Goal: Book appointment/travel/reservation

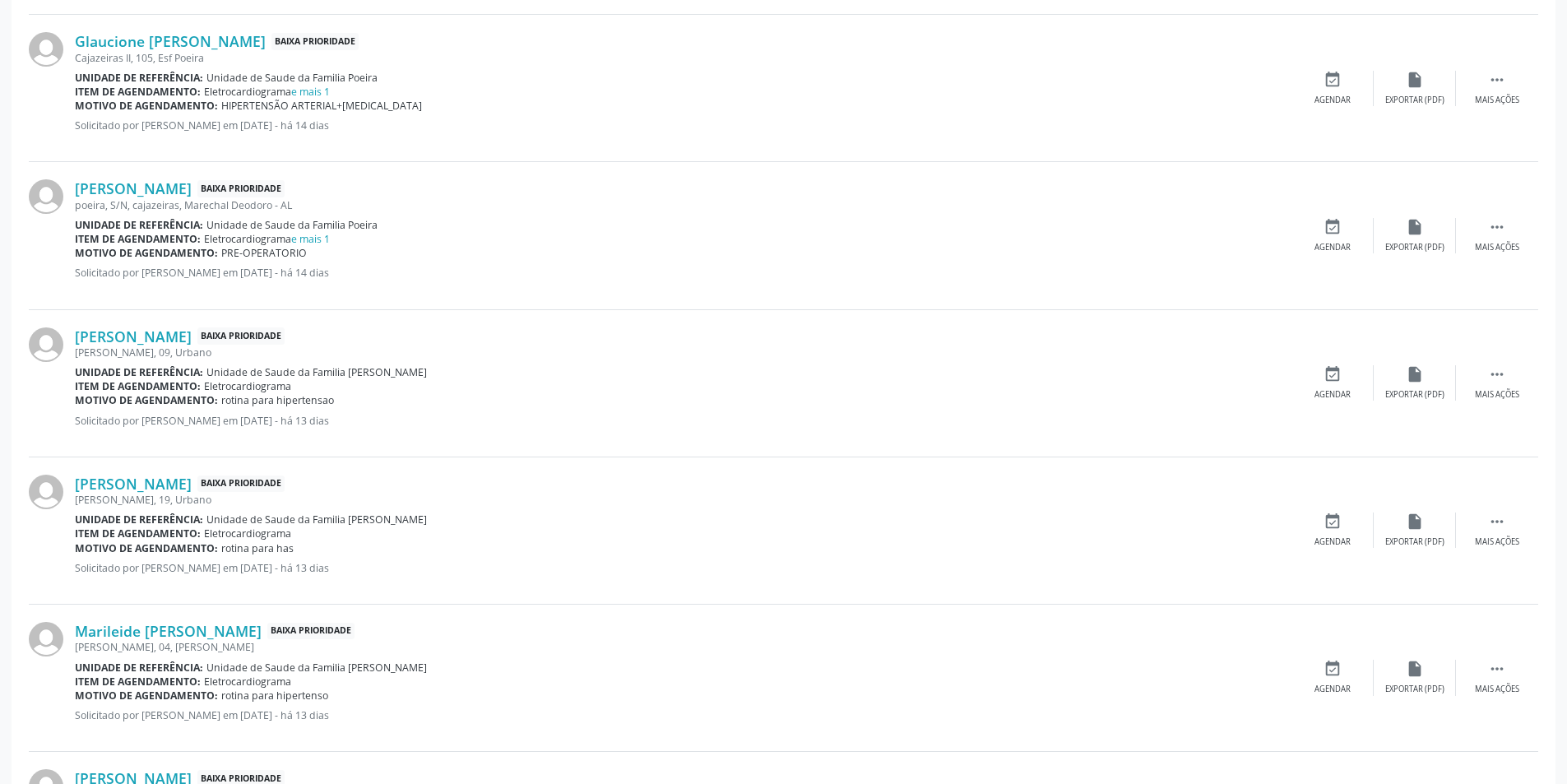
scroll to position [1563, 0]
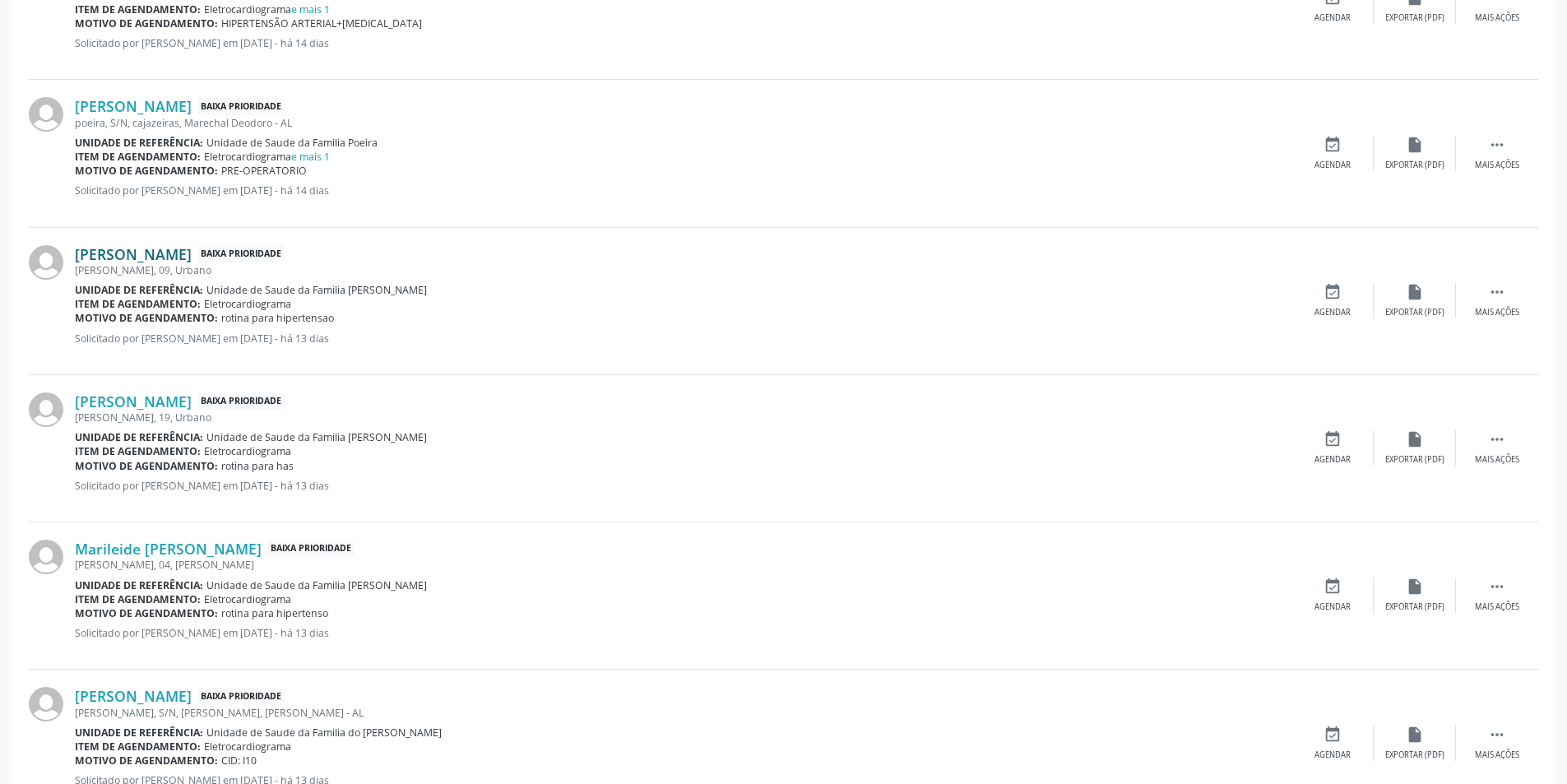
click at [169, 250] on link "[PERSON_NAME]" at bounding box center [133, 254] width 117 height 18
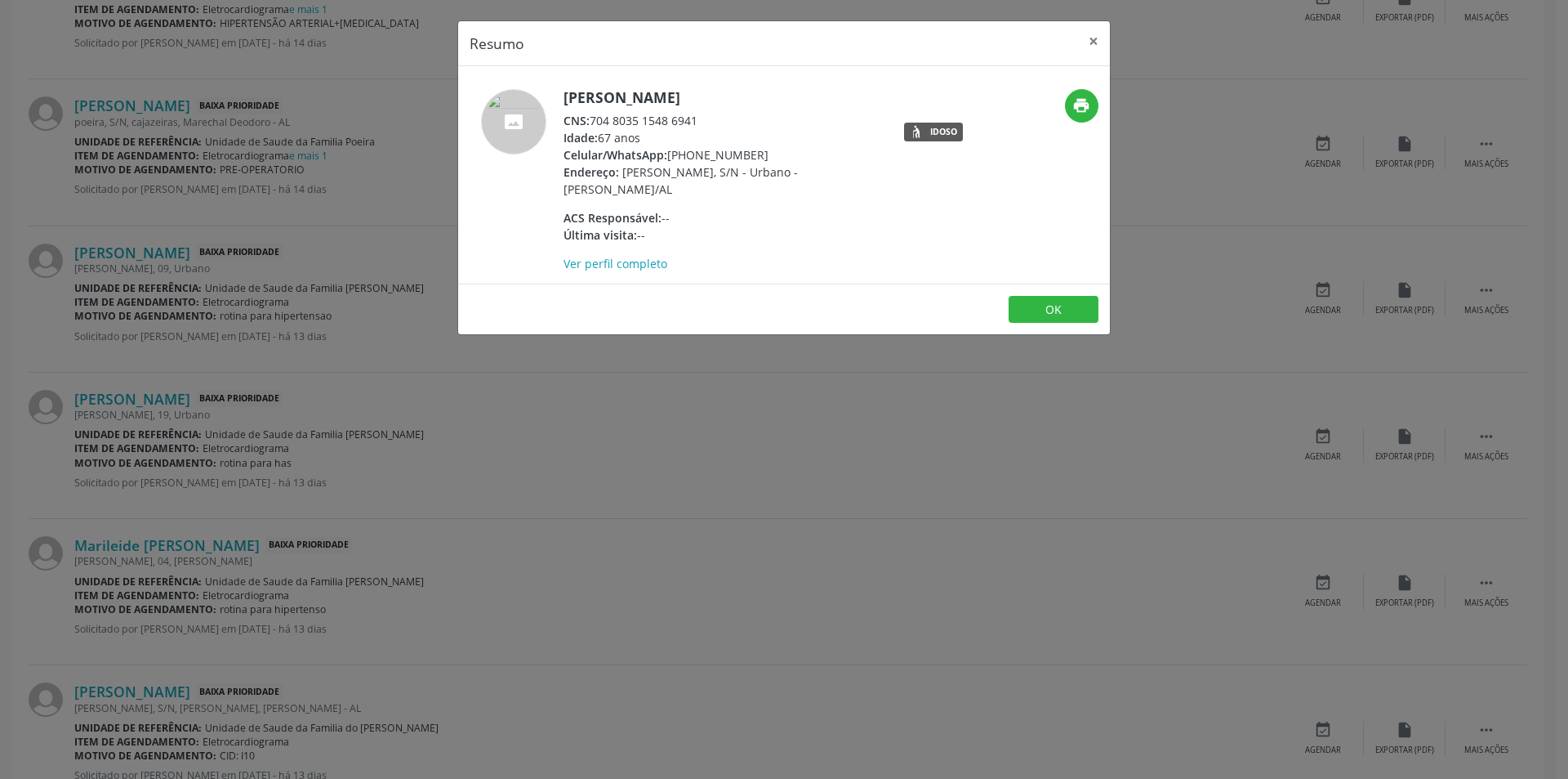
click at [593, 121] on div "CNS: 704 8035 1548 6941" at bounding box center [722, 120] width 318 height 17
drag, startPoint x: 593, startPoint y: 121, endPoint x: 677, endPoint y: 123, distance: 84.0
click at [677, 123] on div "CNS: 704 8035 1548 6941" at bounding box center [722, 120] width 318 height 17
copy div "704 8035 1548 6941"
click at [1039, 311] on button "OK" at bounding box center [1053, 309] width 90 height 28
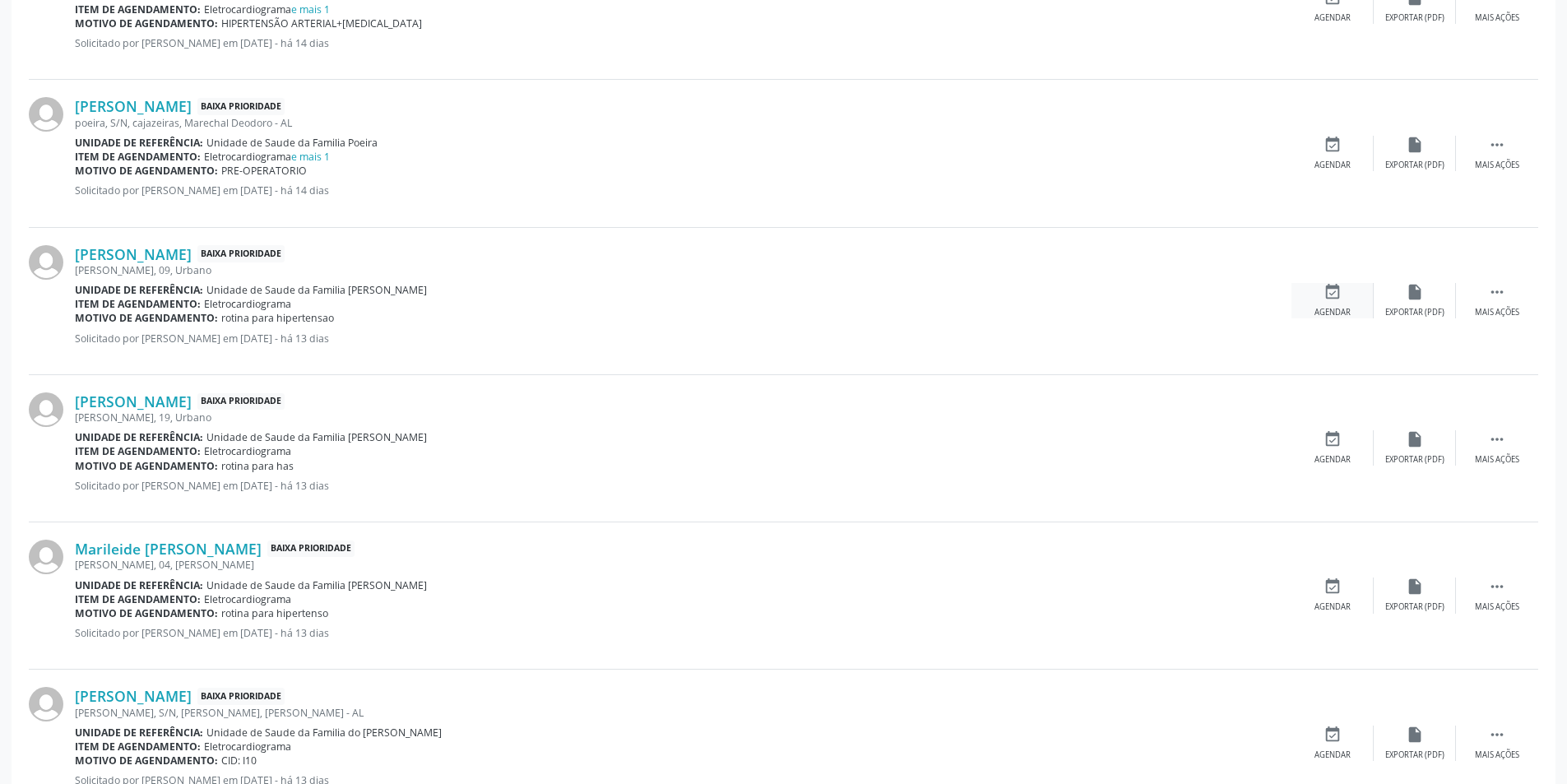
click at [1328, 287] on icon "event_available" at bounding box center [1332, 292] width 18 height 18
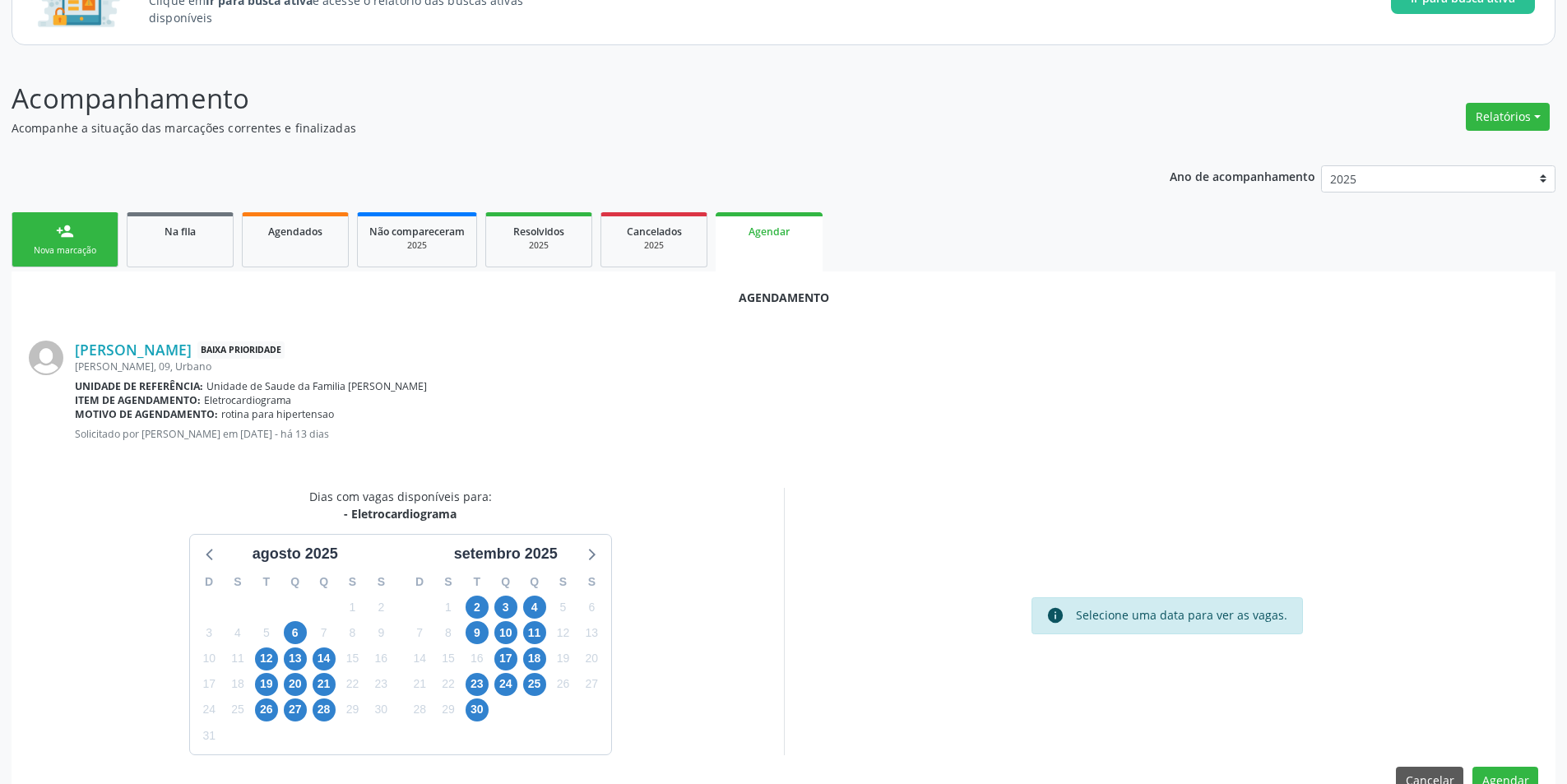
scroll to position [190, 0]
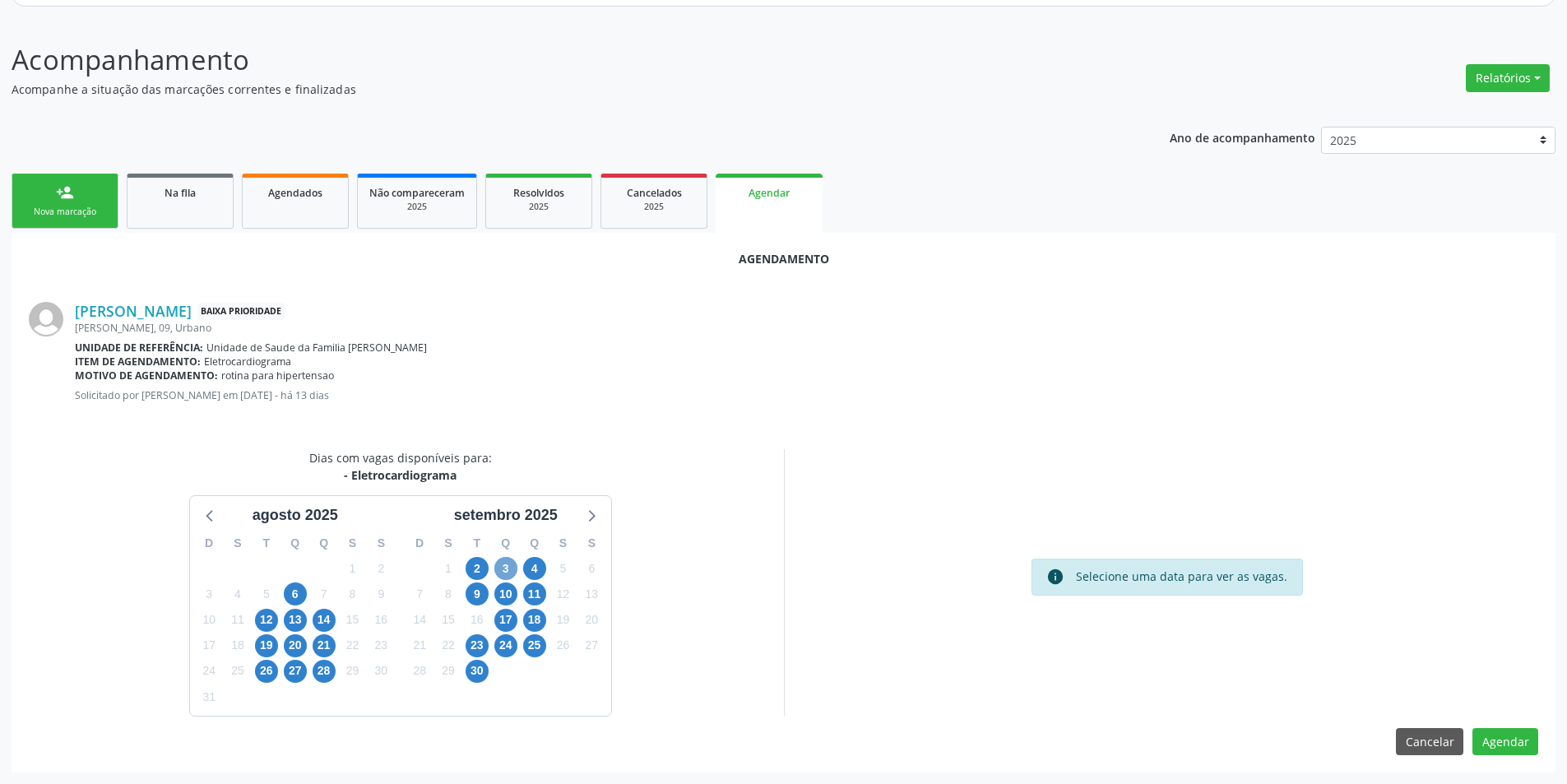
click at [505, 564] on span "3" at bounding box center [506, 568] width 23 height 23
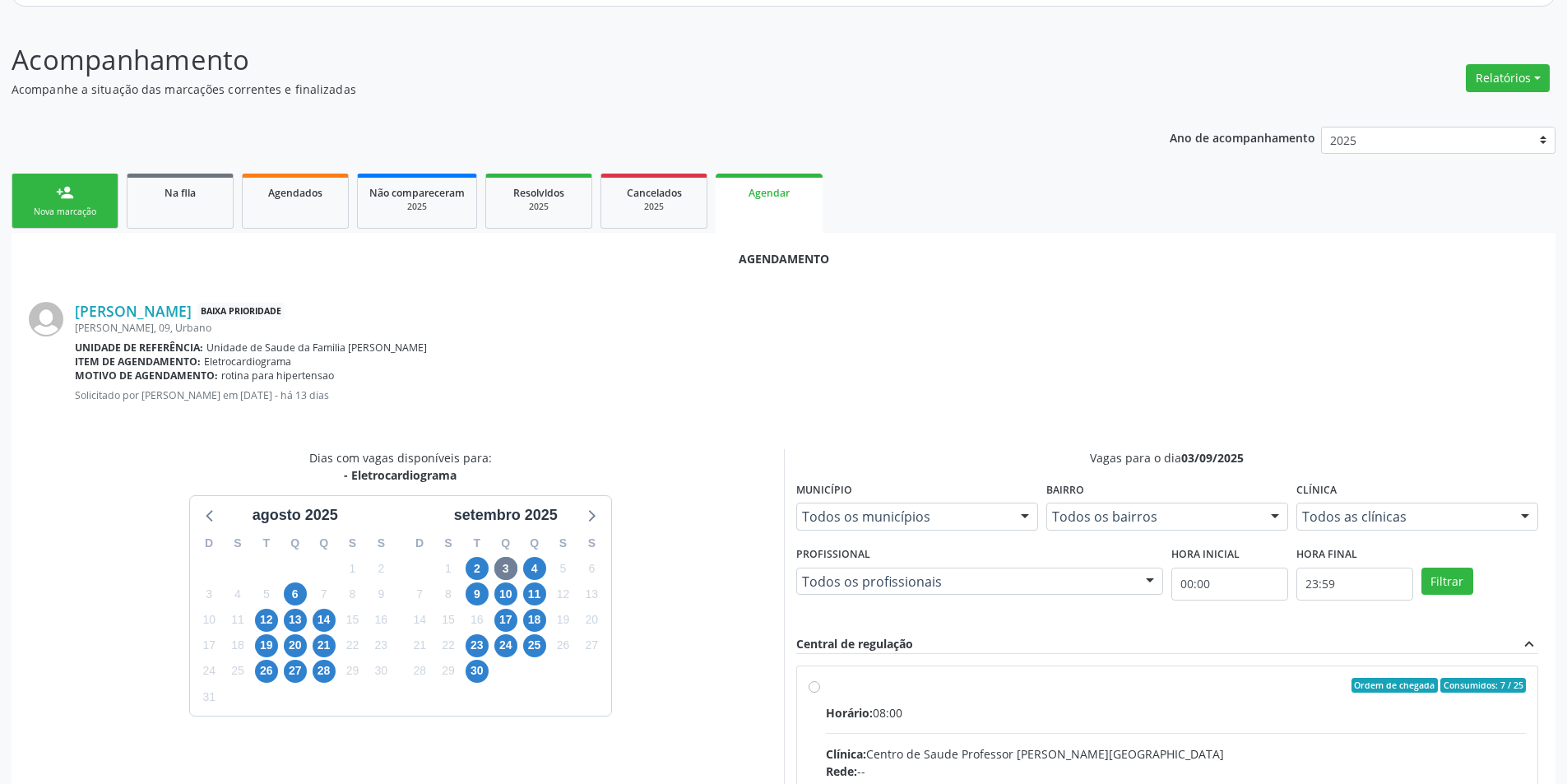
radio input "true"
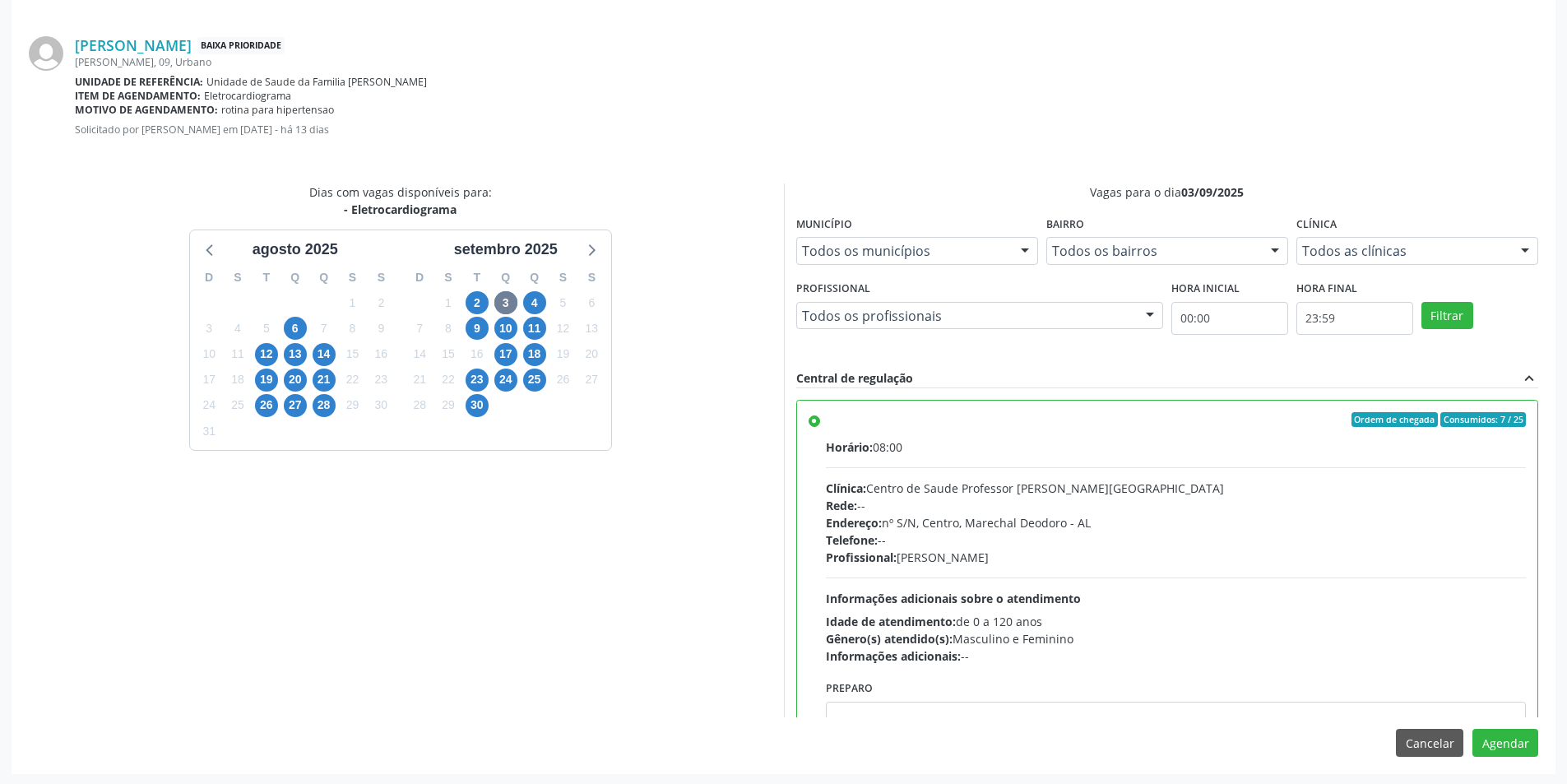
scroll to position [458, 0]
click at [1503, 736] on button "Agendar" at bounding box center [1505, 740] width 66 height 28
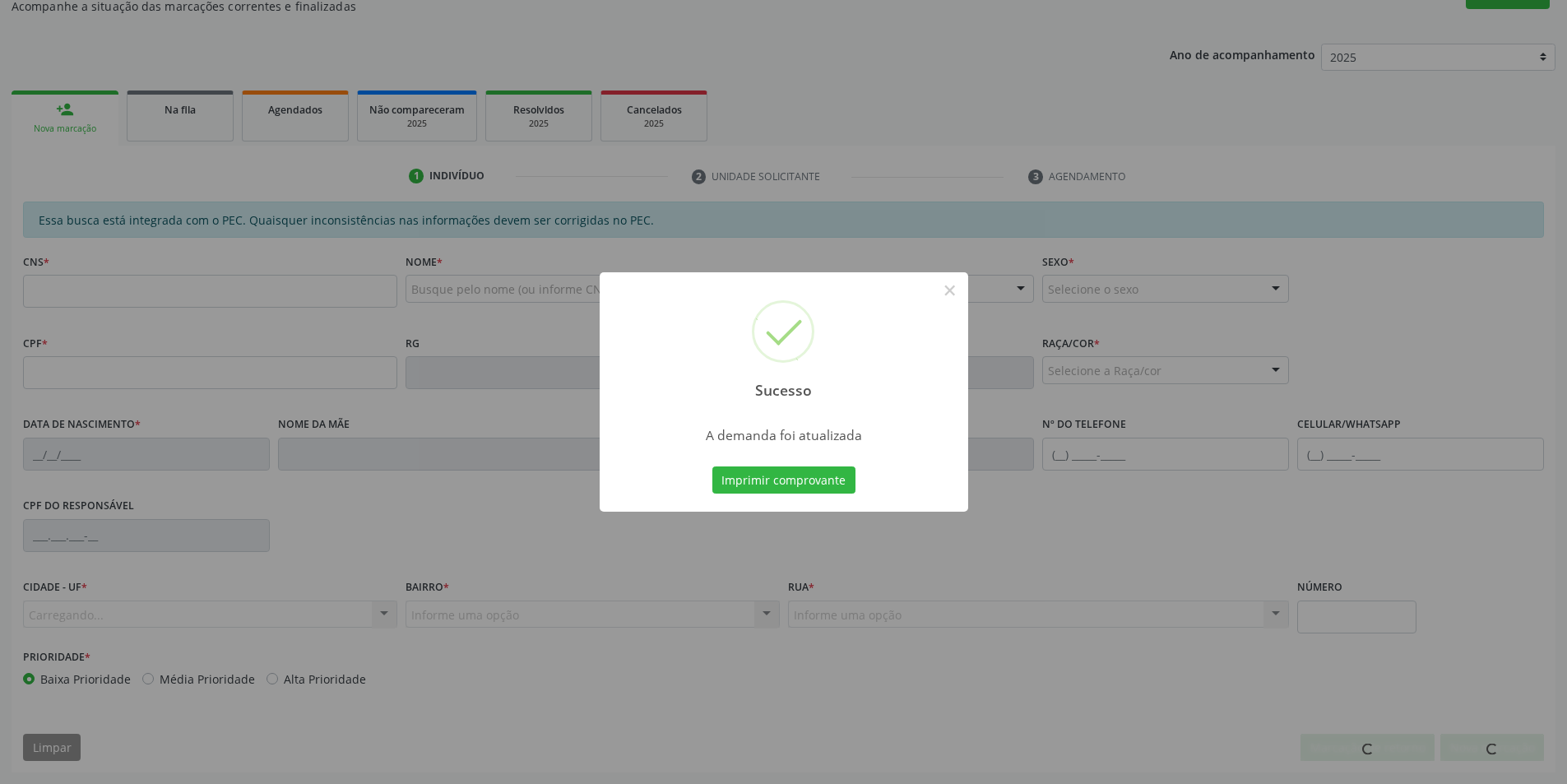
scroll to position [274, 0]
click at [951, 282] on button "×" at bounding box center [950, 290] width 28 height 28
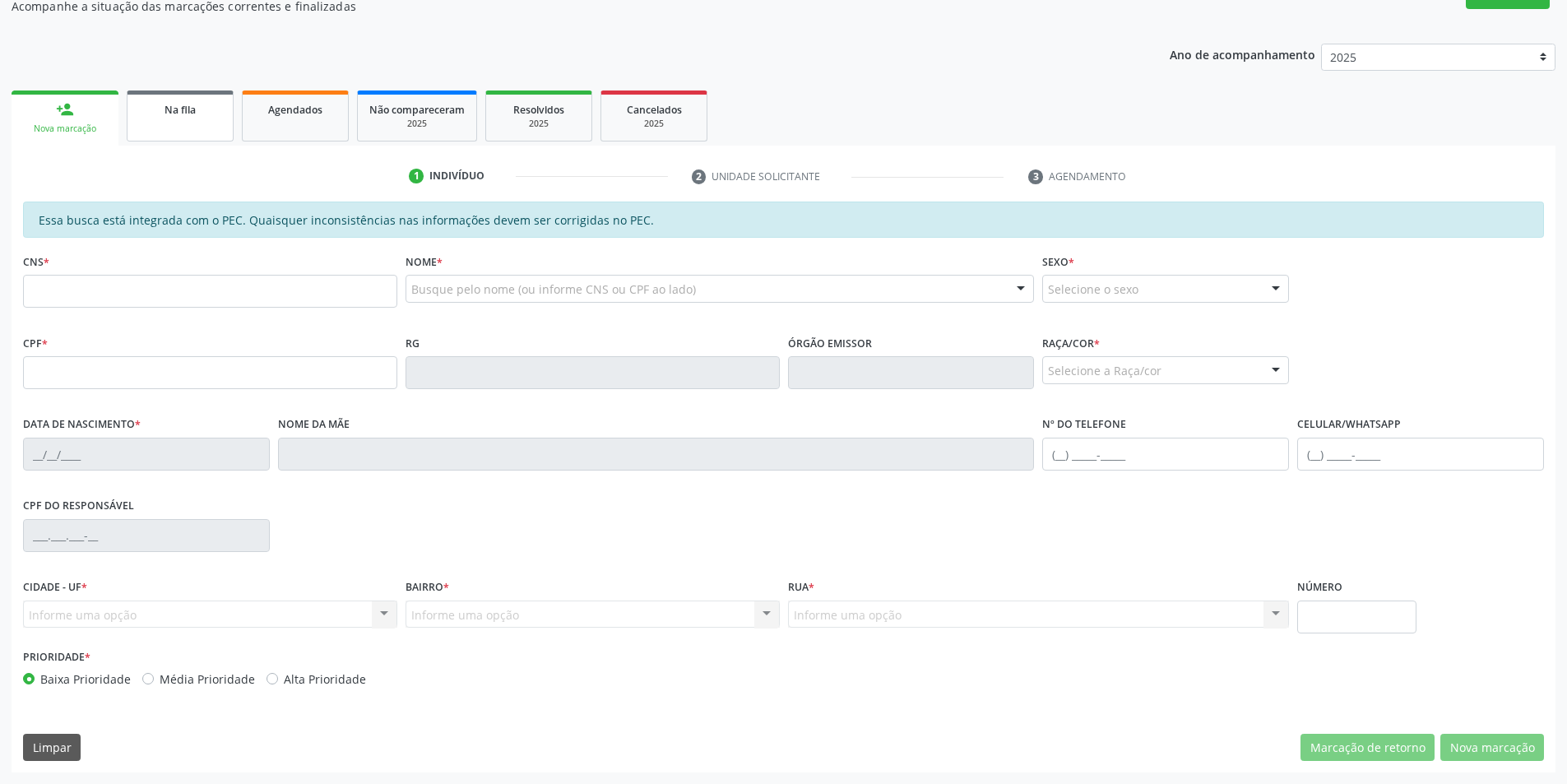
click at [215, 105] on div "Na fila" at bounding box center [181, 109] width 83 height 17
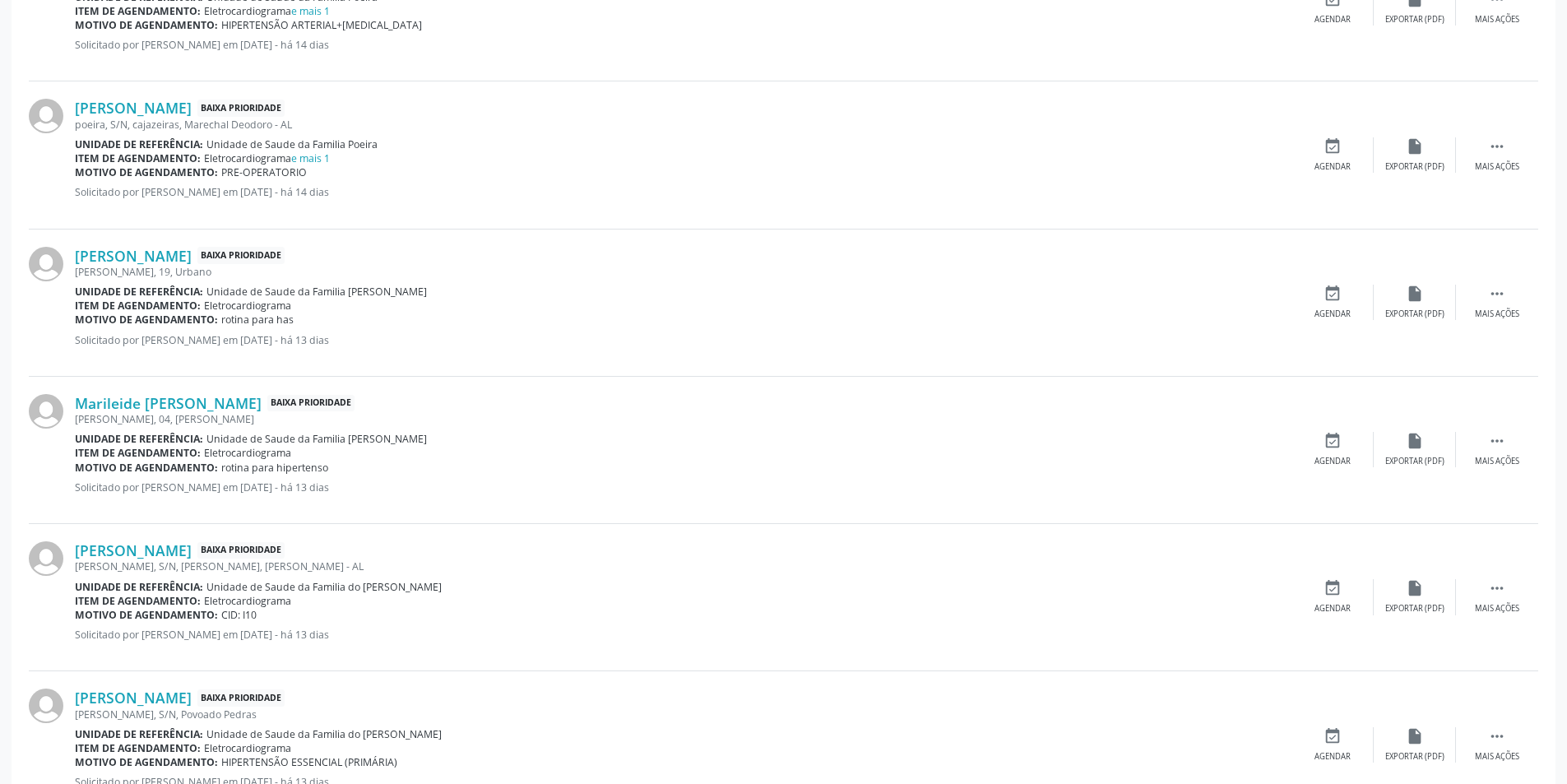
scroll to position [1563, 0]
click at [190, 255] on link "[PERSON_NAME]" at bounding box center [133, 254] width 117 height 18
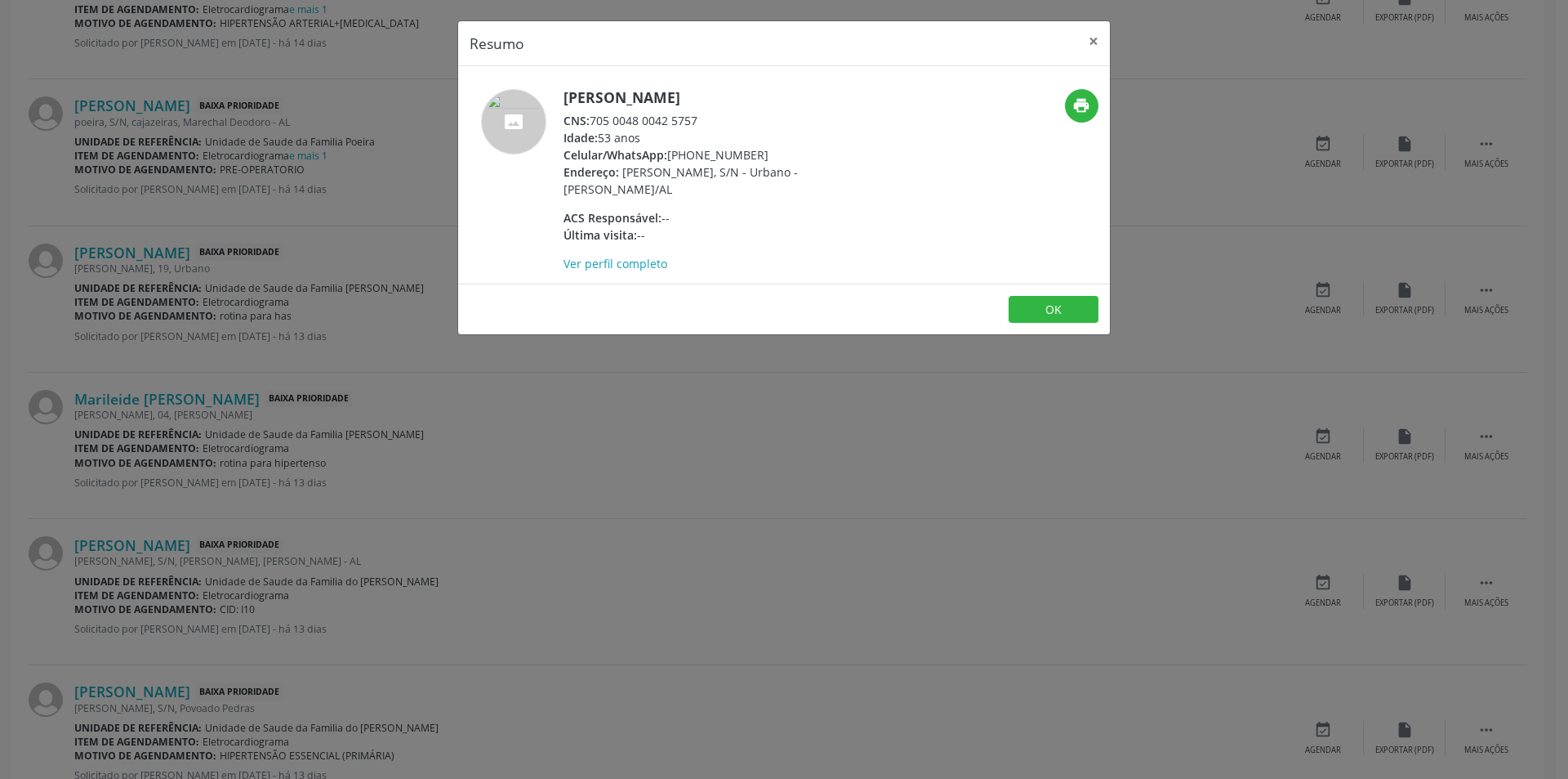
click at [593, 119] on div "CNS: 705 0048 0042 5757" at bounding box center [722, 120] width 318 height 17
drag, startPoint x: 593, startPoint y: 119, endPoint x: 679, endPoint y: 126, distance: 86.3
click at [679, 126] on div "CNS: 705 0048 0042 5757" at bounding box center [722, 120] width 318 height 17
copy div "705 0048 0042 5757"
click at [1076, 312] on button "OK" at bounding box center [1053, 309] width 90 height 28
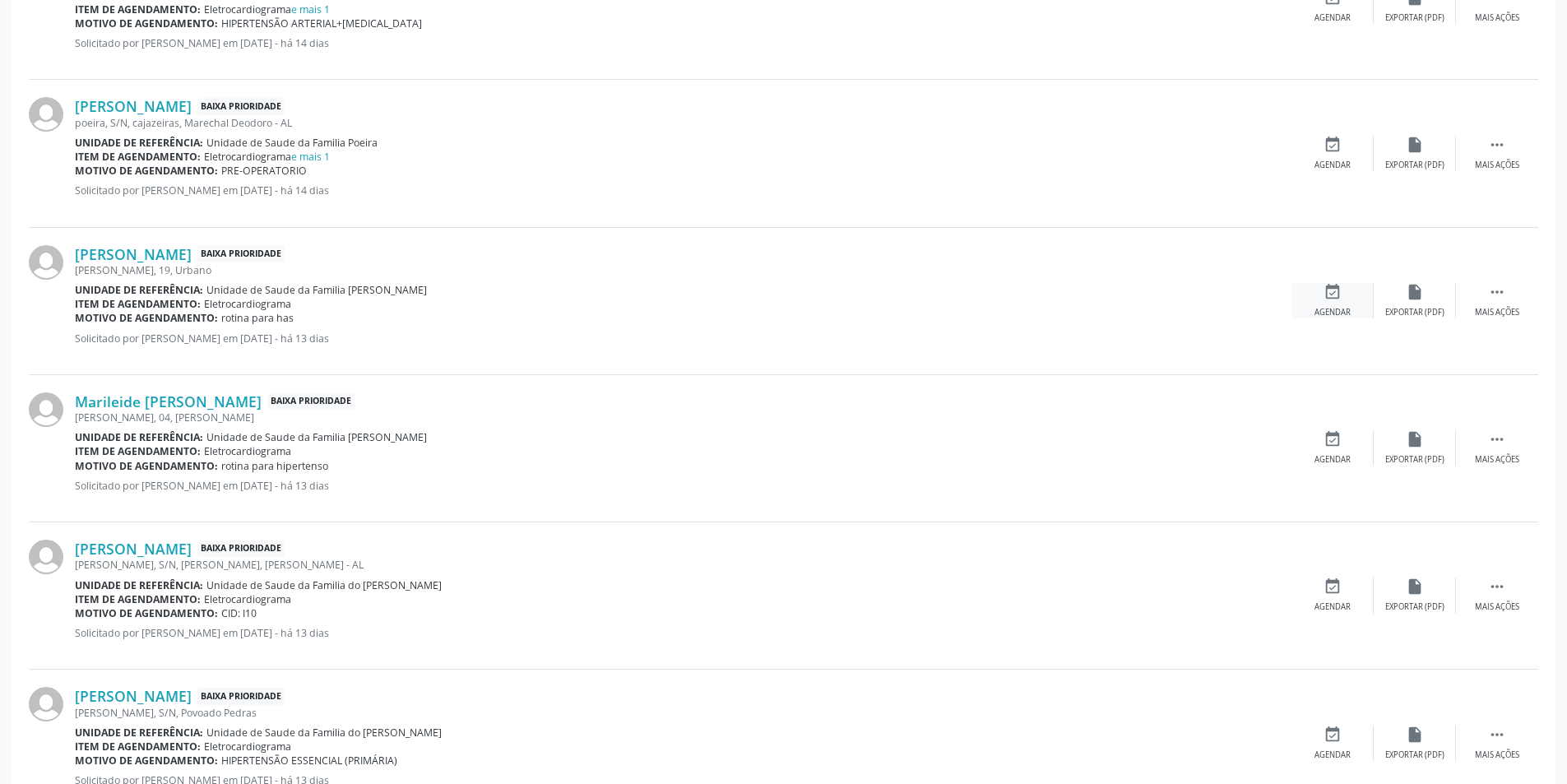
click at [1350, 307] on div "Agendar" at bounding box center [1332, 313] width 36 height 12
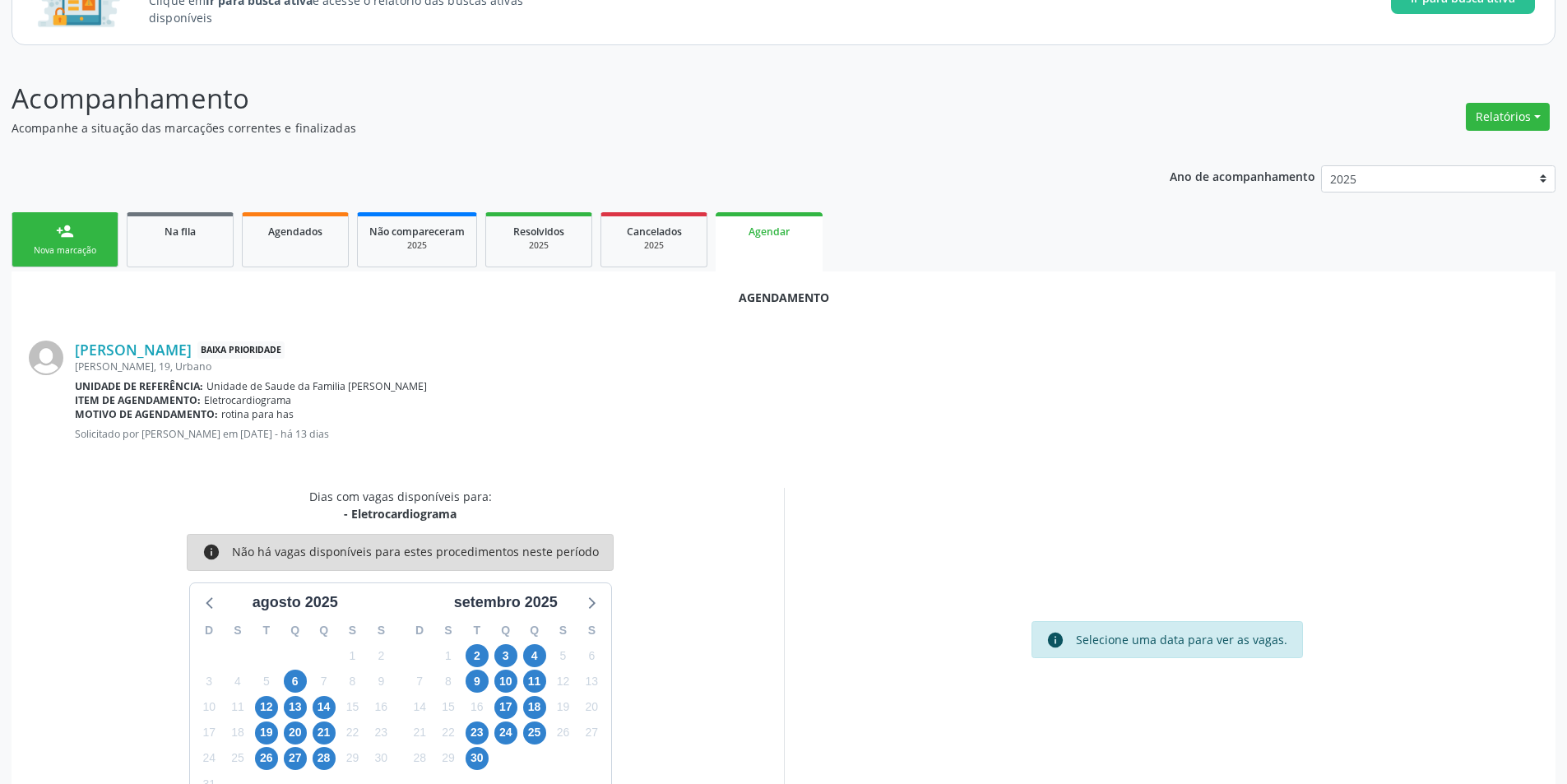
scroll to position [190, 0]
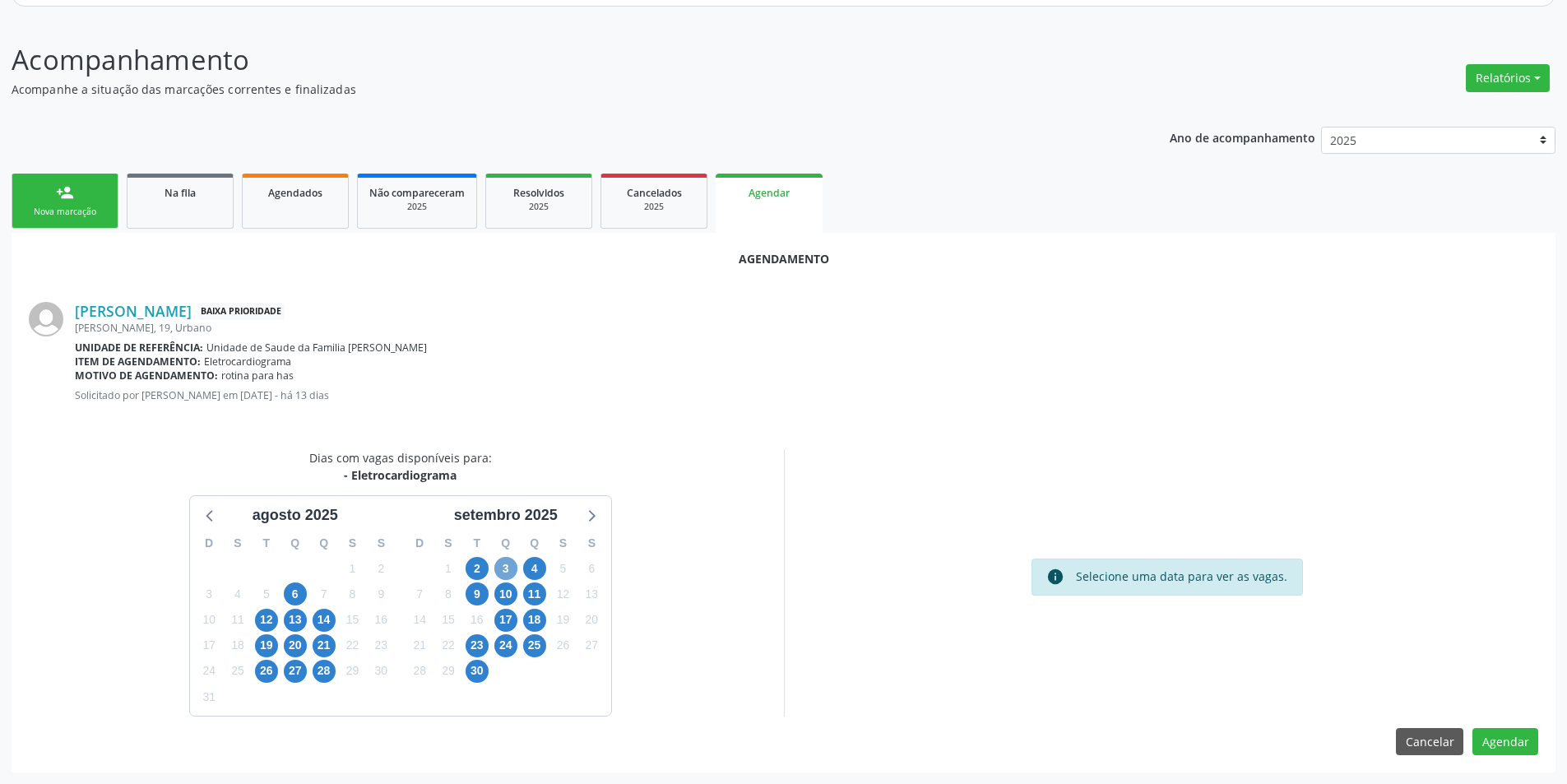
click at [502, 574] on span "3" at bounding box center [506, 568] width 23 height 23
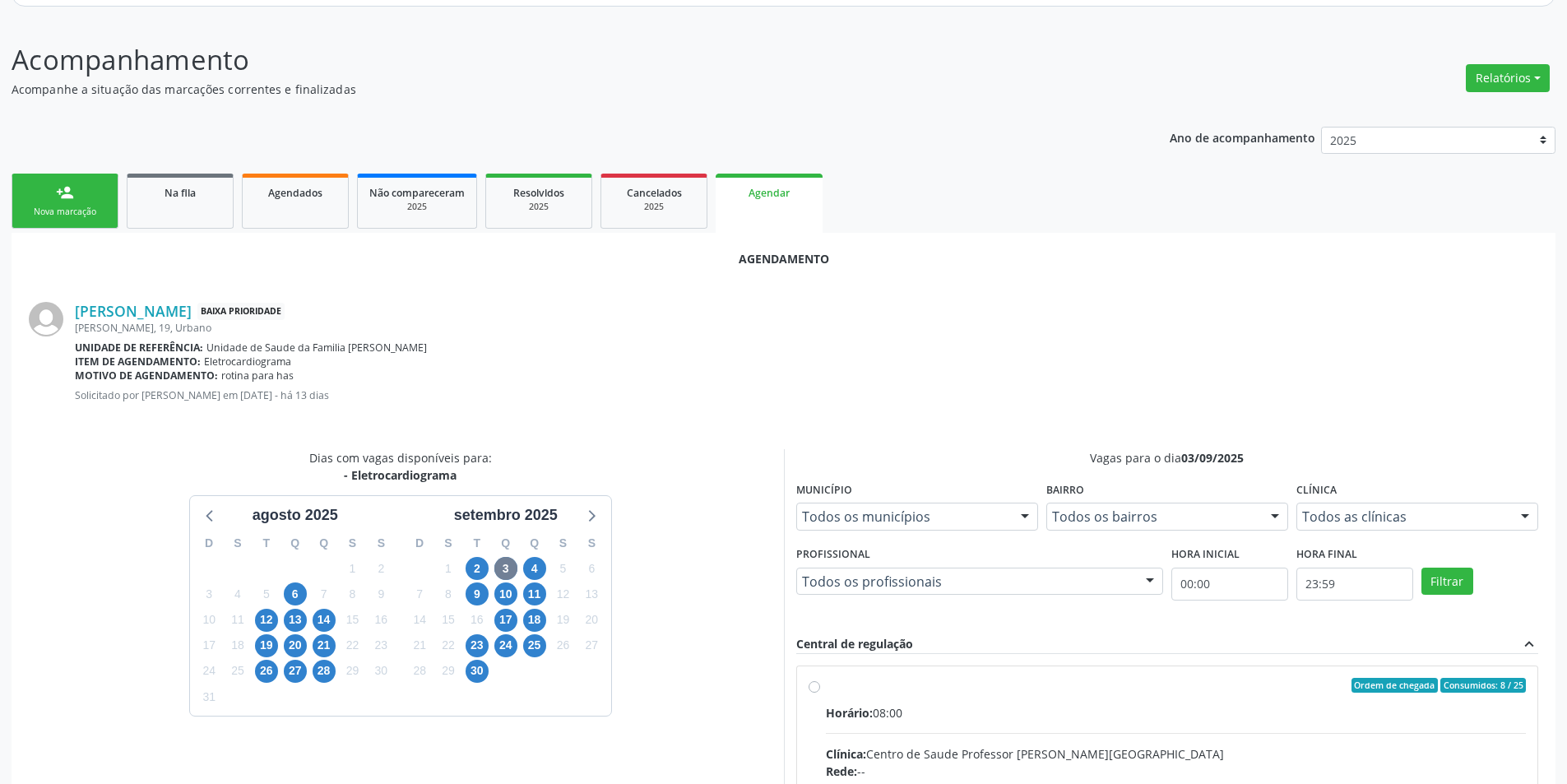
click at [809, 690] on input "Ordem de chegada Consumidos: 8 / 25 Horário: 08:00 Clínica: Centro de Saude Pro…" at bounding box center [814, 685] width 12 height 14
radio input "true"
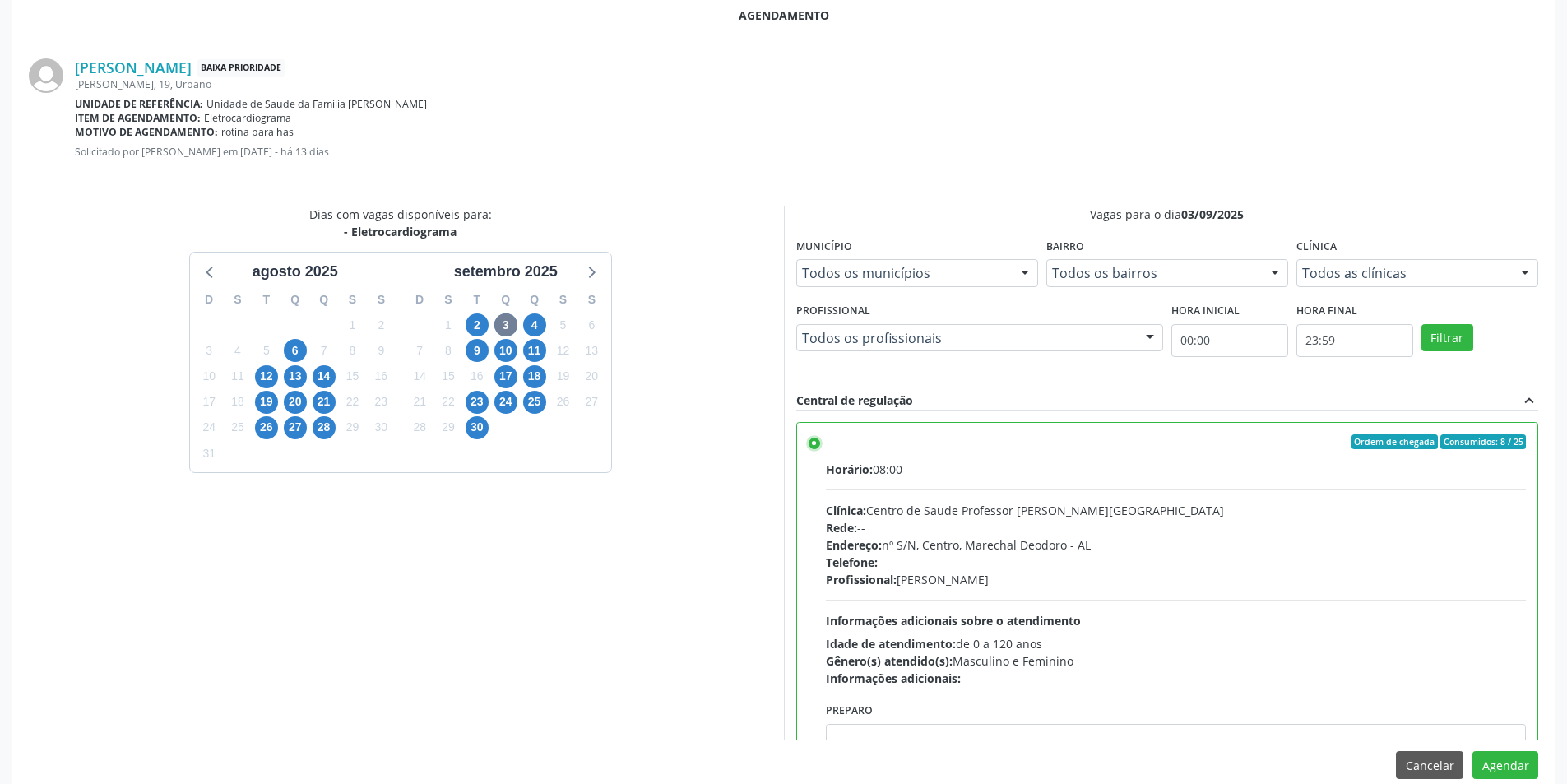
scroll to position [458, 0]
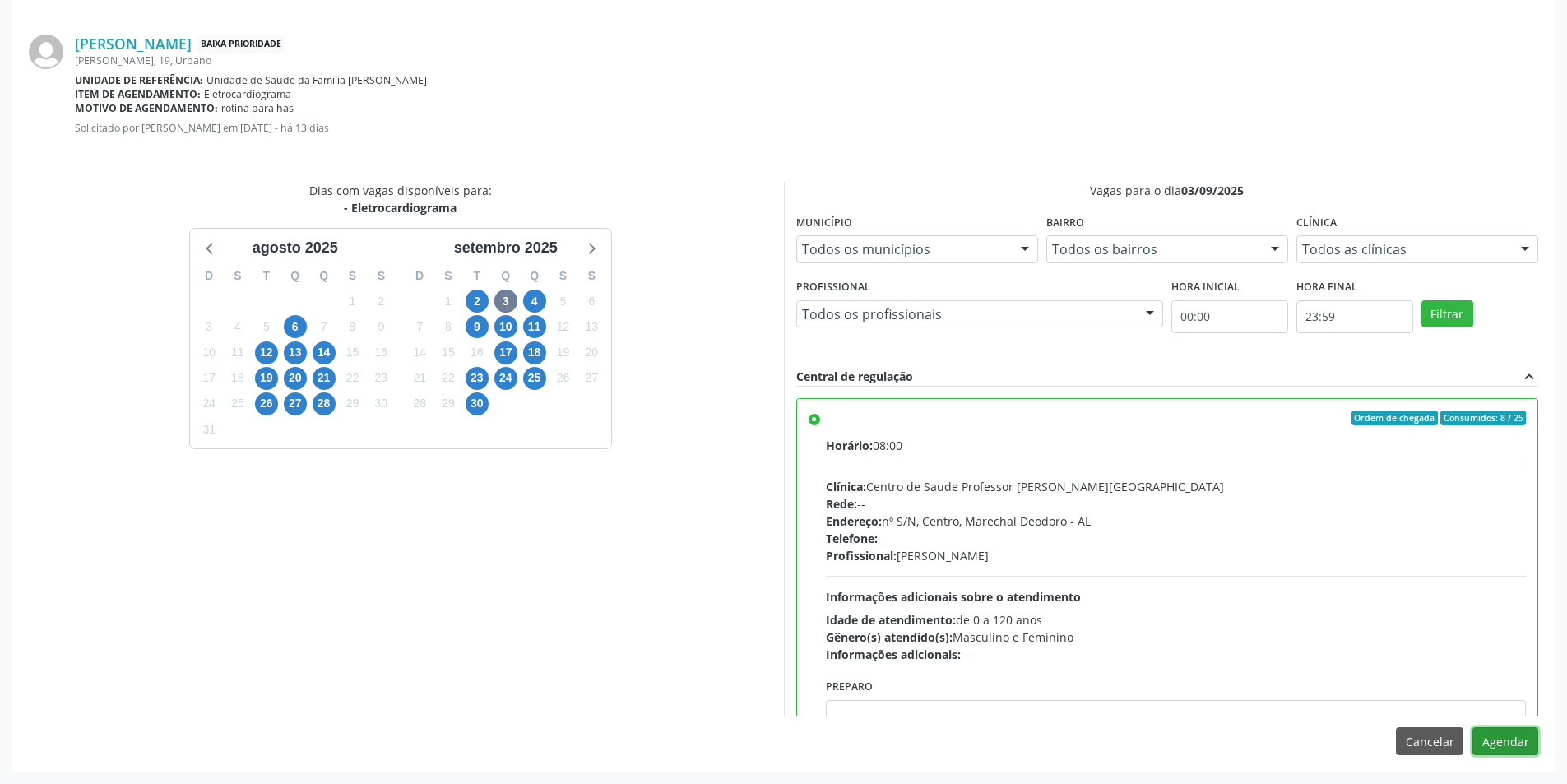
click at [1492, 736] on button "Agendar" at bounding box center [1505, 740] width 66 height 28
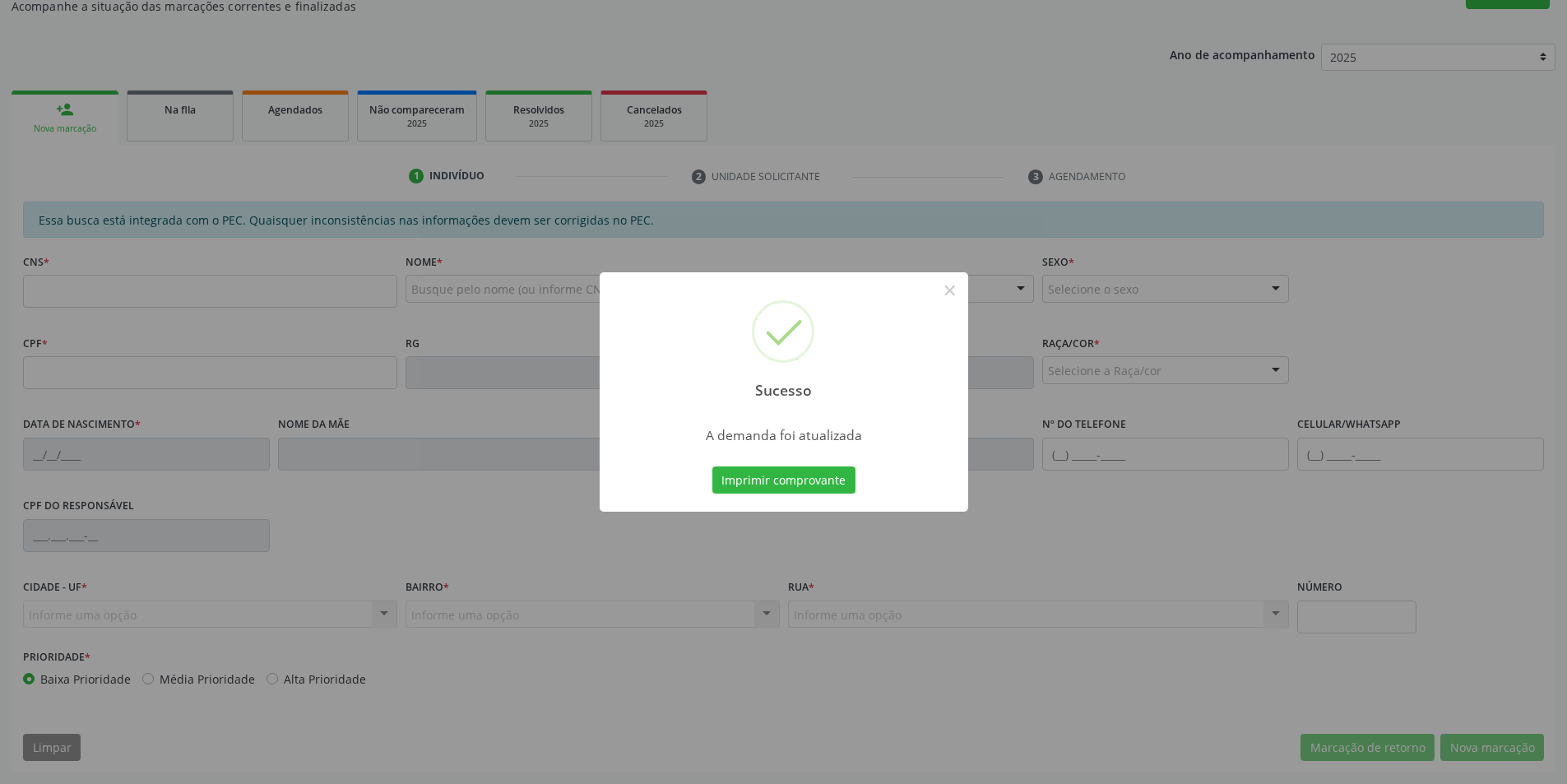
scroll to position [274, 0]
click at [941, 289] on button "×" at bounding box center [950, 290] width 28 height 28
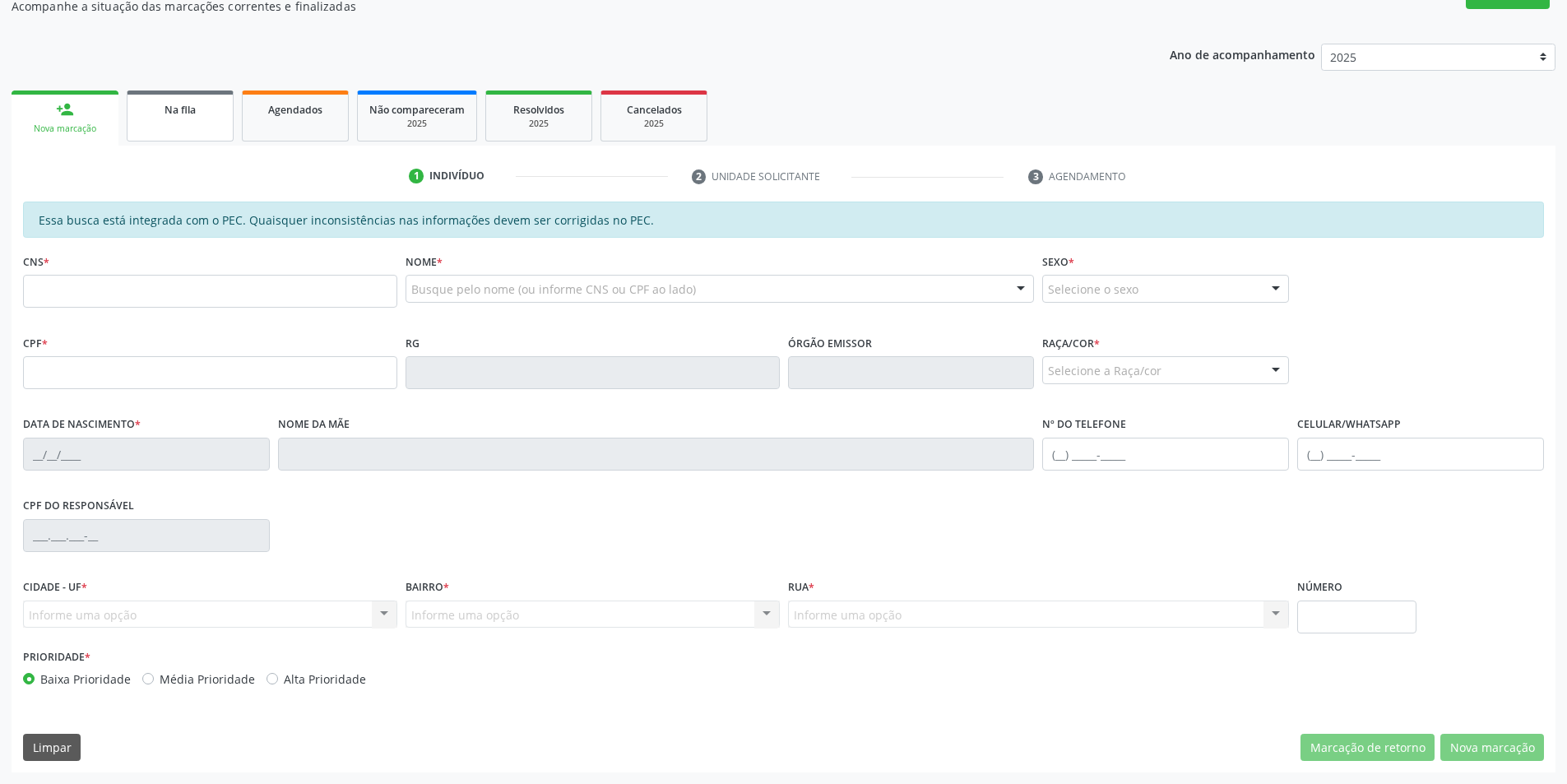
click at [190, 103] on span "Na fila" at bounding box center [180, 110] width 31 height 14
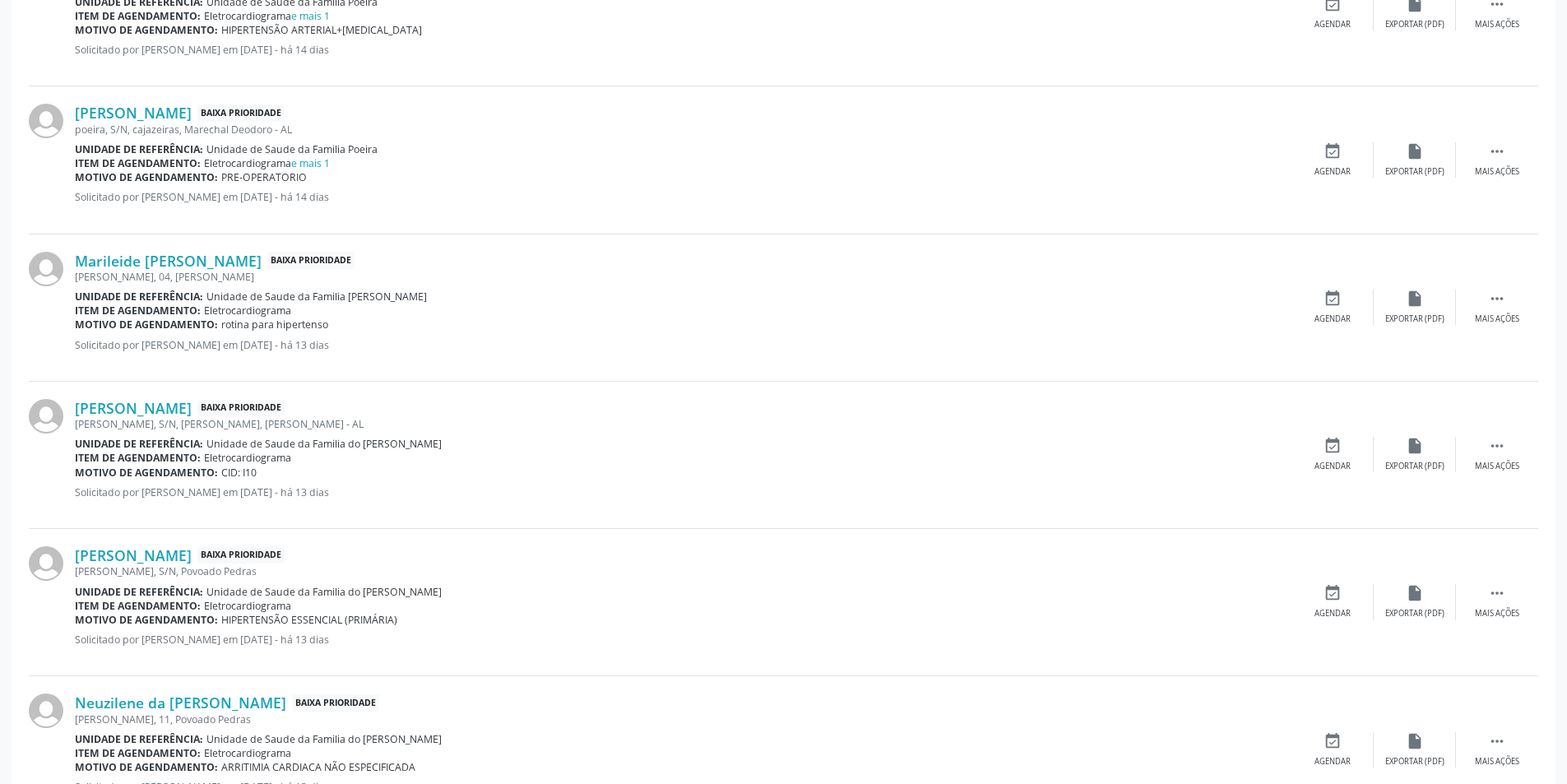
scroll to position [1563, 0]
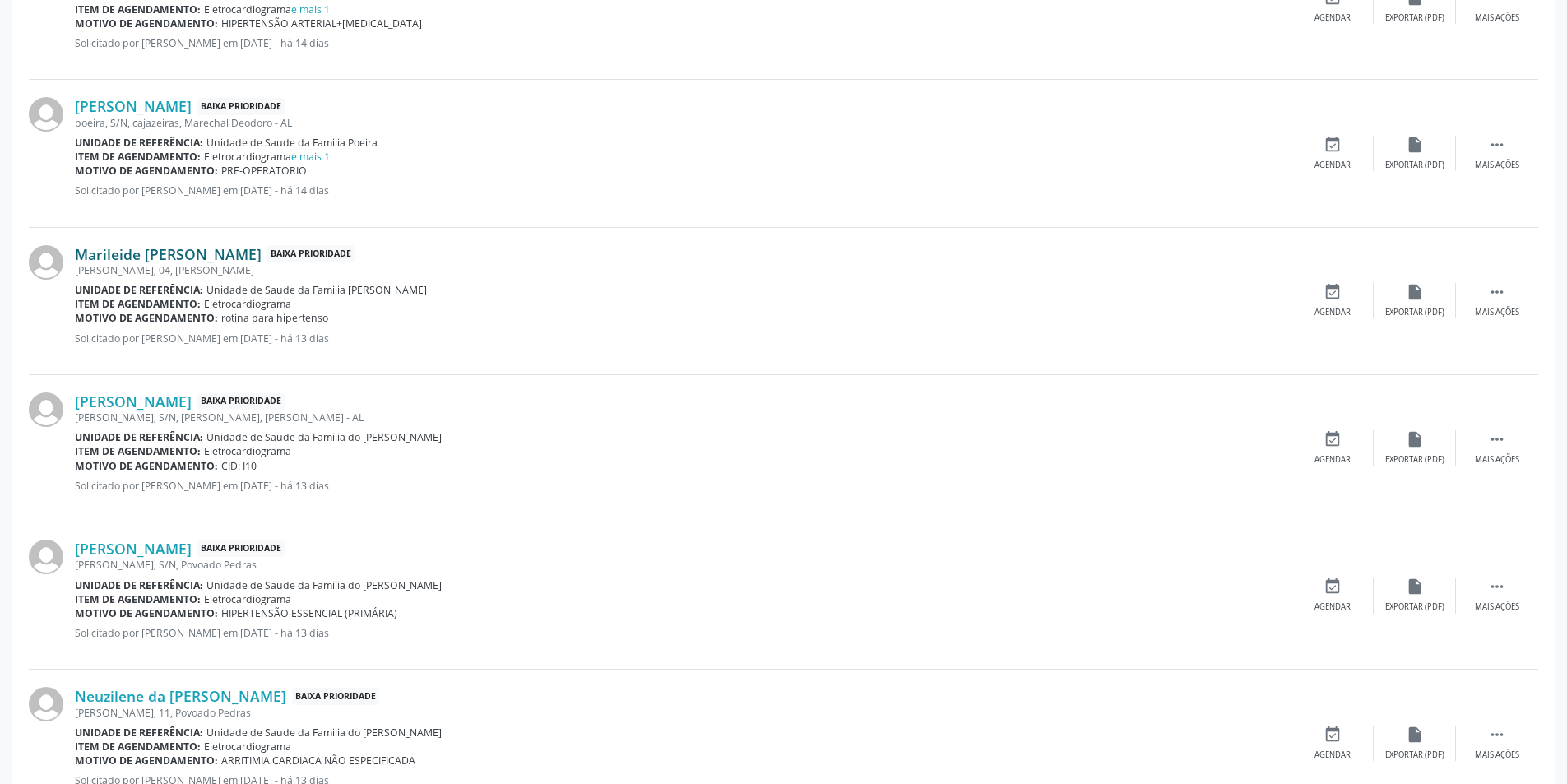
click at [172, 256] on link "Marileide [PERSON_NAME]" at bounding box center [168, 254] width 187 height 18
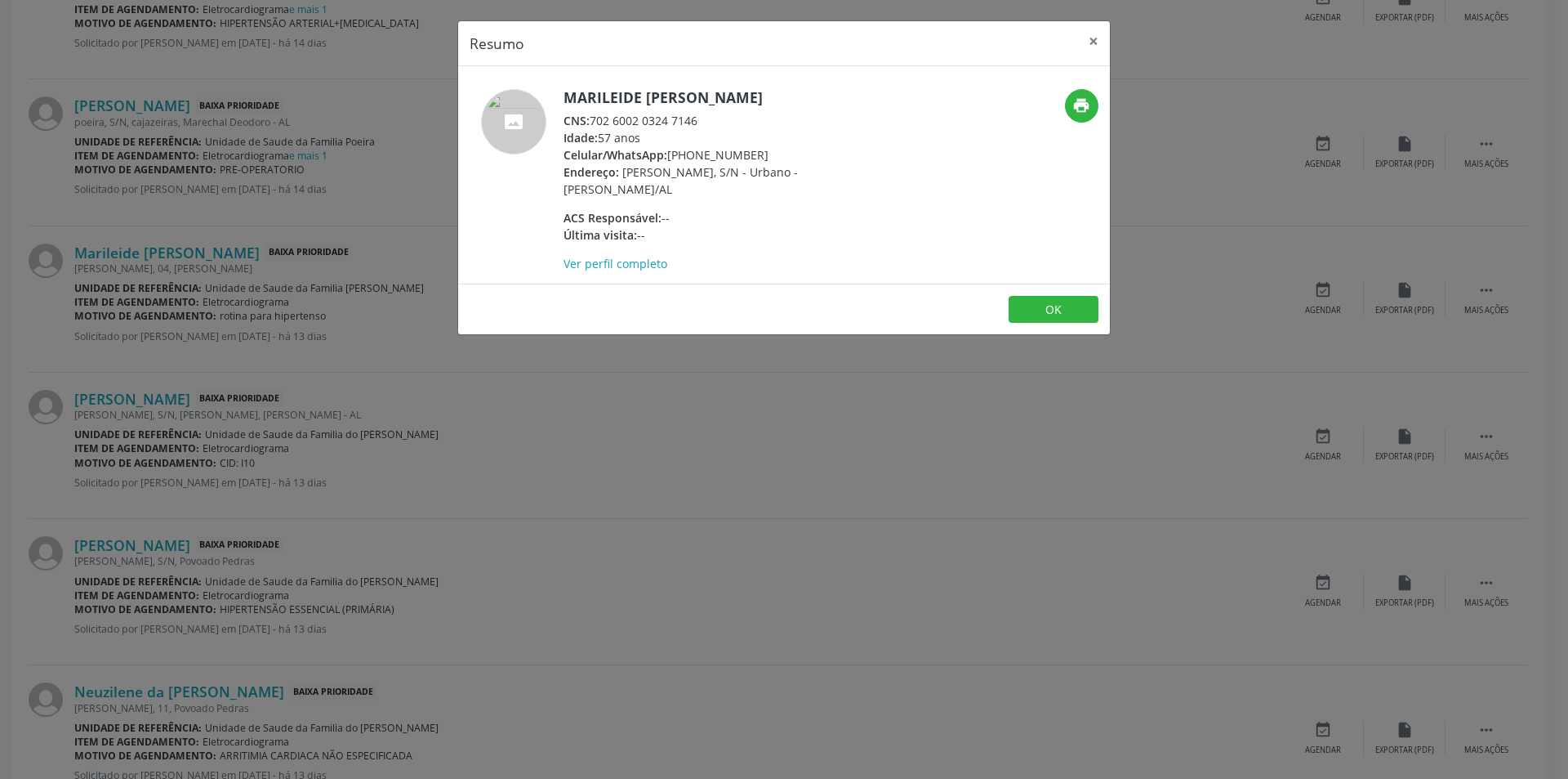
click at [592, 120] on div "CNS: 702 6002 0324 7146" at bounding box center [722, 120] width 318 height 17
drag, startPoint x: 592, startPoint y: 120, endPoint x: 682, endPoint y: 120, distance: 90.0
click at [682, 120] on div "CNS: 702 6002 0324 7146" at bounding box center [722, 120] width 318 height 17
copy div "702 6002 0324 7146"
click at [1064, 305] on button "OK" at bounding box center [1053, 309] width 90 height 28
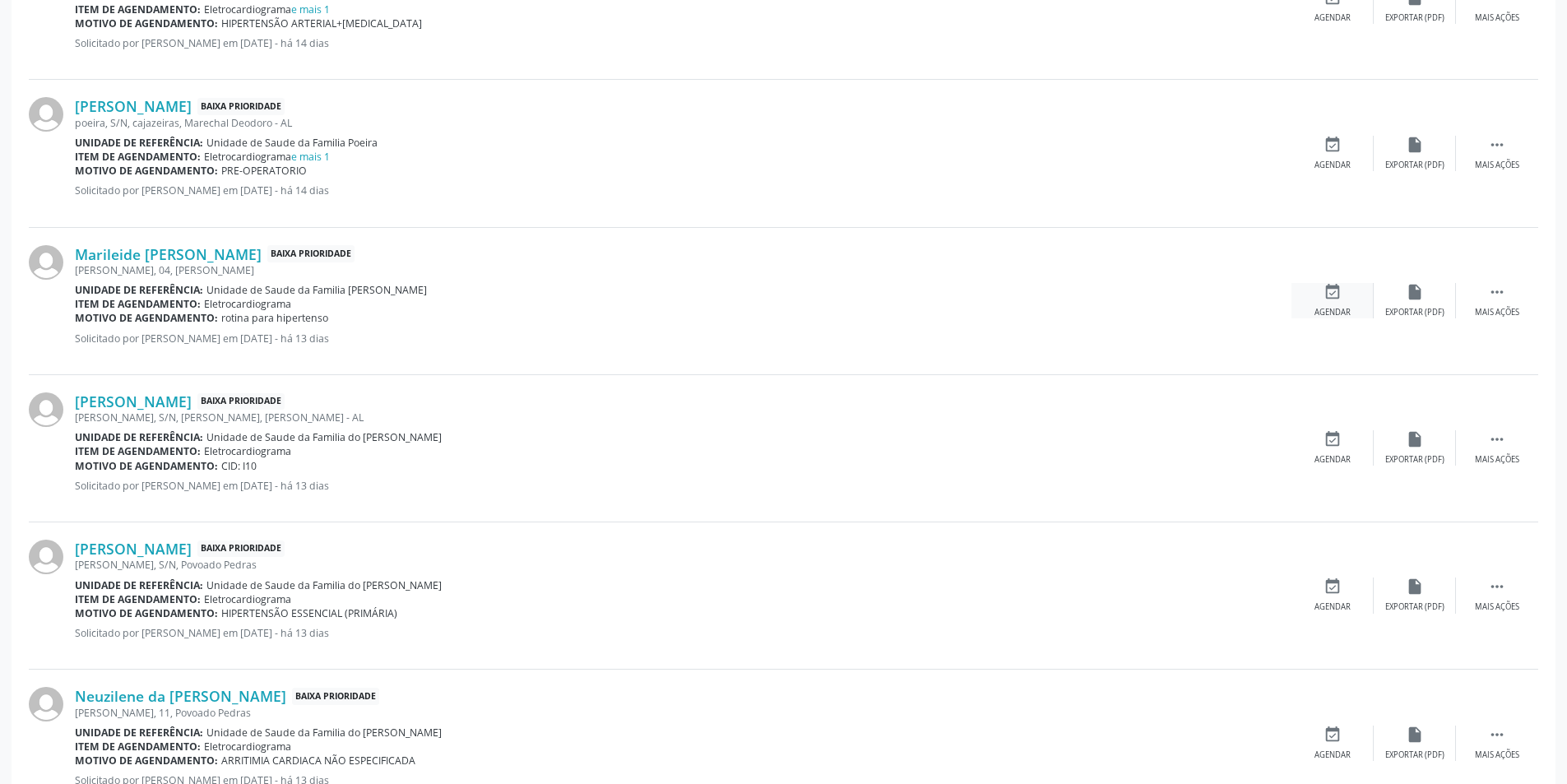
click at [1324, 294] on icon "event_available" at bounding box center [1332, 292] width 18 height 18
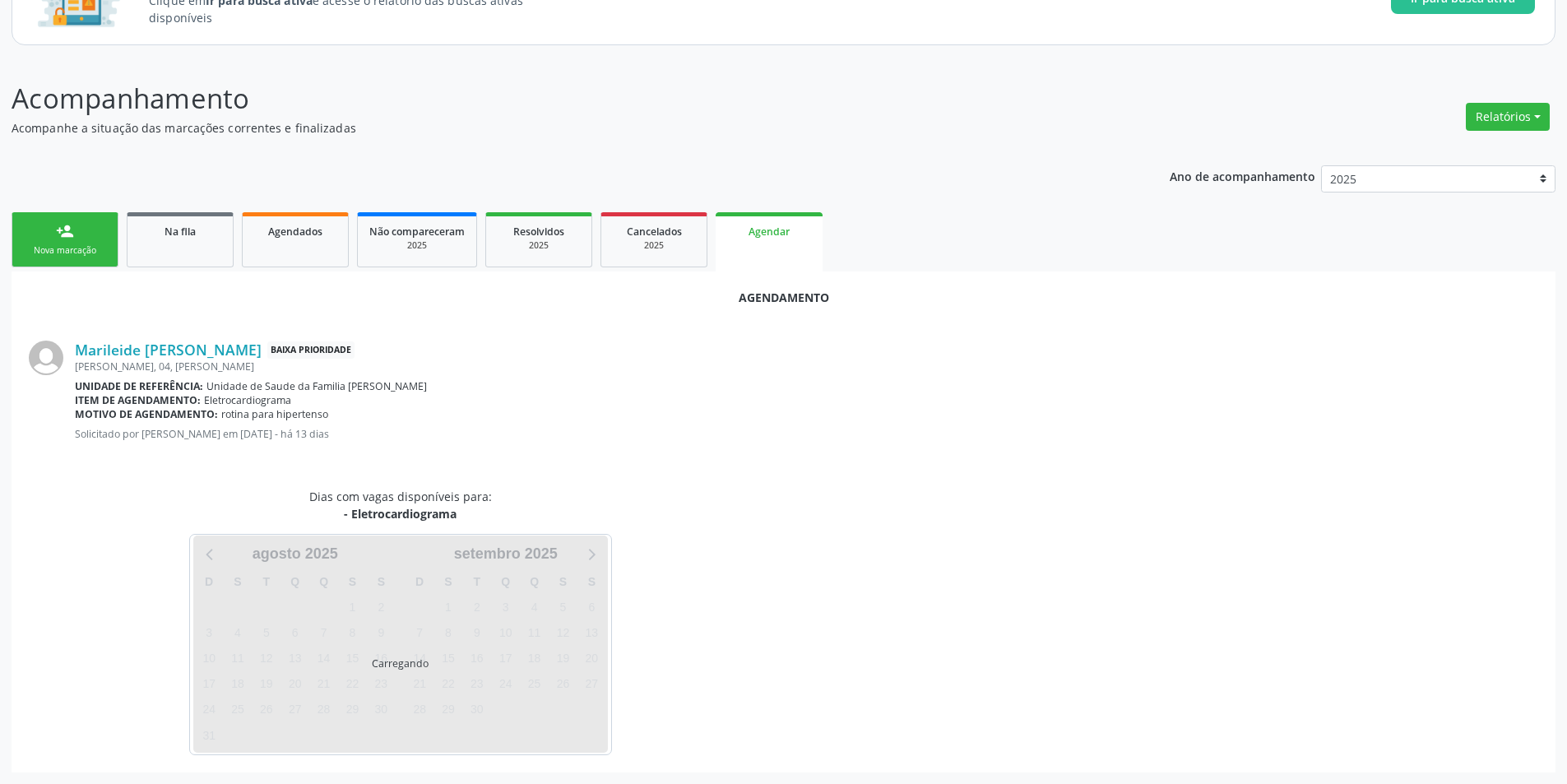
scroll to position [190, 0]
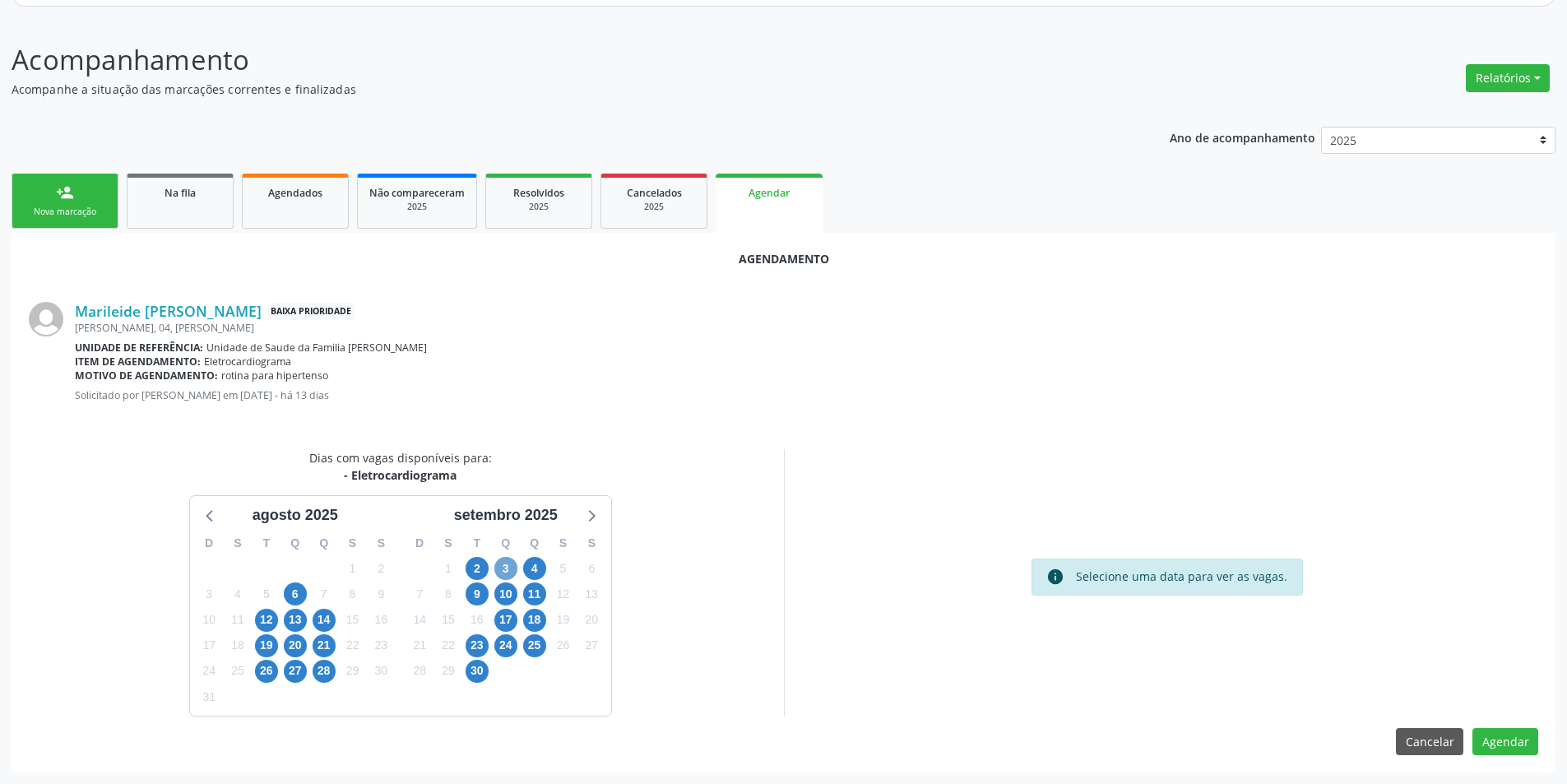
click at [503, 563] on span "3" at bounding box center [506, 568] width 23 height 23
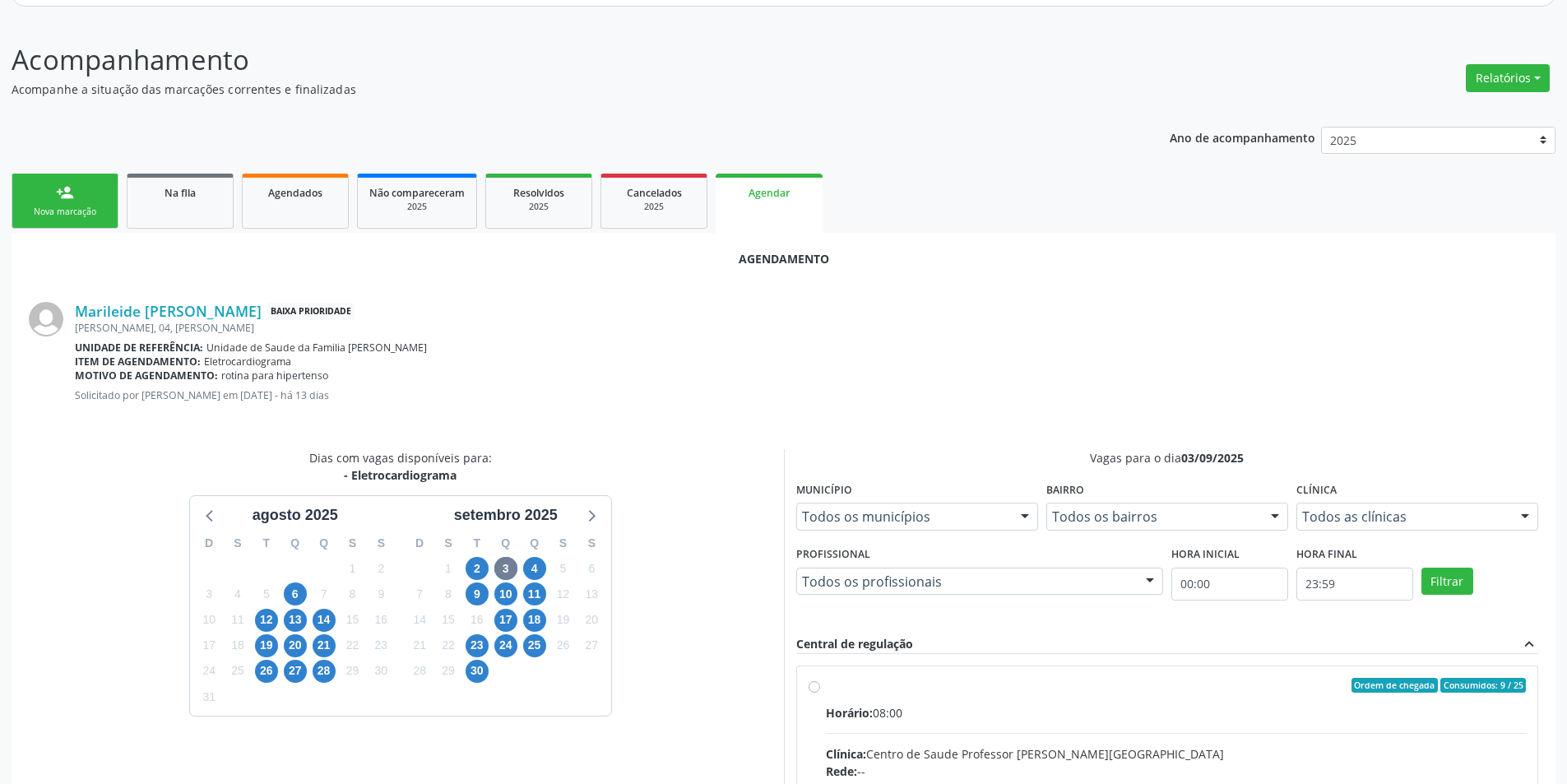
drag, startPoint x: 813, startPoint y: 687, endPoint x: 875, endPoint y: 630, distance: 84.2
click at [814, 687] on input "Ordem de chegada Consumidos: 9 / 25 Horário: 08:00 Clínica: Centro de Saude Pro…" at bounding box center [814, 685] width 12 height 14
radio input "true"
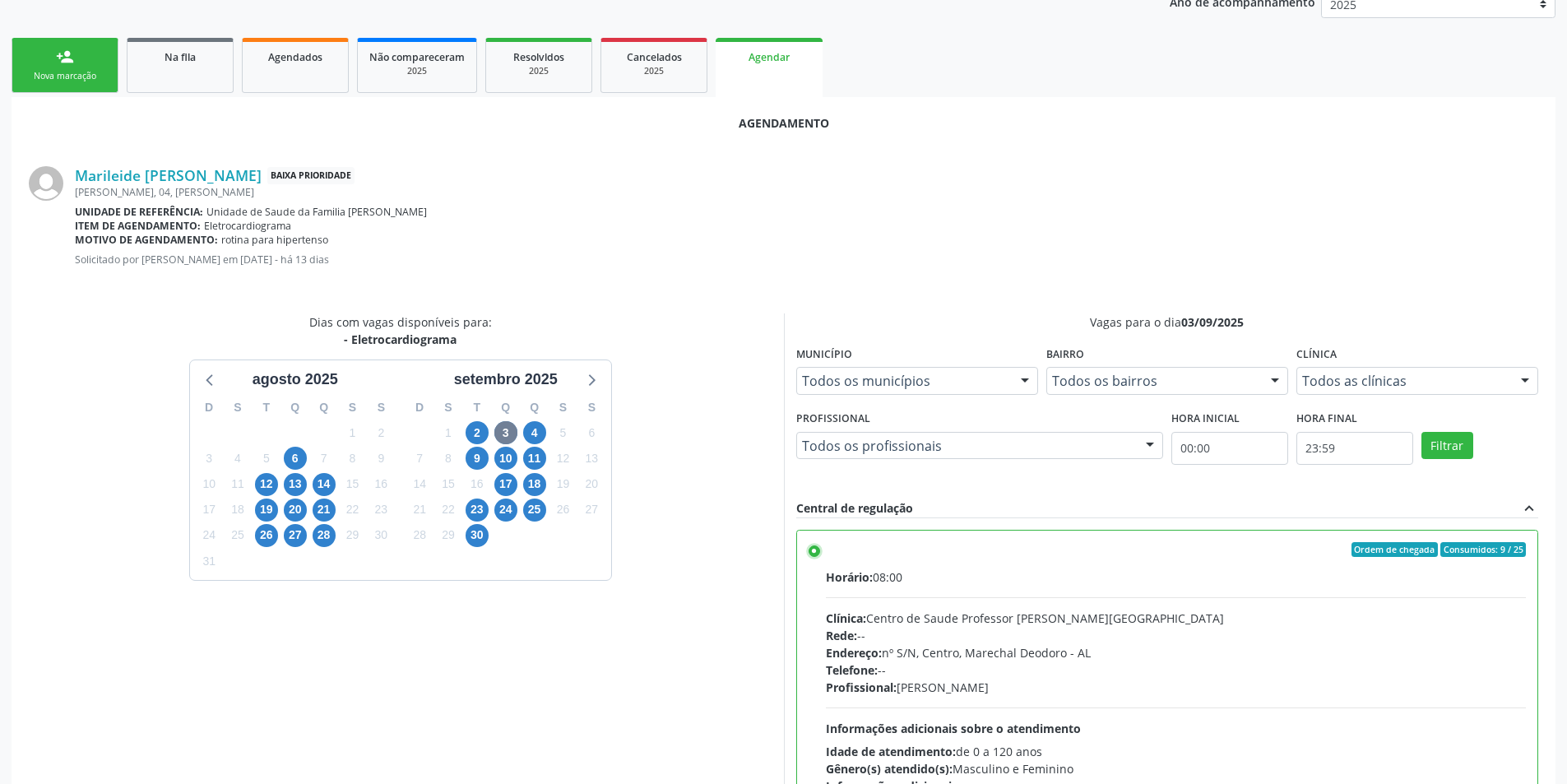
scroll to position [458, 0]
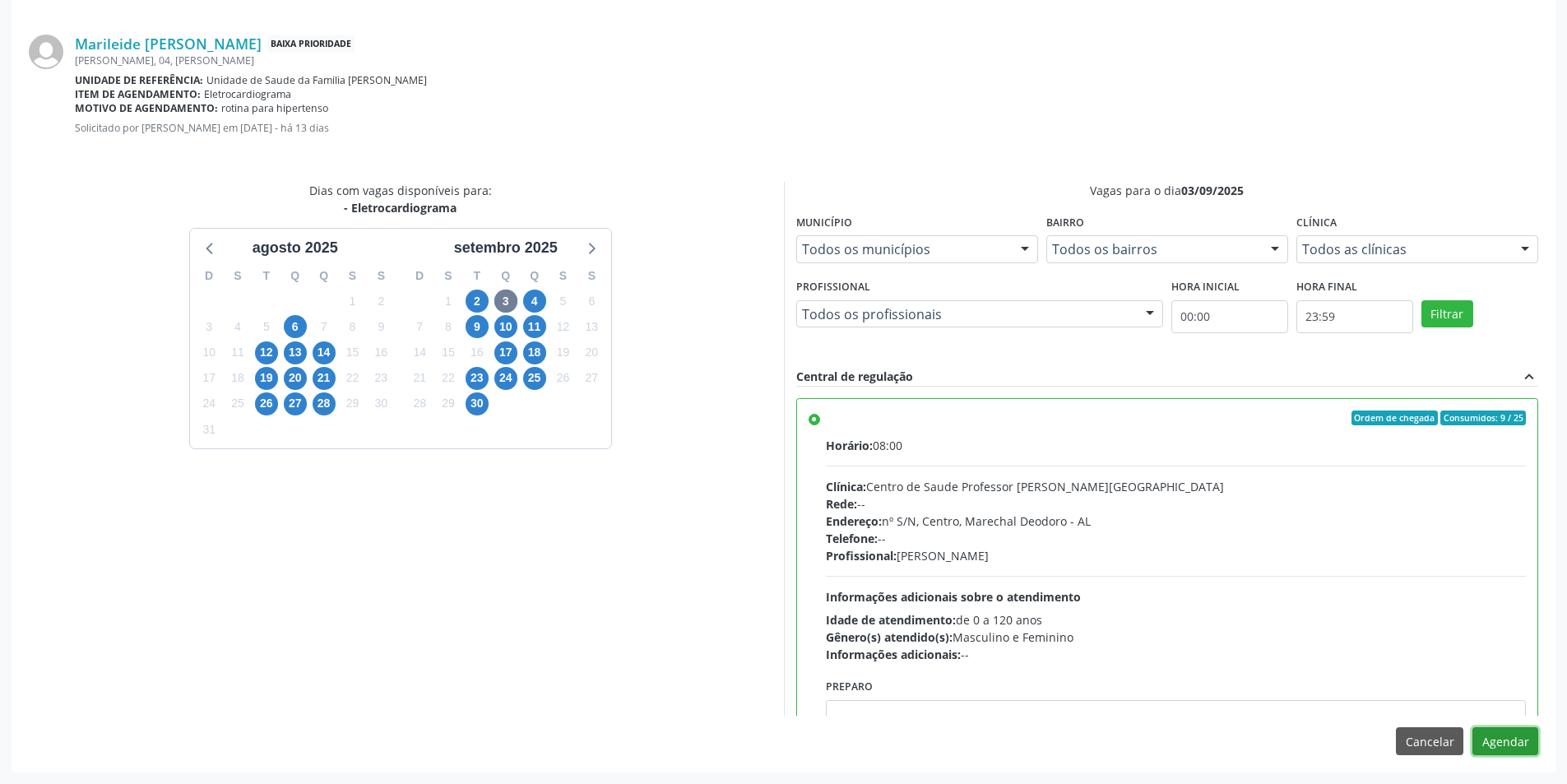
click at [1508, 743] on button "Agendar" at bounding box center [1505, 740] width 66 height 28
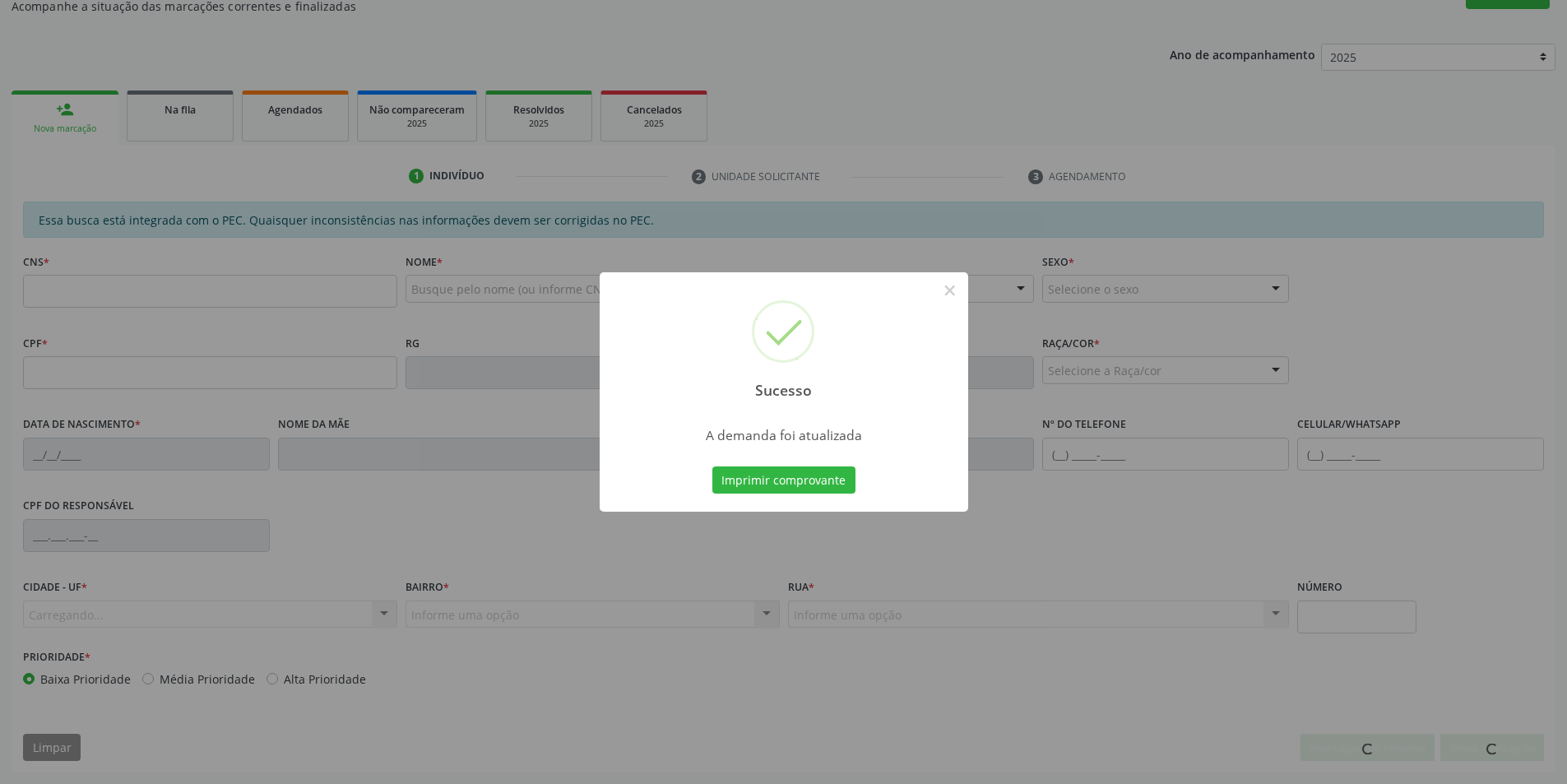
scroll to position [274, 0]
click at [947, 287] on button "×" at bounding box center [950, 290] width 28 height 28
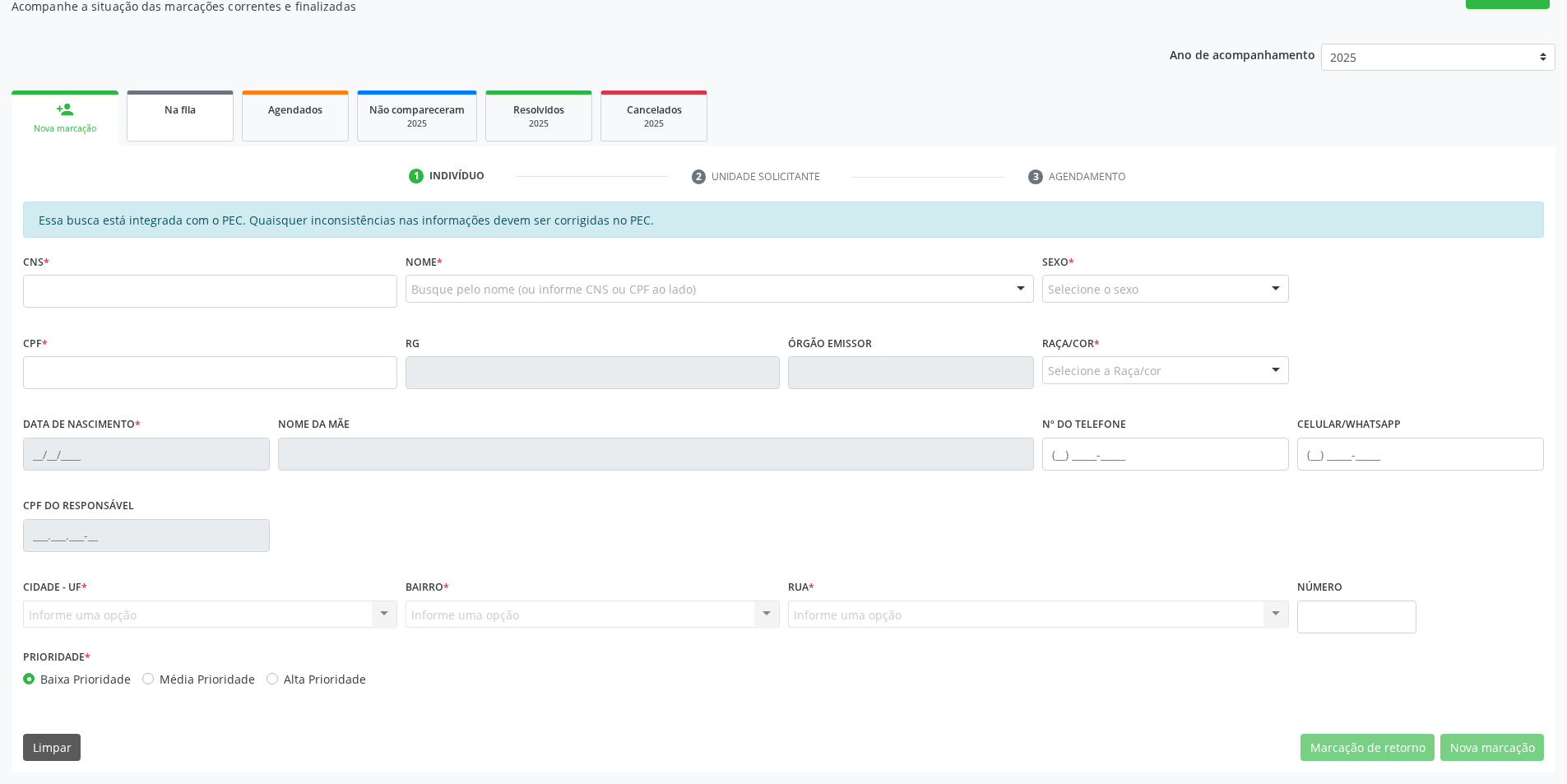
click at [171, 110] on span "Na fila" at bounding box center [180, 110] width 31 height 14
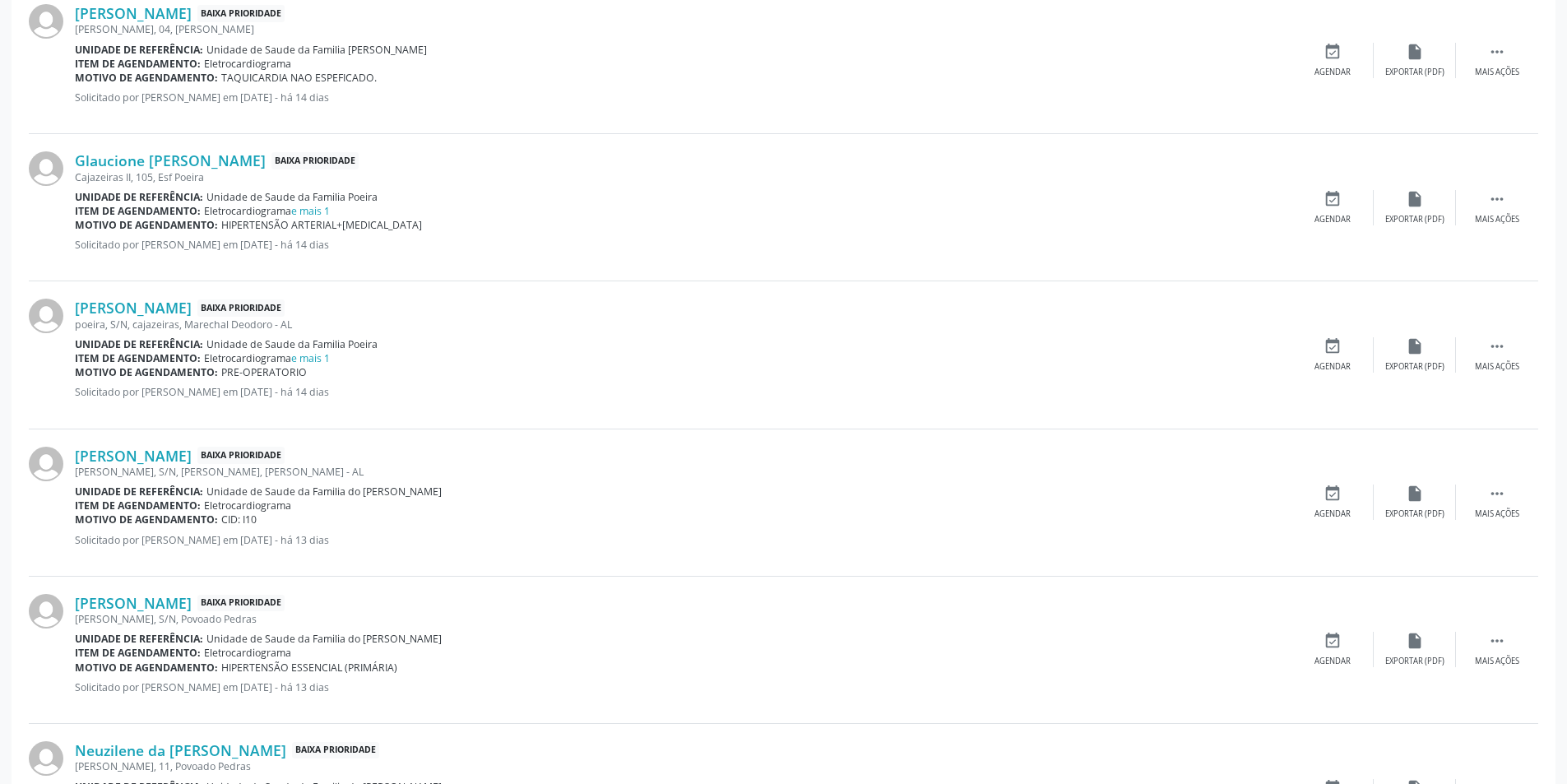
scroll to position [1398, 0]
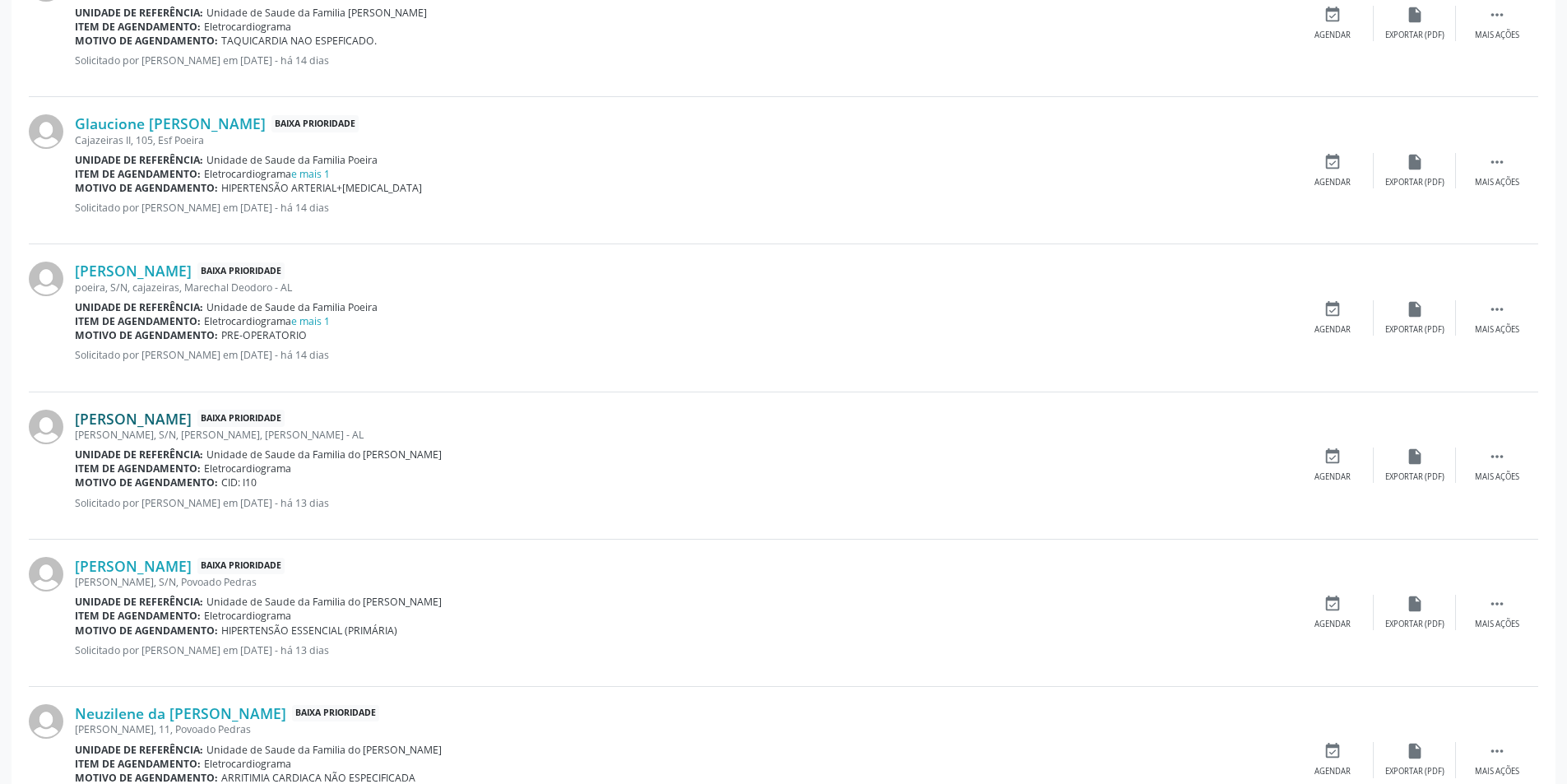
click at [134, 418] on link "[PERSON_NAME]" at bounding box center [133, 418] width 117 height 18
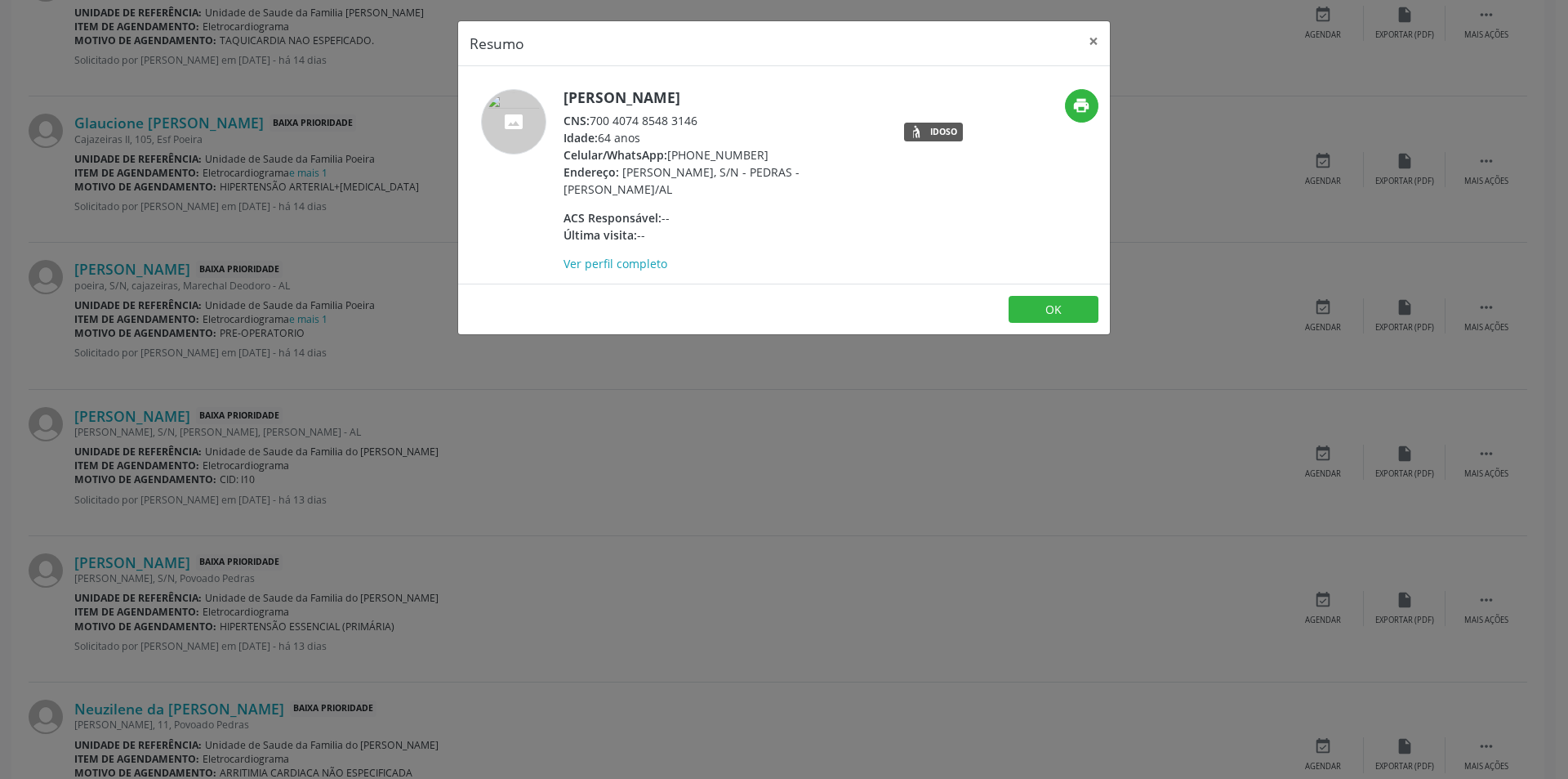
click at [594, 120] on div "CNS: 700 4074 8548 3146" at bounding box center [722, 120] width 318 height 17
drag, startPoint x: 594, startPoint y: 120, endPoint x: 694, endPoint y: 123, distance: 100.0
click at [694, 123] on div "CNS: 700 4074 8548 3146" at bounding box center [722, 120] width 318 height 17
copy div "700 4074 8548 3146"
click at [1039, 308] on button "OK" at bounding box center [1053, 309] width 90 height 28
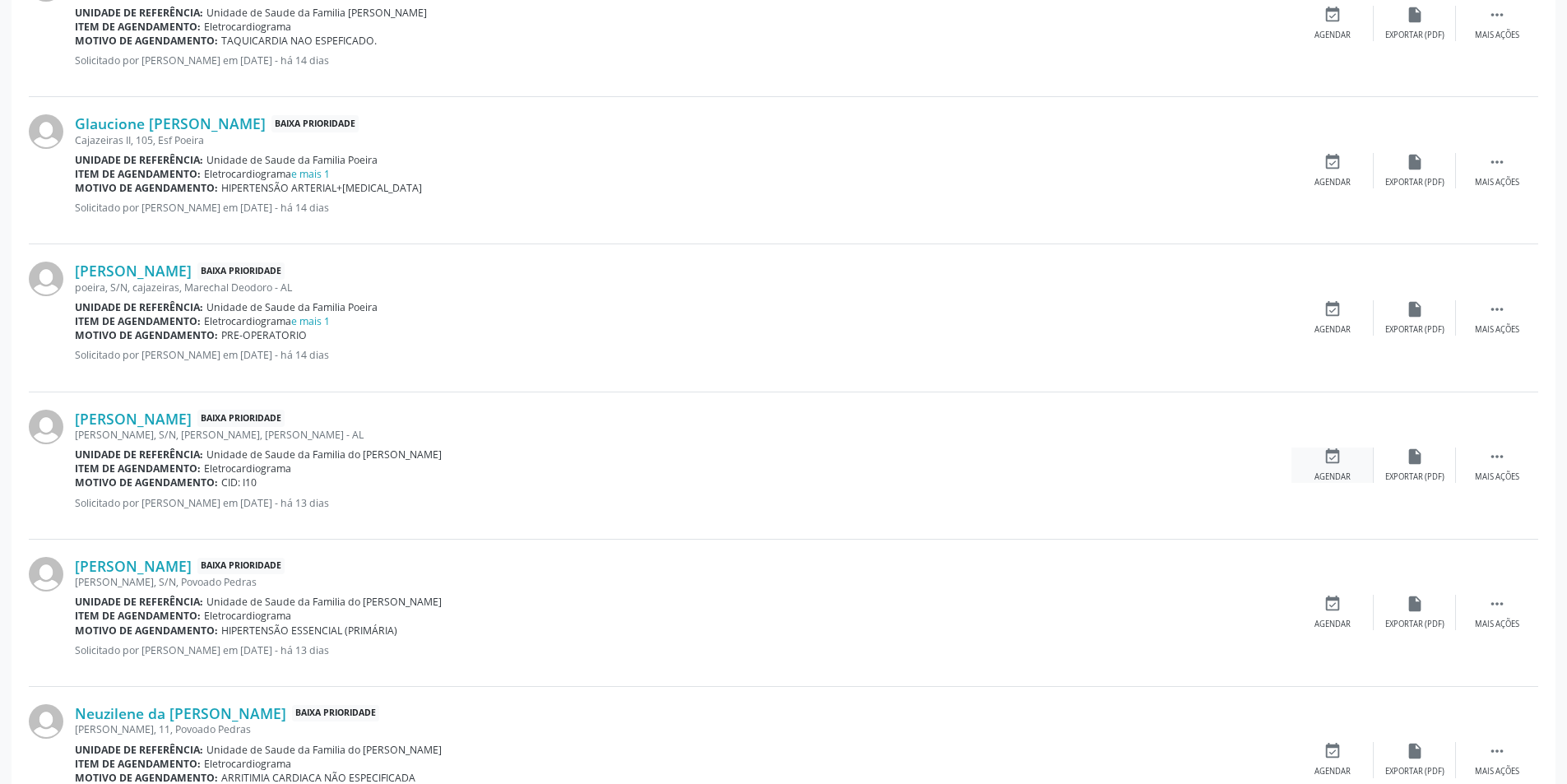
click at [1322, 461] on div "event_available Agendar" at bounding box center [1333, 464] width 83 height 35
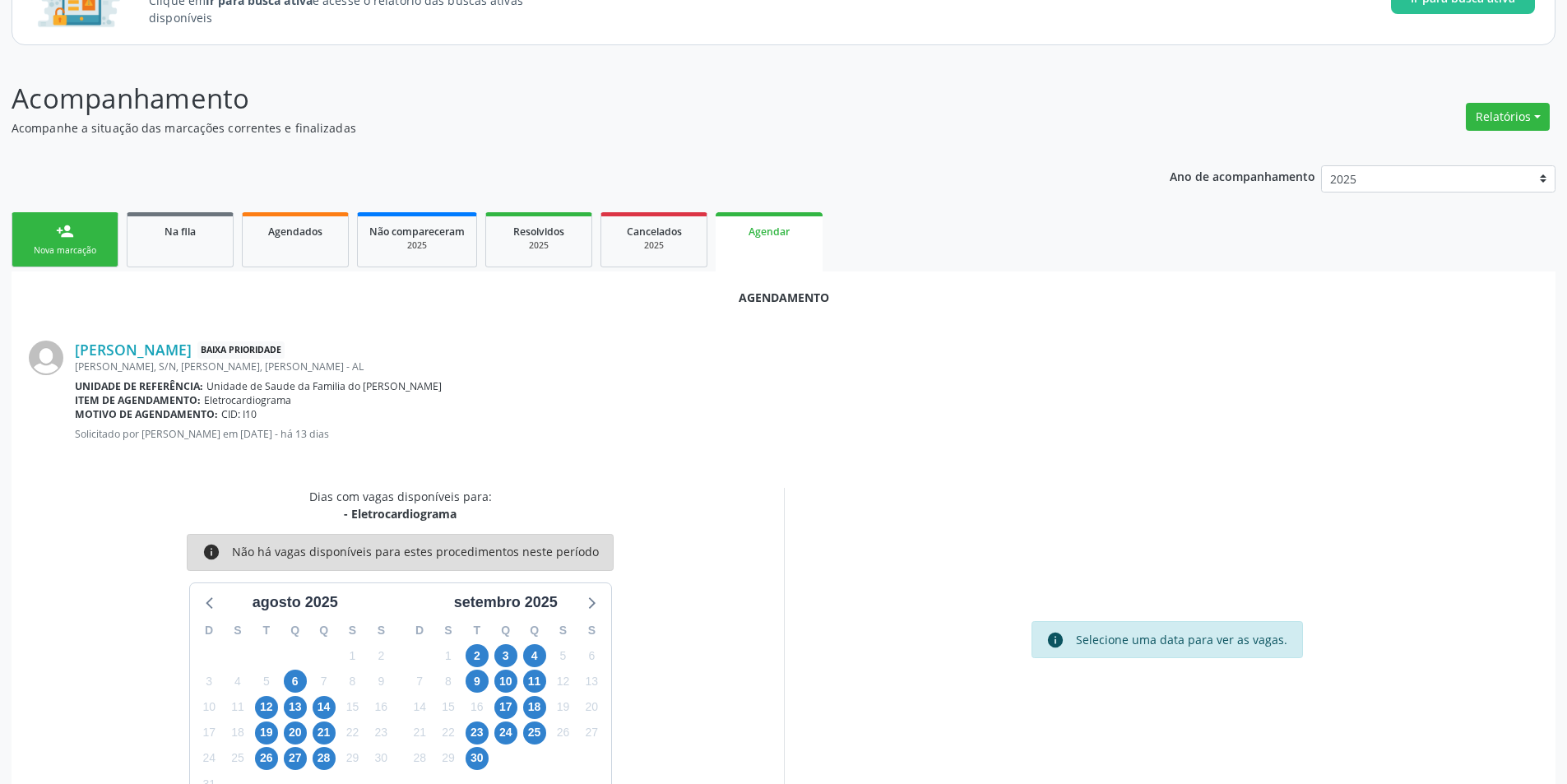
scroll to position [190, 0]
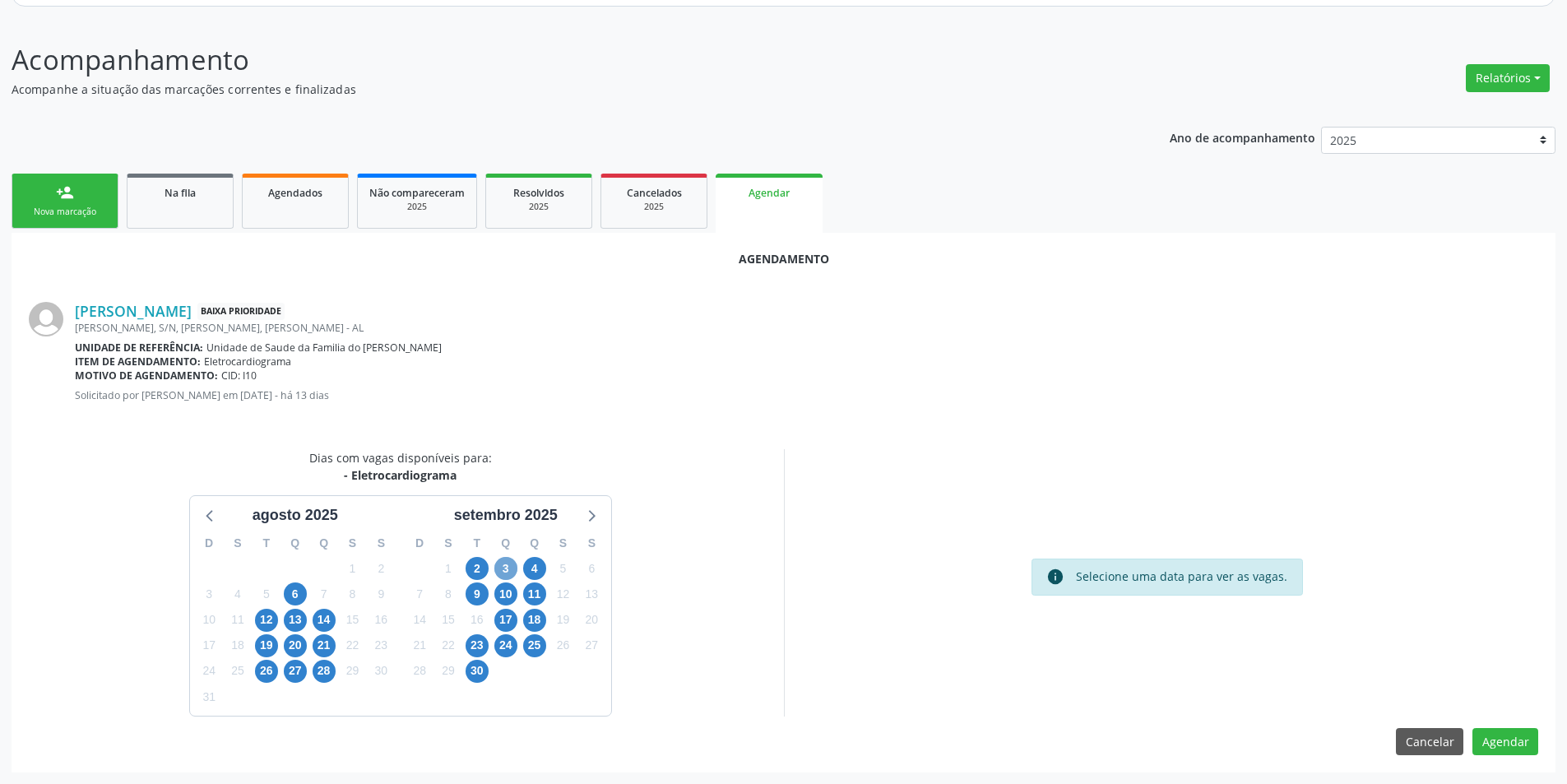
click at [514, 562] on span "3" at bounding box center [506, 568] width 23 height 23
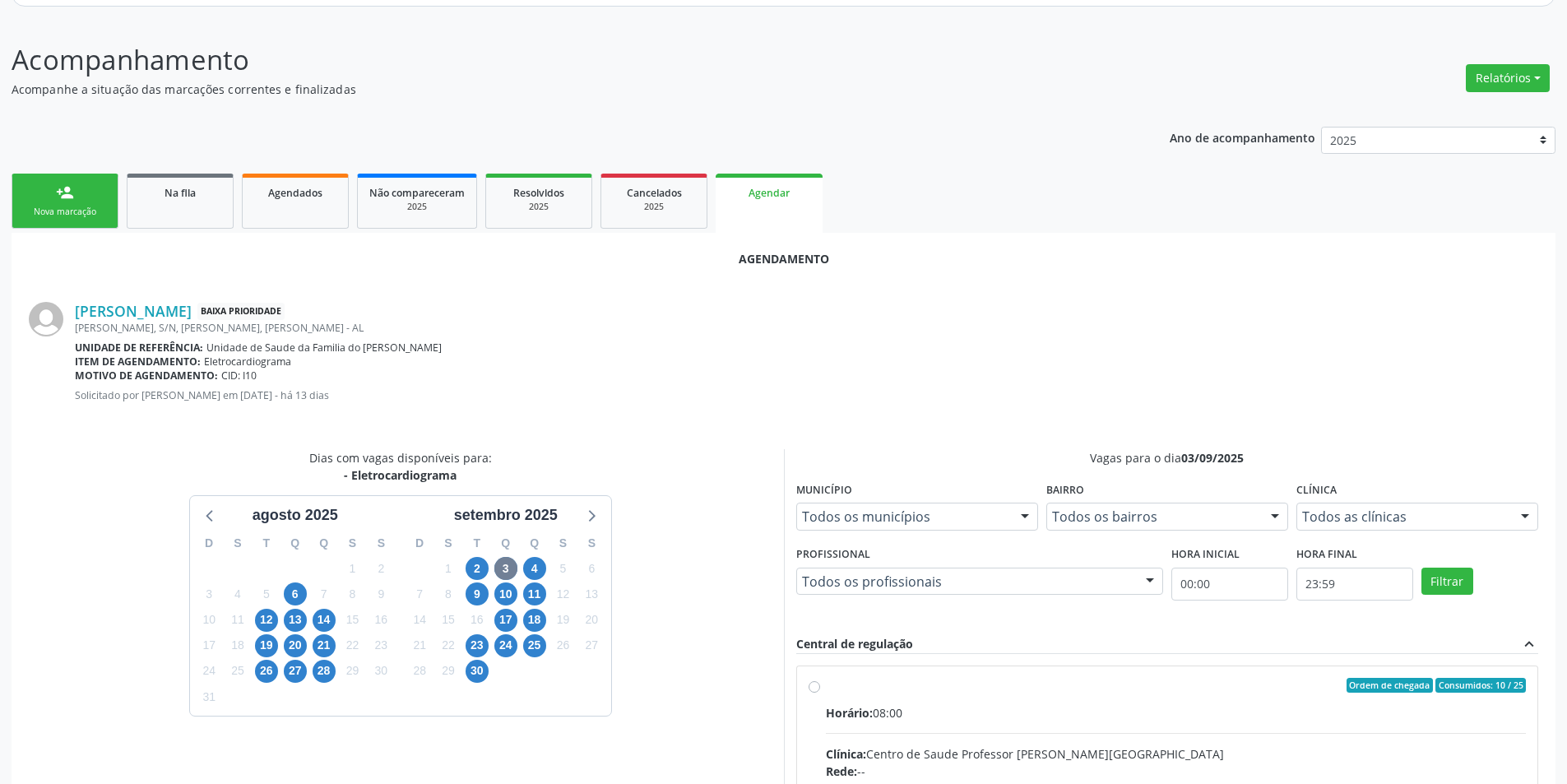
click at [813, 688] on input "Ordem de chegada Consumidos: 10 / 25 Horário: 08:00 Clínica: Centro de Saude Pr…" at bounding box center [814, 685] width 12 height 14
radio input "true"
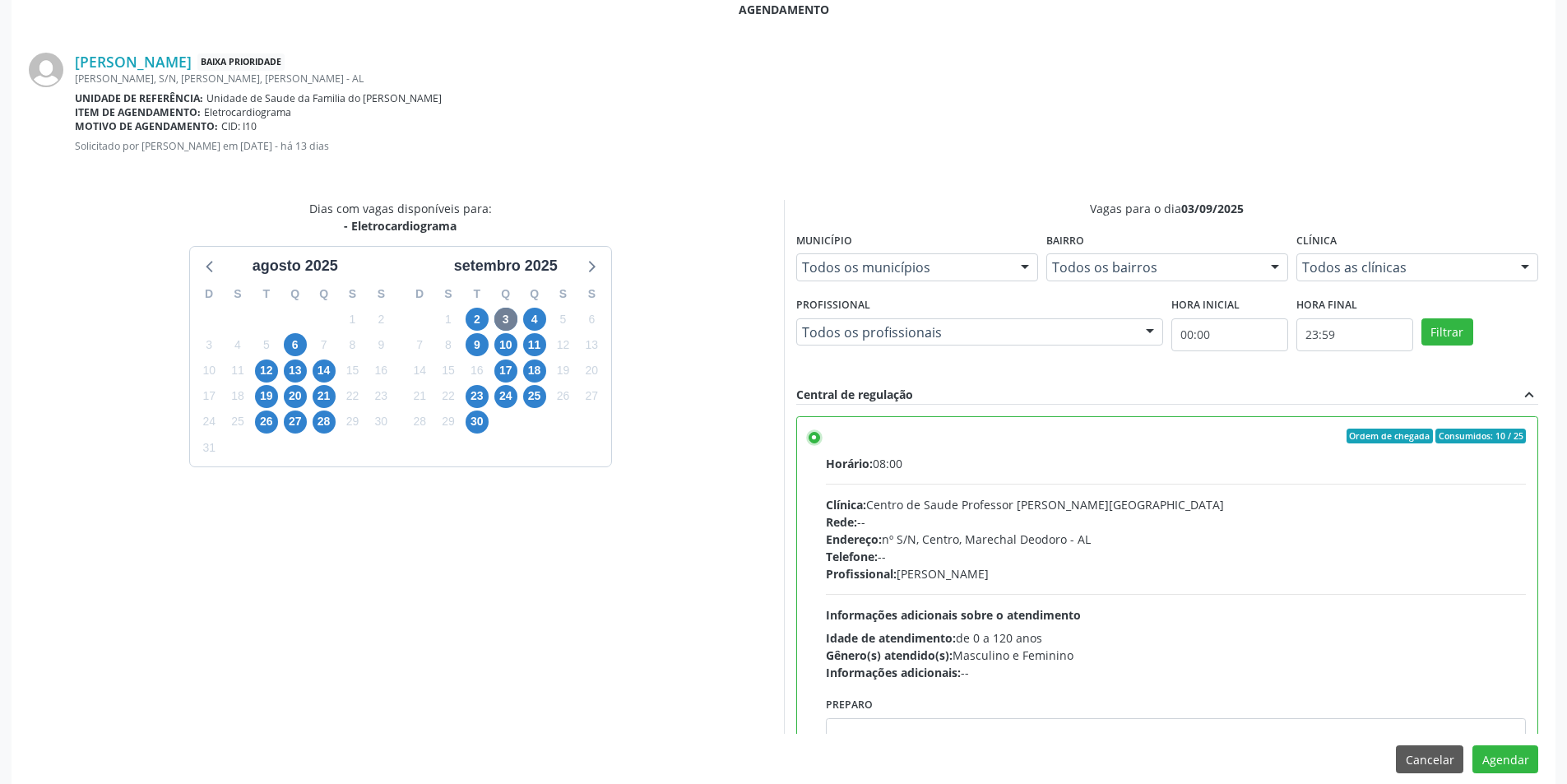
scroll to position [458, 0]
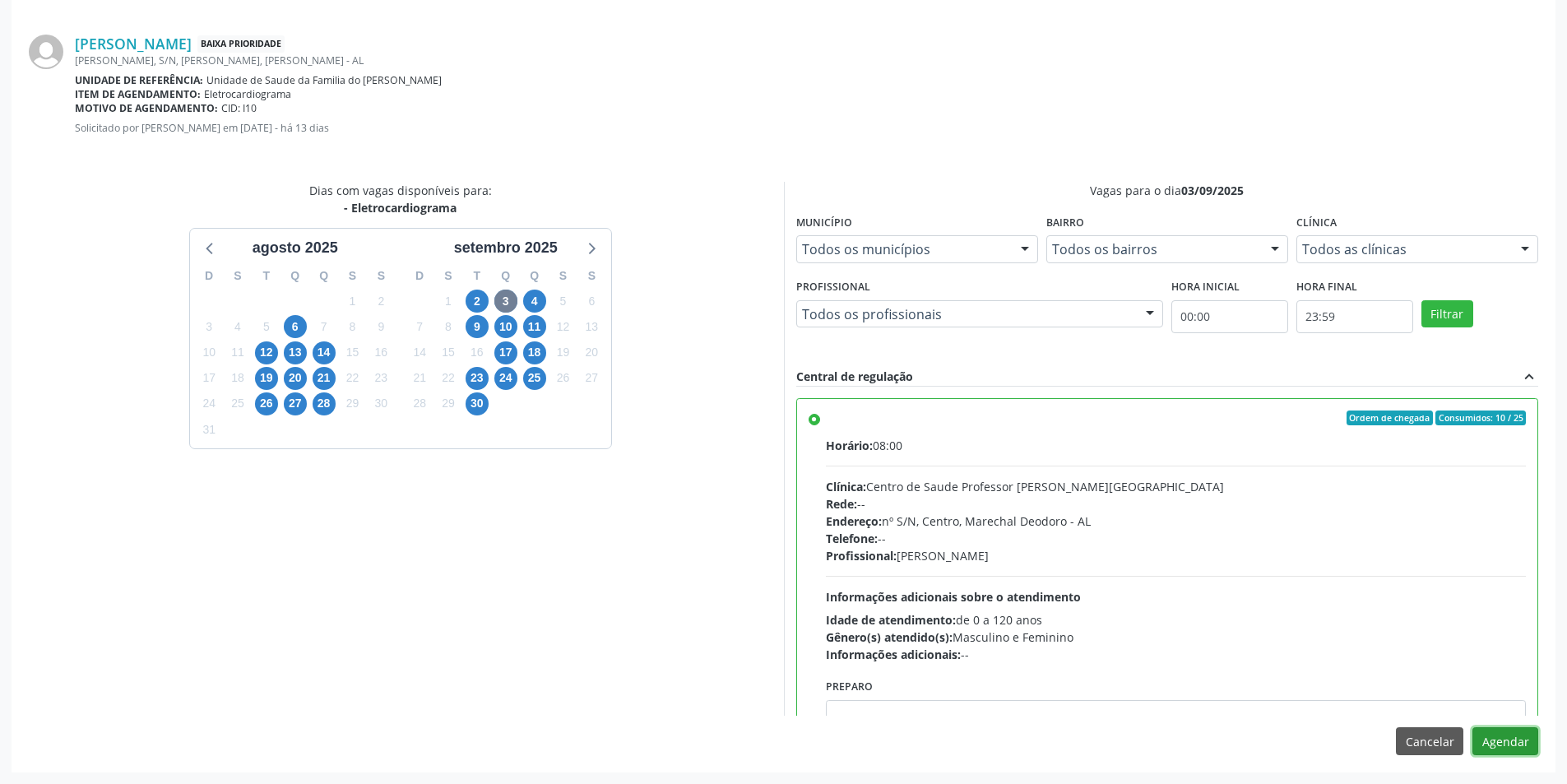
click at [1508, 744] on button "Agendar" at bounding box center [1505, 740] width 66 height 28
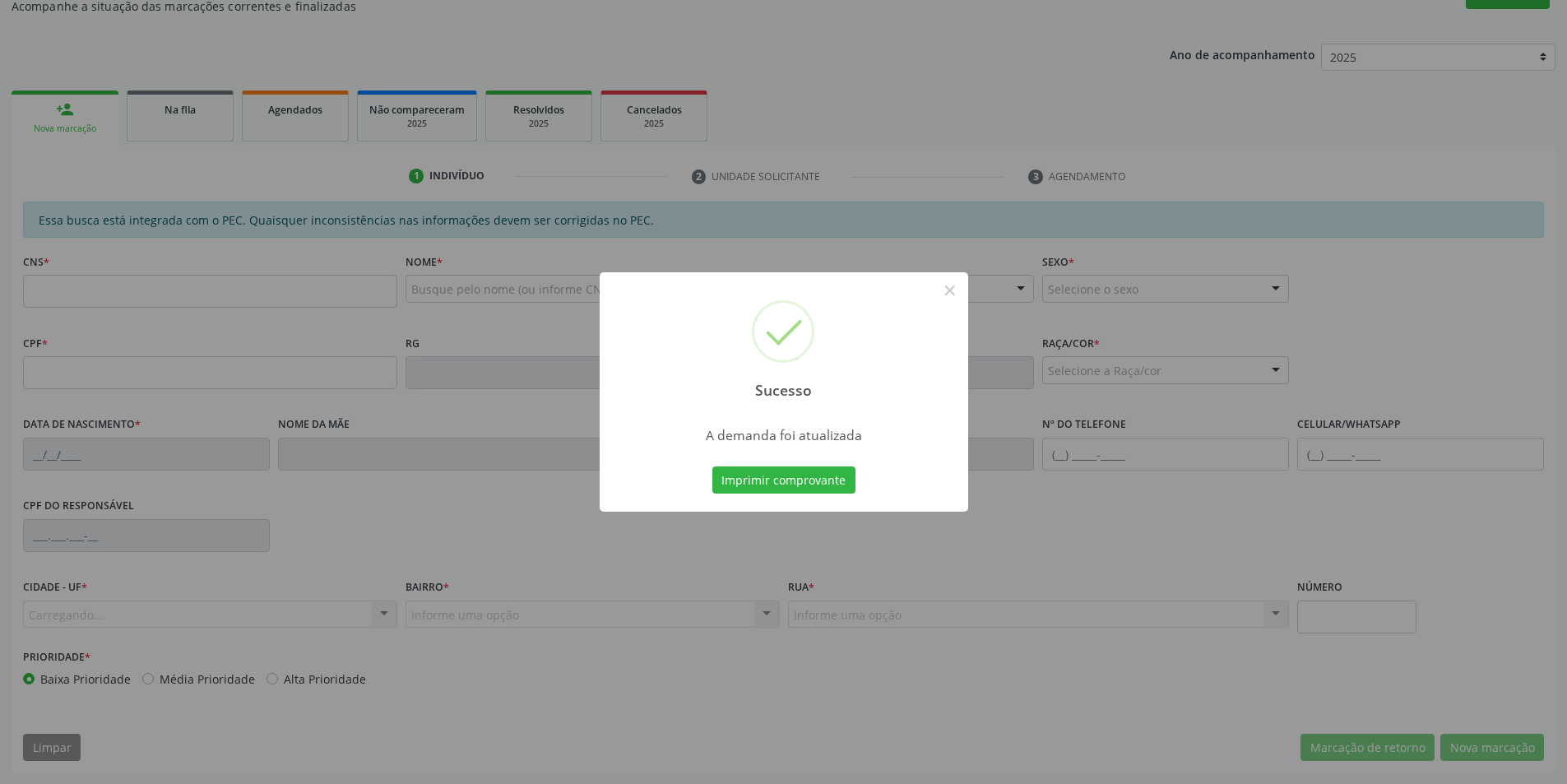
scroll to position [274, 0]
click at [948, 286] on button "×" at bounding box center [950, 290] width 28 height 28
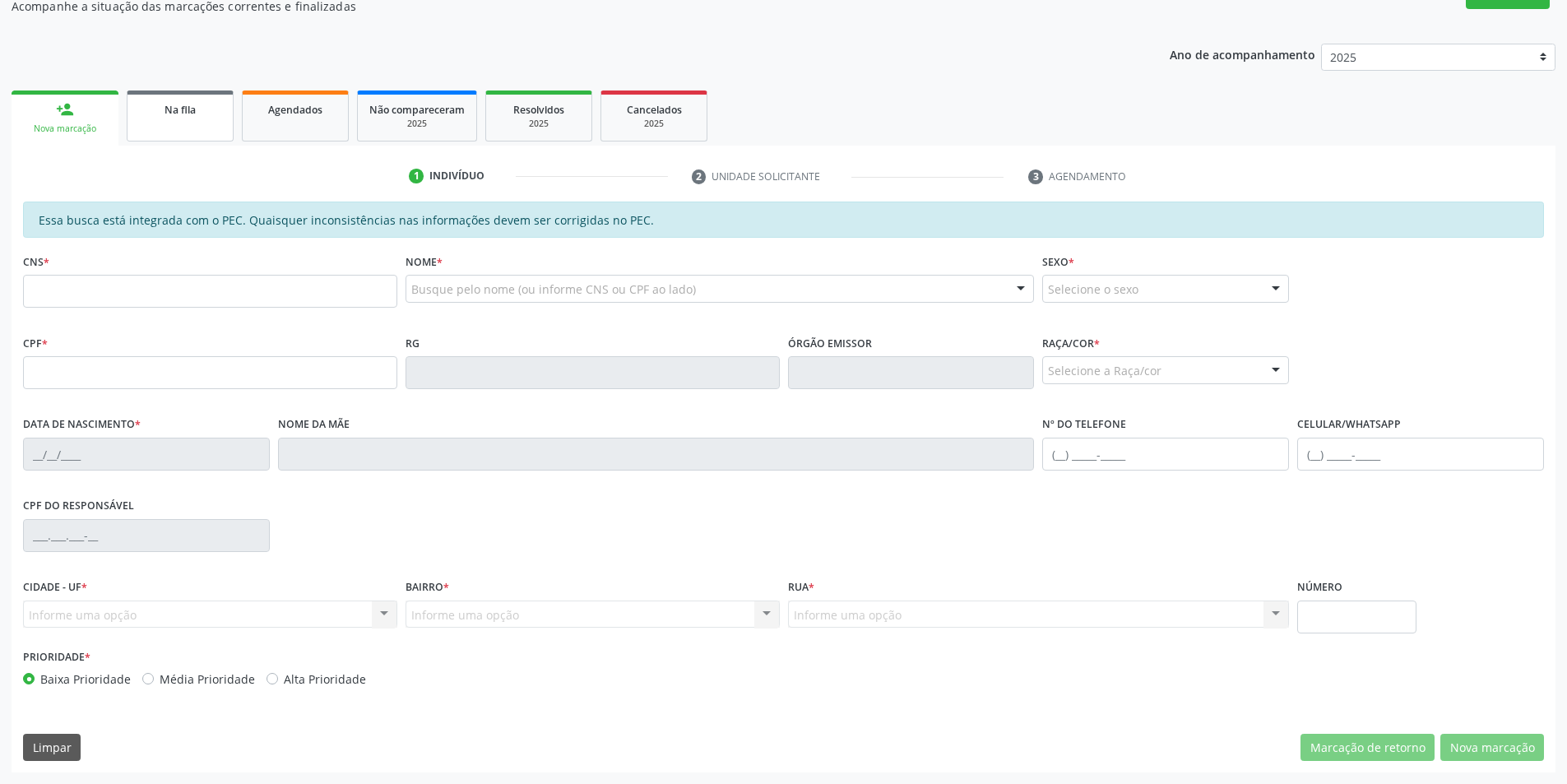
click at [171, 115] on span "Na fila" at bounding box center [180, 110] width 31 height 14
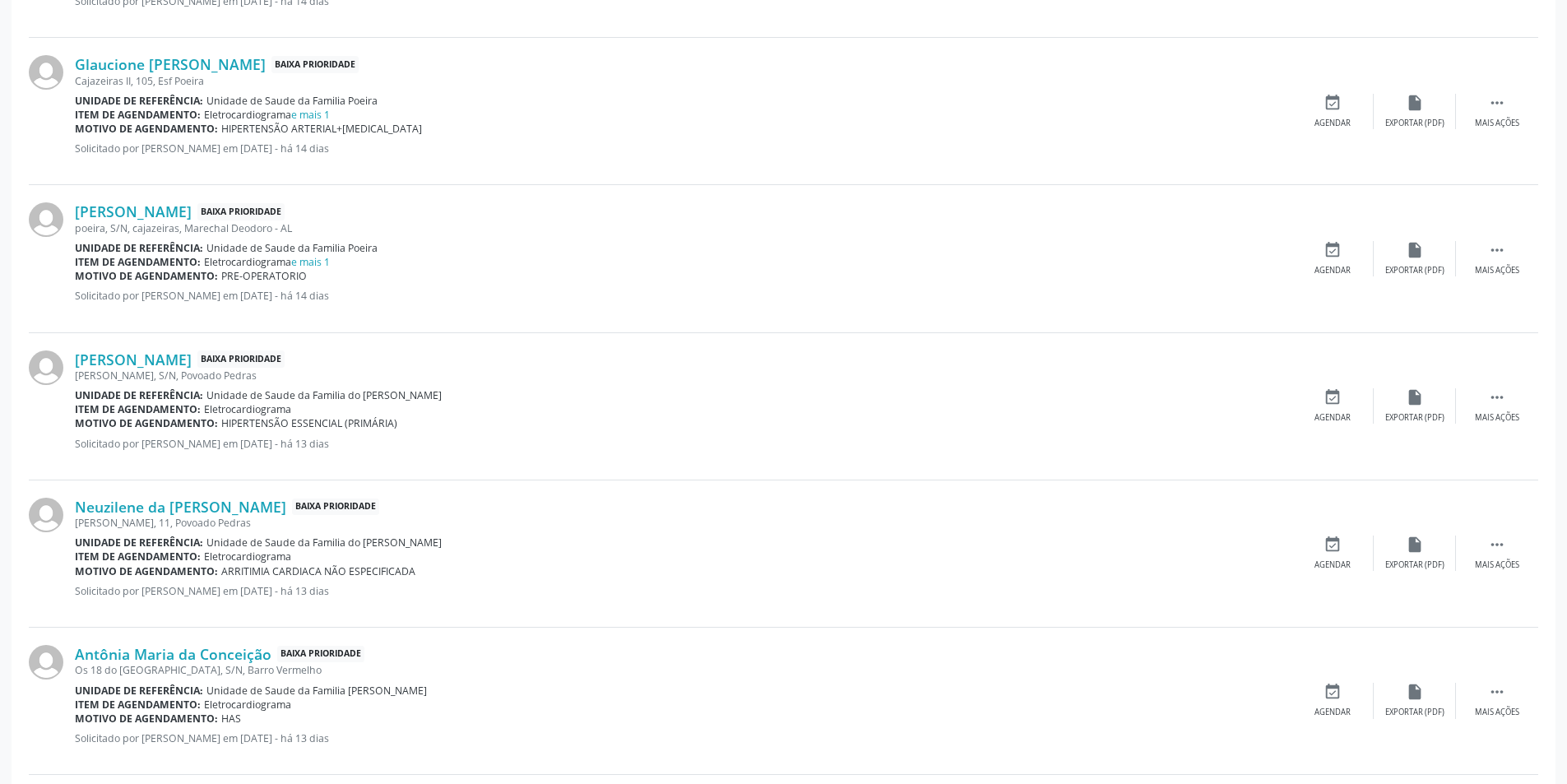
scroll to position [1480, 0]
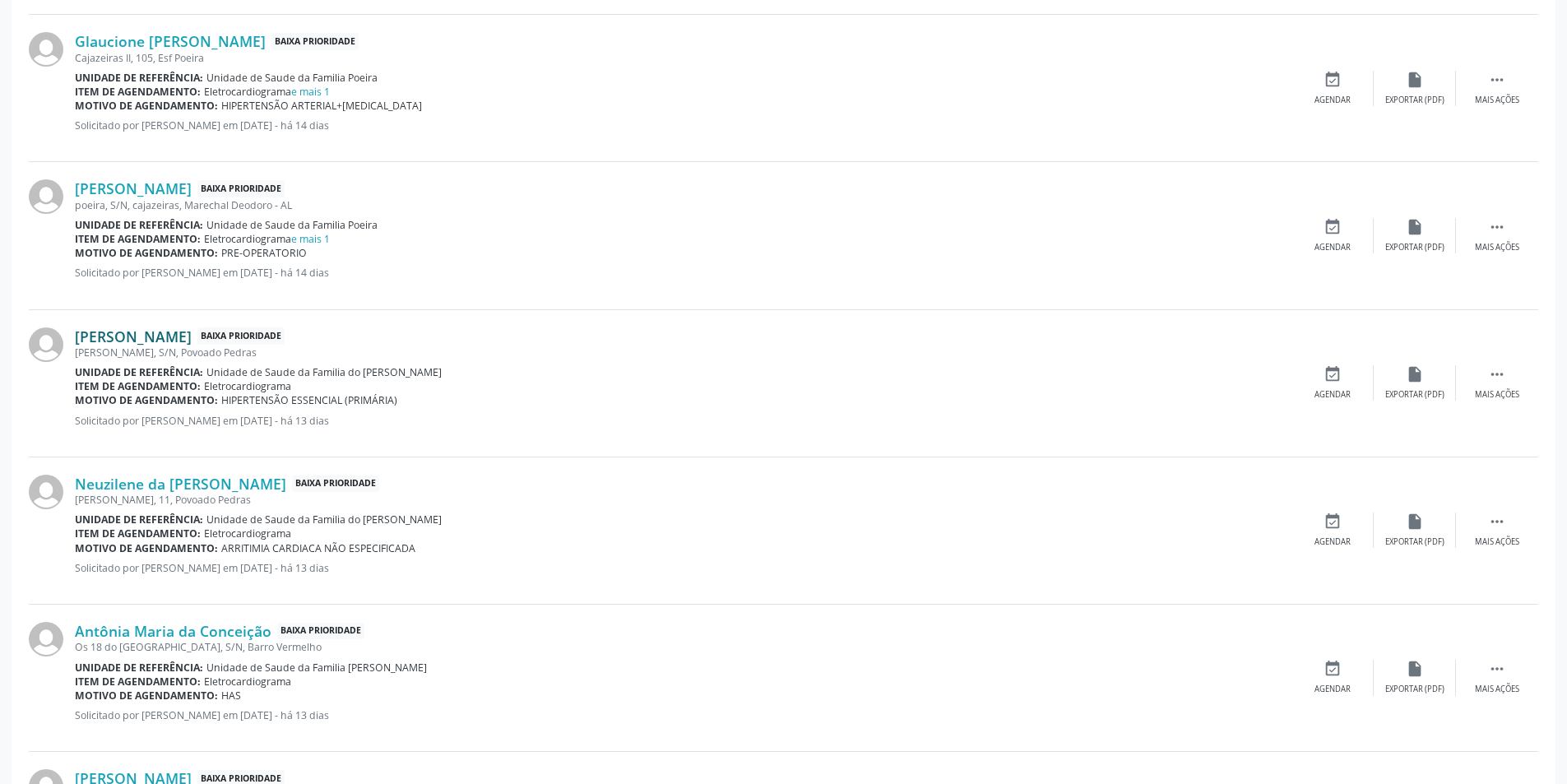
click at [190, 338] on link "[PERSON_NAME]" at bounding box center [133, 336] width 117 height 18
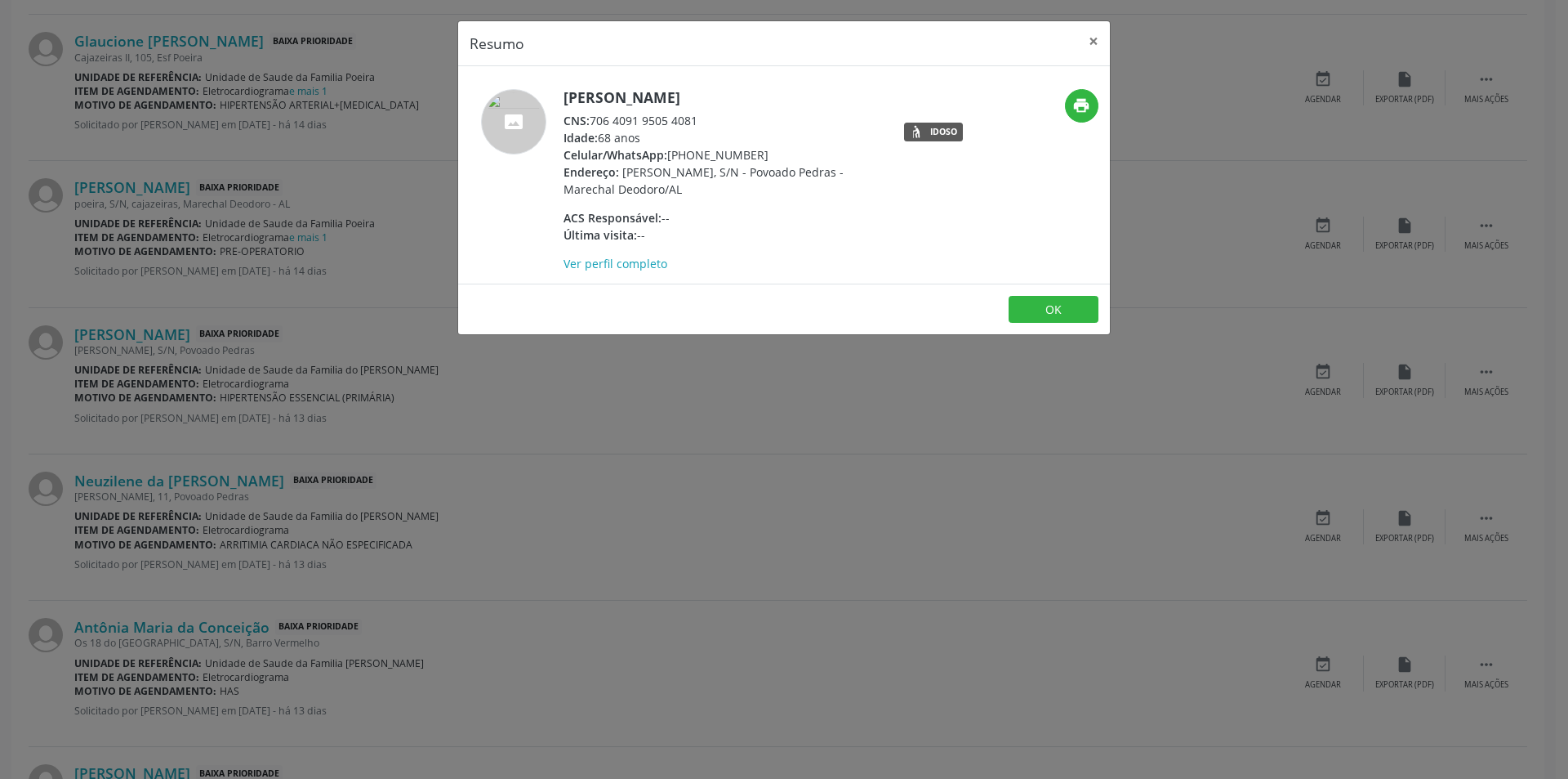
click at [592, 121] on div "CNS: 706 4091 9505 4081" at bounding box center [722, 120] width 318 height 17
drag, startPoint x: 592, startPoint y: 121, endPoint x: 687, endPoint y: 122, distance: 95.0
click at [687, 122] on div "CNS: 706 4091 9505 4081" at bounding box center [722, 120] width 318 height 17
copy div "706 4091 9505 4081"
click at [1031, 312] on button "OK" at bounding box center [1053, 309] width 90 height 28
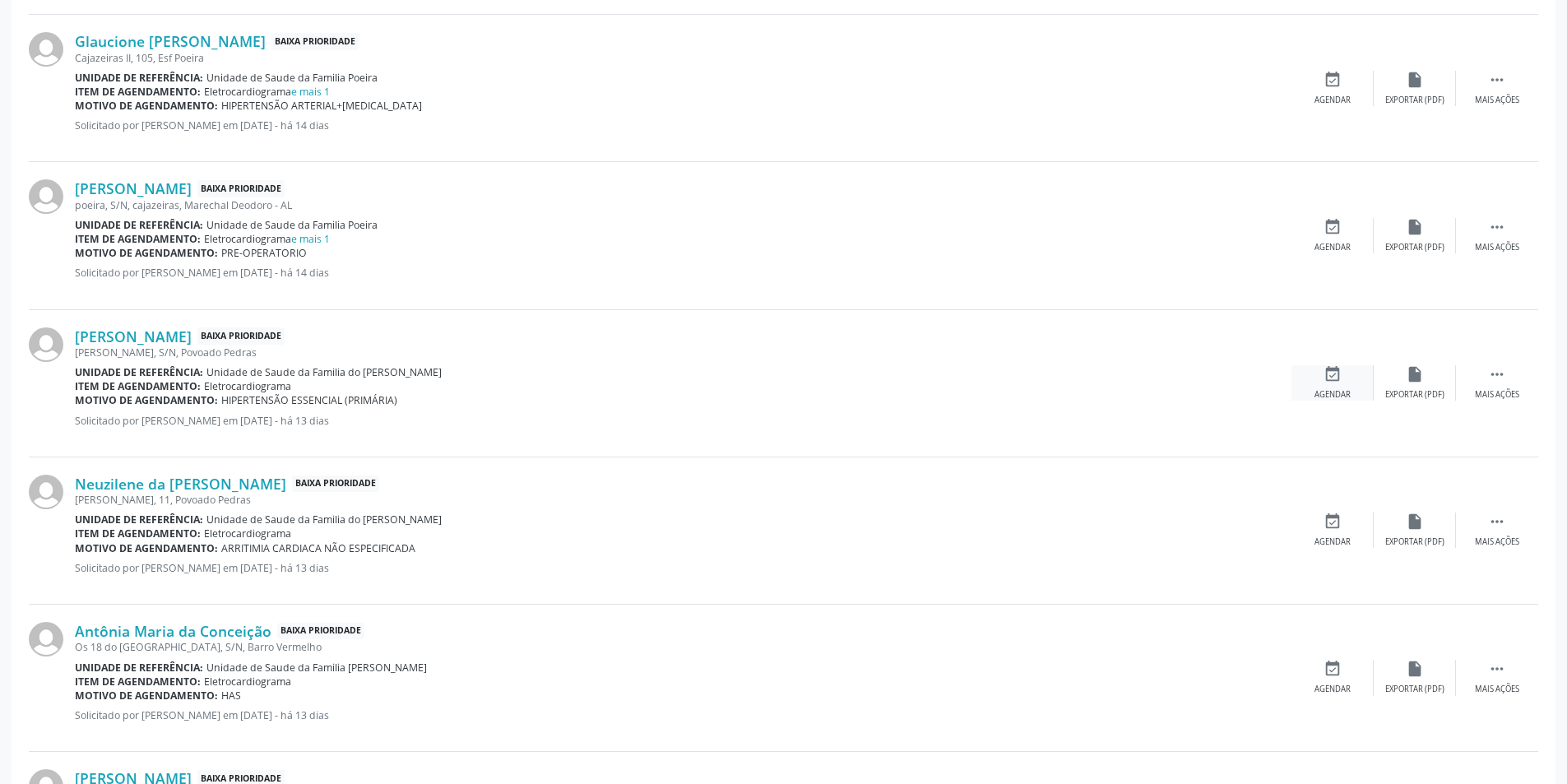
click at [1321, 374] on div "event_available Agendar" at bounding box center [1333, 383] width 83 height 35
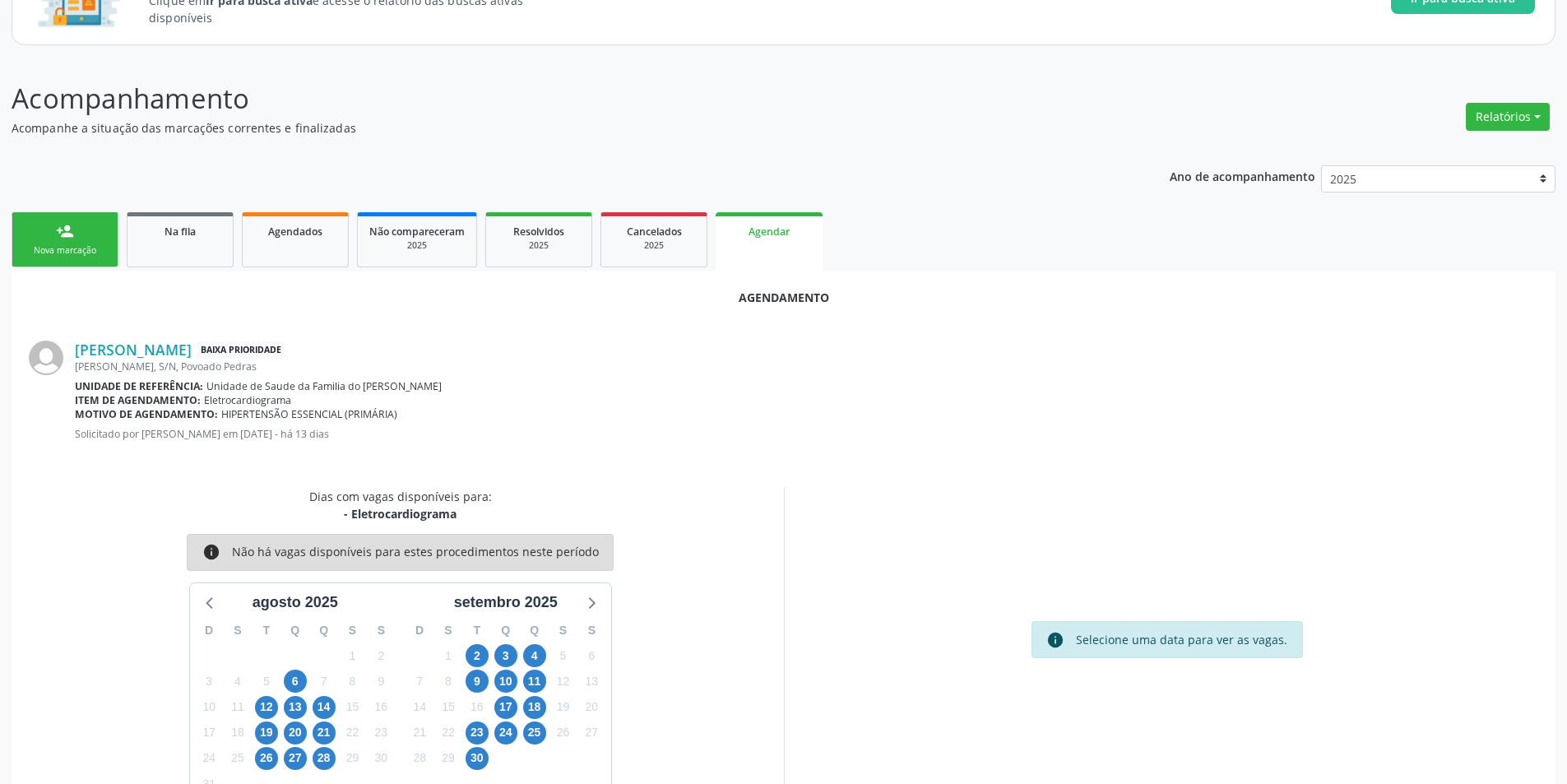
scroll to position [190, 0]
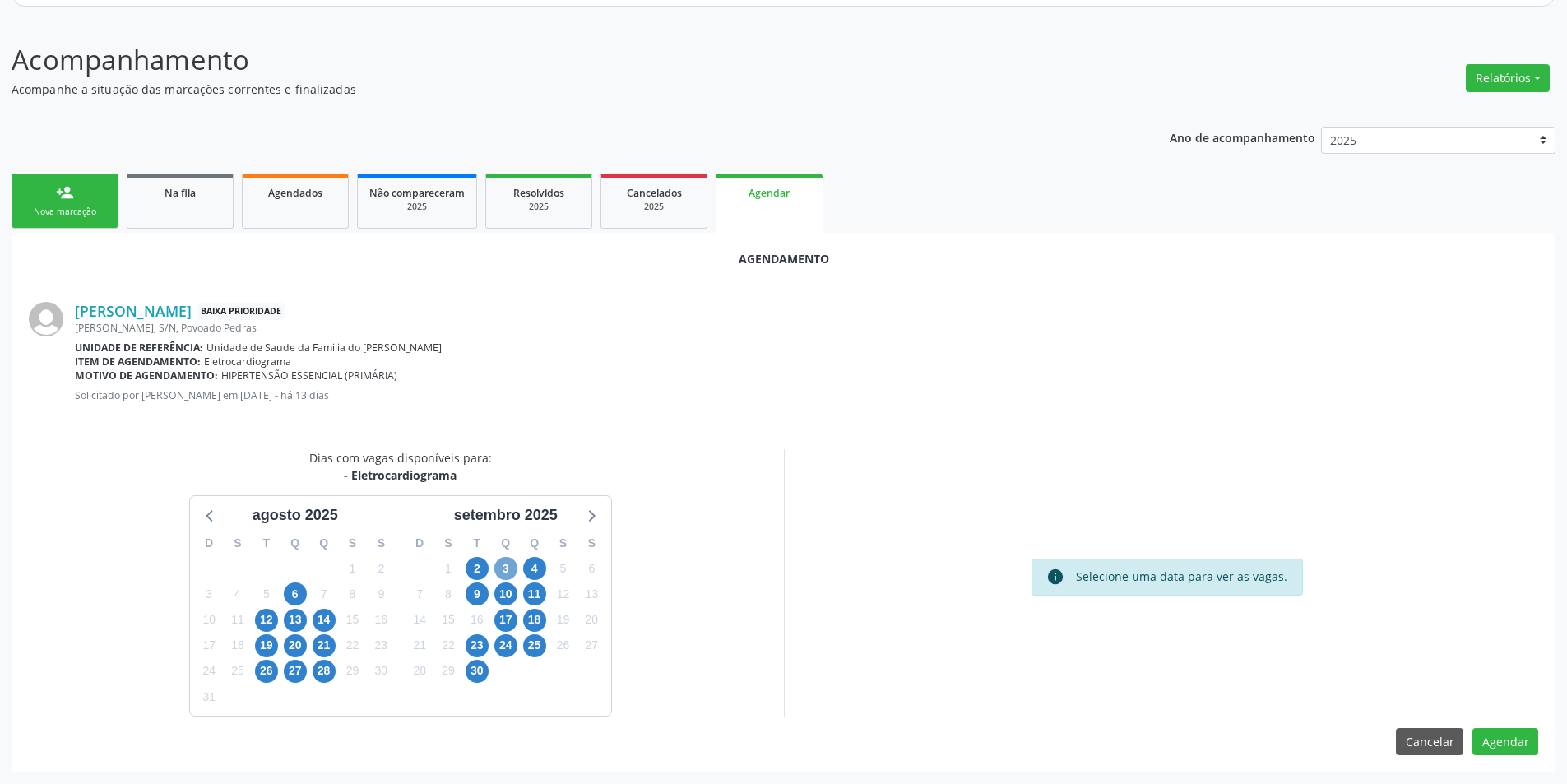
click at [509, 568] on span "3" at bounding box center [506, 568] width 23 height 23
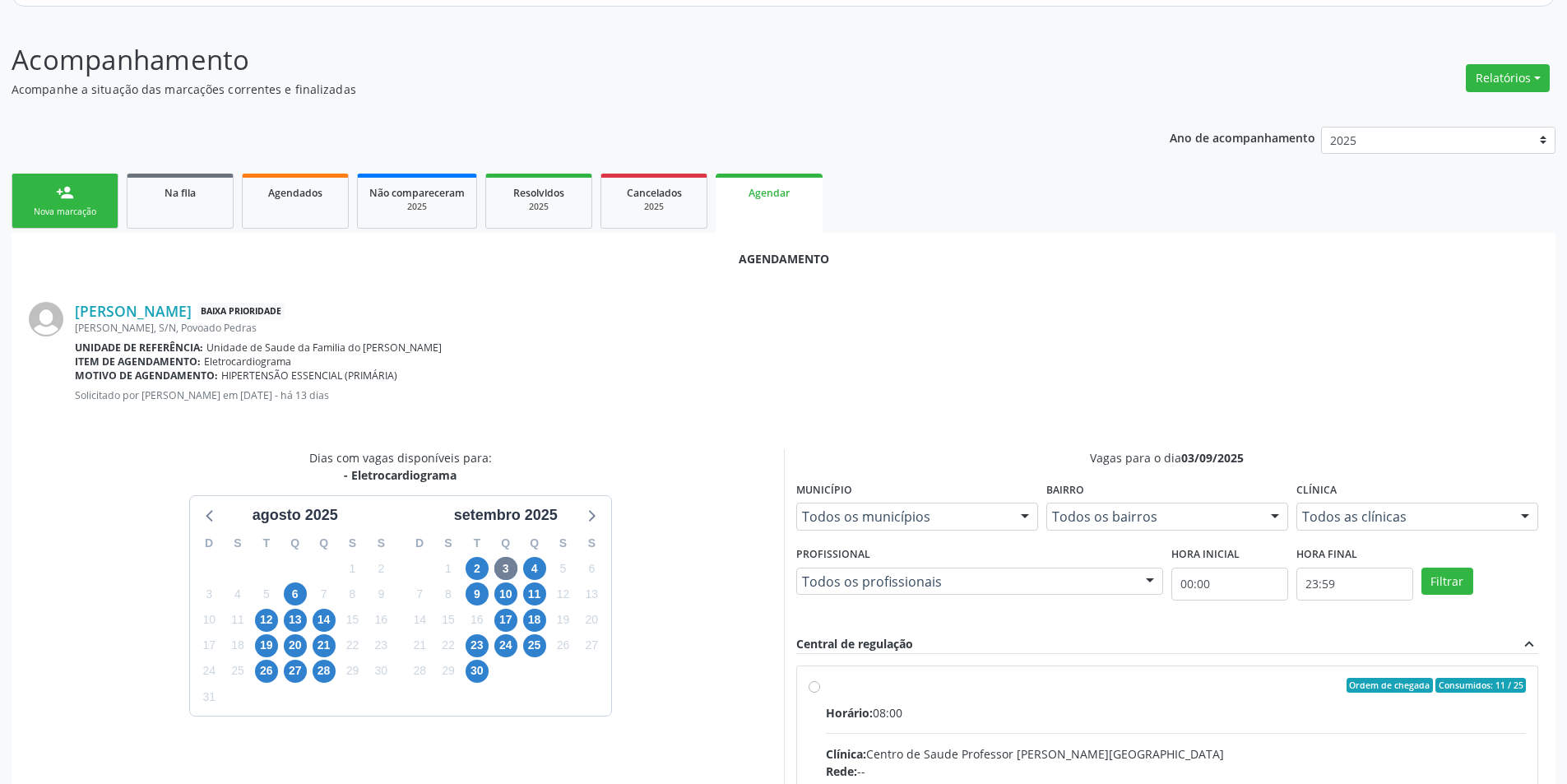
click at [814, 689] on input "Ordem de chegada Consumidos: 11 / 25 Horário: 08:00 Clínica: Centro de Saude Pr…" at bounding box center [814, 685] width 12 height 14
radio input "true"
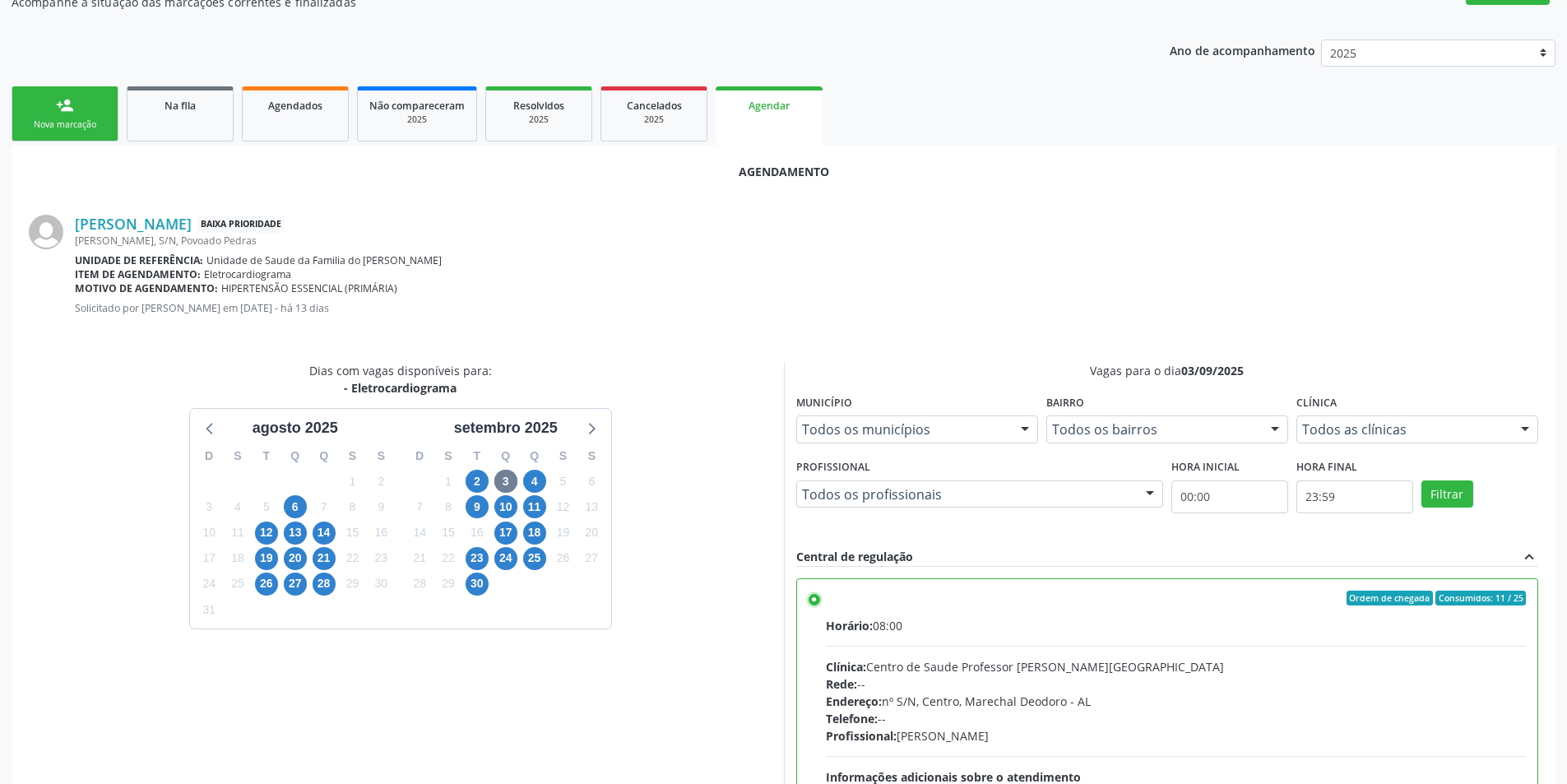
scroll to position [458, 0]
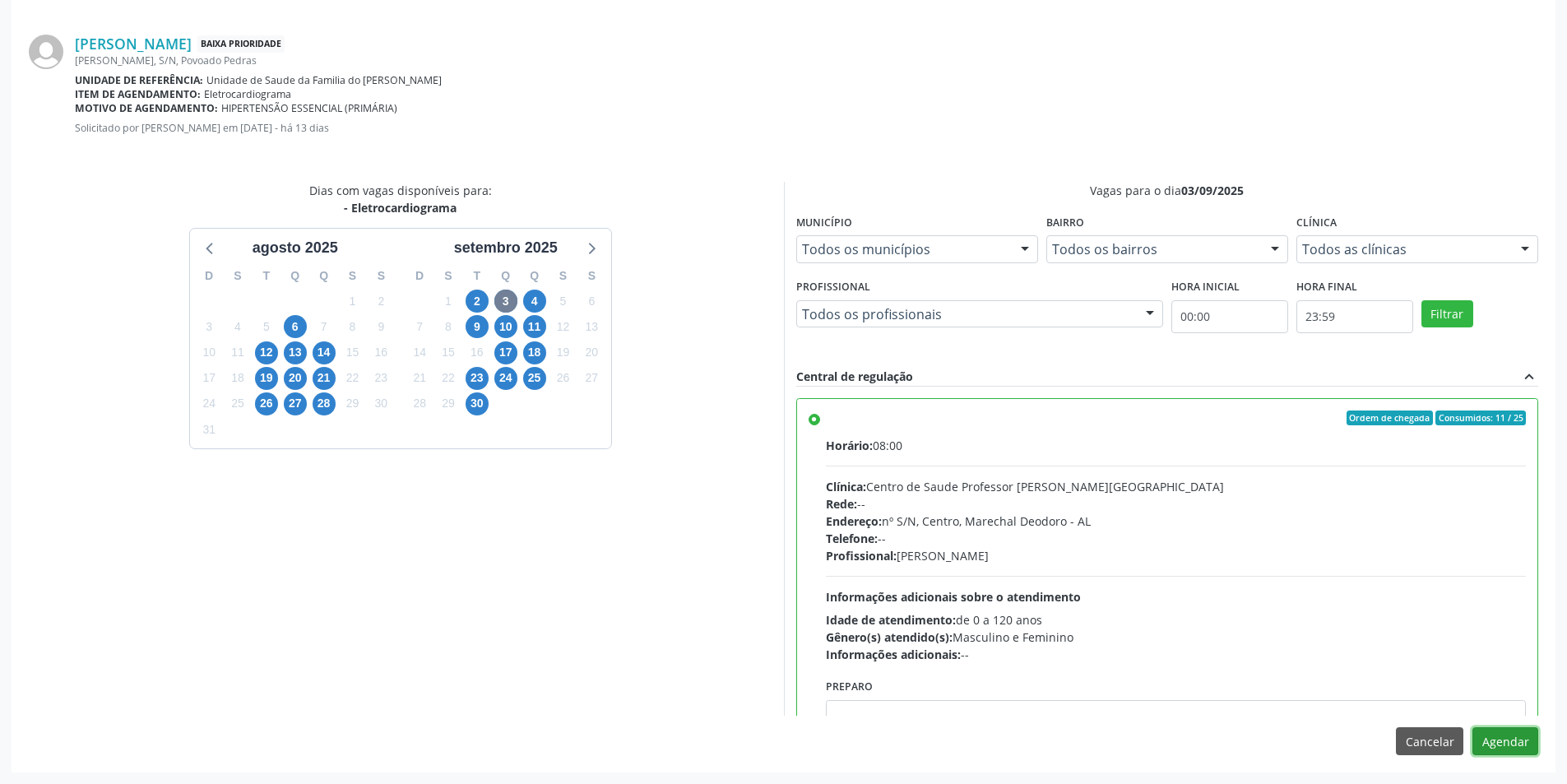
click at [1509, 739] on button "Agendar" at bounding box center [1505, 740] width 66 height 28
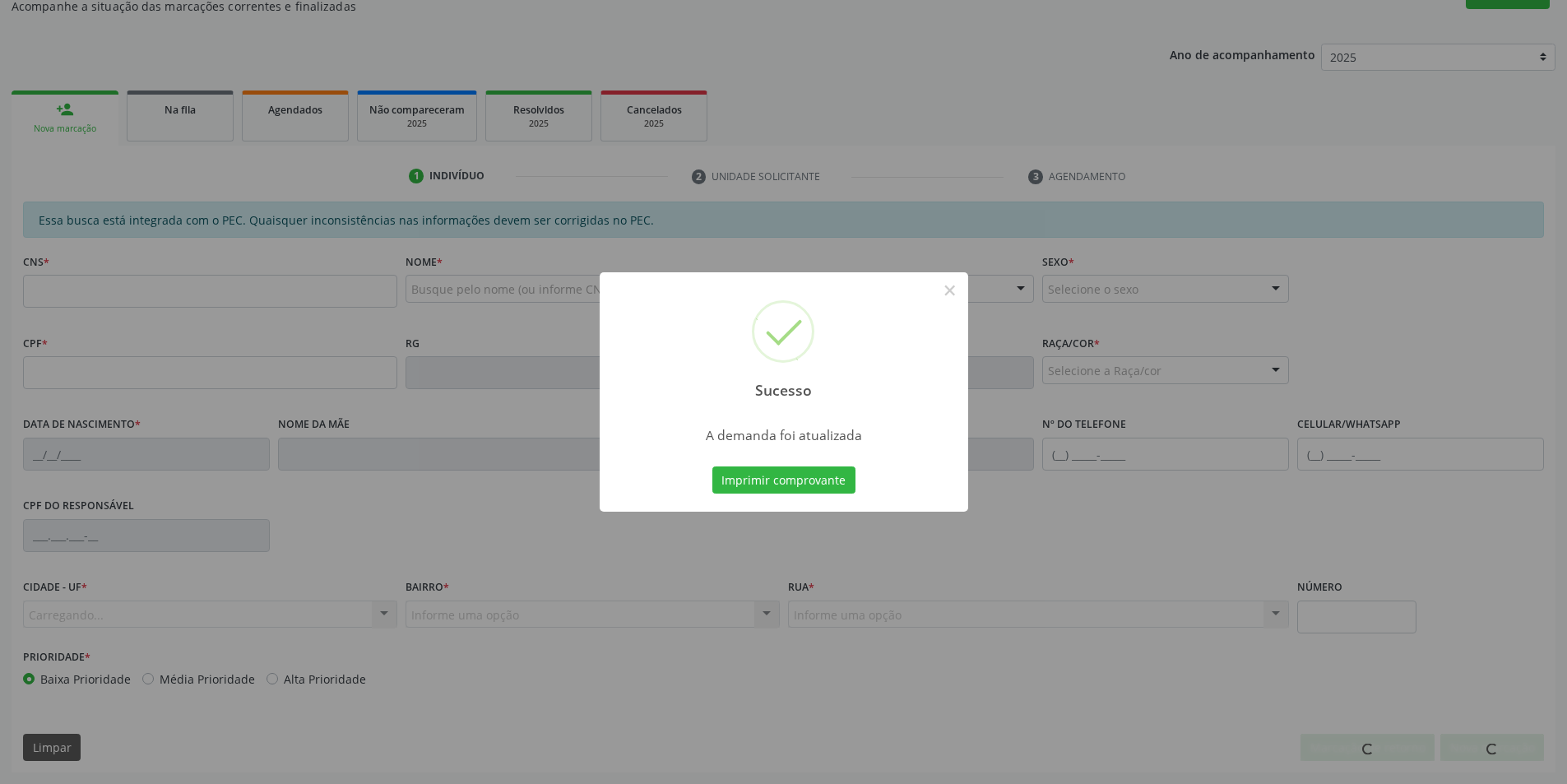
scroll to position [274, 0]
click at [952, 297] on button "×" at bounding box center [950, 290] width 28 height 28
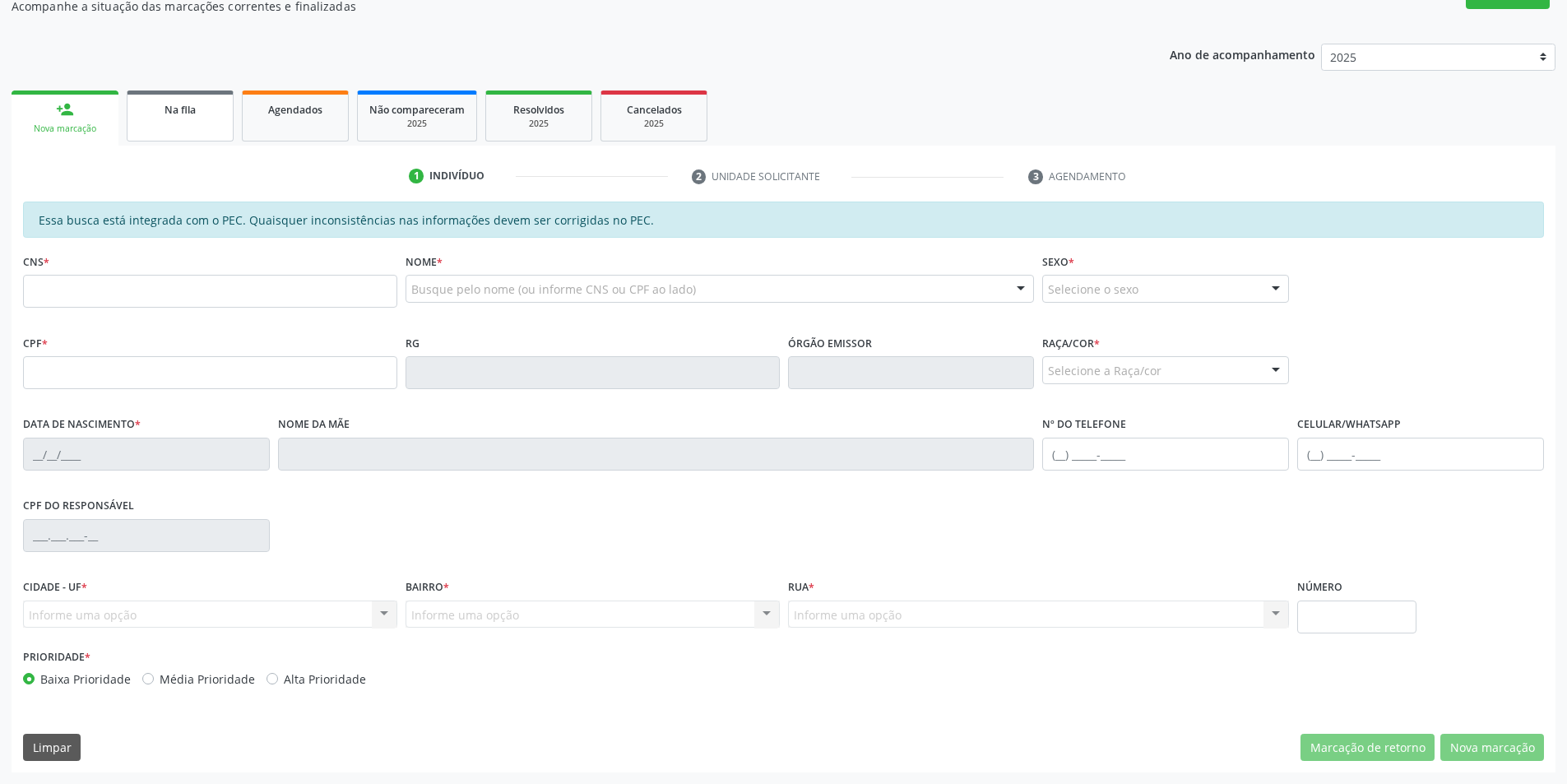
click at [181, 102] on span "Na fila" at bounding box center [180, 110] width 31 height 14
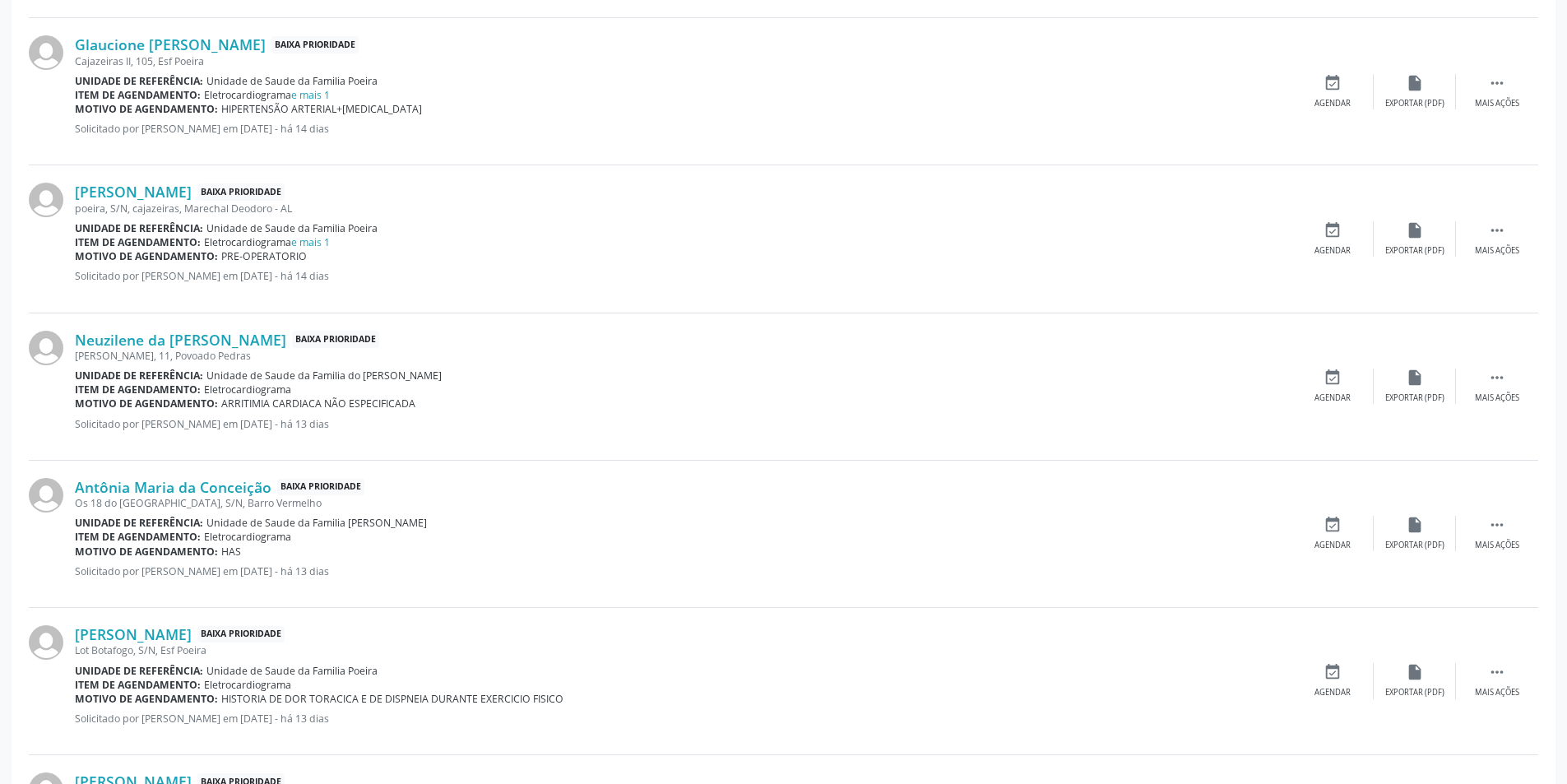
scroll to position [1480, 0]
click at [151, 340] on link "Neuzilene da [PERSON_NAME]" at bounding box center [180, 336] width 211 height 18
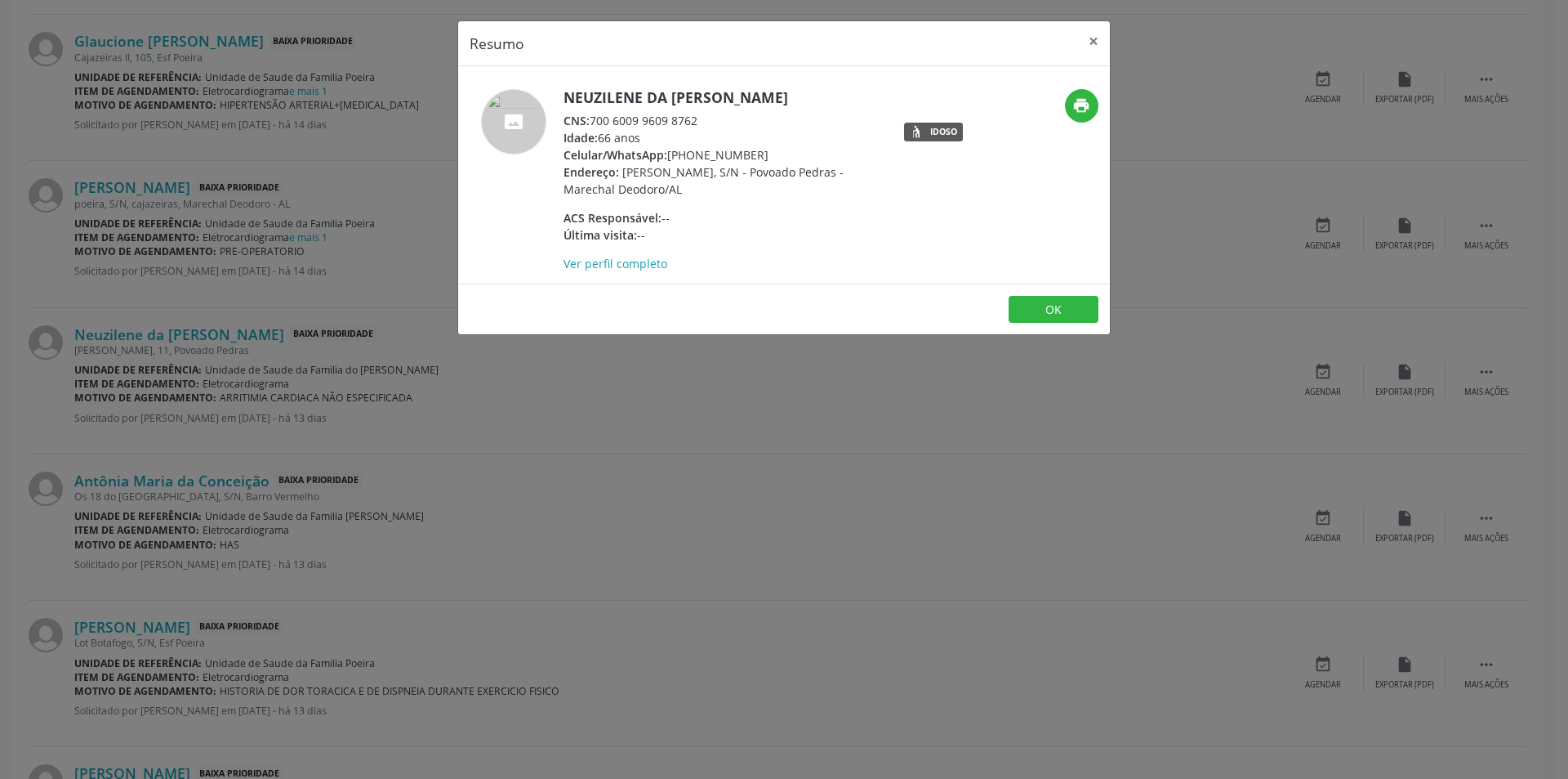
click at [593, 121] on div "CNS: 700 6009 9609 8762" at bounding box center [722, 120] width 318 height 17
drag, startPoint x: 593, startPoint y: 121, endPoint x: 700, endPoint y: 121, distance: 107.0
click at [700, 121] on div "CNS: 700 6009 9609 8762" at bounding box center [722, 120] width 318 height 17
copy div "700 6009 9609 8762"
click at [696, 364] on div "Resumo × Neuzilene da [PERSON_NAME] CNS: 700 6009 9609 8762 Idade: 66 anos Celu…" at bounding box center [784, 389] width 1568 height 779
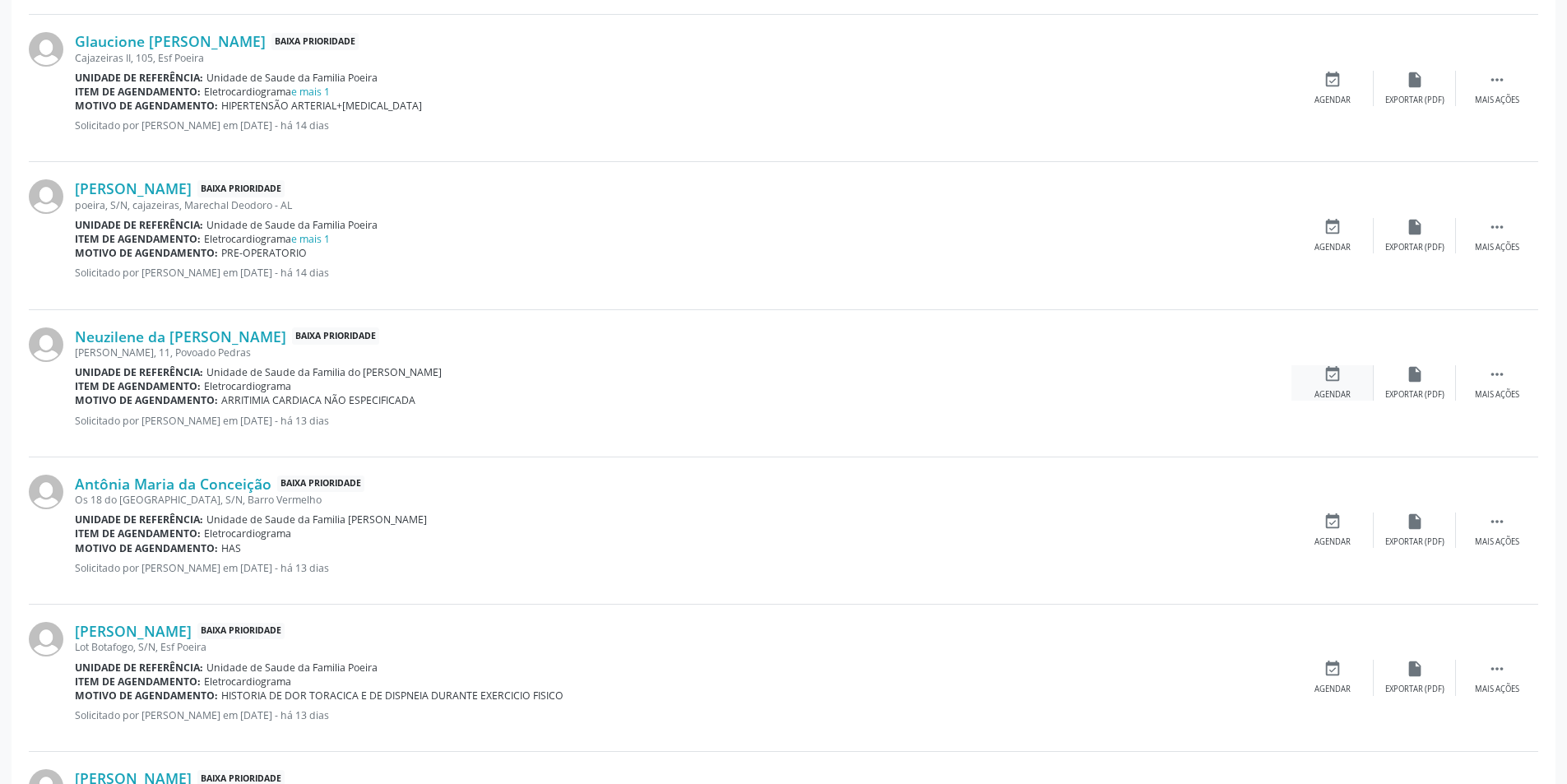
click at [1332, 392] on div "Agendar" at bounding box center [1332, 394] width 36 height 12
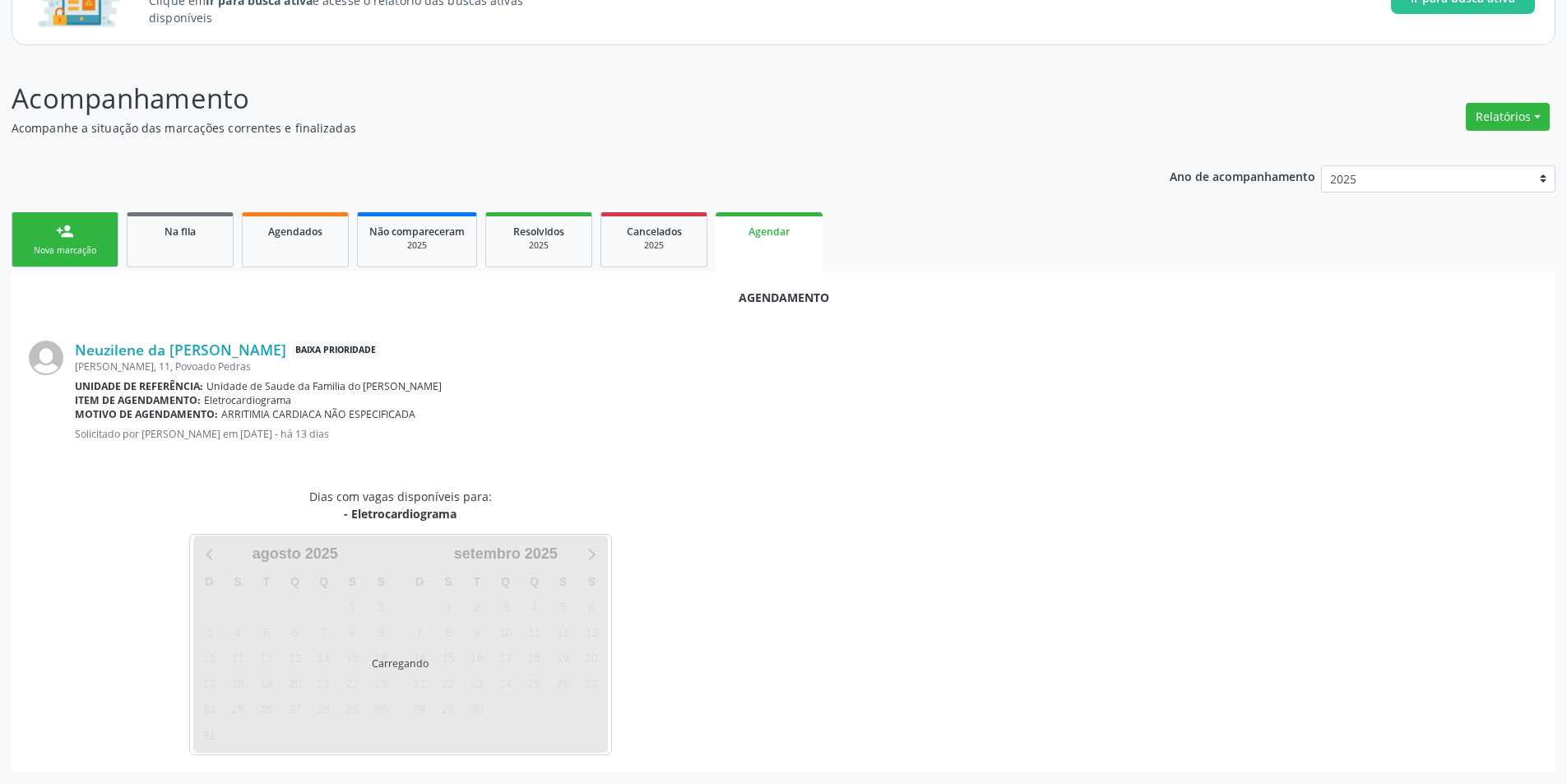
scroll to position [190, 0]
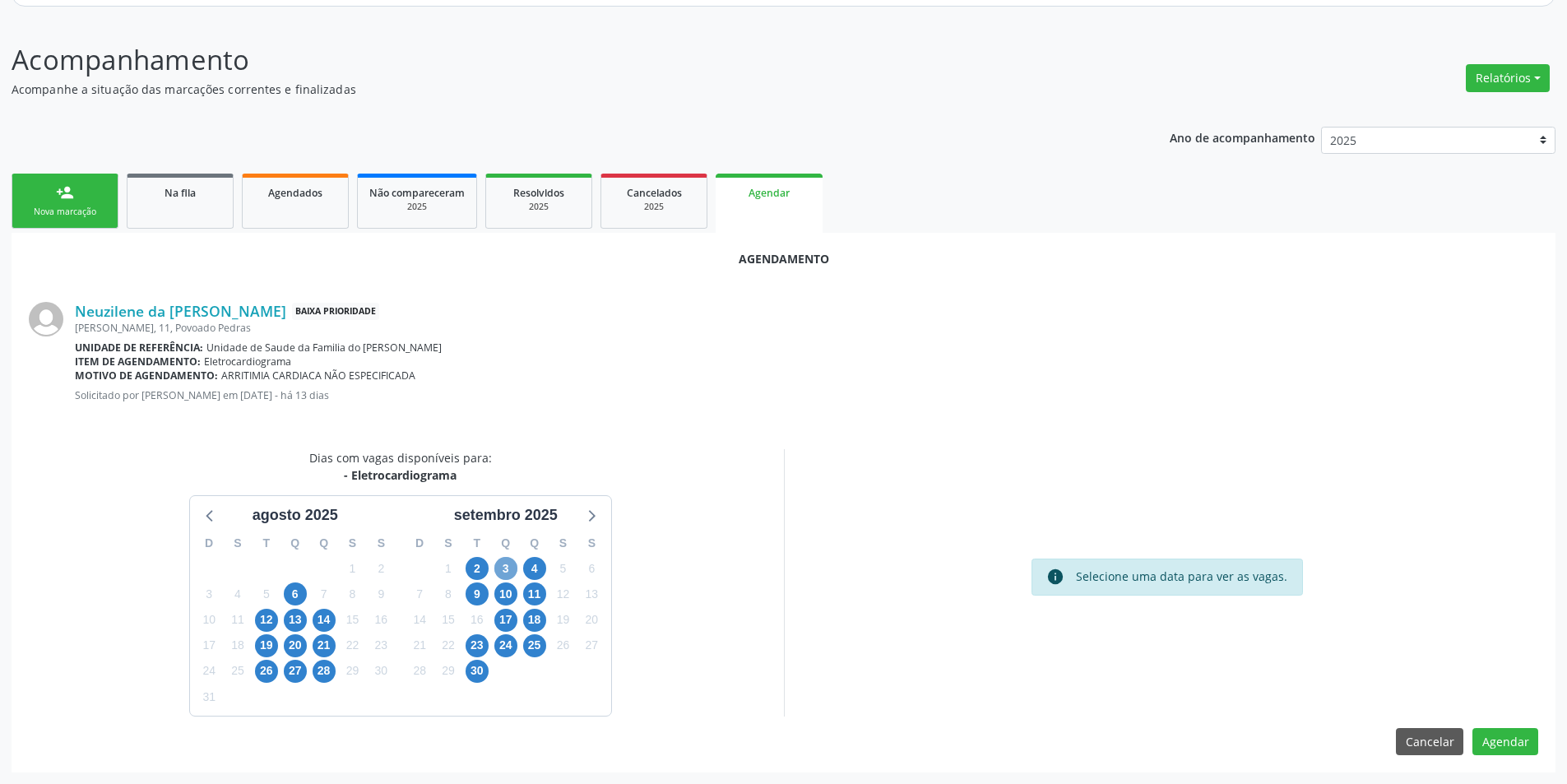
click at [498, 576] on span "3" at bounding box center [506, 568] width 23 height 23
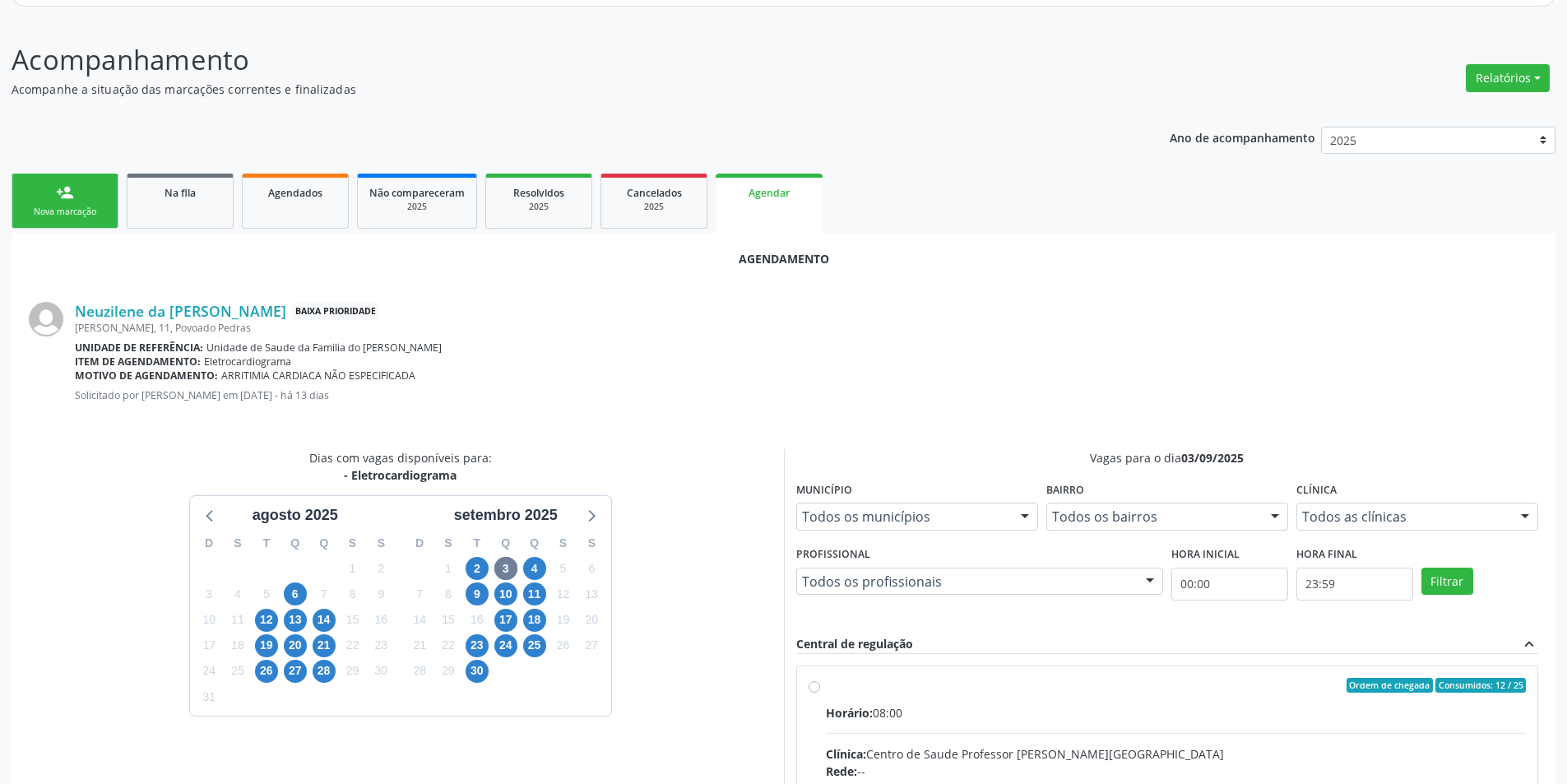
drag, startPoint x: 805, startPoint y: 683, endPoint x: 844, endPoint y: 674, distance: 40.0
radio input "true"
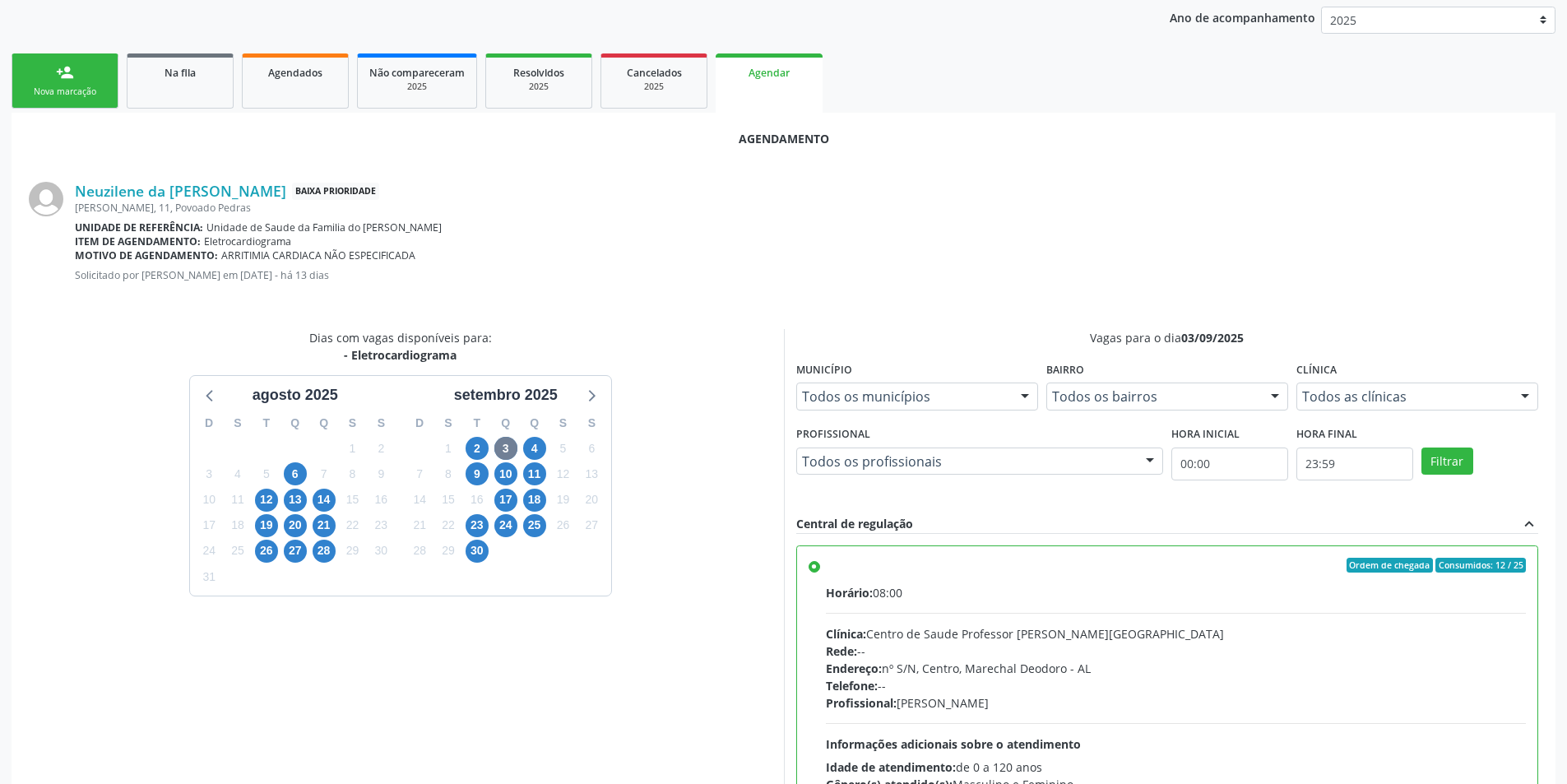
scroll to position [458, 0]
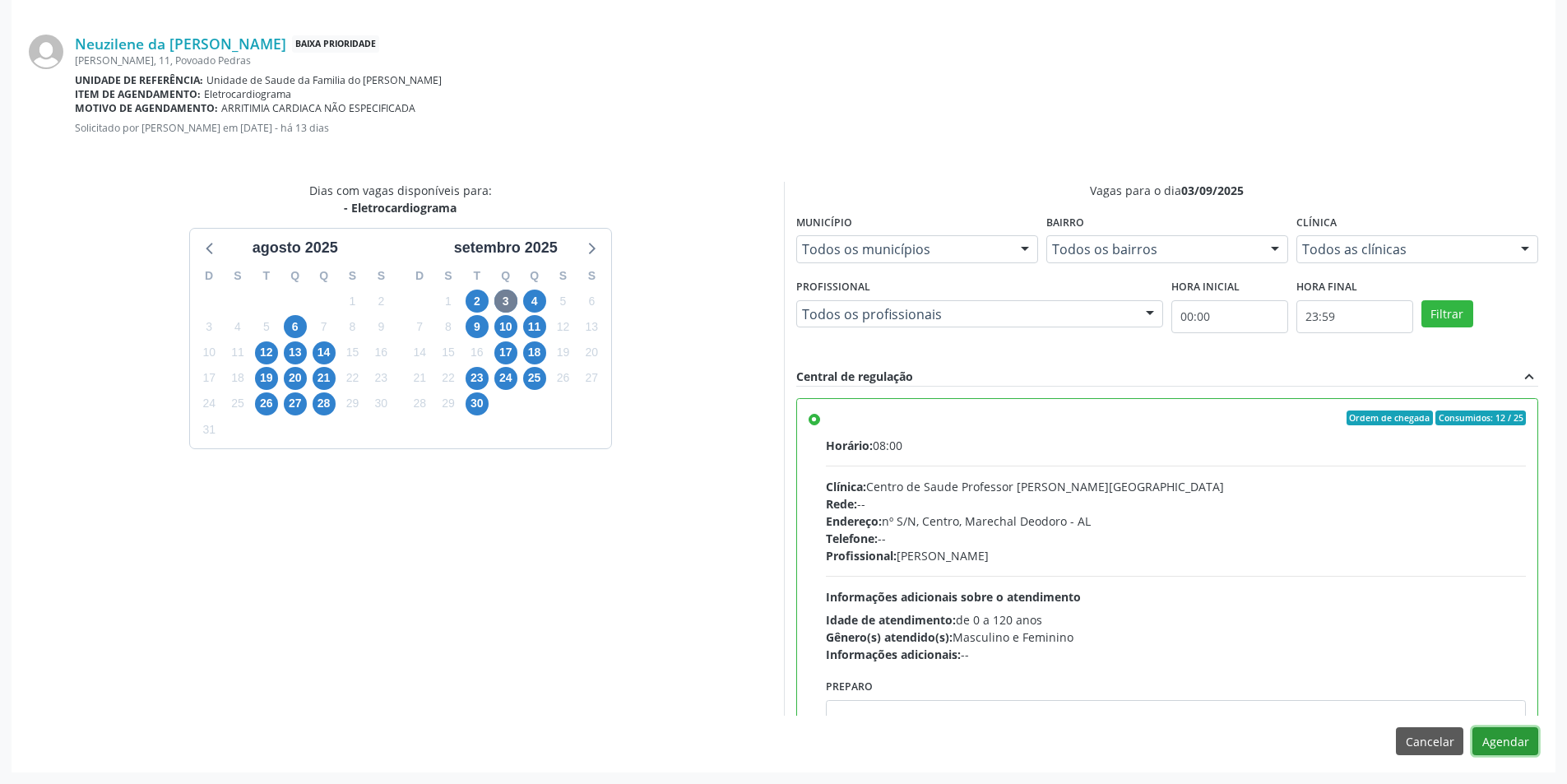
click at [1521, 736] on button "Agendar" at bounding box center [1505, 740] width 66 height 28
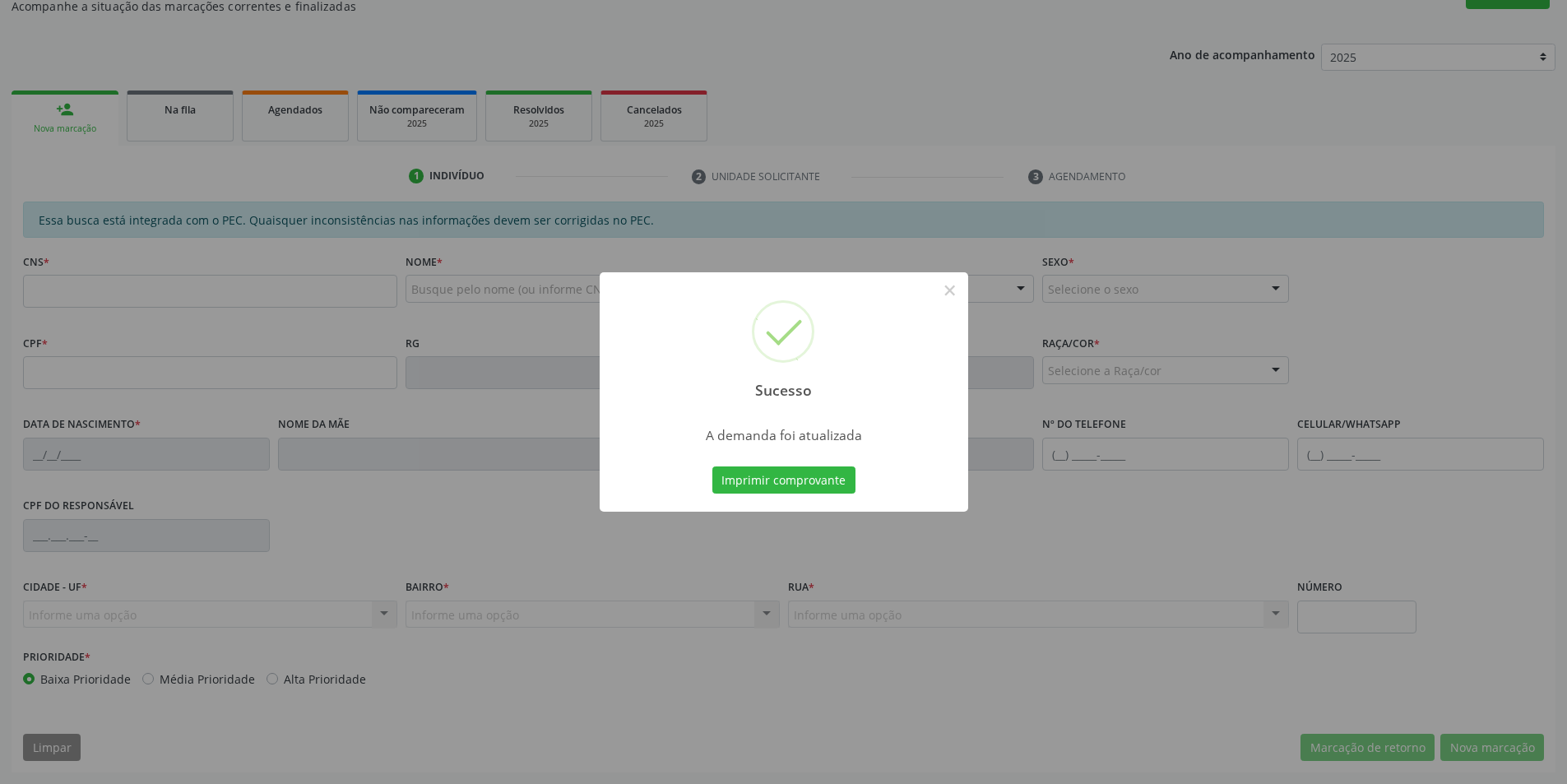
scroll to position [274, 0]
click at [943, 287] on button "×" at bounding box center [950, 290] width 28 height 28
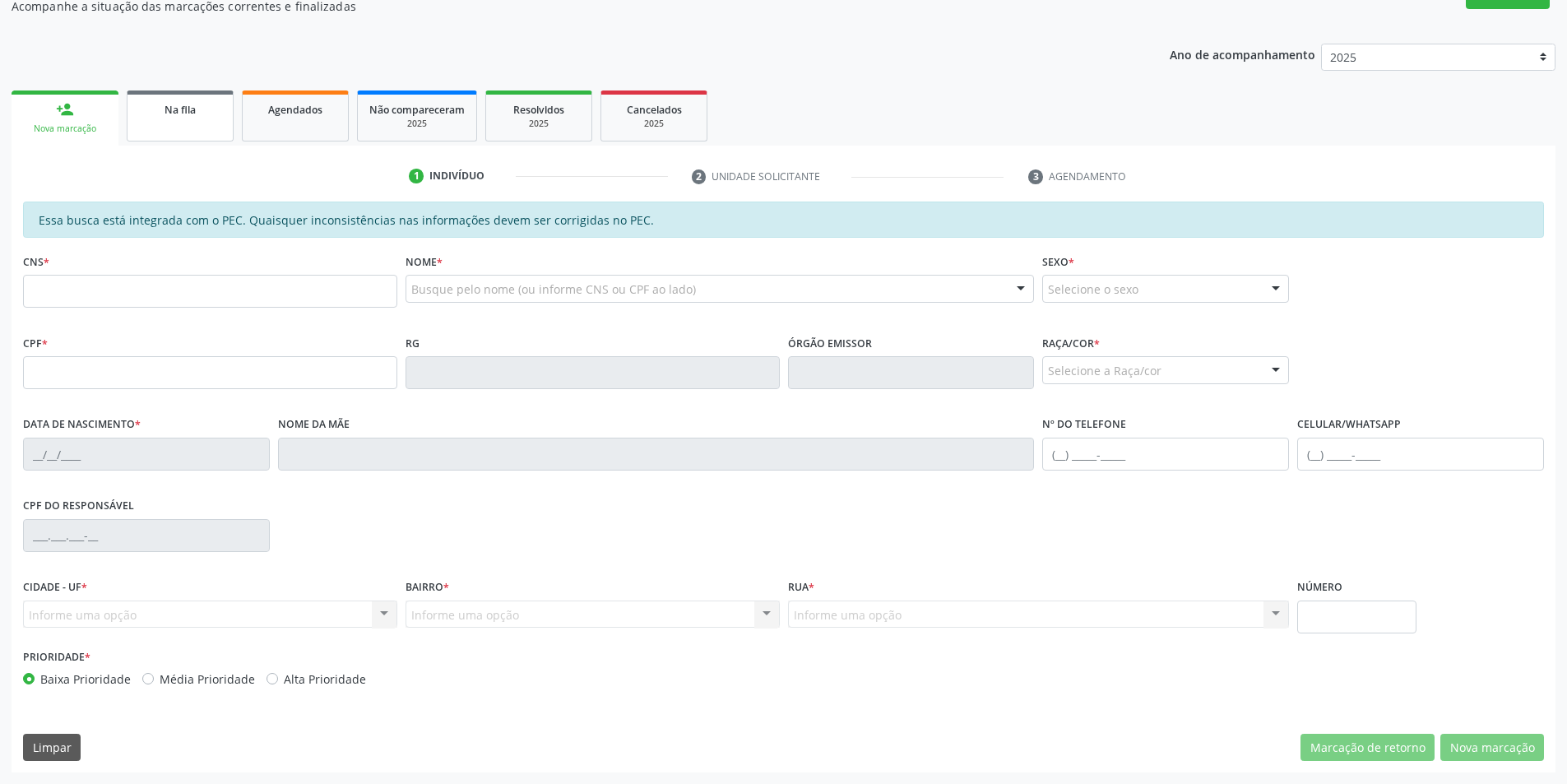
click at [139, 103] on div "Na fila" at bounding box center [181, 109] width 83 height 17
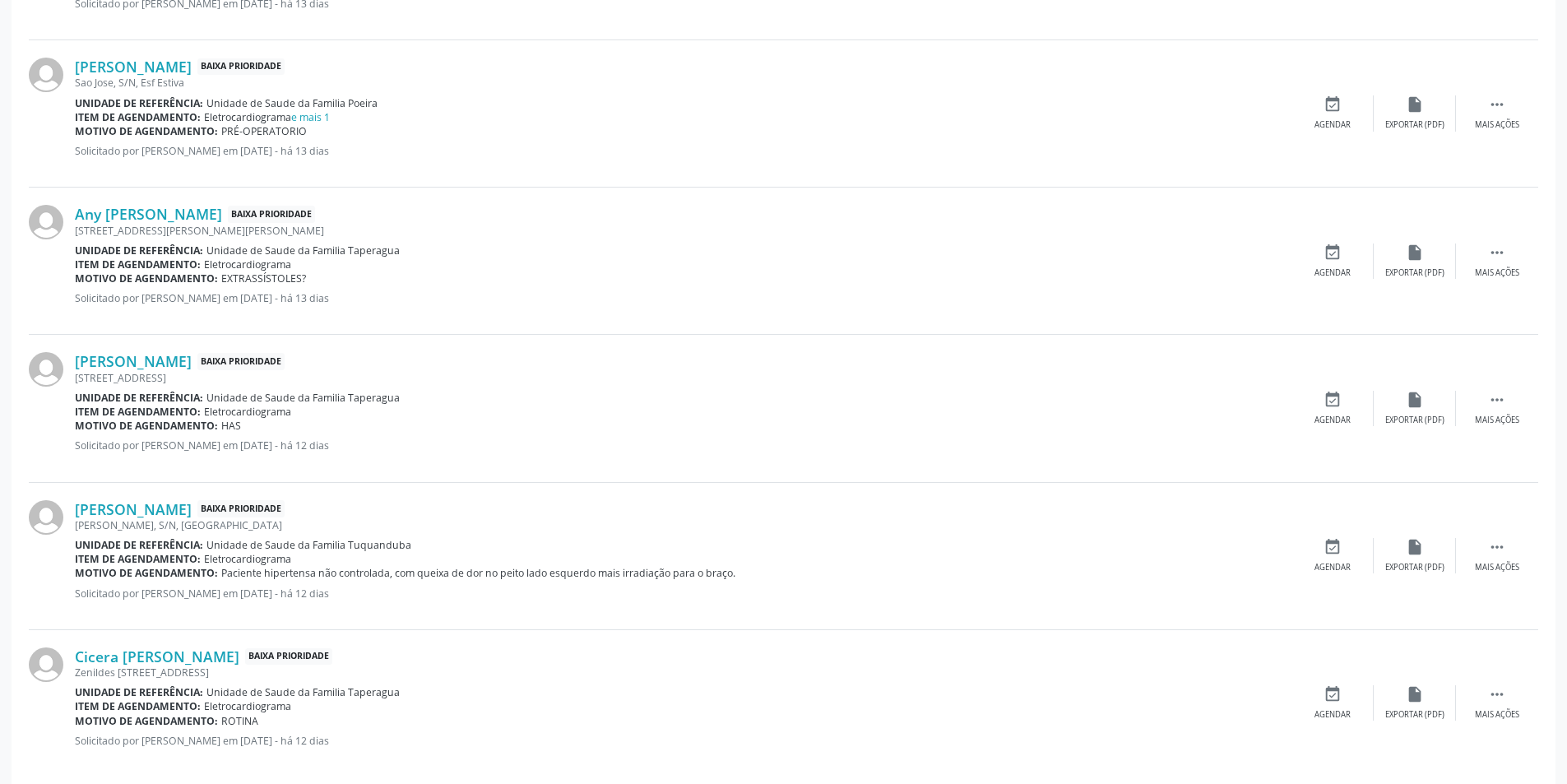
scroll to position [2056, 0]
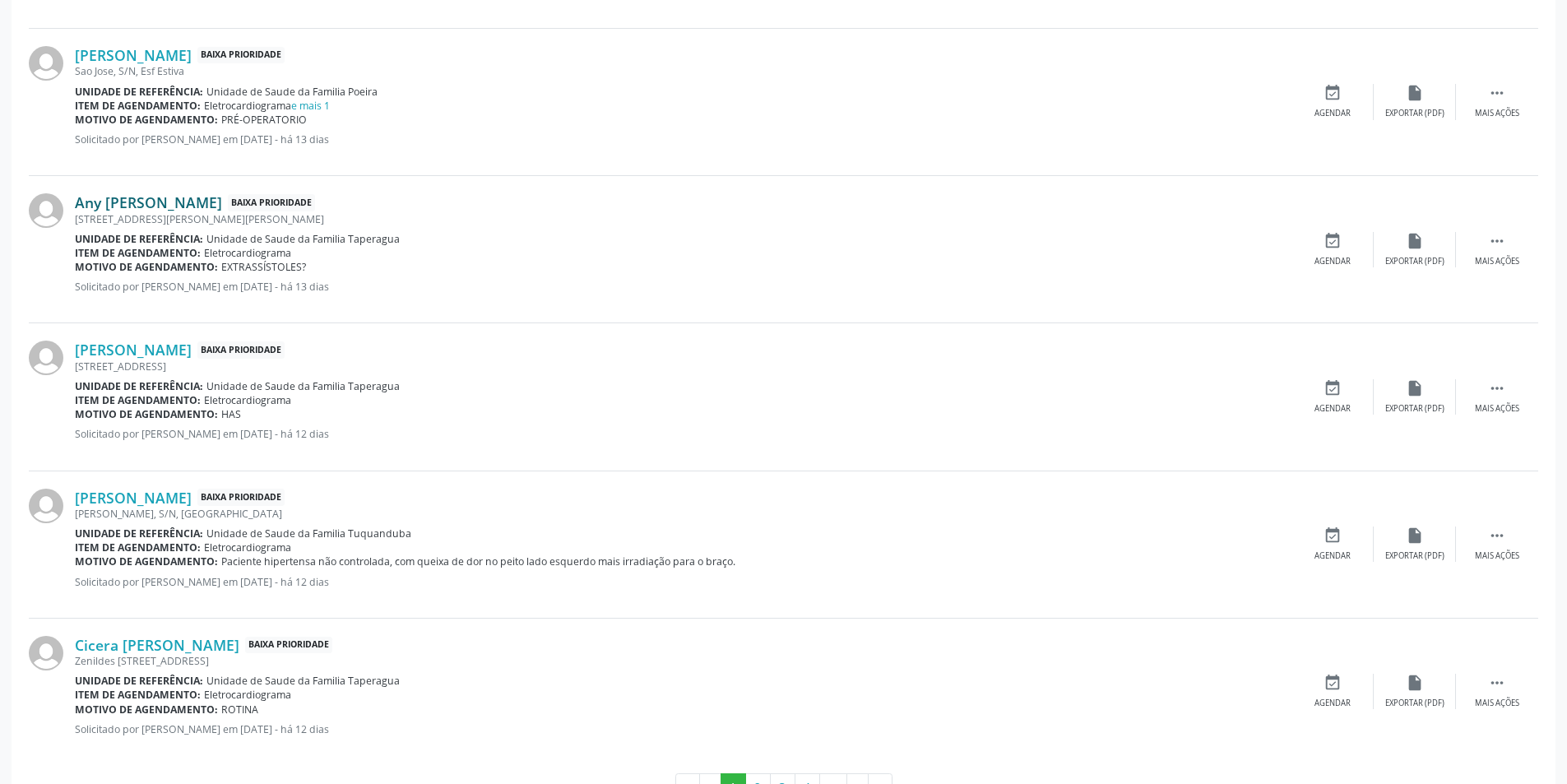
click at [160, 201] on link "Any [PERSON_NAME]" at bounding box center [148, 202] width 147 height 18
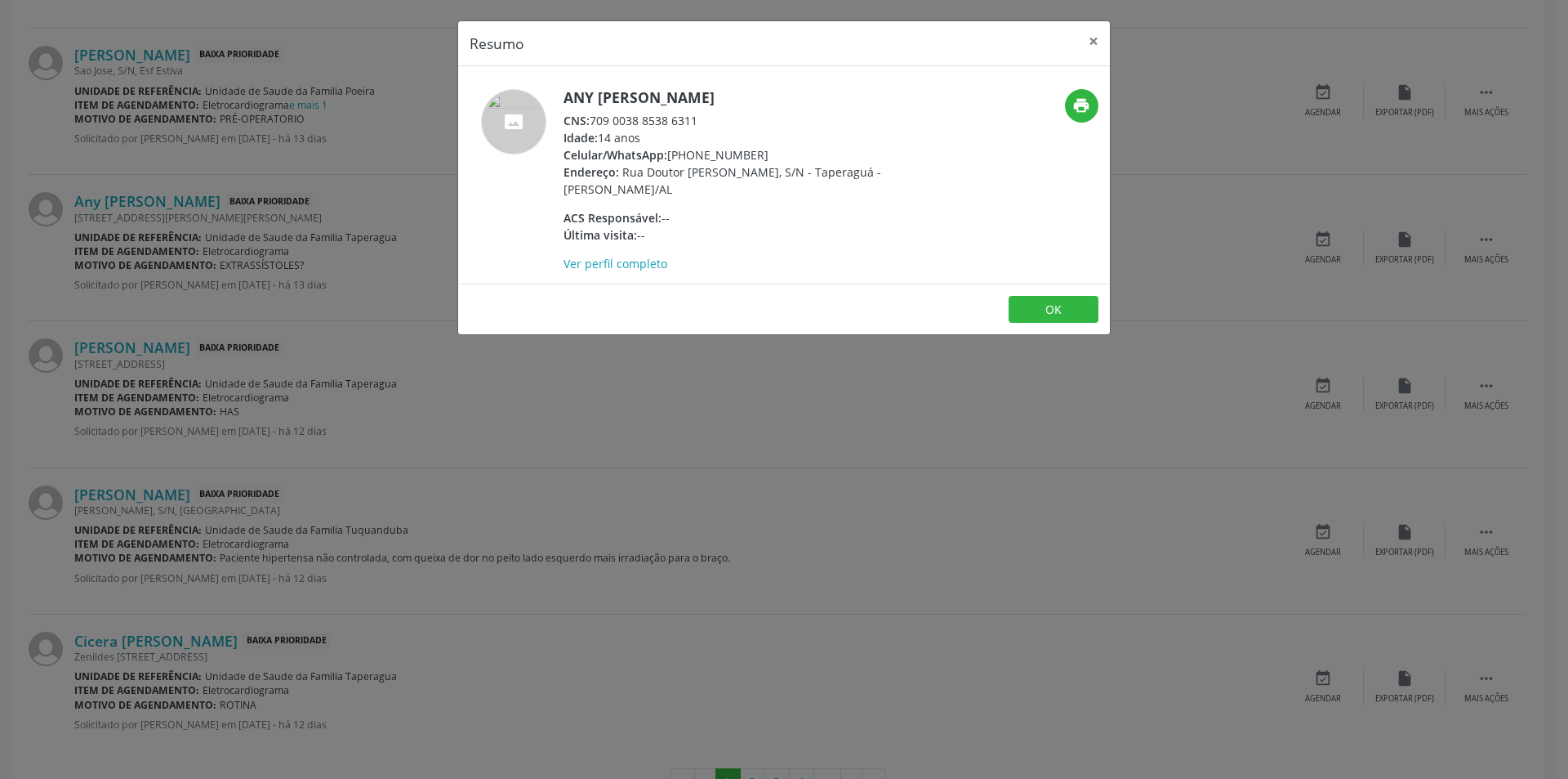
click at [590, 120] on span "CNS:" at bounding box center [576, 120] width 26 height 15
drag, startPoint x: 591, startPoint y: 120, endPoint x: 673, endPoint y: 121, distance: 82.0
click at [673, 121] on div "CNS: 709 0038 8538 6311" at bounding box center [722, 120] width 318 height 17
copy div "709 0038 8538 6311"
click at [518, 402] on div "Resumo × Any [PERSON_NAME] CNS: 709 0038 8538 6311 Idade: 14 anos Celular/Whats…" at bounding box center [784, 389] width 1568 height 779
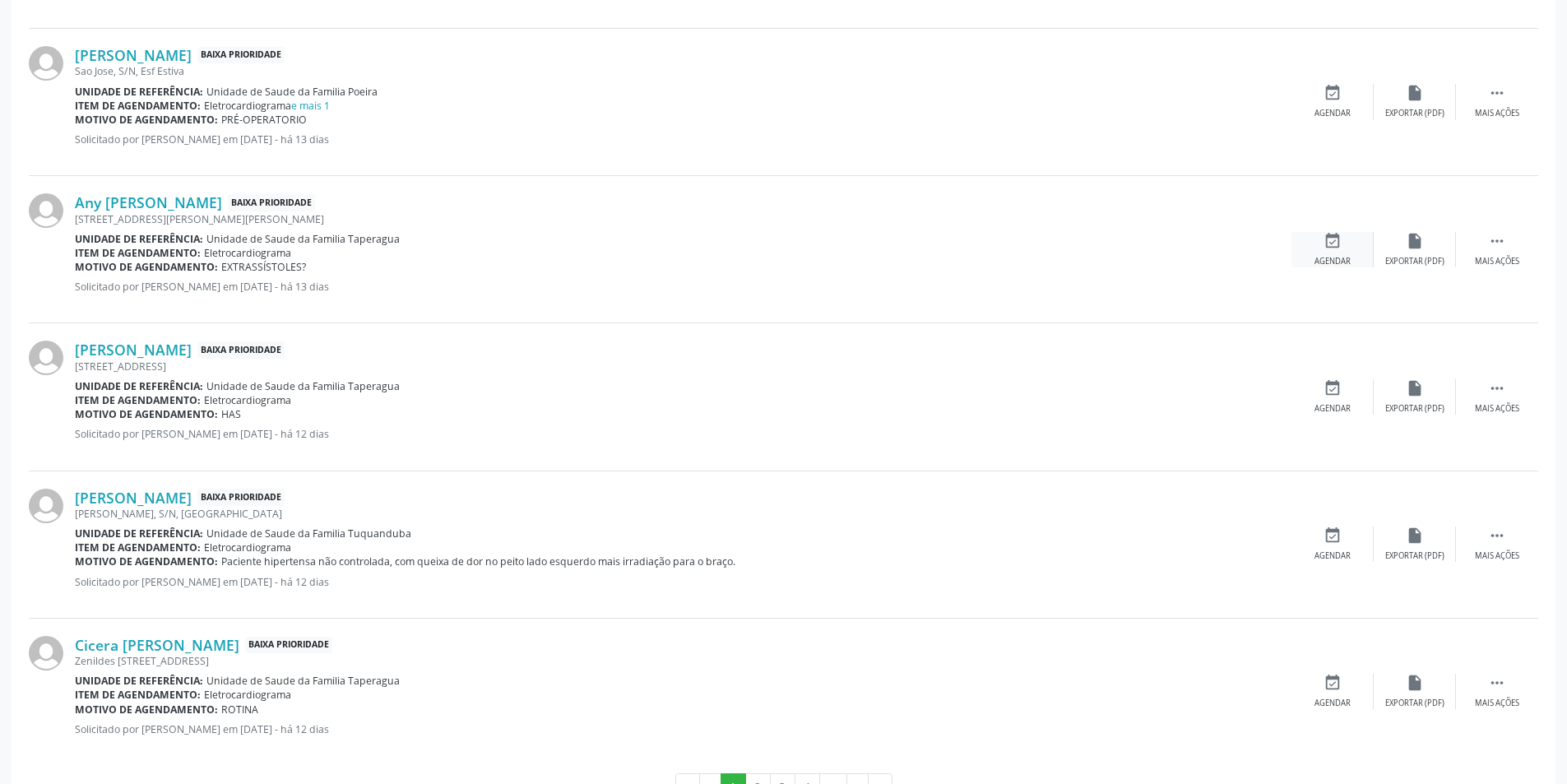
click at [1316, 249] on div "event_available Agendar" at bounding box center [1333, 249] width 83 height 35
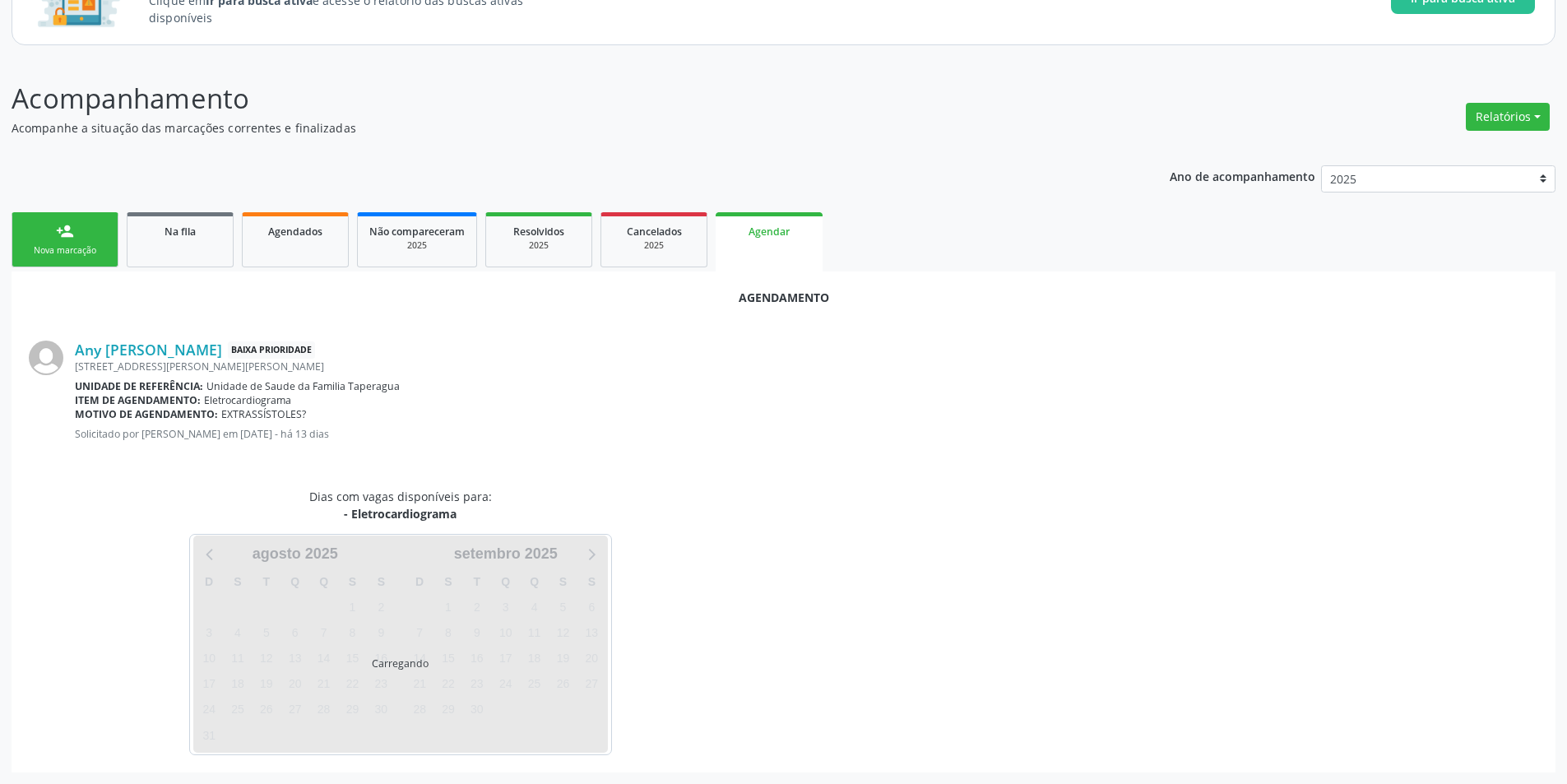
scroll to position [190, 0]
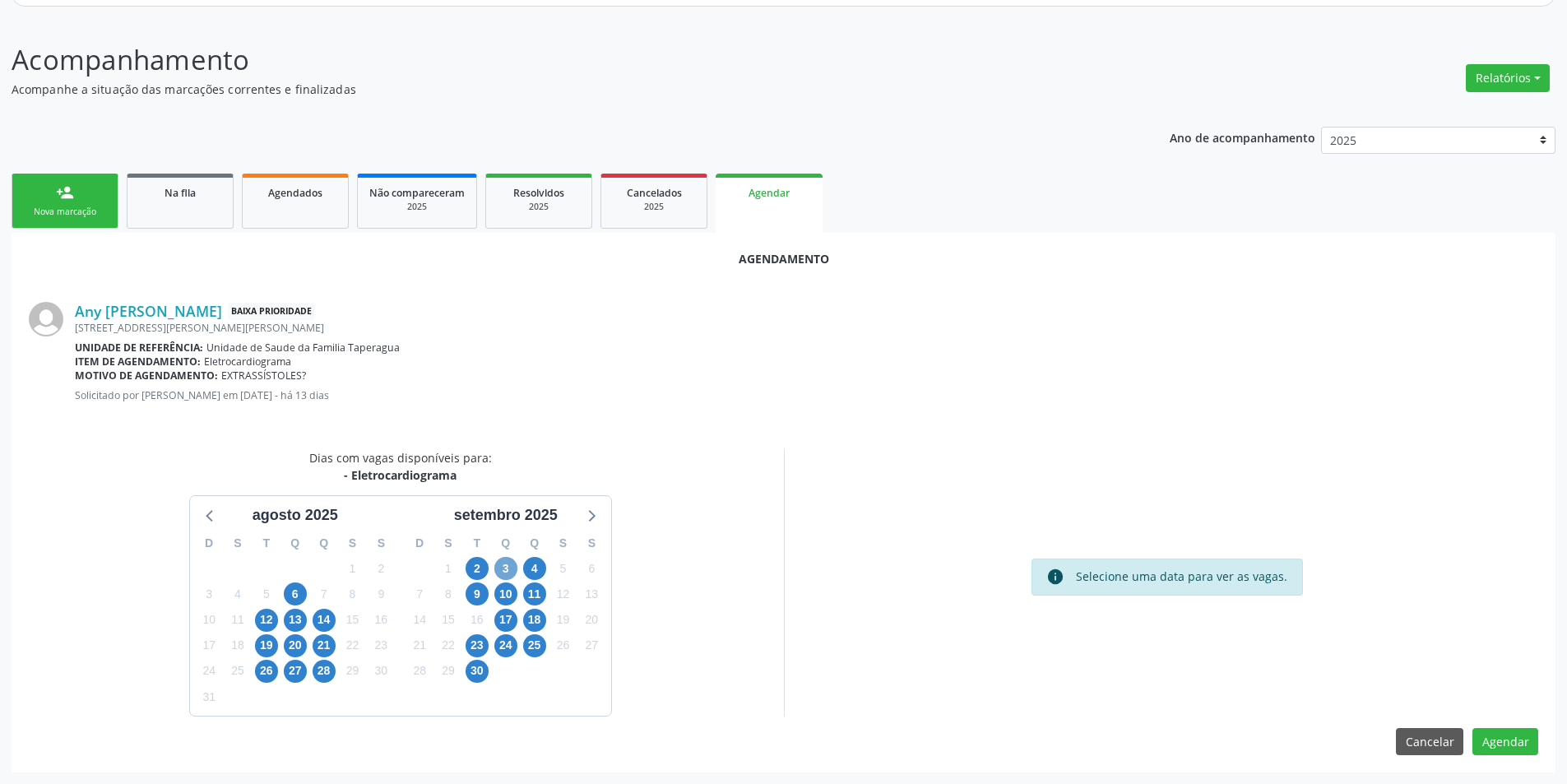
click at [507, 559] on span "3" at bounding box center [506, 568] width 23 height 23
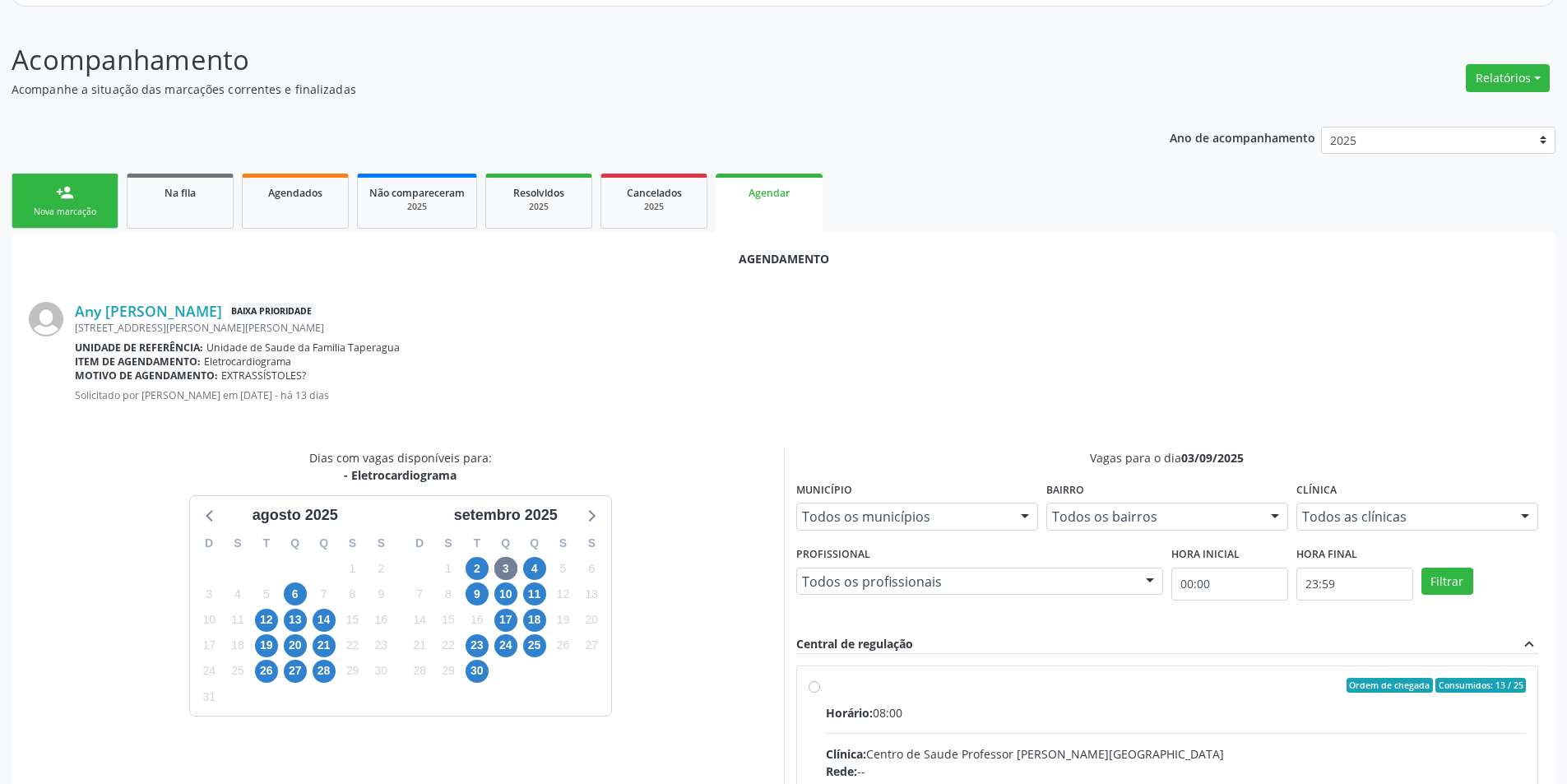
click at [809, 684] on input "Ordem de chegada Consumidos: 13 / 25 Horário: 08:00 Clínica: Centro de Saude Pr…" at bounding box center [814, 685] width 12 height 14
radio input "true"
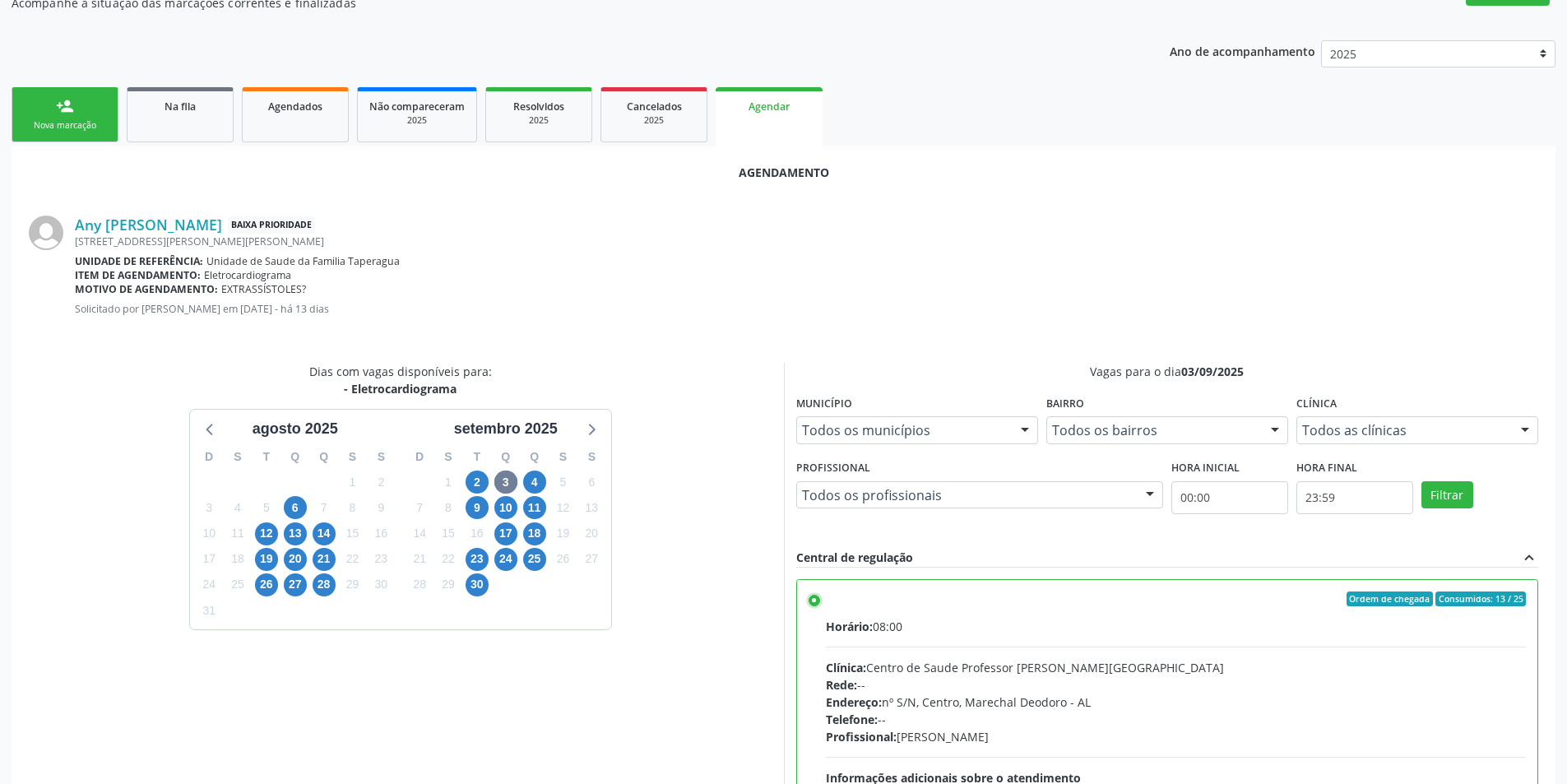
scroll to position [458, 0]
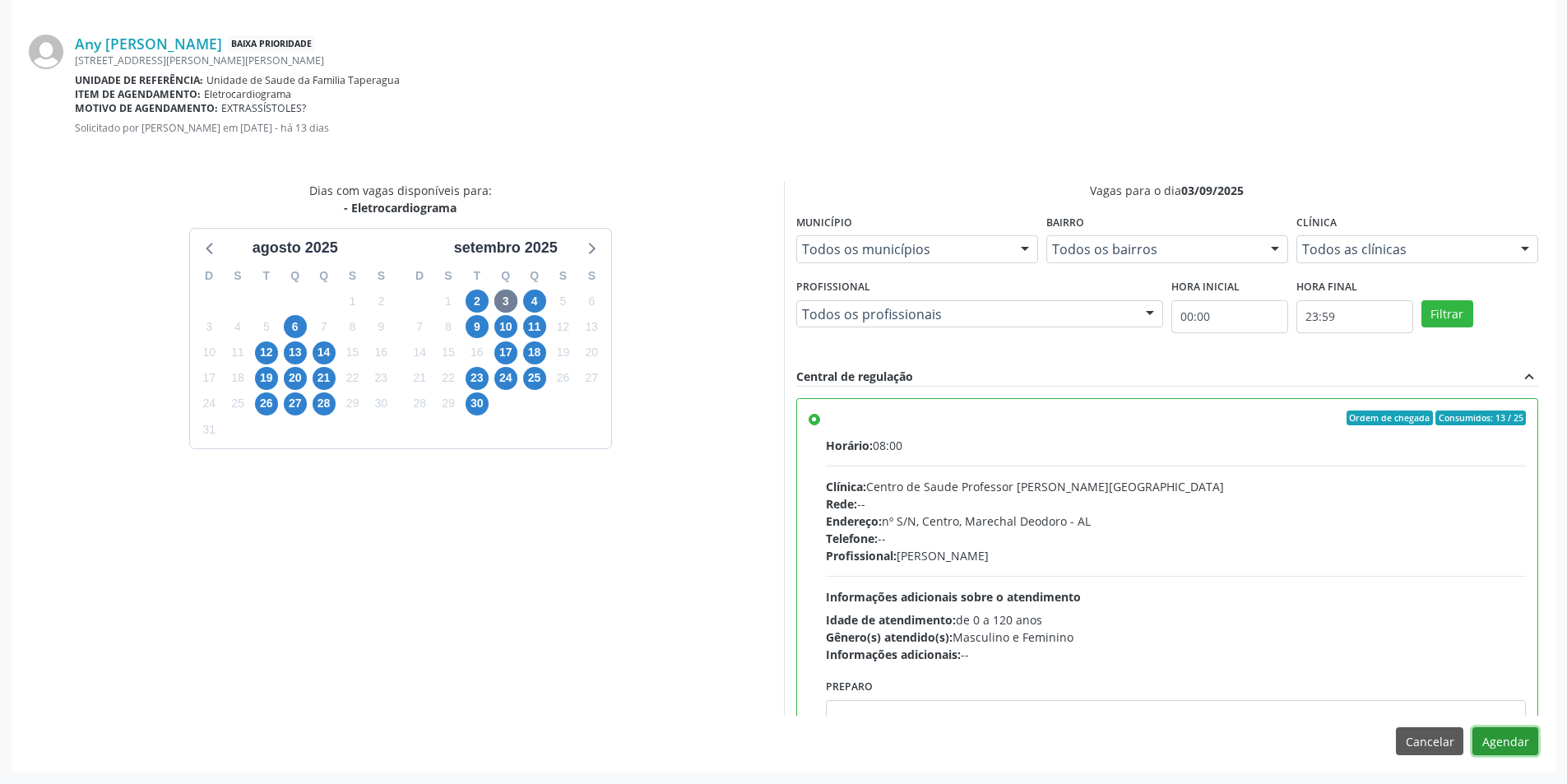
click at [1483, 739] on button "Agendar" at bounding box center [1505, 740] width 66 height 28
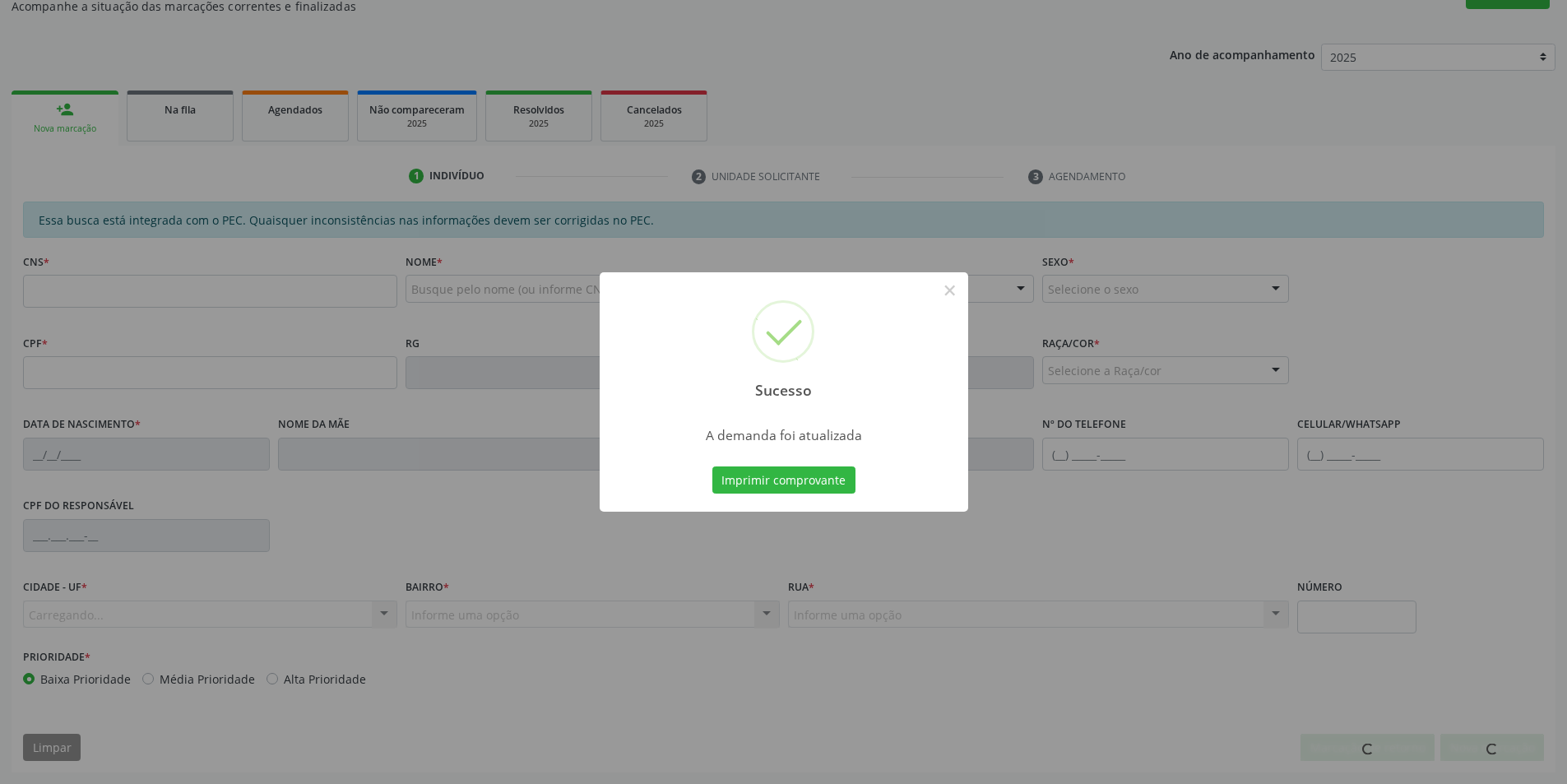
scroll to position [274, 0]
click at [950, 291] on button "×" at bounding box center [950, 290] width 28 height 28
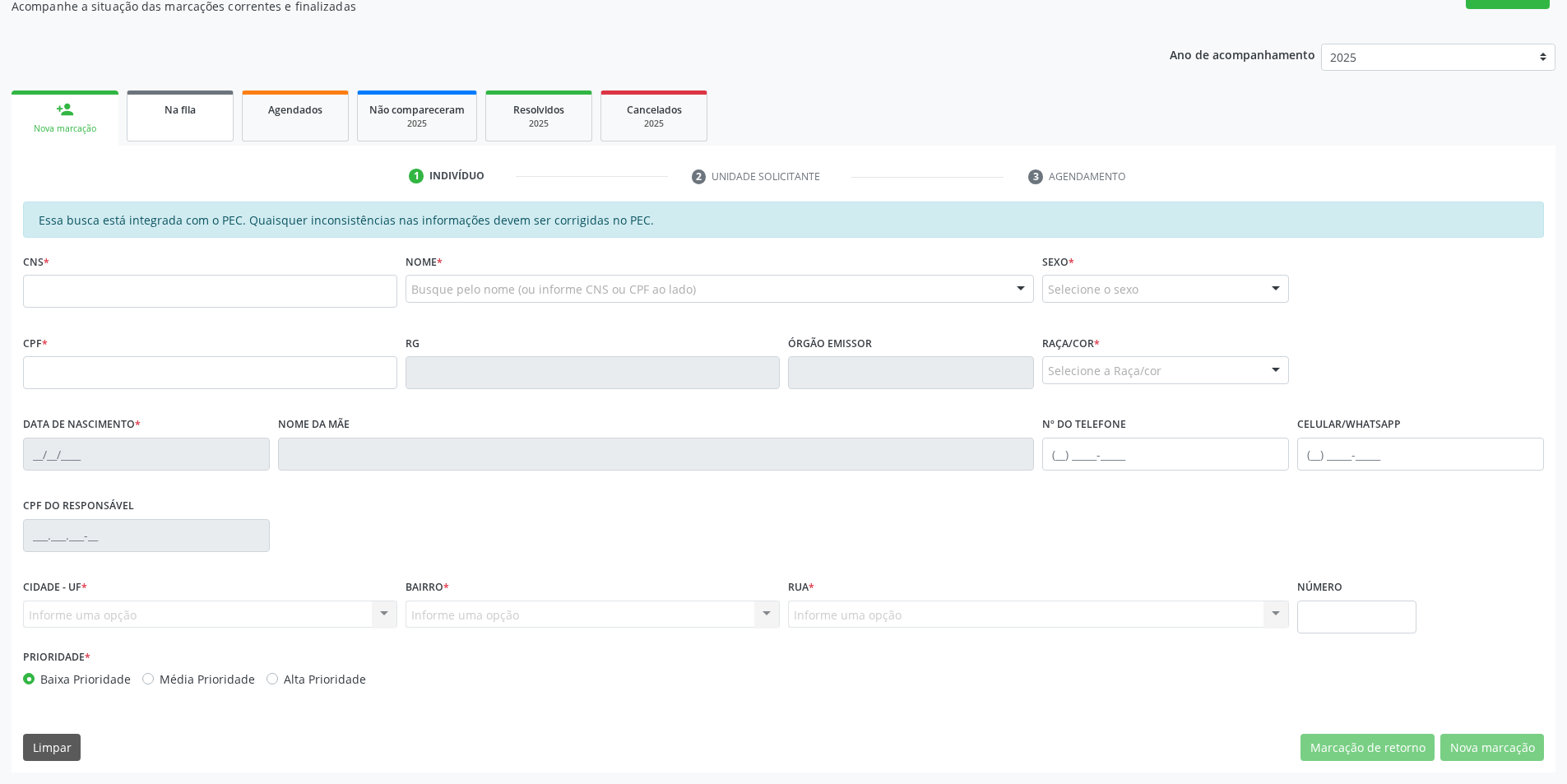
click at [193, 122] on link "Na fila" at bounding box center [180, 116] width 107 height 51
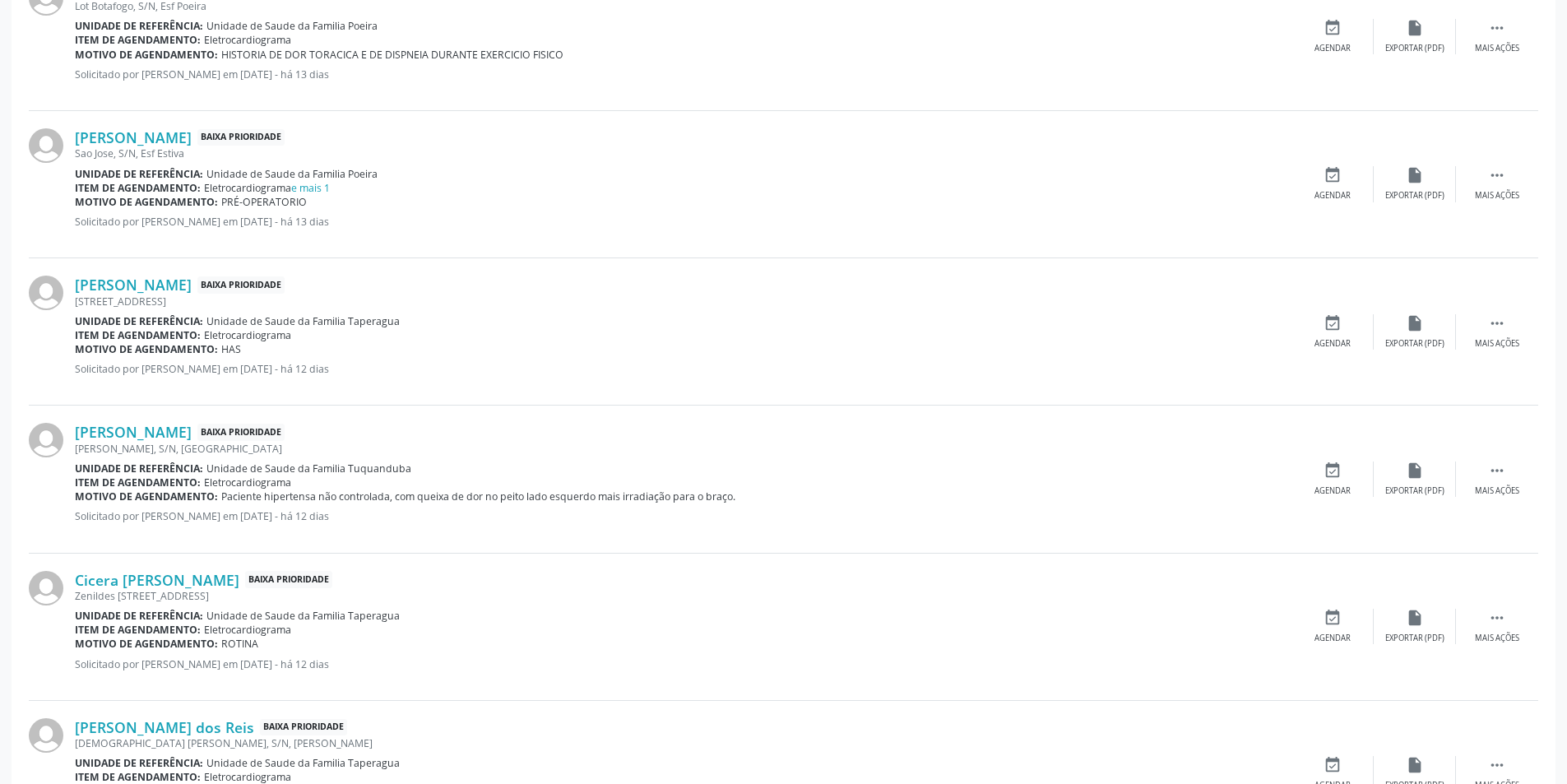
scroll to position [2056, 0]
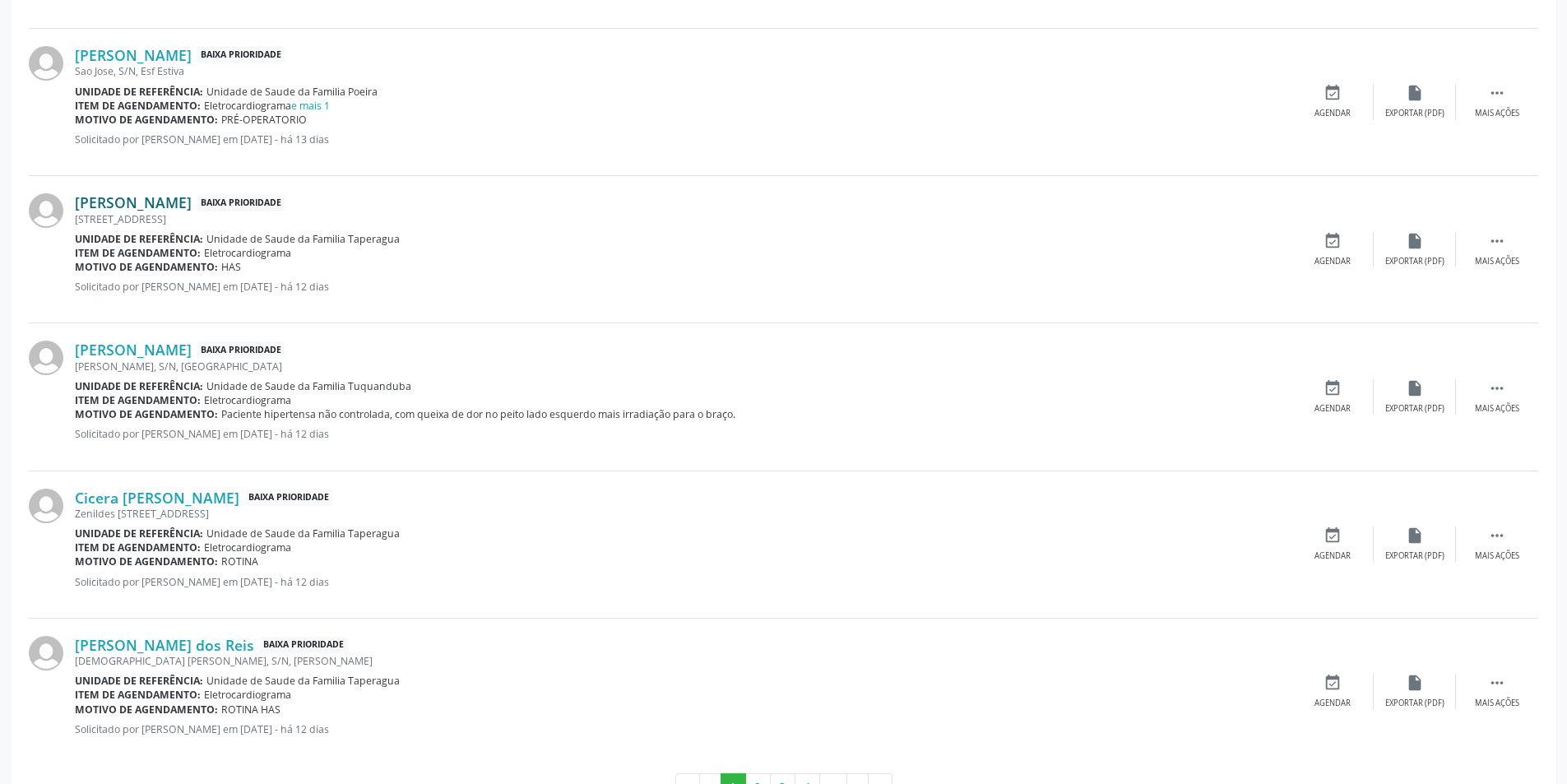
click at [137, 208] on link "[PERSON_NAME]" at bounding box center [133, 202] width 117 height 18
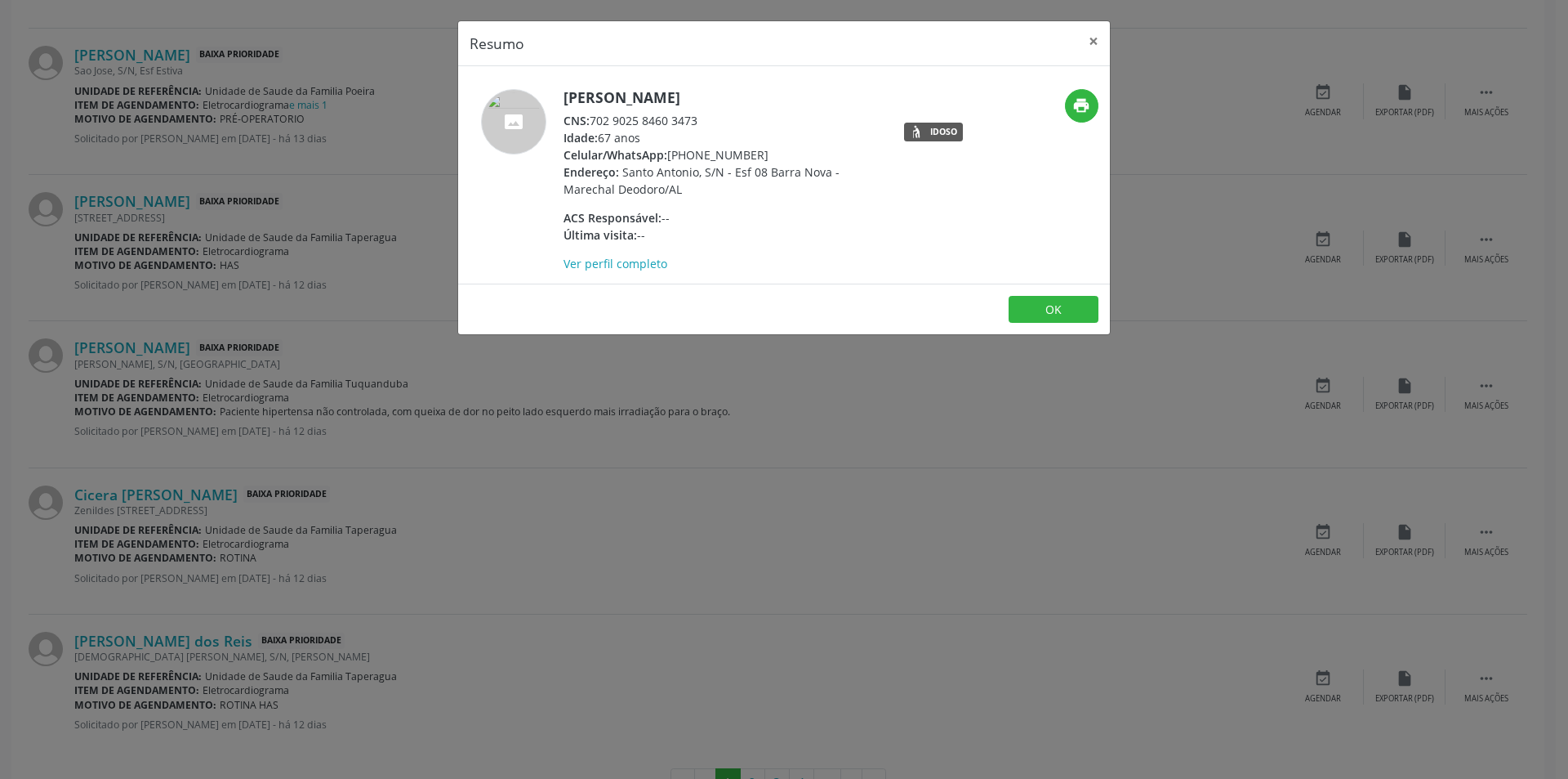
click at [593, 121] on div "CNS: 702 9025 8460 3473" at bounding box center [722, 120] width 318 height 17
drag, startPoint x: 593, startPoint y: 121, endPoint x: 683, endPoint y: 128, distance: 90.3
click at [683, 128] on div "CNS: 702 9025 8460 3473" at bounding box center [722, 120] width 318 height 17
copy div "702 9025 8460 3473"
click at [1039, 308] on button "OK" at bounding box center [1053, 309] width 90 height 28
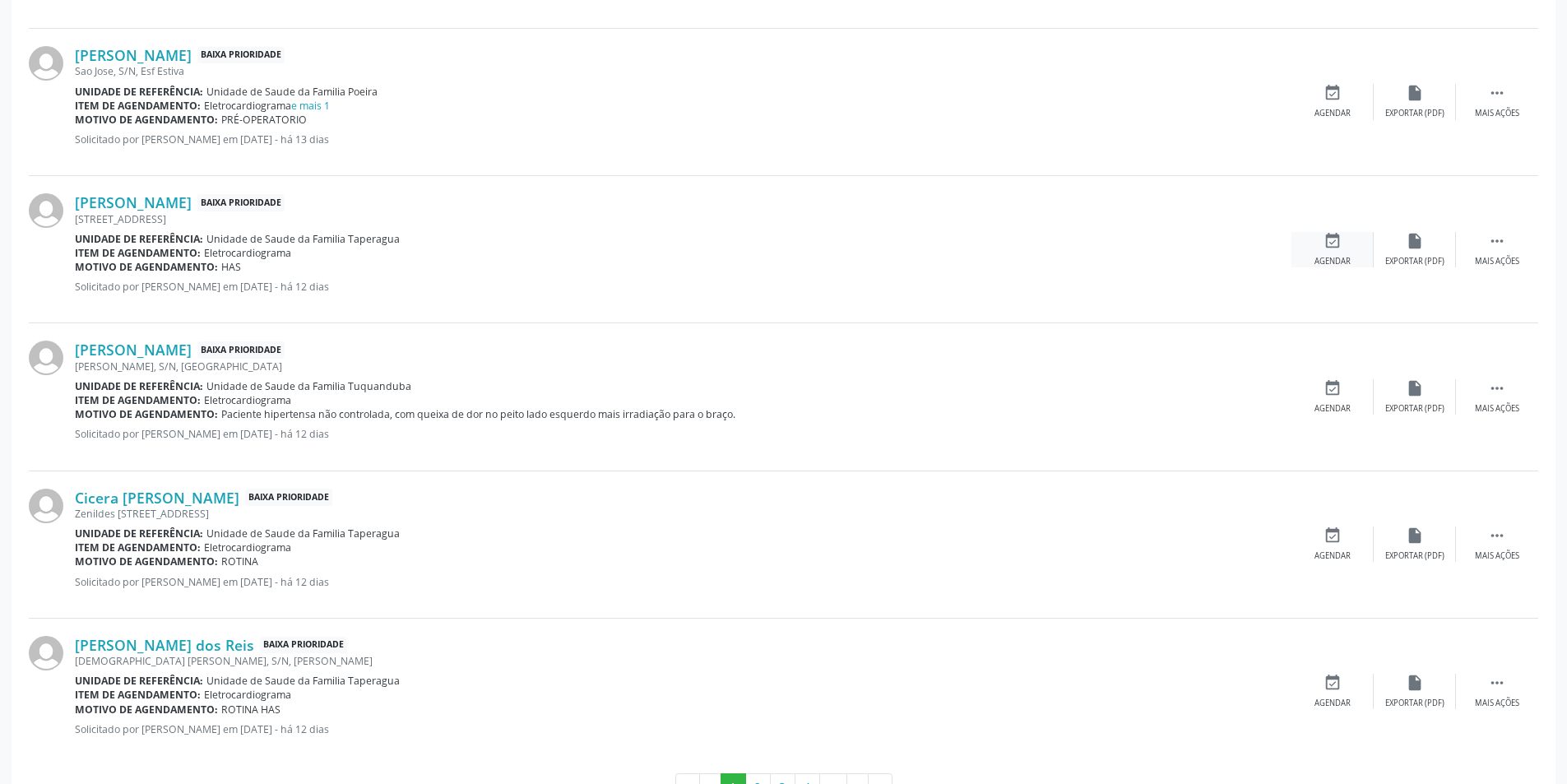
click at [1350, 265] on div "Agendar" at bounding box center [1332, 261] width 36 height 12
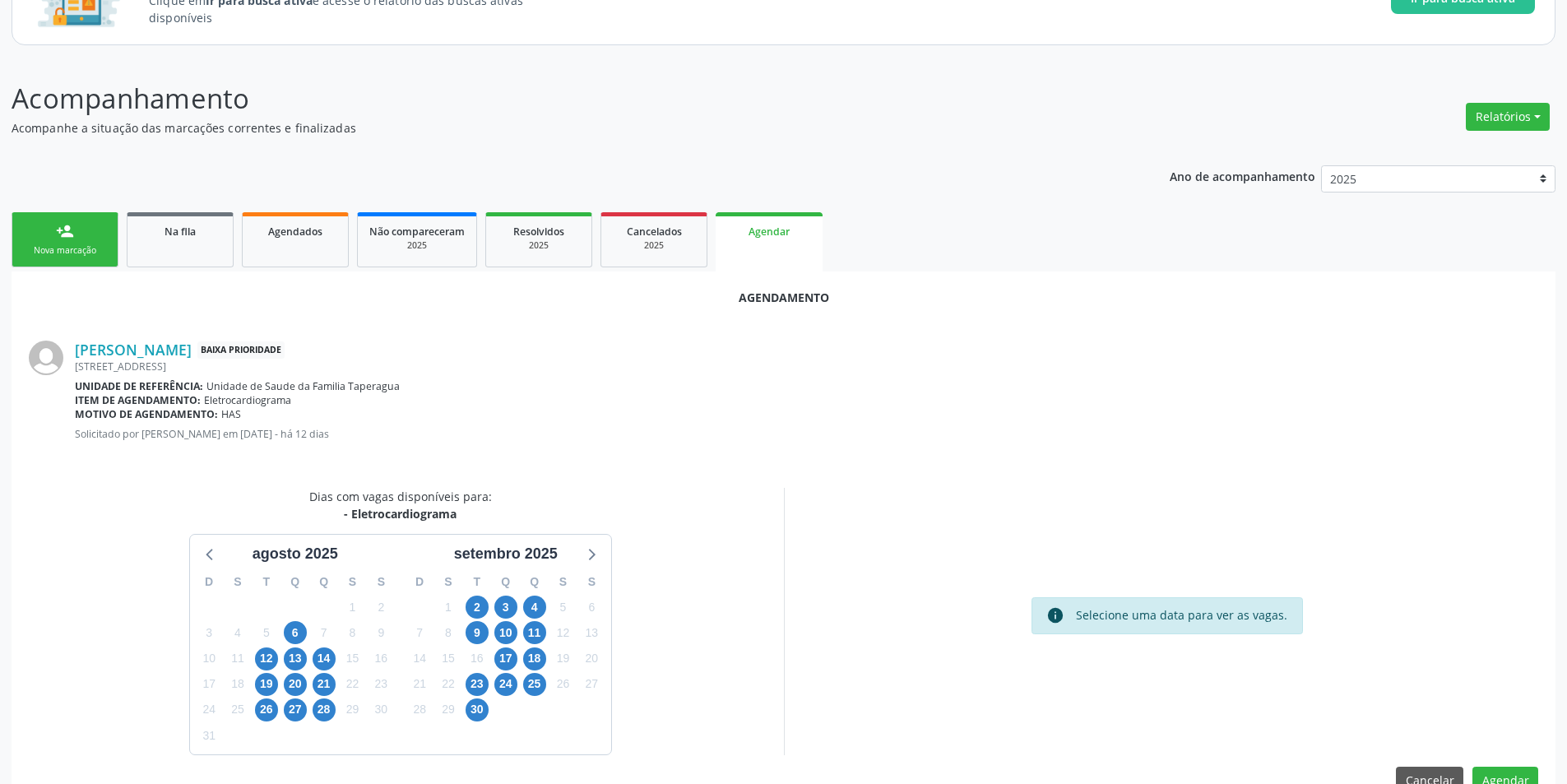
scroll to position [190, 0]
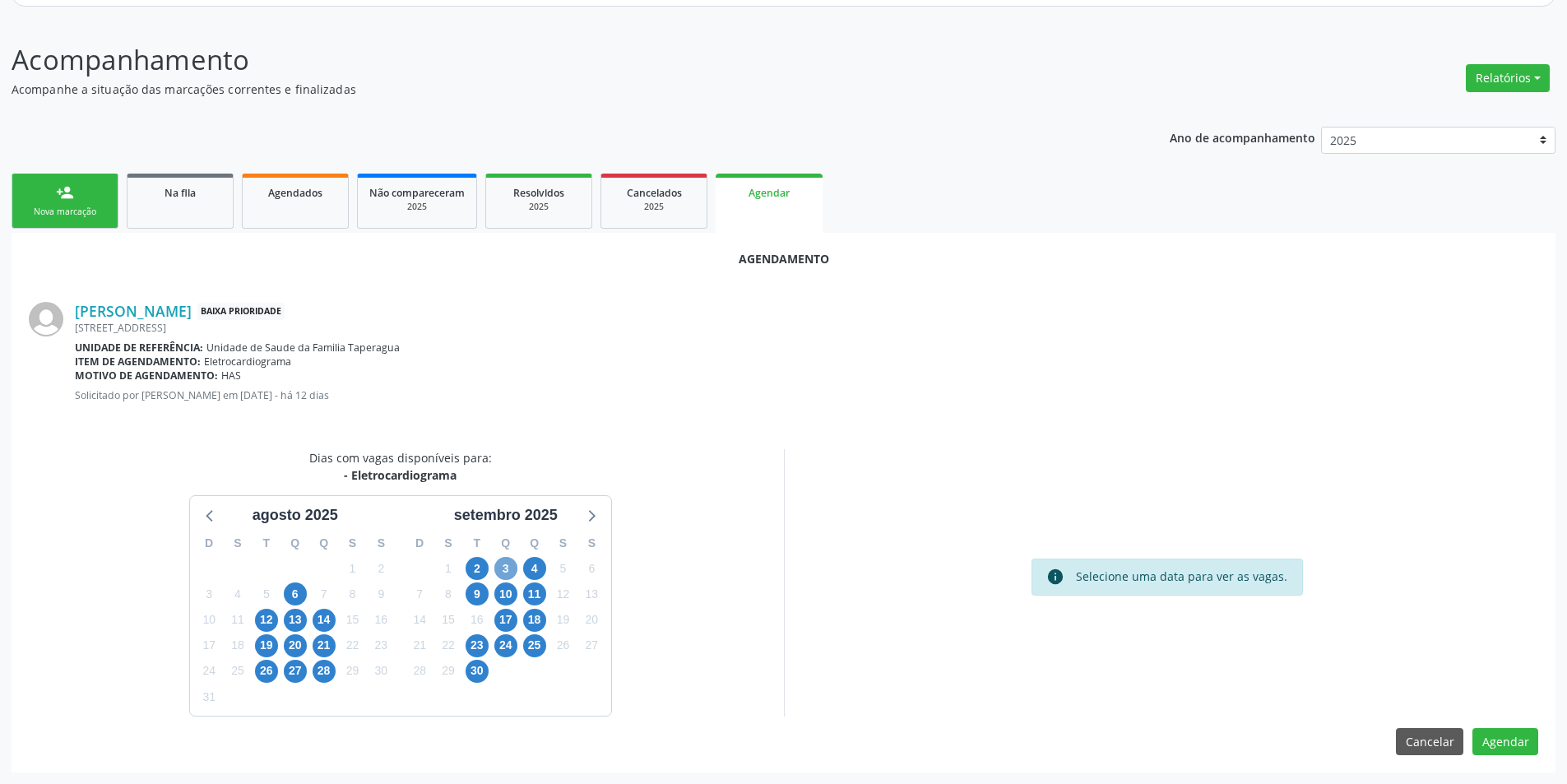
click at [502, 577] on span "3" at bounding box center [506, 568] width 23 height 23
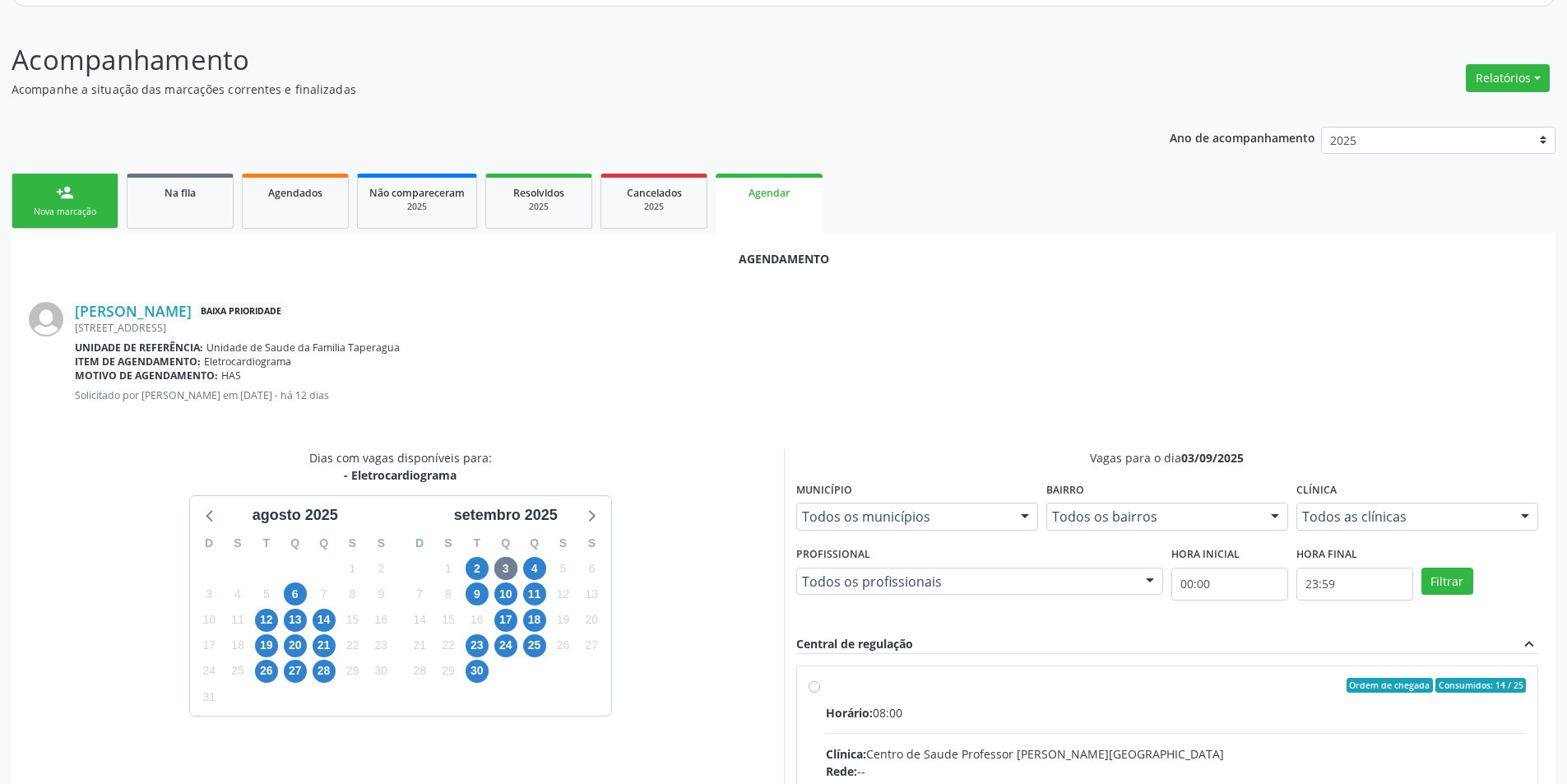
click at [810, 681] on input "Ordem de chegada Consumidos: 14 / 25 Horário: 08:00 Clínica: Centro de Saude Pr…" at bounding box center [814, 685] width 12 height 14
radio input "true"
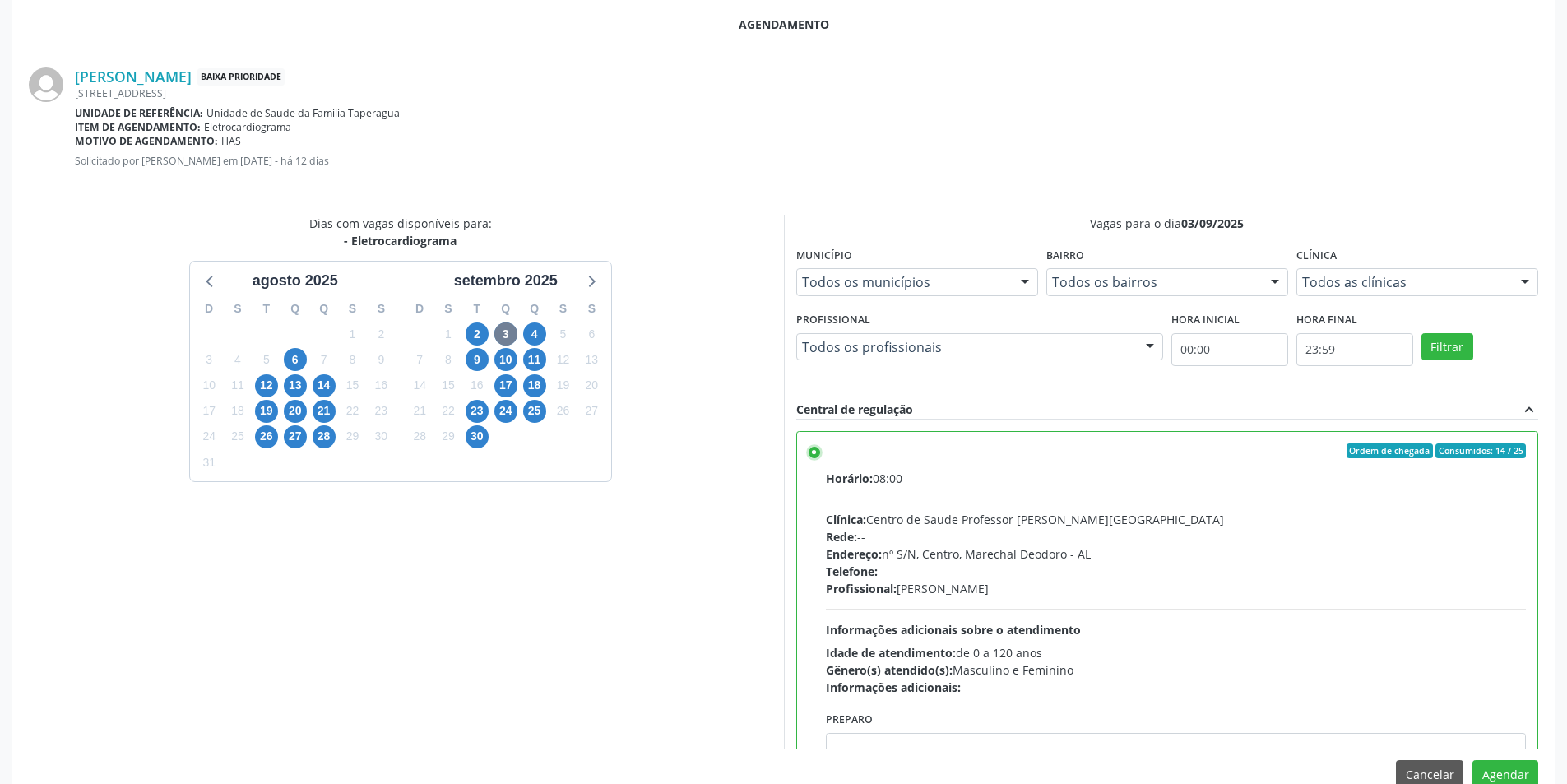
scroll to position [458, 0]
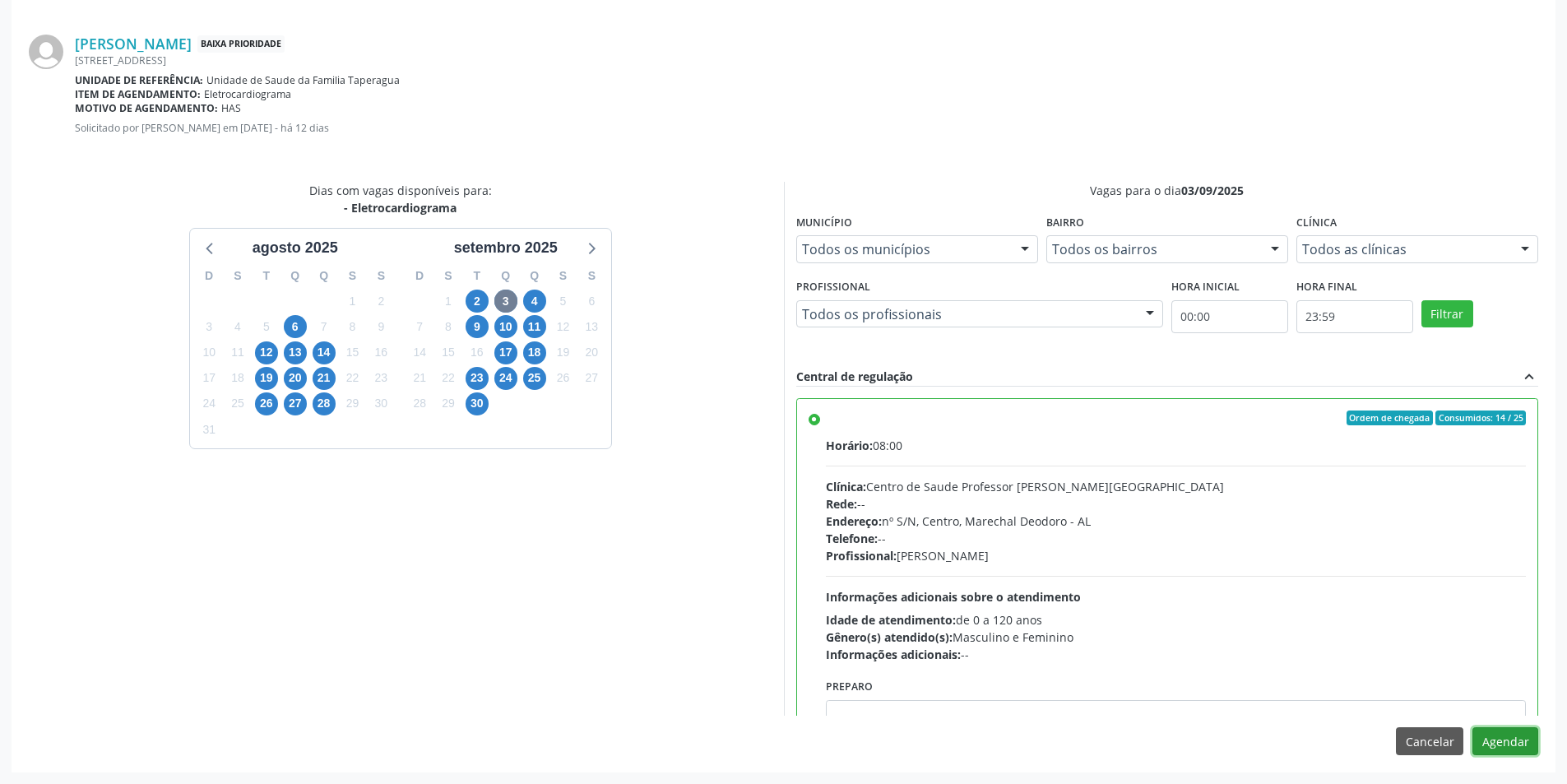
click at [1534, 738] on button "Agendar" at bounding box center [1505, 740] width 66 height 28
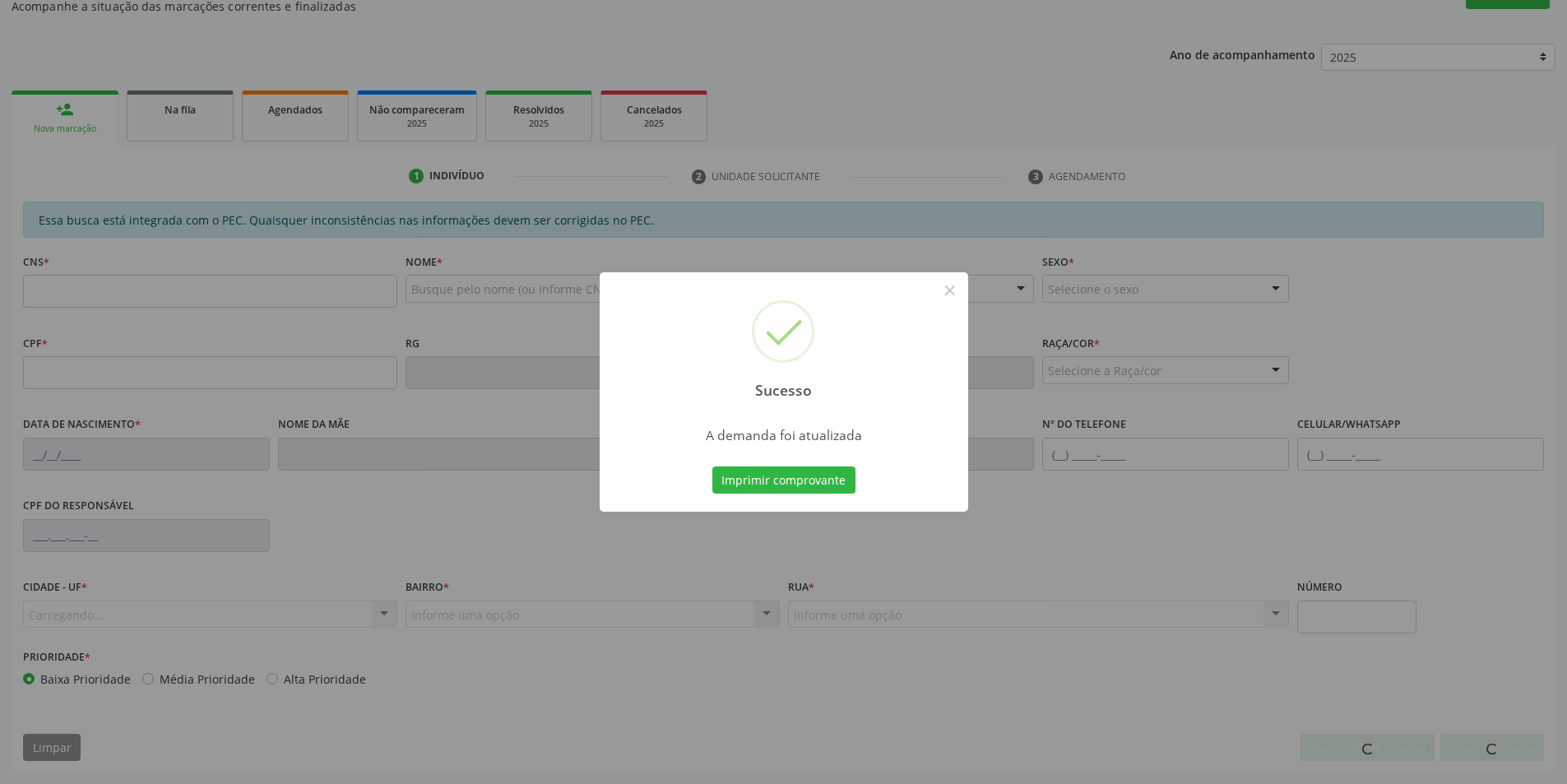
scroll to position [274, 0]
click at [944, 291] on button "×" at bounding box center [950, 290] width 28 height 28
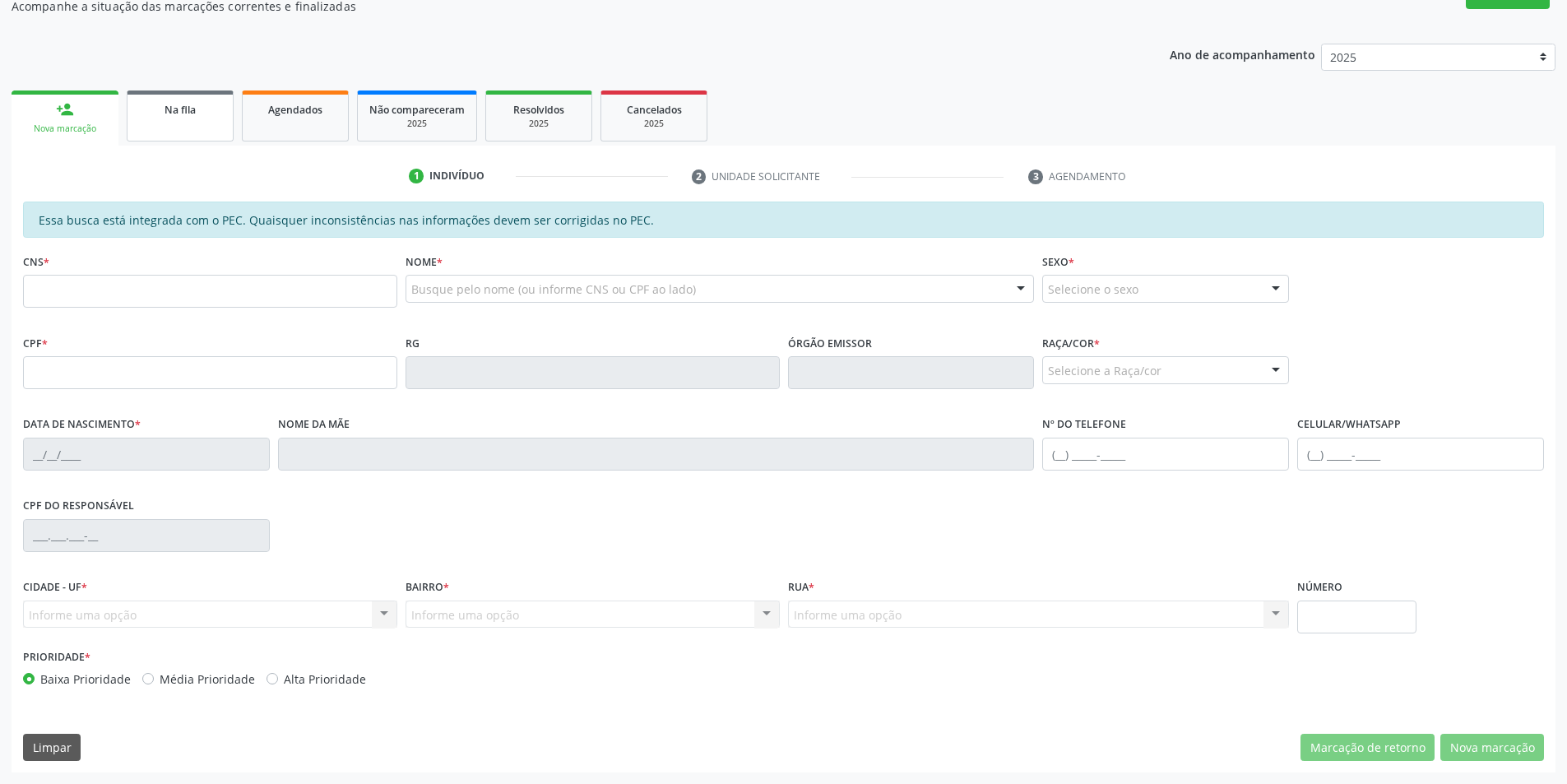
click at [198, 117] on div "Na fila" at bounding box center [181, 109] width 83 height 17
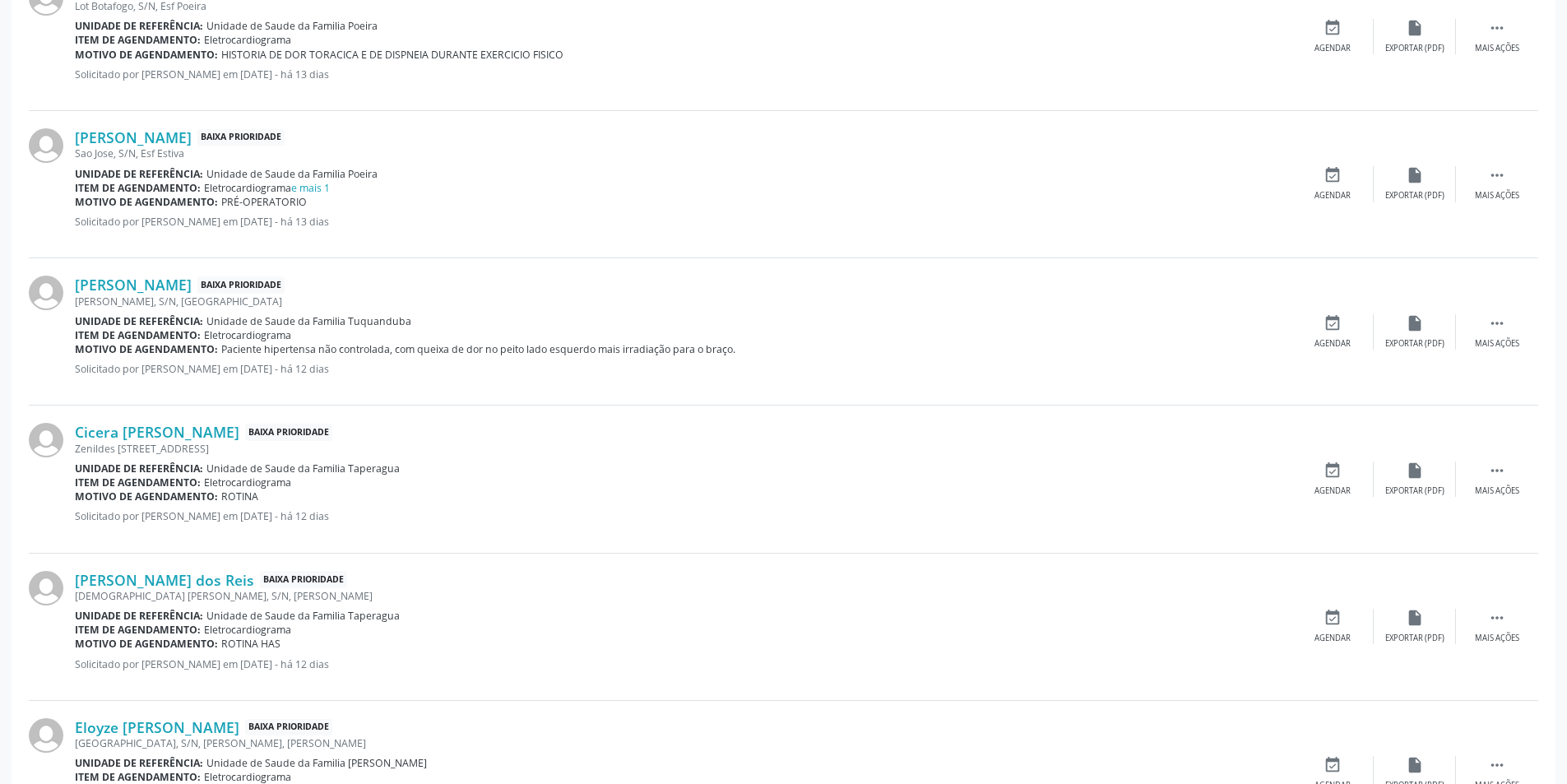
scroll to position [2056, 0]
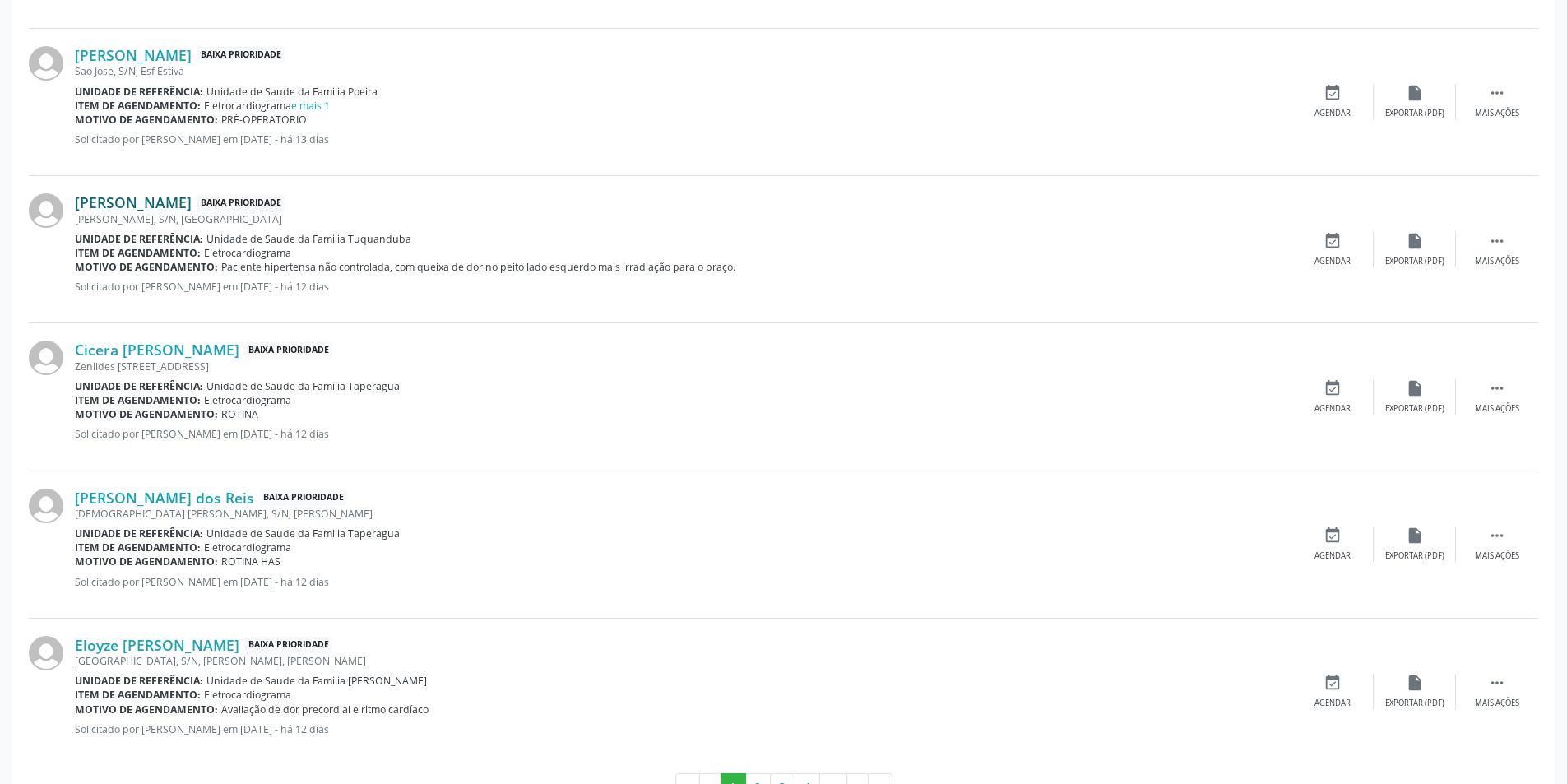
click at [145, 198] on link "[PERSON_NAME]" at bounding box center [133, 202] width 117 height 18
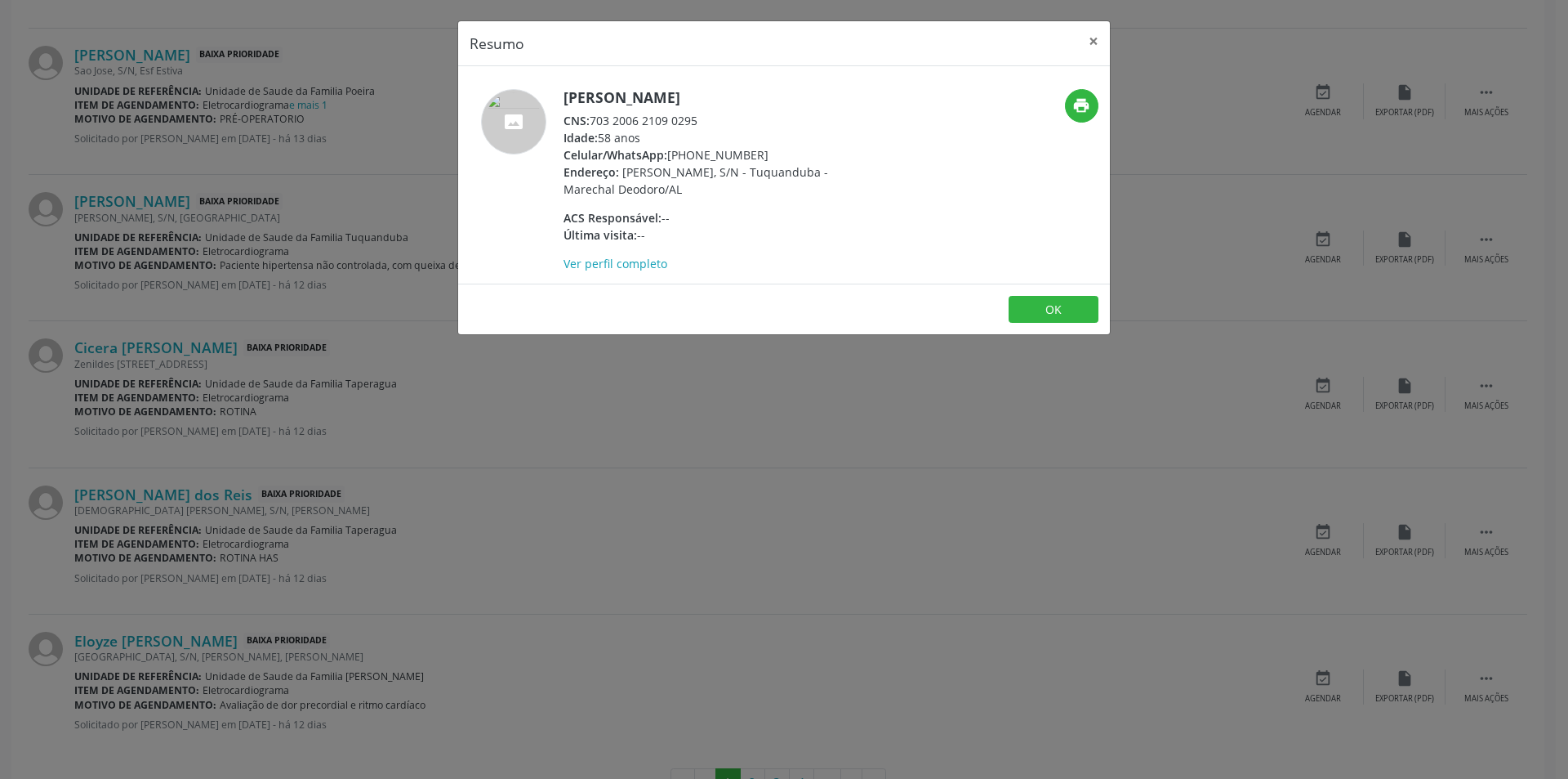
click at [593, 120] on div "CNS: 703 2006 2109 0295" at bounding box center [722, 120] width 318 height 17
drag, startPoint x: 593, startPoint y: 120, endPoint x: 700, endPoint y: 119, distance: 107.0
click at [700, 119] on div "CNS: 703 2006 2109 0295" at bounding box center [722, 120] width 318 height 17
copy div "703 2006 2109 0295"
click at [1052, 309] on button "OK" at bounding box center [1053, 309] width 90 height 28
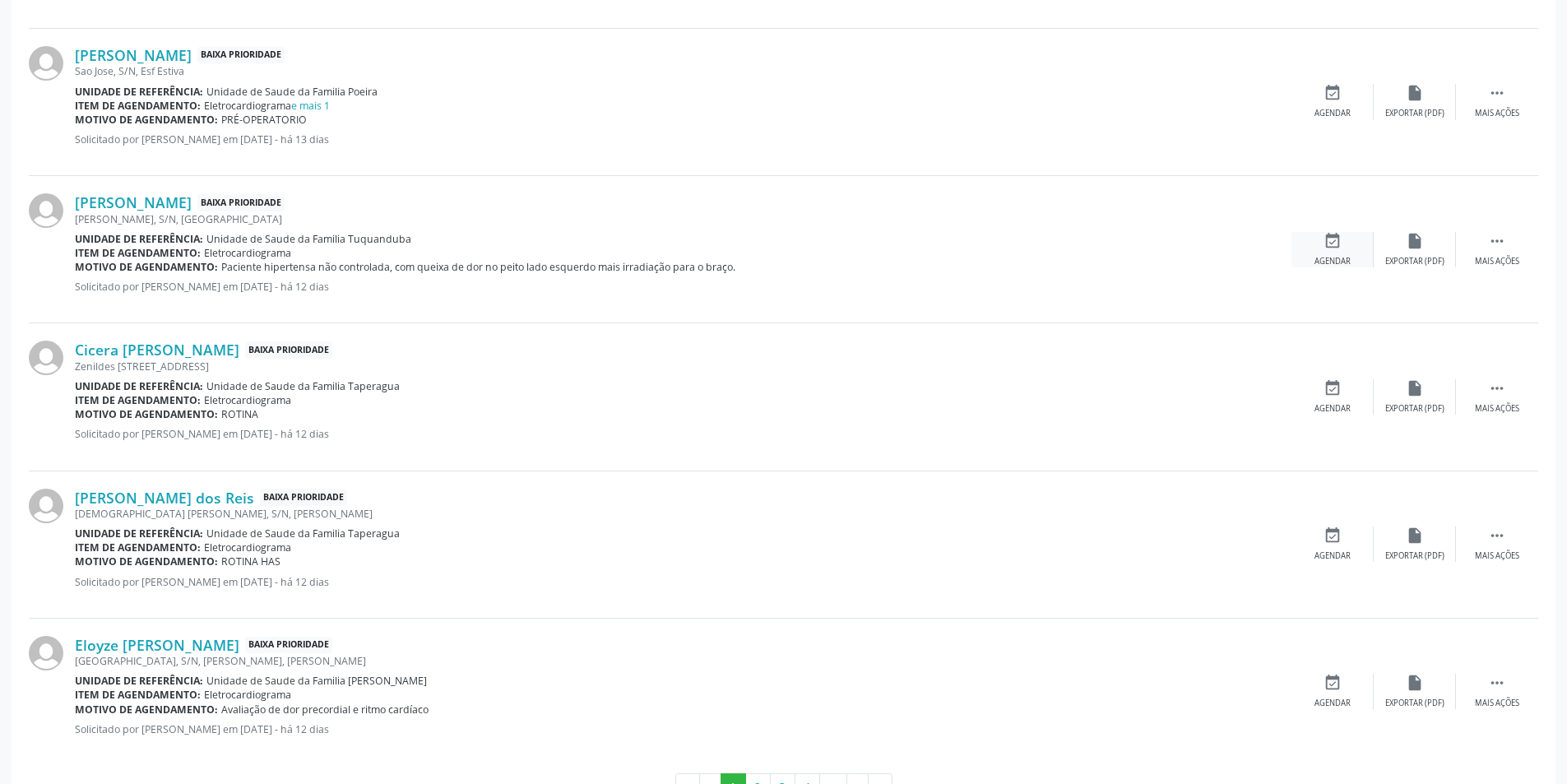
click at [1345, 250] on div "event_available Agendar" at bounding box center [1333, 249] width 83 height 35
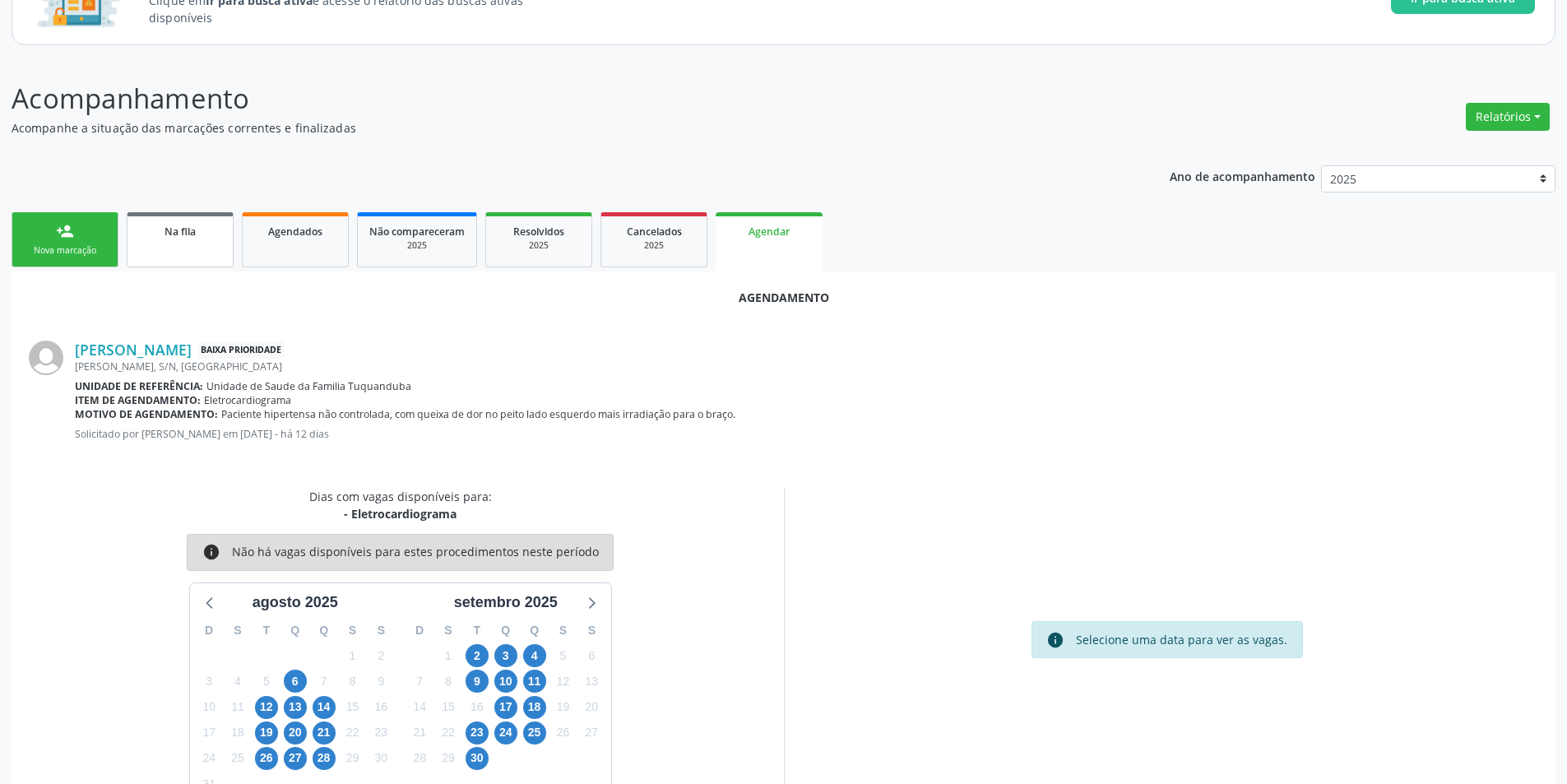
scroll to position [190, 0]
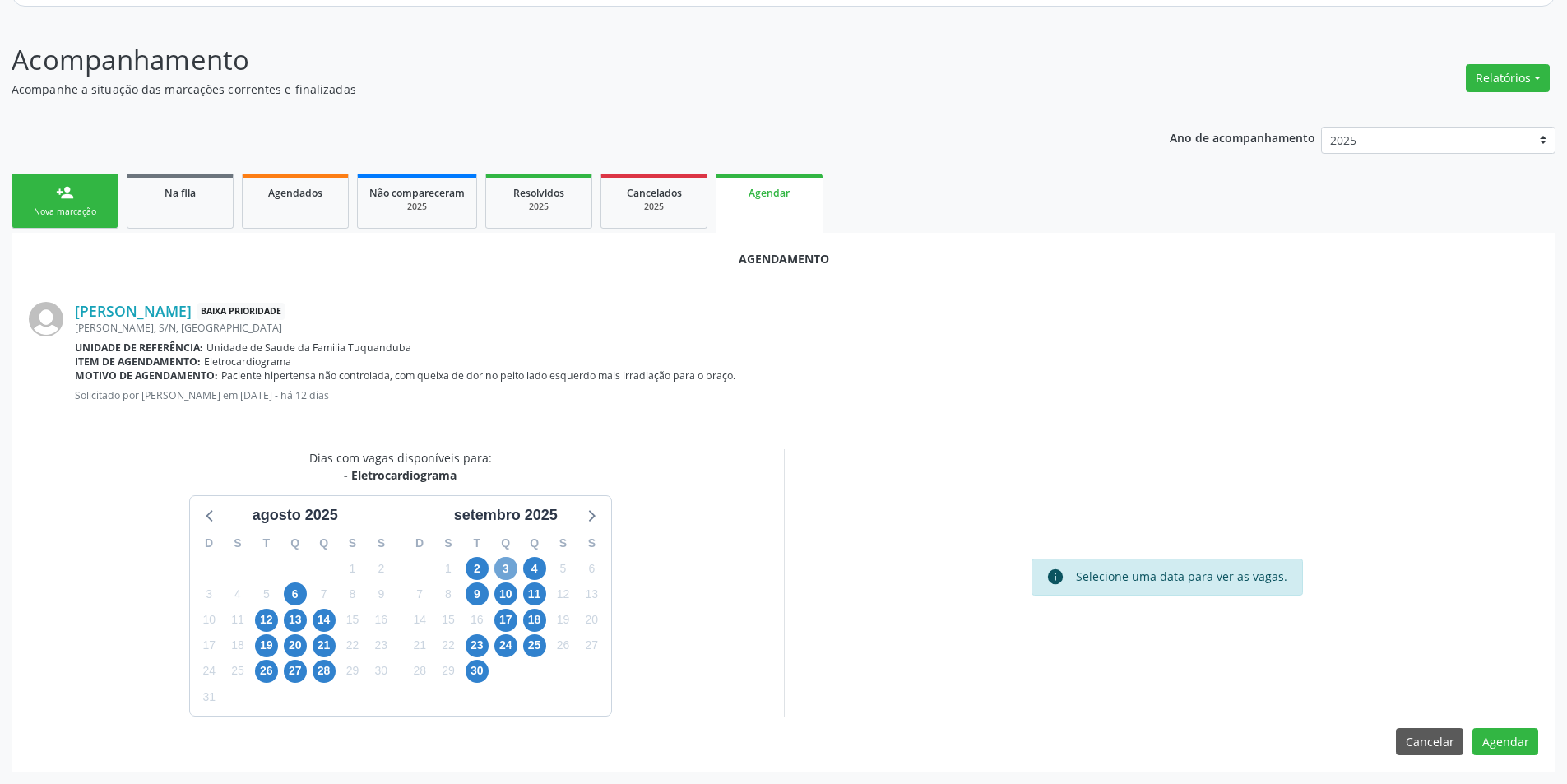
click at [511, 572] on span "3" at bounding box center [506, 568] width 23 height 23
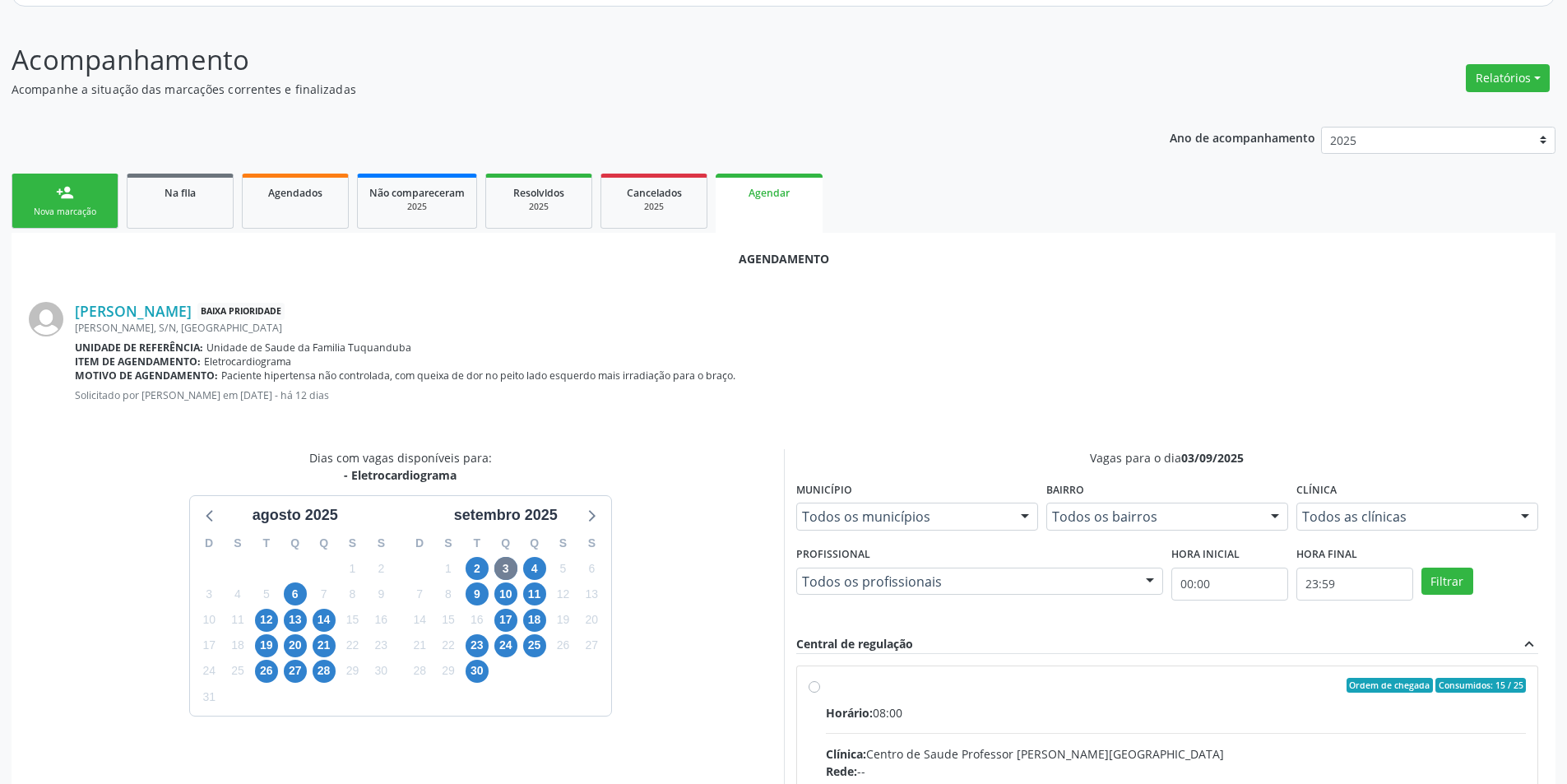
click at [809, 683] on input "Ordem de chegada Consumidos: 15 / 25 Horário: 08:00 Clínica: Centro de Saude Pr…" at bounding box center [814, 685] width 12 height 14
radio input "true"
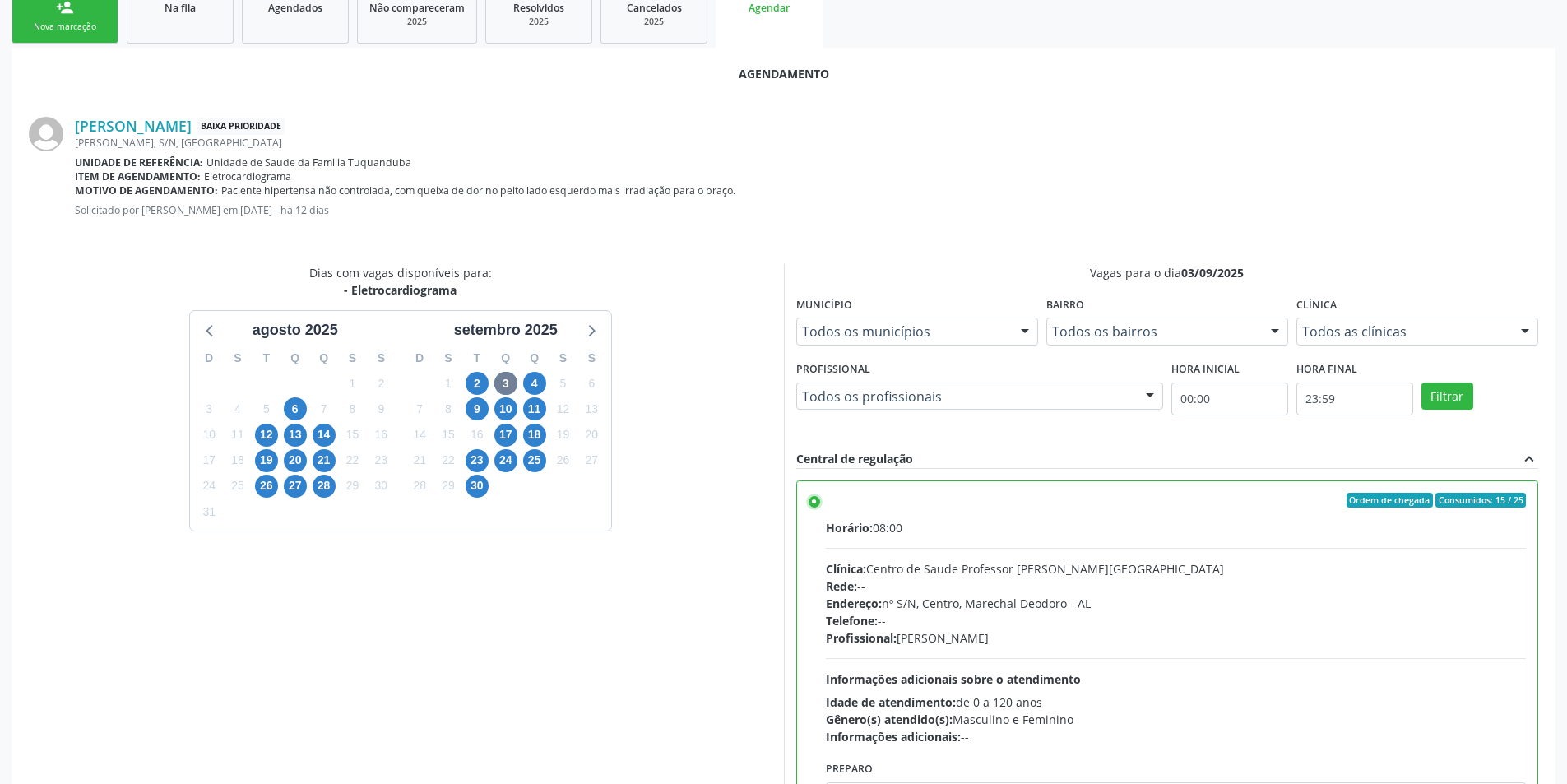
scroll to position [458, 0]
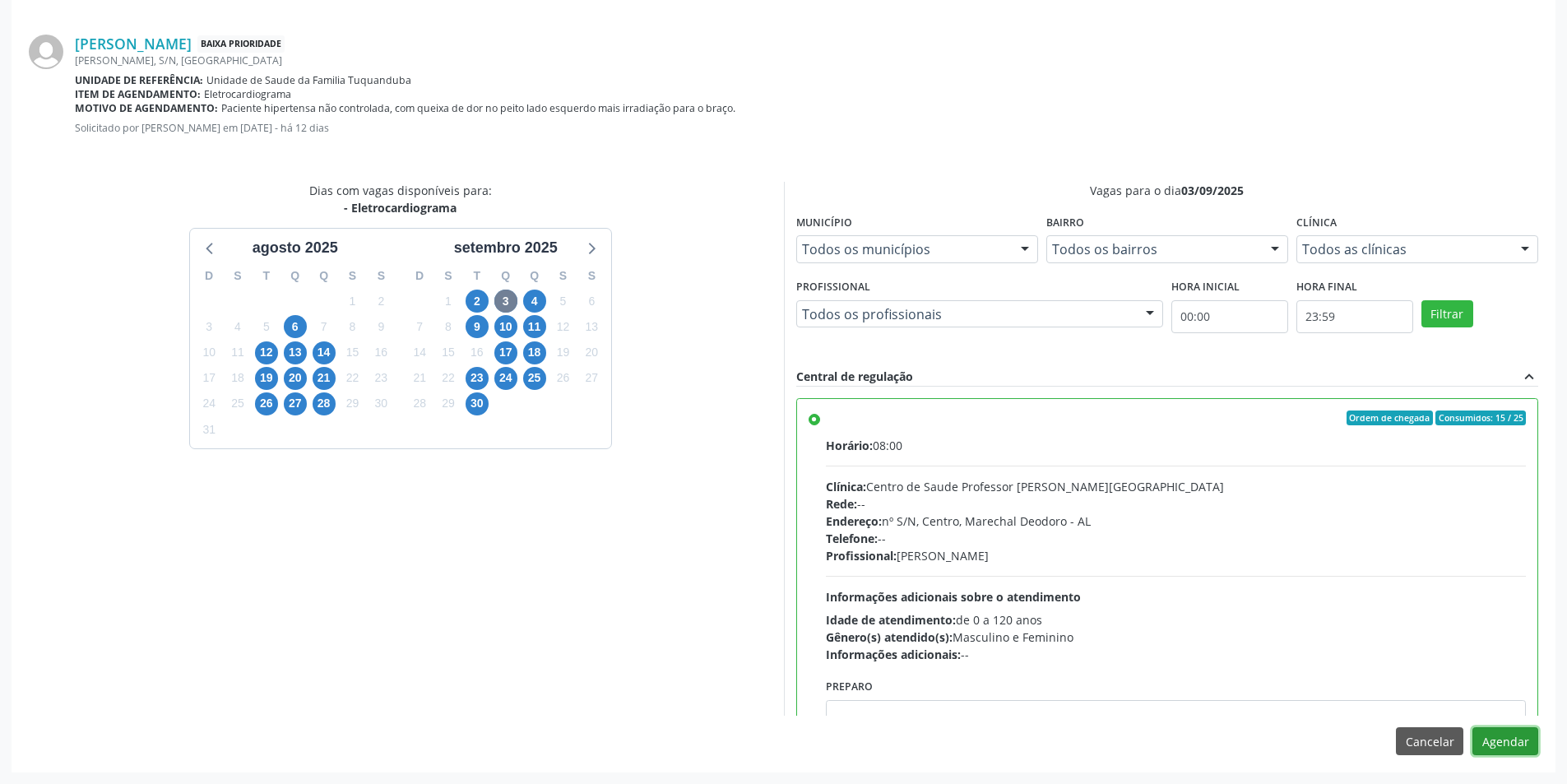
click at [1525, 745] on button "Agendar" at bounding box center [1505, 740] width 66 height 28
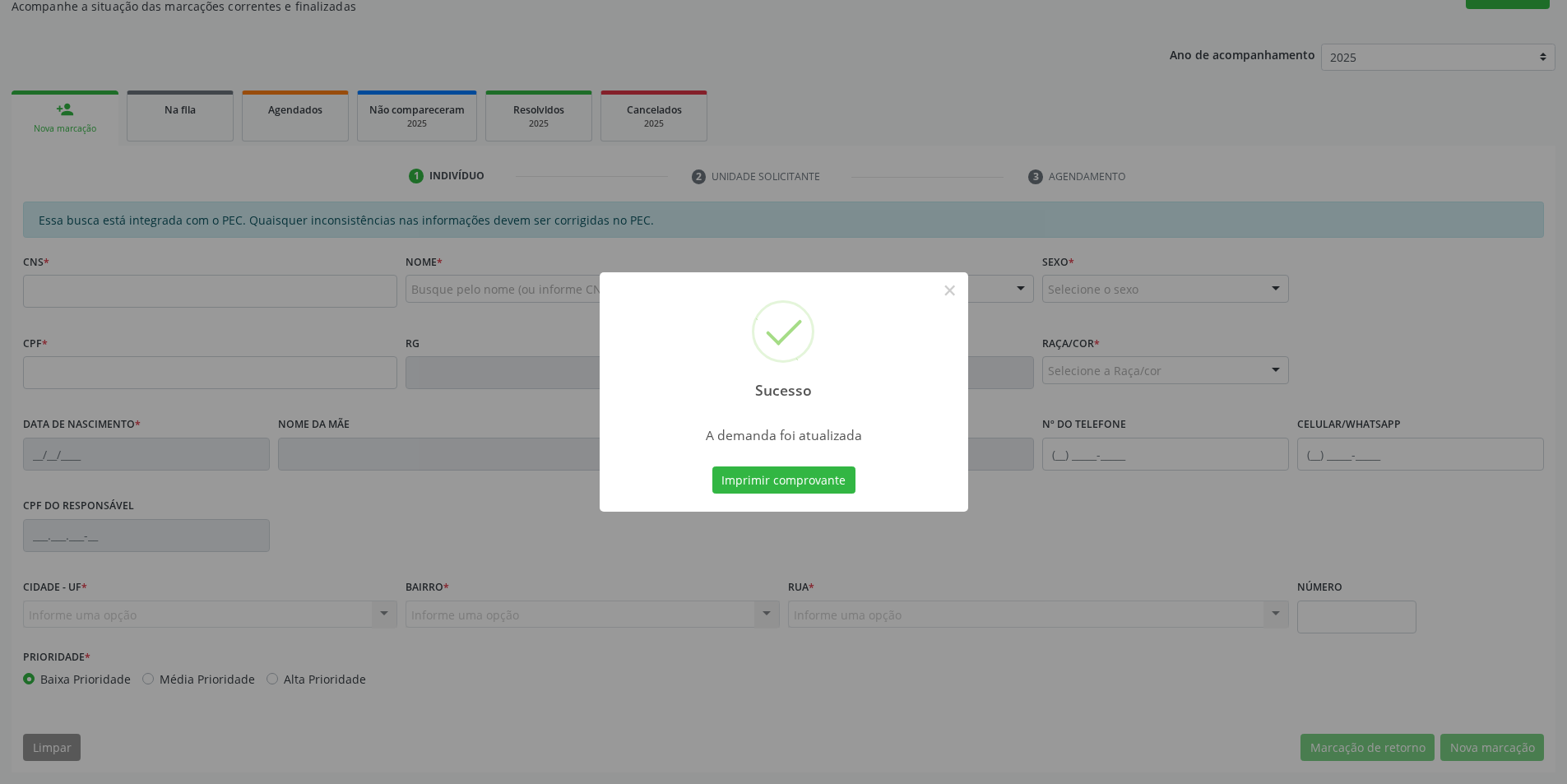
scroll to position [274, 0]
click at [944, 287] on button "×" at bounding box center [950, 290] width 28 height 28
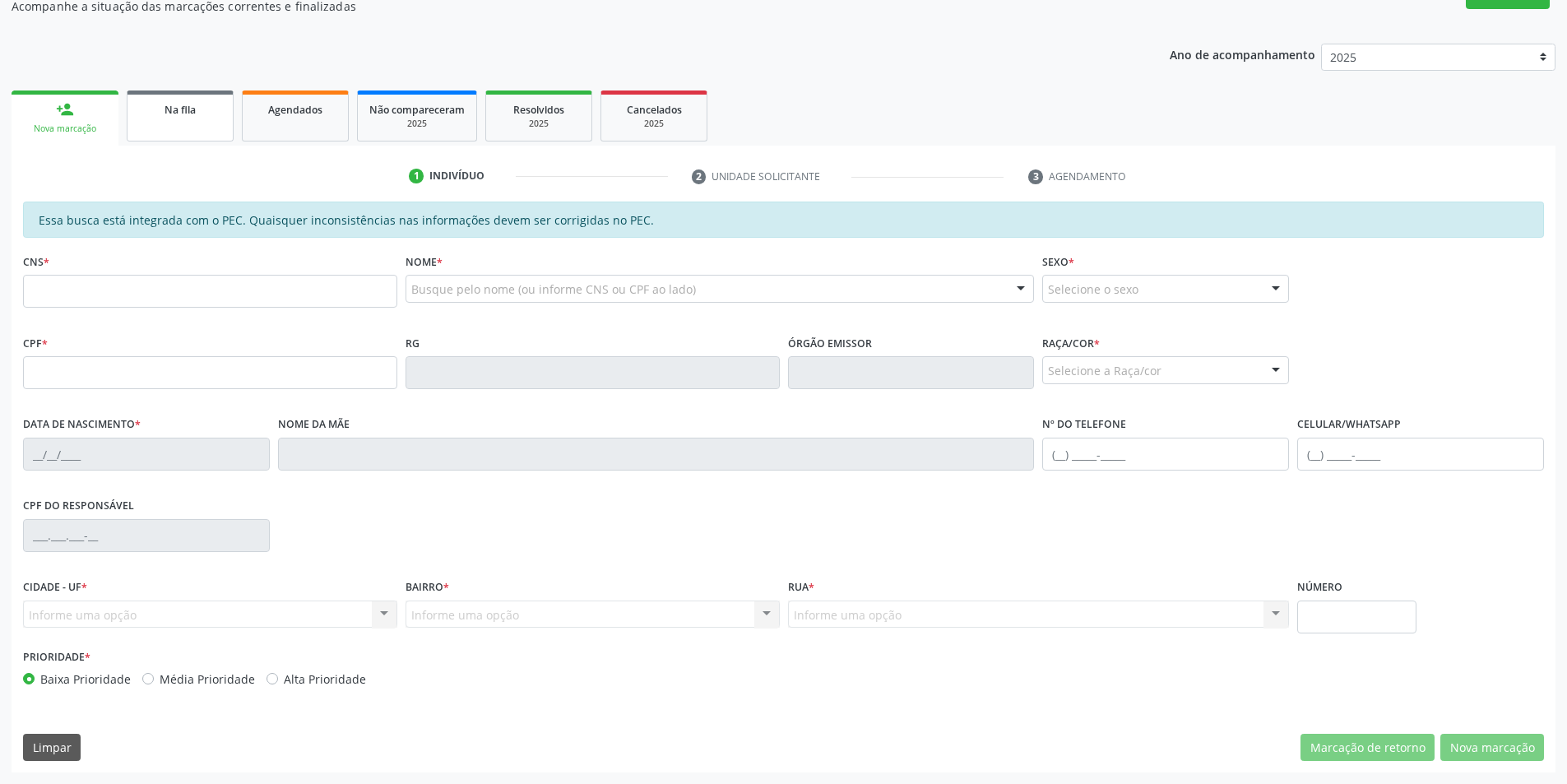
click at [215, 132] on link "Na fila" at bounding box center [180, 116] width 107 height 51
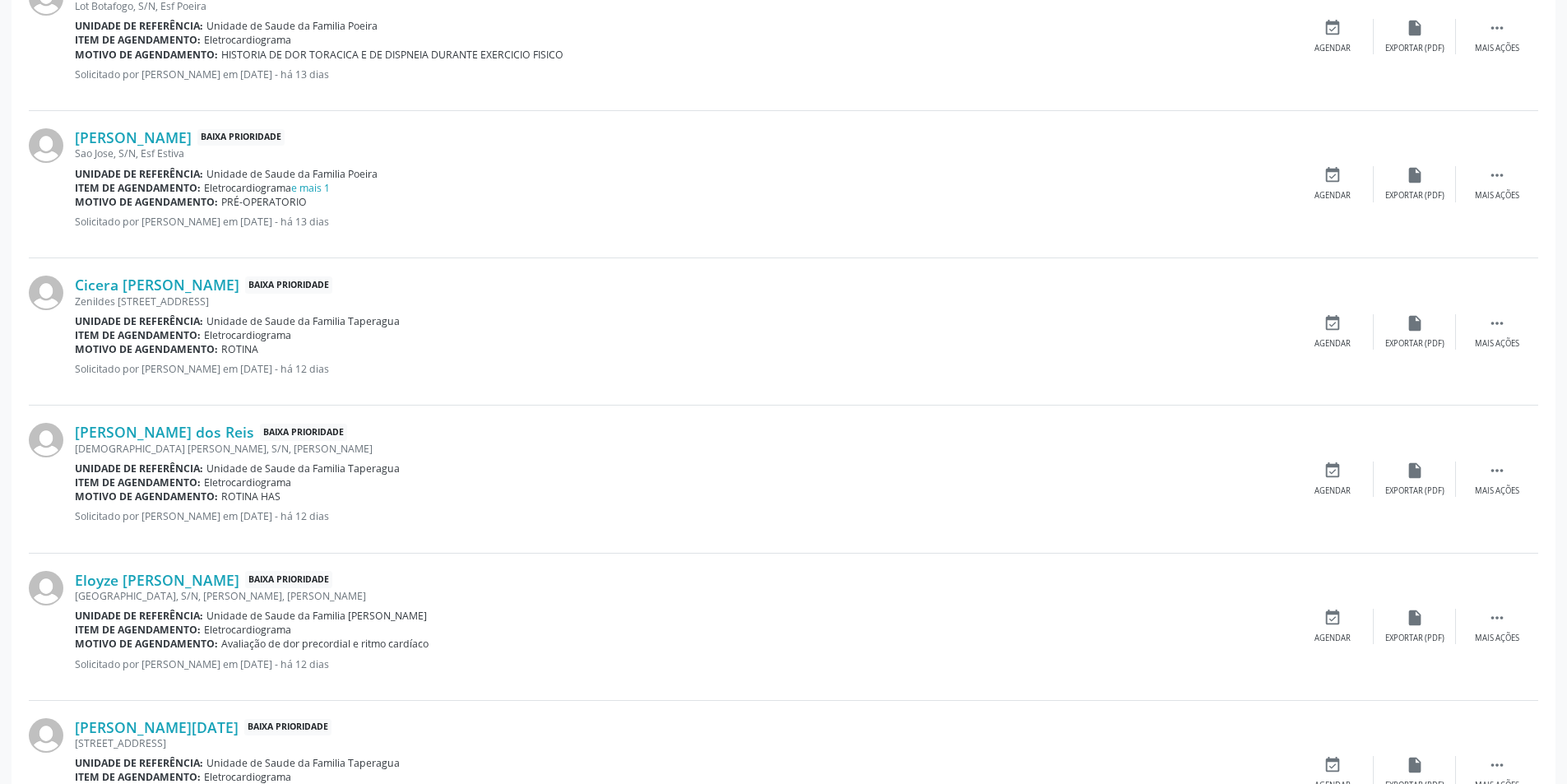
scroll to position [2112, 0]
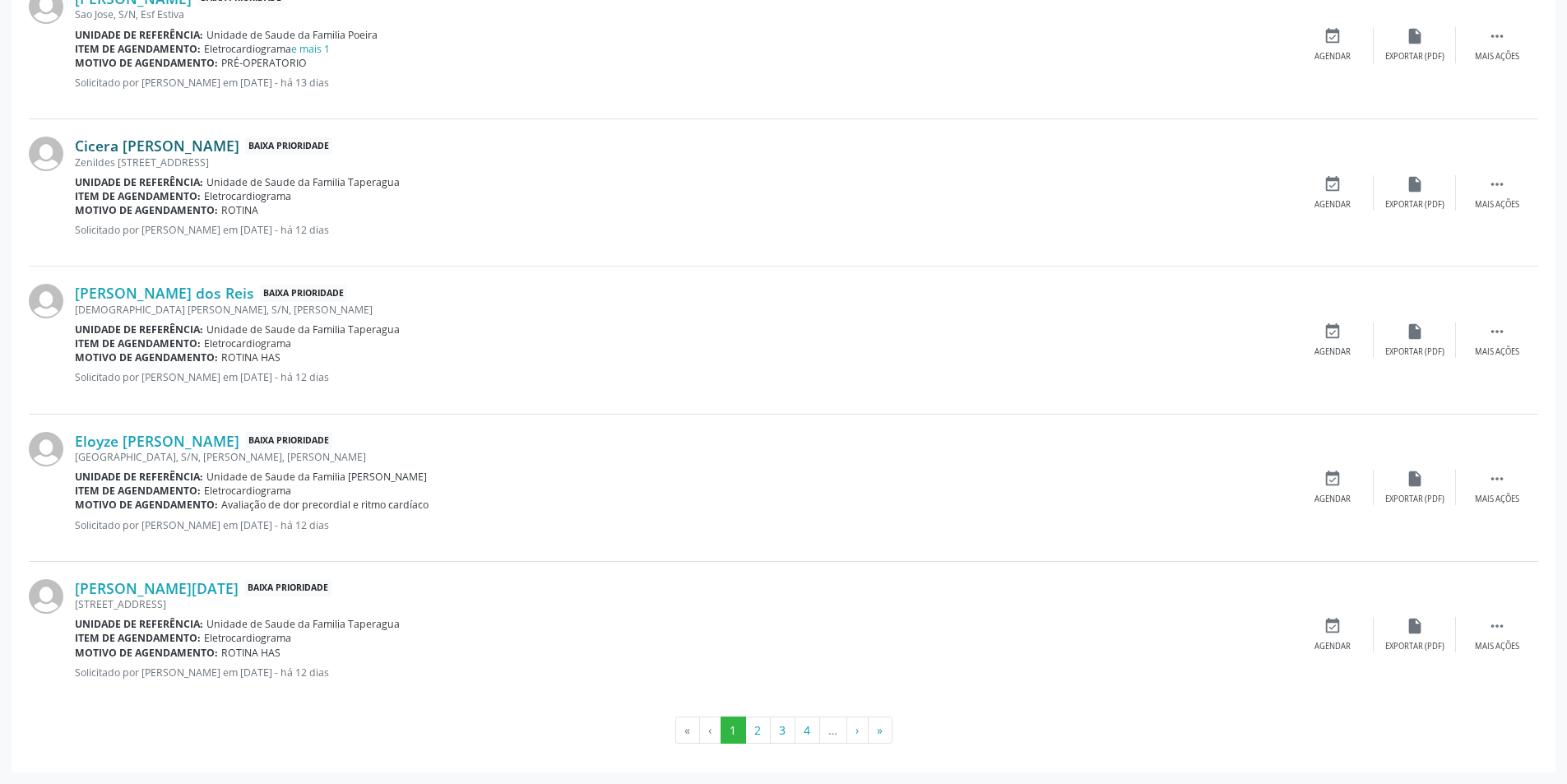
click at [159, 149] on link "Cicera [PERSON_NAME]" at bounding box center [156, 145] width 164 height 18
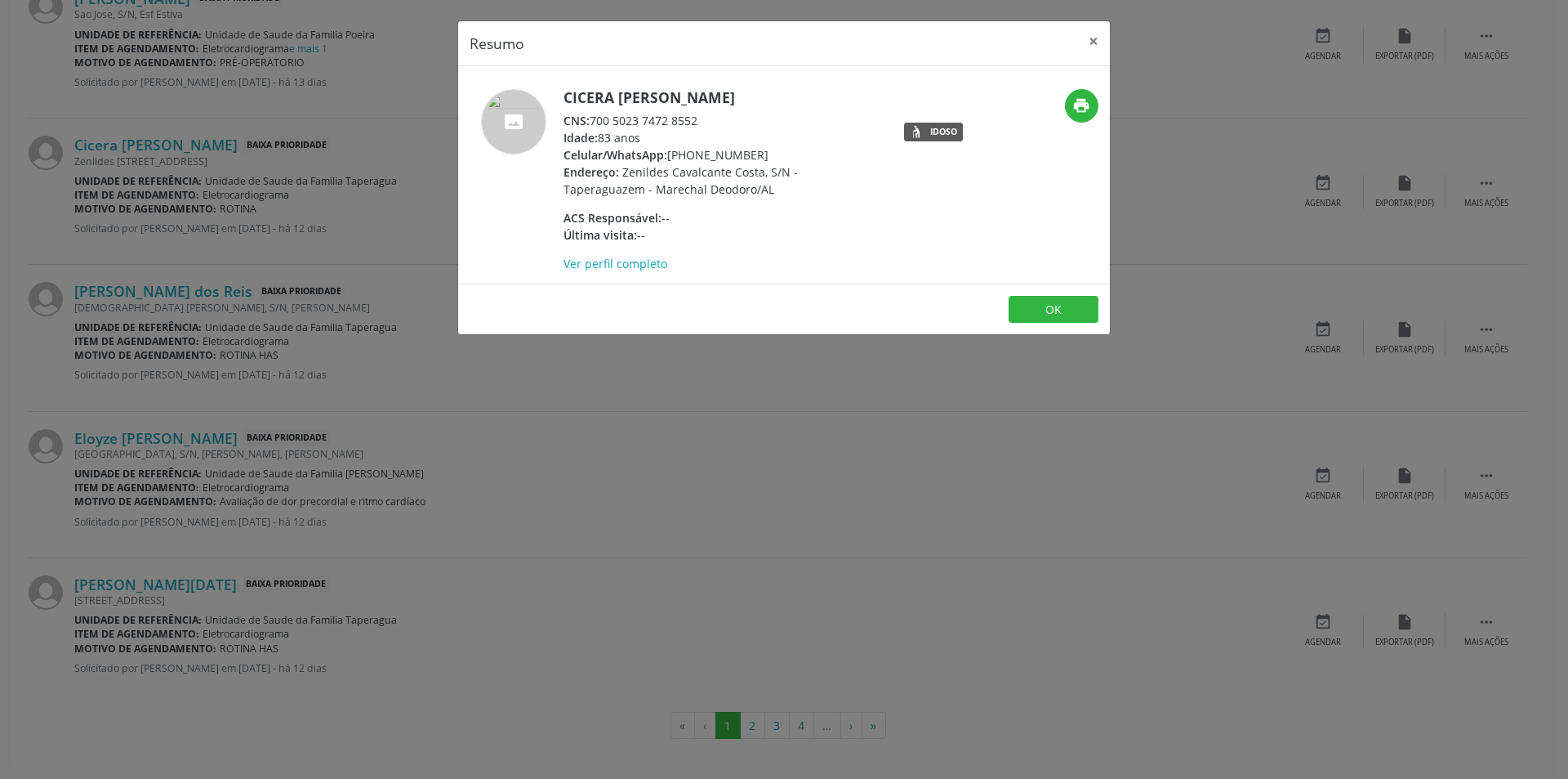
click at [593, 122] on div "CNS: 700 5023 7472 8552" at bounding box center [722, 120] width 318 height 17
drag, startPoint x: 593, startPoint y: 122, endPoint x: 712, endPoint y: 122, distance: 119.0
click at [712, 122] on div "CNS: 700 5023 7472 8552" at bounding box center [722, 120] width 318 height 17
copy div "700 5023 7472 8552"
drag, startPoint x: 1032, startPoint y: 311, endPoint x: 238, endPoint y: 95, distance: 822.9
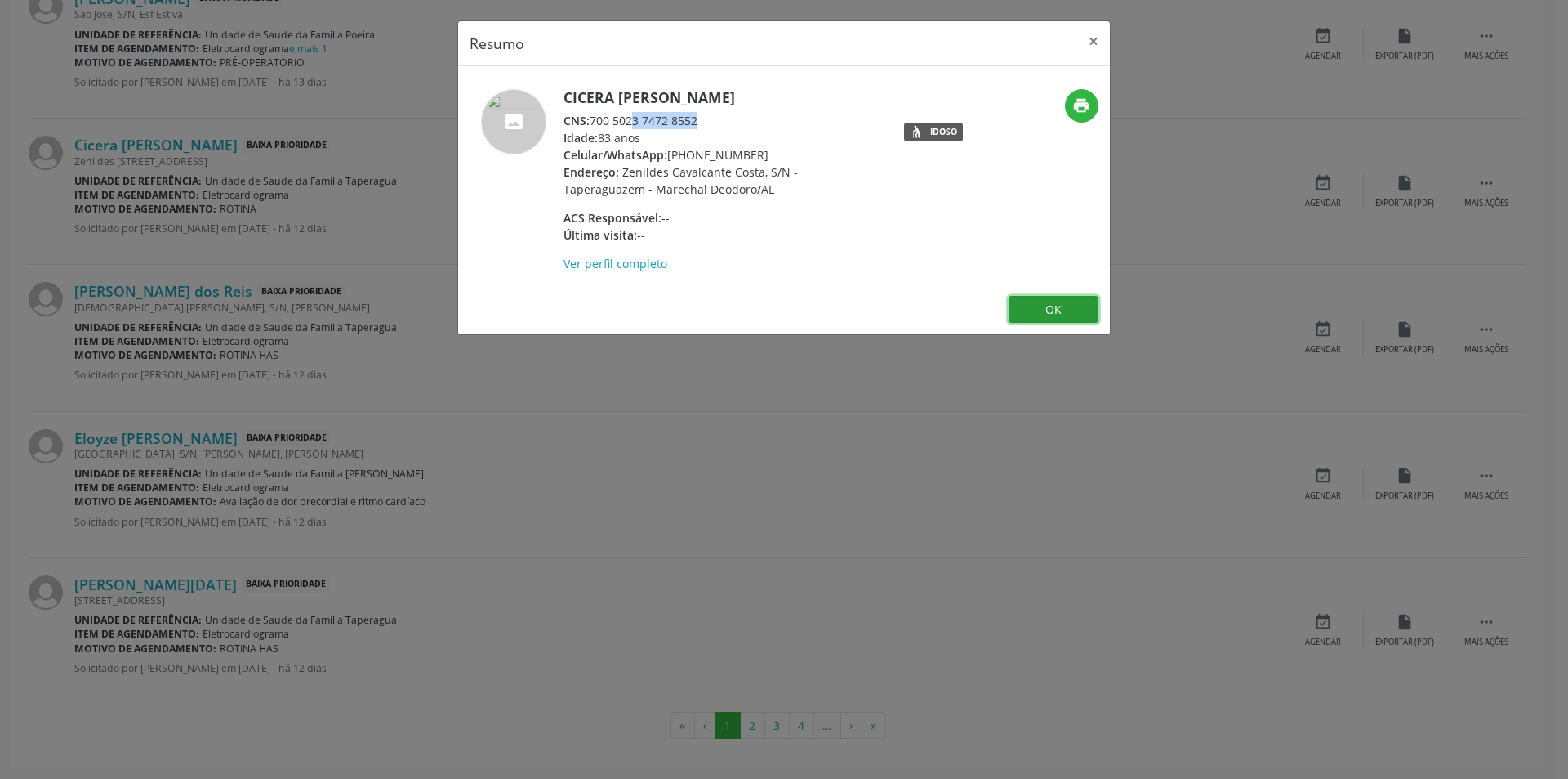
click at [937, 269] on div "Resumo × Cicera [PERSON_NAME] CNS: 700 5023 7472 8552 Idade: 83 anos Celular/Wh…" at bounding box center [784, 178] width 654 height 315
click at [1028, 303] on button "OK" at bounding box center [1053, 309] width 90 height 28
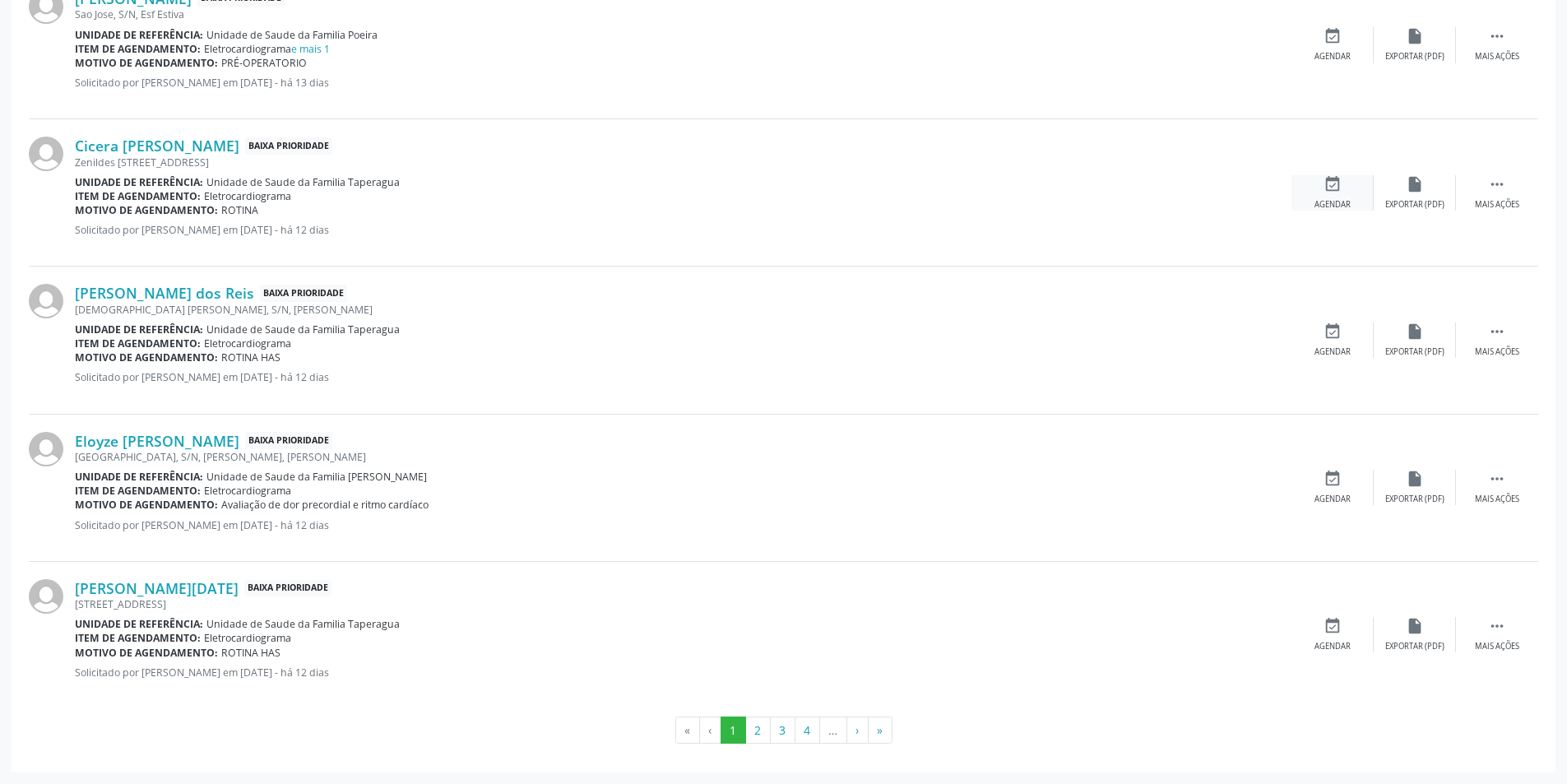
click at [1324, 187] on icon "event_available" at bounding box center [1332, 184] width 18 height 18
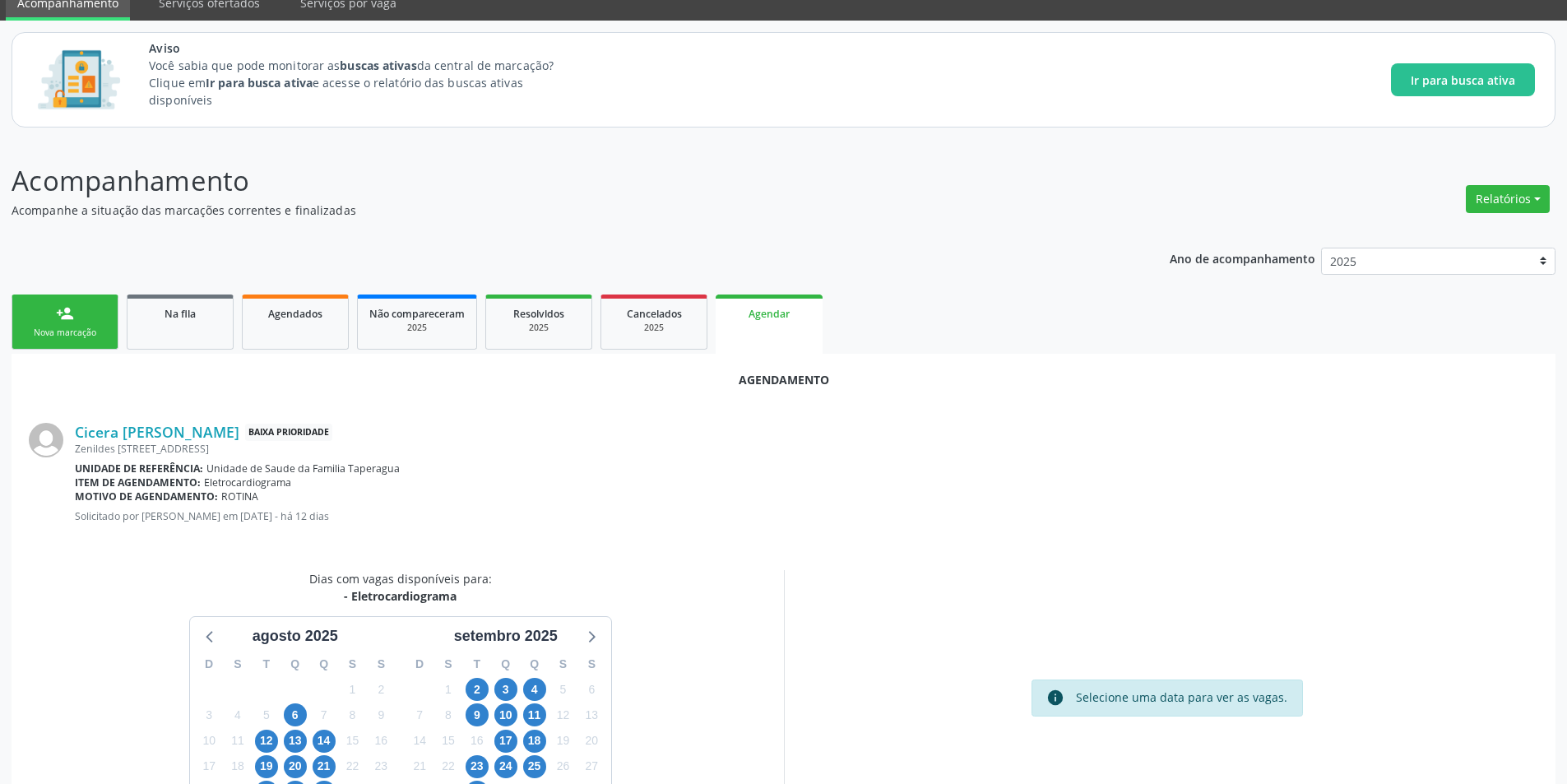
scroll to position [164, 0]
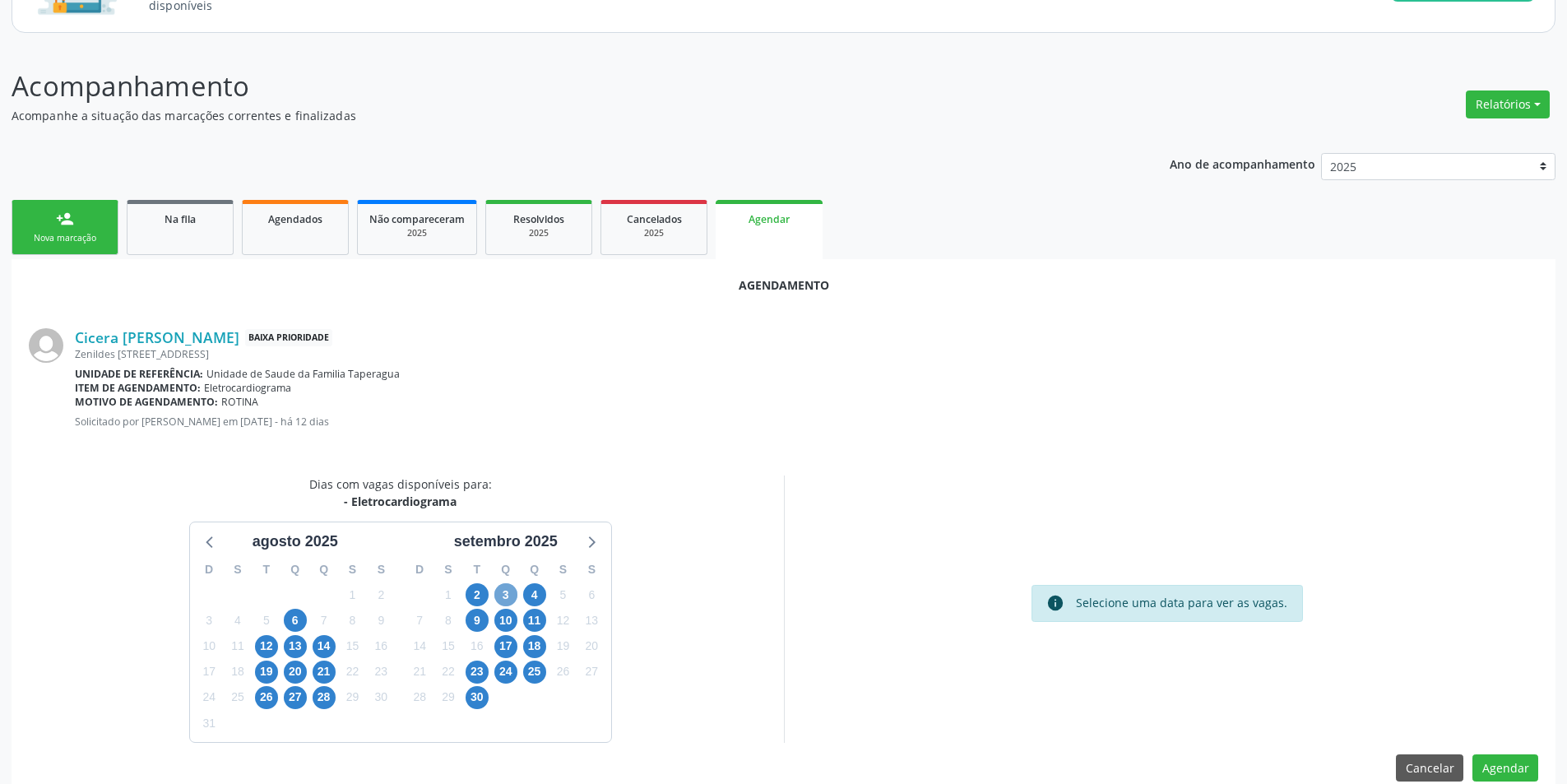
click at [510, 600] on span "3" at bounding box center [506, 595] width 23 height 23
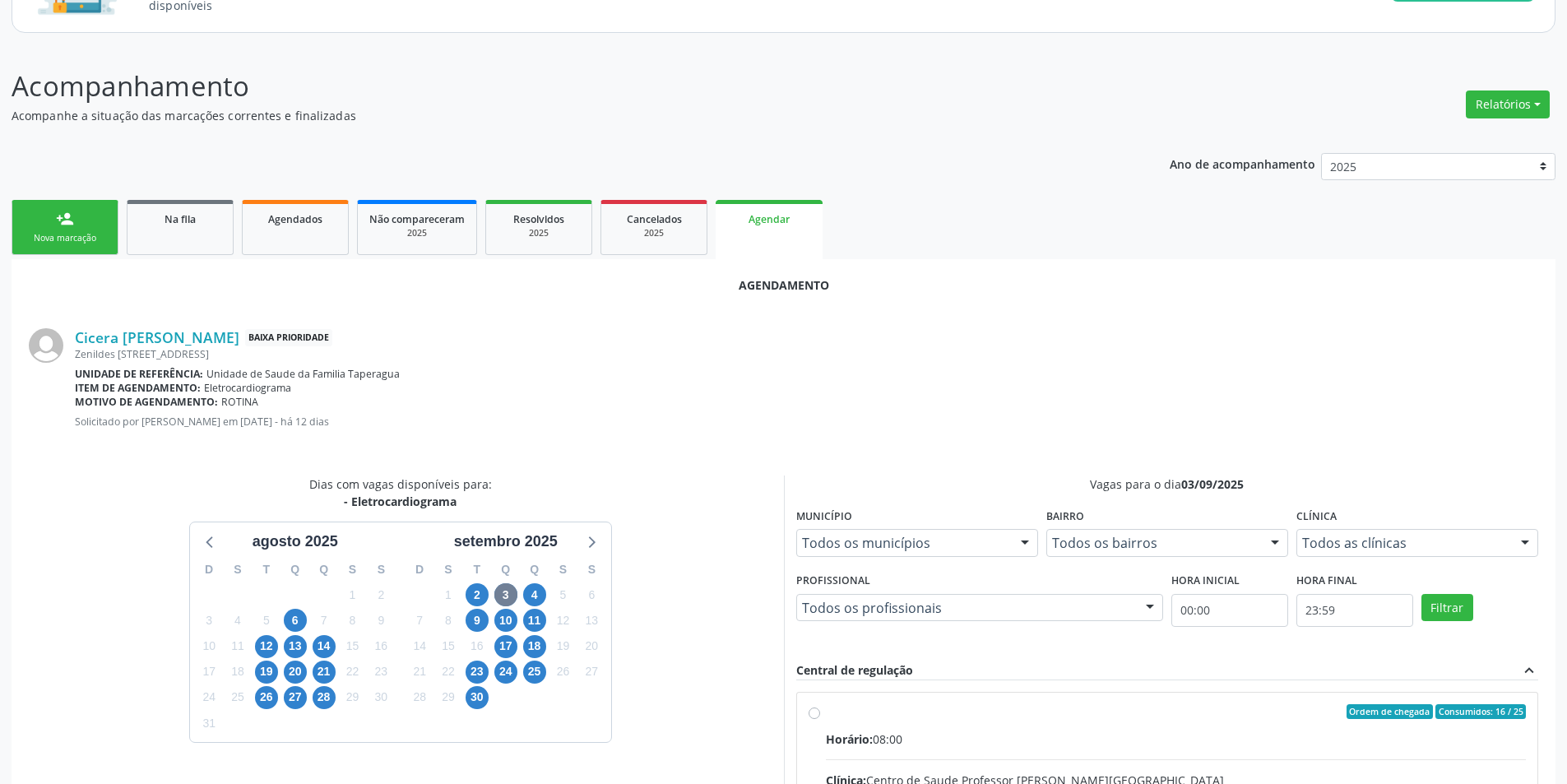
click at [809, 716] on input "Ordem de chegada Consumidos: 16 / 25 Horário: 08:00 Clínica: Centro de Saude Pr…" at bounding box center [814, 711] width 12 height 14
radio input "true"
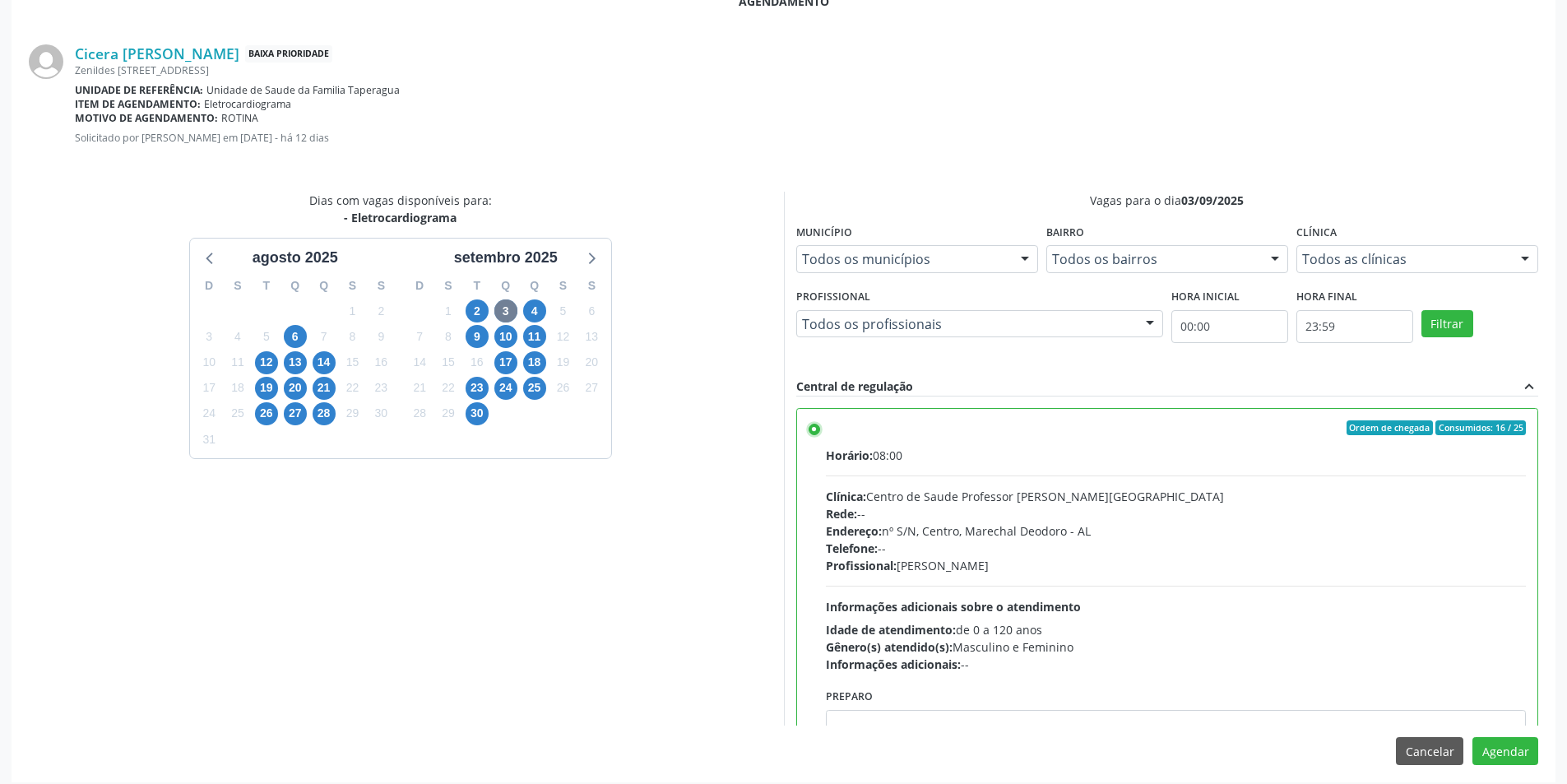
scroll to position [458, 0]
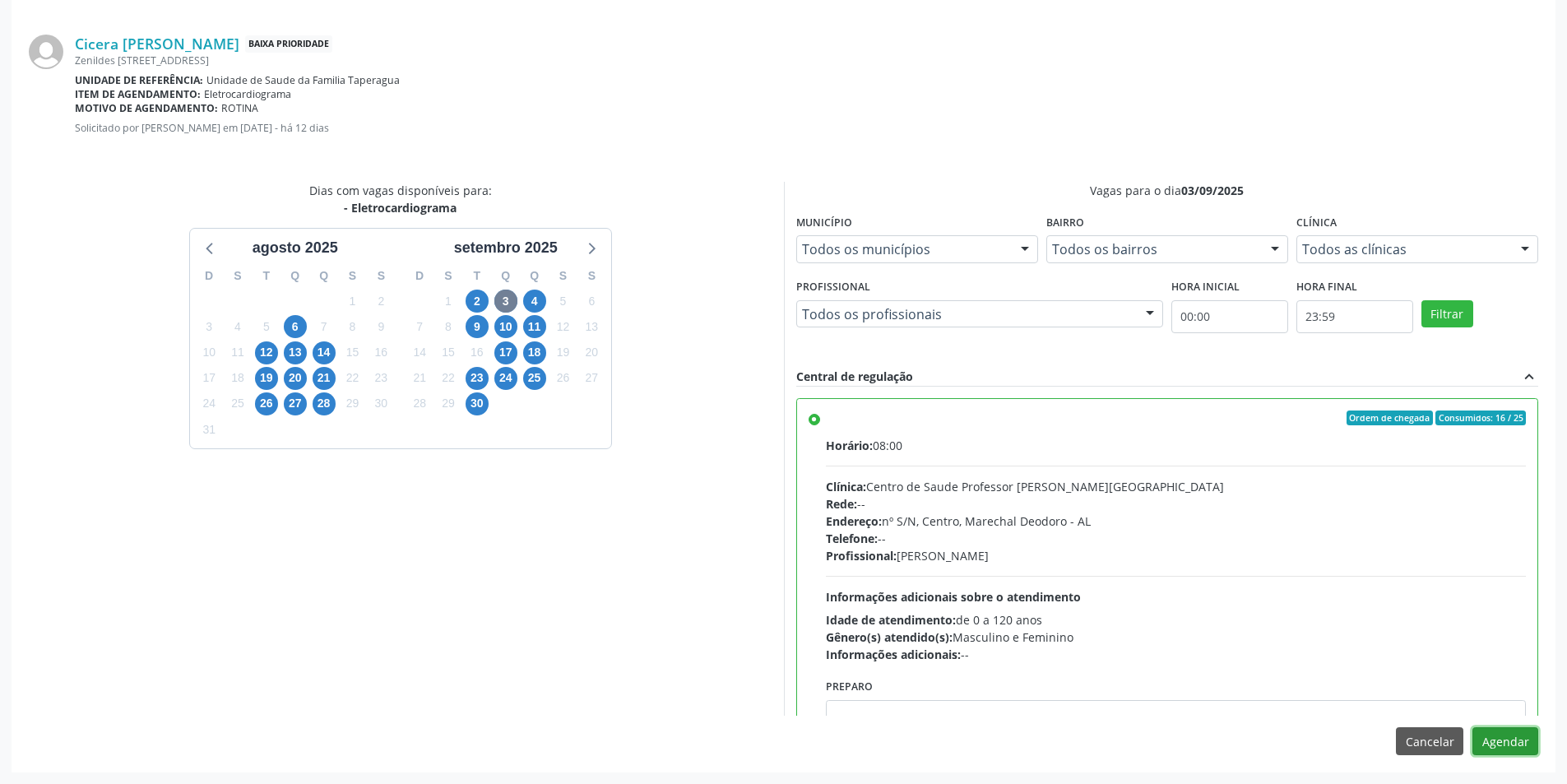
click at [1509, 744] on button "Agendar" at bounding box center [1505, 740] width 66 height 28
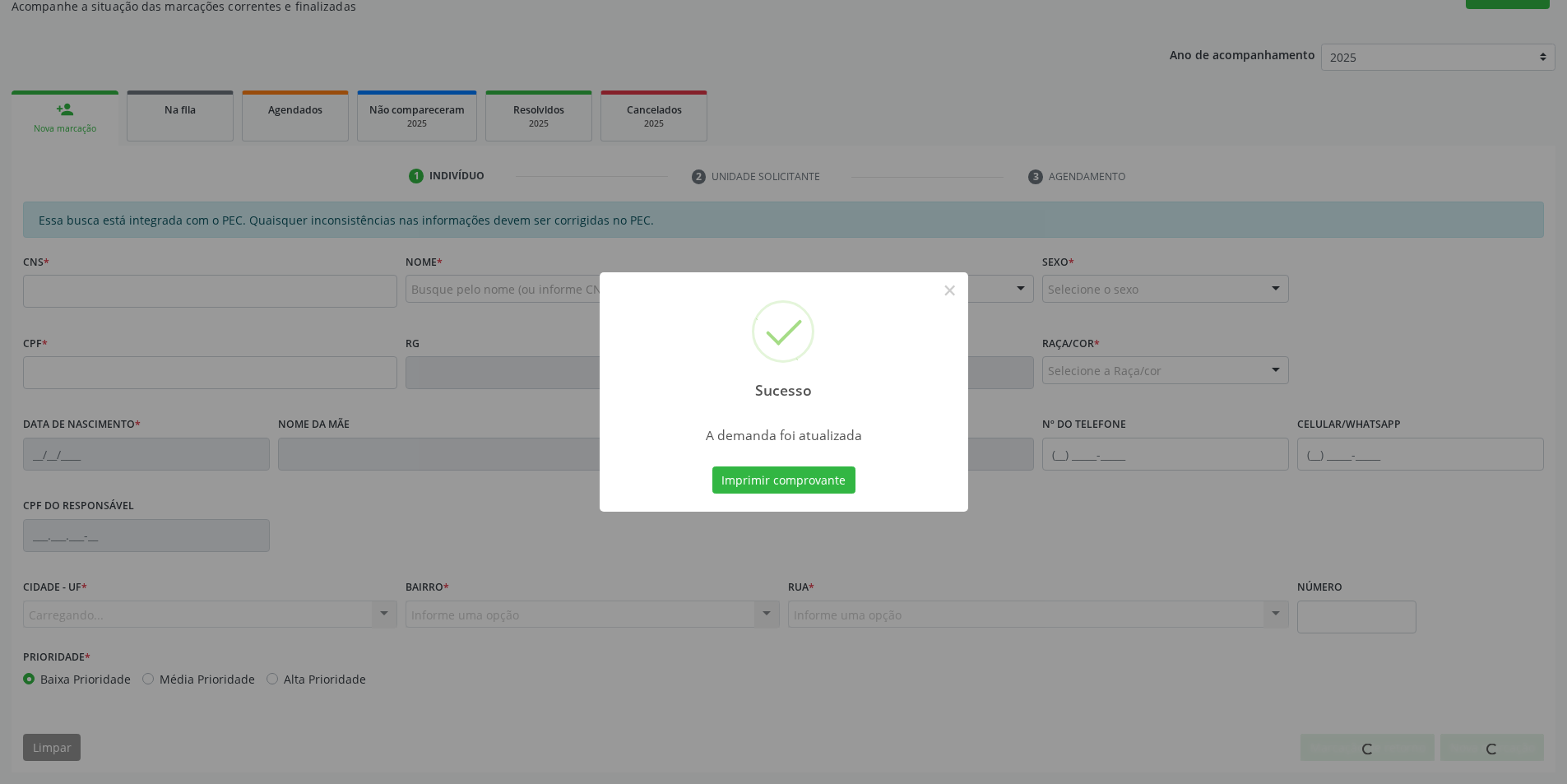
scroll to position [274, 0]
click at [942, 288] on button "×" at bounding box center [950, 290] width 28 height 28
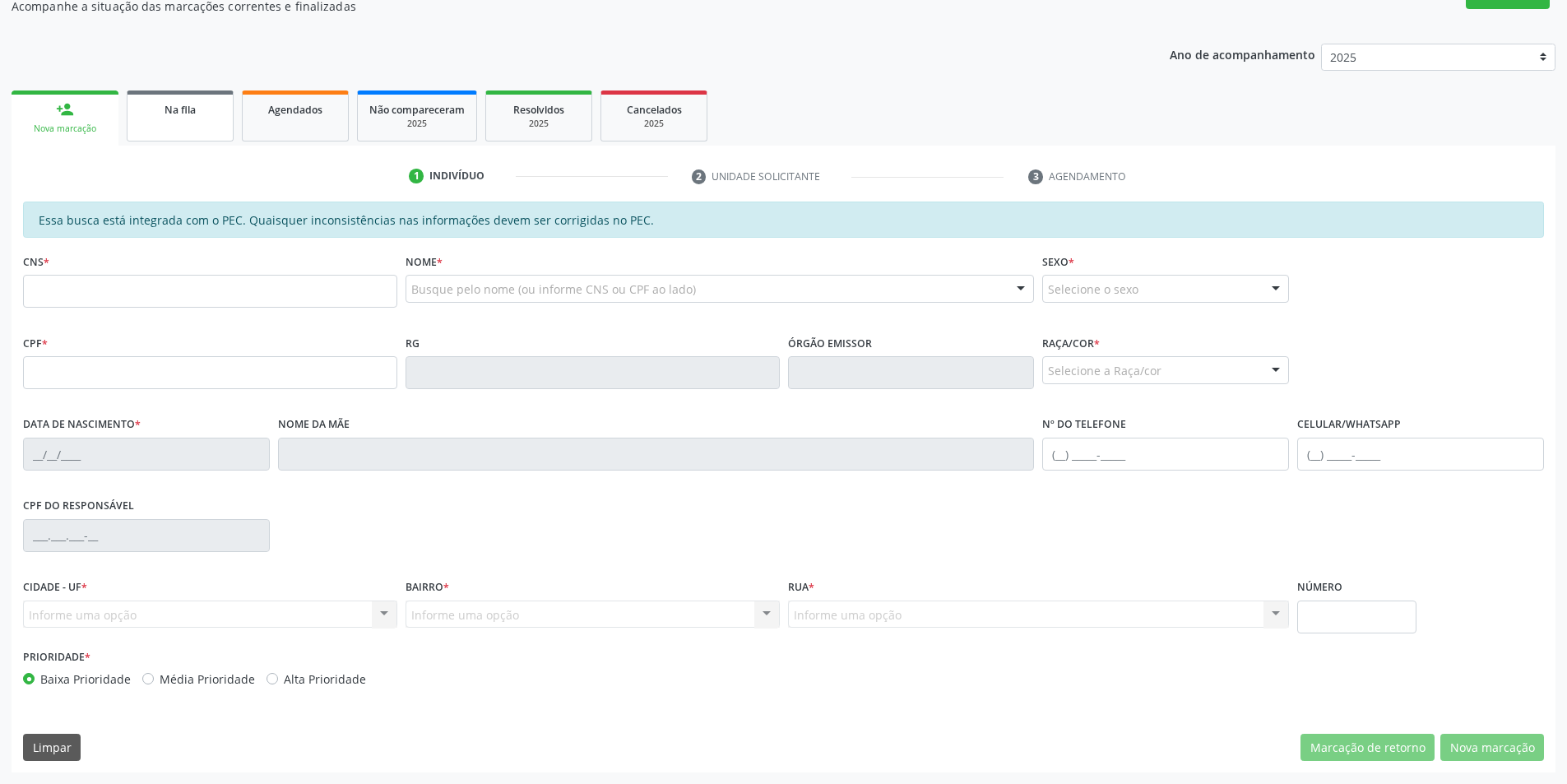
click at [152, 110] on div "Na fila" at bounding box center [181, 109] width 83 height 17
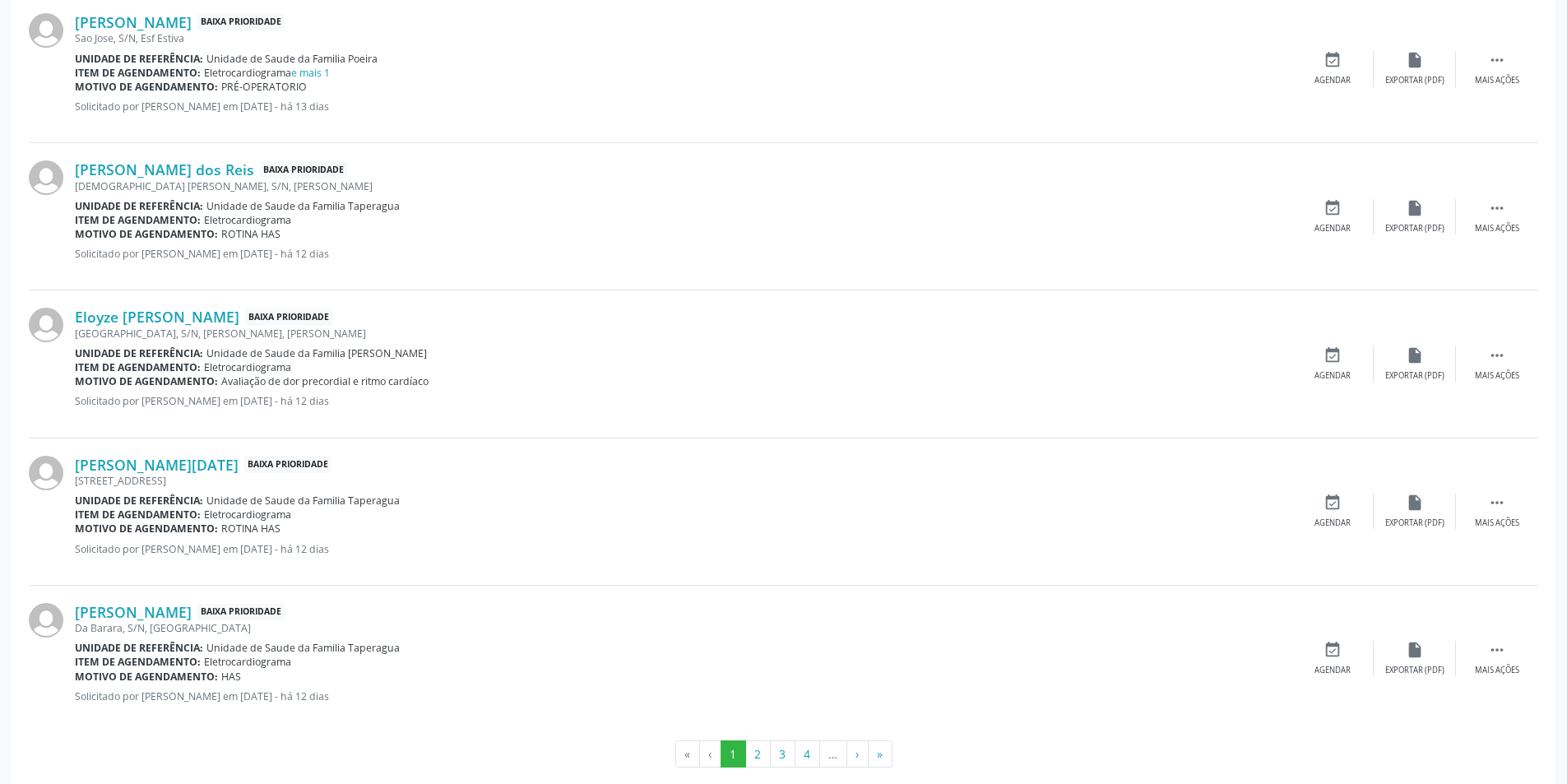
scroll to position [2112, 0]
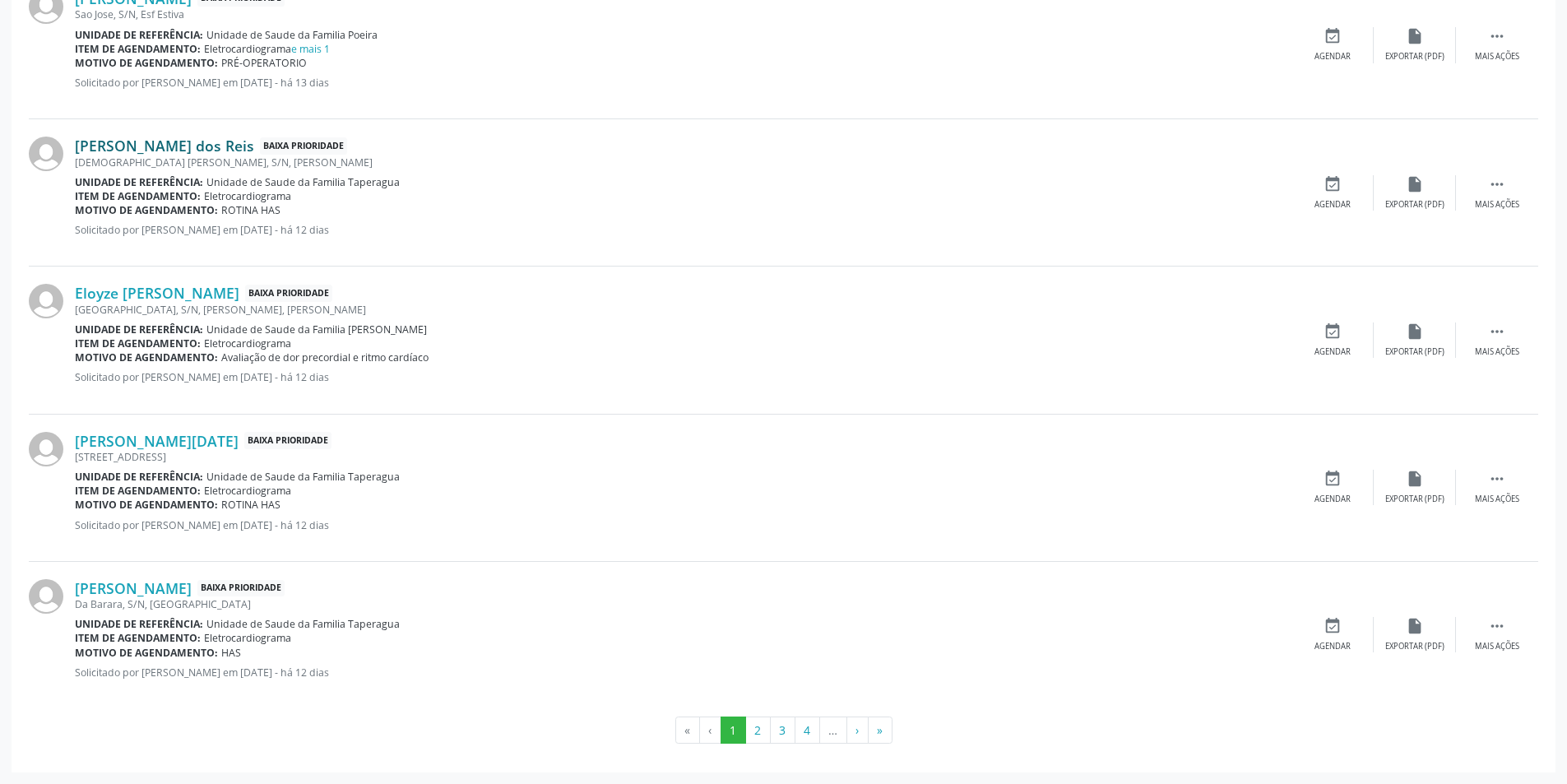
click at [125, 149] on link "[PERSON_NAME] dos Reis" at bounding box center [164, 145] width 180 height 18
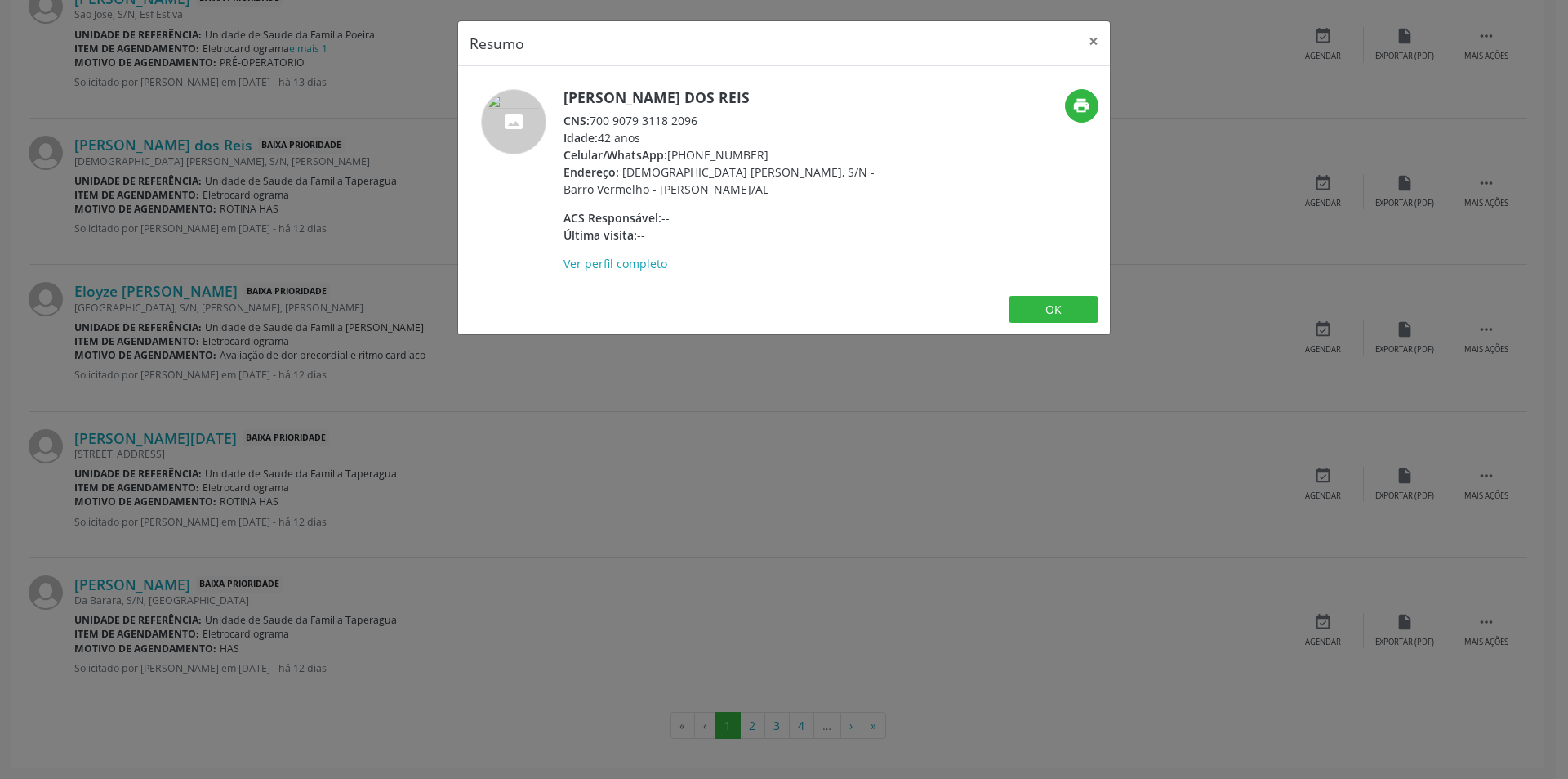
click at [594, 120] on div "CNS: 700 9079 3118 2096" at bounding box center [722, 120] width 318 height 17
drag, startPoint x: 594, startPoint y: 120, endPoint x: 698, endPoint y: 120, distance: 104.0
click at [698, 120] on div "CNS: 700 9079 3118 2096" at bounding box center [722, 120] width 318 height 17
click at [724, 345] on div "Resumo × [PERSON_NAME] dos Reis CNS: 700 9079 3118 2096 Idade: 42 anos Celular/…" at bounding box center [784, 389] width 1568 height 779
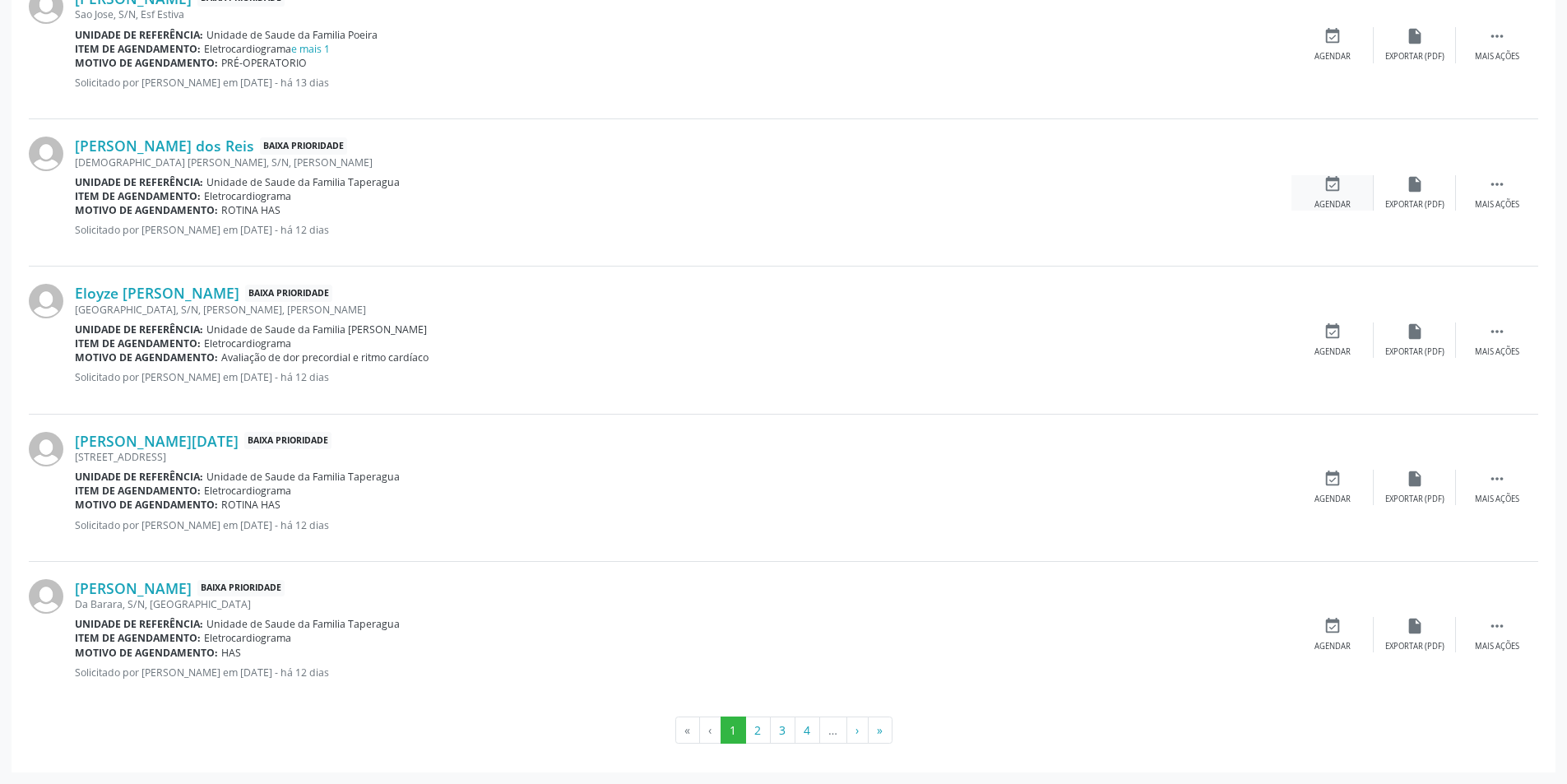
click at [1341, 199] on div "Agendar" at bounding box center [1332, 205] width 36 height 12
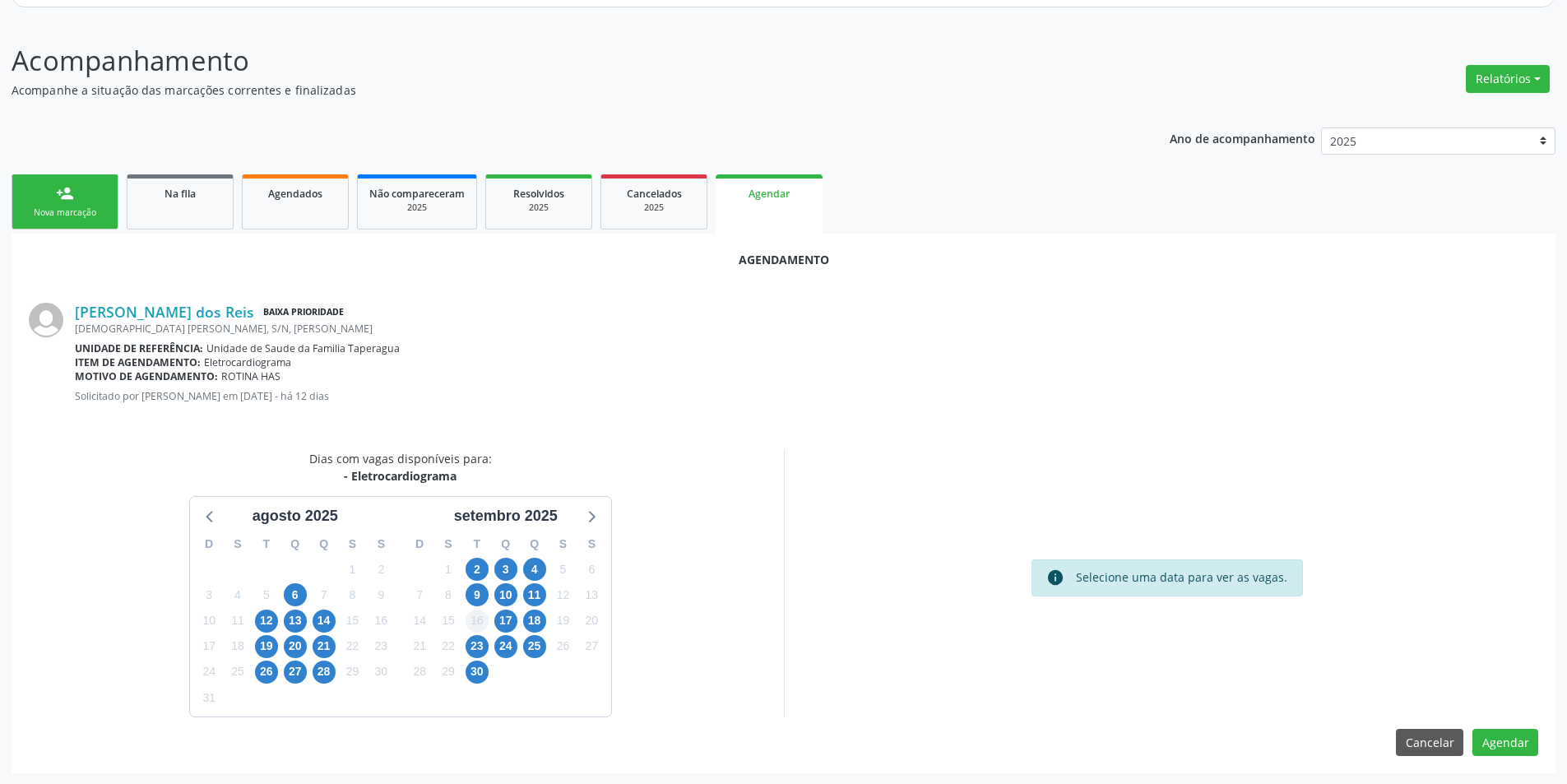
scroll to position [190, 0]
click at [502, 563] on span "3" at bounding box center [506, 568] width 23 height 23
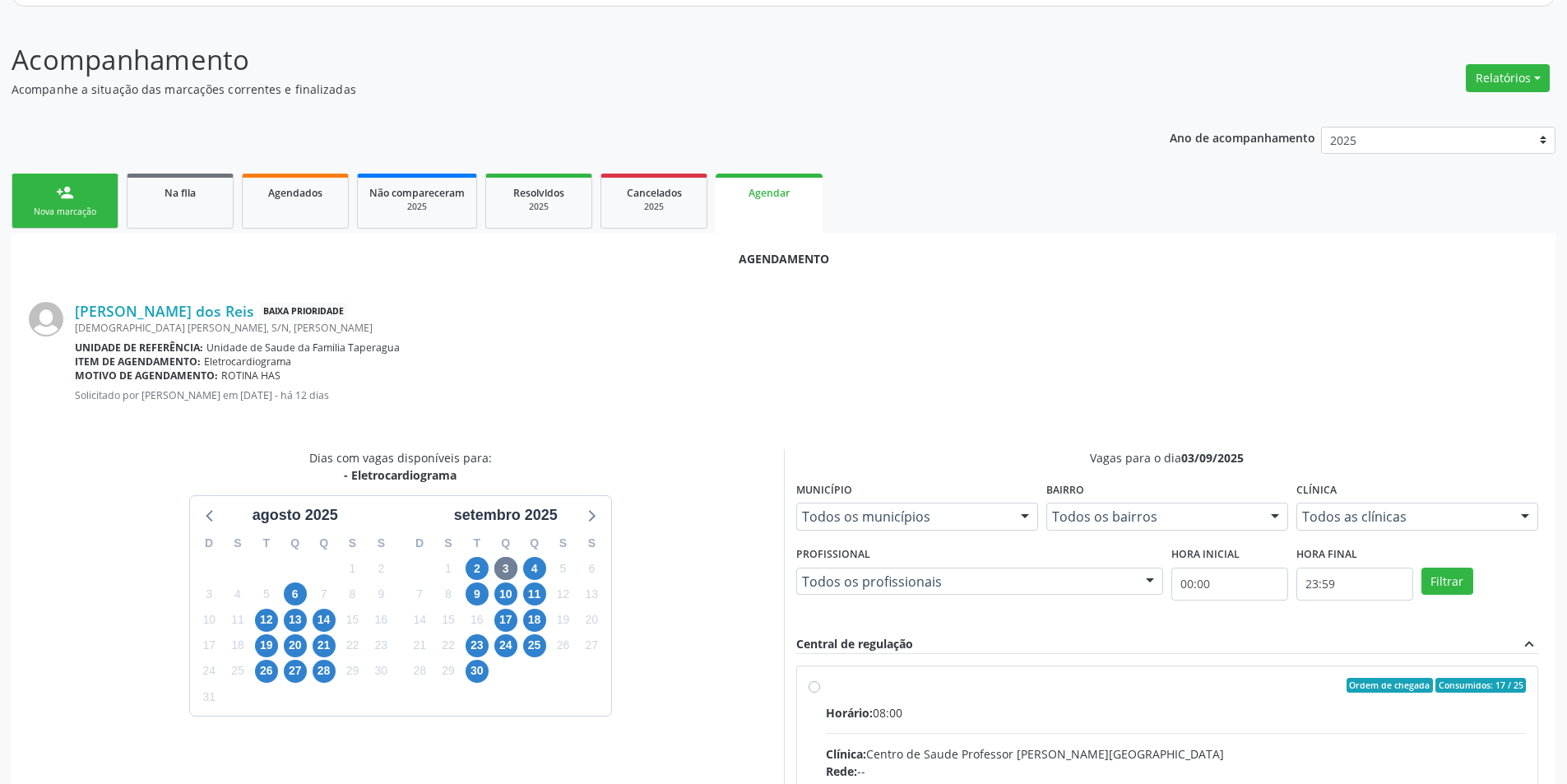
click at [815, 682] on input "Ordem de chegada Consumidos: 17 / 25 Horário: 08:00 Clínica: Centro de Saude Pr…" at bounding box center [814, 685] width 12 height 14
radio input "true"
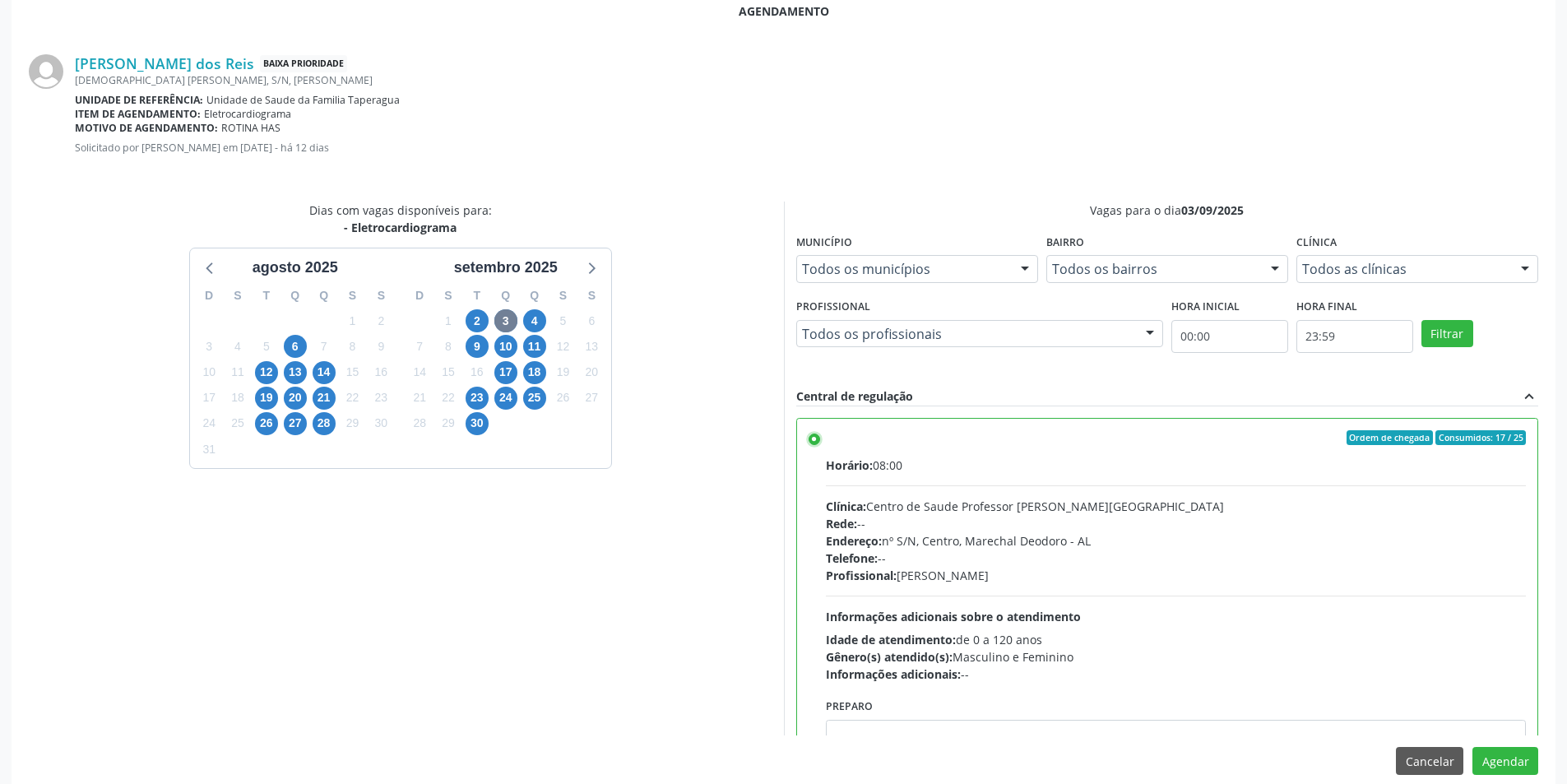
scroll to position [458, 0]
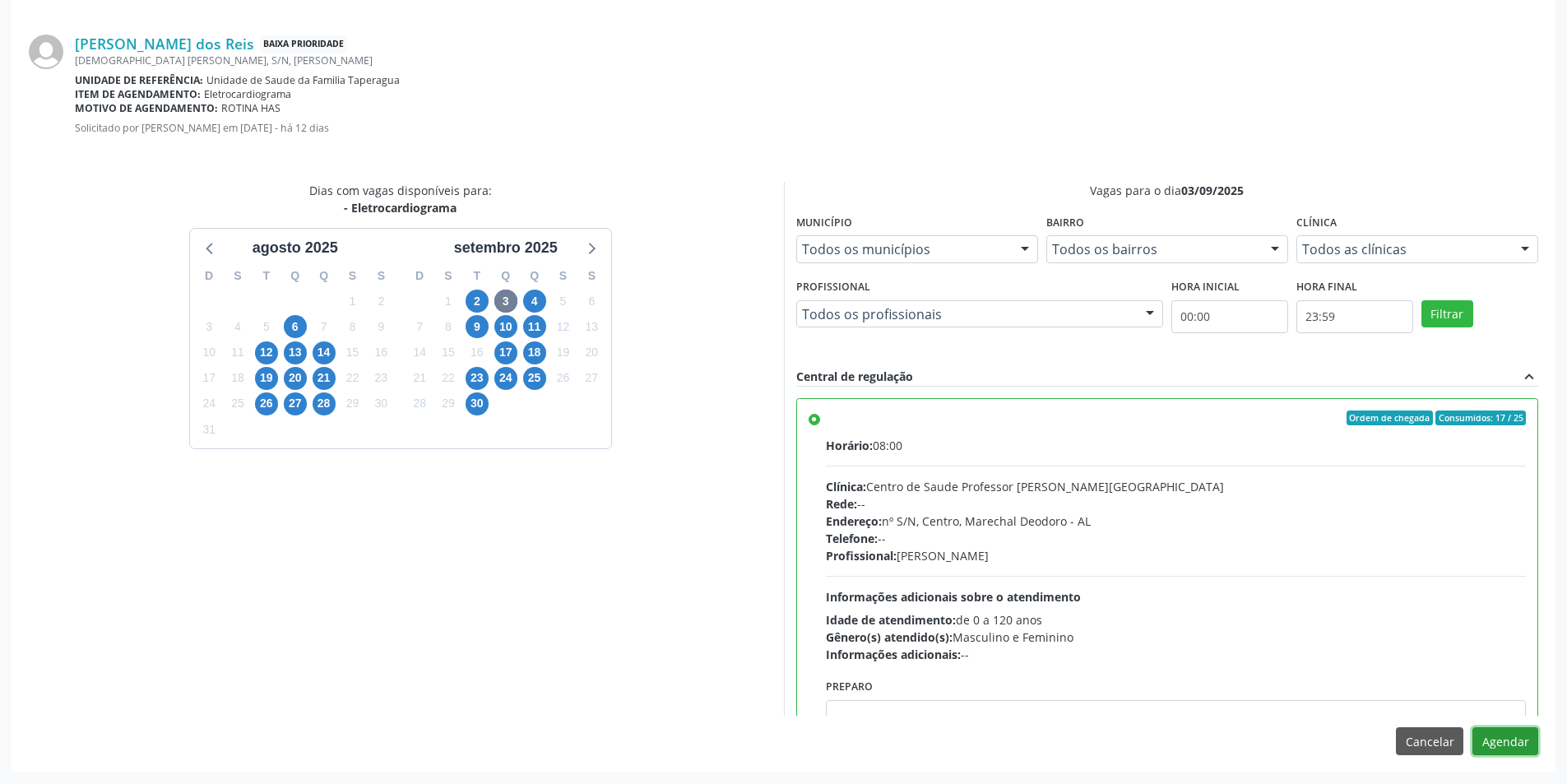
click at [1495, 733] on button "Agendar" at bounding box center [1505, 740] width 66 height 28
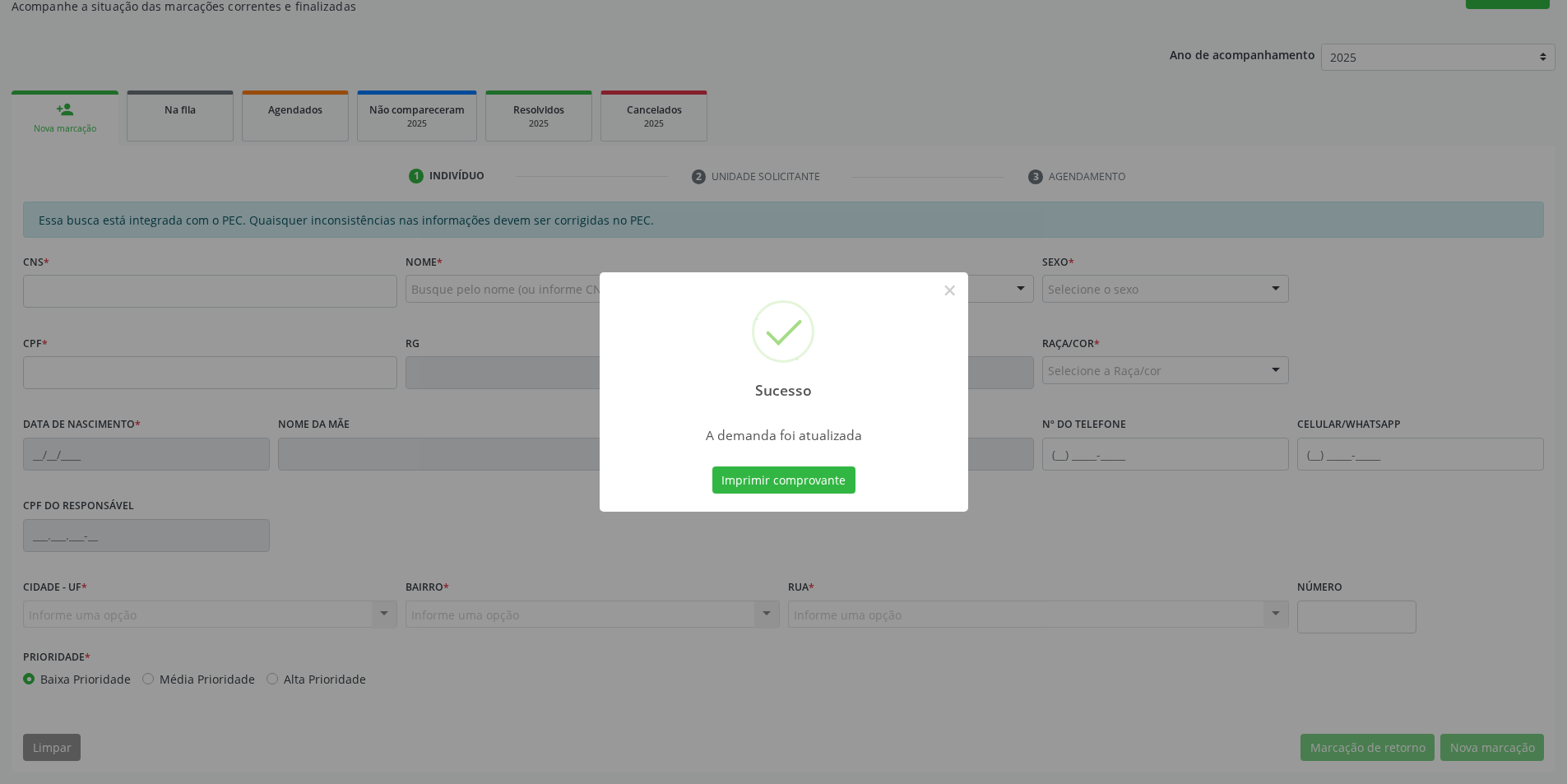
scroll to position [274, 0]
click at [952, 294] on button "×" at bounding box center [950, 290] width 28 height 28
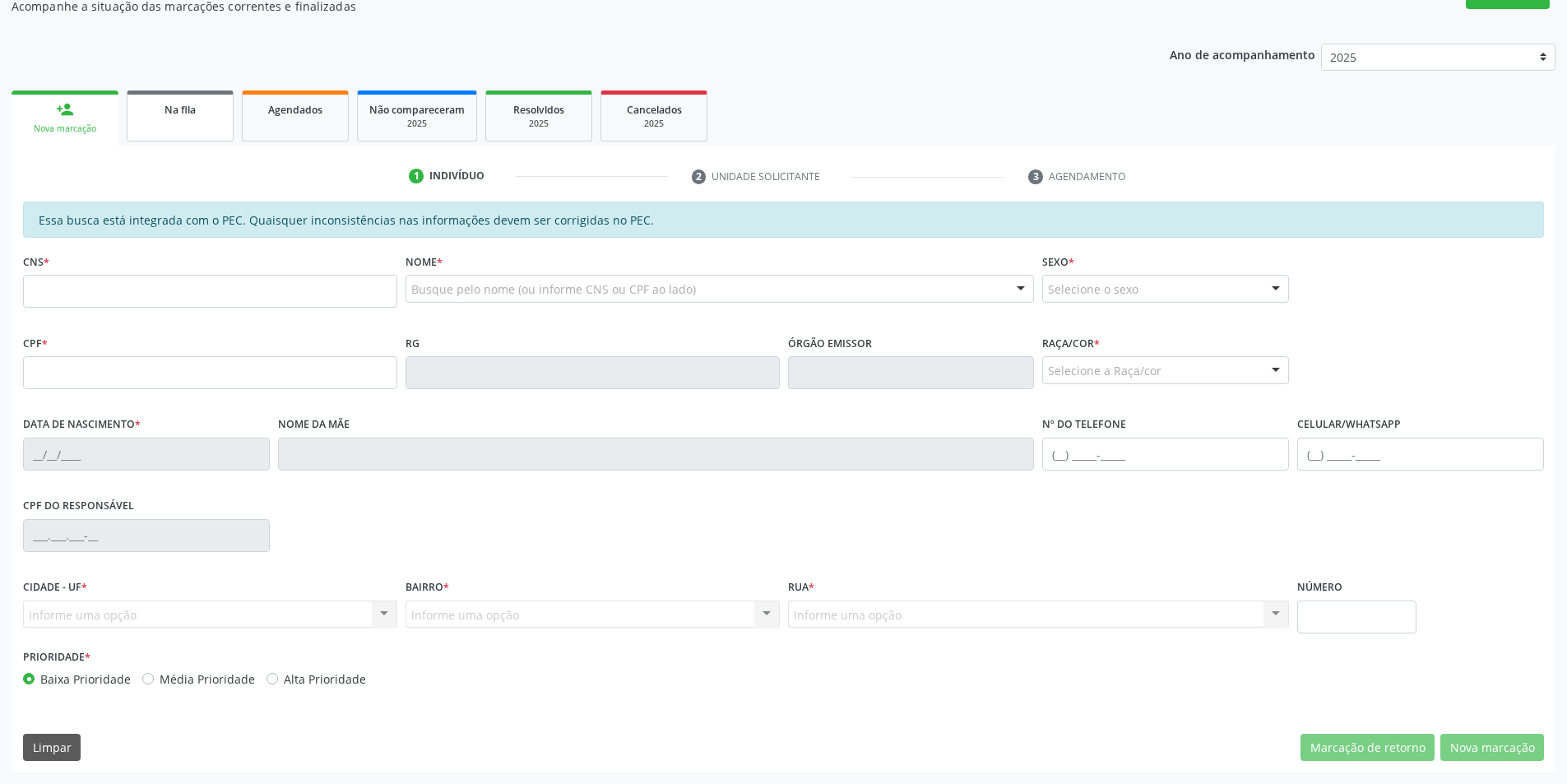
click at [163, 104] on div "Na fila" at bounding box center [181, 109] width 83 height 17
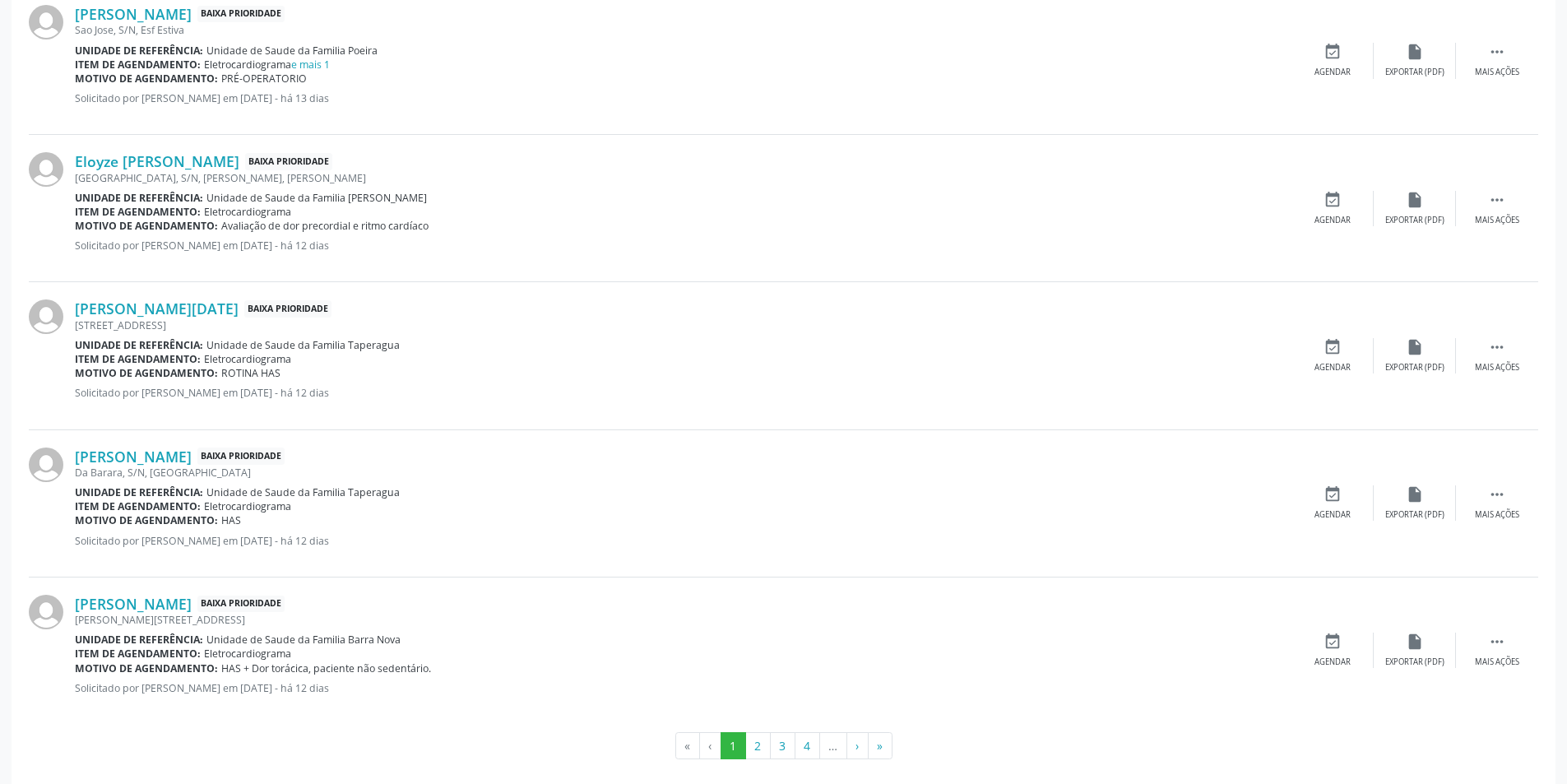
scroll to position [2112, 0]
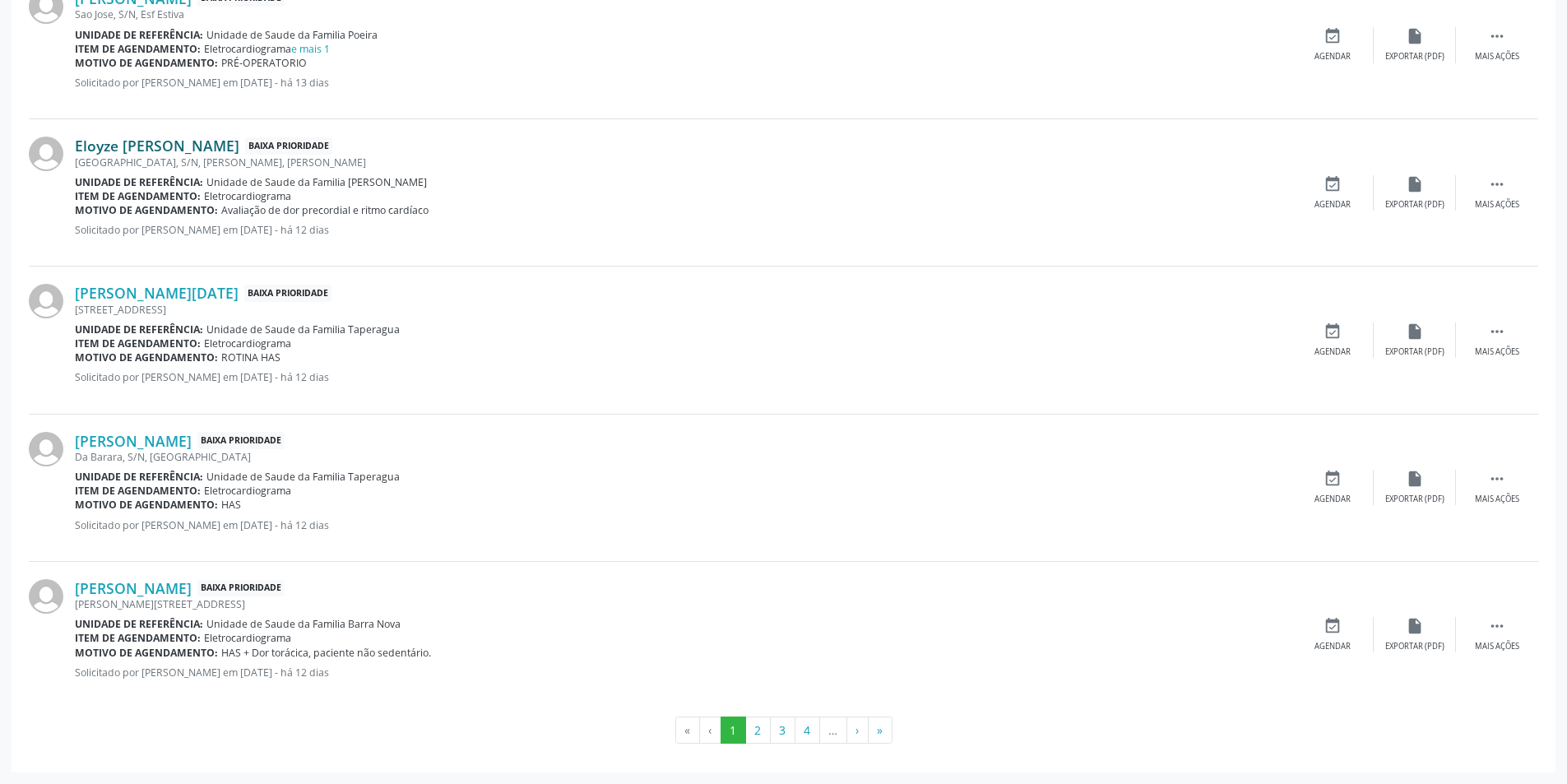
click at [166, 149] on link "Eloyze [PERSON_NAME]" at bounding box center [156, 145] width 164 height 18
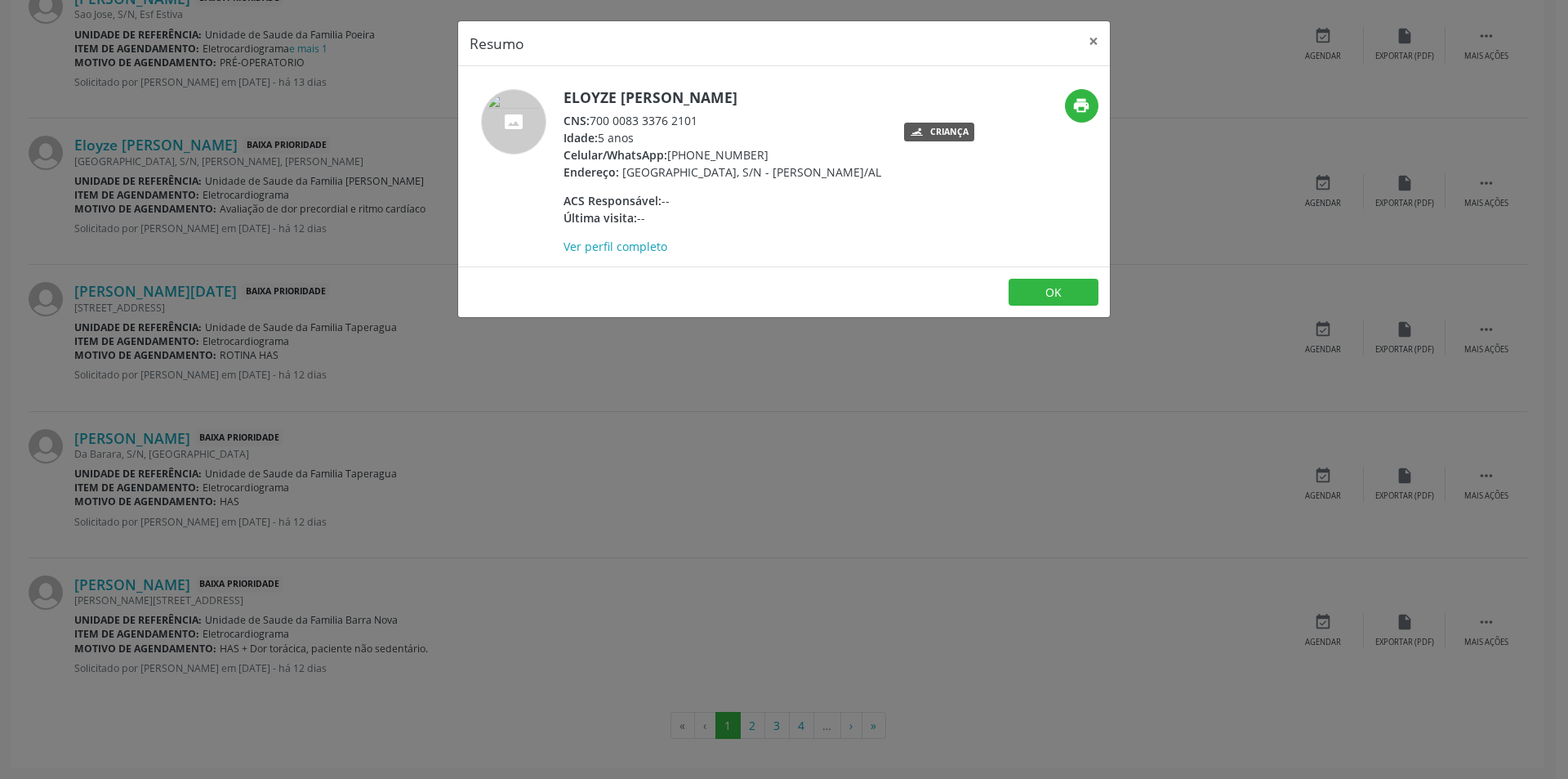
click at [594, 121] on div "CNS: 700 0083 3376 2101" at bounding box center [722, 120] width 318 height 17
drag, startPoint x: 594, startPoint y: 121, endPoint x: 683, endPoint y: 121, distance: 89.0
click at [683, 121] on div "CNS: 700 0083 3376 2101" at bounding box center [722, 120] width 318 height 17
click at [1056, 306] on button "OK" at bounding box center [1053, 292] width 90 height 28
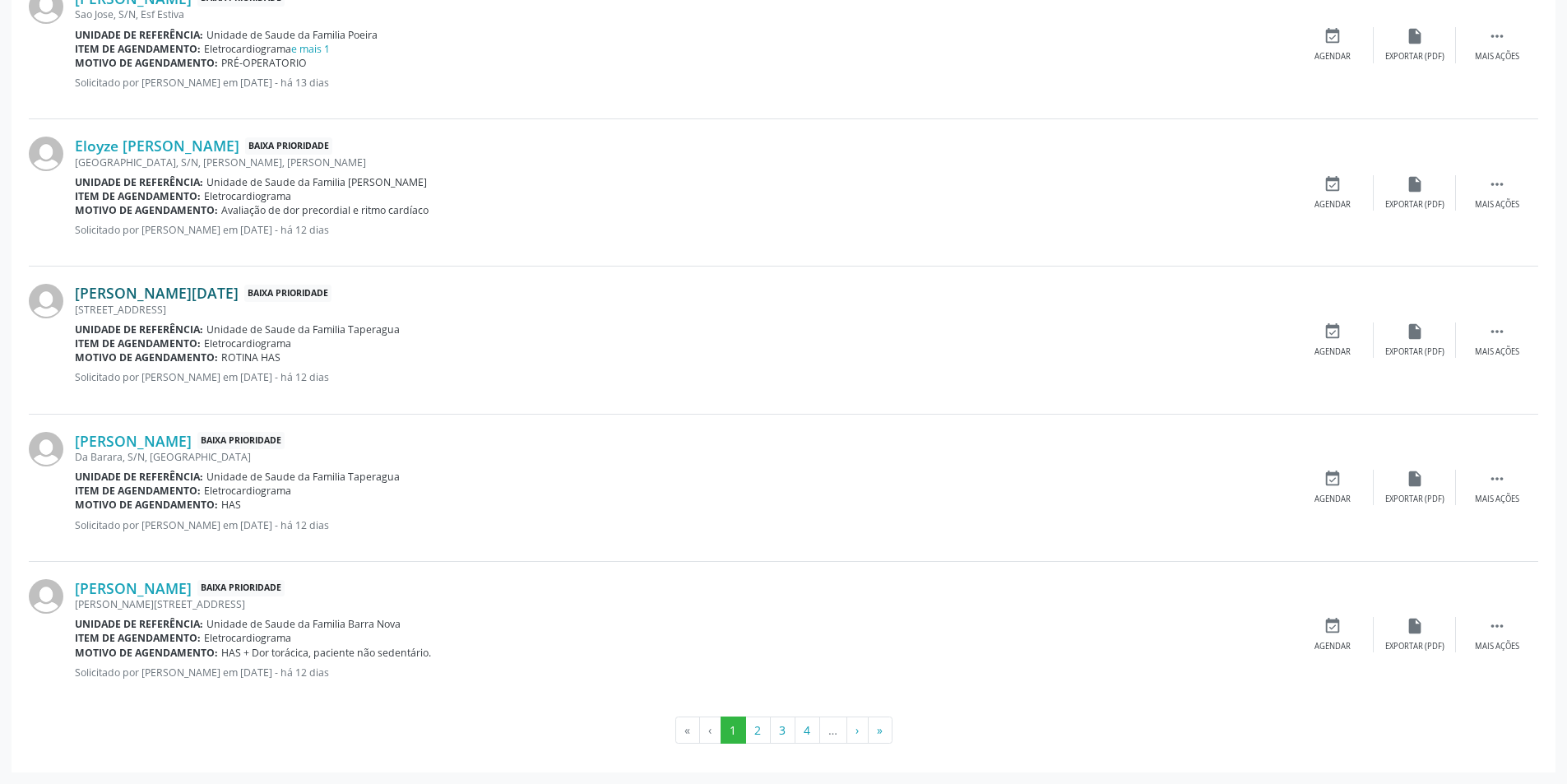
click at [144, 293] on link "[PERSON_NAME][DATE]" at bounding box center [156, 293] width 164 height 18
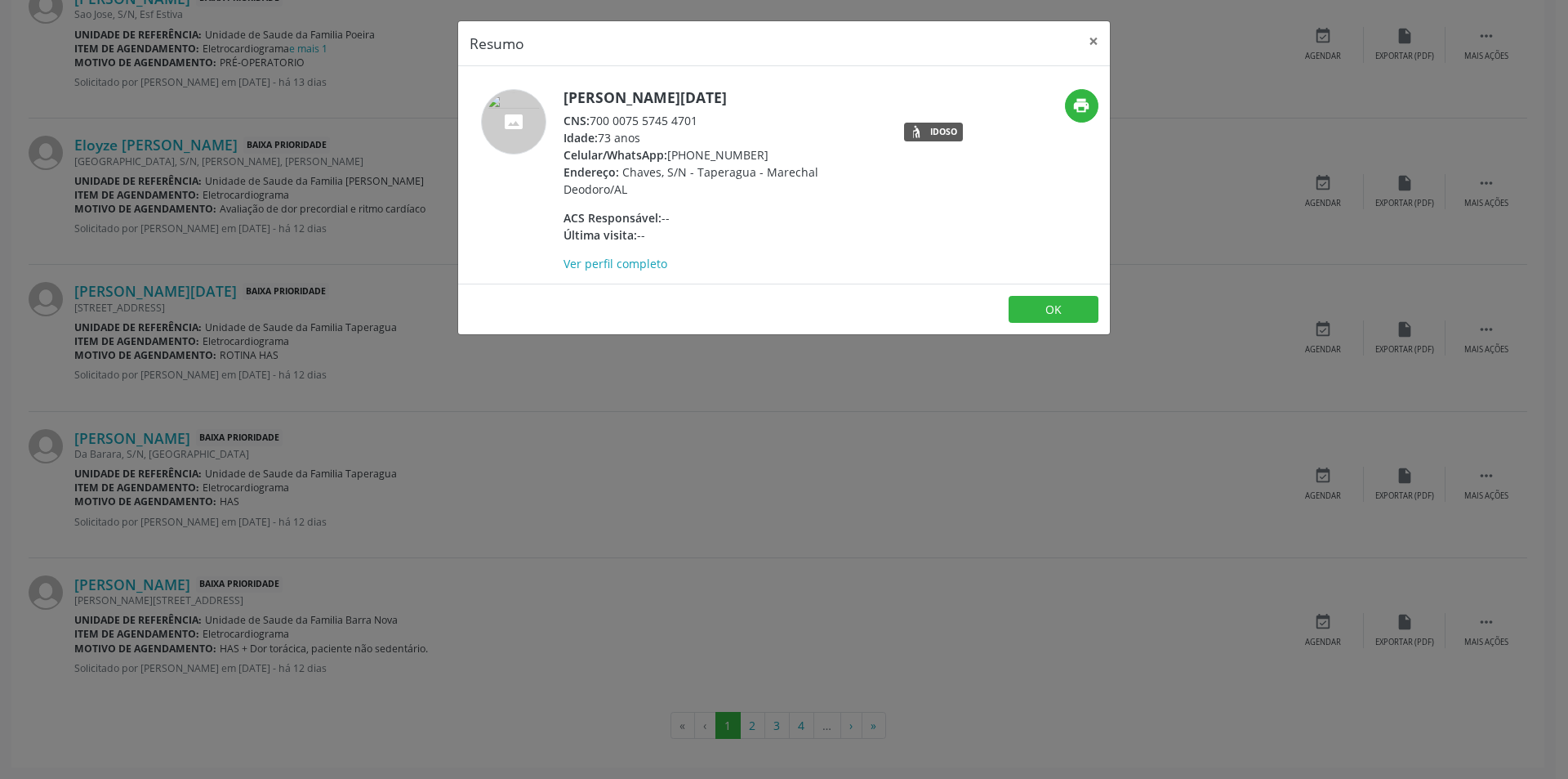
click at [590, 121] on span "CNS:" at bounding box center [576, 120] width 26 height 15
drag, startPoint x: 591, startPoint y: 121, endPoint x: 673, endPoint y: 121, distance: 82.0
click at [673, 121] on div "CNS: 700 0075 5745 4701" at bounding box center [722, 120] width 318 height 17
click at [1053, 295] on button "OK" at bounding box center [1053, 309] width 90 height 28
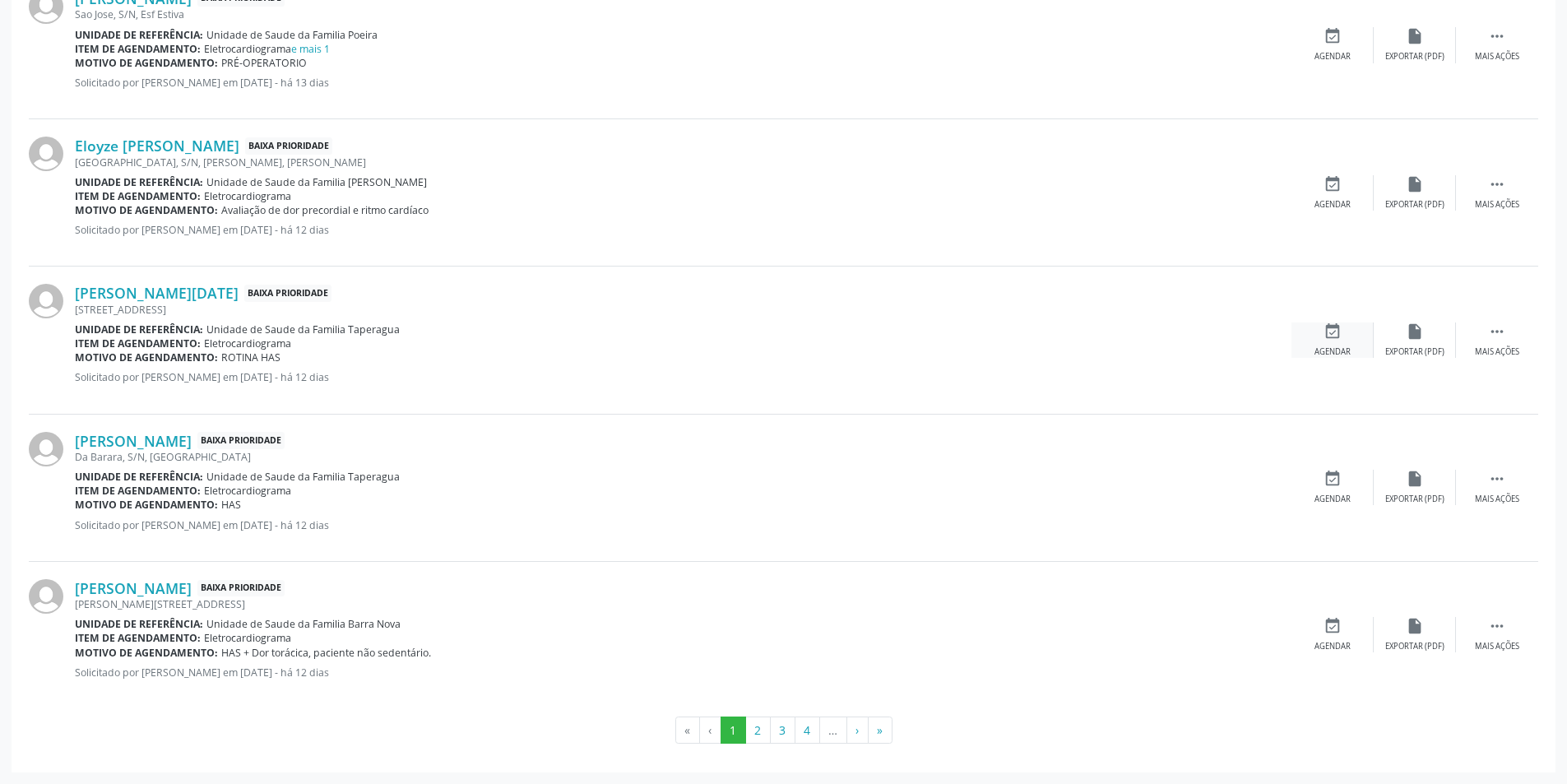
click at [1348, 355] on div "Agendar" at bounding box center [1332, 352] width 36 height 12
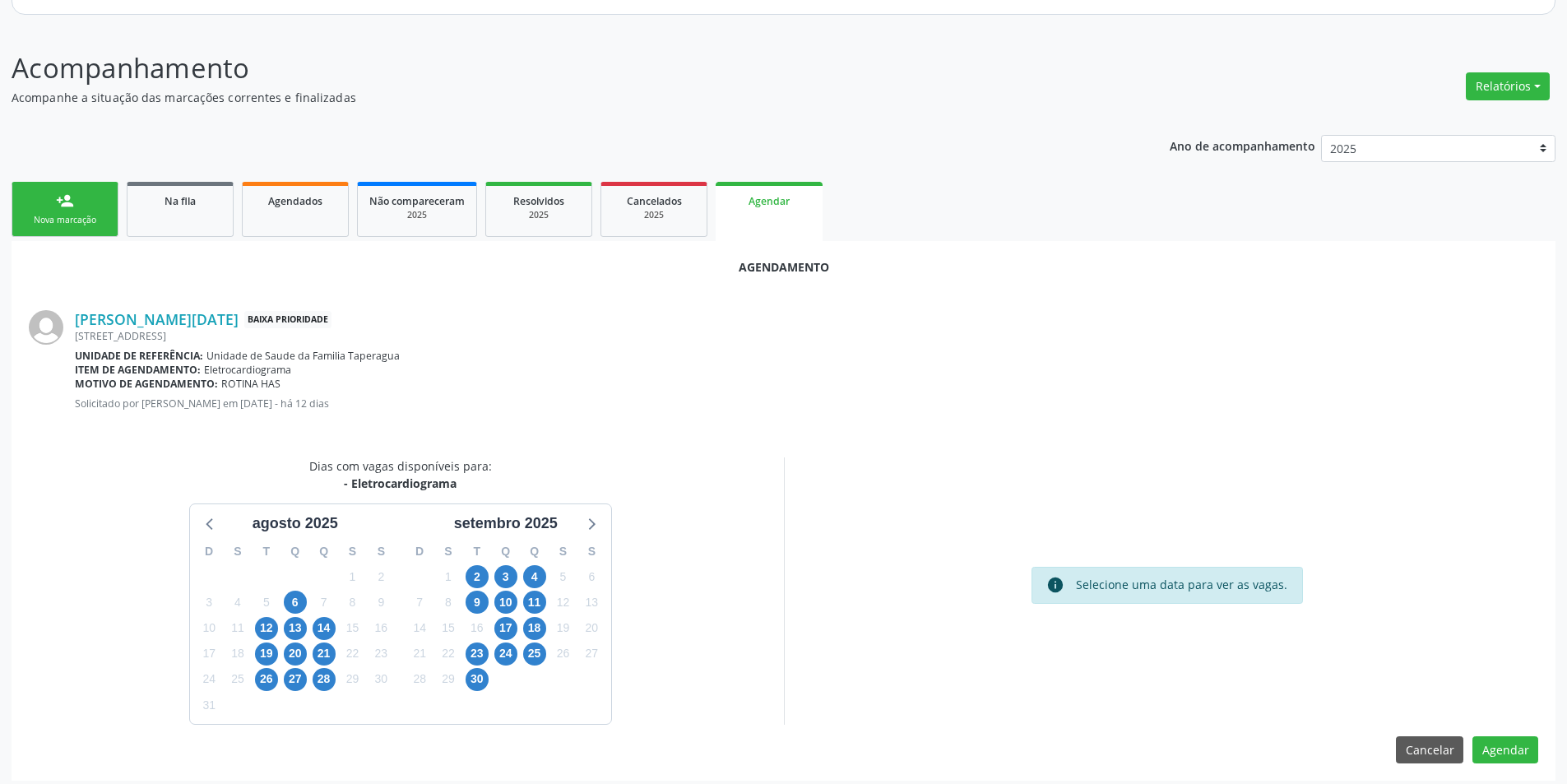
scroll to position [190, 0]
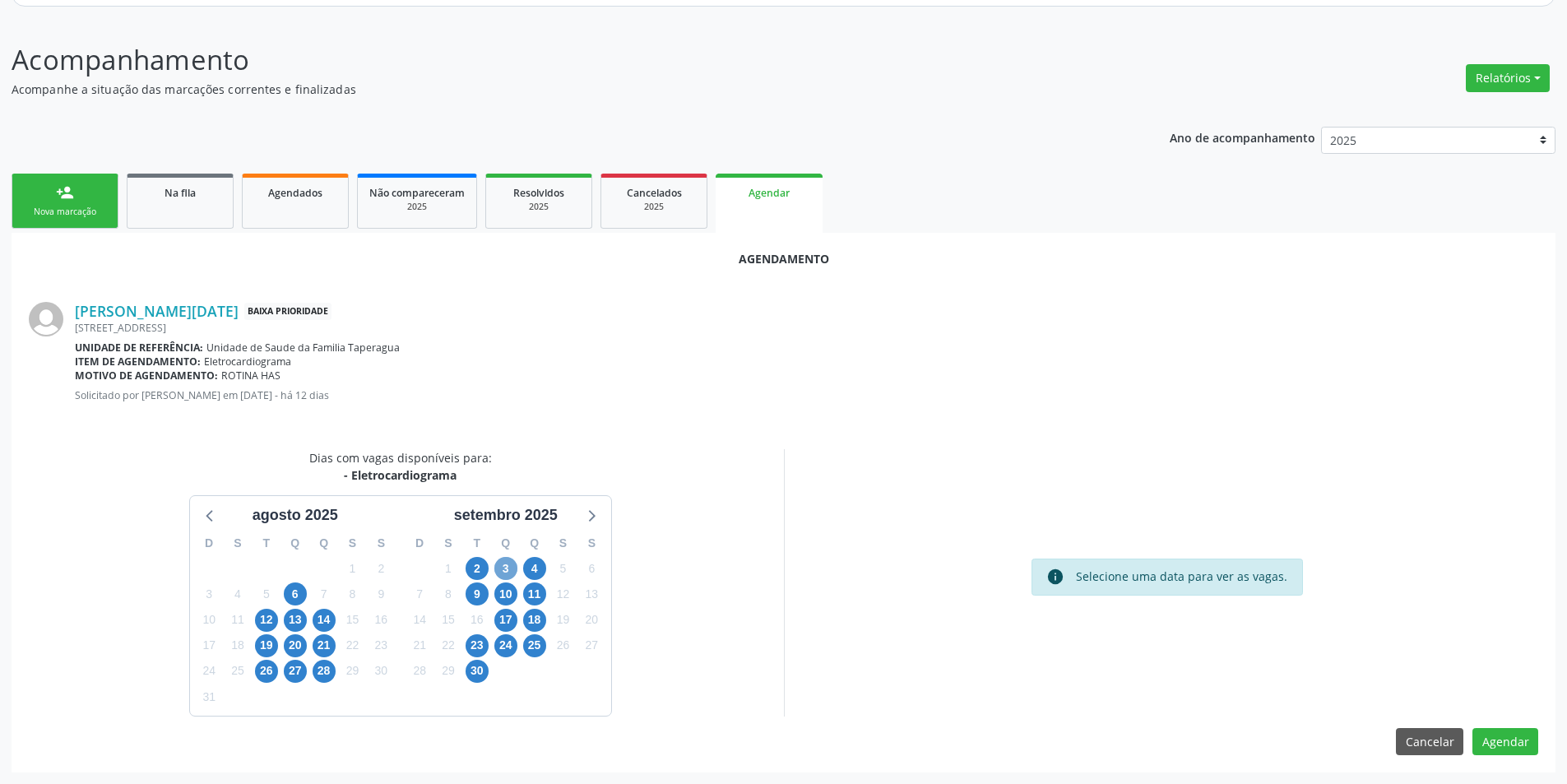
click at [500, 567] on span "3" at bounding box center [506, 568] width 23 height 23
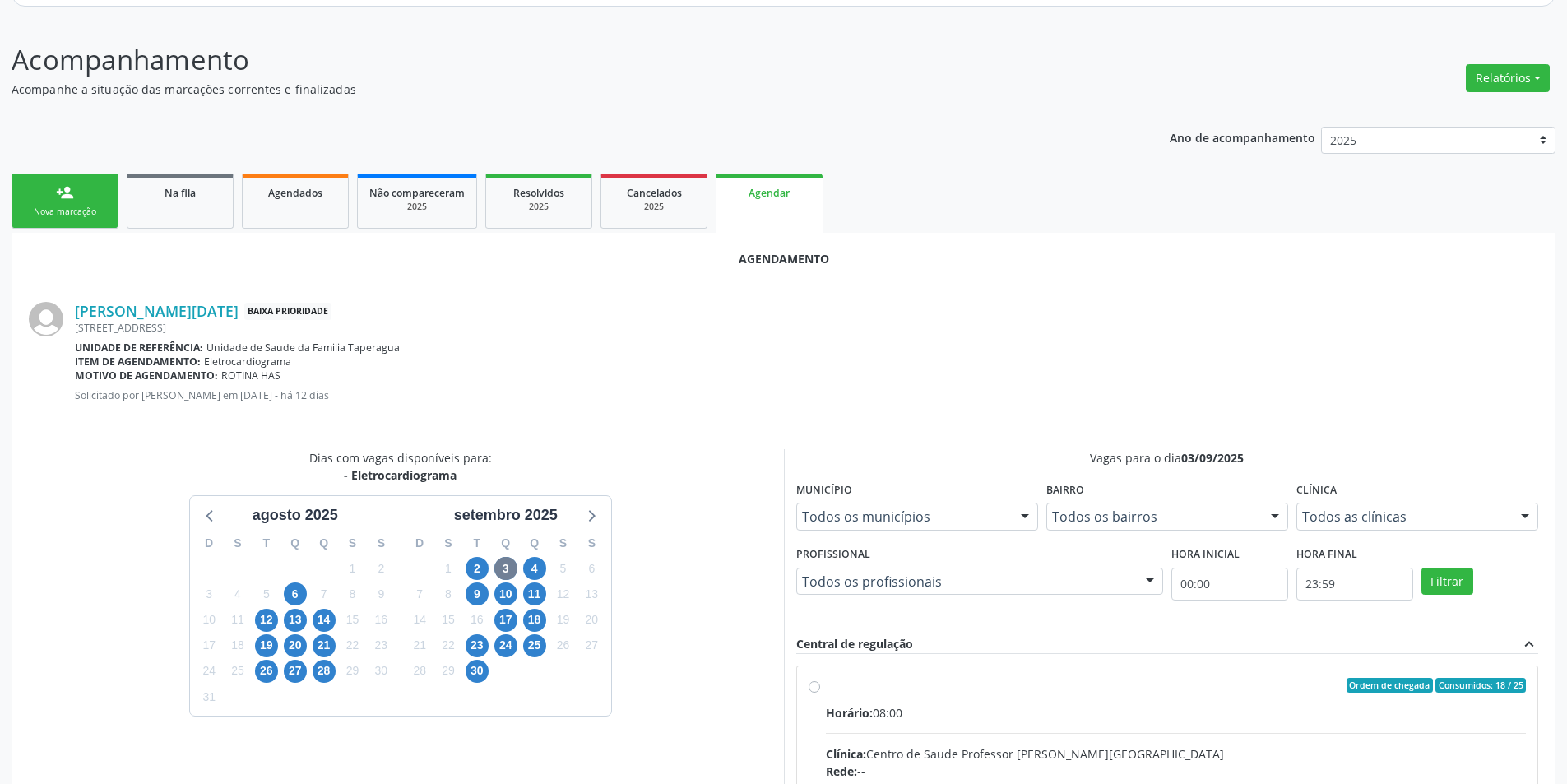
drag, startPoint x: 811, startPoint y: 687, endPoint x: 924, endPoint y: 620, distance: 131.4
click at [812, 687] on input "Ordem de chegada Consumidos: 18 / 25 Horário: 08:00 Clínica: Centro de Saude Pr…" at bounding box center [814, 685] width 12 height 14
radio input "true"
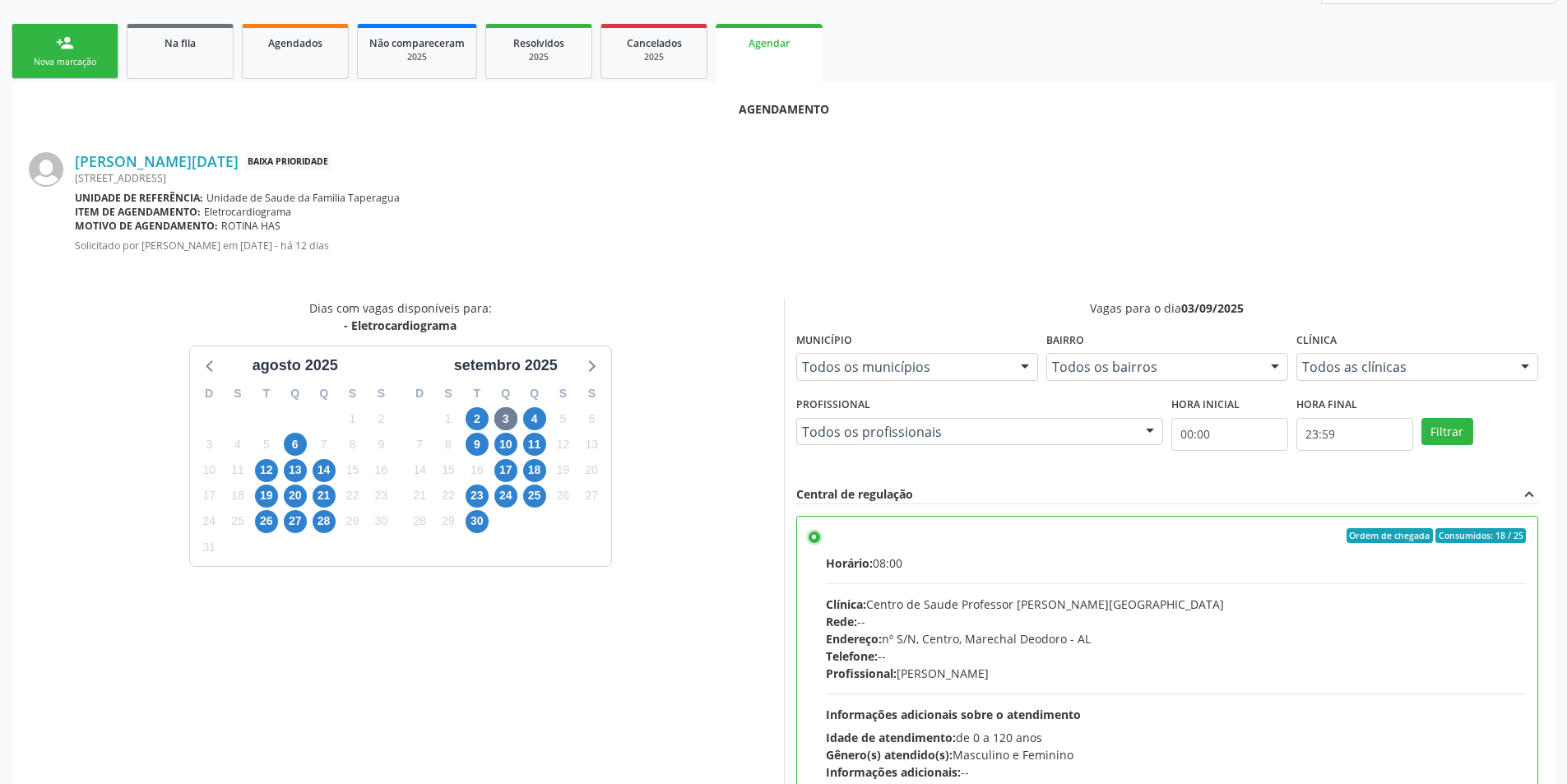
scroll to position [458, 0]
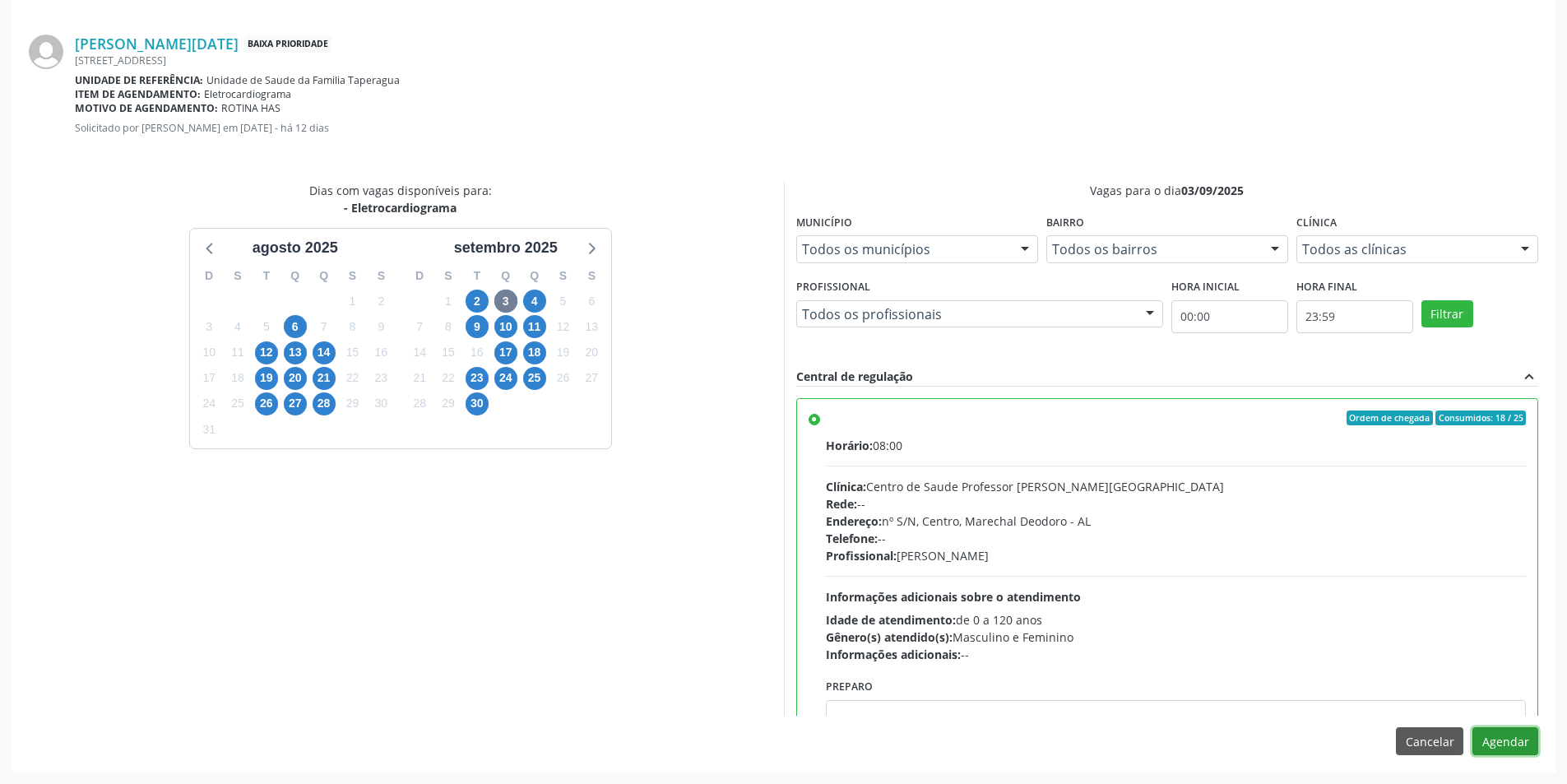
click at [1501, 741] on button "Agendar" at bounding box center [1505, 740] width 66 height 28
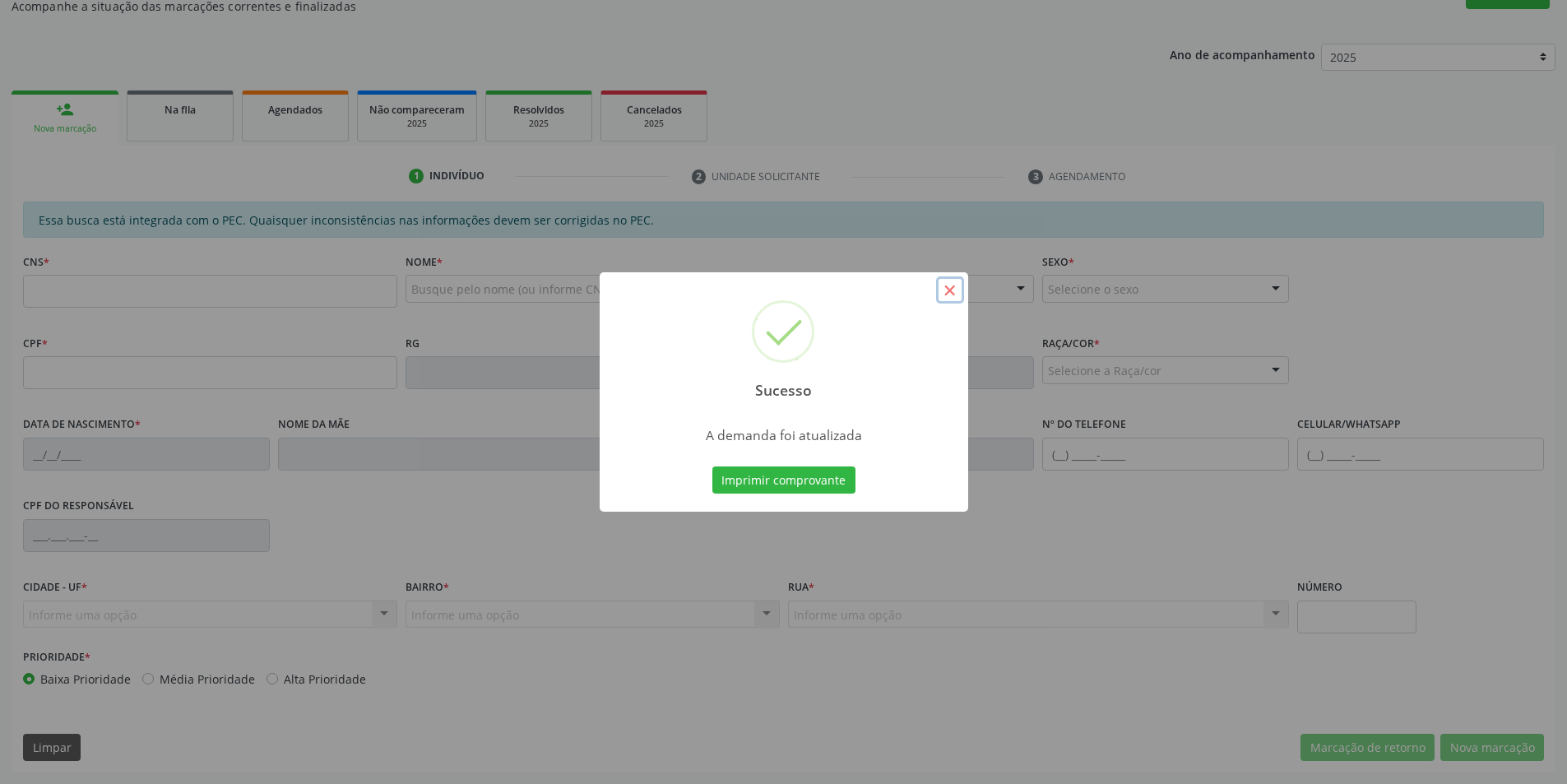
click at [943, 287] on button "×" at bounding box center [950, 290] width 28 height 28
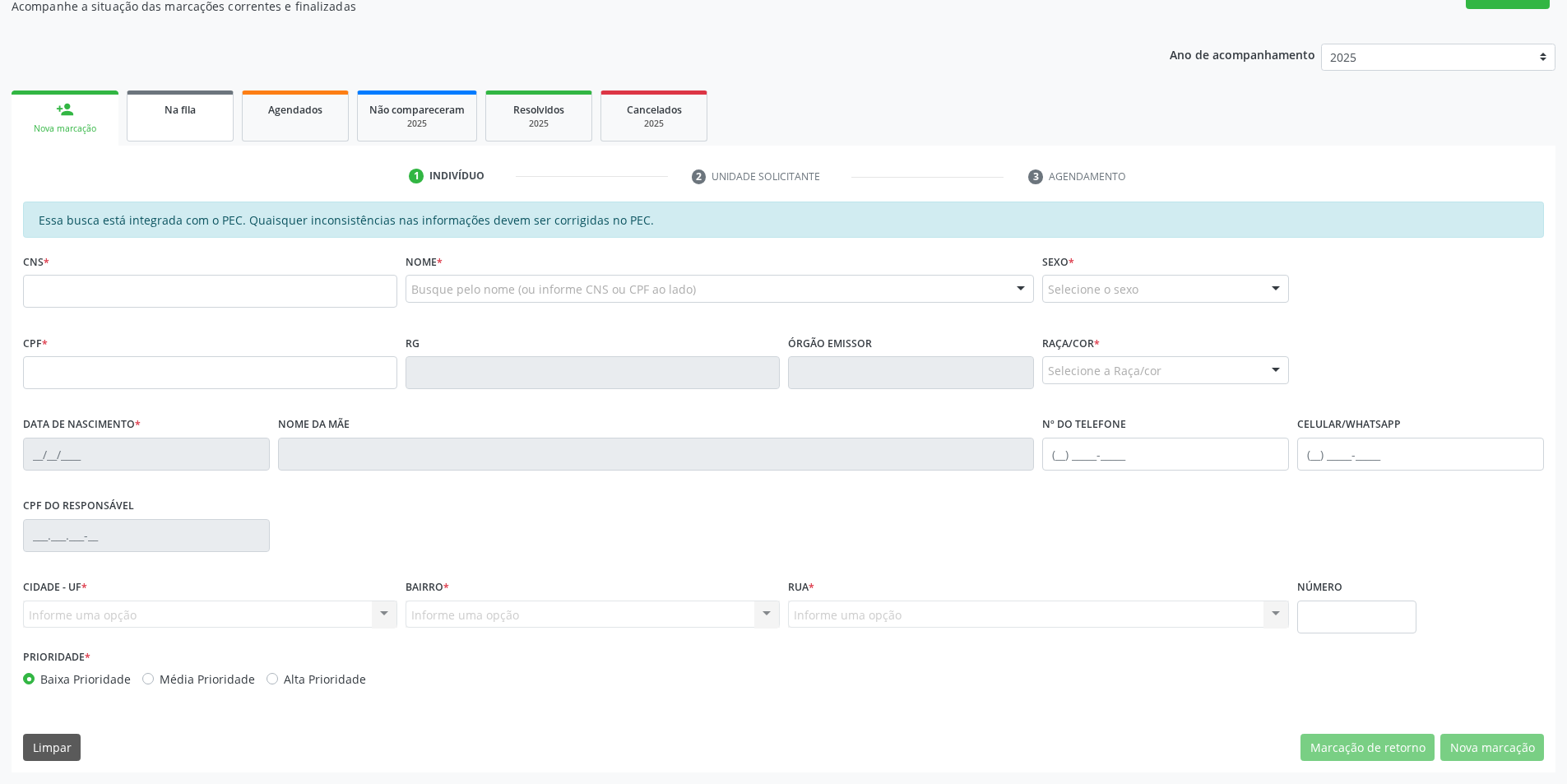
click at [202, 124] on link "Na fila" at bounding box center [180, 116] width 107 height 51
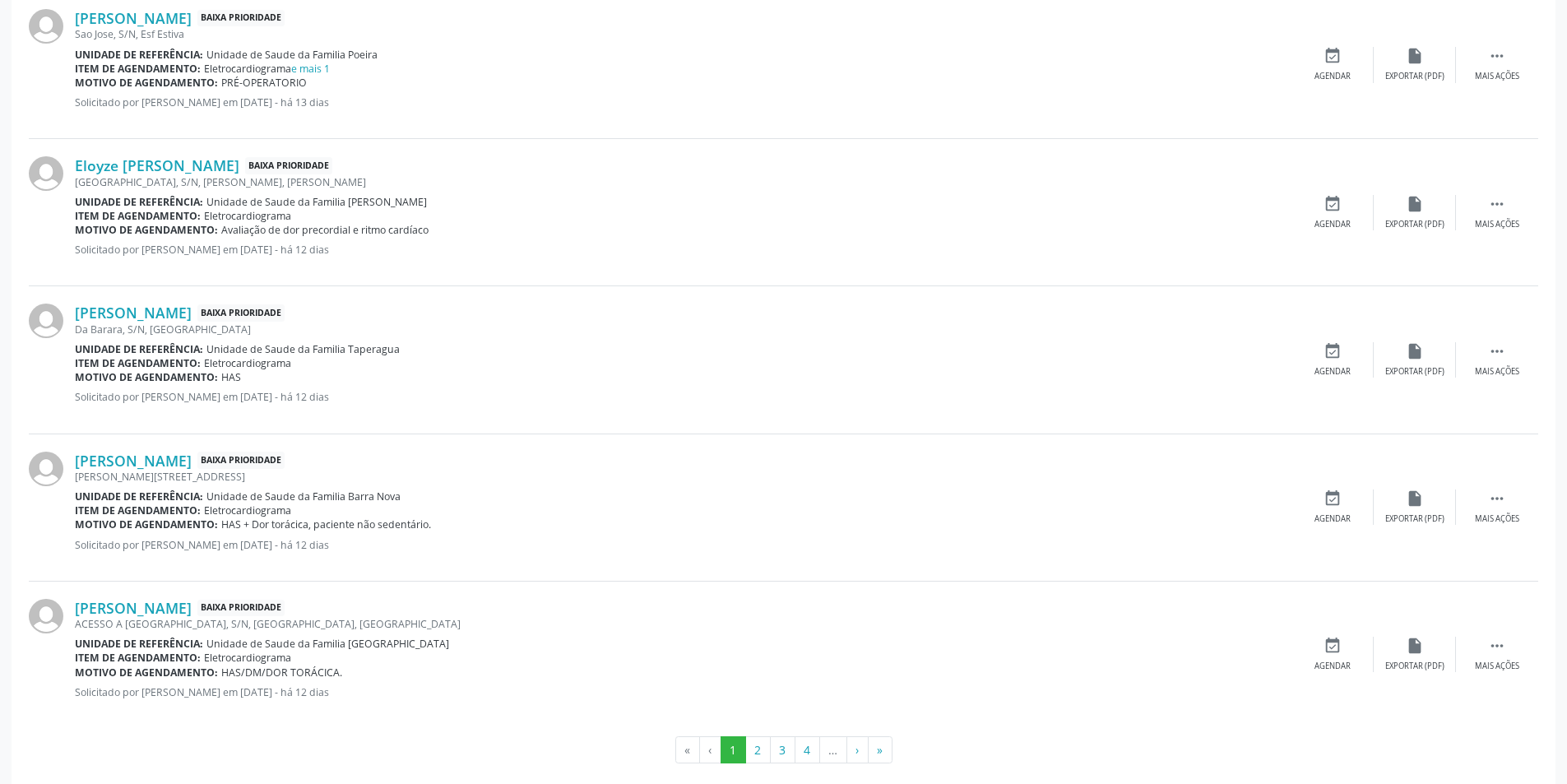
scroll to position [2112, 0]
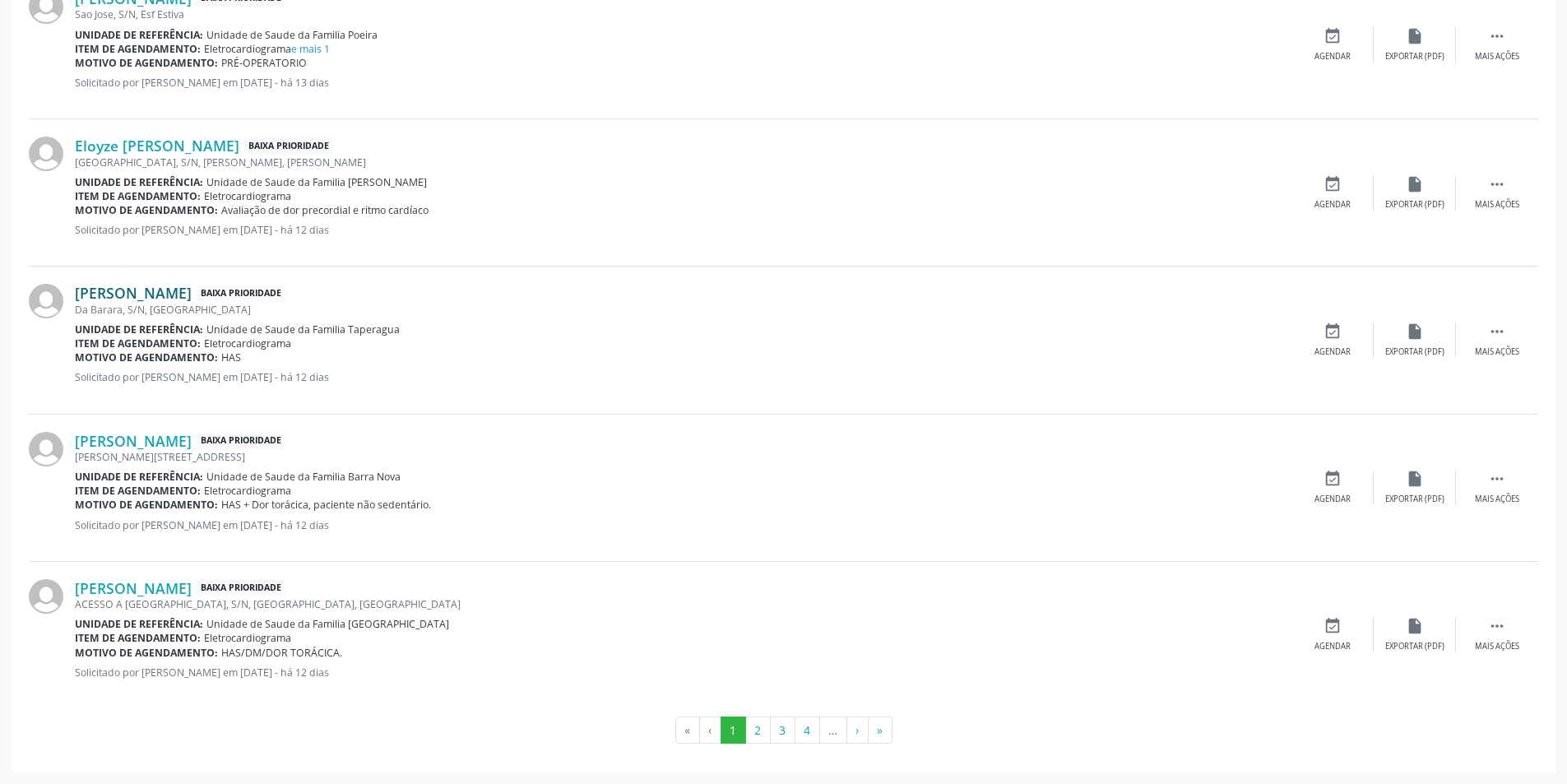
click at [135, 295] on link "[PERSON_NAME]" at bounding box center [133, 293] width 117 height 18
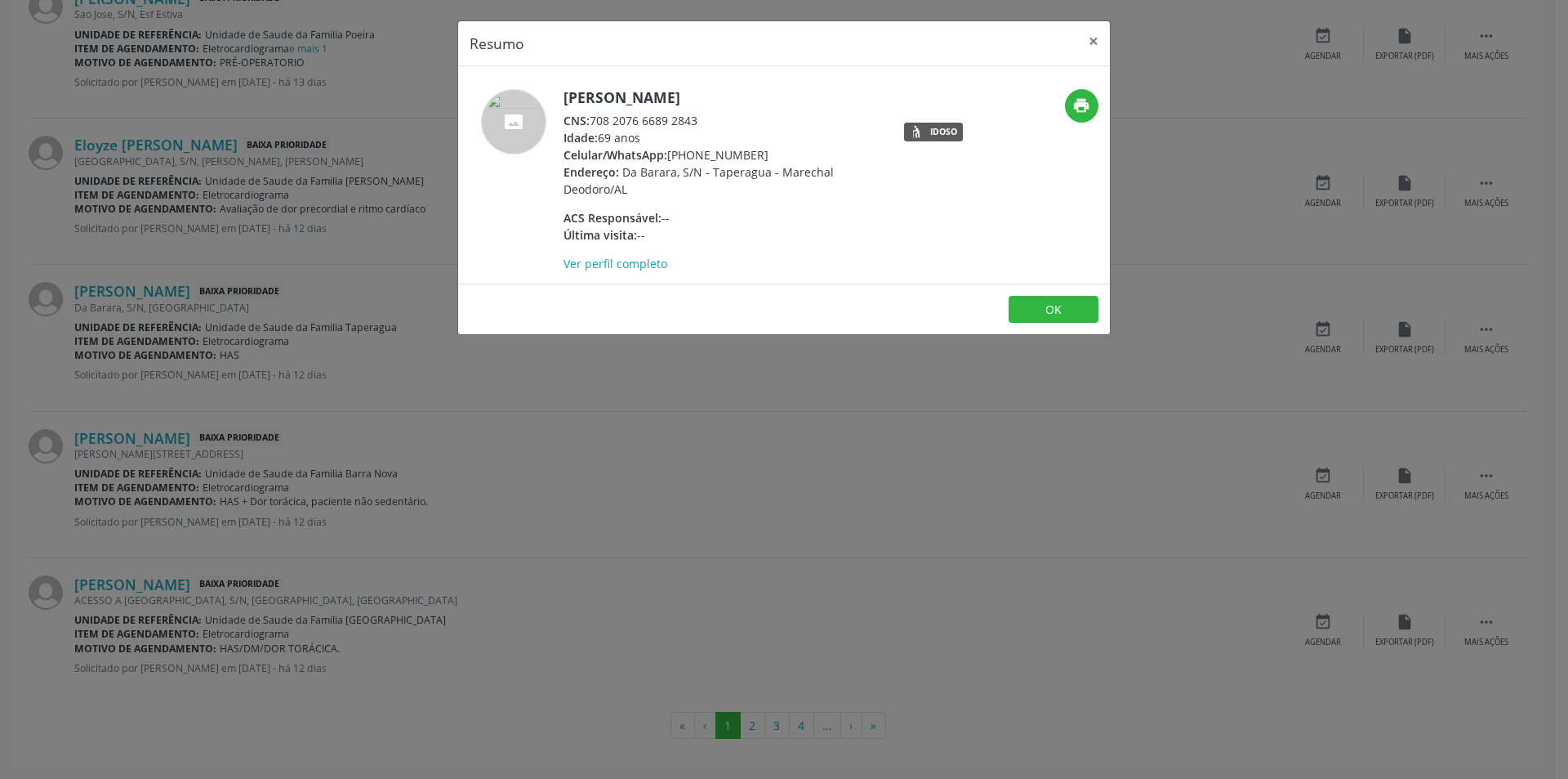
click at [593, 119] on div "CNS: 708 2076 6689 2843" at bounding box center [722, 120] width 318 height 17
drag, startPoint x: 593, startPoint y: 119, endPoint x: 713, endPoint y: 128, distance: 120.3
click at [713, 128] on div "[PERSON_NAME] CNS: 708 2076 6689 2843 Idade: 69 anos Celular/WhatsApp: [PHONE_N…" at bounding box center [722, 180] width 318 height 183
click at [640, 137] on div "Idade: 69 anos" at bounding box center [722, 137] width 318 height 17
click at [589, 119] on span "CNS:" at bounding box center [576, 120] width 26 height 15
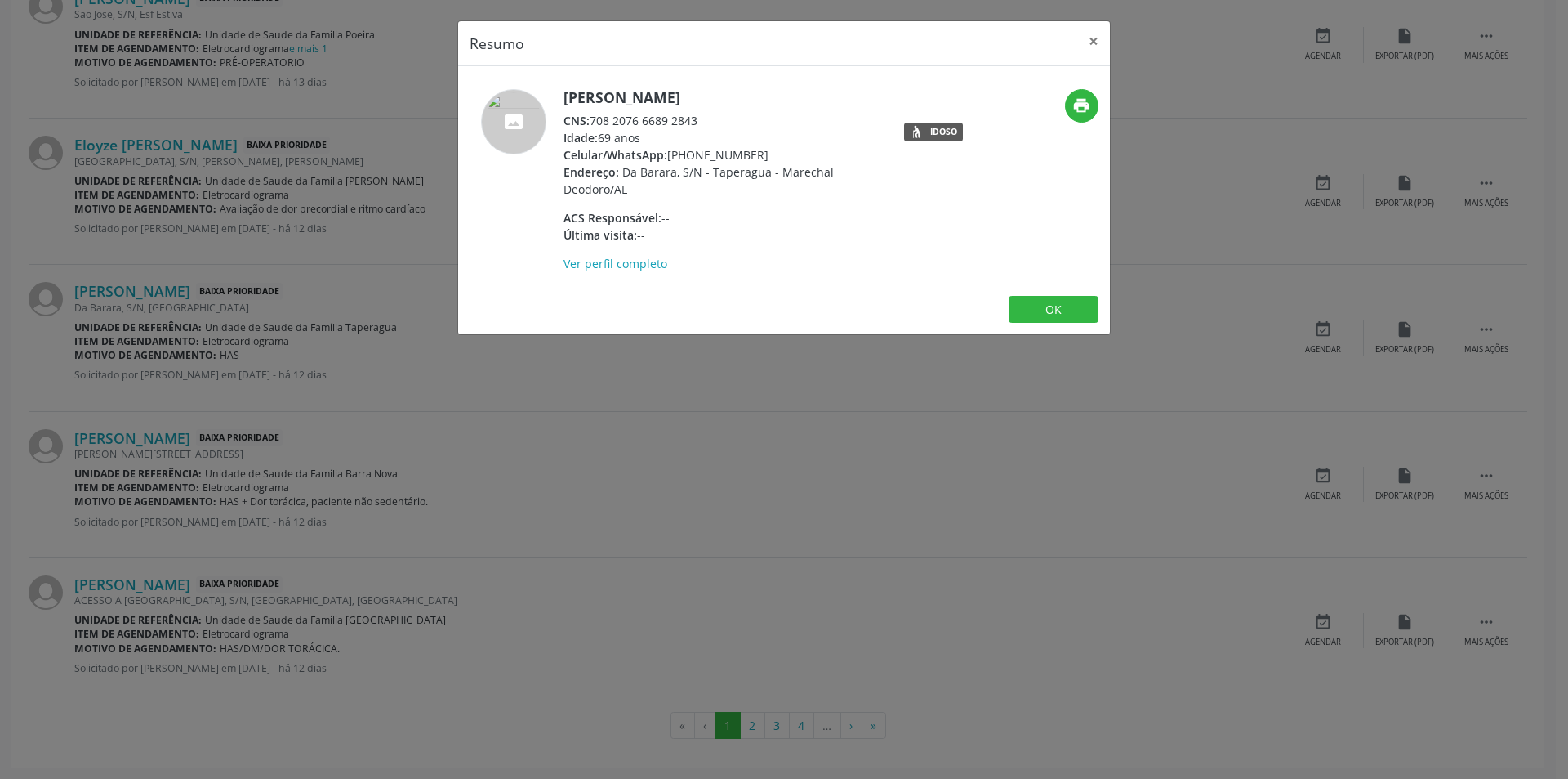
drag, startPoint x: 589, startPoint y: 119, endPoint x: 689, endPoint y: 121, distance: 100.0
click at [689, 121] on div "CNS: 708 2076 6689 2843" at bounding box center [722, 120] width 318 height 17
click at [606, 120] on div "CNS: 708 2076 6689 2843" at bounding box center [722, 120] width 318 height 17
click at [594, 120] on div "CNS: 708 2076 6689 2843" at bounding box center [722, 120] width 318 height 17
drag, startPoint x: 594, startPoint y: 120, endPoint x: 675, endPoint y: 124, distance: 81.1
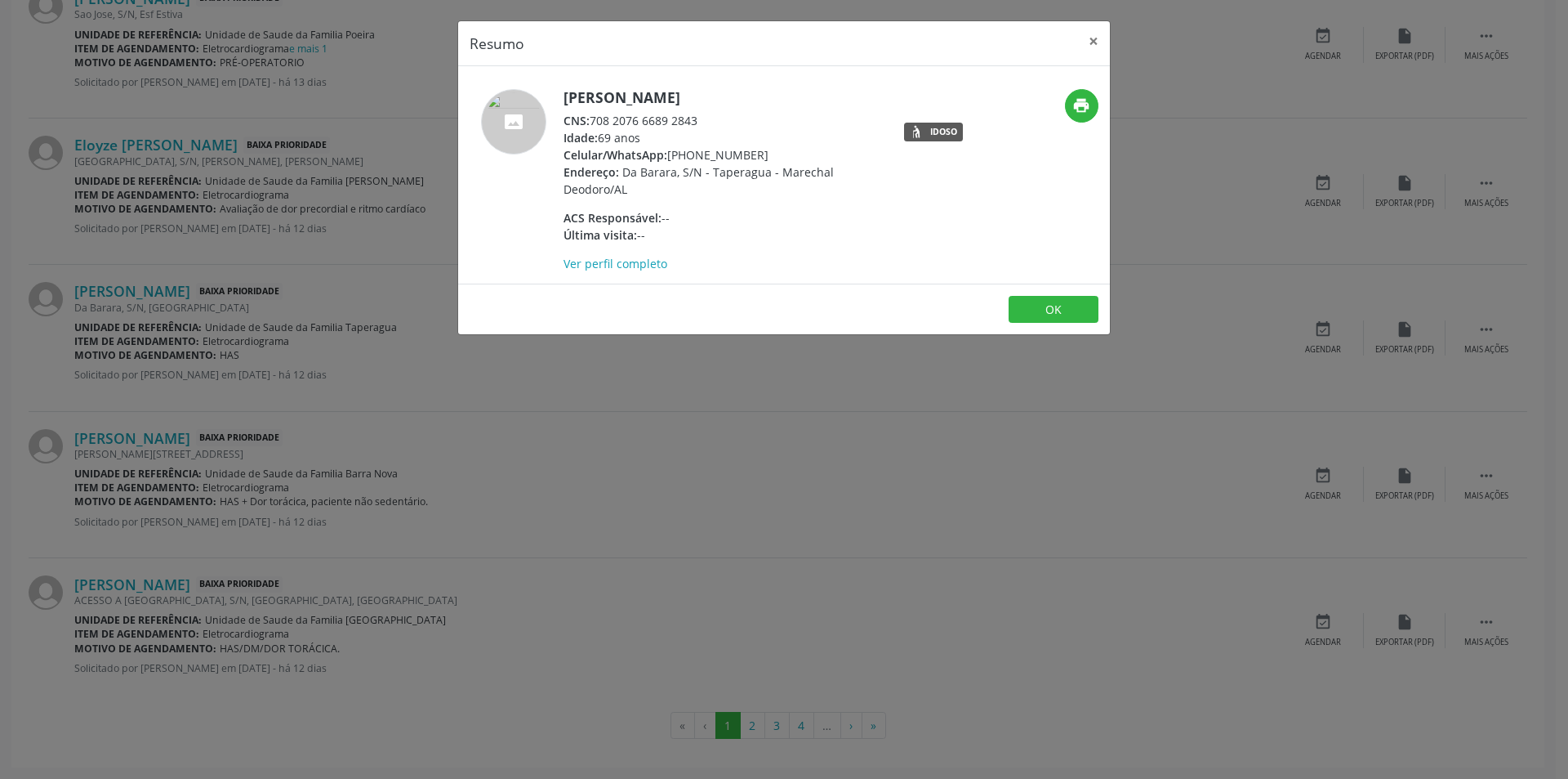
click at [675, 124] on div "CNS: 708 2076 6689 2843" at bounding box center [722, 120] width 318 height 17
click at [649, 390] on div "Resumo × [PERSON_NAME] CNS: 708 2076 6689 2843 Idade: 69 anos Celular/WhatsApp:…" at bounding box center [784, 389] width 1568 height 779
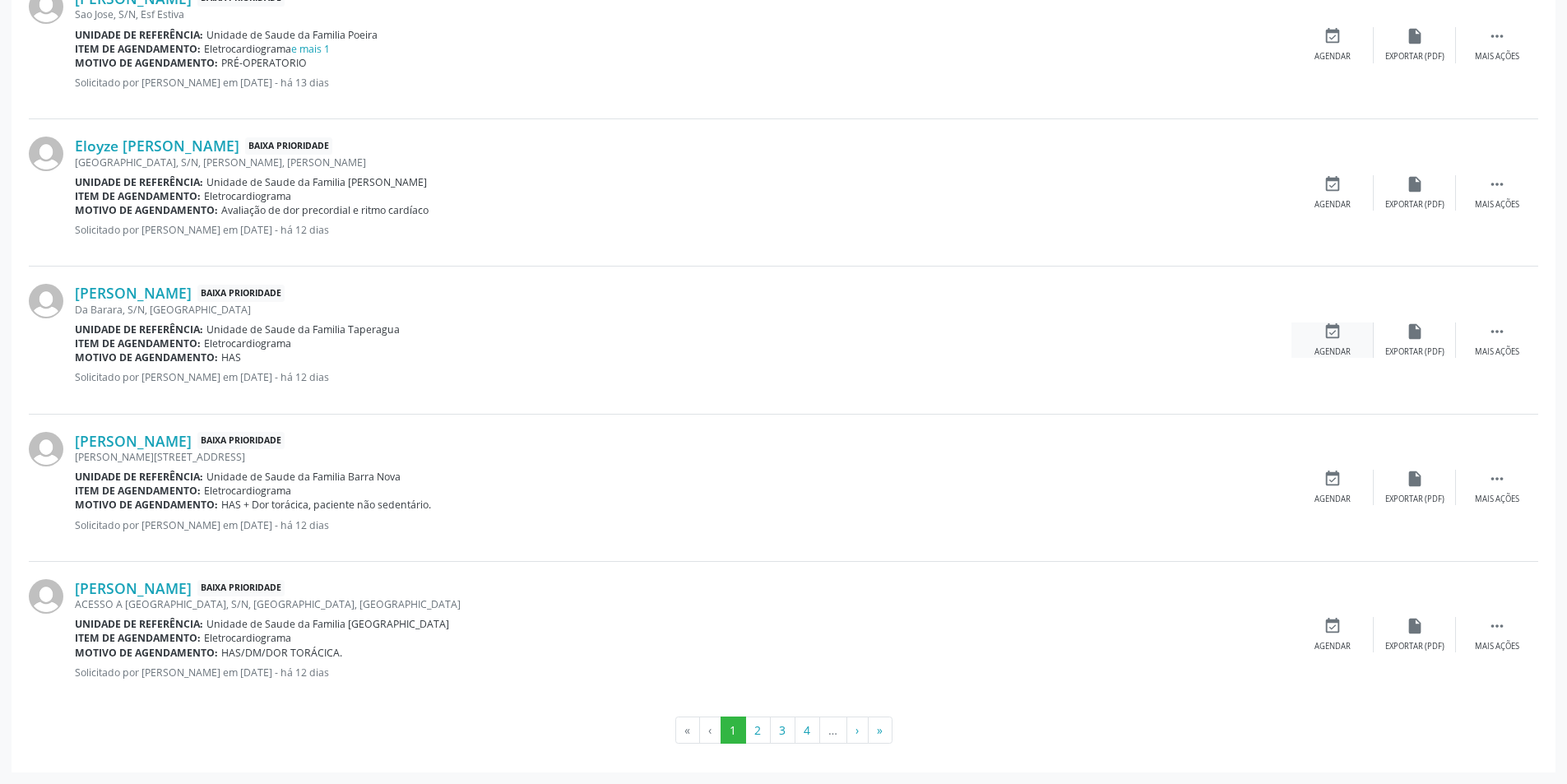
click at [1353, 339] on div "event_available Agendar" at bounding box center [1333, 339] width 83 height 35
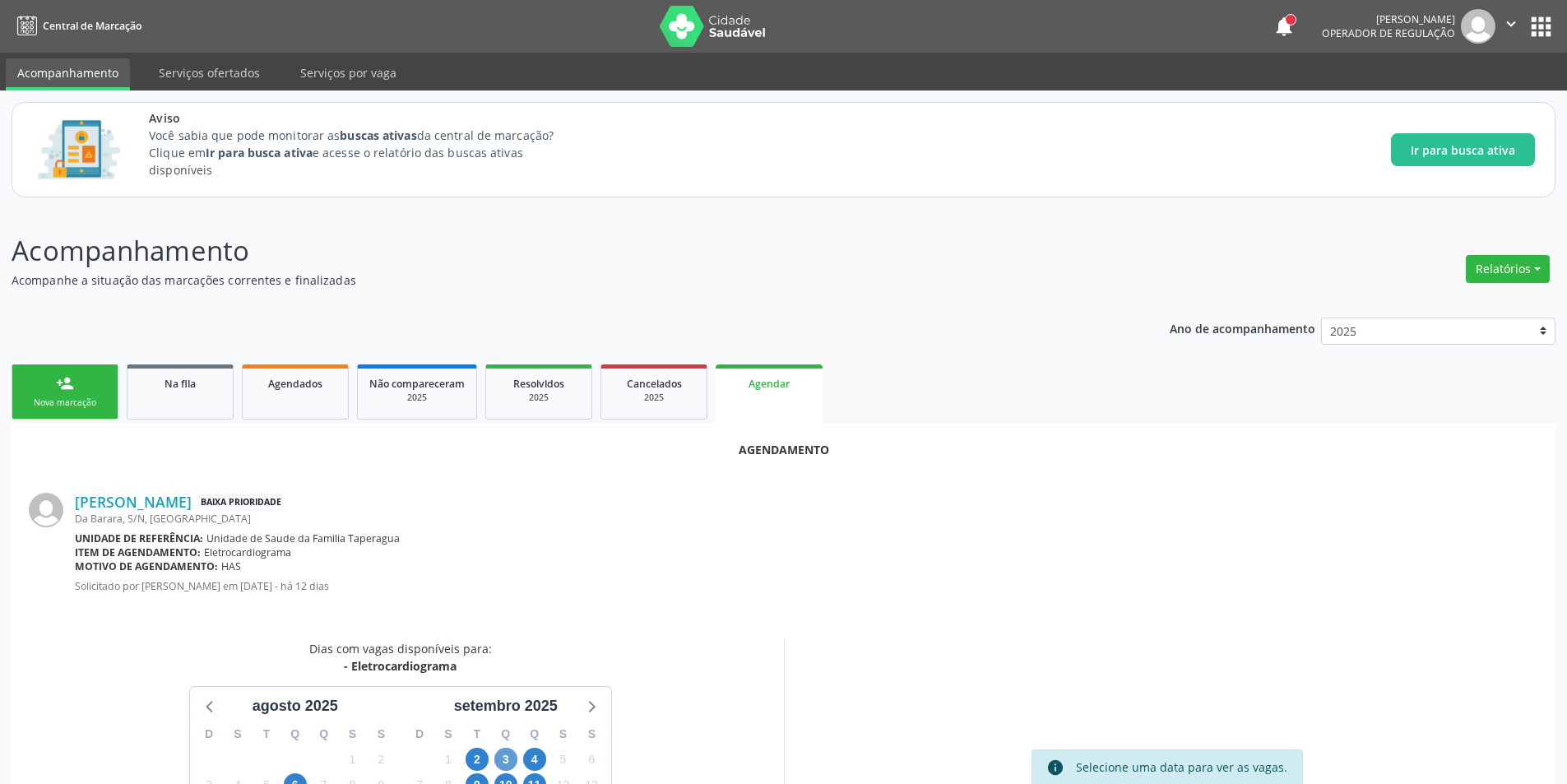
scroll to position [190, 0]
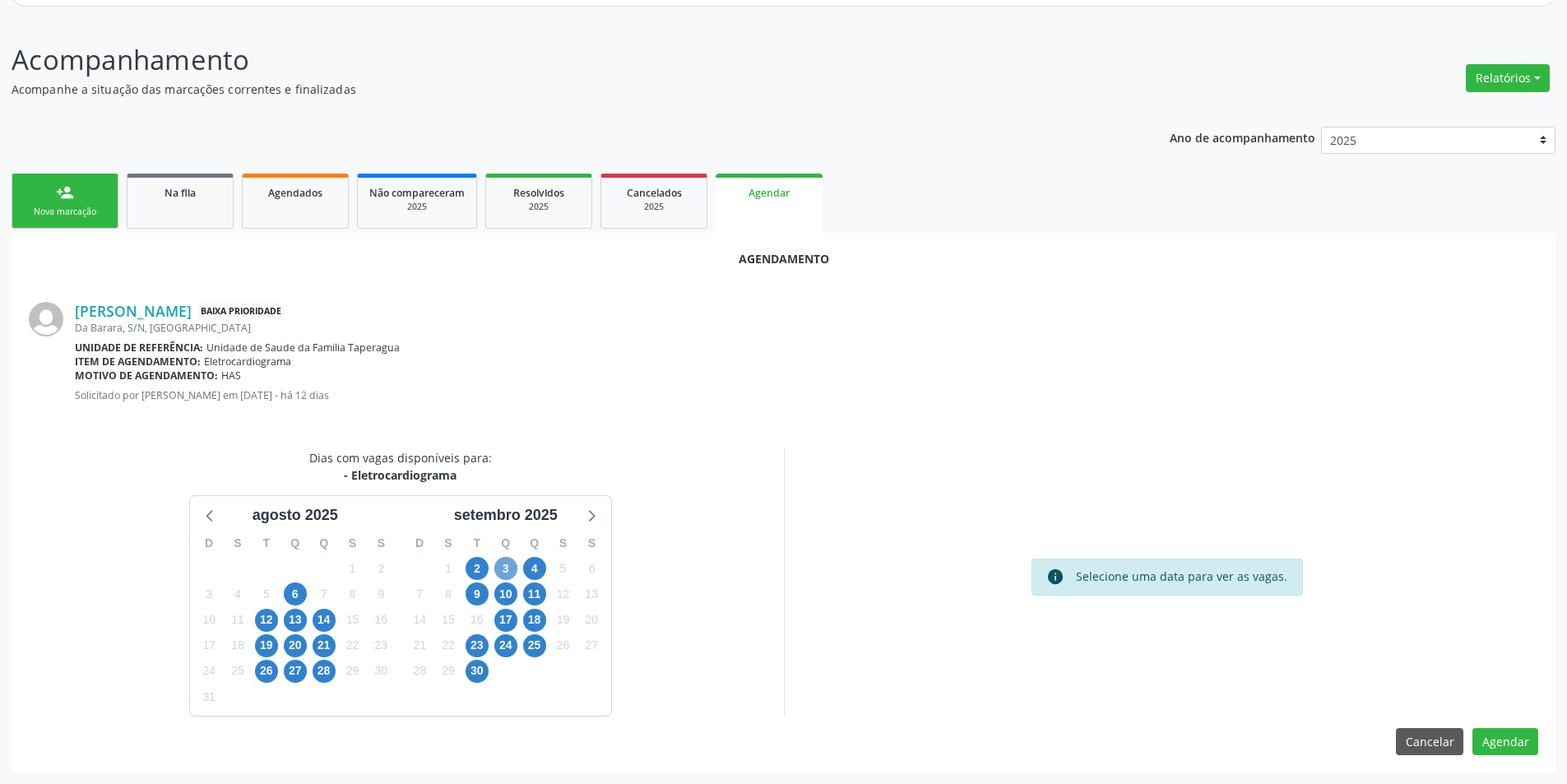
click at [502, 563] on span "3" at bounding box center [506, 568] width 23 height 23
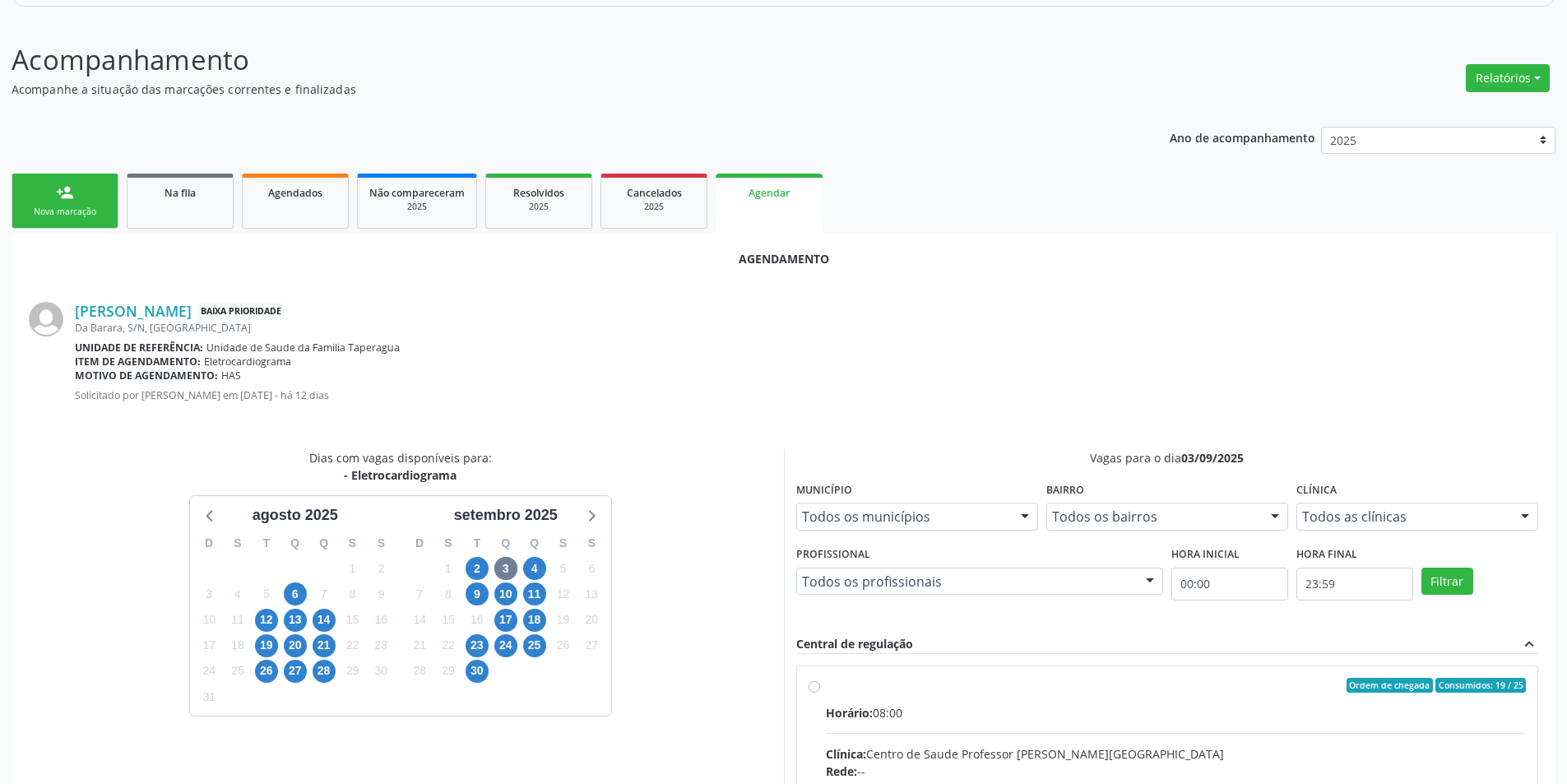
click at [813, 684] on input "Ordem de chegada Consumidos: 19 / 25 Horário: 08:00 Clínica: Centro de Saude Pr…" at bounding box center [814, 685] width 12 height 14
radio input "true"
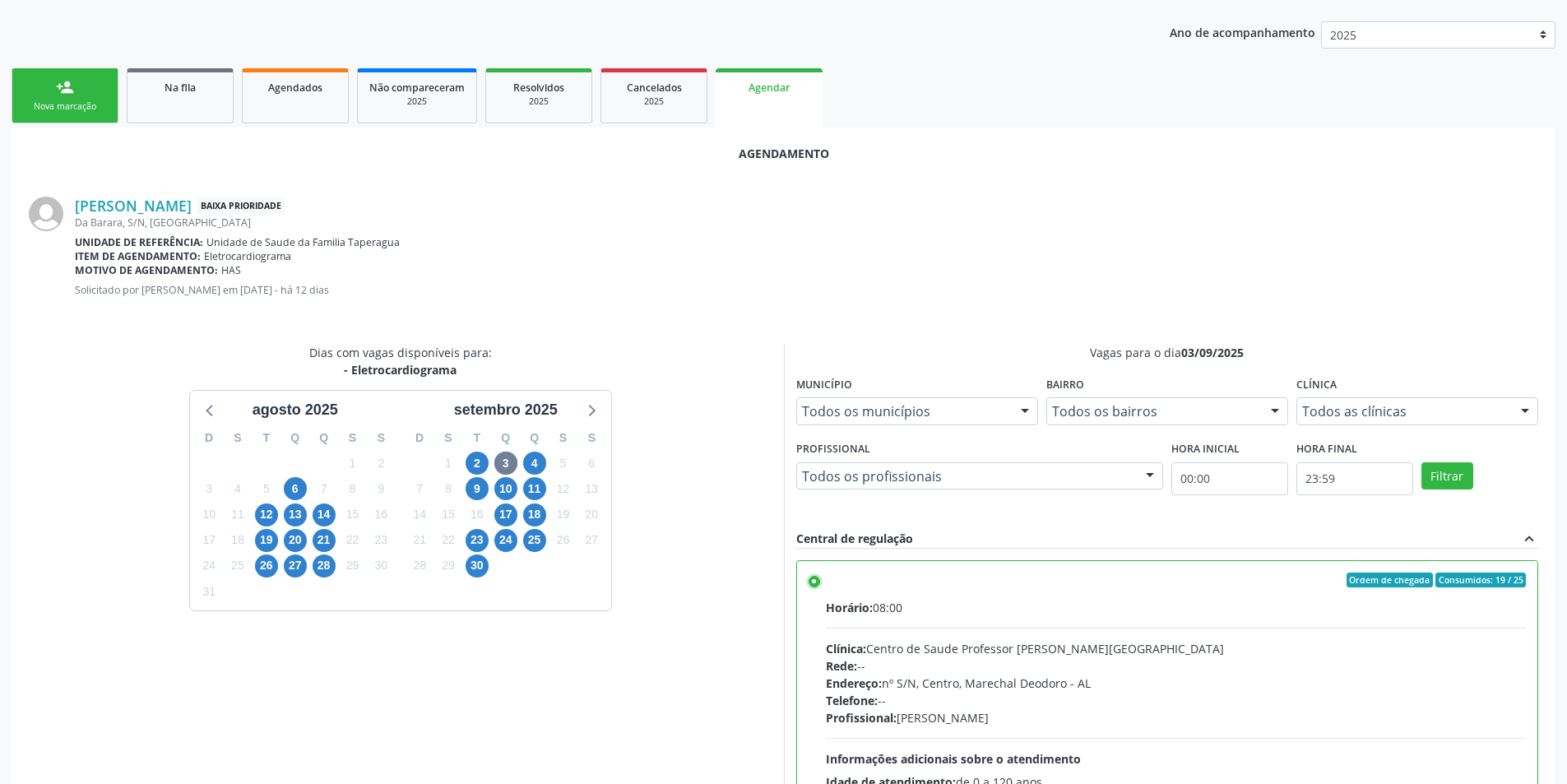
scroll to position [458, 0]
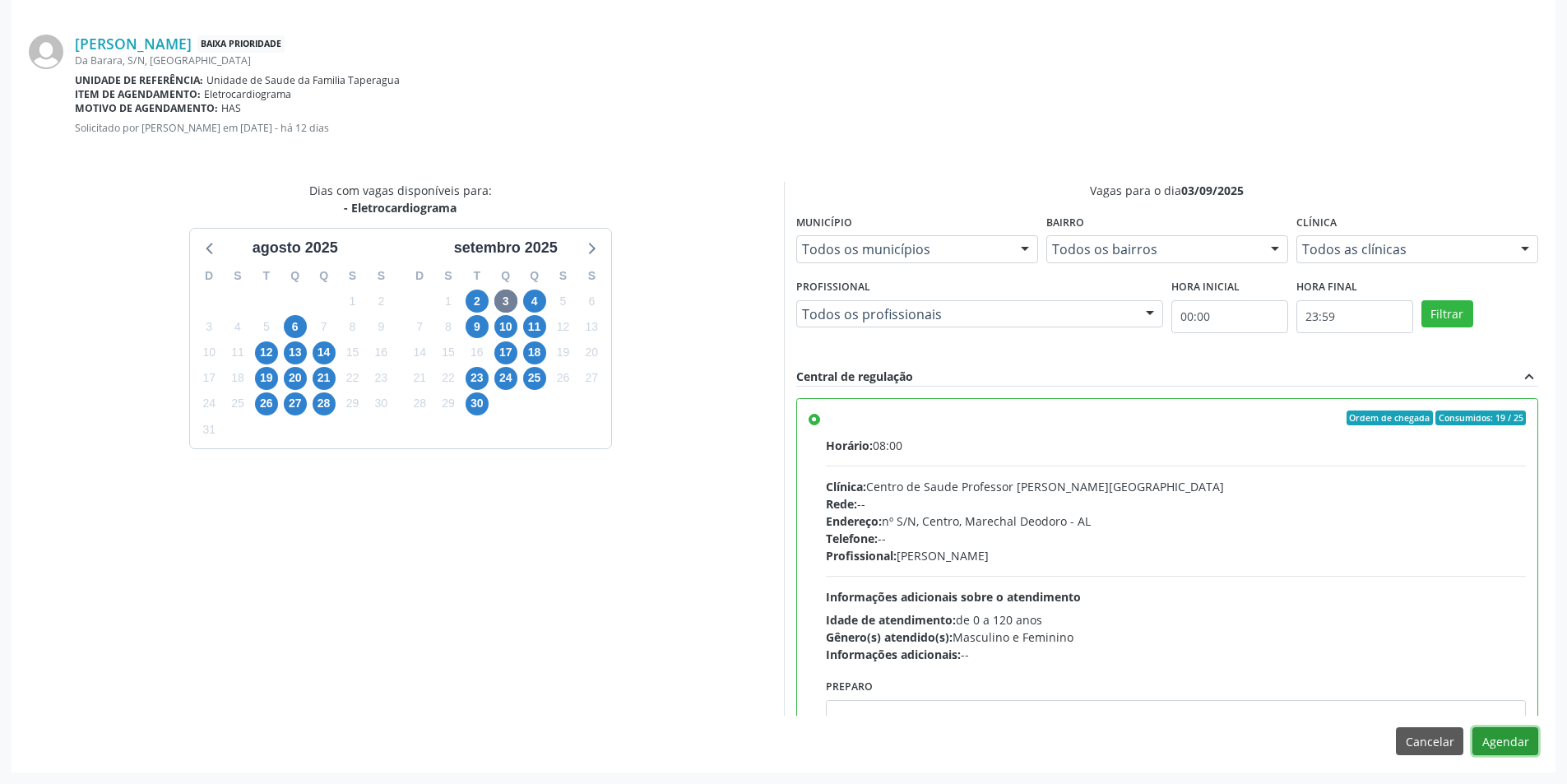
click at [1502, 743] on button "Agendar" at bounding box center [1505, 740] width 66 height 28
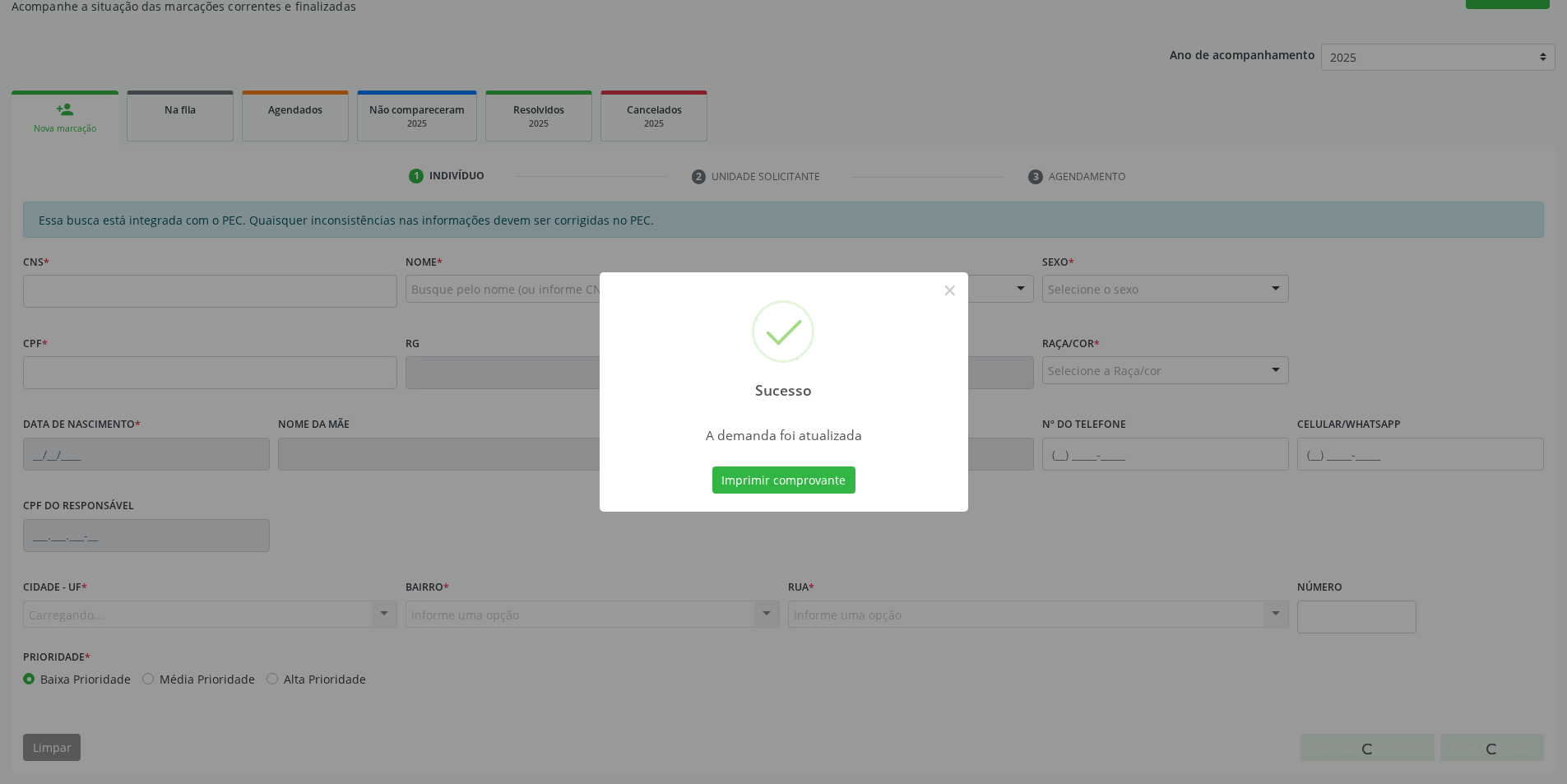
scroll to position [274, 0]
click at [949, 291] on button "×" at bounding box center [950, 290] width 28 height 28
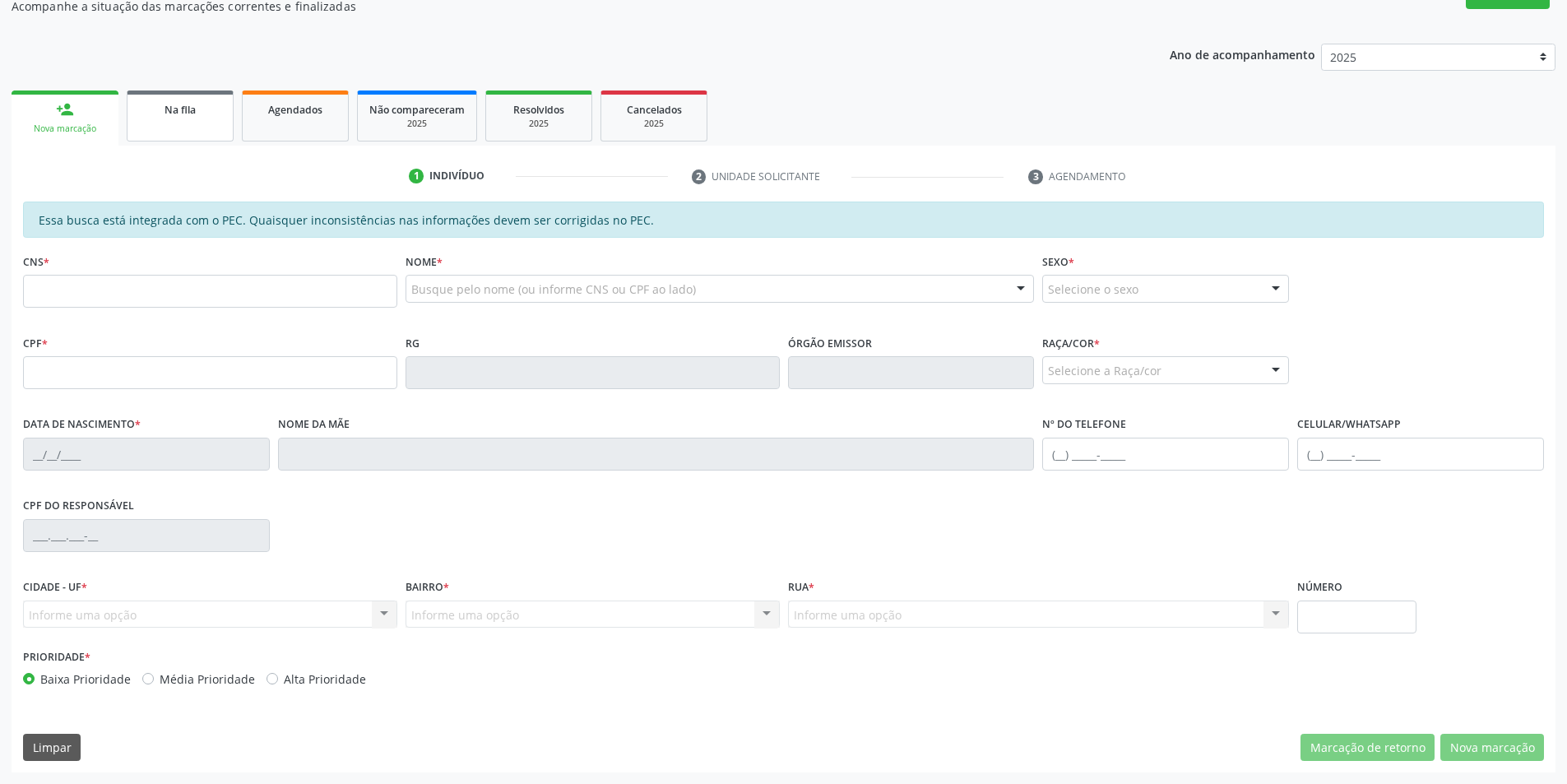
click at [181, 110] on span "Na fila" at bounding box center [180, 110] width 31 height 14
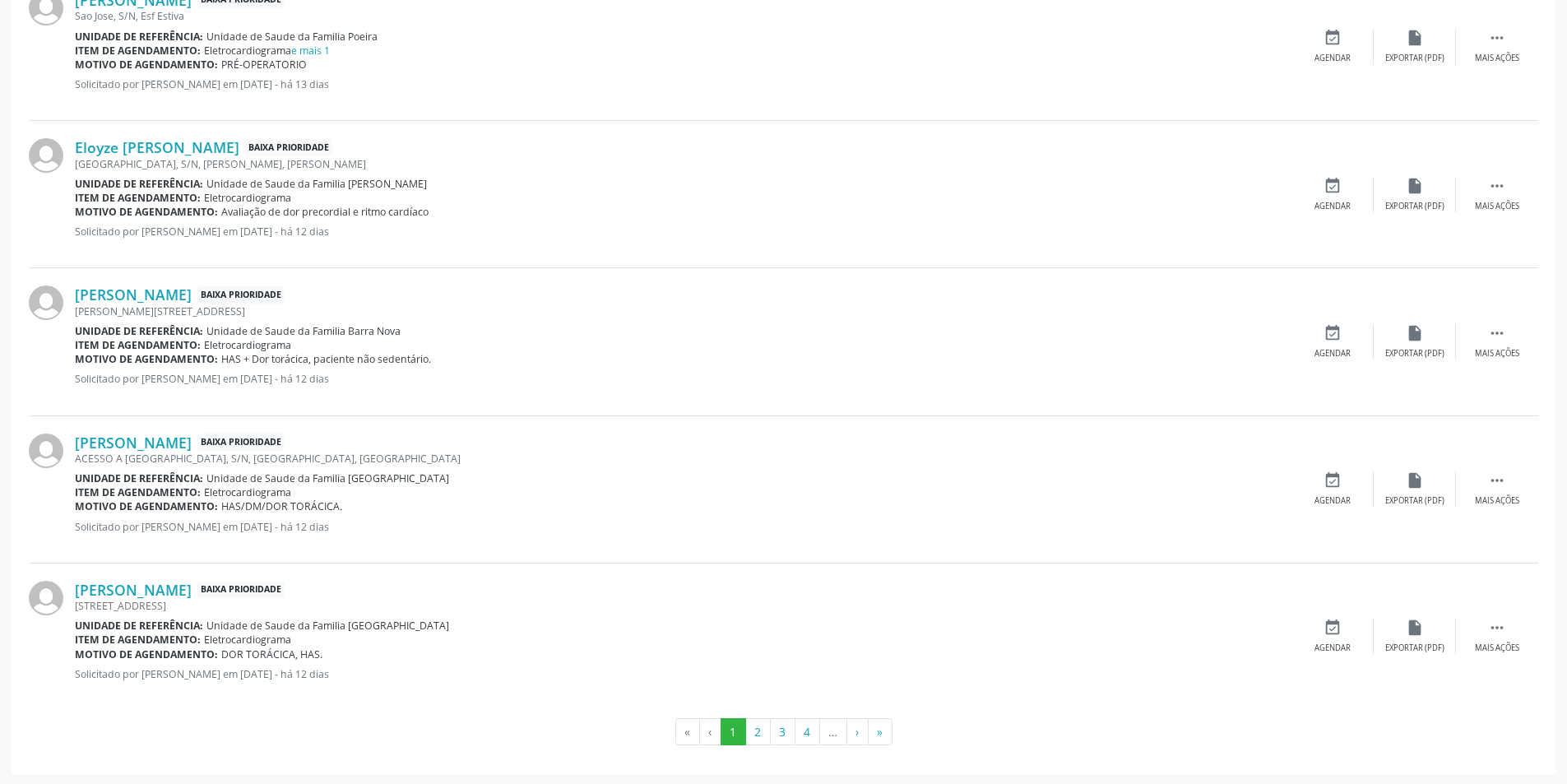
scroll to position [2112, 0]
click at [131, 292] on link "[PERSON_NAME]" at bounding box center [133, 293] width 117 height 18
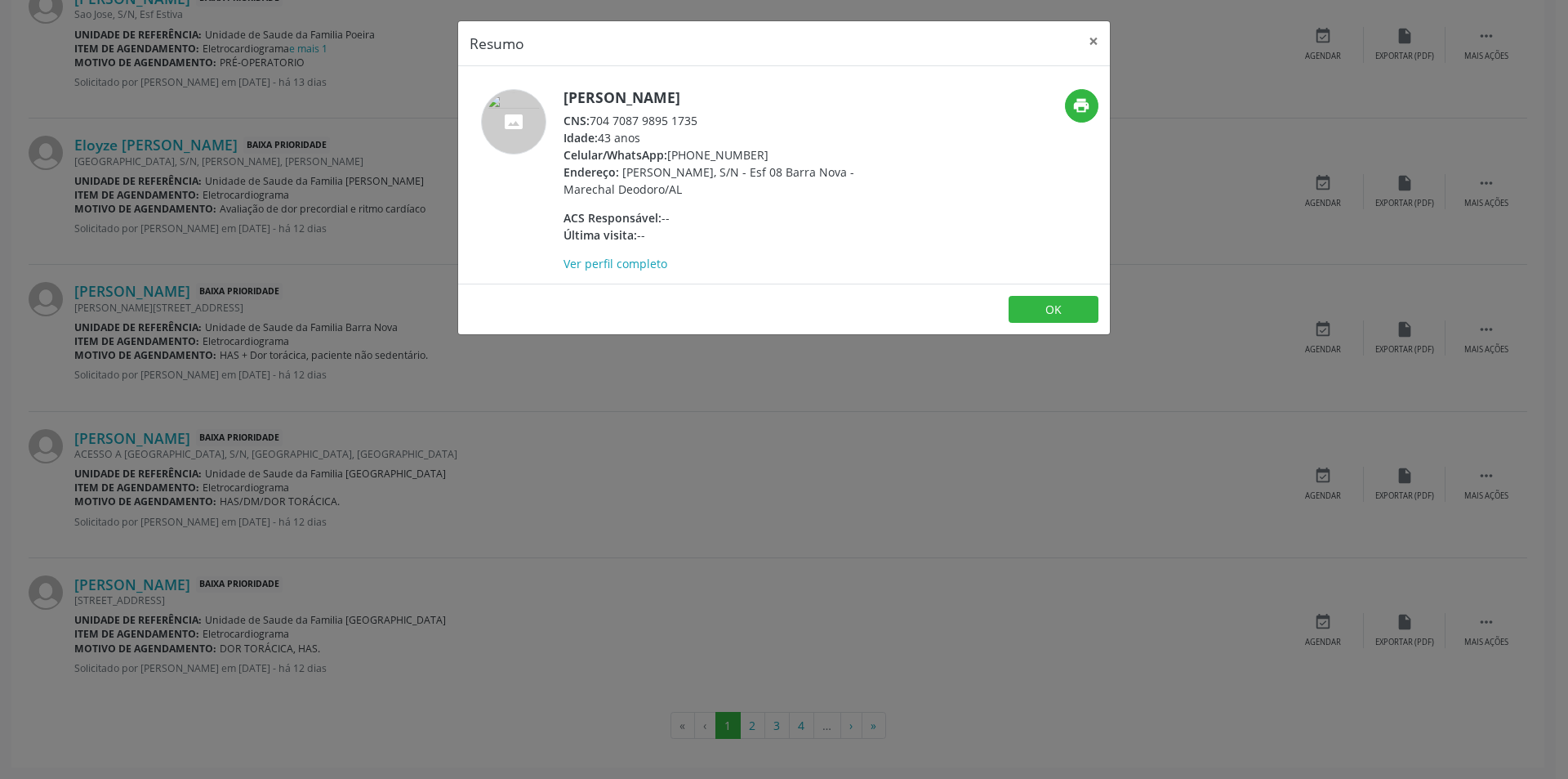
click at [593, 121] on div "CNS: 704 7087 9895 1735" at bounding box center [722, 120] width 318 height 17
drag, startPoint x: 593, startPoint y: 121, endPoint x: 692, endPoint y: 125, distance: 99.1
click at [692, 125] on div "CNS: 704 7087 9895 1735" at bounding box center [722, 120] width 318 height 17
click at [1051, 309] on button "OK" at bounding box center [1053, 309] width 90 height 28
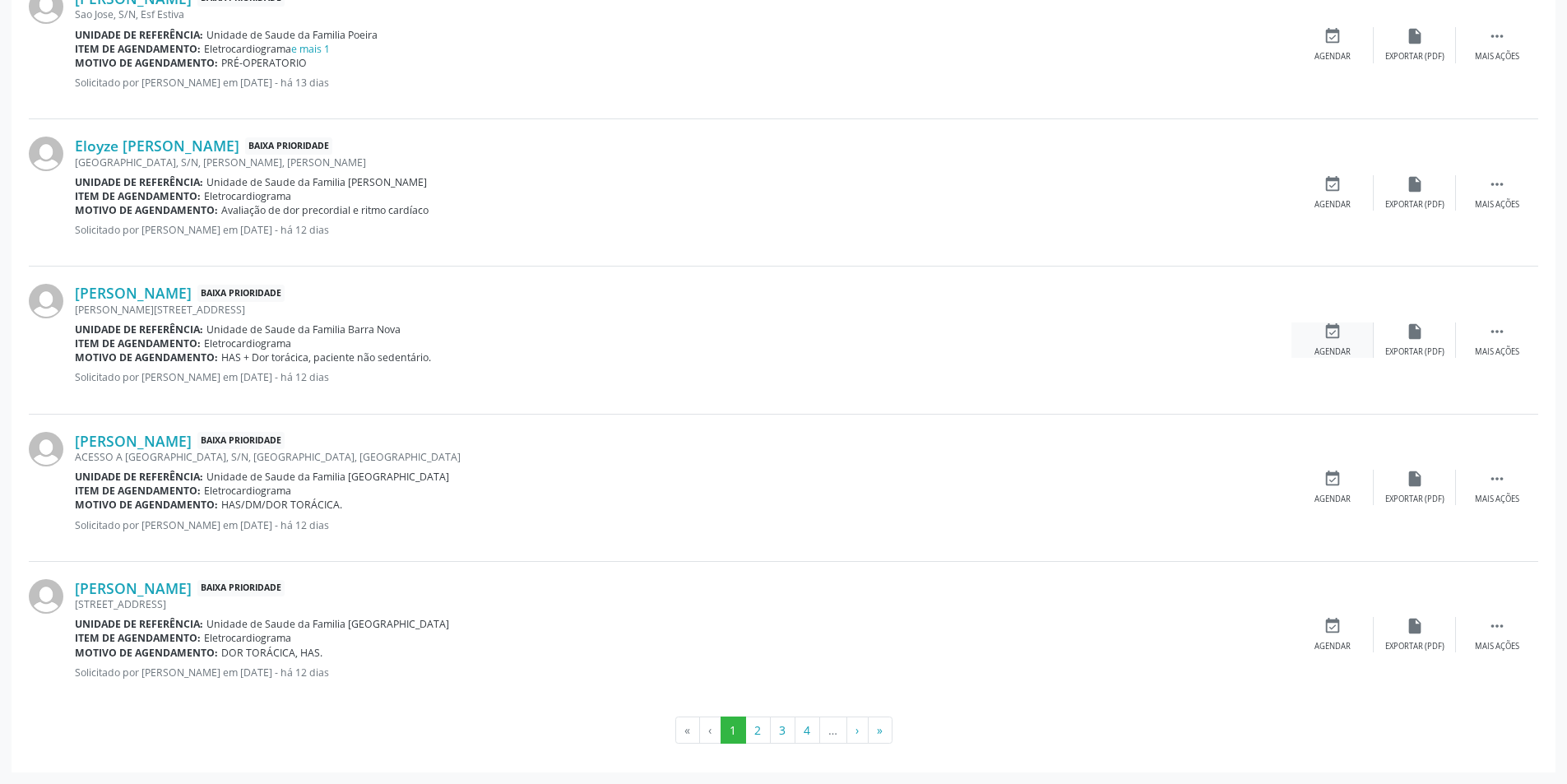
click at [1326, 349] on div "Agendar" at bounding box center [1332, 352] width 36 height 12
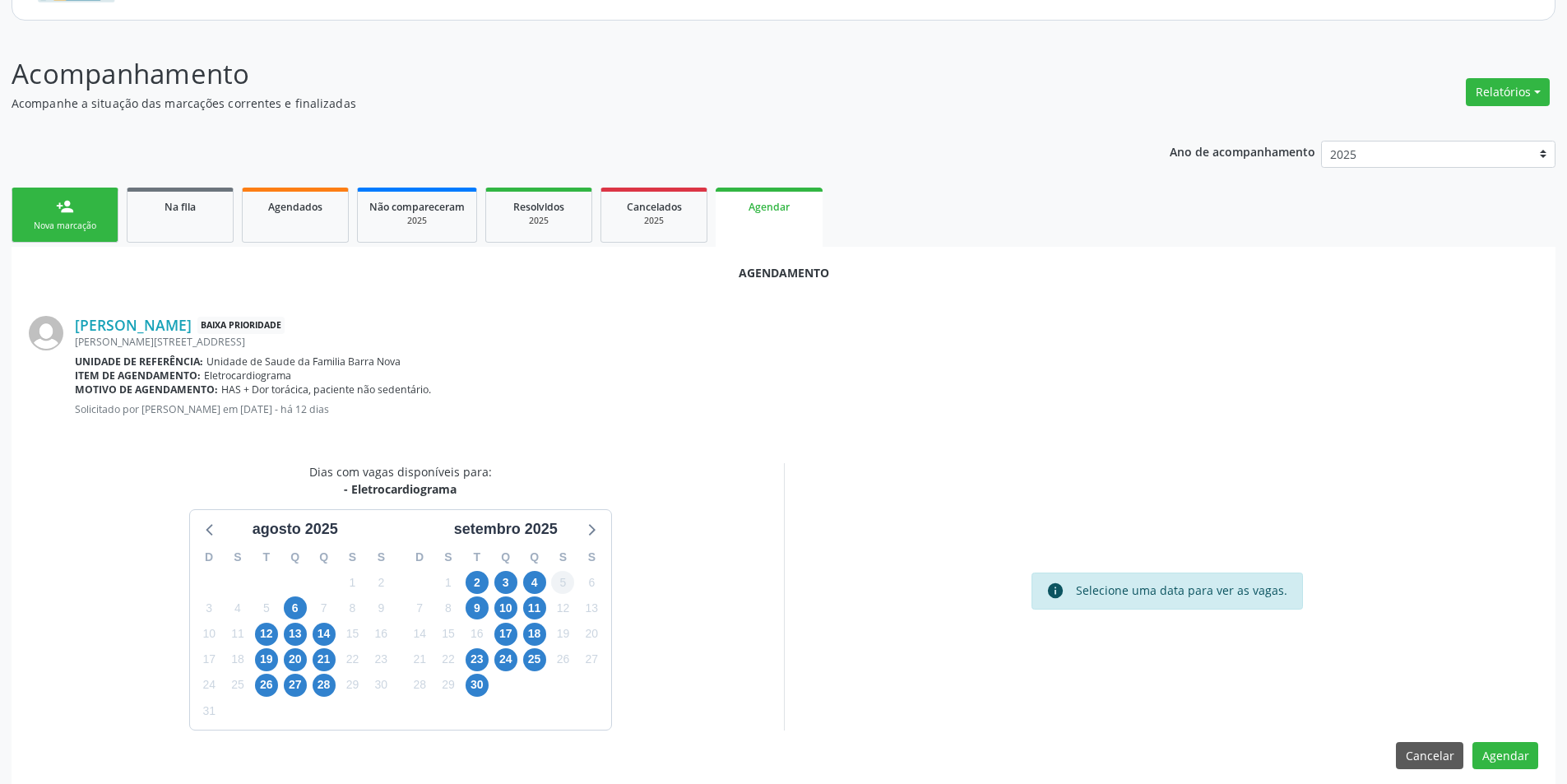
scroll to position [190, 0]
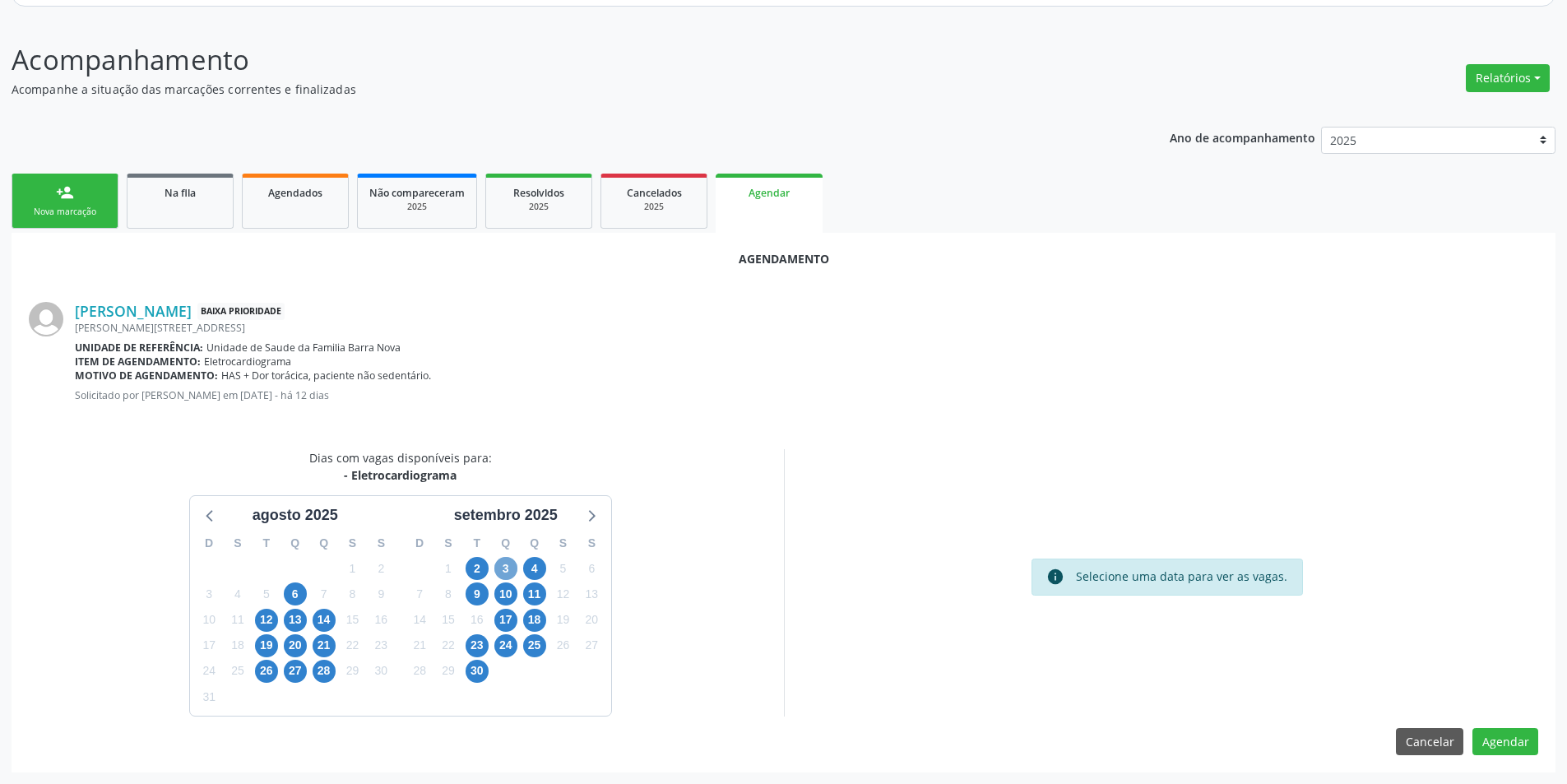
click at [506, 568] on span "3" at bounding box center [506, 568] width 23 height 23
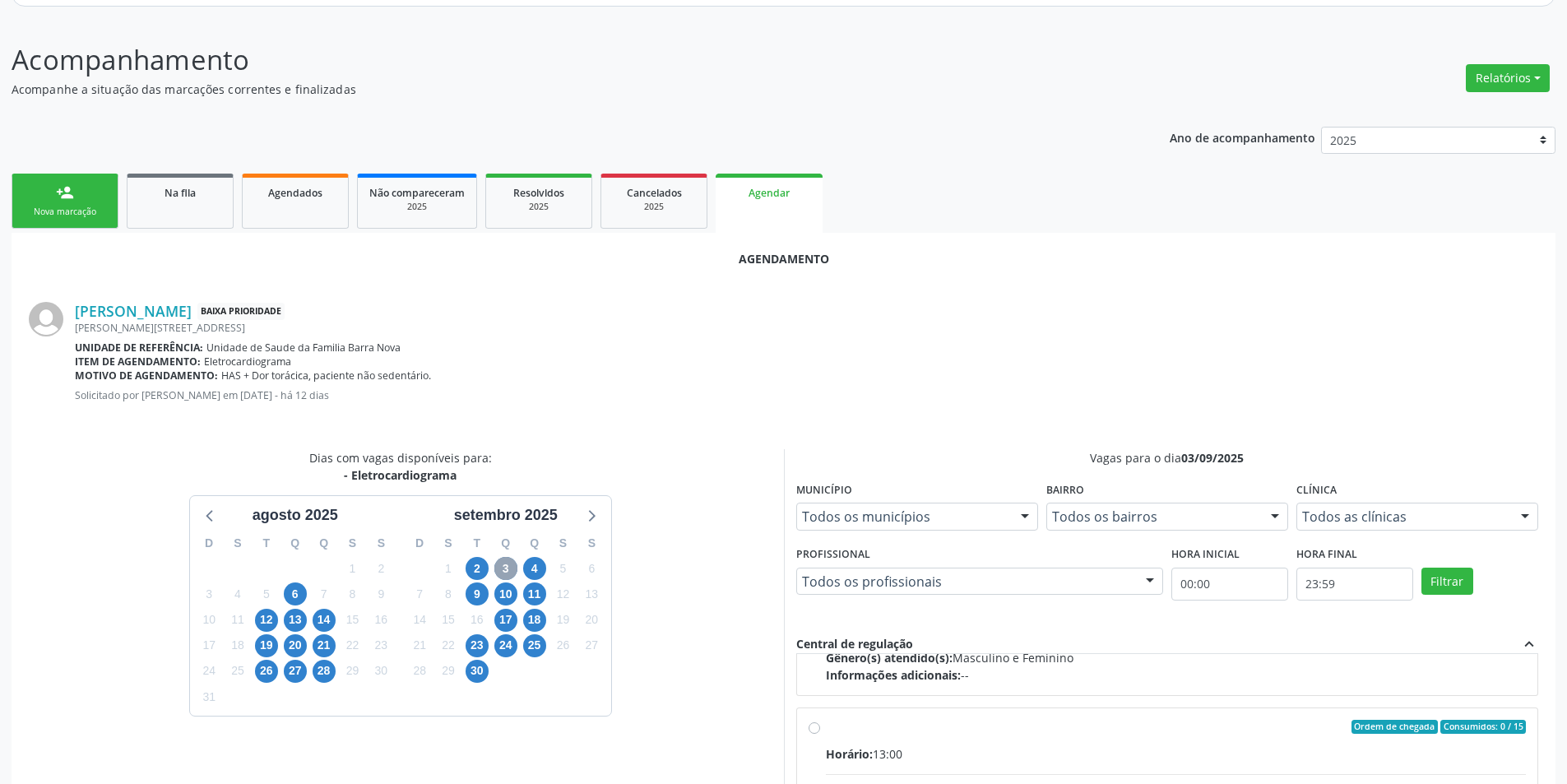
scroll to position [13, 0]
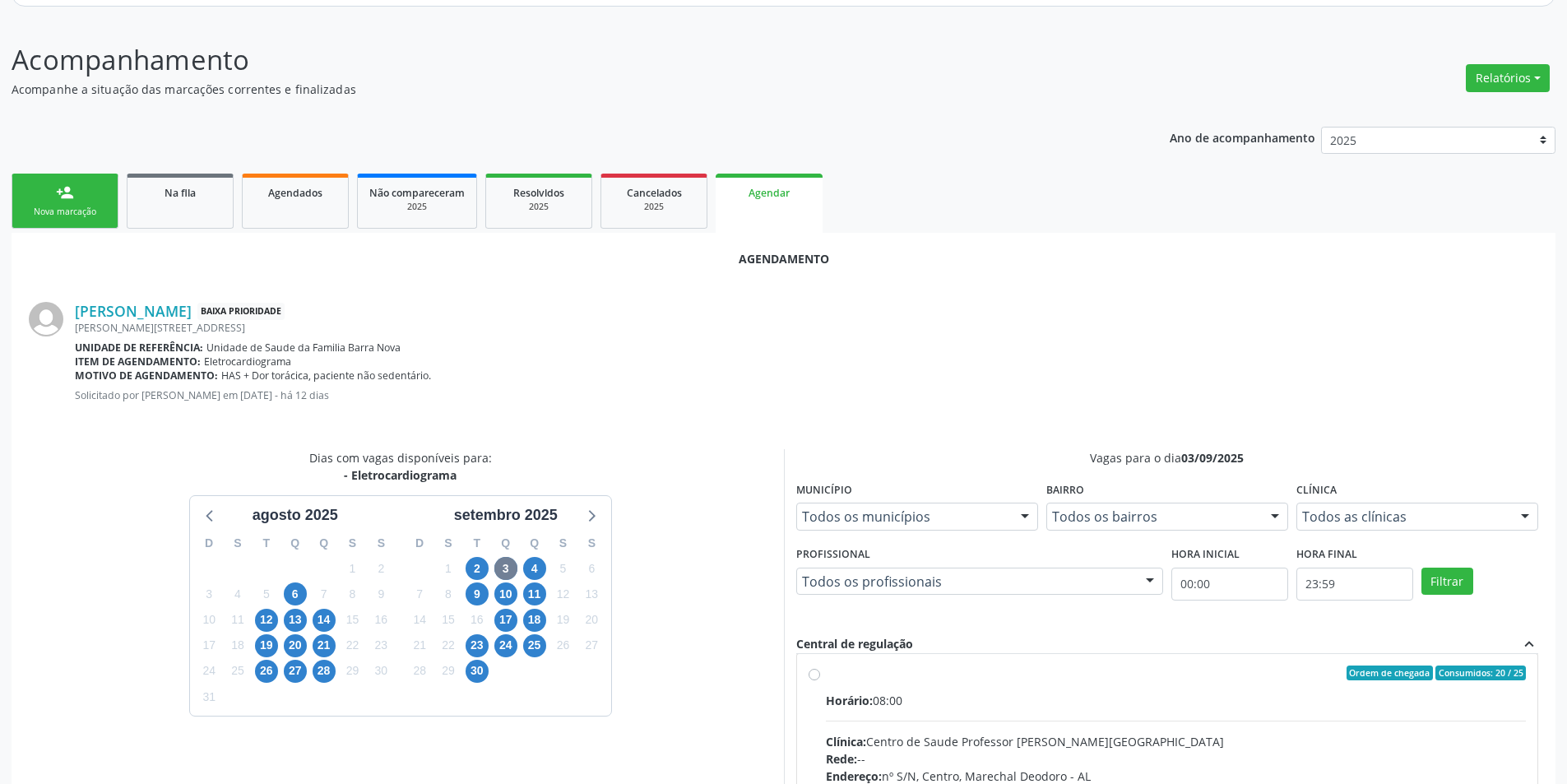
click at [826, 669] on label "Ordem de chegada Consumidos: 20 / 25 Horário: 08:00 Clínica: Centro de Saude Pr…" at bounding box center [1176, 791] width 701 height 252
click at [810, 669] on input "Ordem de chegada Consumidos: 20 / 25 Horário: 08:00 Clínica: Centro de Saude Pr…" at bounding box center [814, 673] width 12 height 14
radio input "true"
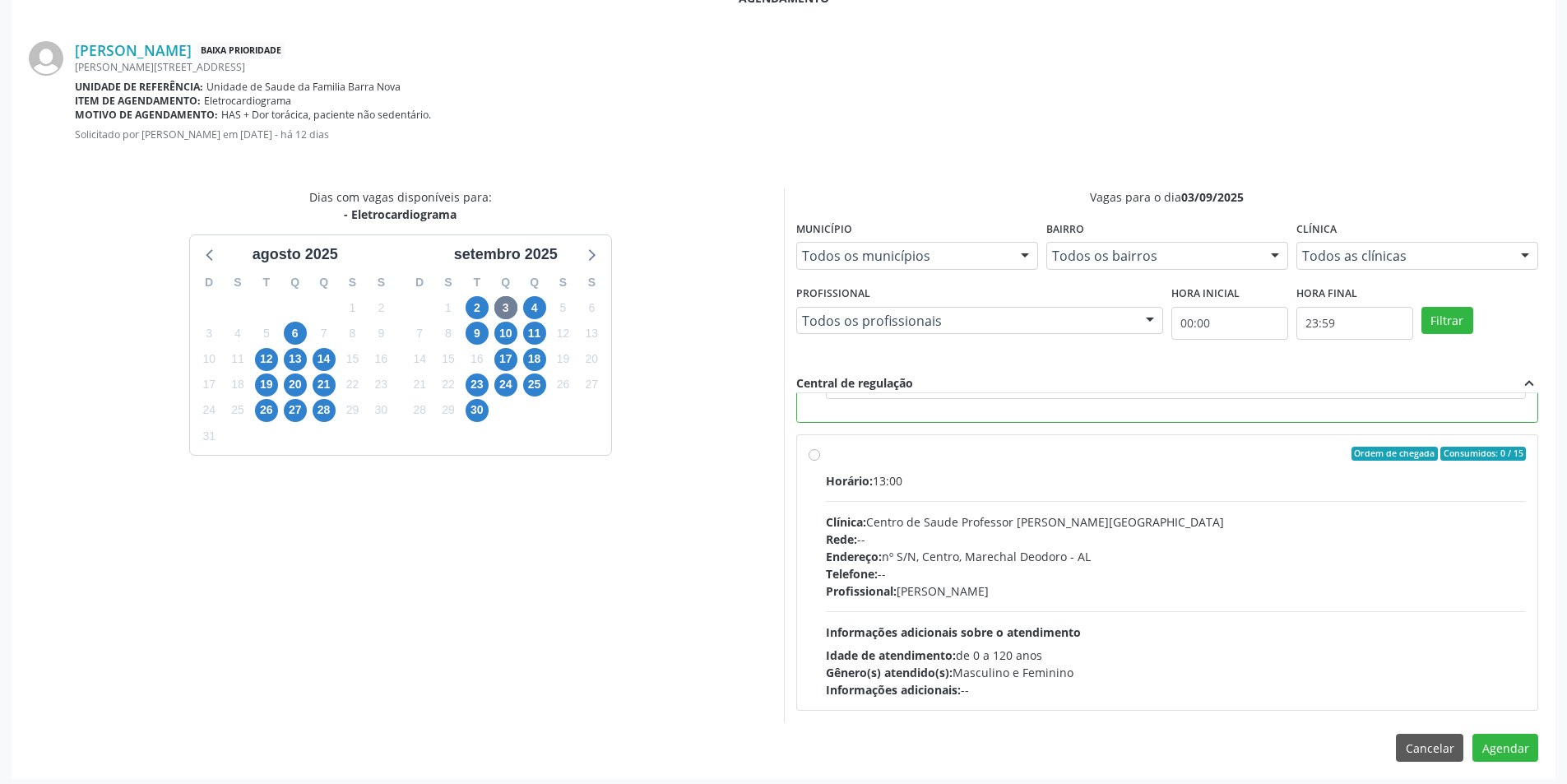
scroll to position [458, 0]
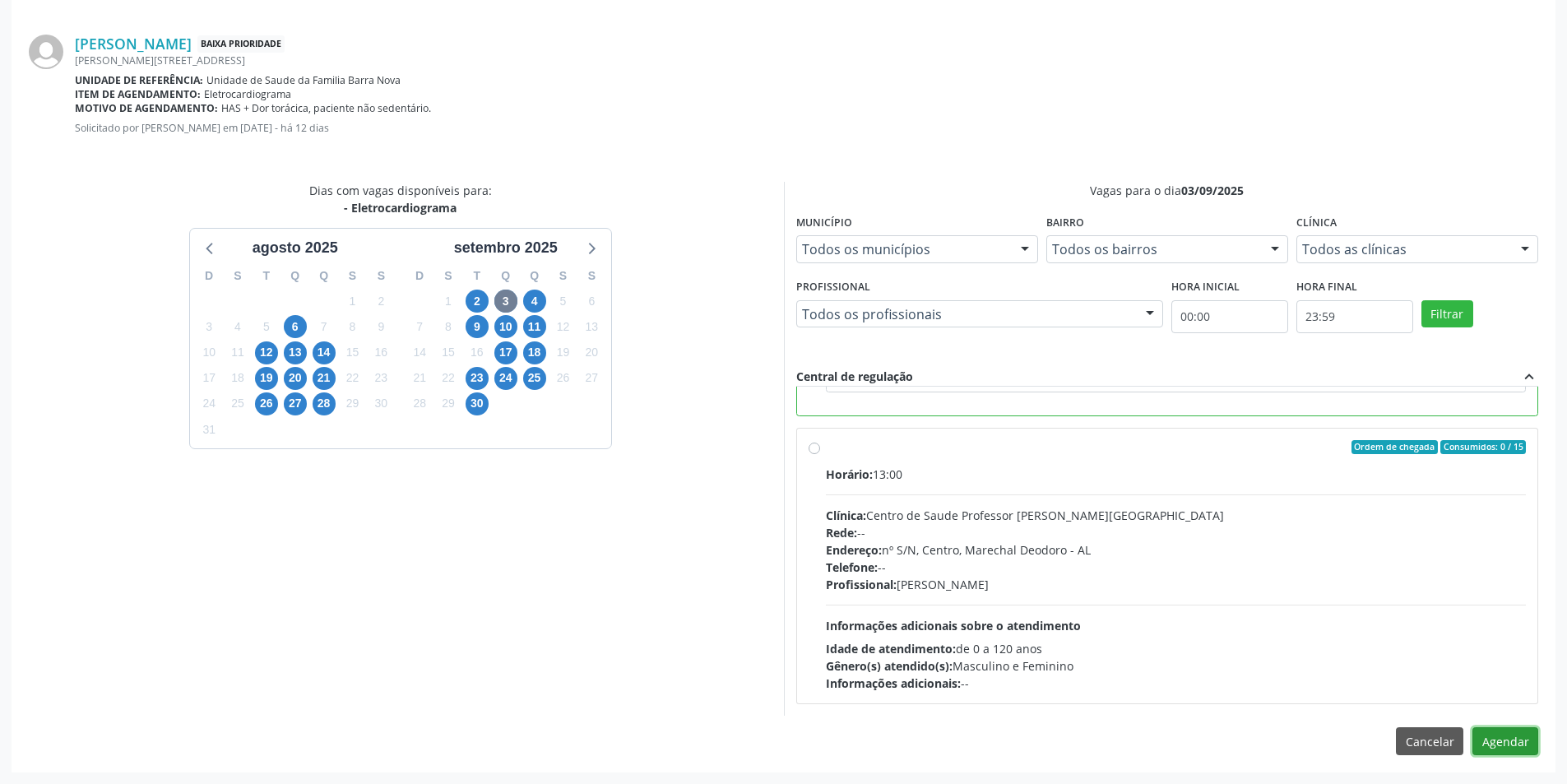
click at [1512, 744] on button "Agendar" at bounding box center [1505, 740] width 66 height 28
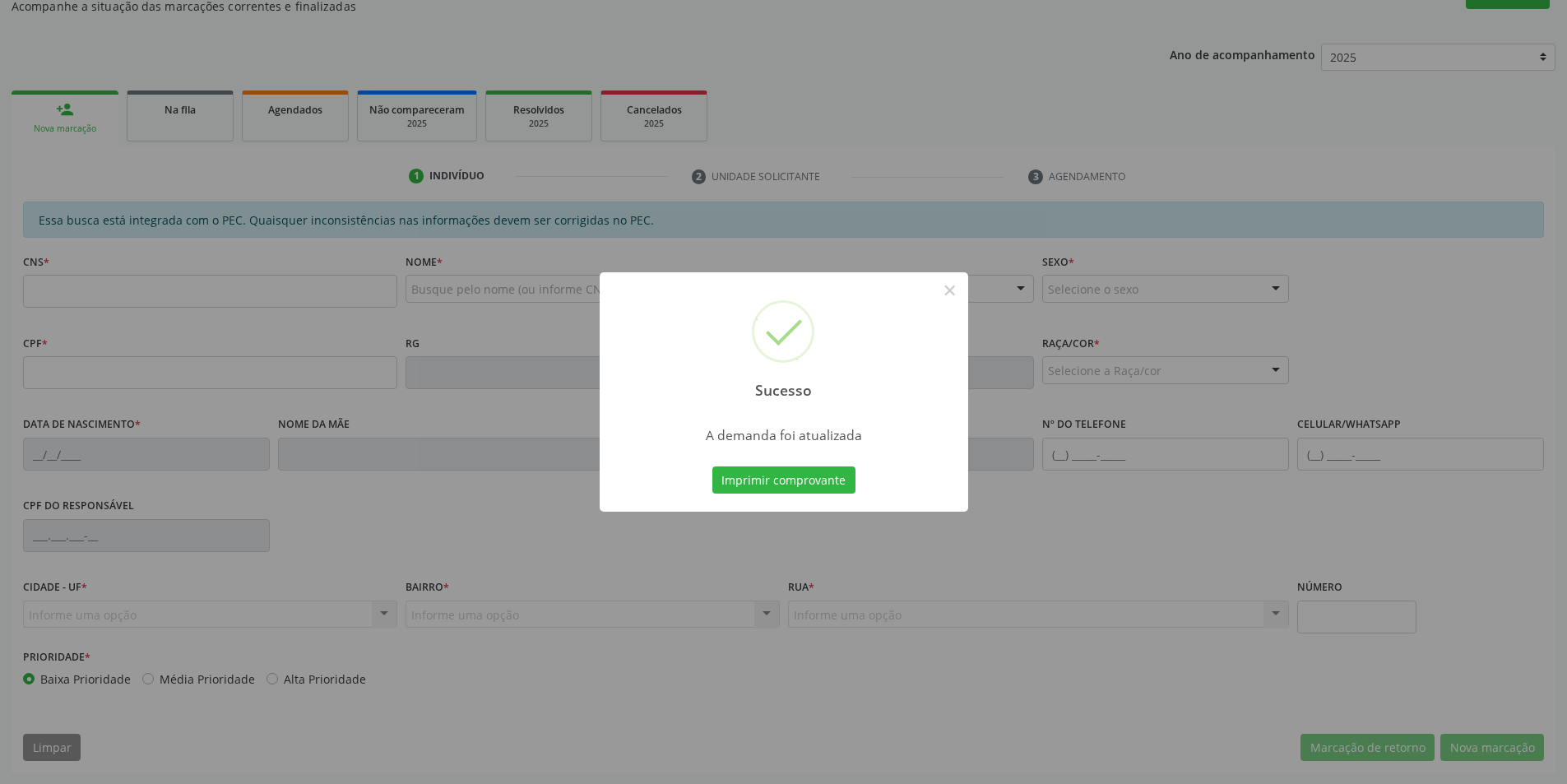
scroll to position [274, 0]
click at [941, 298] on button "×" at bounding box center [950, 290] width 28 height 28
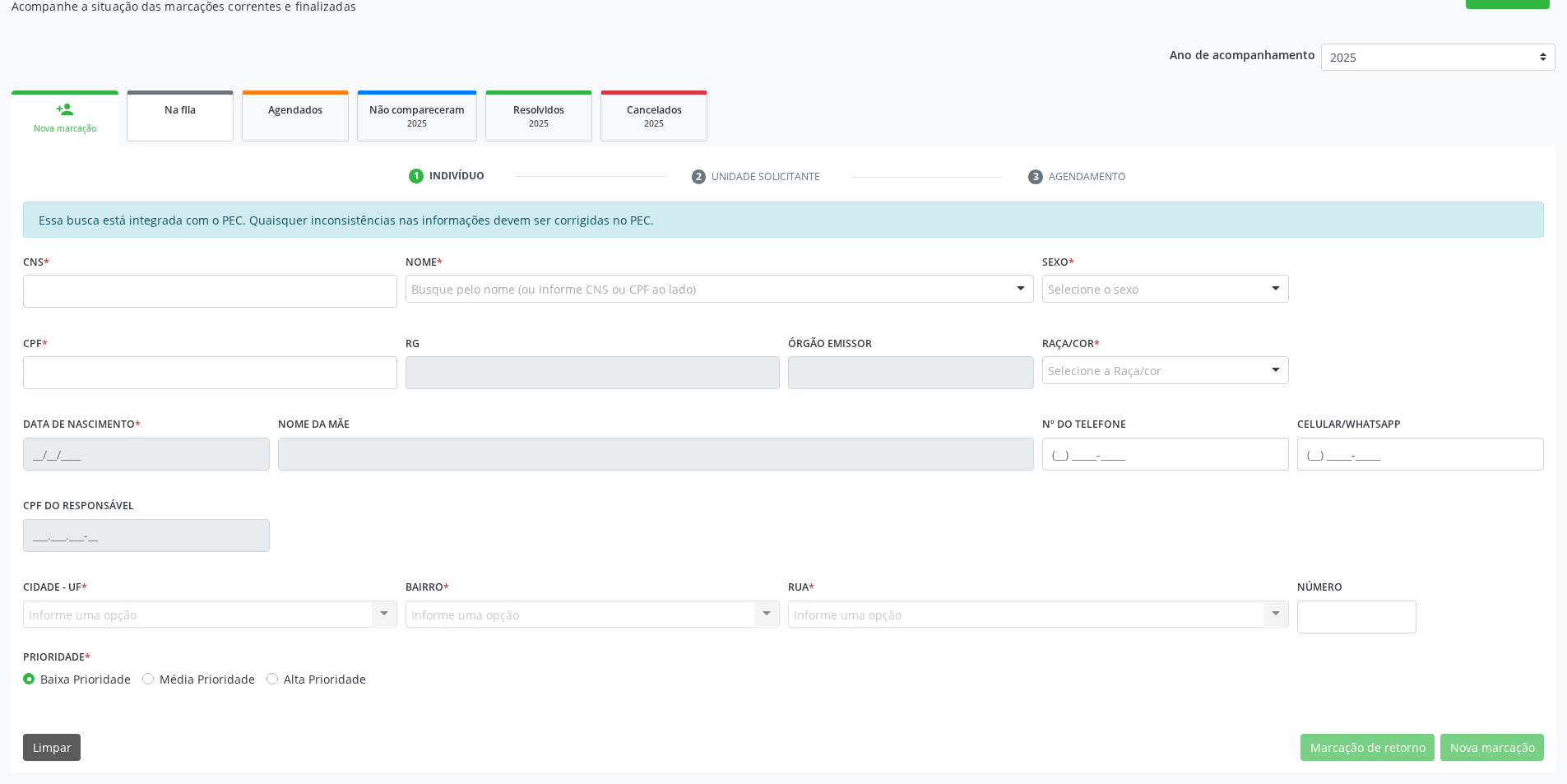
click at [167, 110] on span "Na fila" at bounding box center [180, 110] width 31 height 14
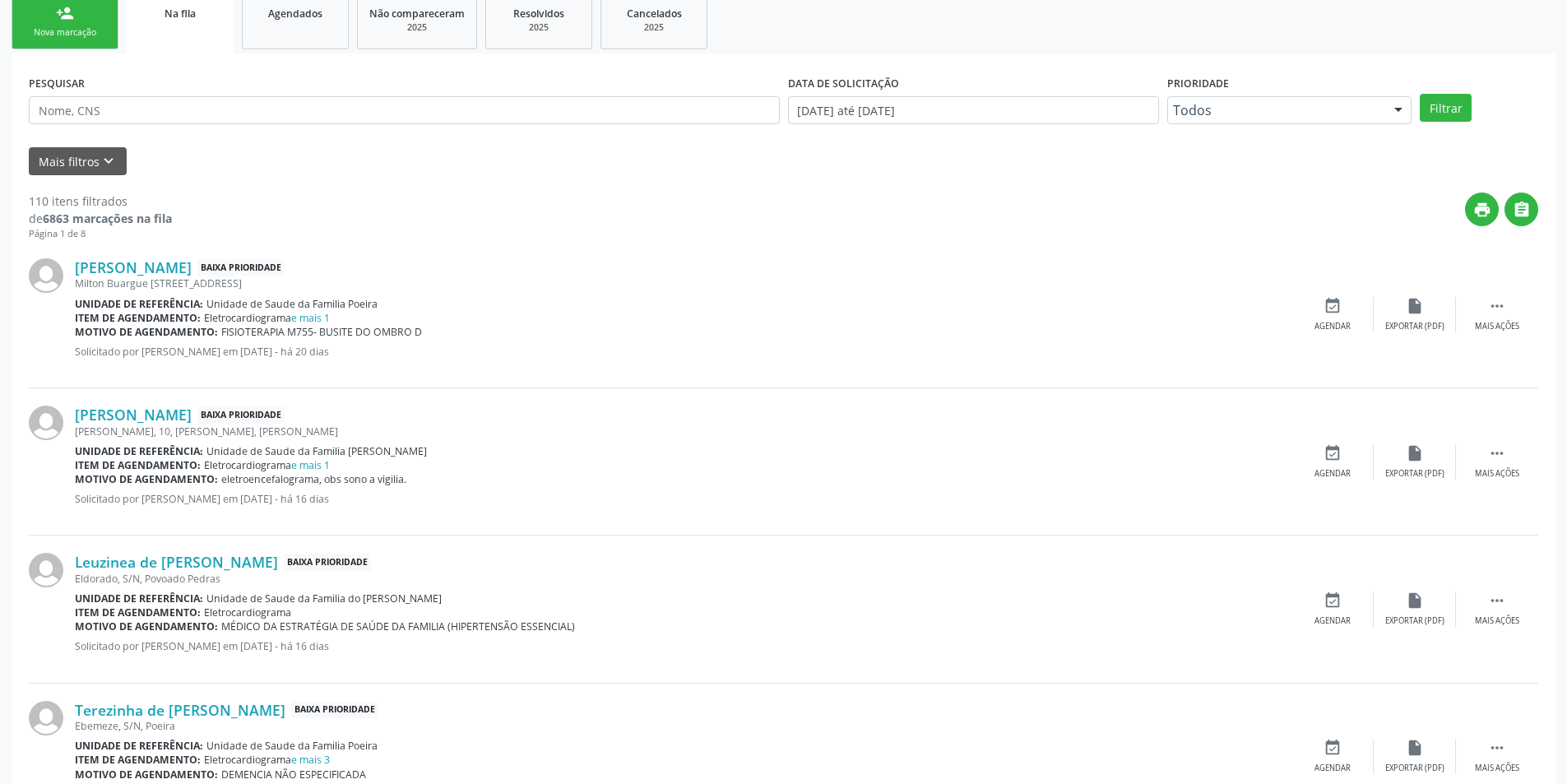
scroll to position [385, 0]
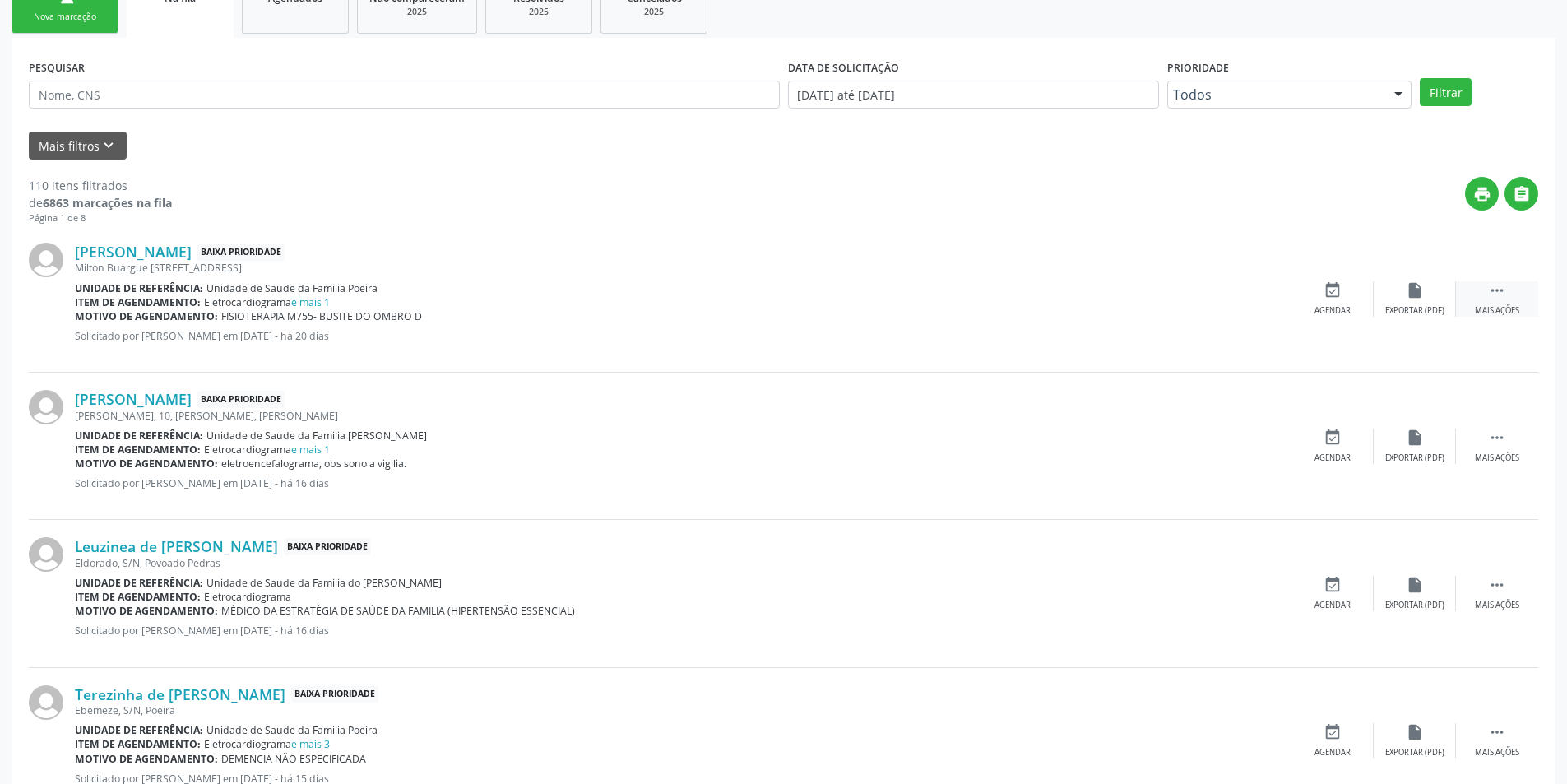
click at [1510, 313] on div "Mais ações" at bounding box center [1497, 311] width 44 height 12
click at [1332, 306] on div "Cancelar" at bounding box center [1332, 311] width 39 height 12
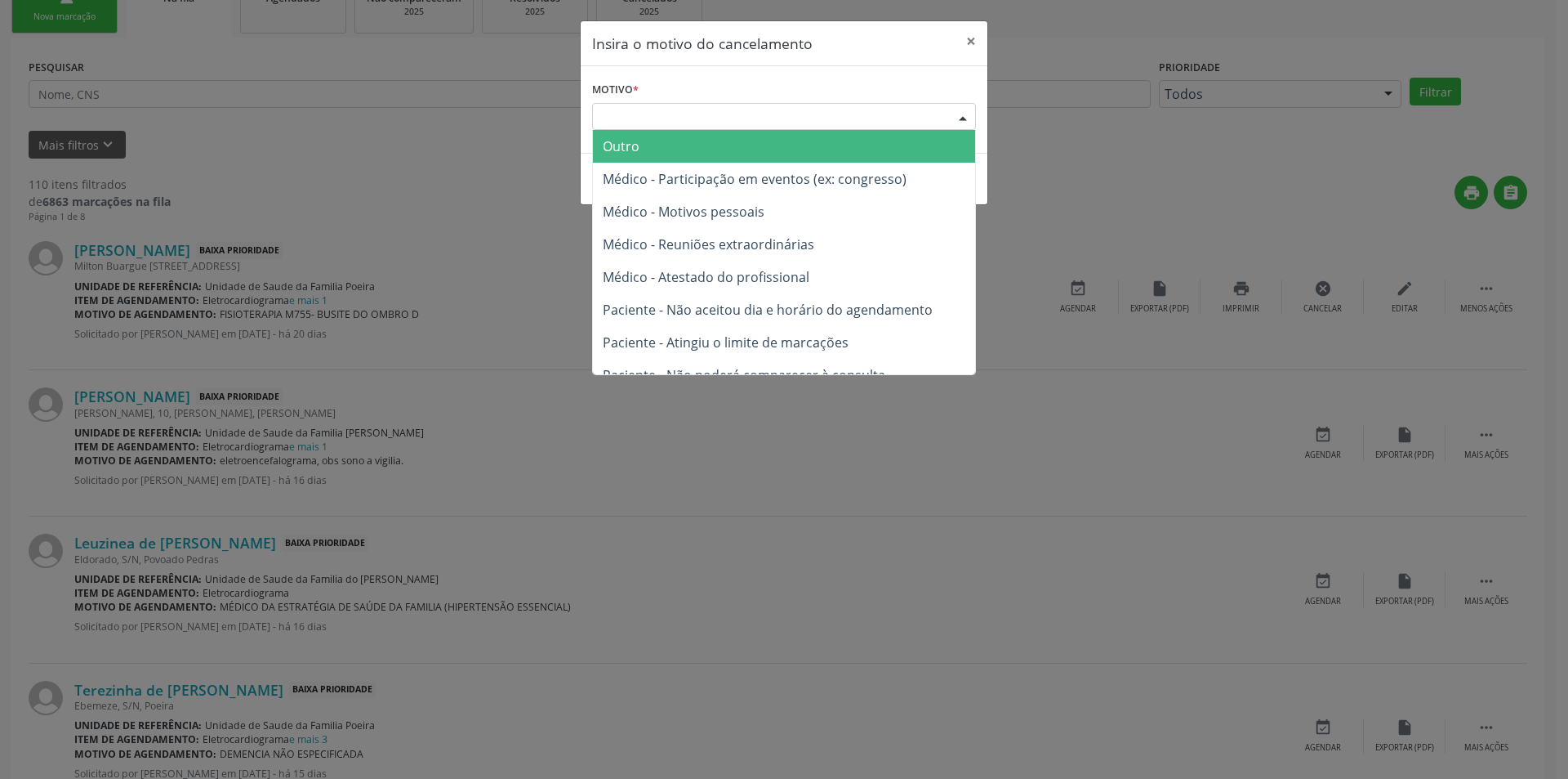
click at [641, 112] on div "Escolha o motivo" at bounding box center [784, 116] width 384 height 28
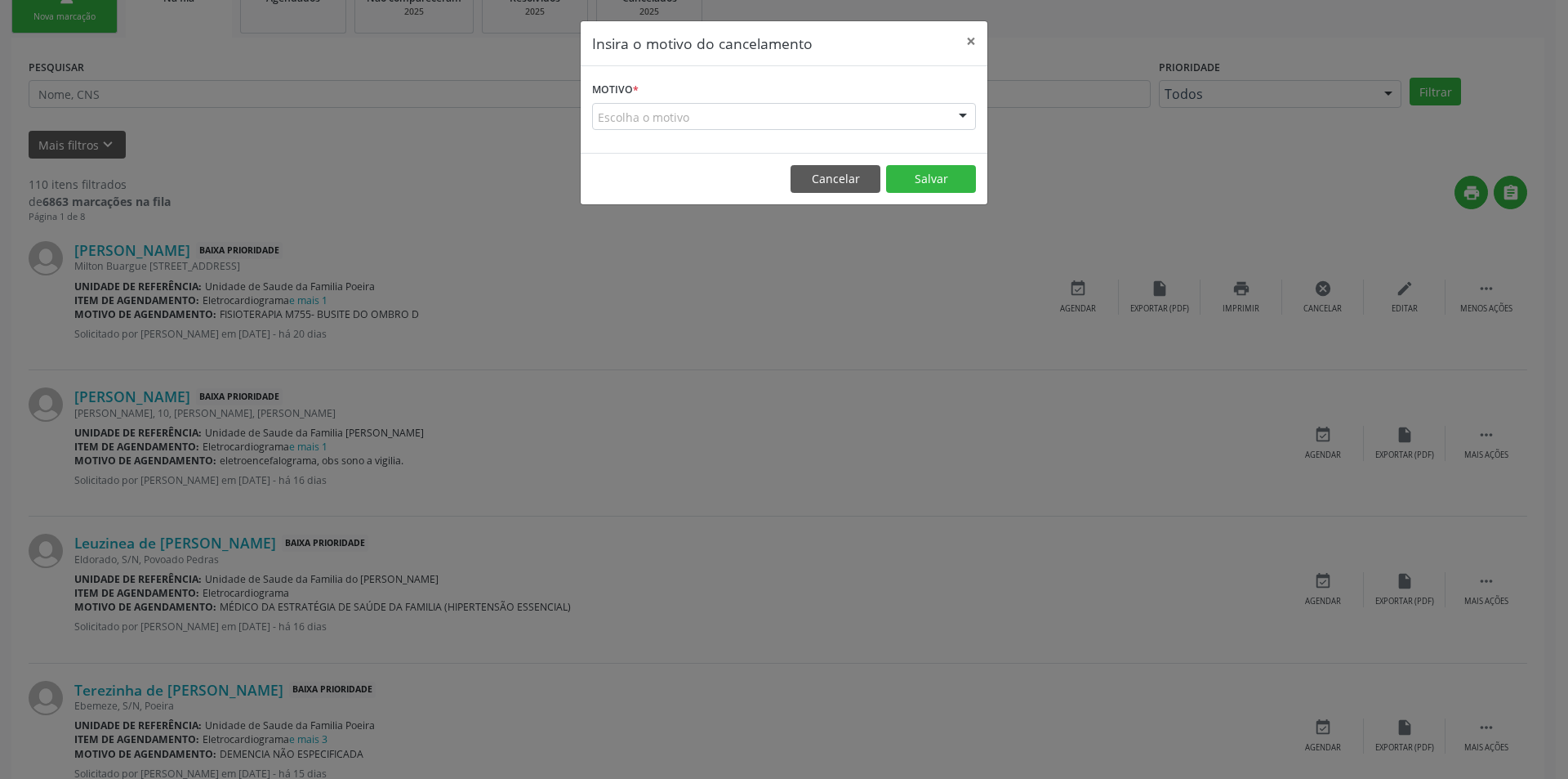
click at [389, 151] on div "Insira o motivo do cancelamento × Motivo * Escolha o motivo Outro Médico - Part…" at bounding box center [784, 389] width 1568 height 779
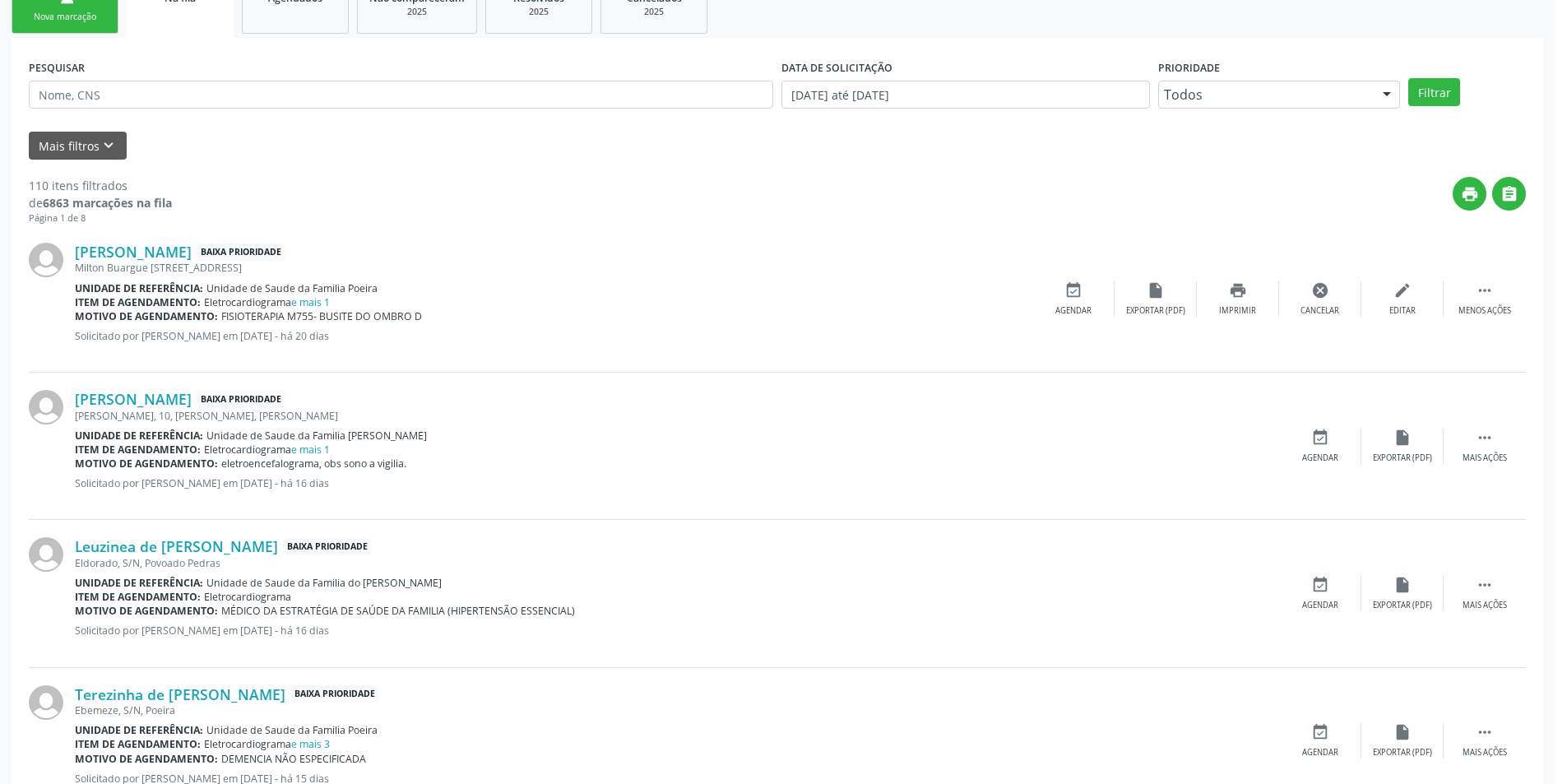
click at [382, 194] on div "print " at bounding box center [848, 201] width 1354 height 48
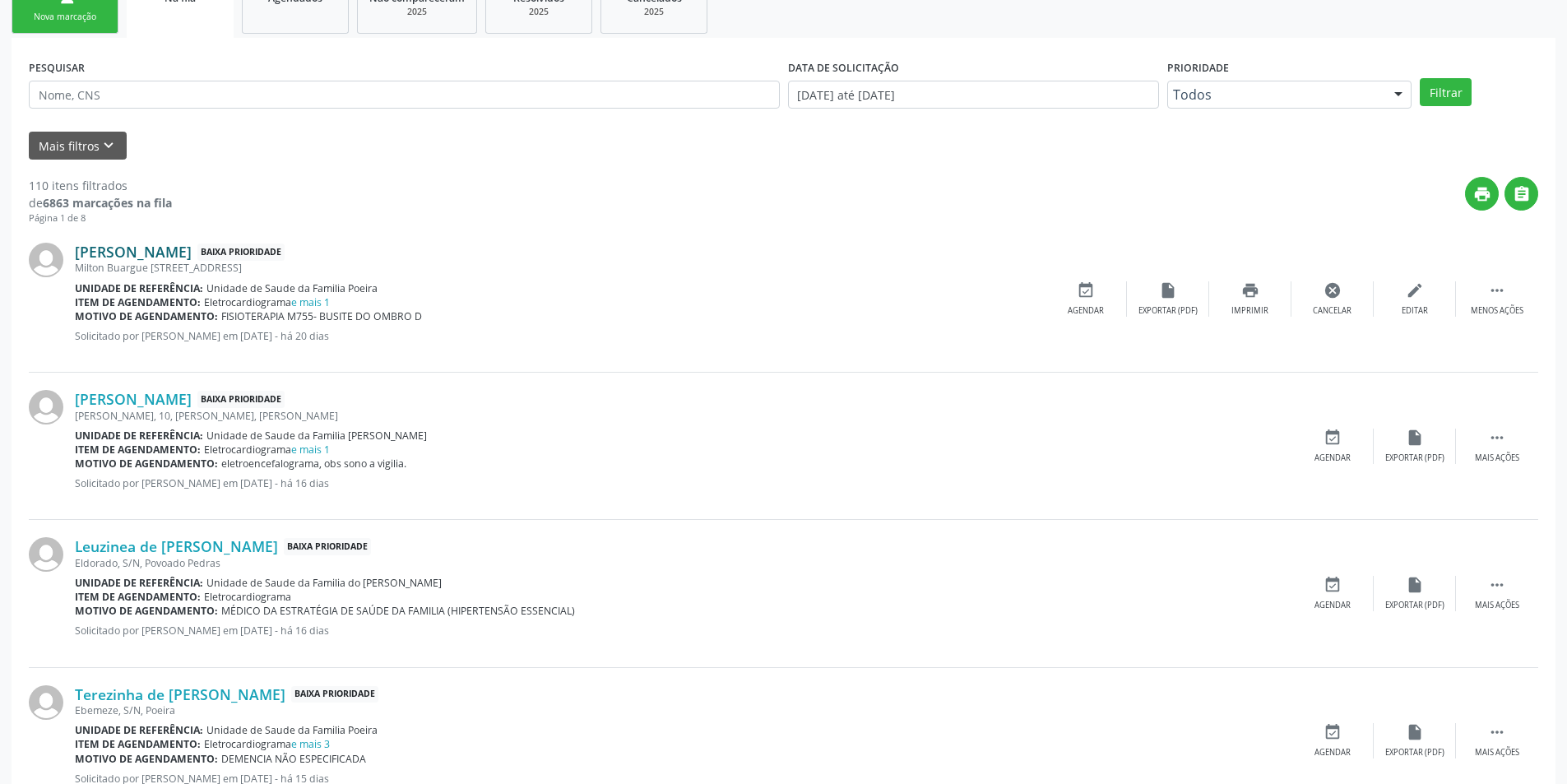
click at [191, 254] on link "[PERSON_NAME]" at bounding box center [133, 251] width 117 height 18
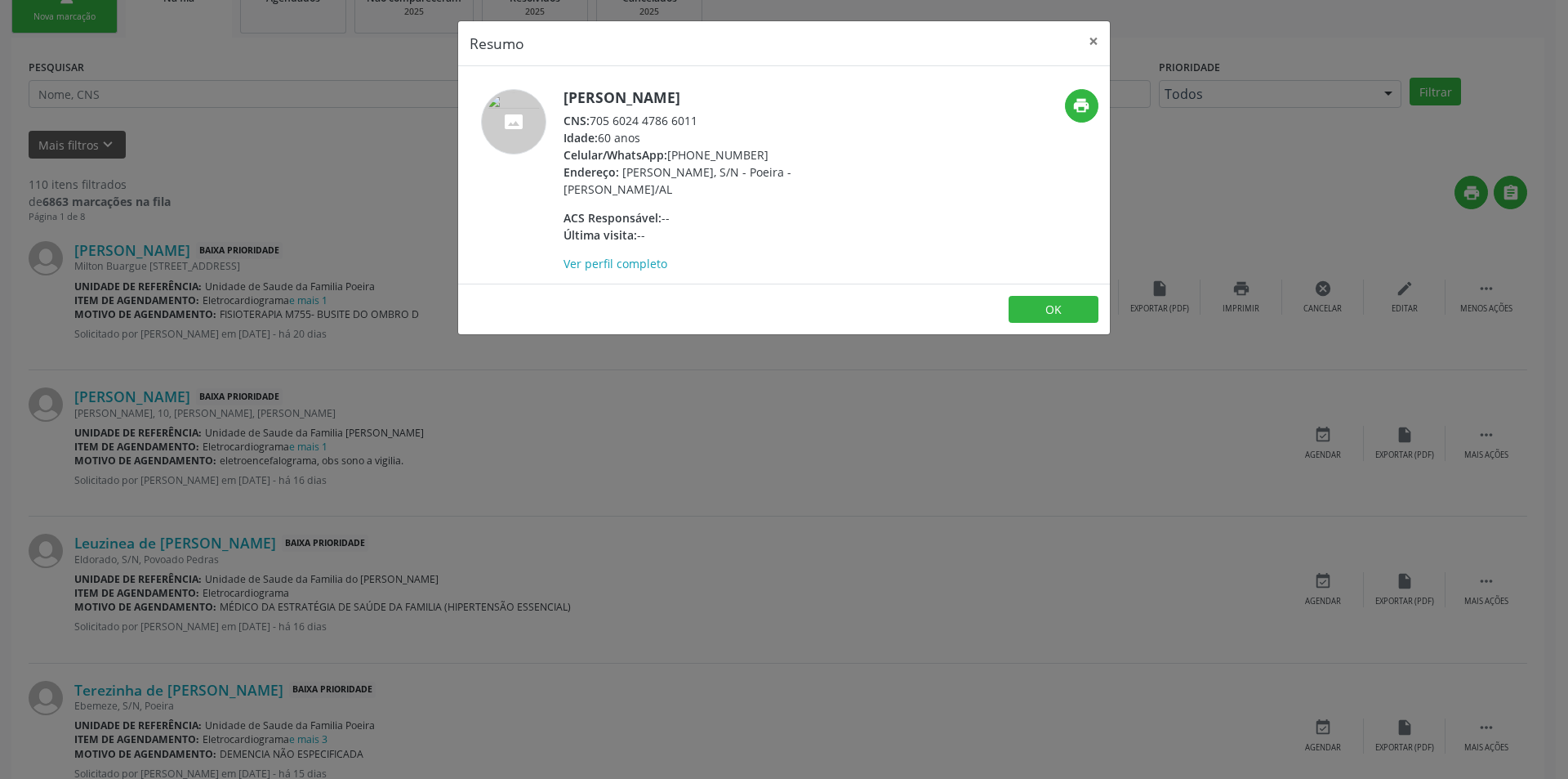
click at [373, 267] on div "Resumo × [PERSON_NAME] CNS: 705 6024 4786 6011 Idade: 60 anos Celular/WhatsApp:…" at bounding box center [784, 389] width 1568 height 779
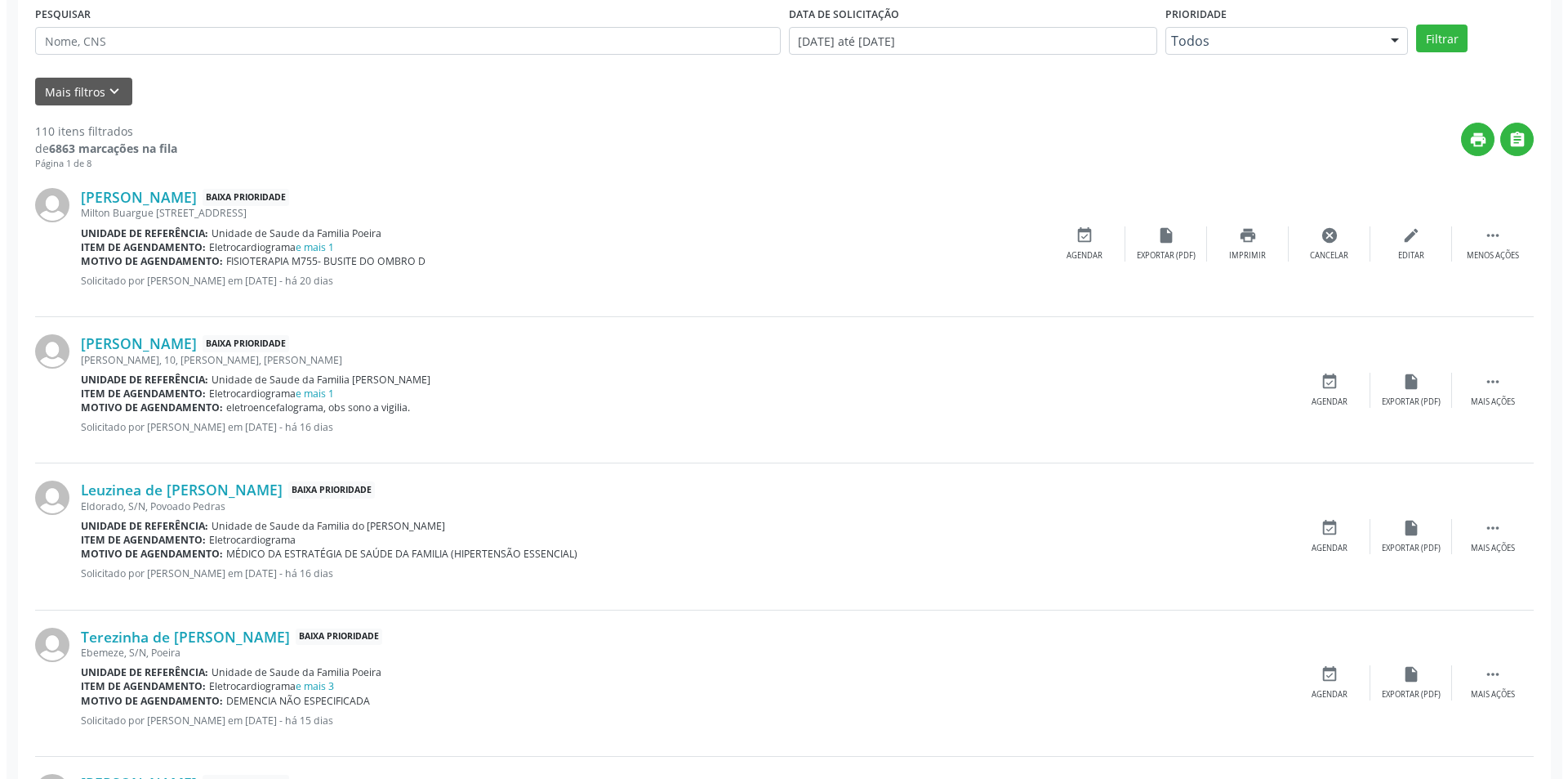
scroll to position [465, 0]
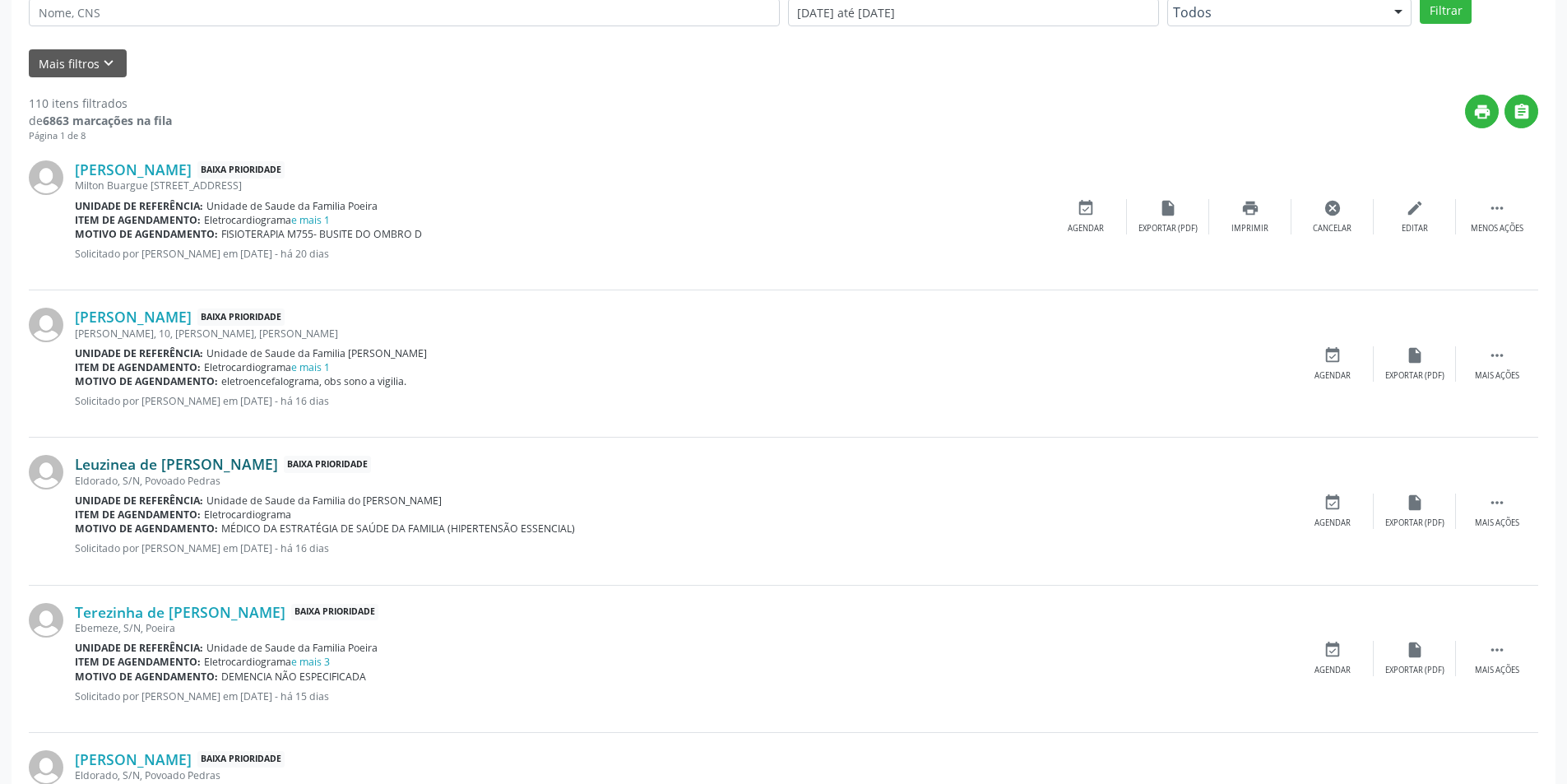
click at [222, 455] on link "Leuzinea de [PERSON_NAME]" at bounding box center [176, 463] width 203 height 18
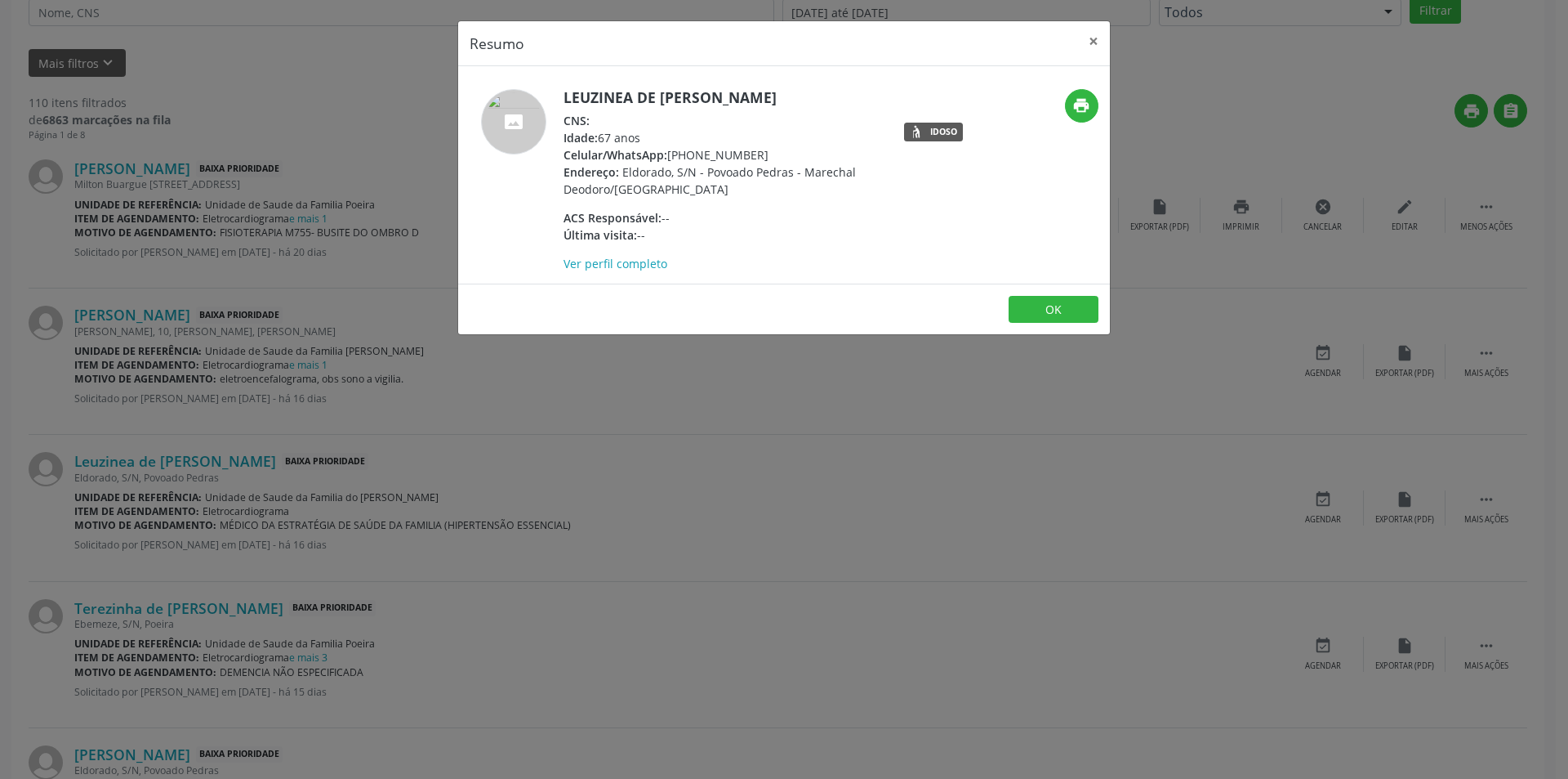
click at [642, 419] on div "Resumo × Leuzinea de [PERSON_NAME] CNS: Idade: 67 anos Celular/WhatsApp: [PHONE…" at bounding box center [784, 389] width 1568 height 779
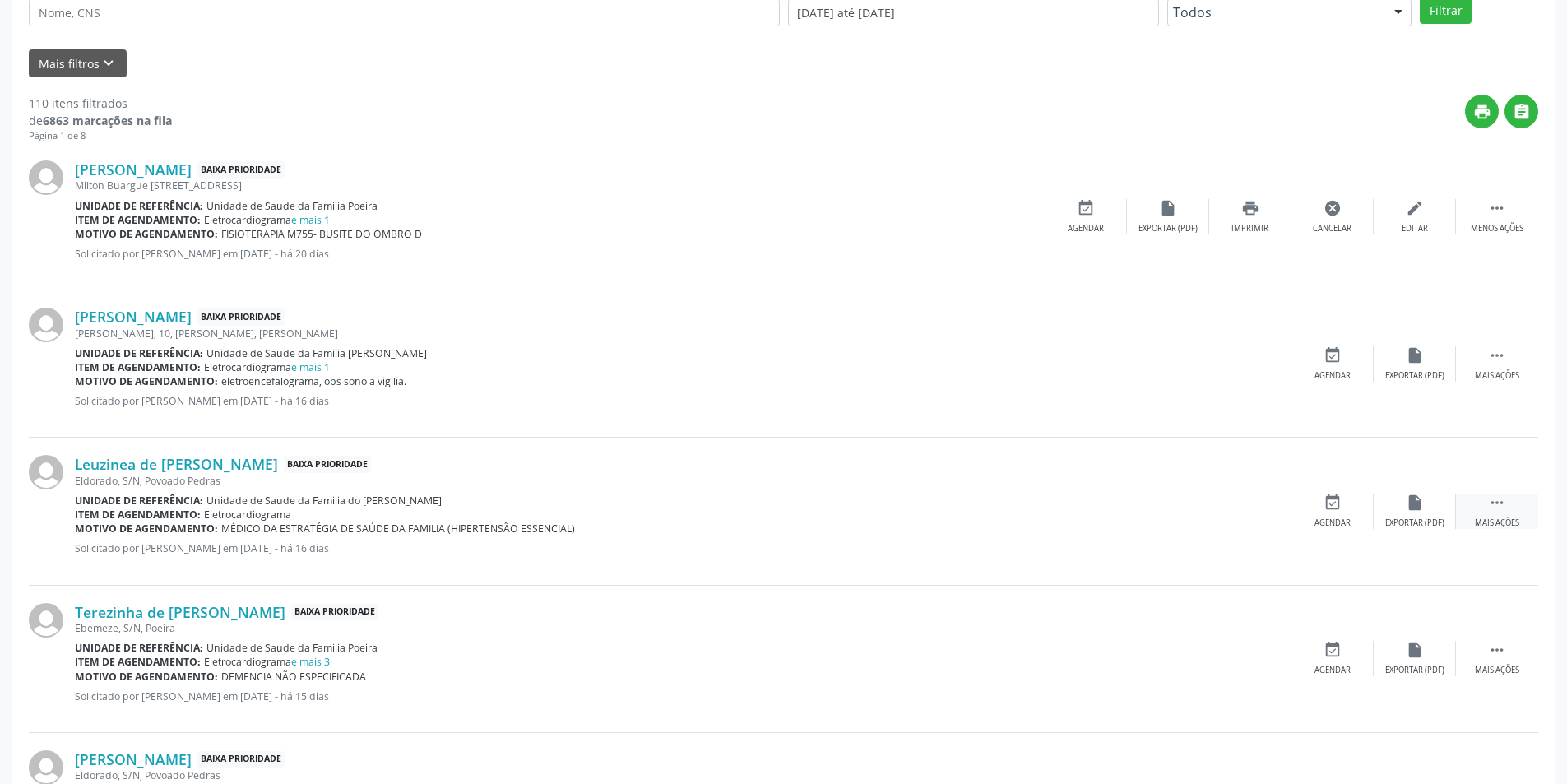
click at [1492, 504] on icon "" at bounding box center [1497, 502] width 18 height 18
click at [1332, 514] on div "cancel Cancelar" at bounding box center [1333, 510] width 83 height 35
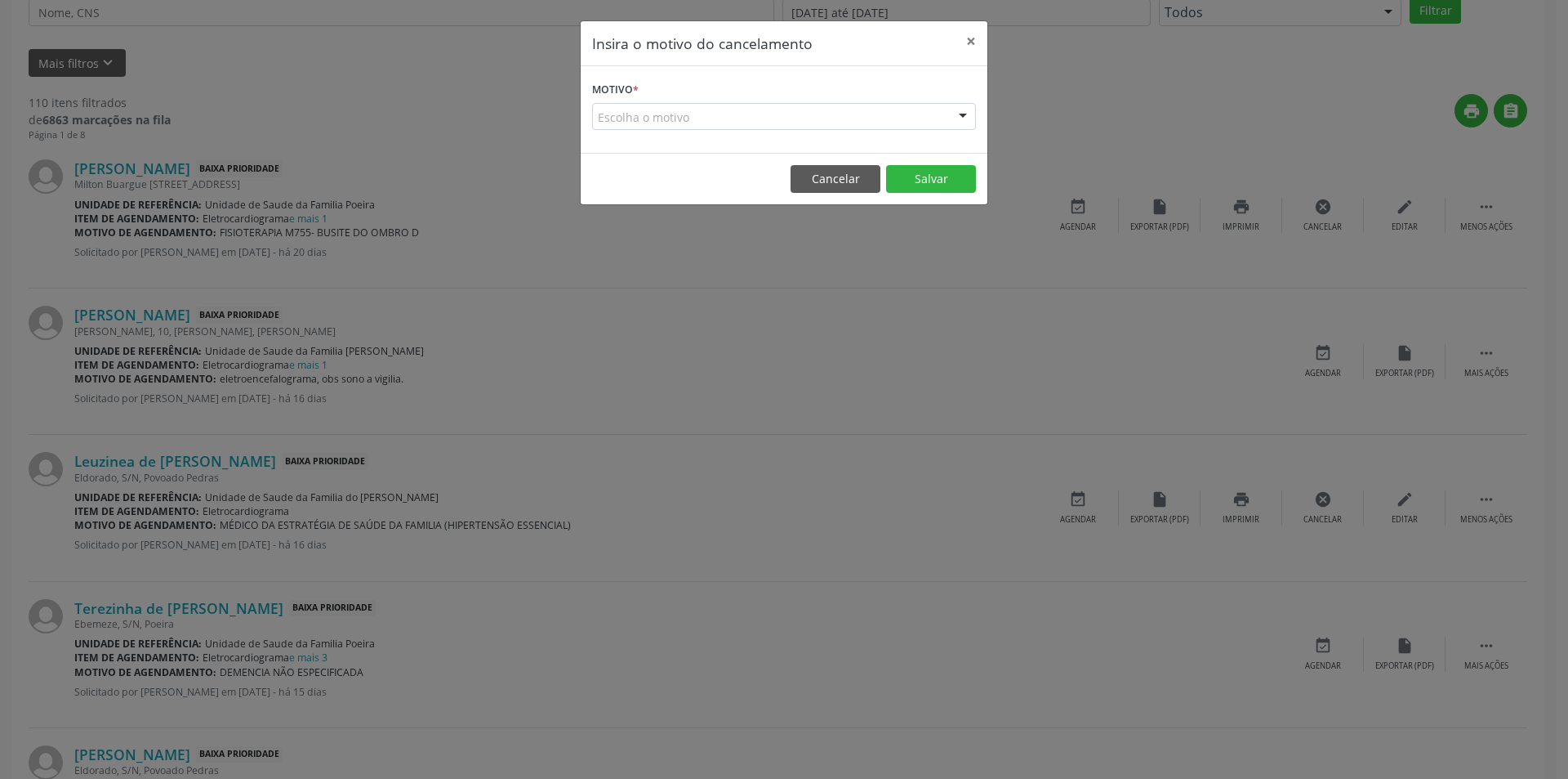
click at [655, 118] on div "Escolha o motivo" at bounding box center [784, 116] width 384 height 28
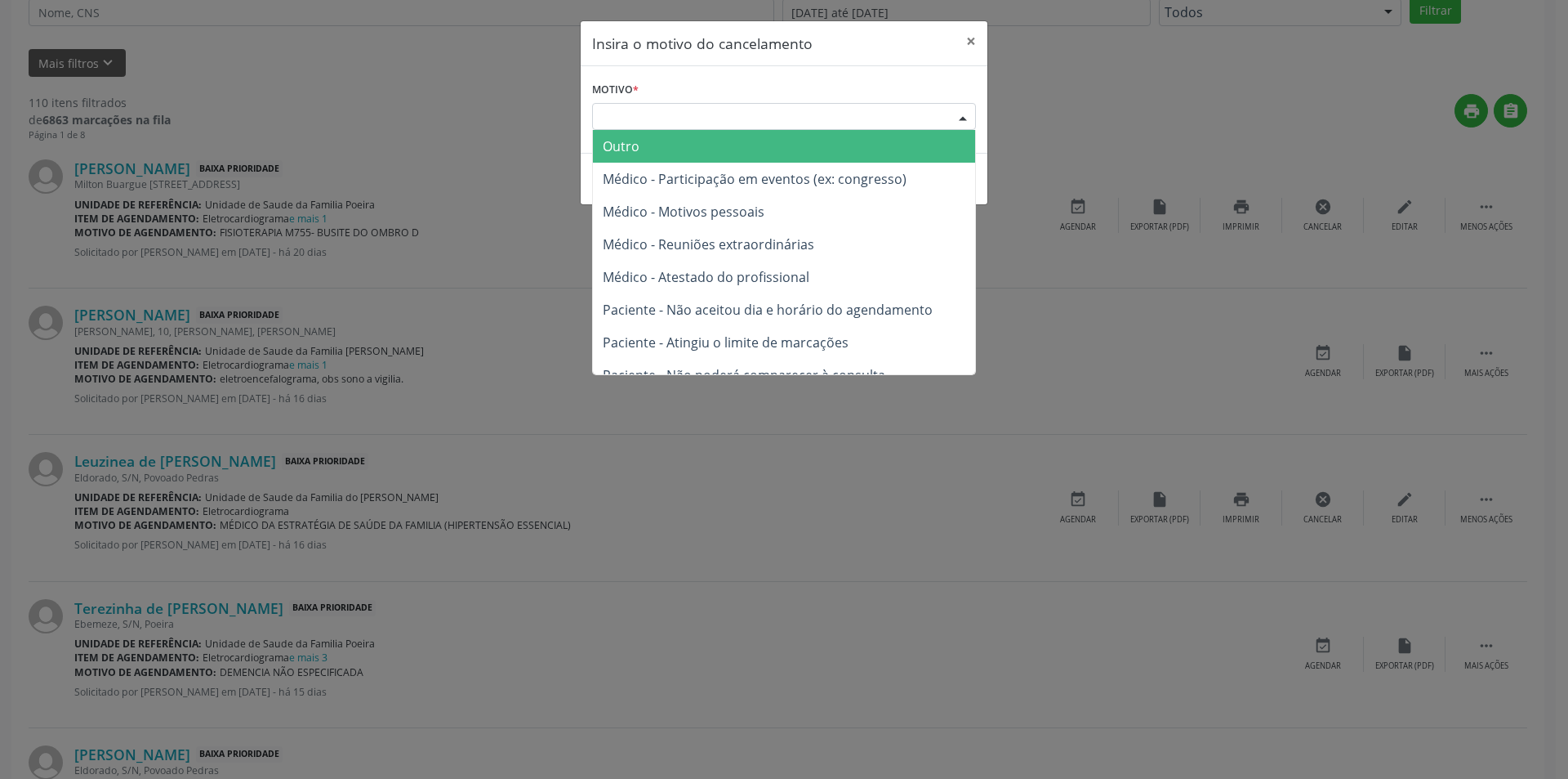
click at [655, 118] on div "Escolha o motivo" at bounding box center [784, 116] width 384 height 28
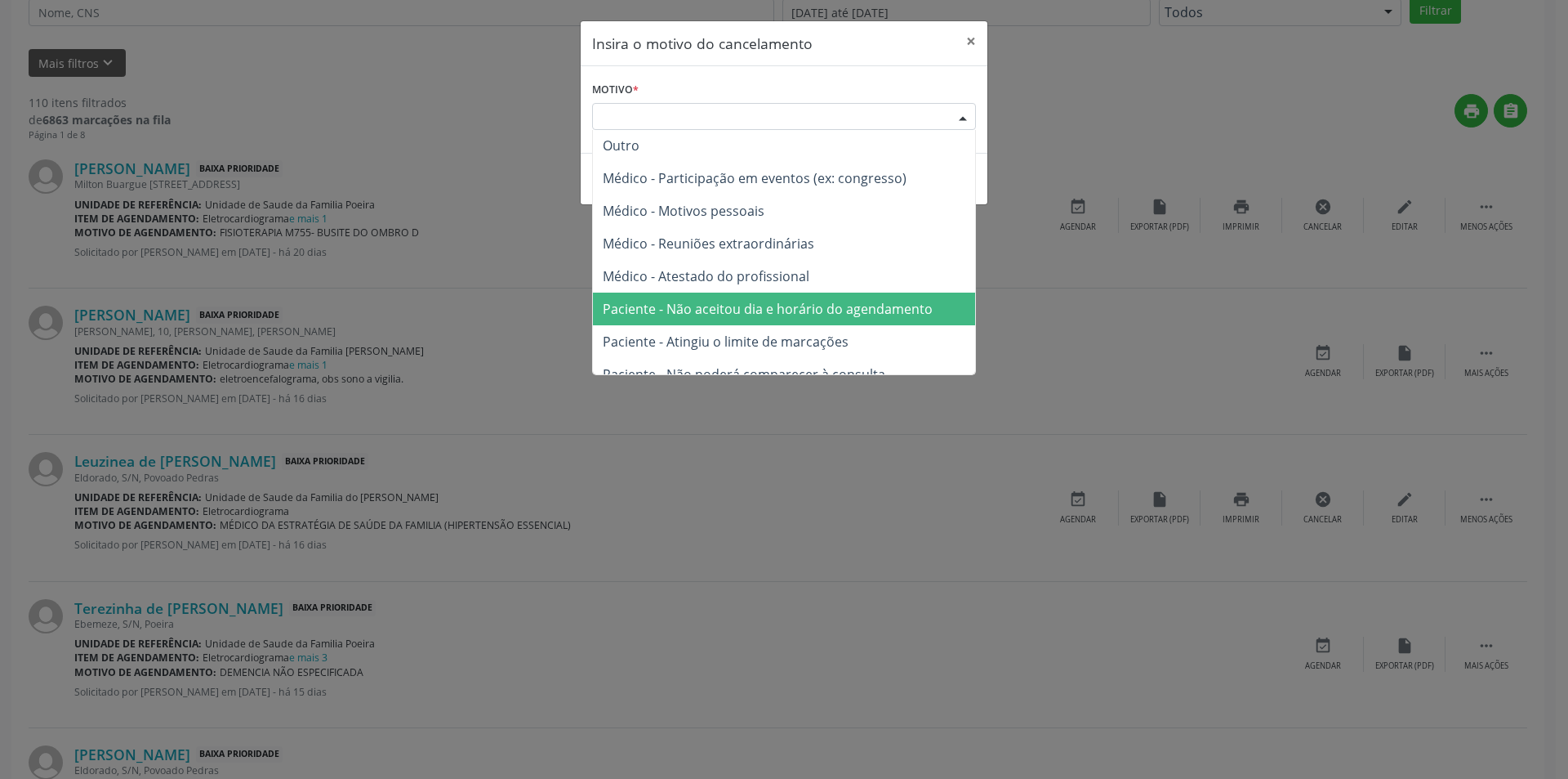
scroll to position [0, 0]
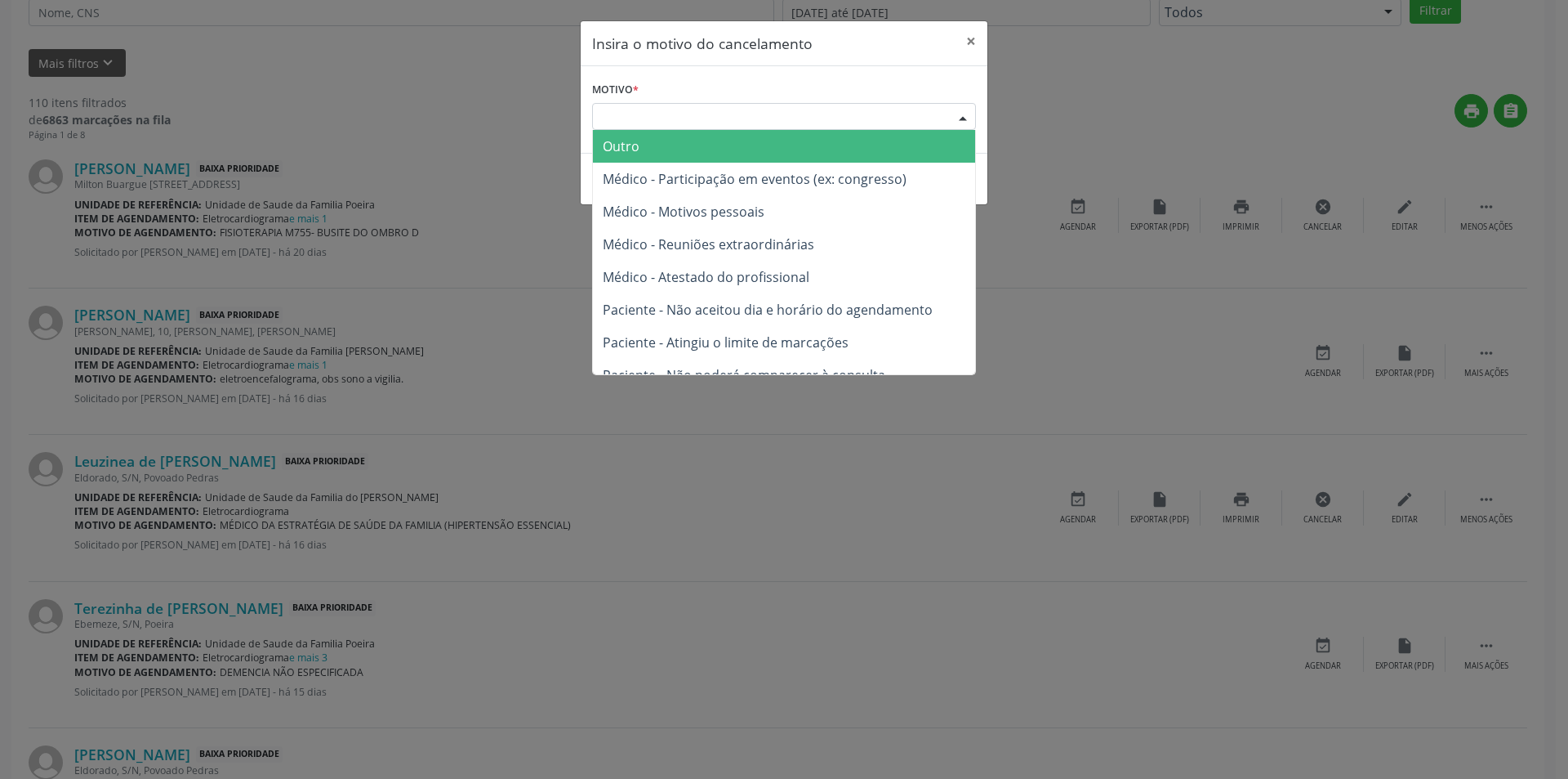
click at [626, 150] on span "Outro" at bounding box center [621, 146] width 37 height 18
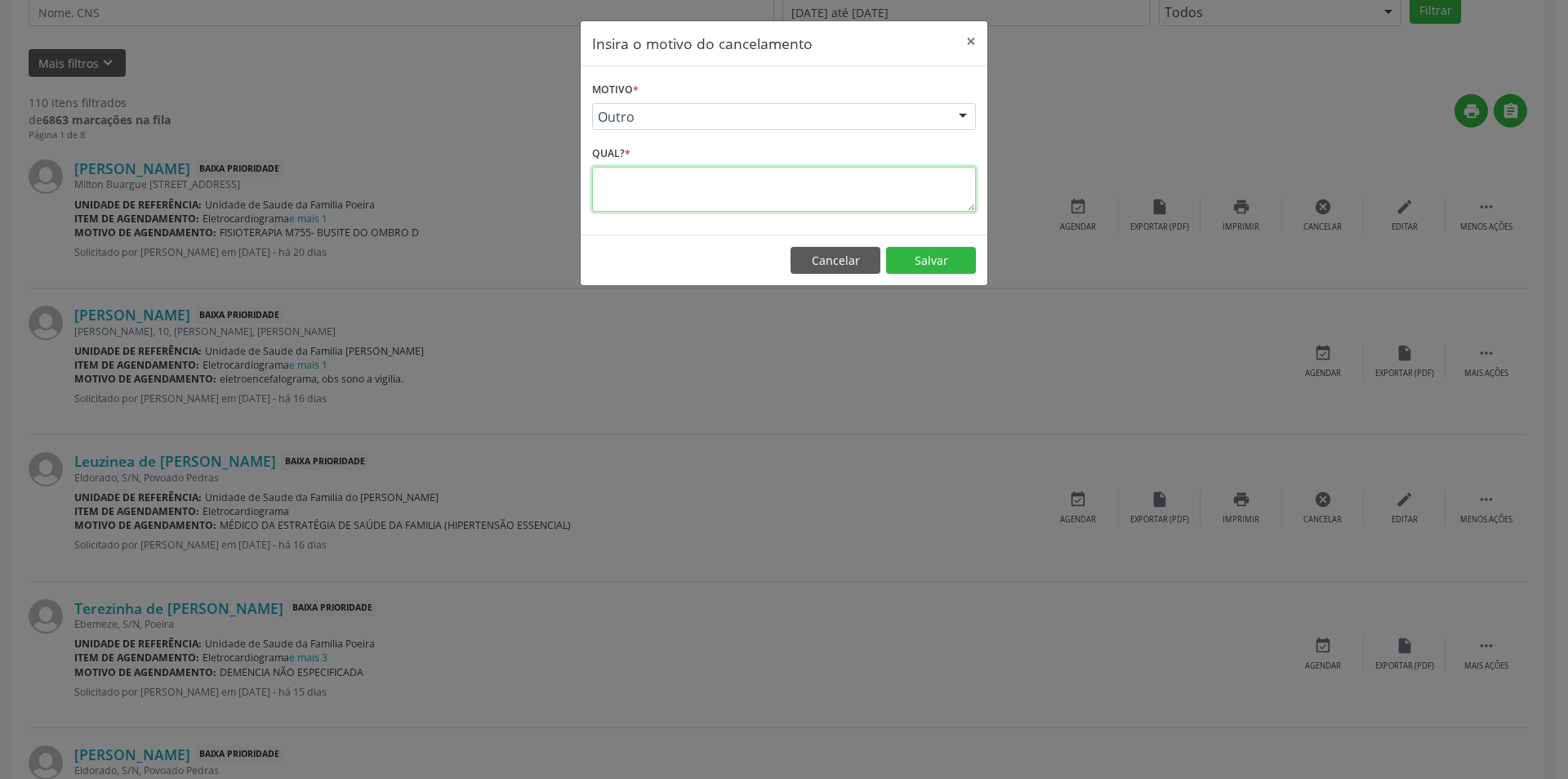
click at [635, 195] on textarea at bounding box center [784, 189] width 384 height 45
type textarea "p"
type textarea "Sem sus"
click at [925, 255] on button "Salvar" at bounding box center [931, 261] width 90 height 28
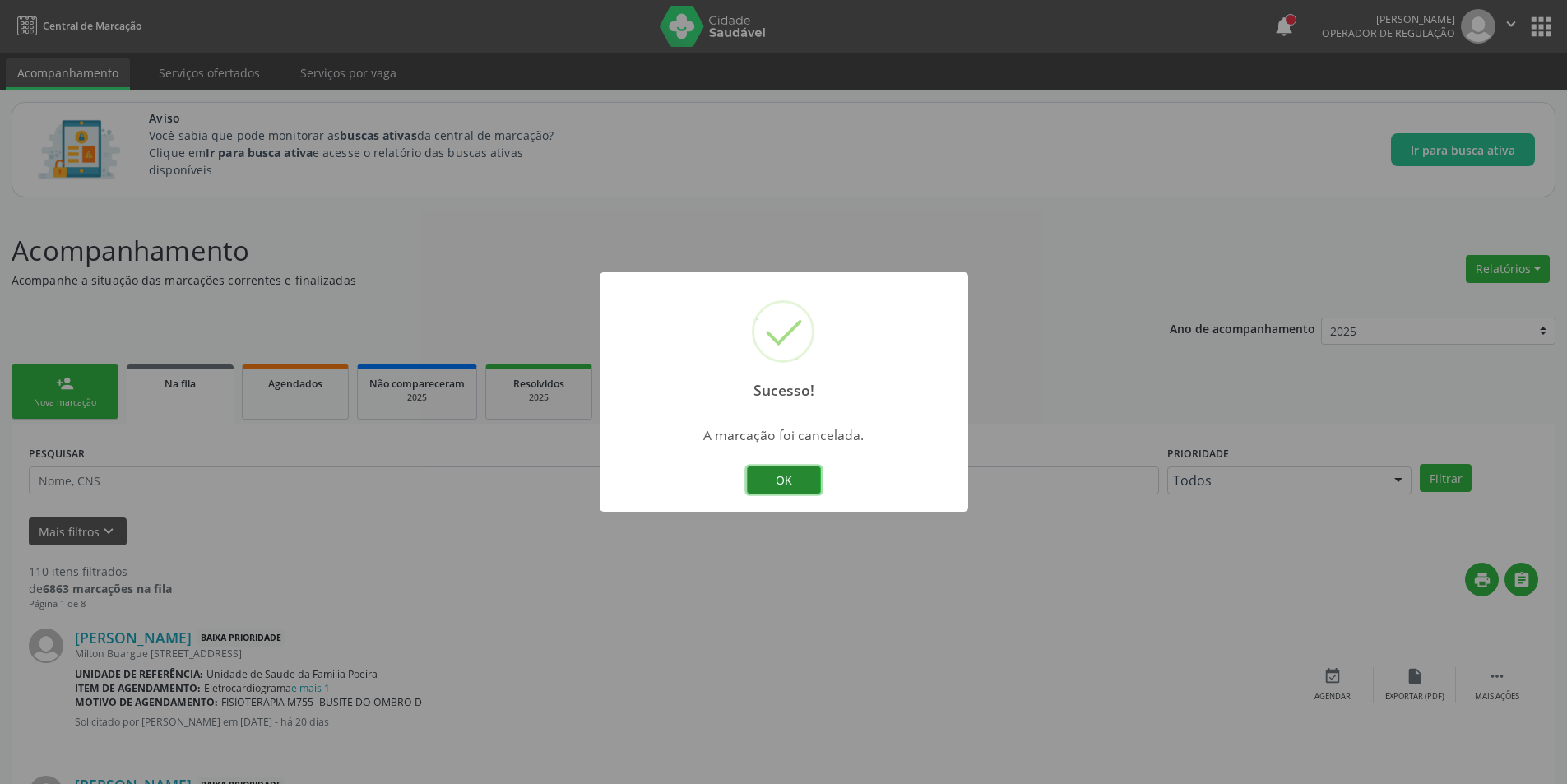
click at [795, 481] on button "OK" at bounding box center [784, 480] width 74 height 28
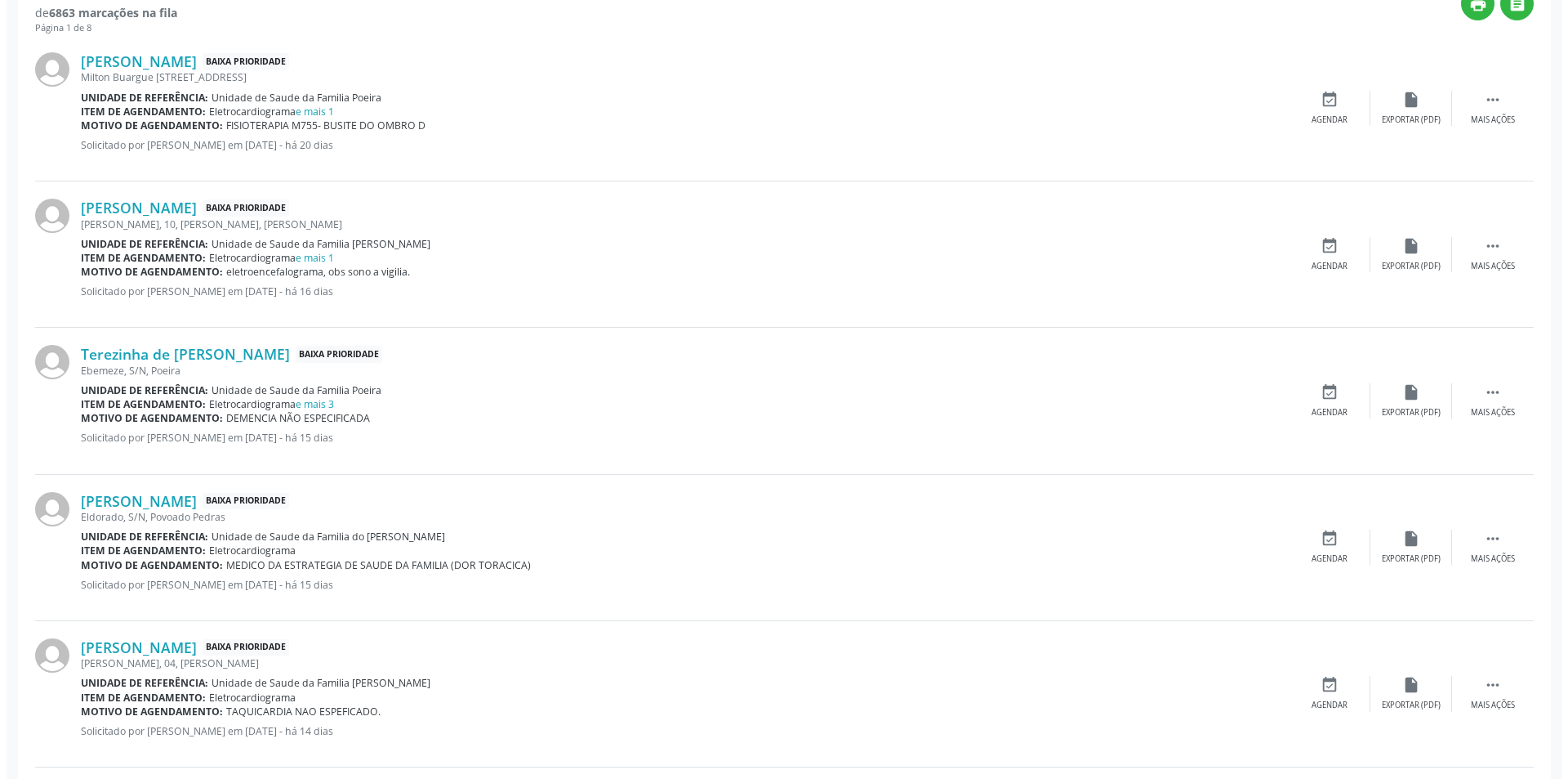
scroll to position [654, 0]
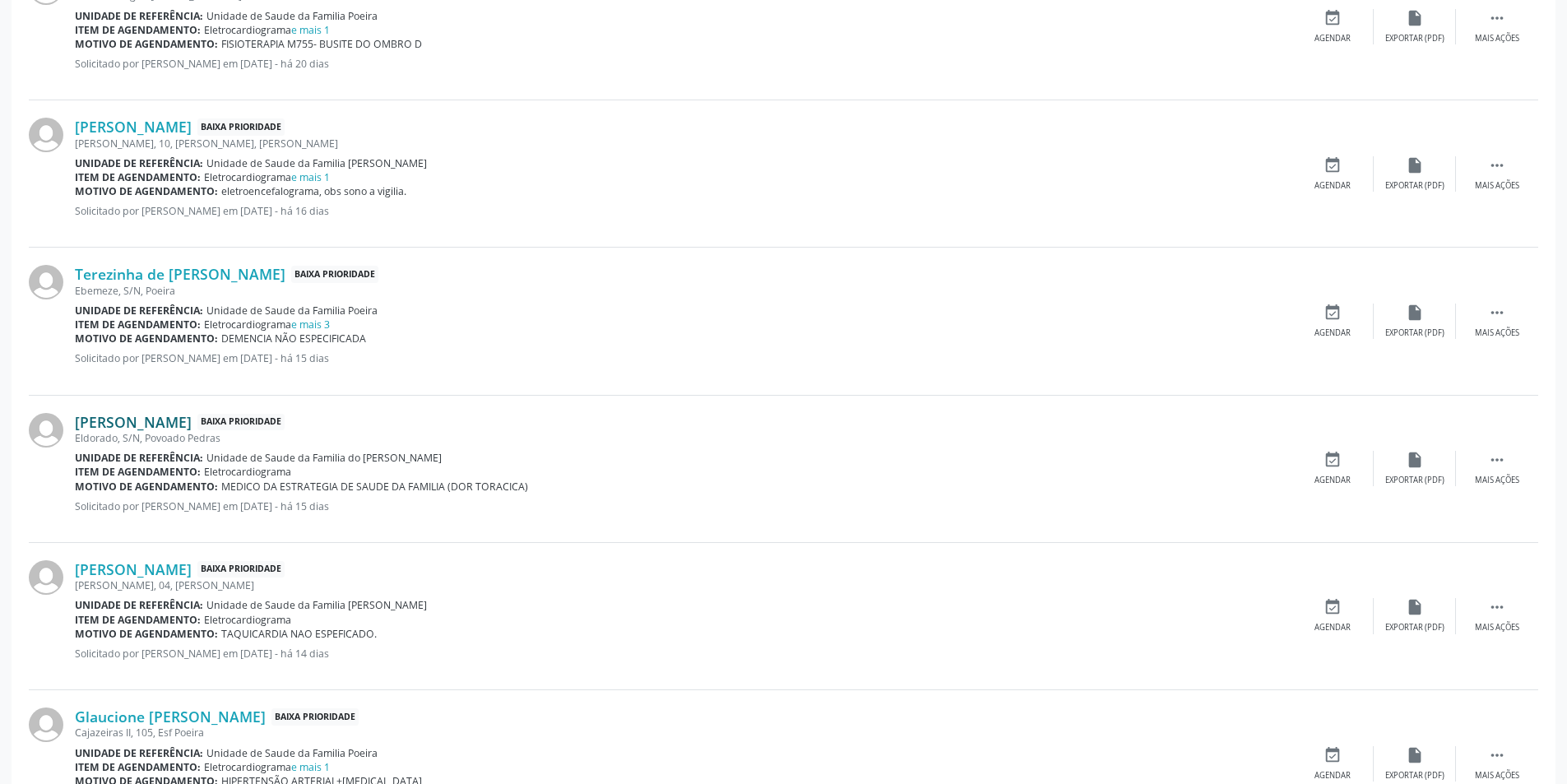
click at [173, 427] on link "[PERSON_NAME]" at bounding box center [133, 422] width 117 height 18
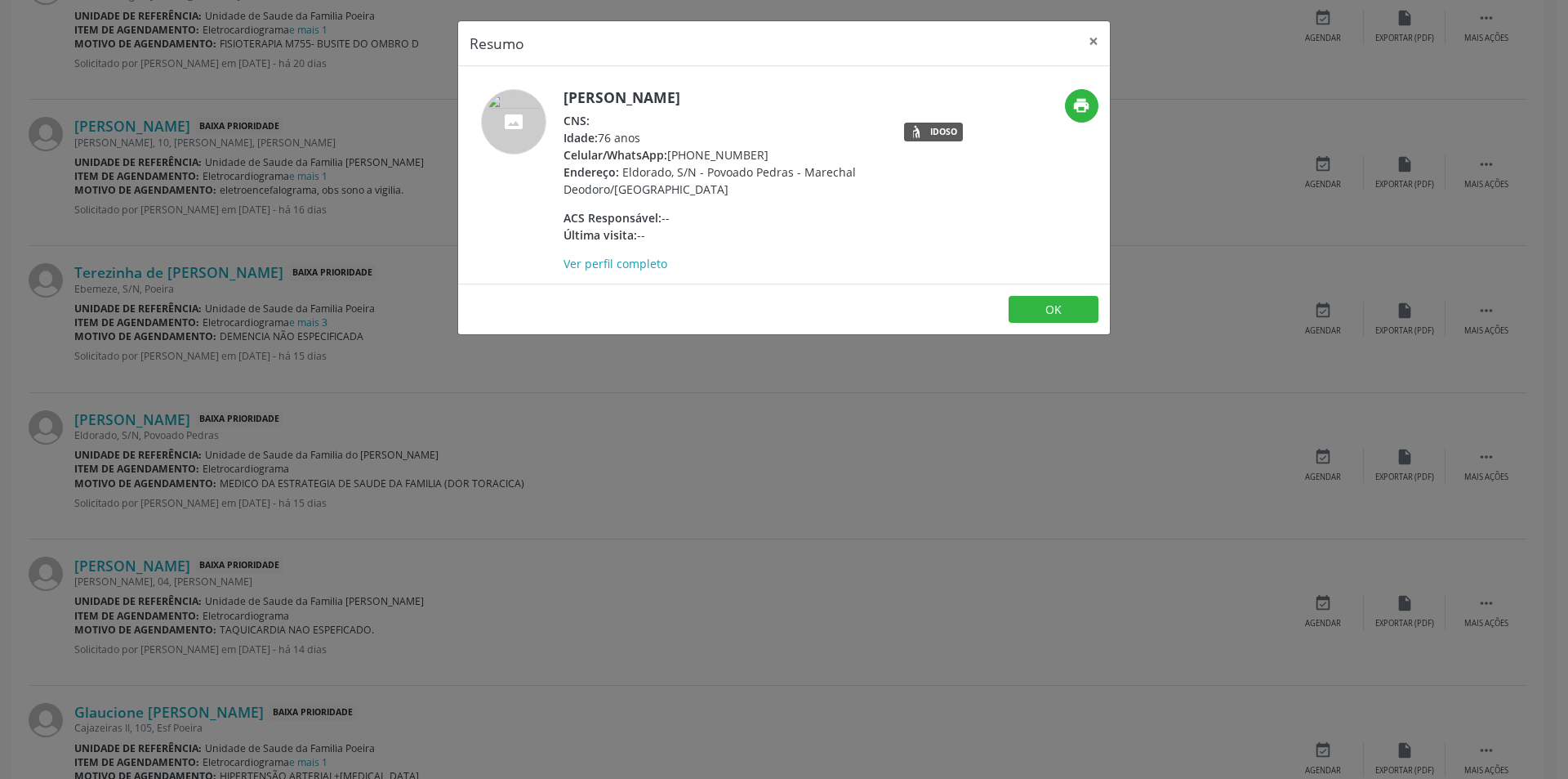
click at [703, 438] on div "Resumo × [PERSON_NAME] CNS: Idade: 76 anos Celular/WhatsApp: [PHONE_NUMBER] End…" at bounding box center [784, 389] width 1568 height 779
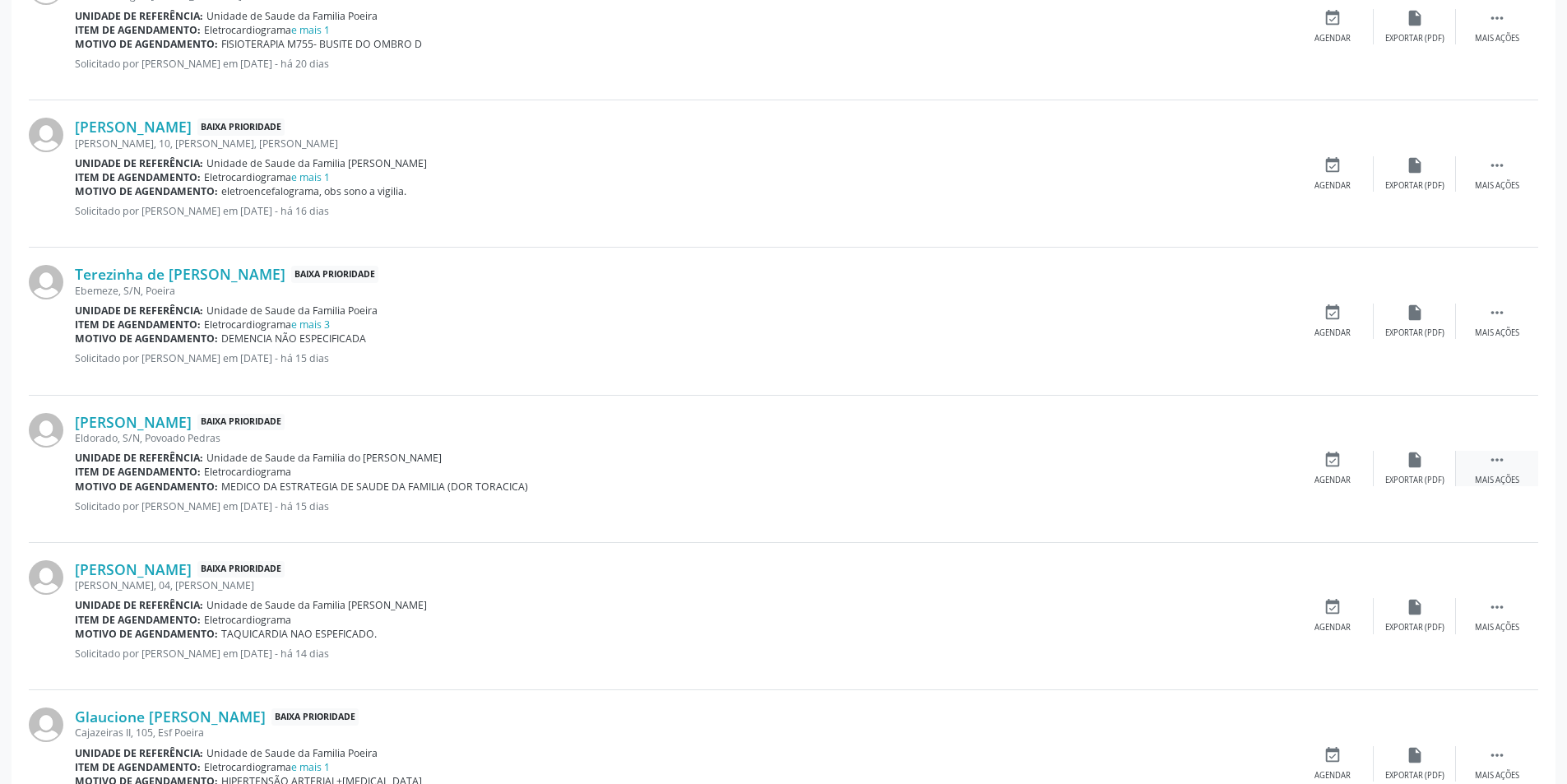
click at [1494, 464] on icon "" at bounding box center [1497, 460] width 18 height 18
click at [1318, 475] on div "Cancelar" at bounding box center [1332, 480] width 39 height 12
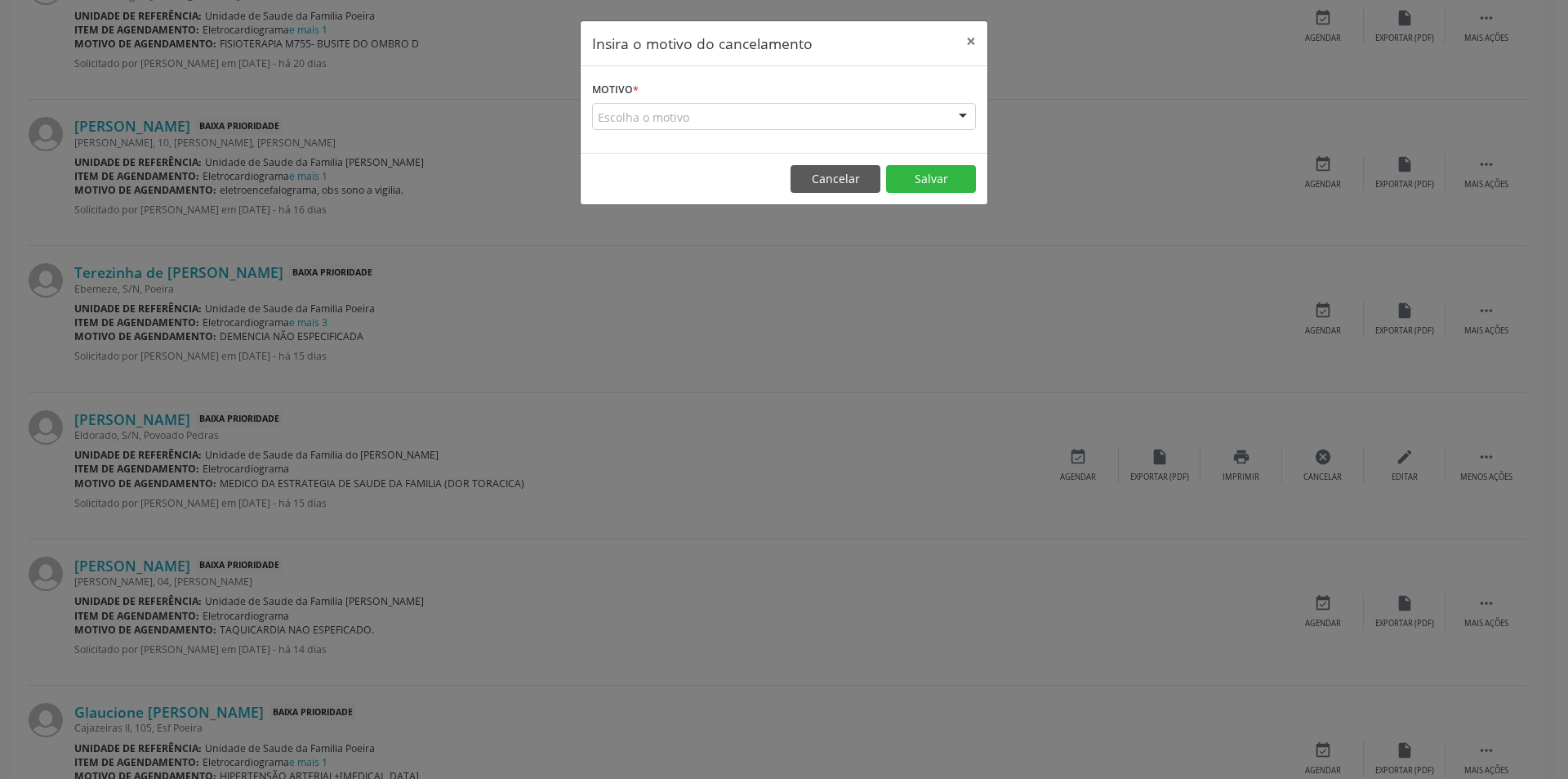
click at [619, 112] on div "Escolha o motivo" at bounding box center [784, 116] width 384 height 28
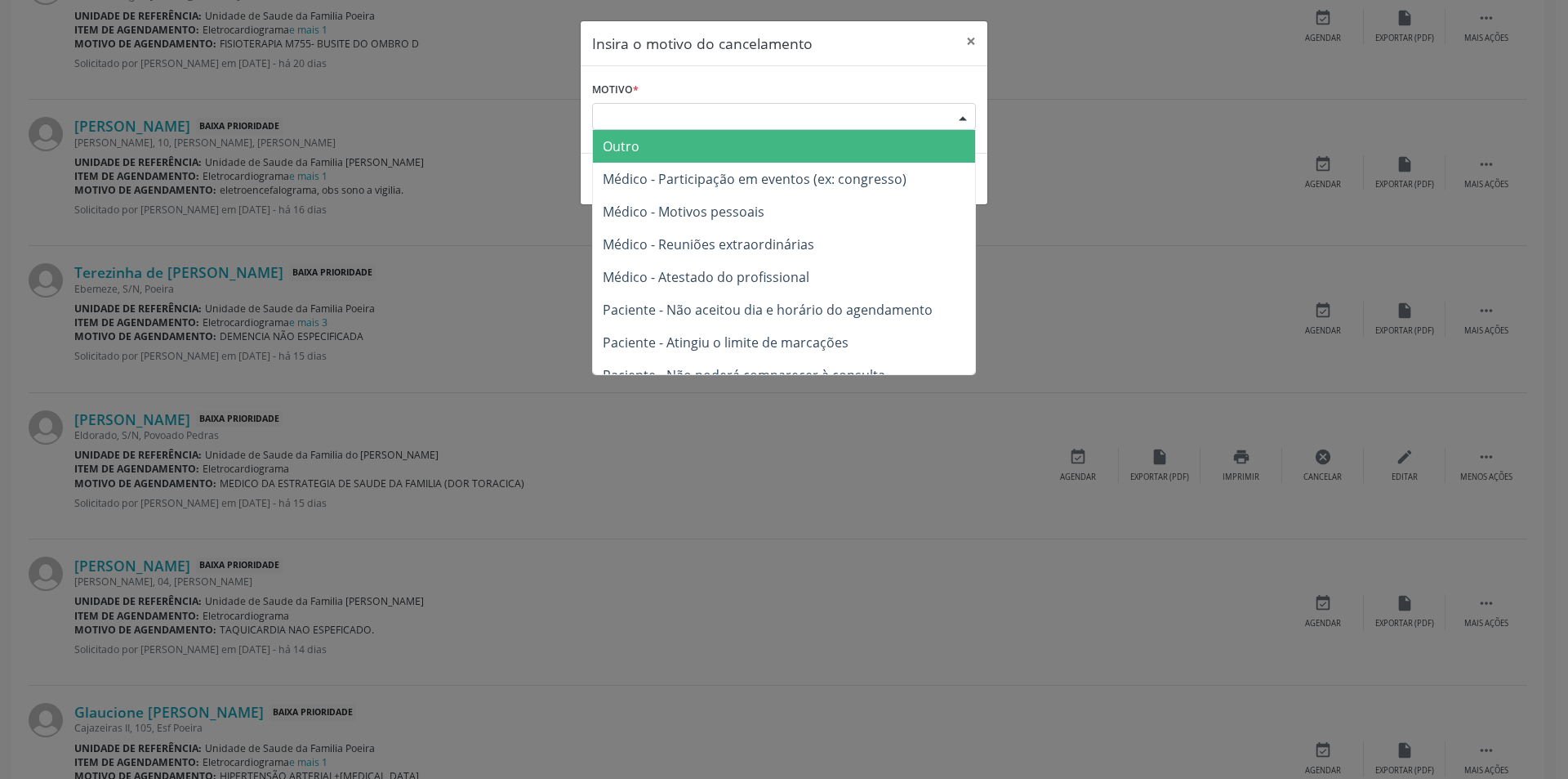
click at [645, 141] on span "Outro" at bounding box center [784, 146] width 383 height 33
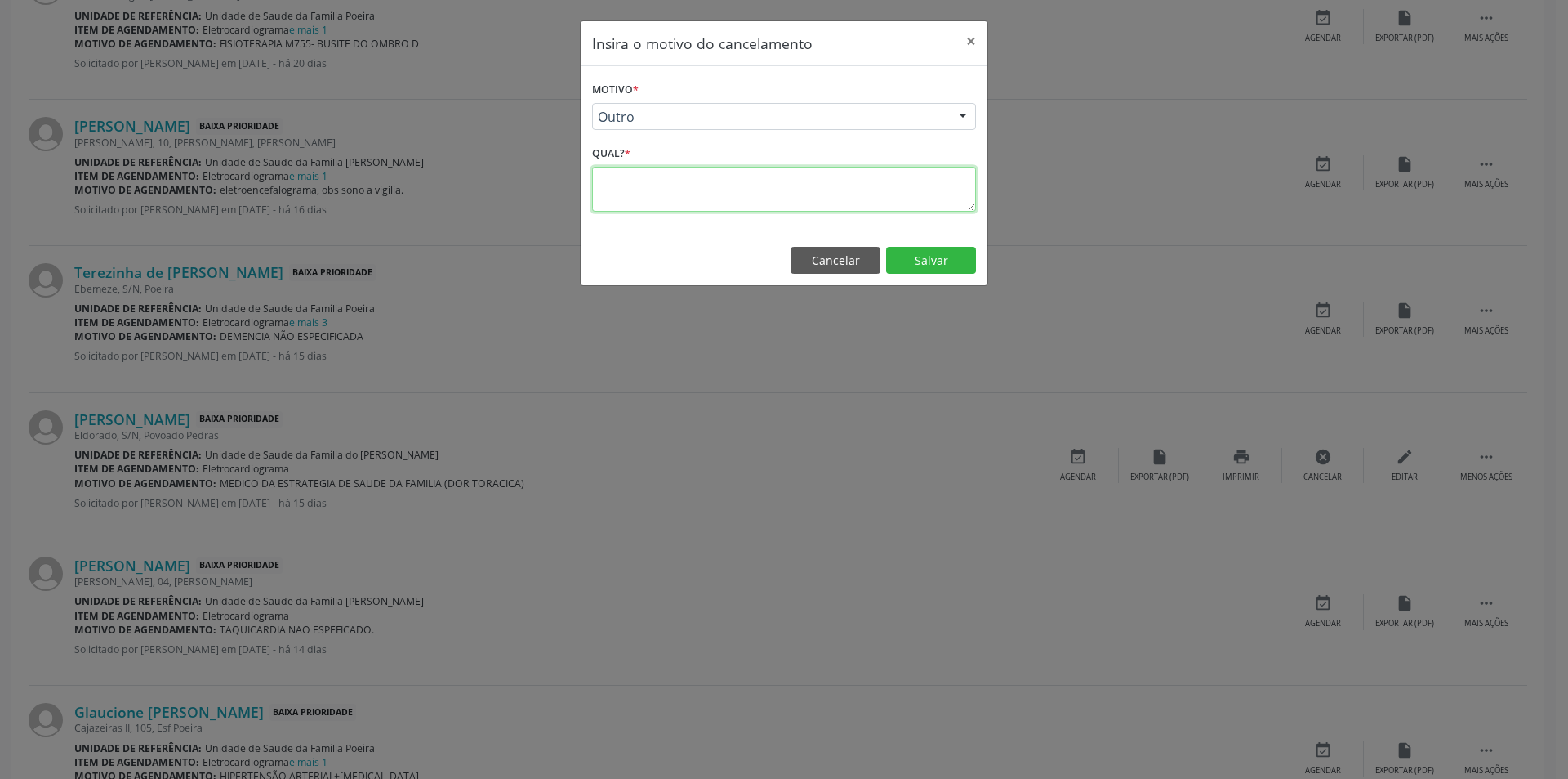
click at [640, 181] on textarea at bounding box center [784, 189] width 384 height 45
type textarea "p"
type textarea "P"
type textarea "Sem sus"
click at [938, 258] on button "Salvar" at bounding box center [931, 261] width 90 height 28
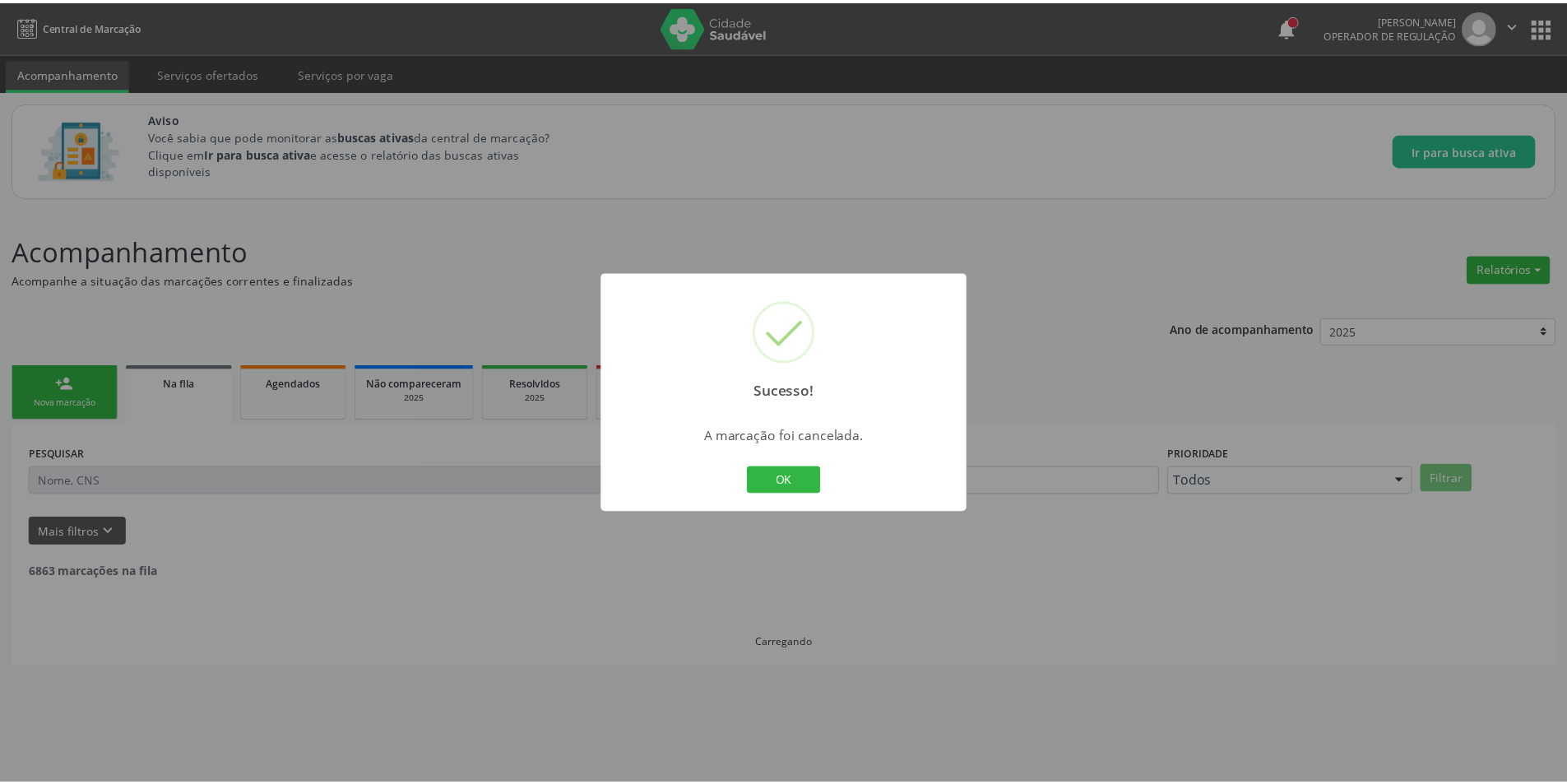
scroll to position [0, 0]
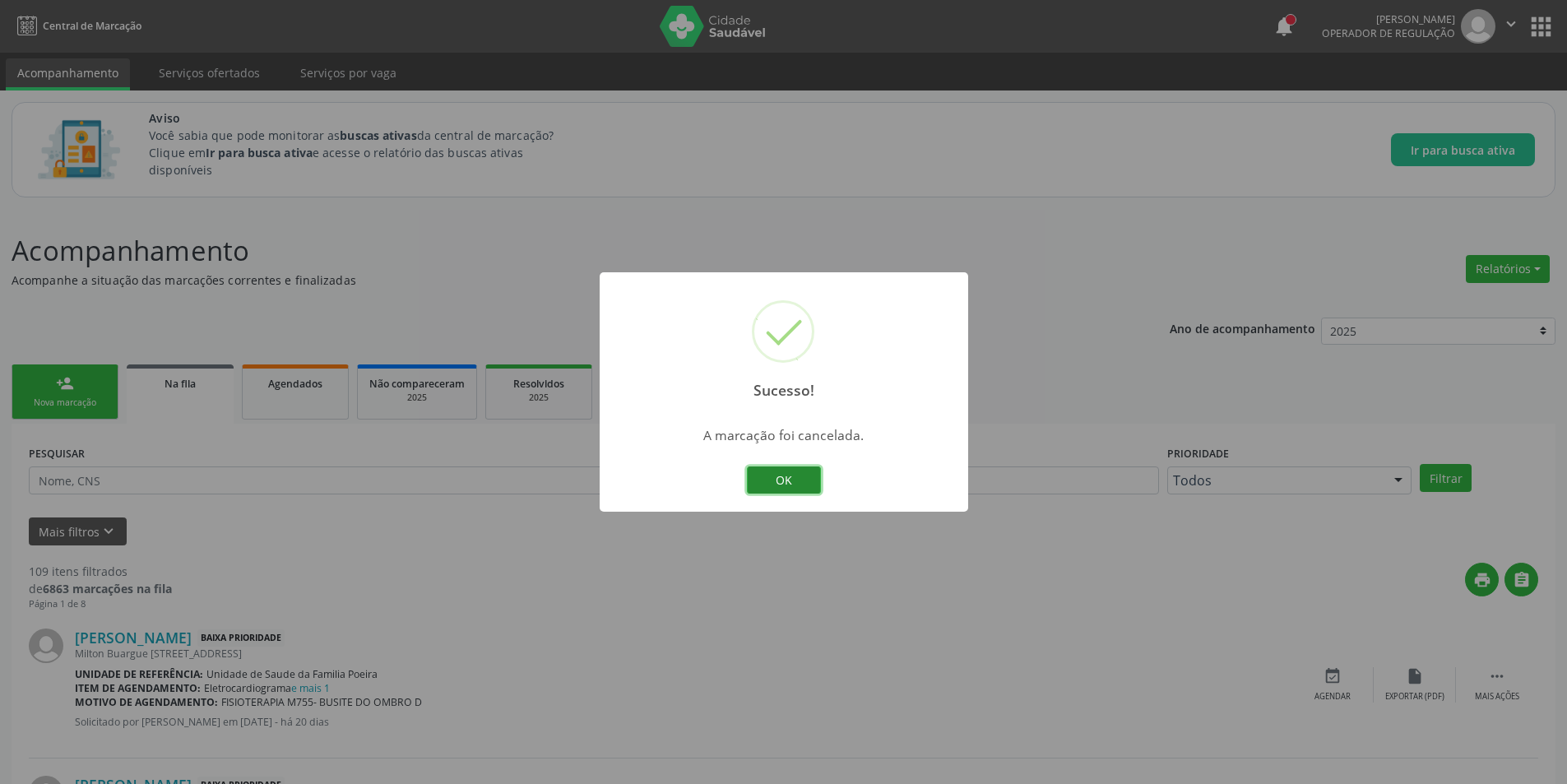
click at [775, 473] on button "OK" at bounding box center [784, 480] width 74 height 28
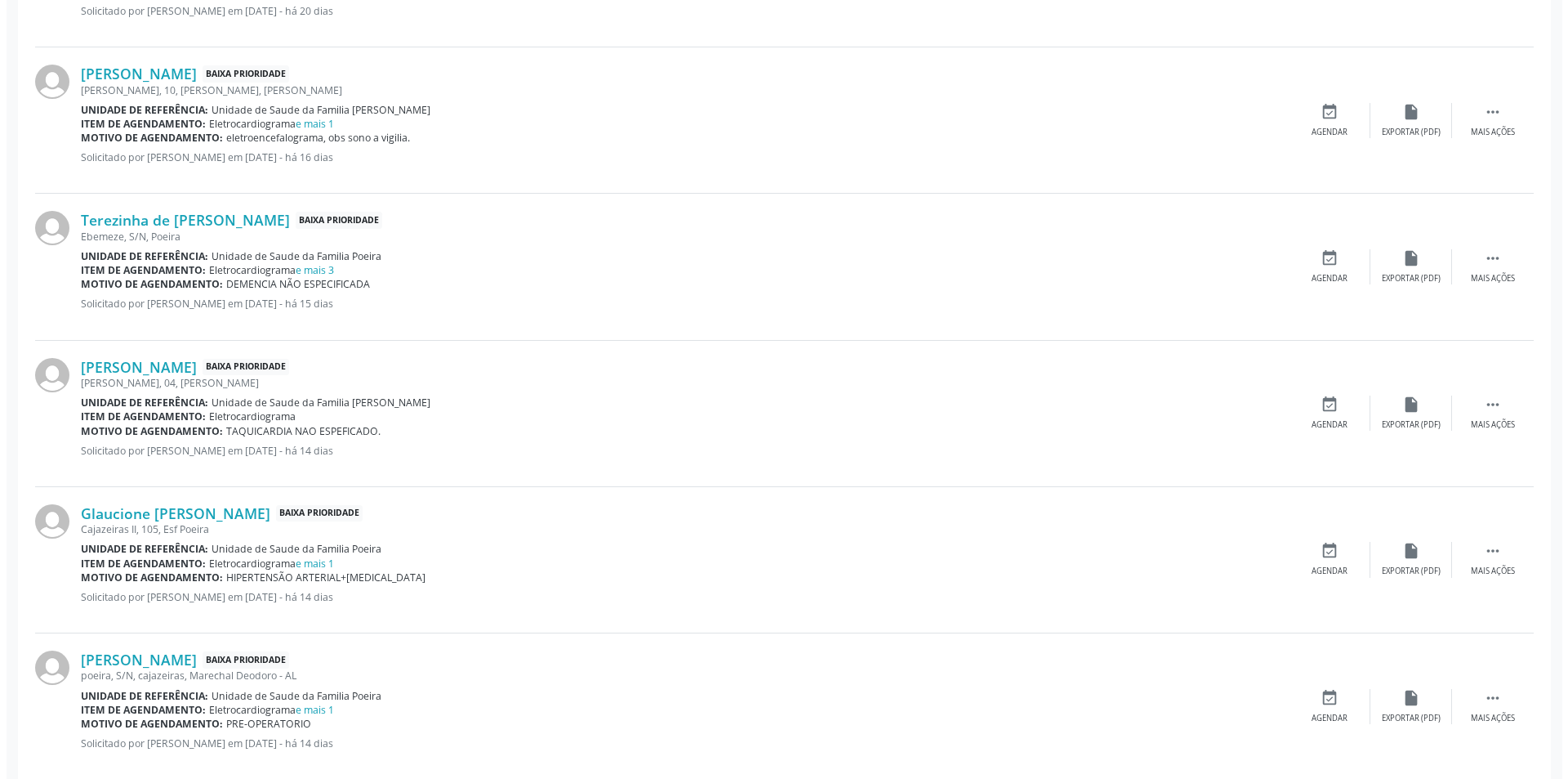
scroll to position [735, 0]
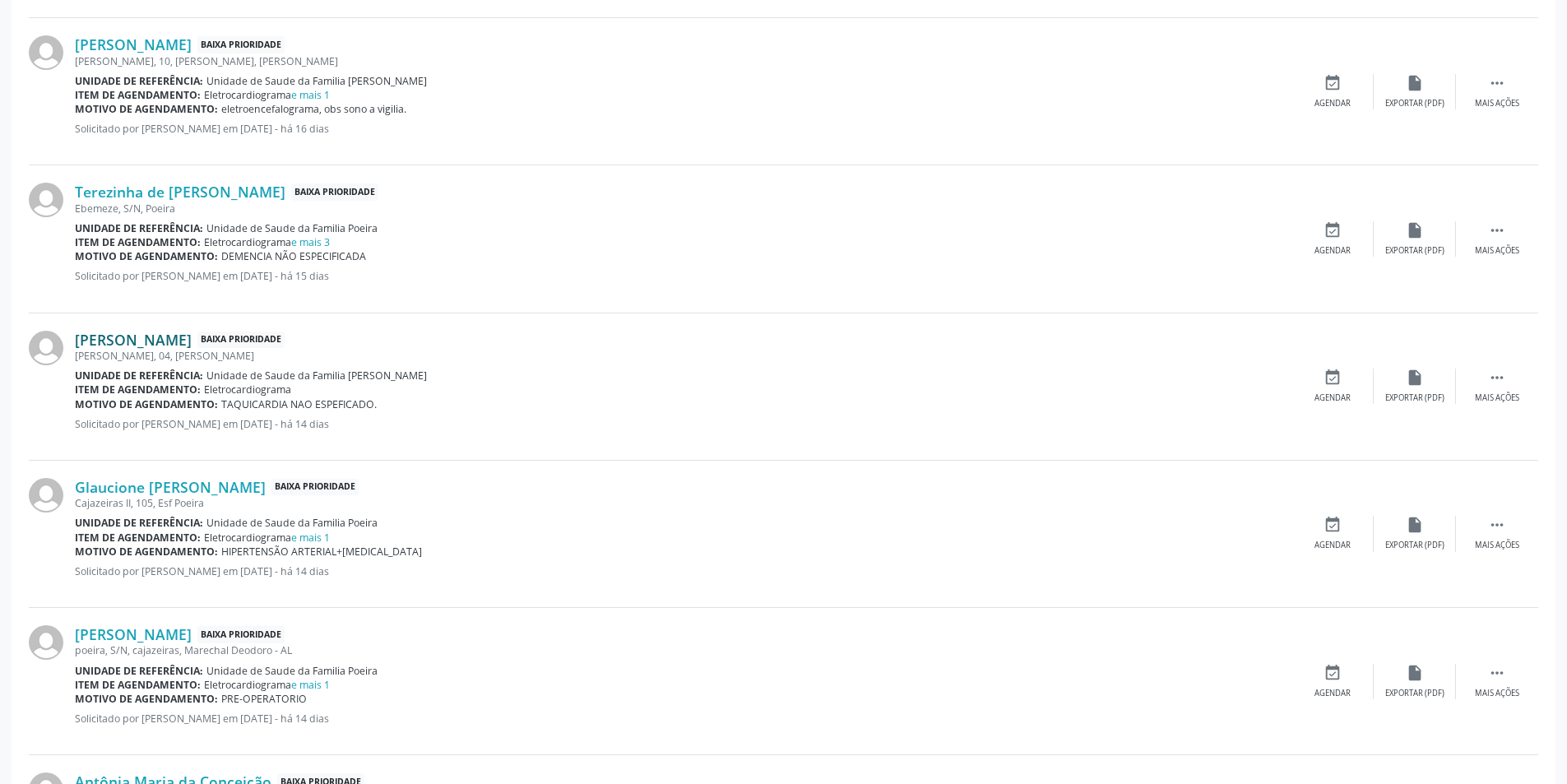
click at [191, 347] on link "[PERSON_NAME]" at bounding box center [133, 339] width 117 height 18
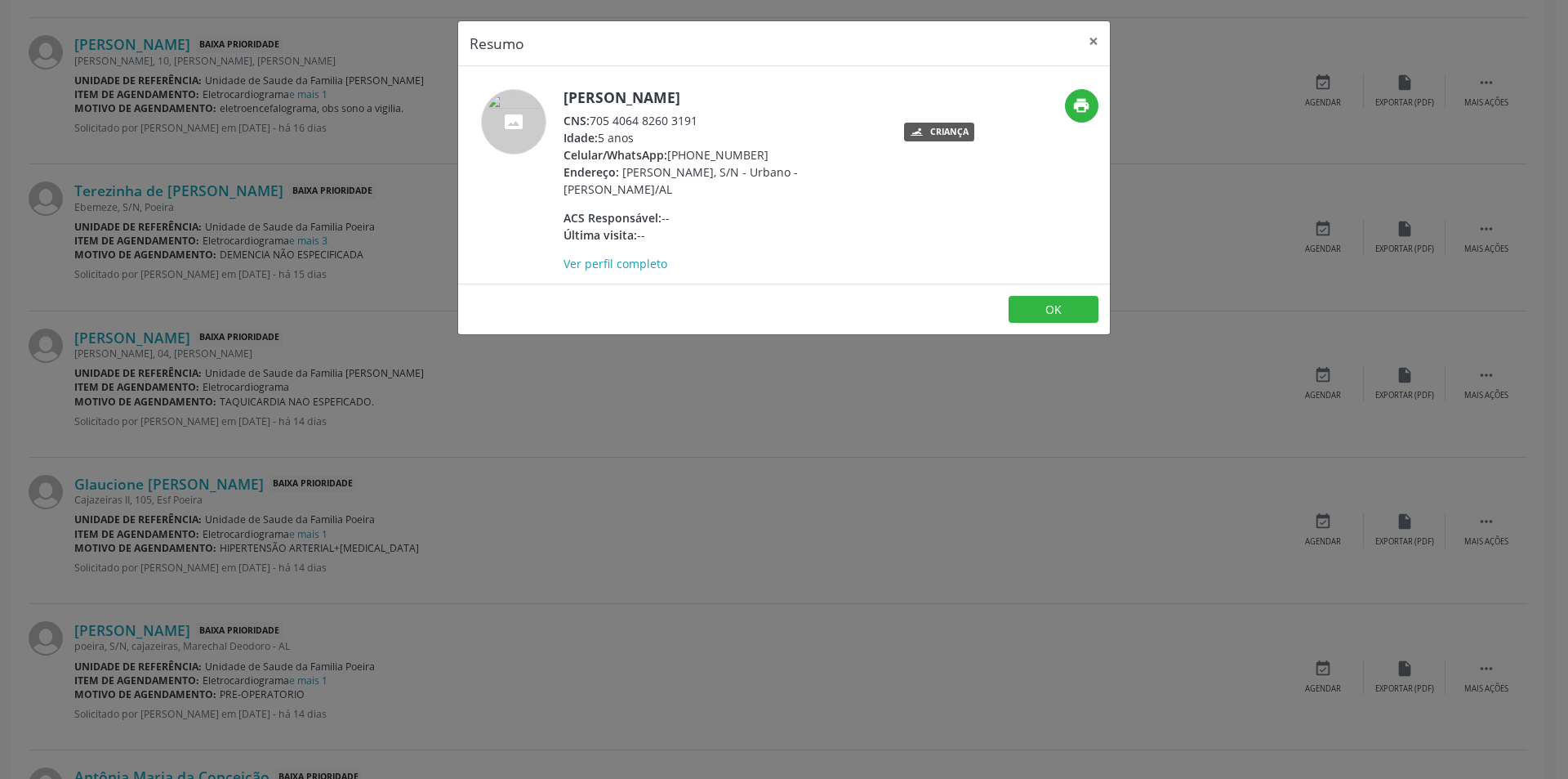
click at [678, 360] on div "Resumo × [PERSON_NAME] CNS: 705 4064 8260 3191 Idade: 5 anos Celular/WhatsApp: …" at bounding box center [784, 389] width 1568 height 779
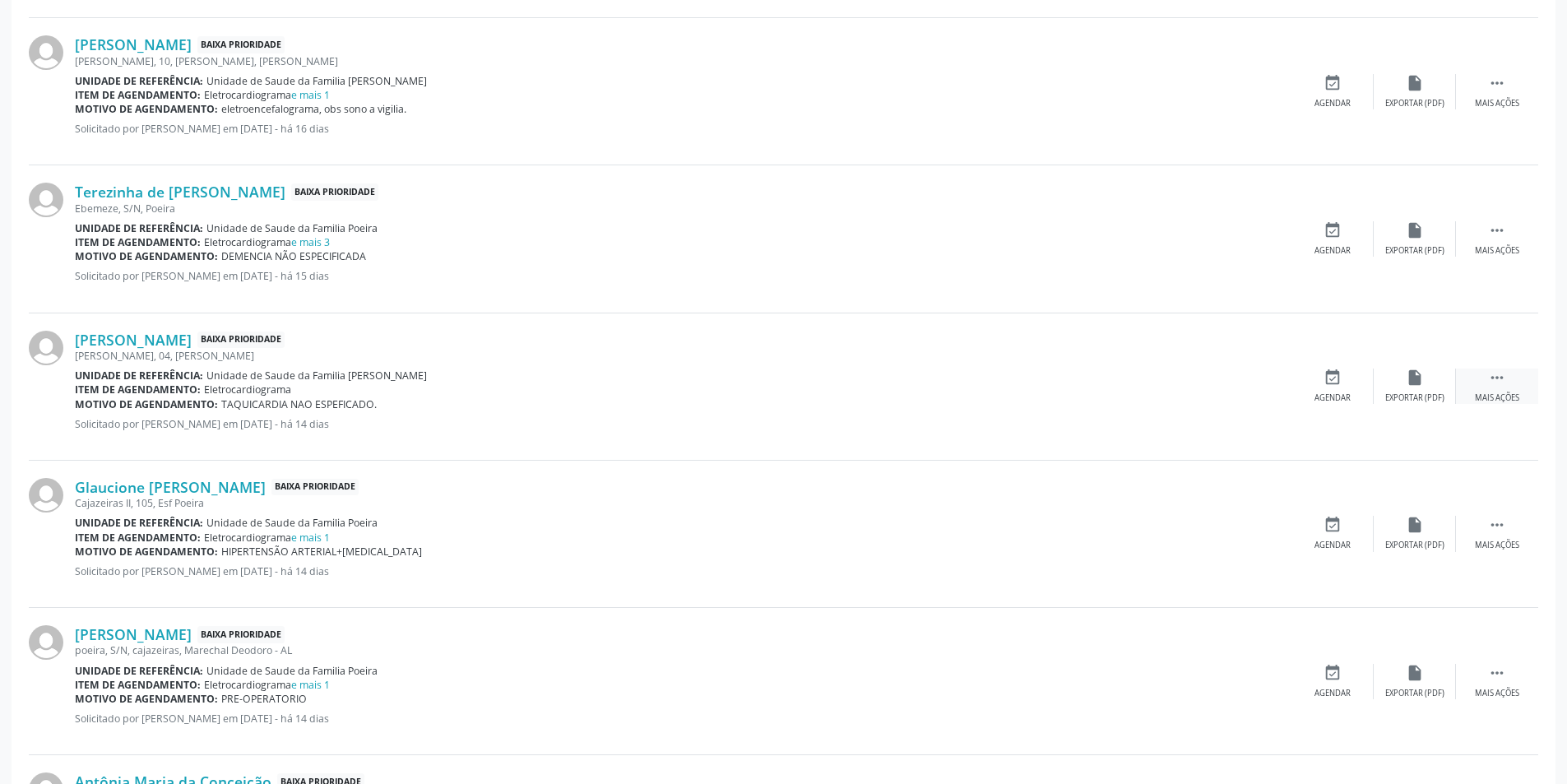
click at [1482, 368] on div " Mais ações" at bounding box center [1498, 385] width 83 height 35
click at [1336, 388] on div "cancel Cancelar" at bounding box center [1333, 385] width 83 height 35
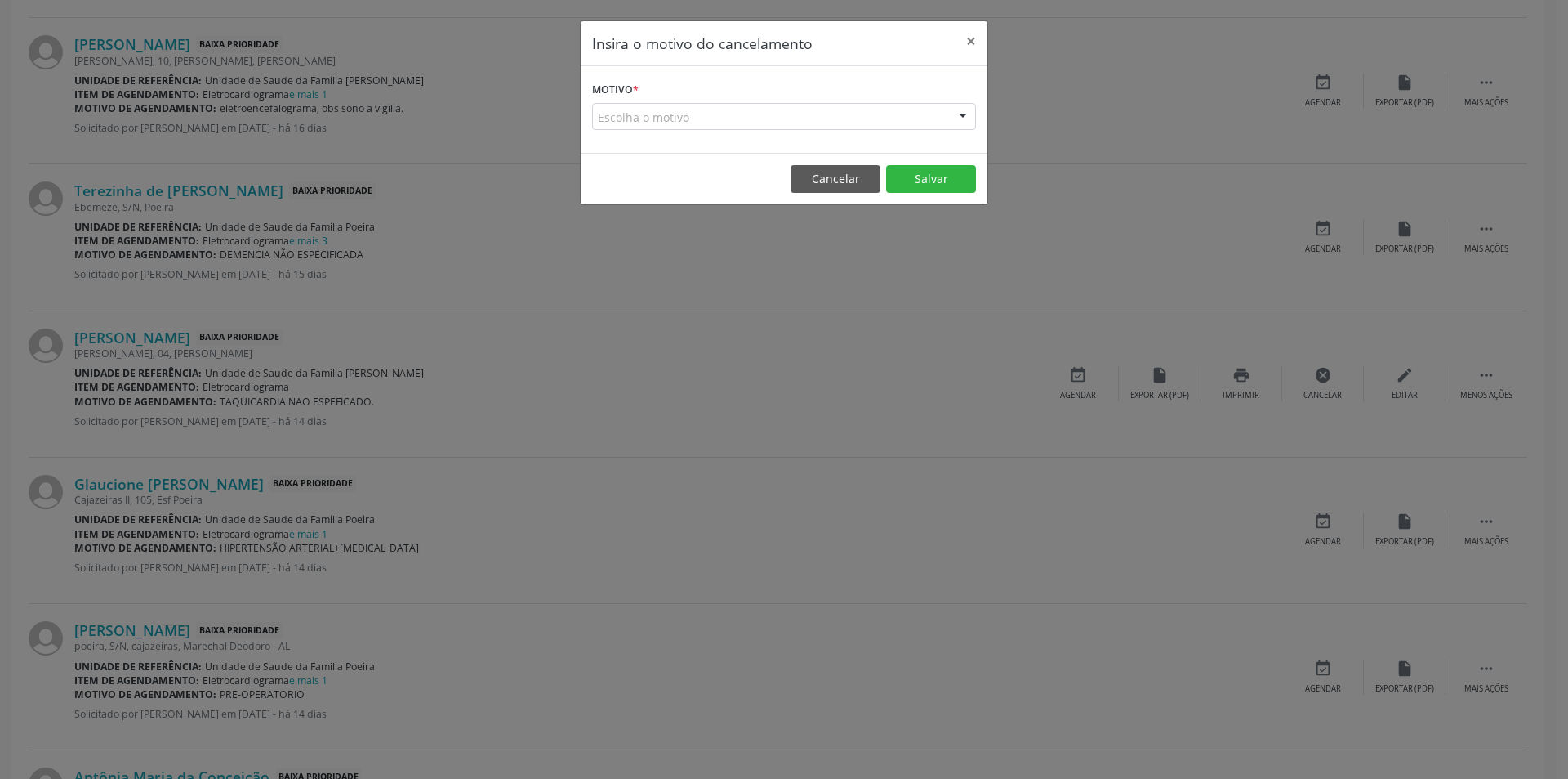
click at [640, 119] on div "Escolha o motivo" at bounding box center [784, 116] width 384 height 28
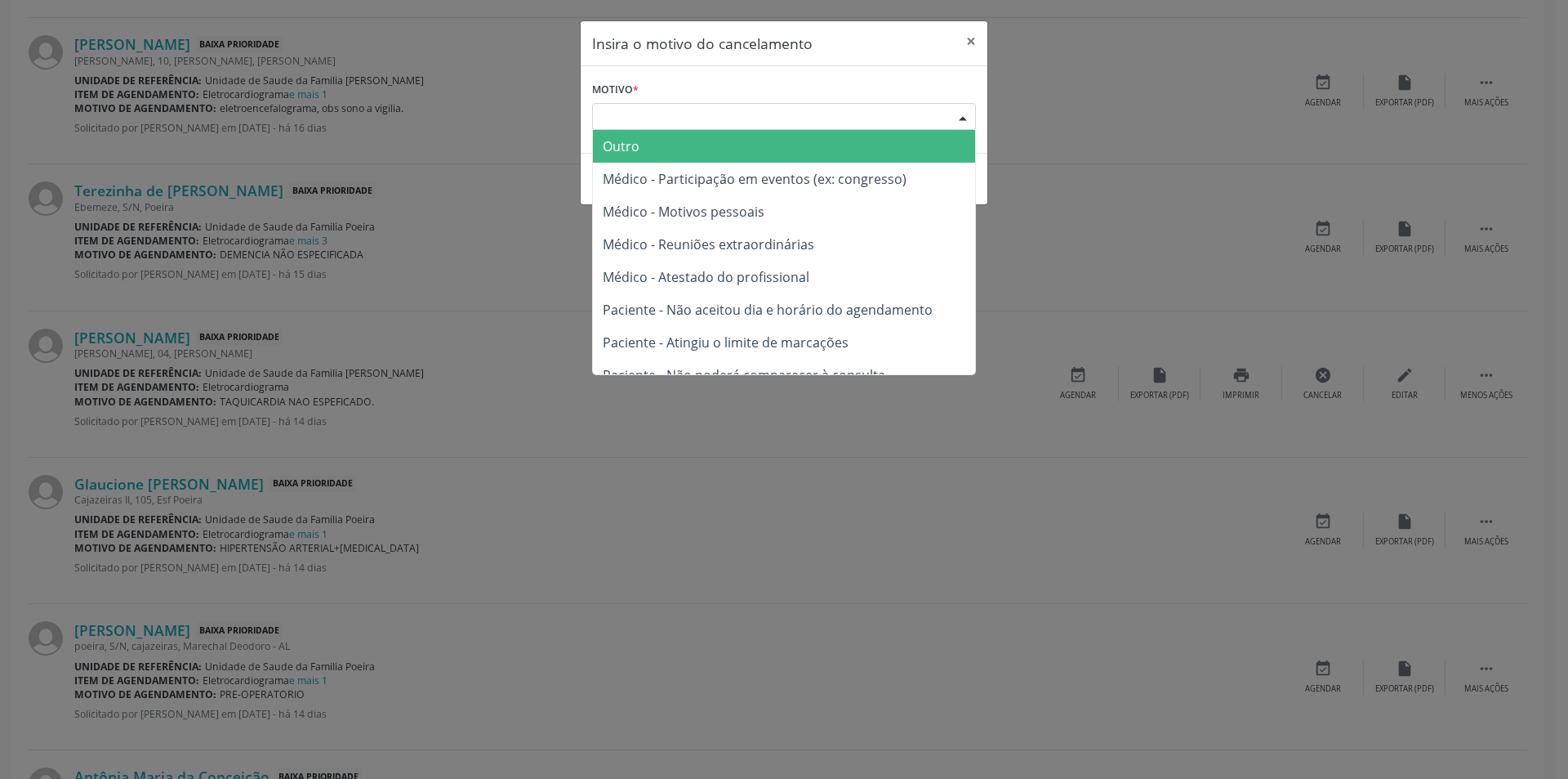
click at [638, 154] on span "Outro" at bounding box center [621, 146] width 37 height 18
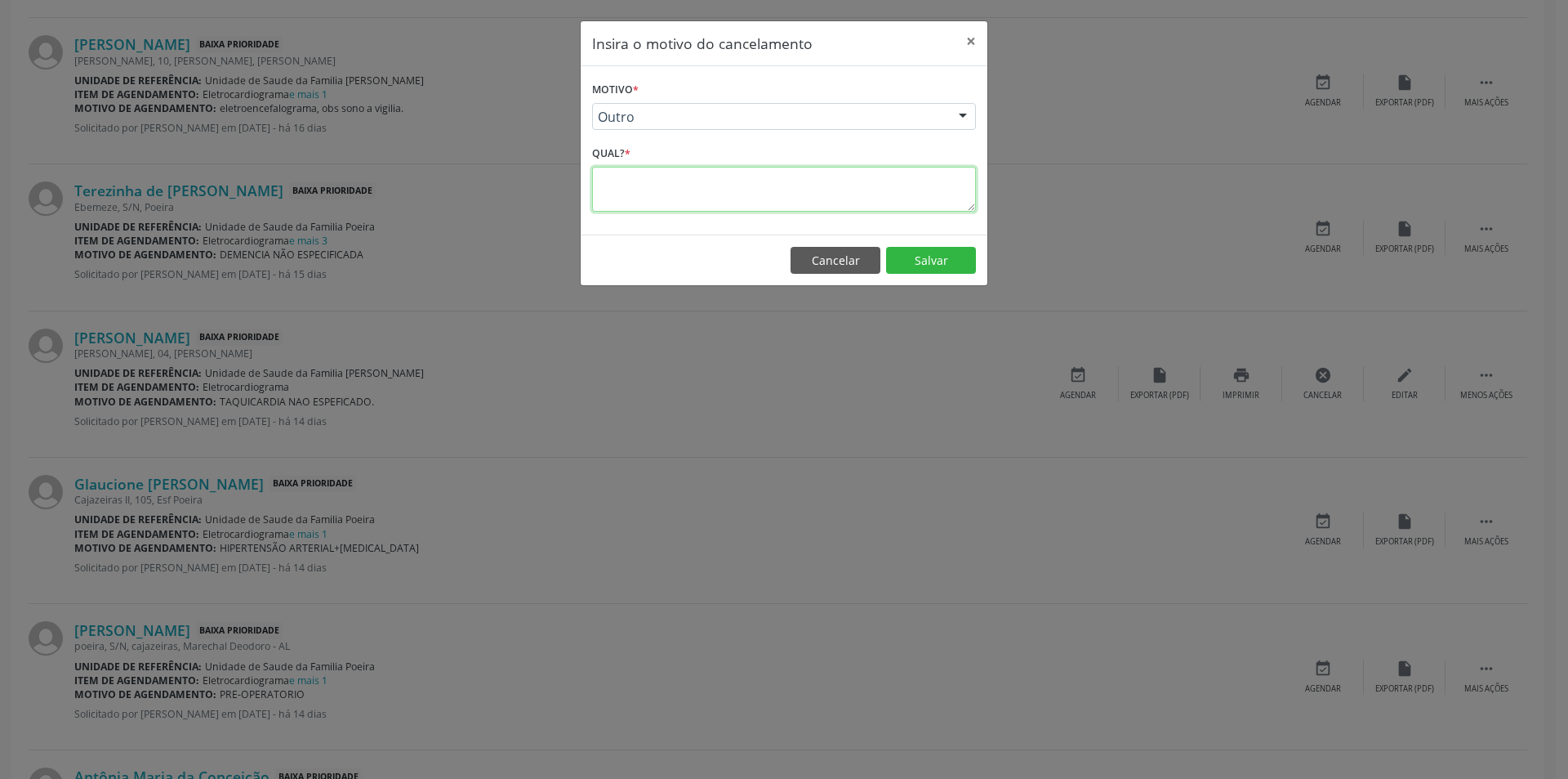
click at [638, 185] on textarea at bounding box center [784, 189] width 384 height 45
type textarea "Idade não compatível"
click at [941, 258] on button "Salvar" at bounding box center [931, 261] width 90 height 28
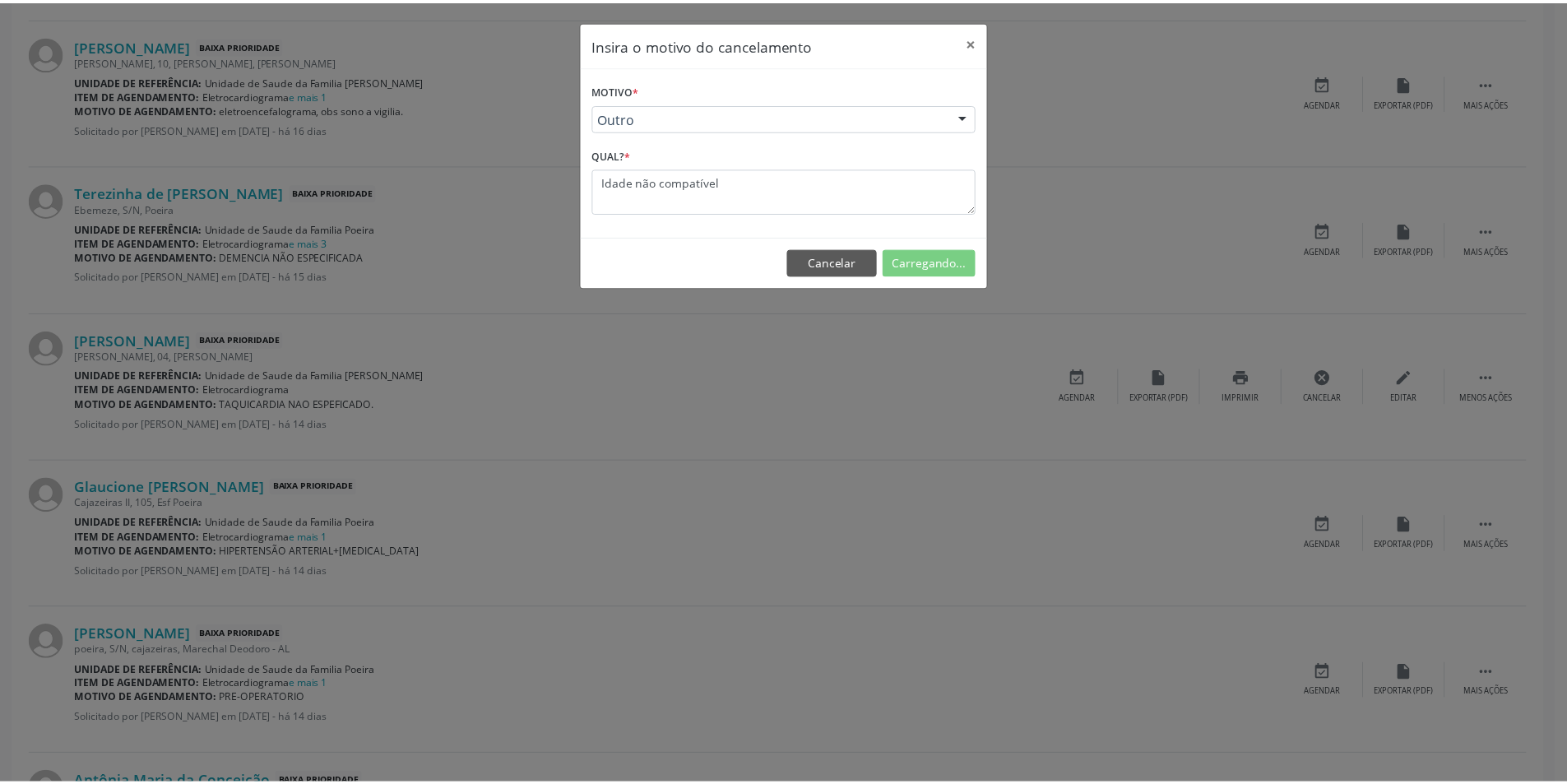
scroll to position [0, 0]
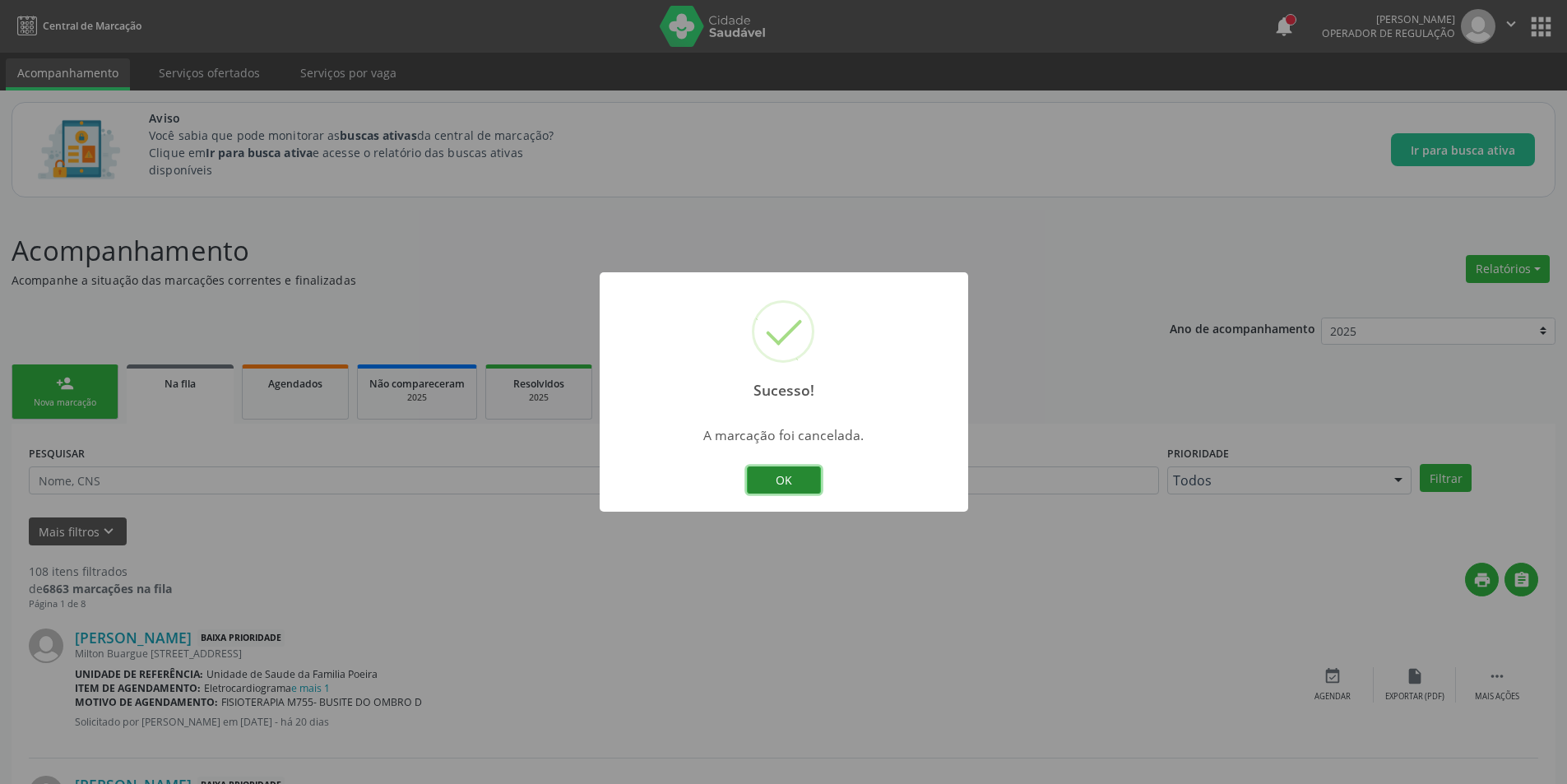
click at [794, 482] on button "OK" at bounding box center [784, 480] width 74 height 28
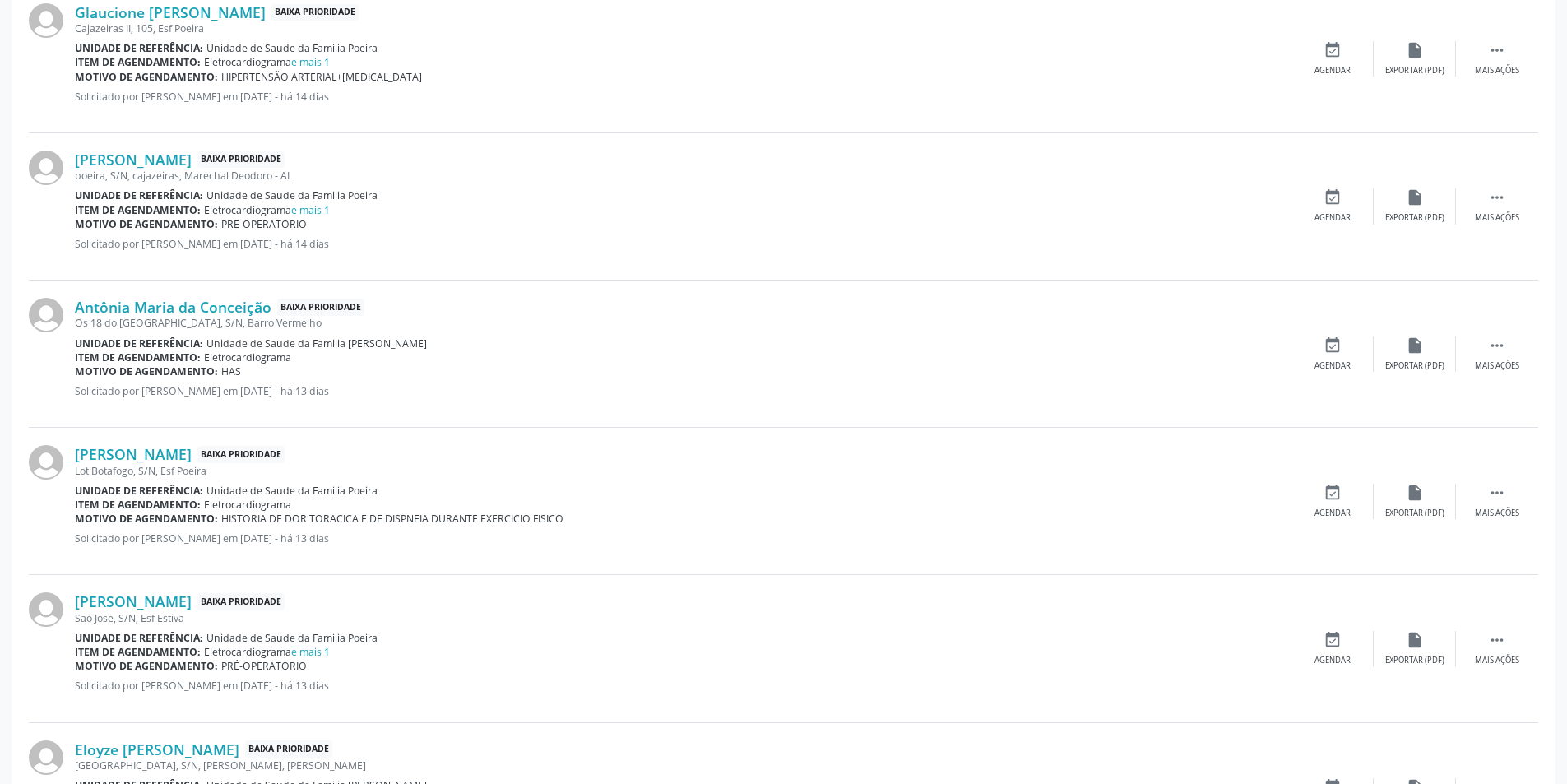
scroll to position [1069, 0]
click at [182, 307] on link "Antônia Maria da Conceição" at bounding box center [173, 305] width 197 height 18
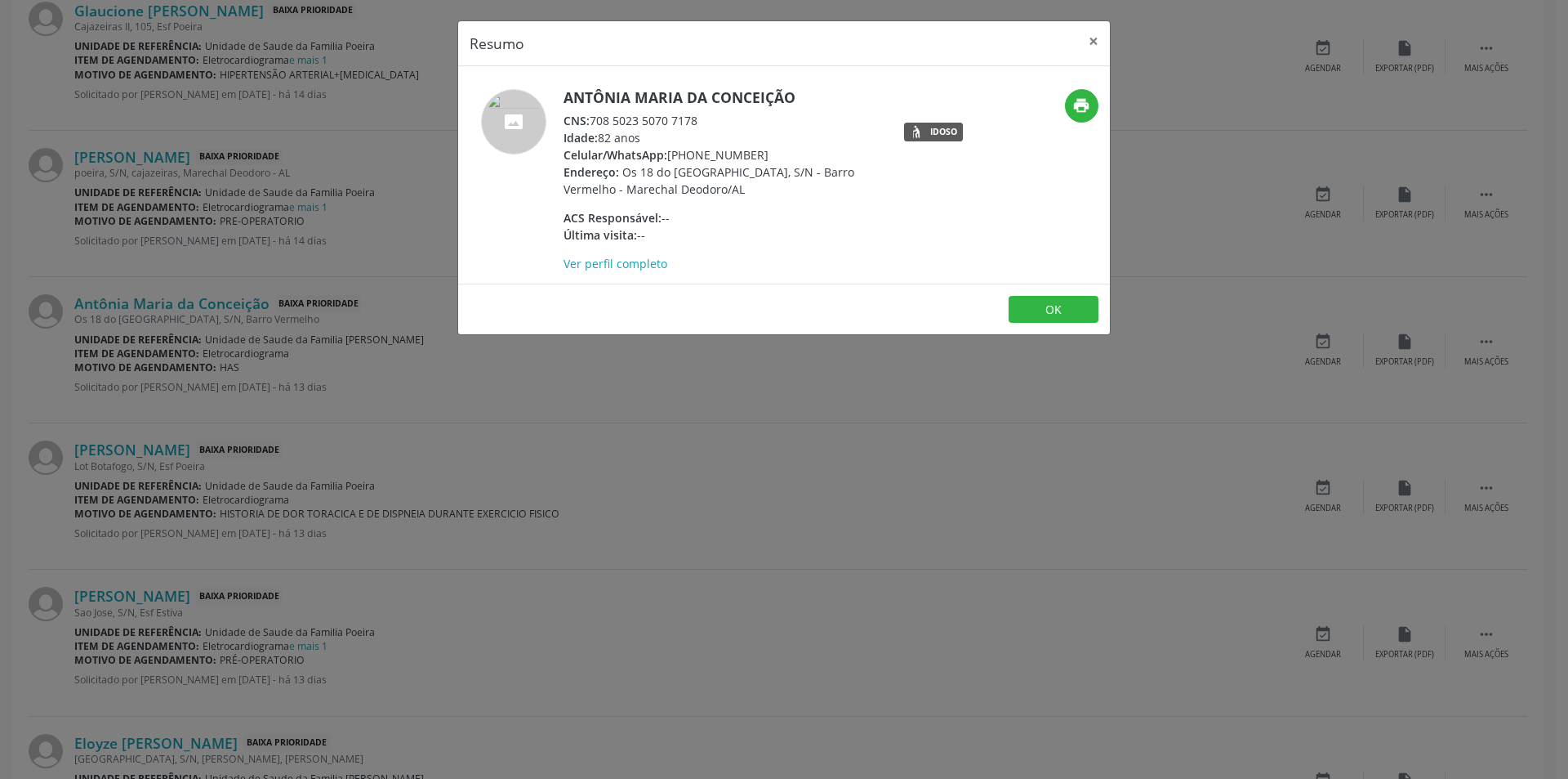
click at [592, 121] on div "CNS: 708 5023 5070 7178" at bounding box center [722, 120] width 318 height 17
drag, startPoint x: 592, startPoint y: 121, endPoint x: 693, endPoint y: 120, distance: 101.0
click at [693, 120] on div "CNS: 708 5023 5070 7178" at bounding box center [722, 120] width 318 height 17
click at [1053, 301] on button "OK" at bounding box center [1053, 309] width 90 height 28
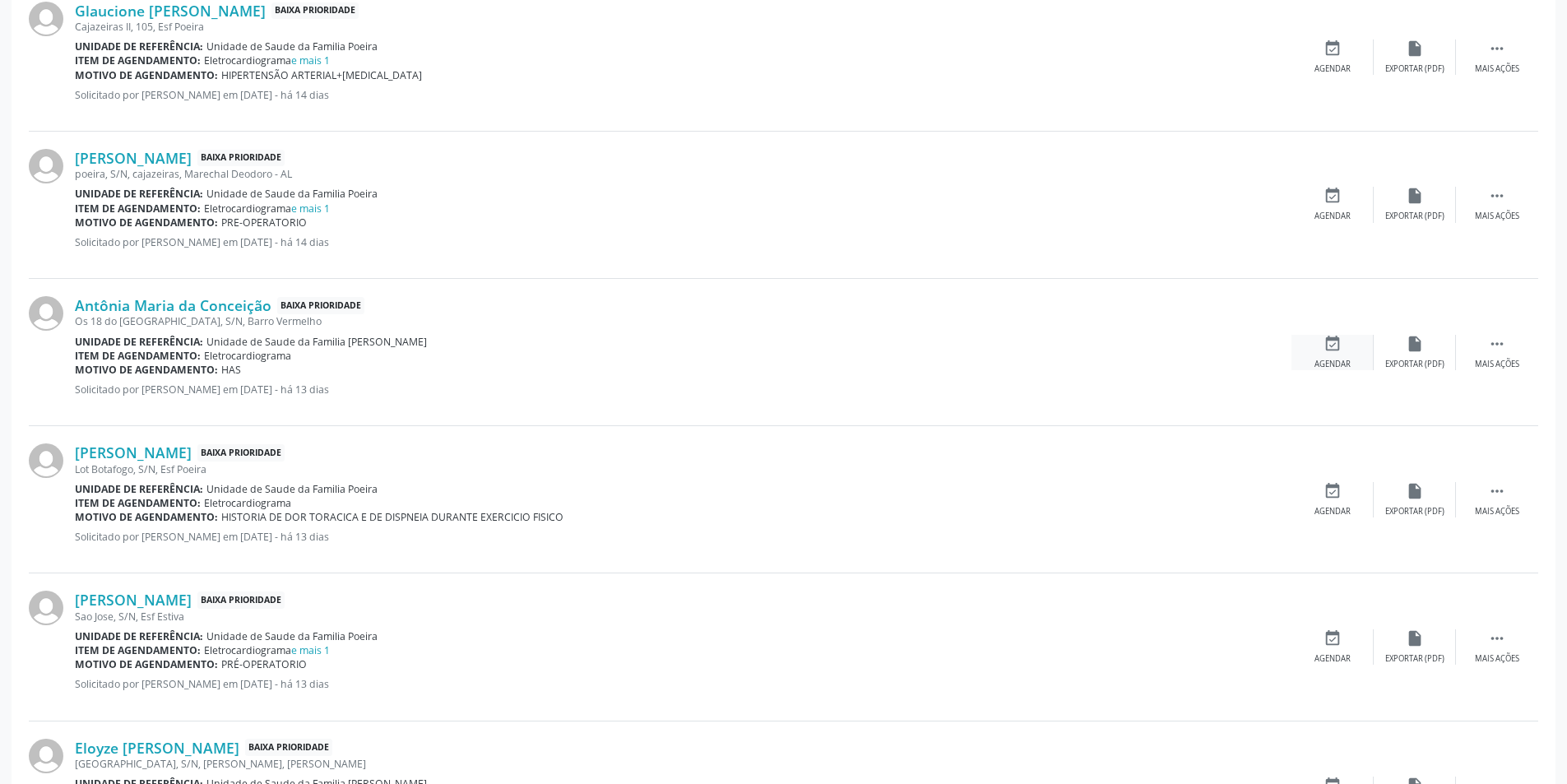
click at [1346, 354] on div "event_available Agendar" at bounding box center [1333, 352] width 83 height 35
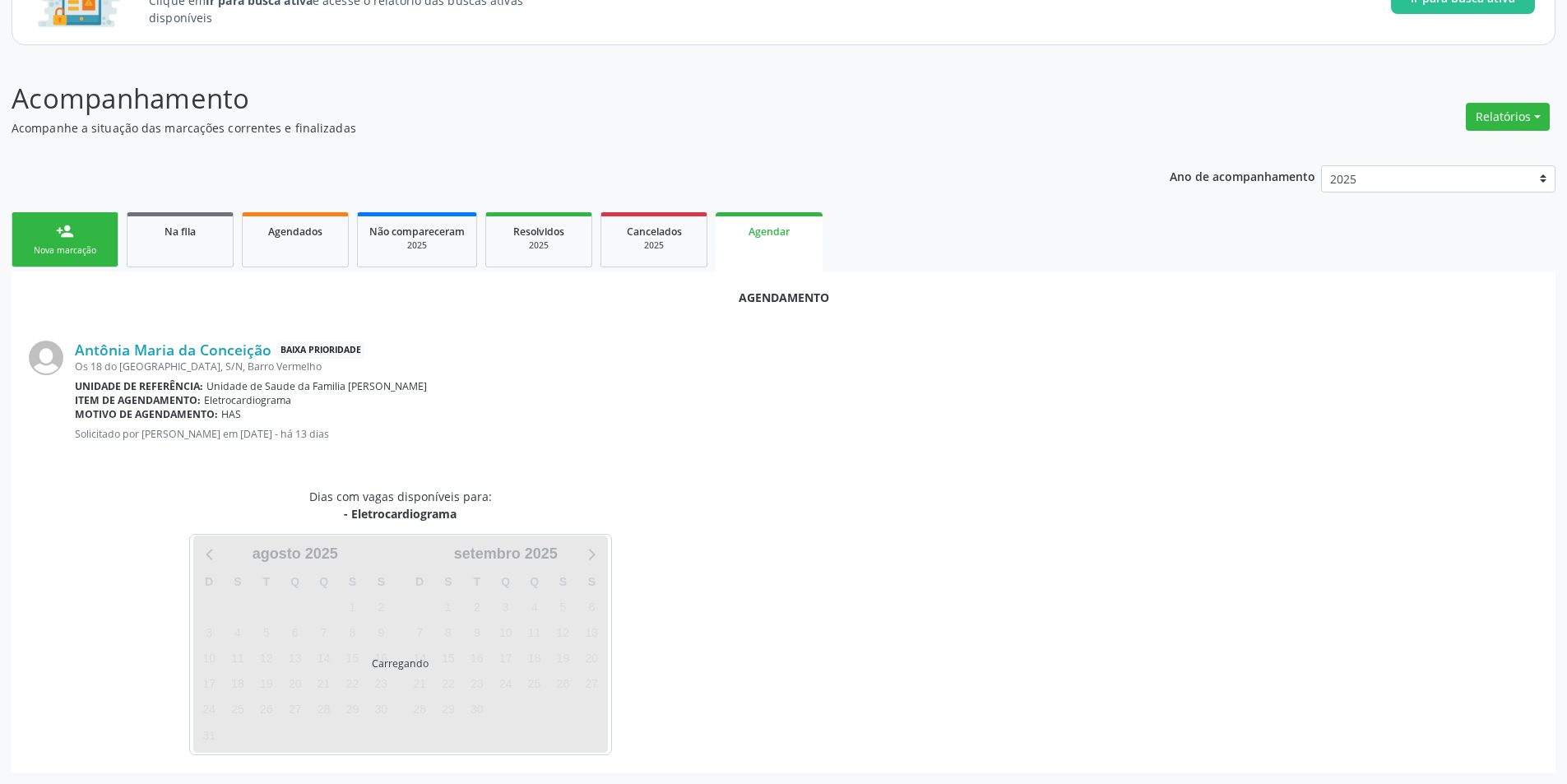
scroll to position [190, 0]
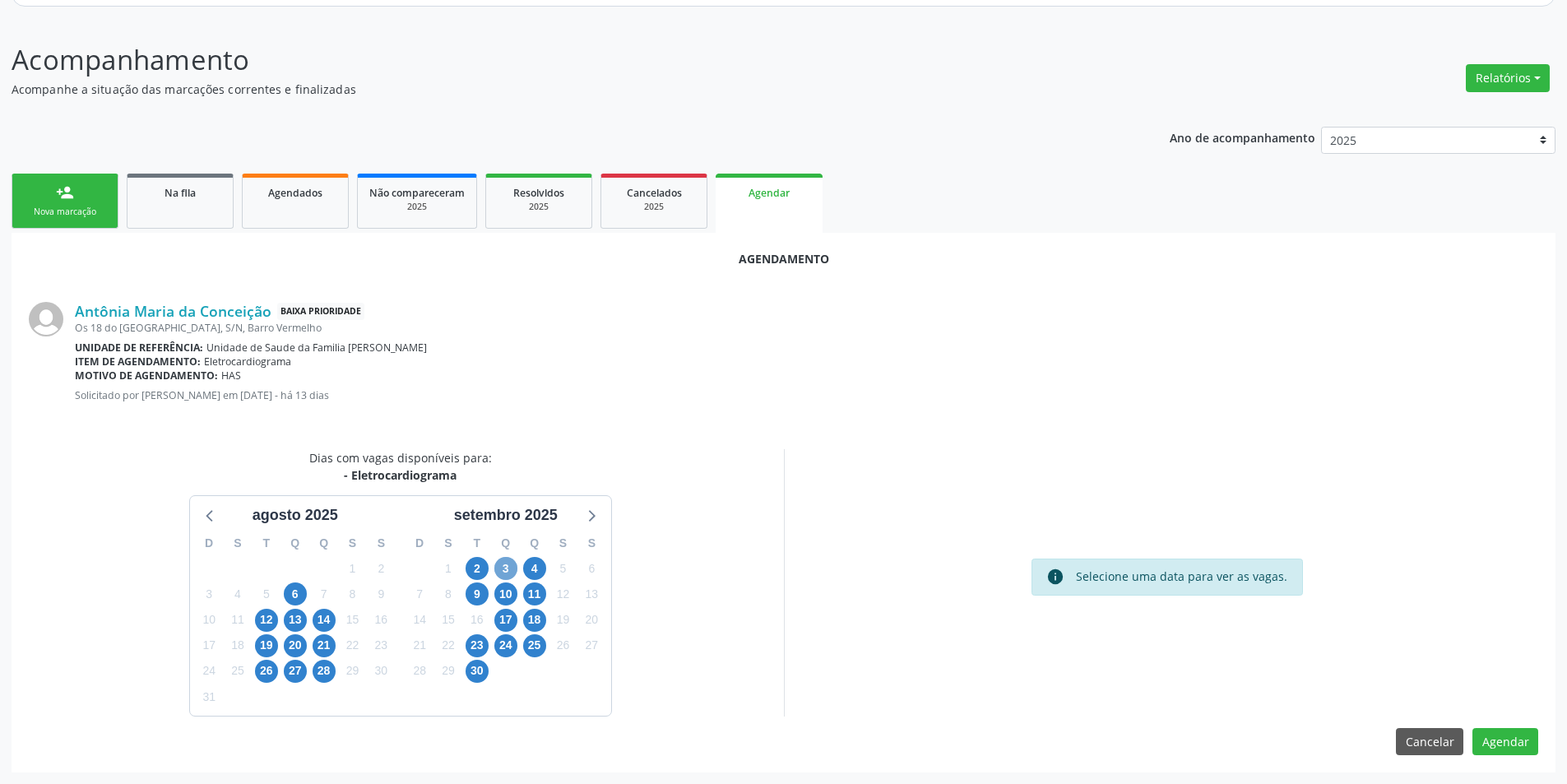
click at [504, 560] on span "3" at bounding box center [506, 568] width 23 height 23
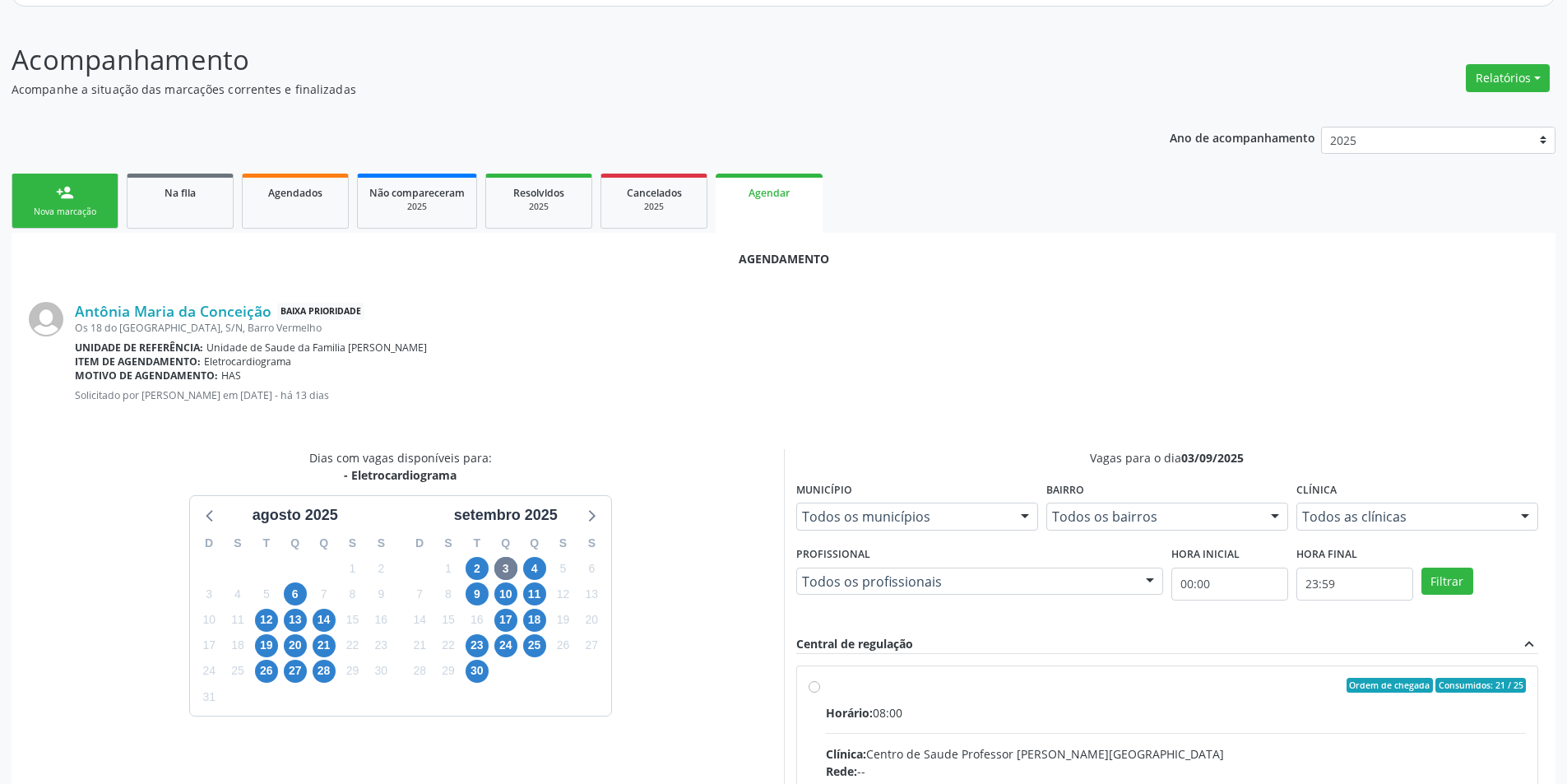
click at [813, 687] on input "Ordem de chegada Consumidos: 21 / 25 Horário: 08:00 Clínica: Centro de Saude Pr…" at bounding box center [814, 685] width 12 height 14
radio input "true"
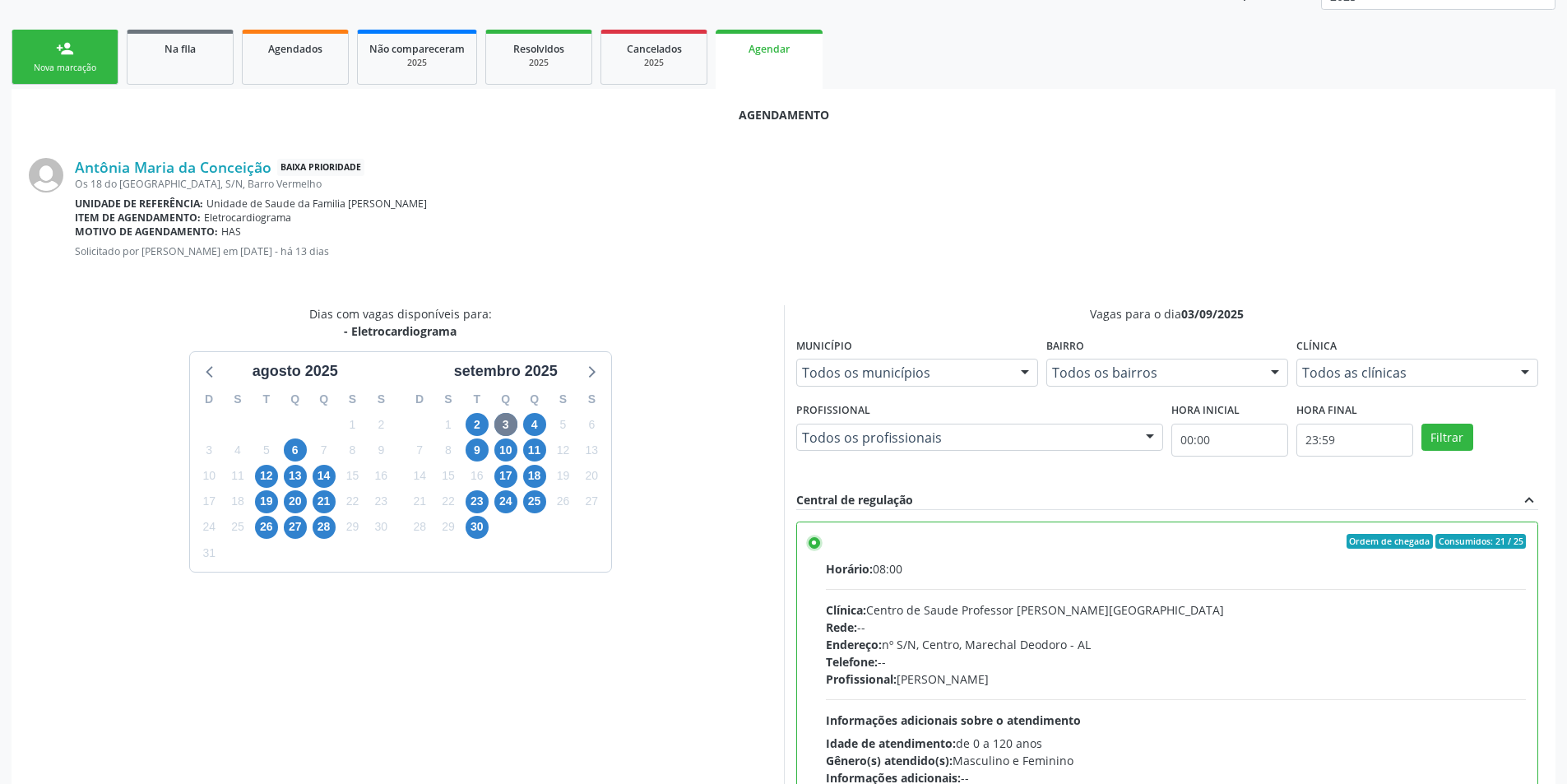
scroll to position [437, 0]
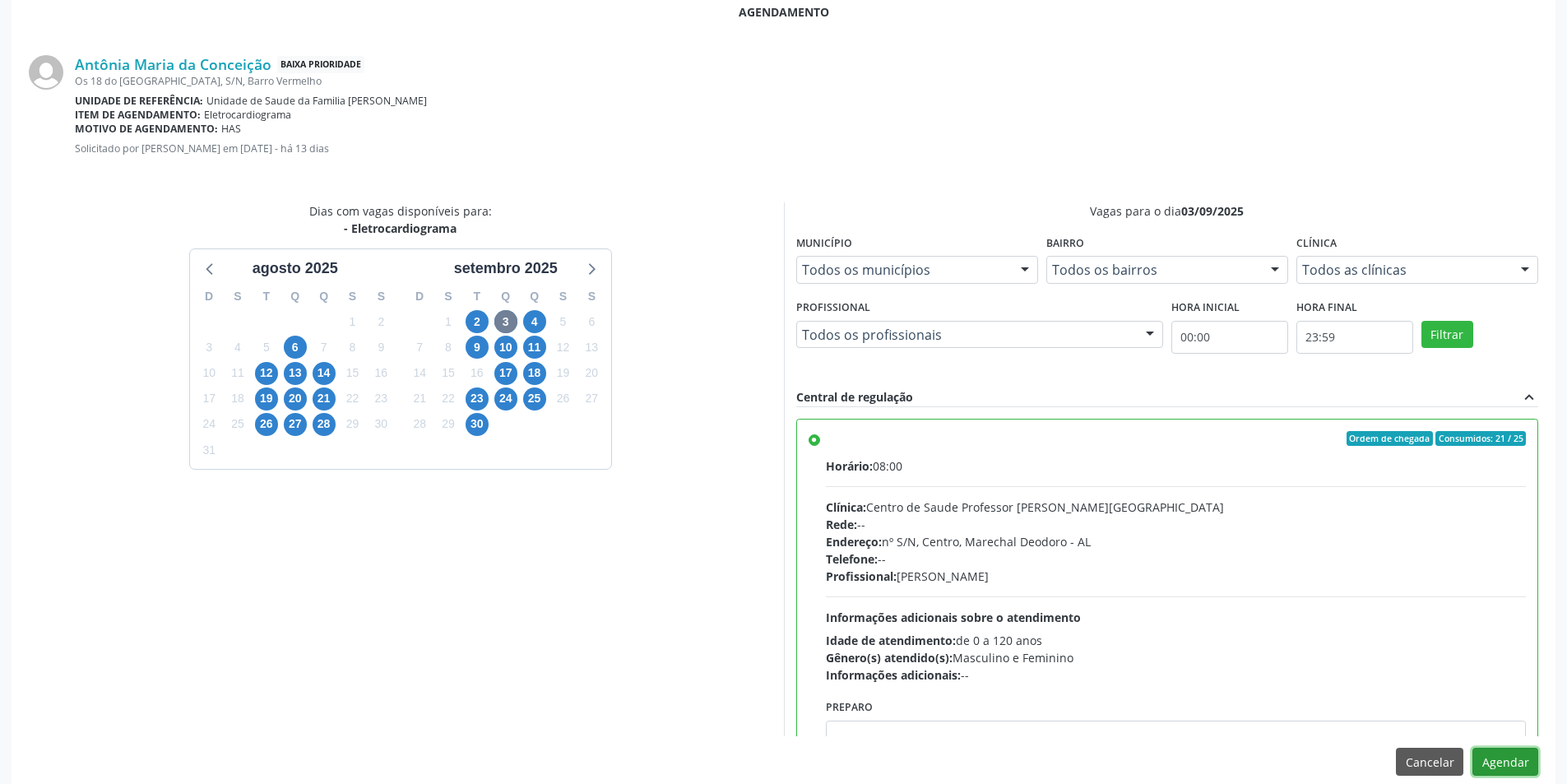
click at [1511, 759] on button "Agendar" at bounding box center [1505, 761] width 66 height 28
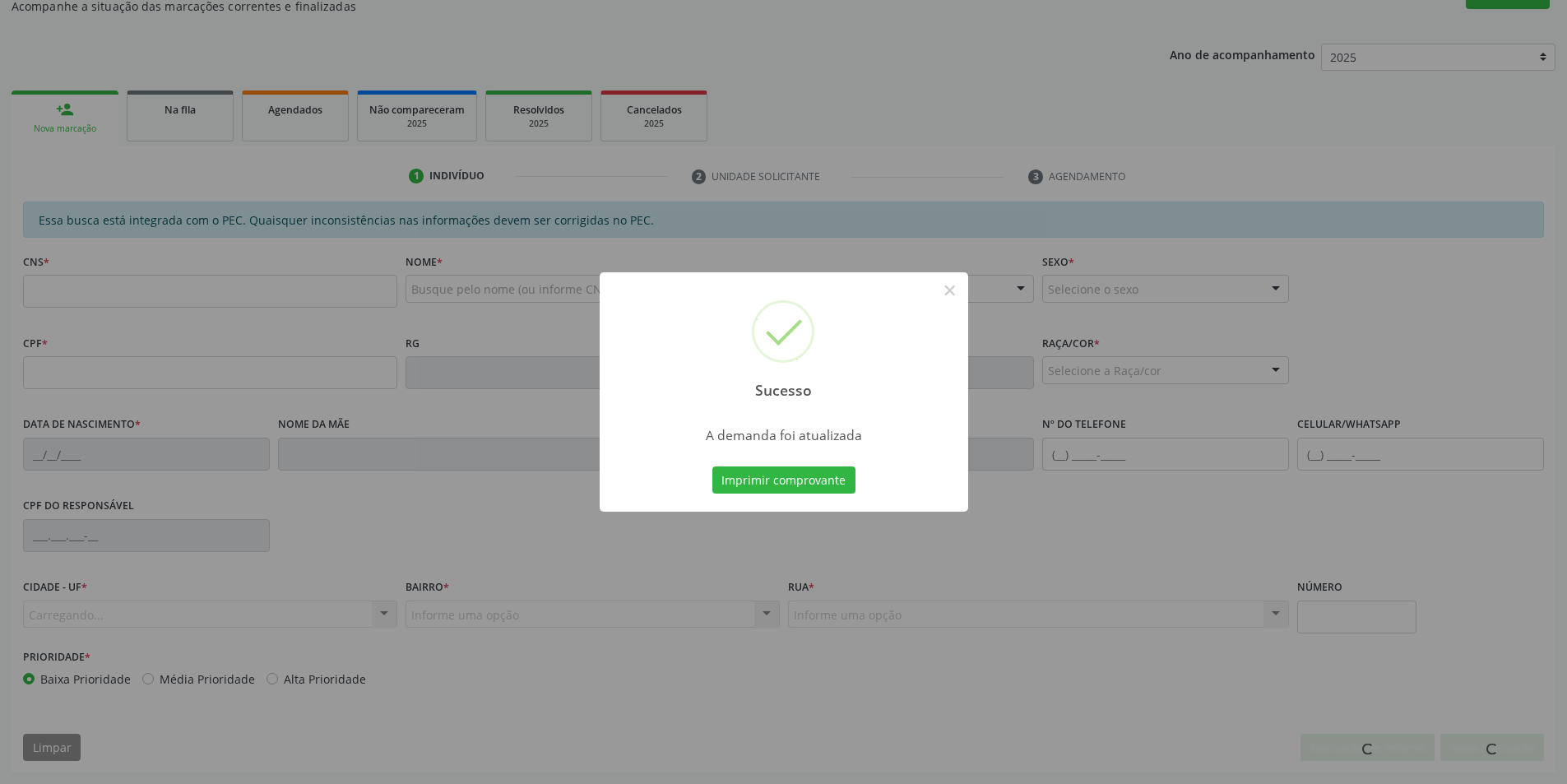
scroll to position [274, 0]
click at [951, 283] on button "×" at bounding box center [950, 290] width 28 height 28
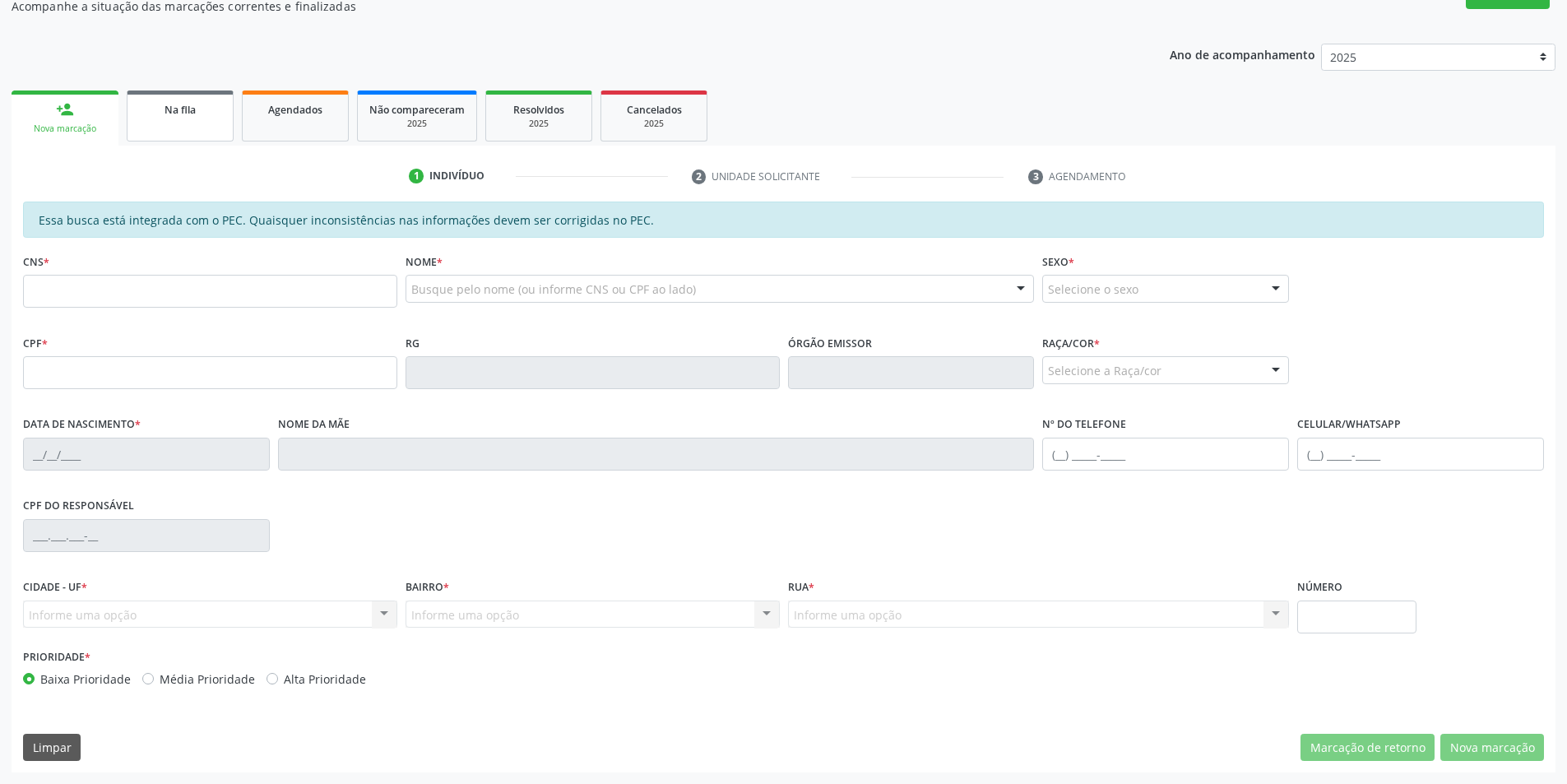
click at [171, 133] on link "Na fila" at bounding box center [180, 116] width 107 height 51
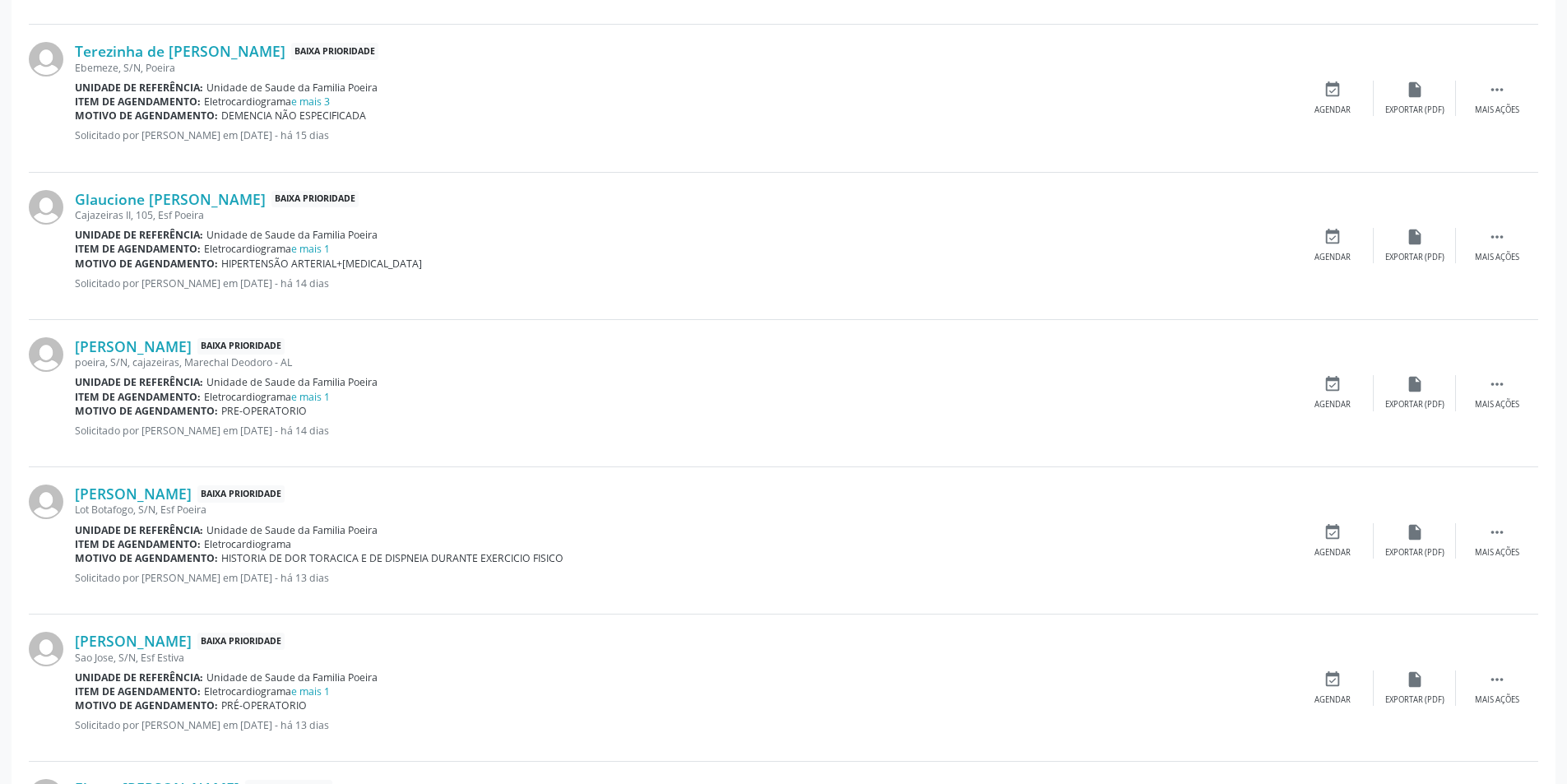
scroll to position [904, 0]
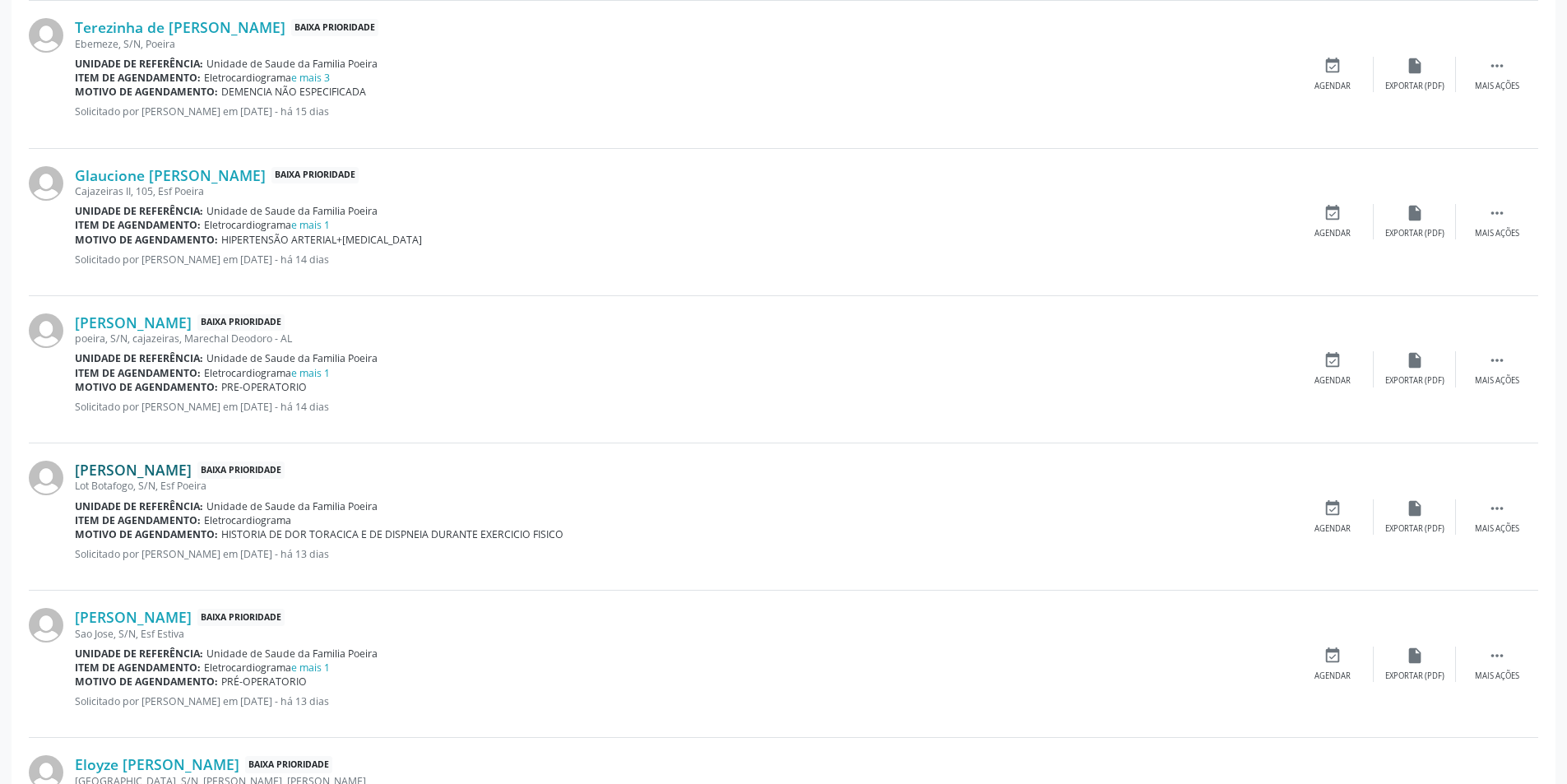
click at [181, 470] on link "[PERSON_NAME]" at bounding box center [133, 470] width 117 height 18
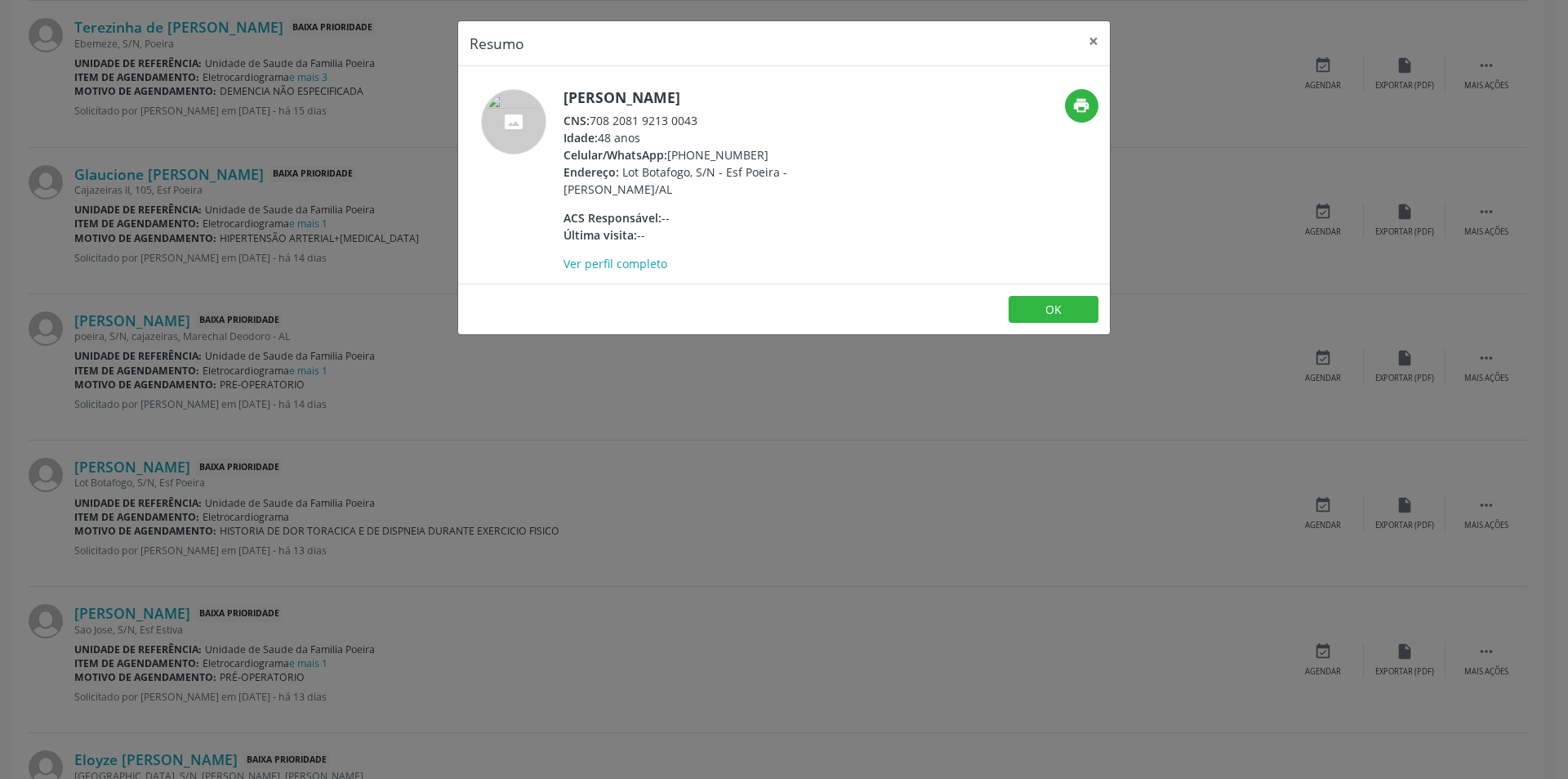
click at [515, 433] on div "Resumo × [PERSON_NAME] CNS: 708 2081 9213 0043 Idade: 48 anos Celular/WhatsApp:…" at bounding box center [784, 389] width 1568 height 779
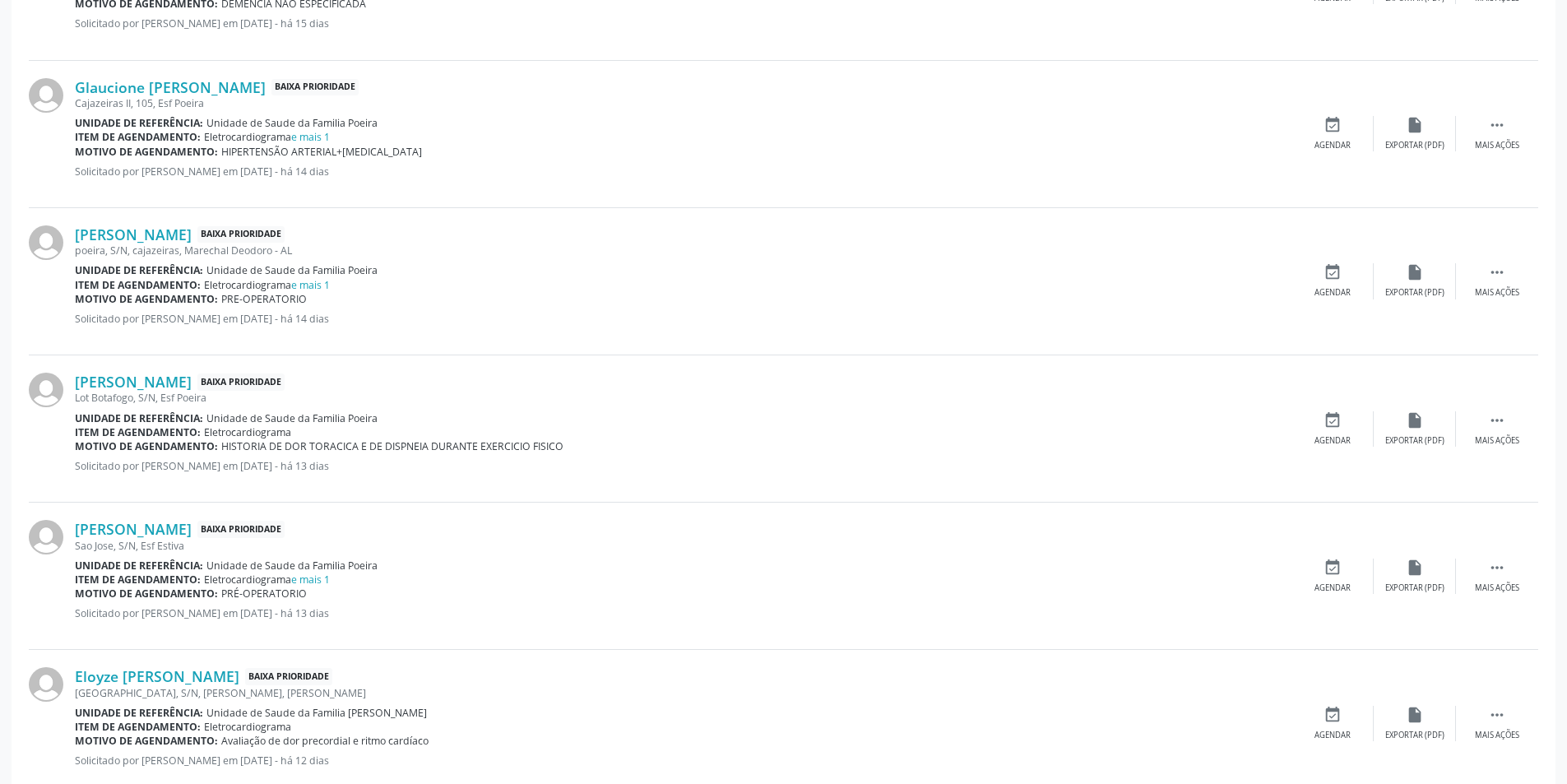
scroll to position [1069, 0]
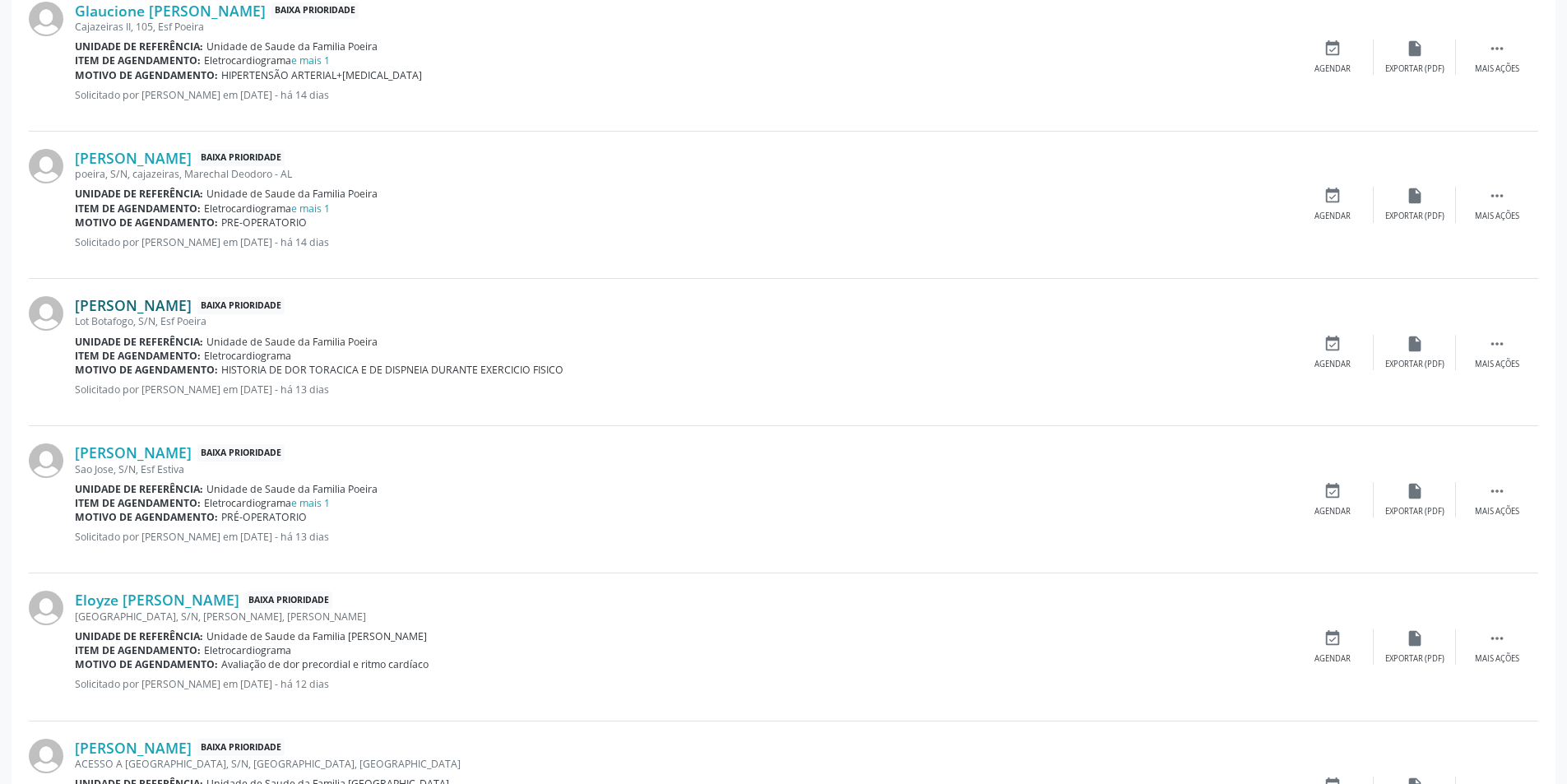
click at [151, 305] on link "[PERSON_NAME]" at bounding box center [133, 305] width 117 height 18
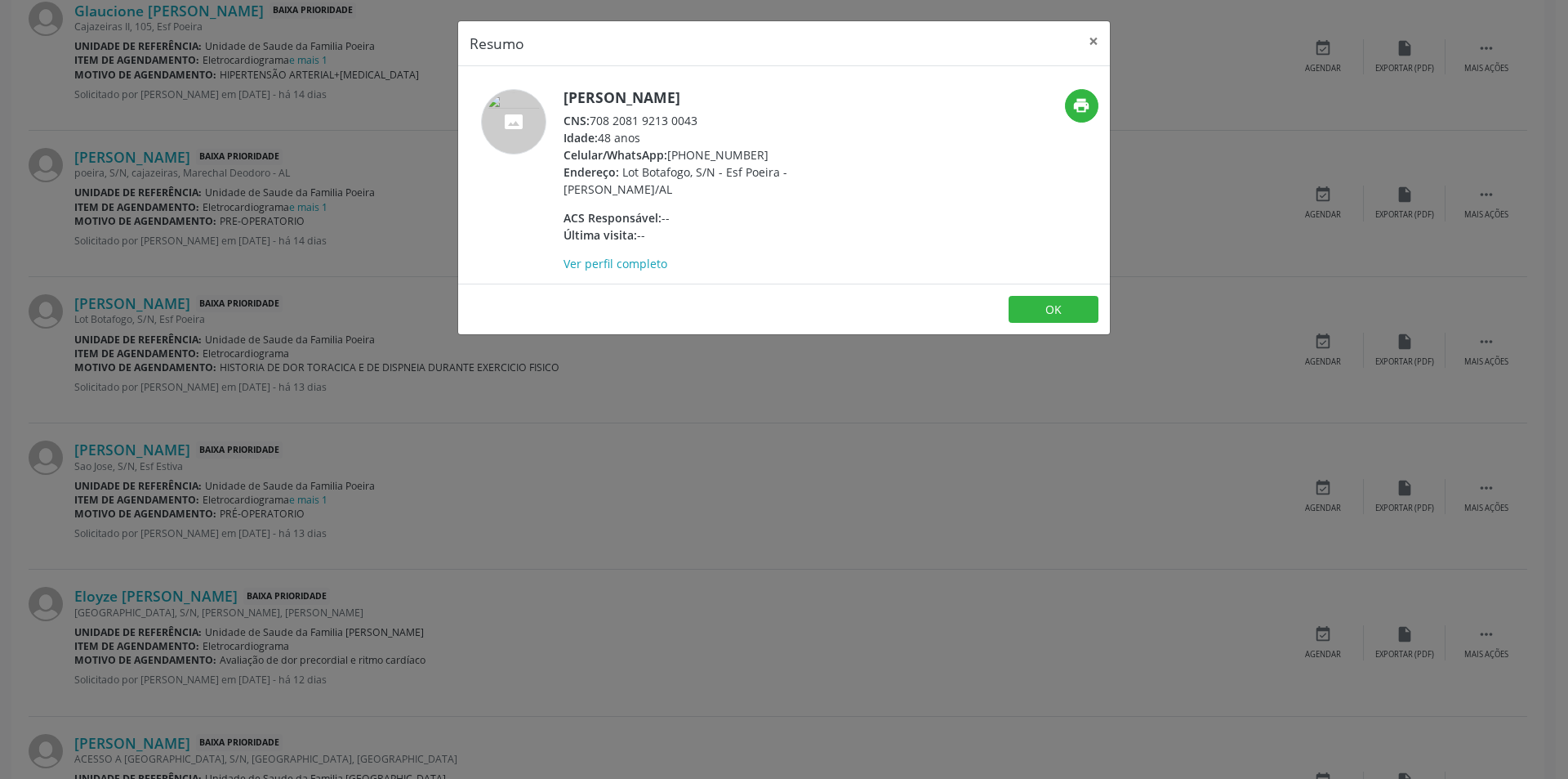
click at [593, 120] on div "CNS: 708 2081 9213 0043" at bounding box center [722, 120] width 318 height 17
drag, startPoint x: 593, startPoint y: 120, endPoint x: 678, endPoint y: 123, distance: 85.1
click at [678, 123] on div "CNS: 708 2081 9213 0043" at bounding box center [722, 120] width 318 height 17
click at [1073, 311] on button "OK" at bounding box center [1053, 309] width 90 height 28
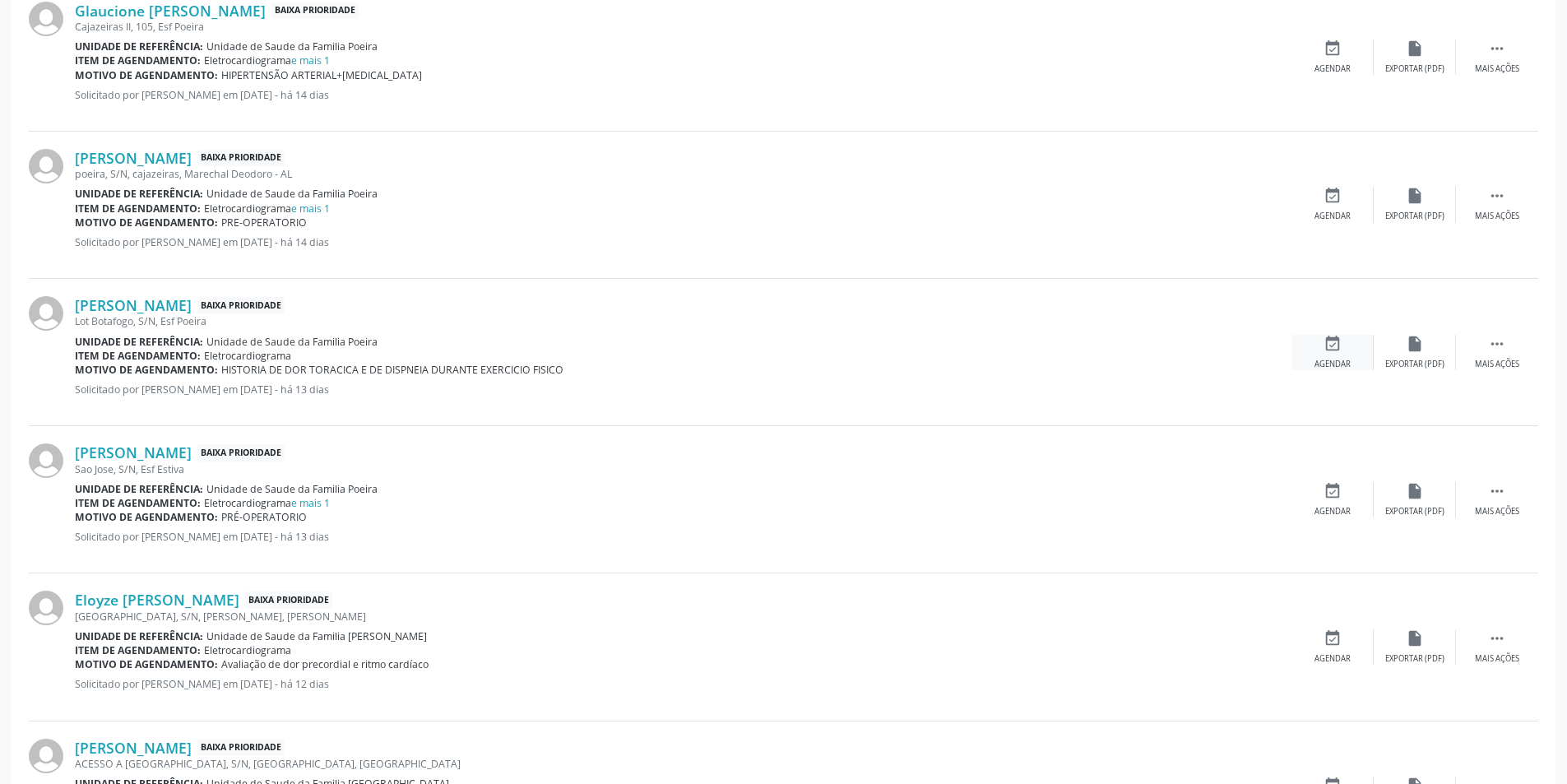
click at [1334, 355] on div "event_available Agendar" at bounding box center [1333, 352] width 83 height 35
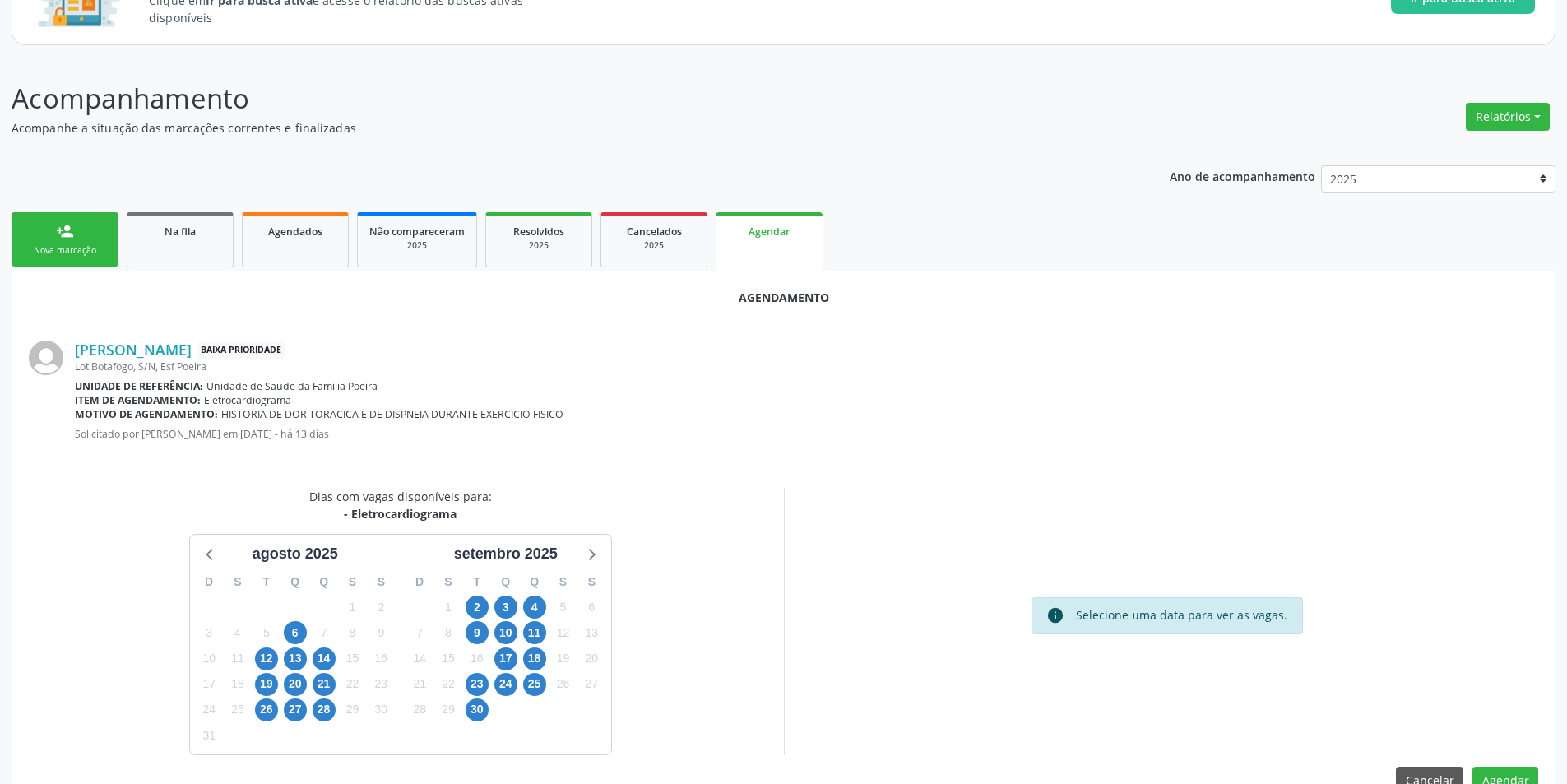
scroll to position [190, 0]
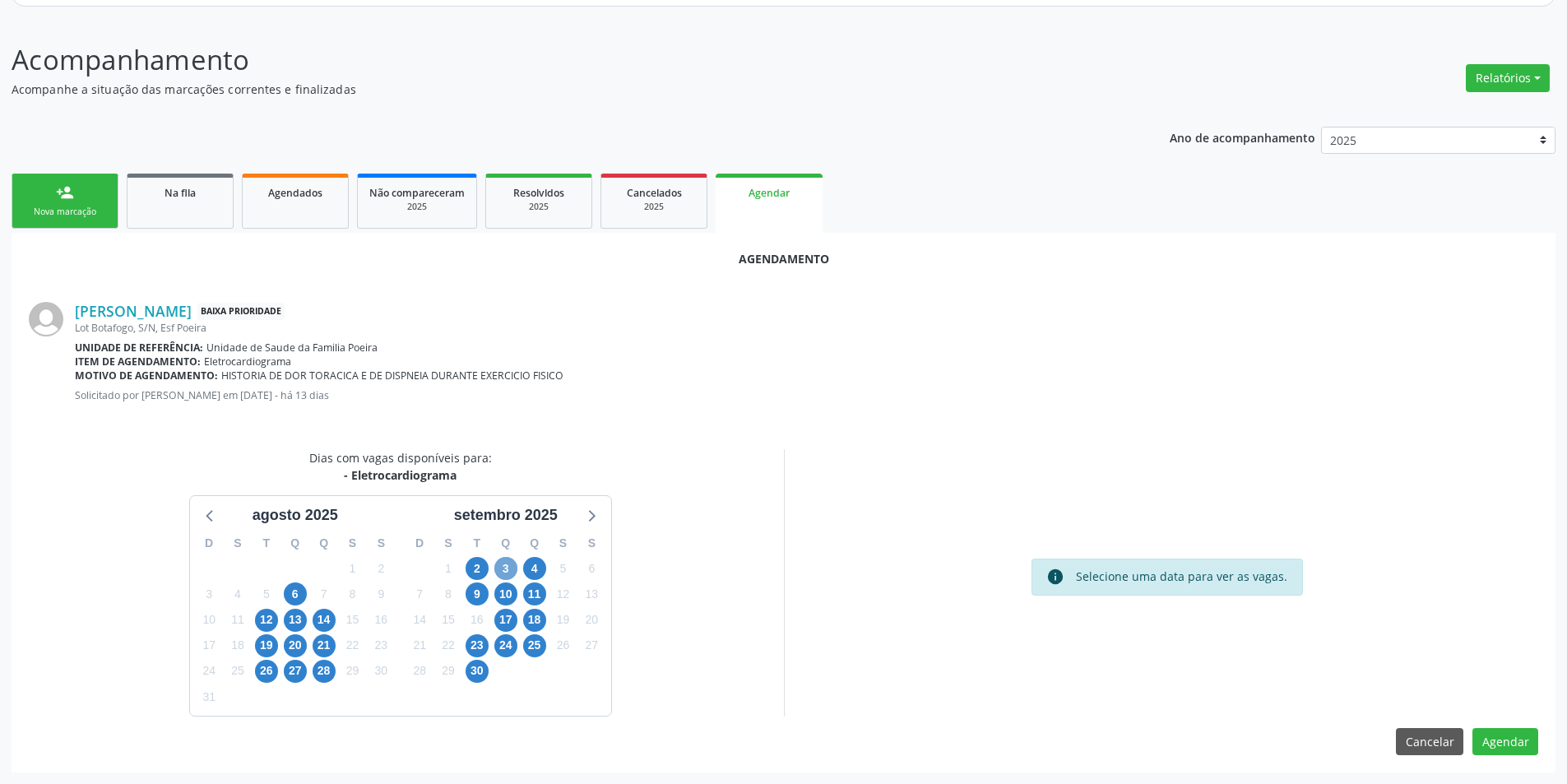
click at [510, 570] on span "3" at bounding box center [506, 568] width 23 height 23
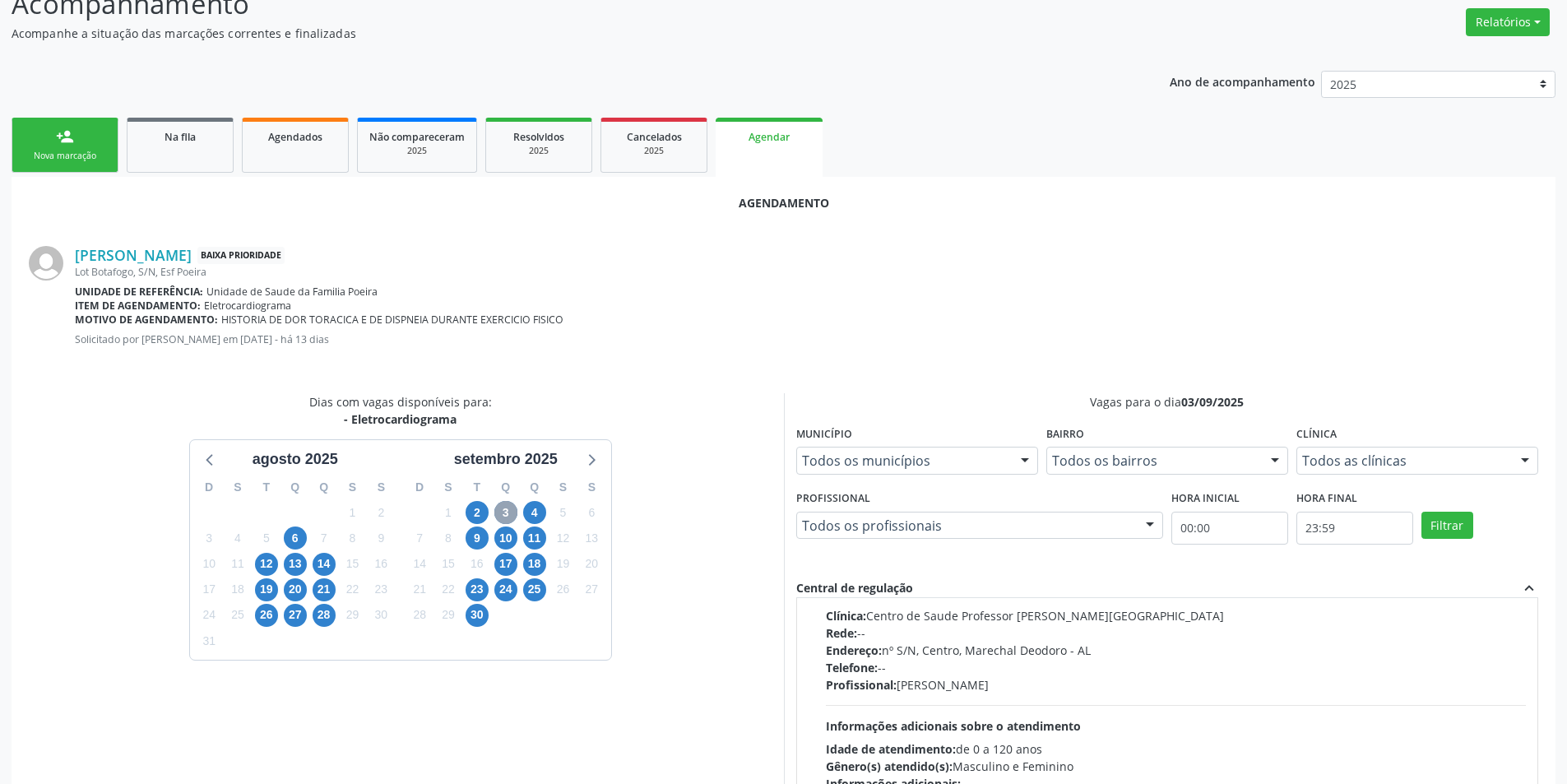
scroll to position [0, 0]
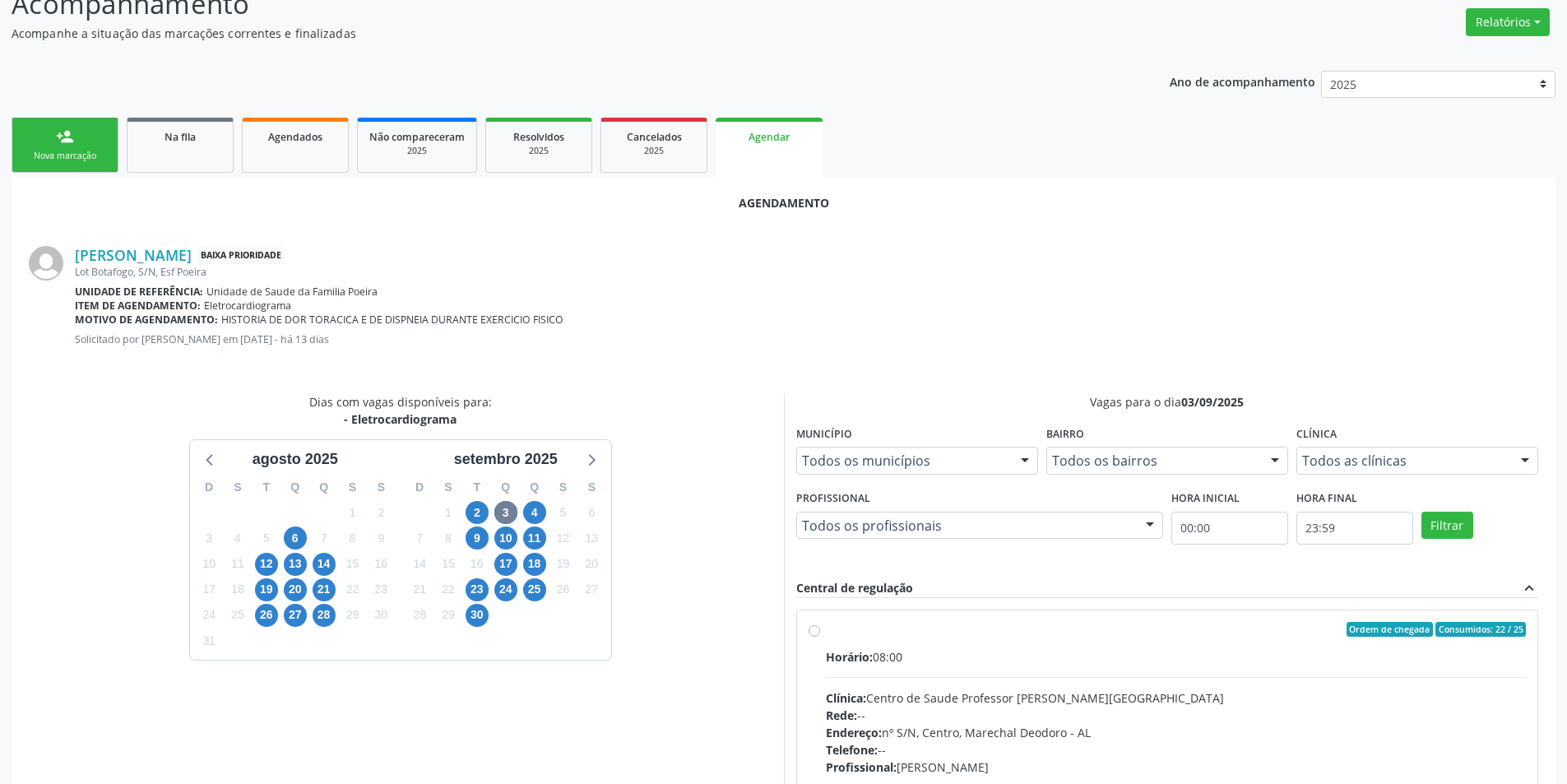
click at [820, 633] on div "Ordem de chegada Consumidos: 22 / 25 Horário: 08:00 Clínica: Centro de Saude Pr…" at bounding box center [1167, 747] width 718 height 252
radio input "true"
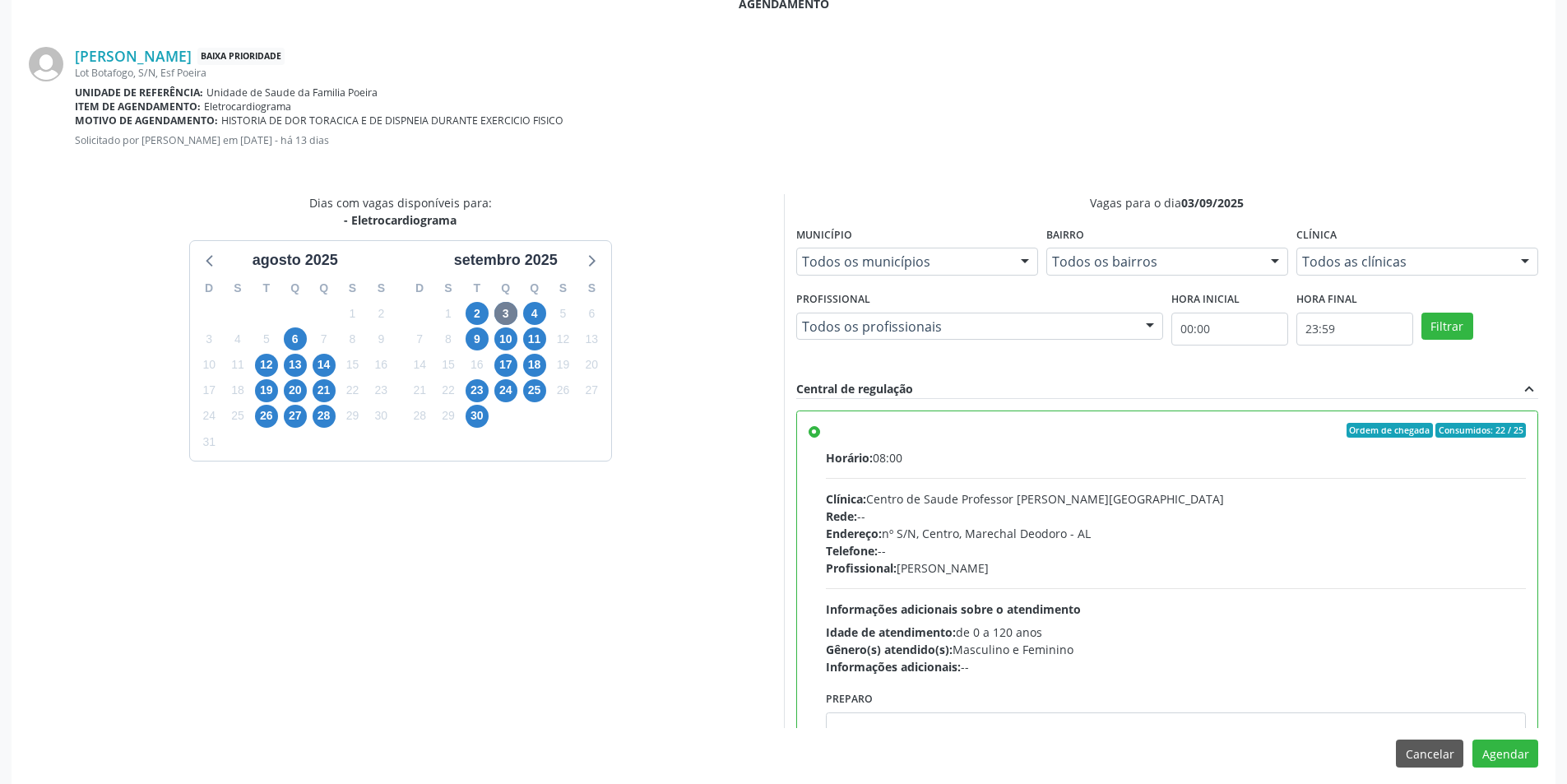
scroll to position [458, 0]
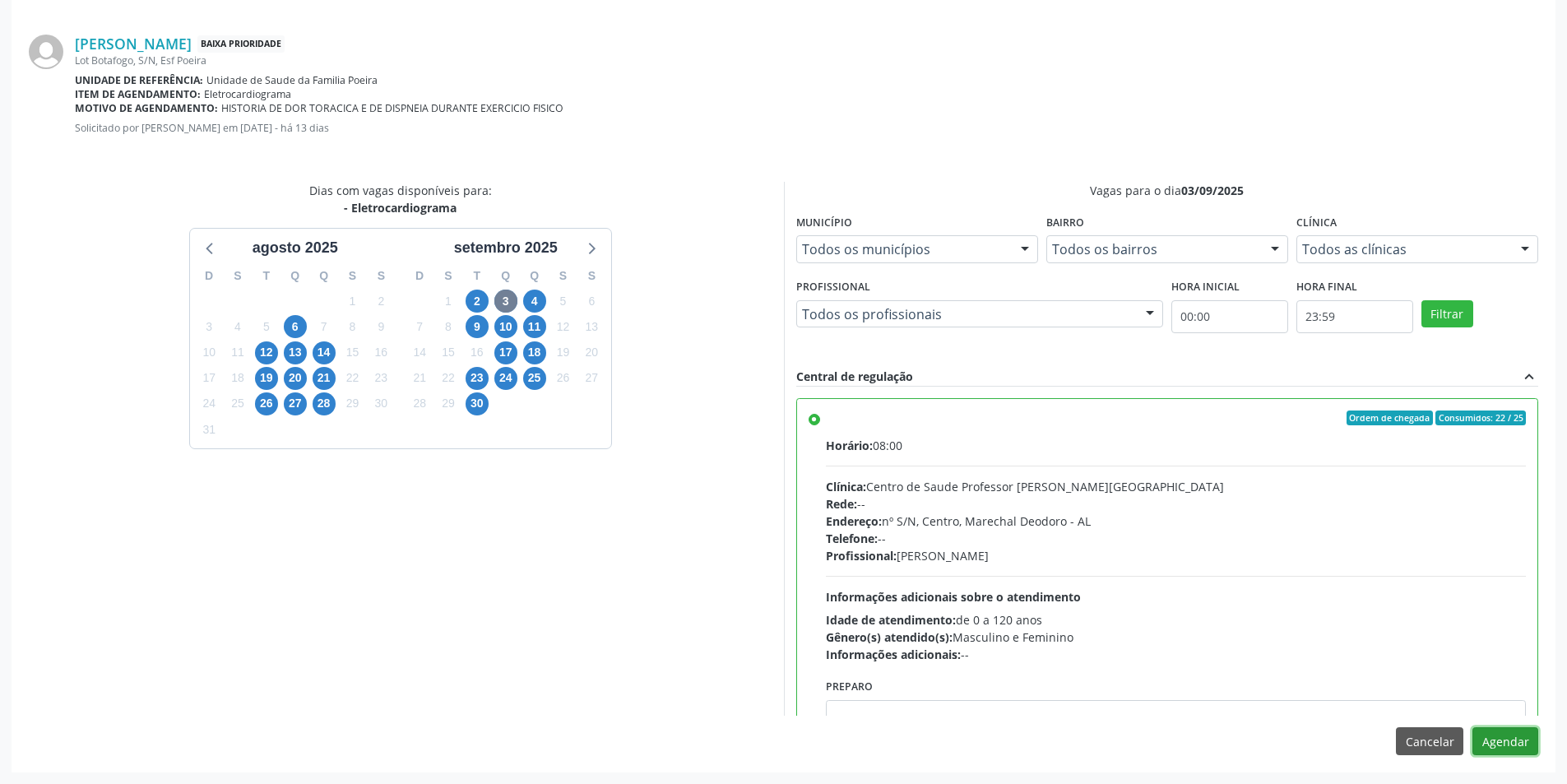
click at [1512, 744] on button "Agendar" at bounding box center [1505, 740] width 66 height 28
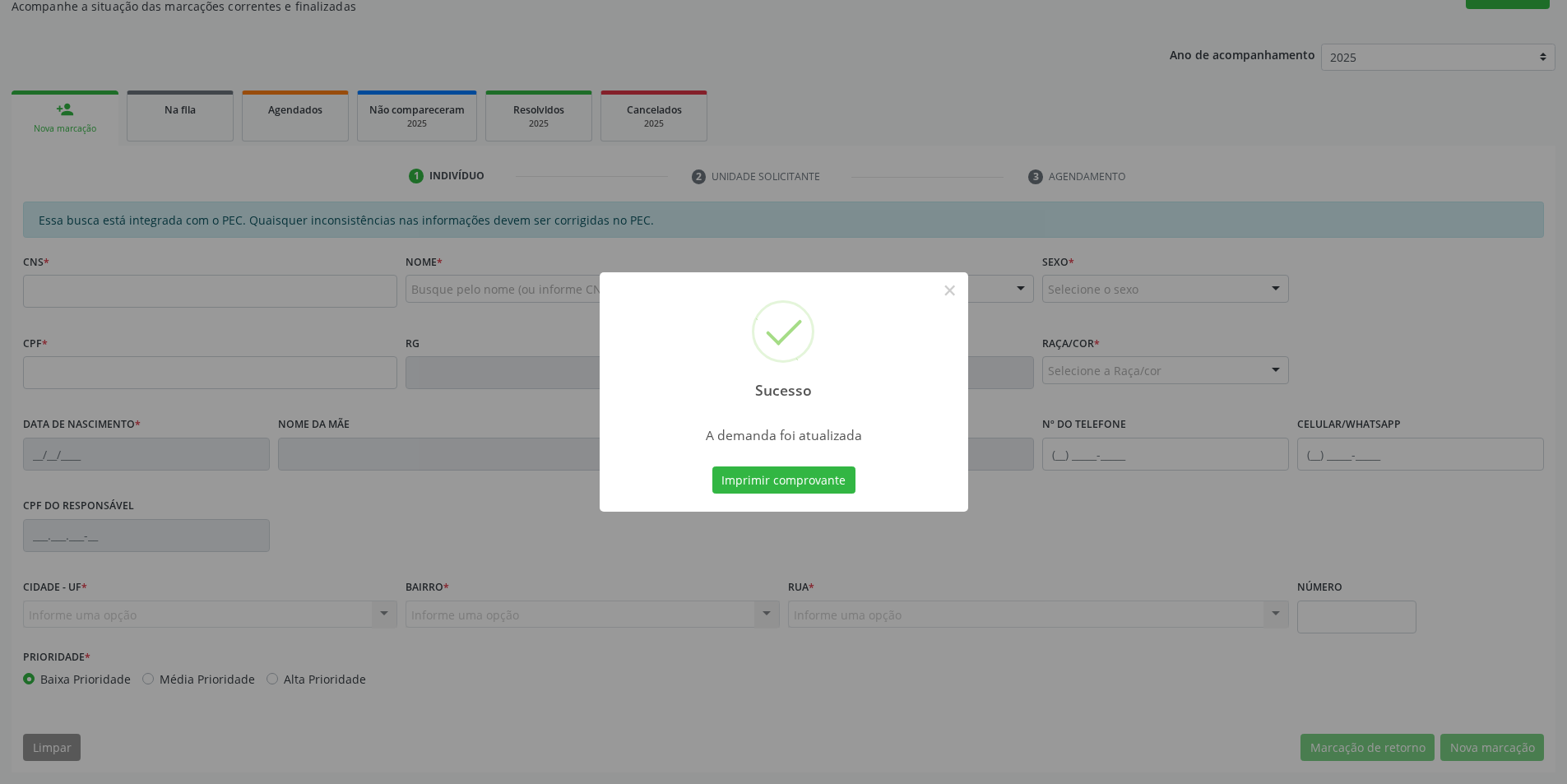
scroll to position [274, 0]
click at [945, 295] on button "×" at bounding box center [950, 290] width 28 height 28
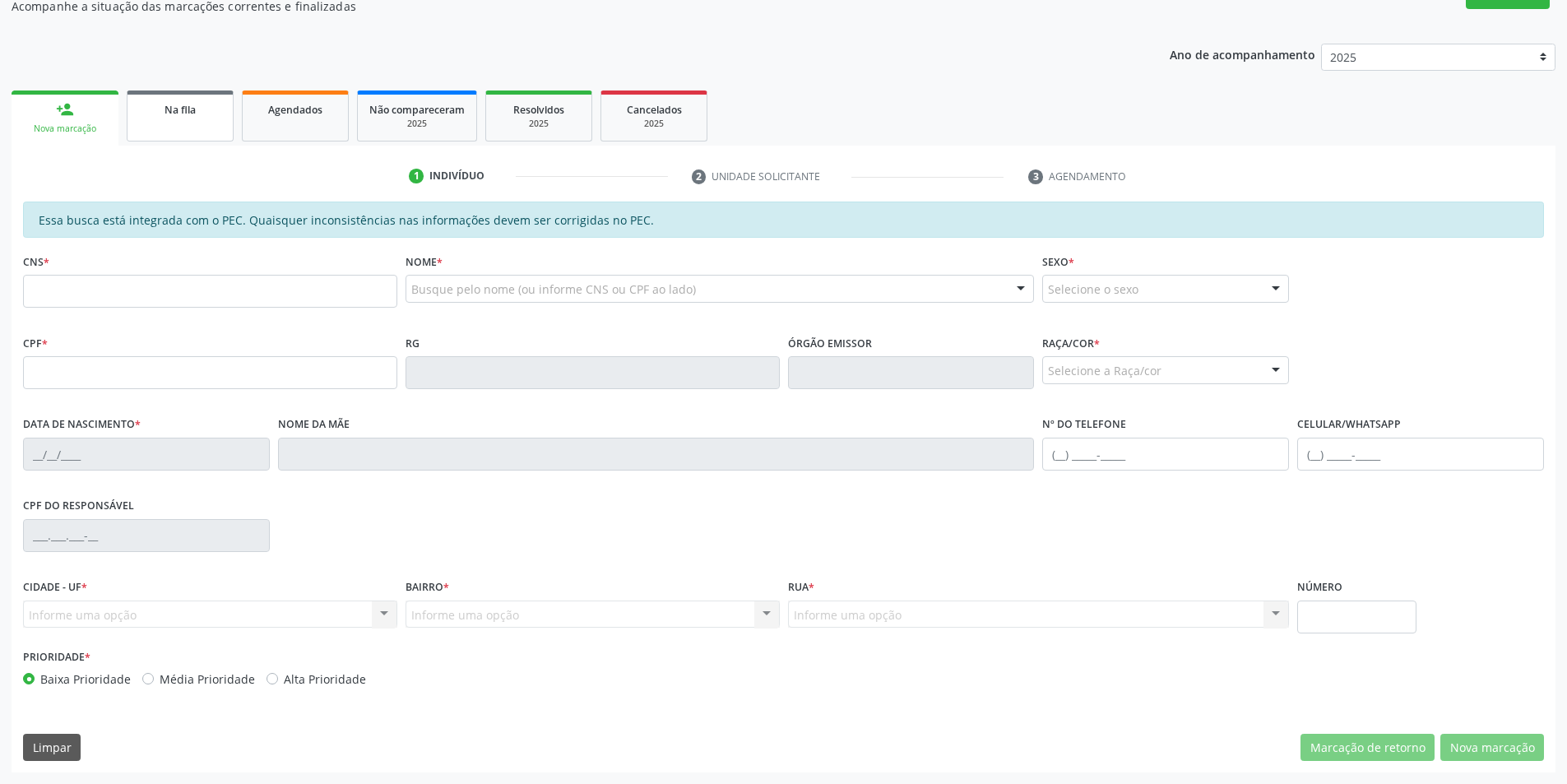
click at [199, 131] on link "Na fila" at bounding box center [180, 116] width 107 height 51
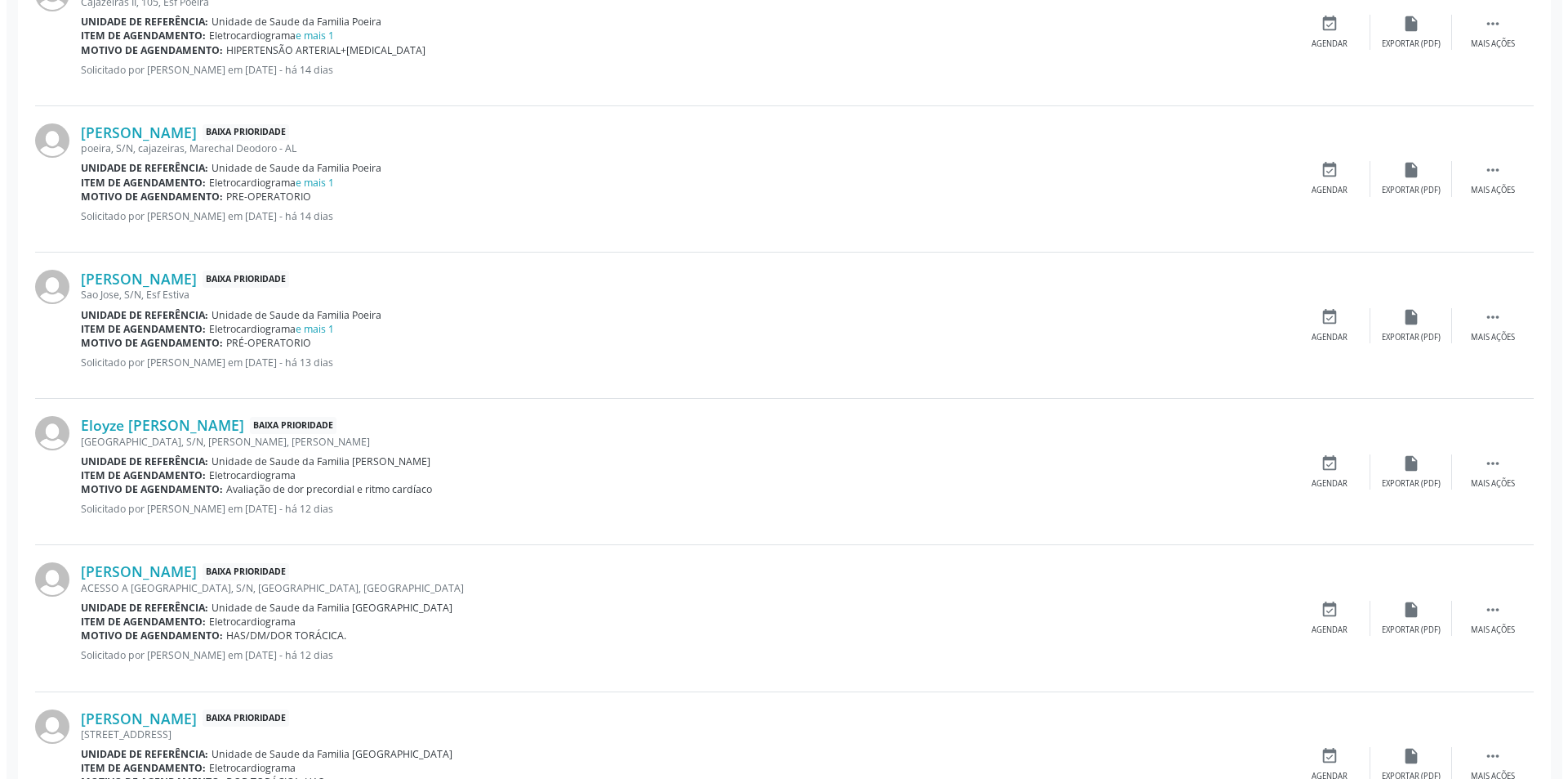
scroll to position [1144, 0]
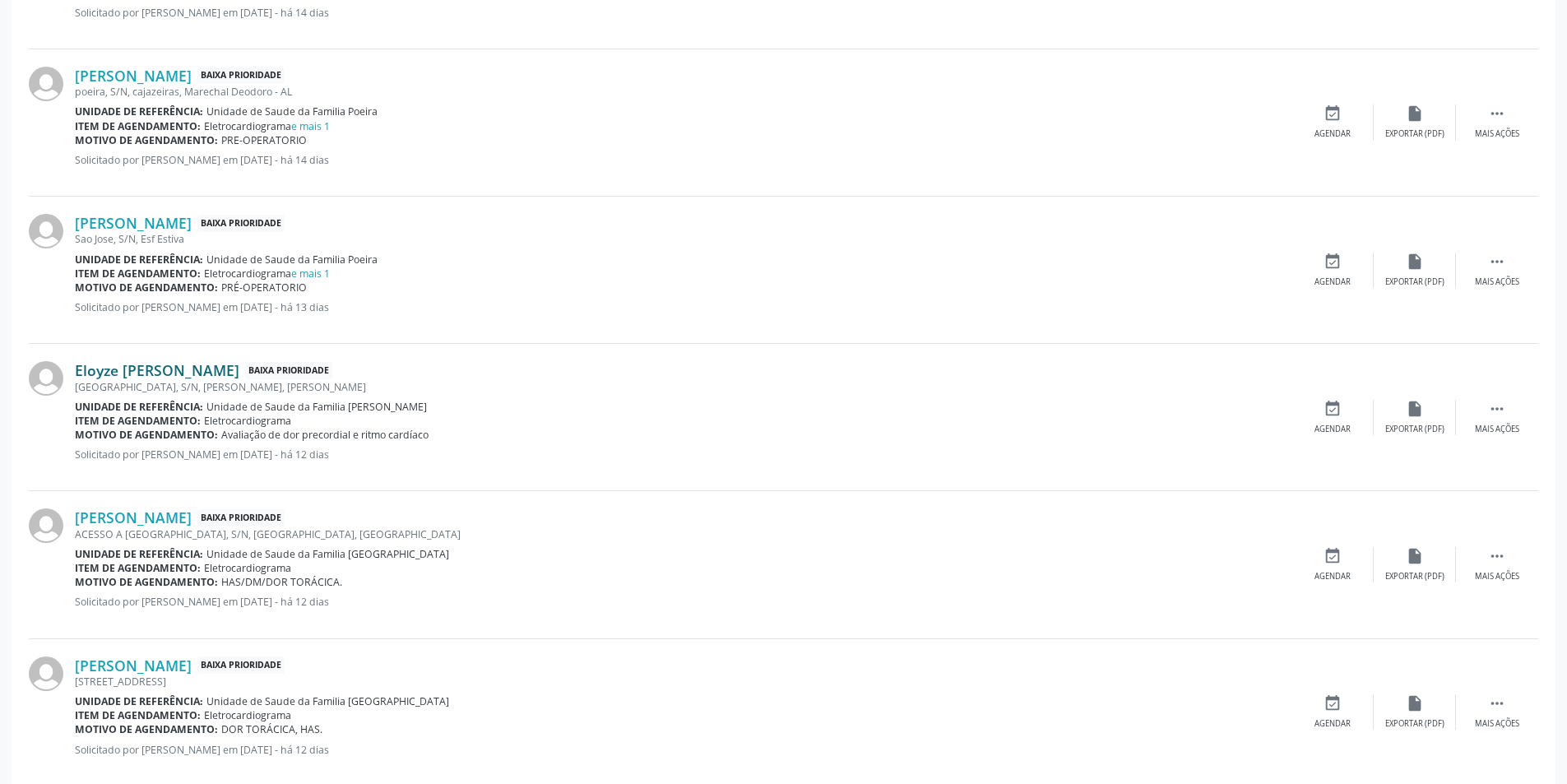
click at [188, 363] on link "Eloyze [PERSON_NAME]" at bounding box center [156, 370] width 164 height 18
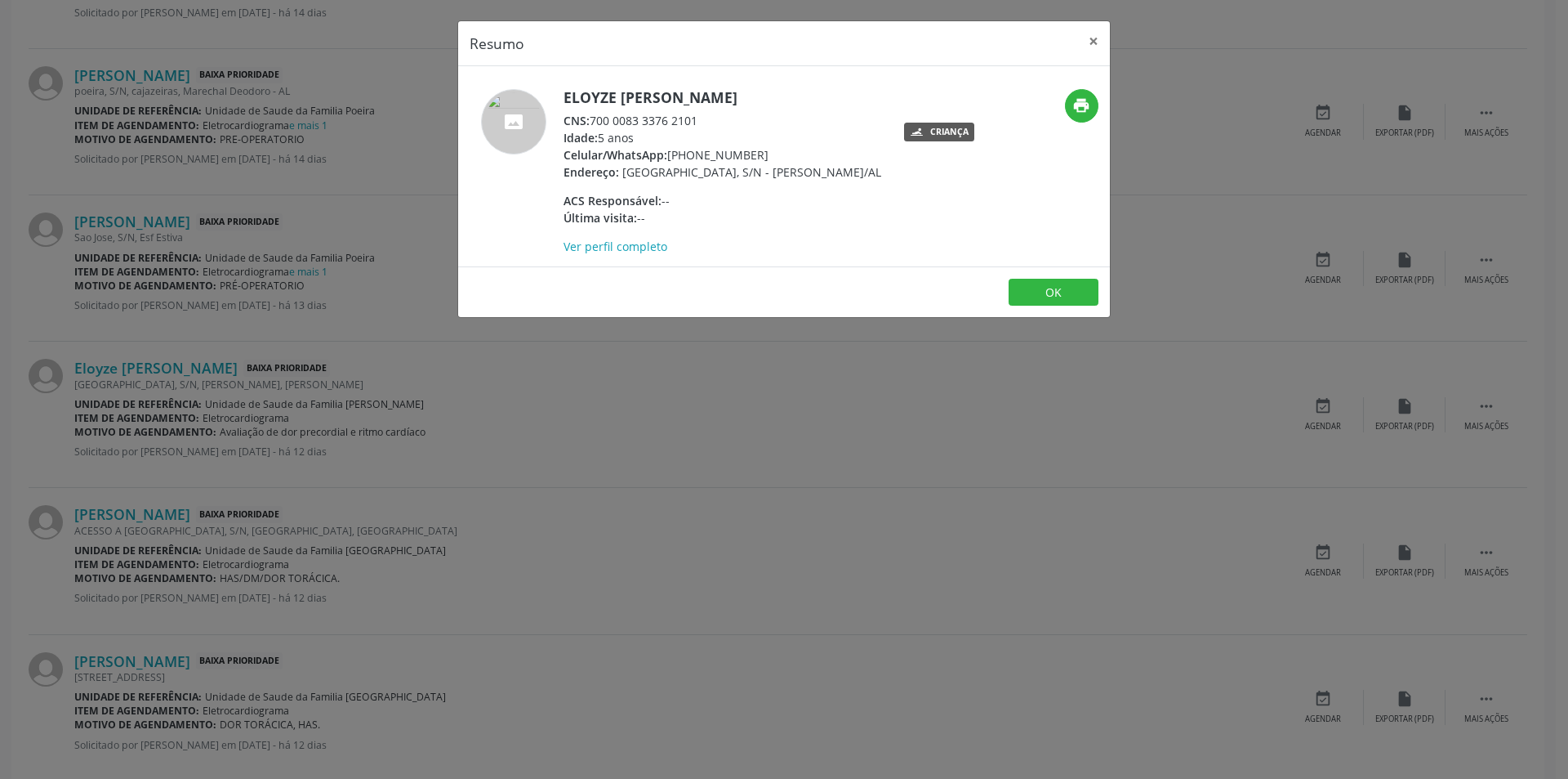
click at [610, 402] on div "Resumo × Eloyze [PERSON_NAME] CNS: 700 0083 3376 2101 Idade: 5 anos Celular/Wha…" at bounding box center [784, 389] width 1568 height 779
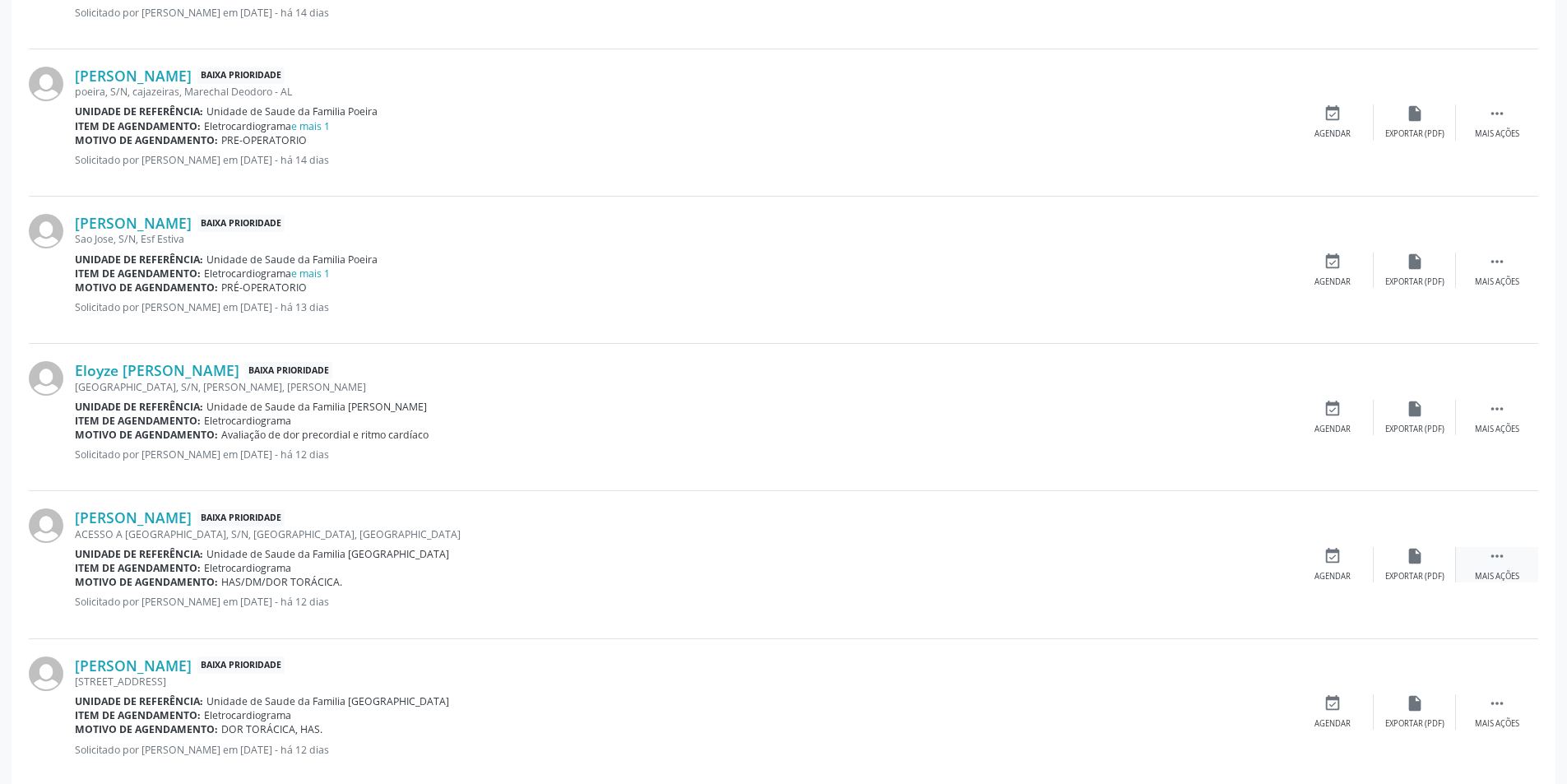
click at [1488, 562] on icon "" at bounding box center [1497, 556] width 18 height 18
click at [1343, 575] on div "Cancelar" at bounding box center [1332, 576] width 39 height 12
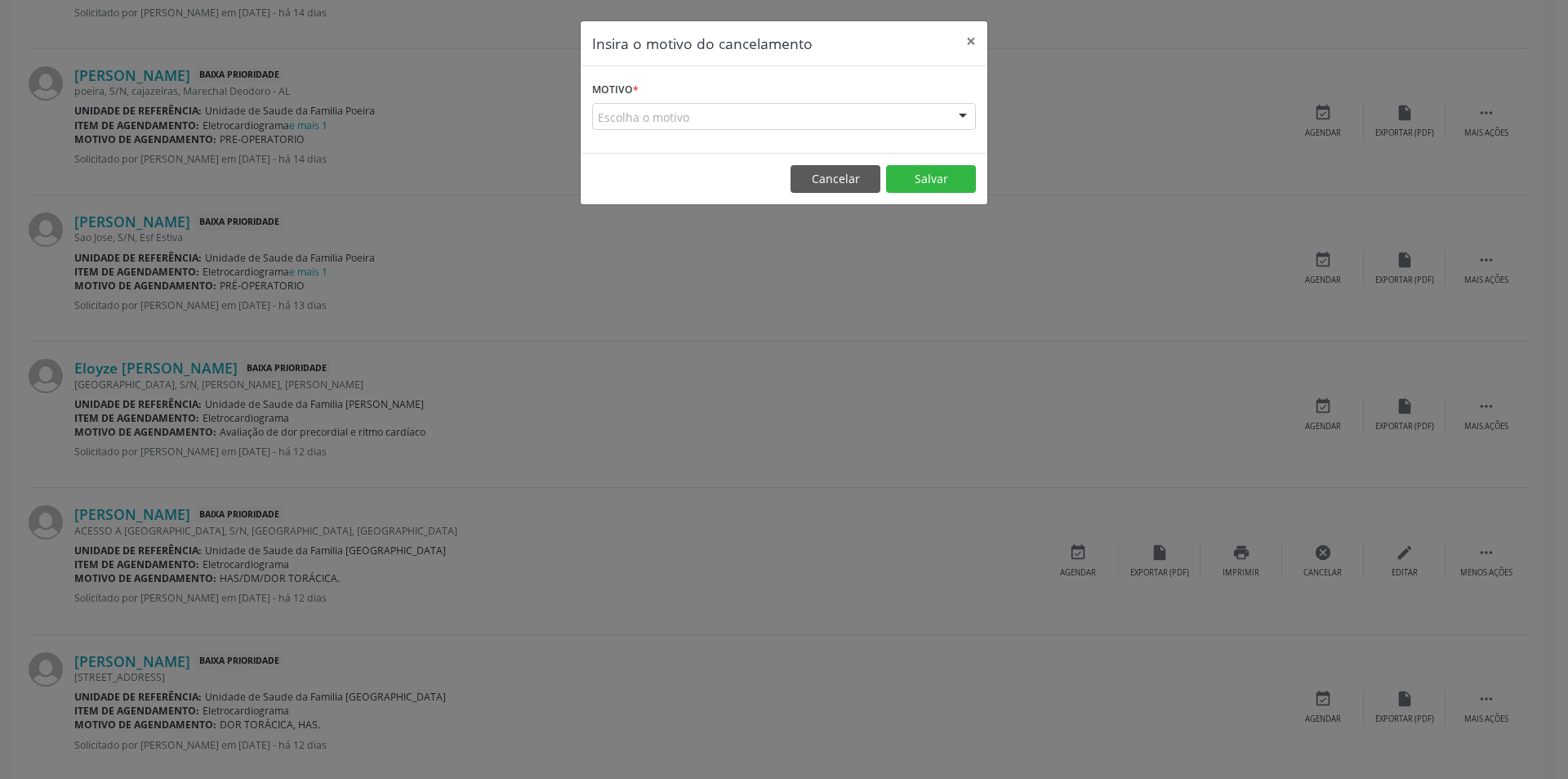
click at [671, 114] on div "Escolha o motivo" at bounding box center [784, 116] width 384 height 28
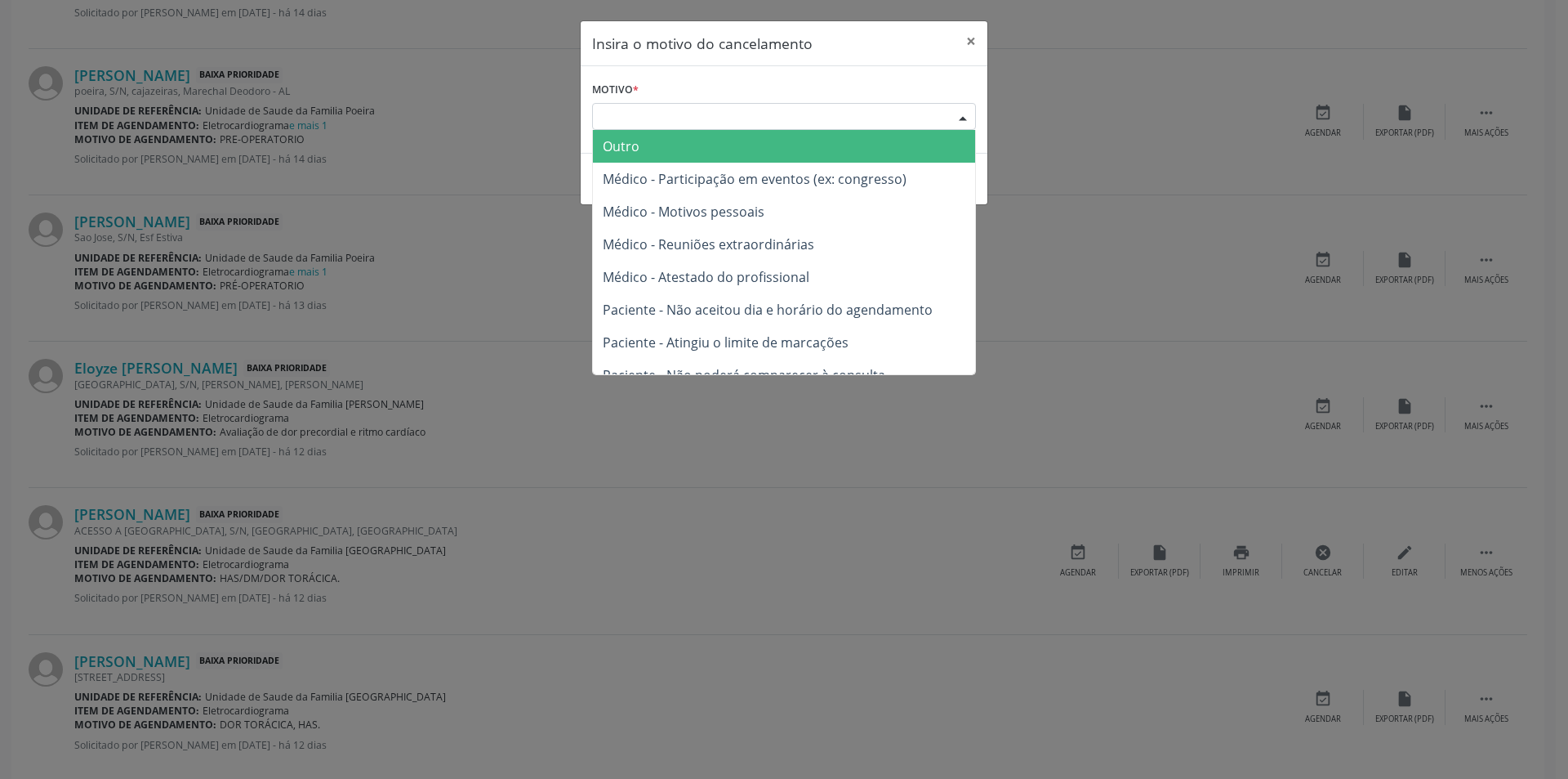
click at [680, 143] on span "Outro" at bounding box center [784, 146] width 383 height 33
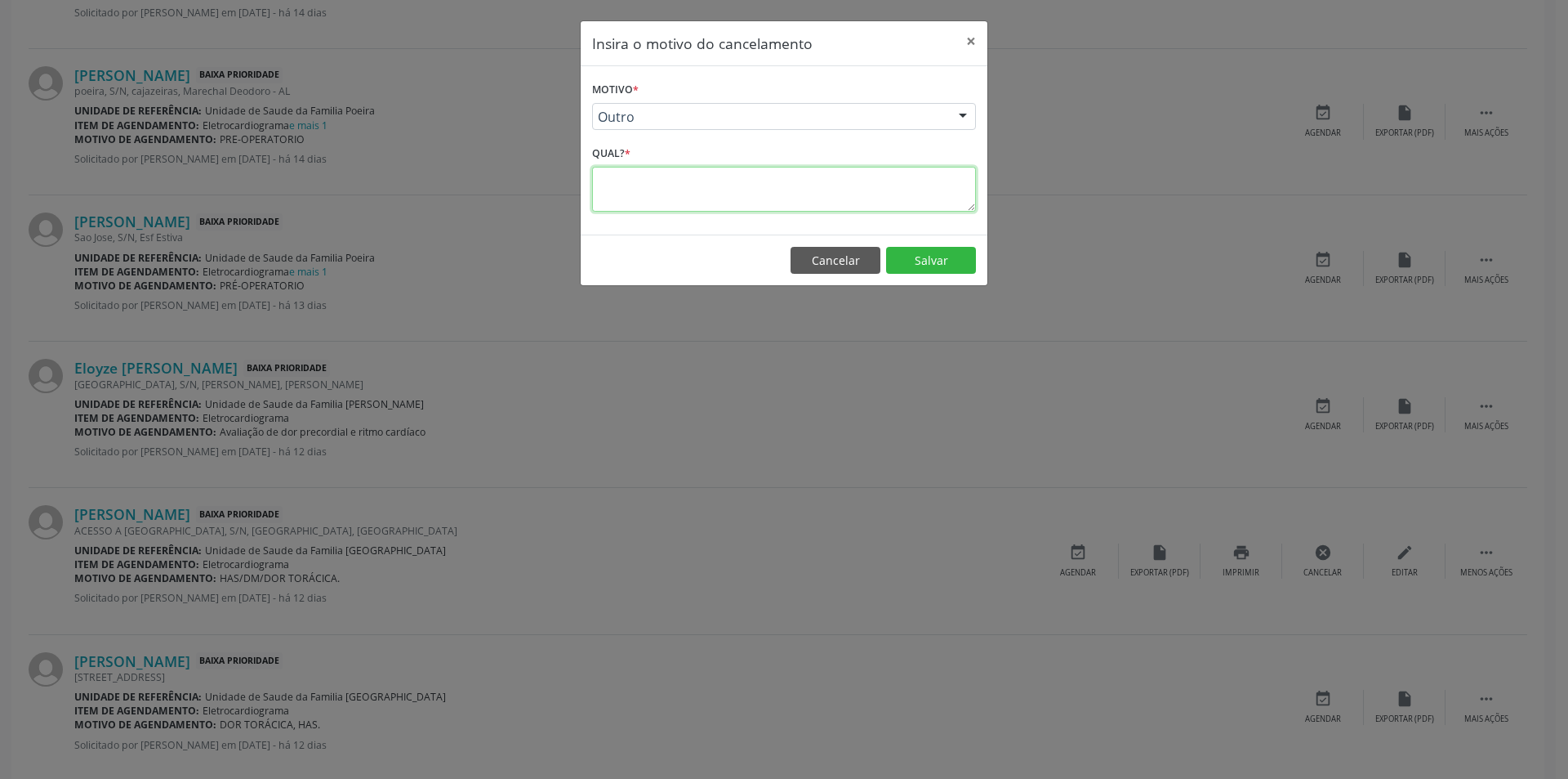
click at [656, 186] on textarea at bounding box center [784, 189] width 384 height 45
type textarea "Idade não compatível"
click at [947, 267] on button "Salvar" at bounding box center [931, 261] width 90 height 28
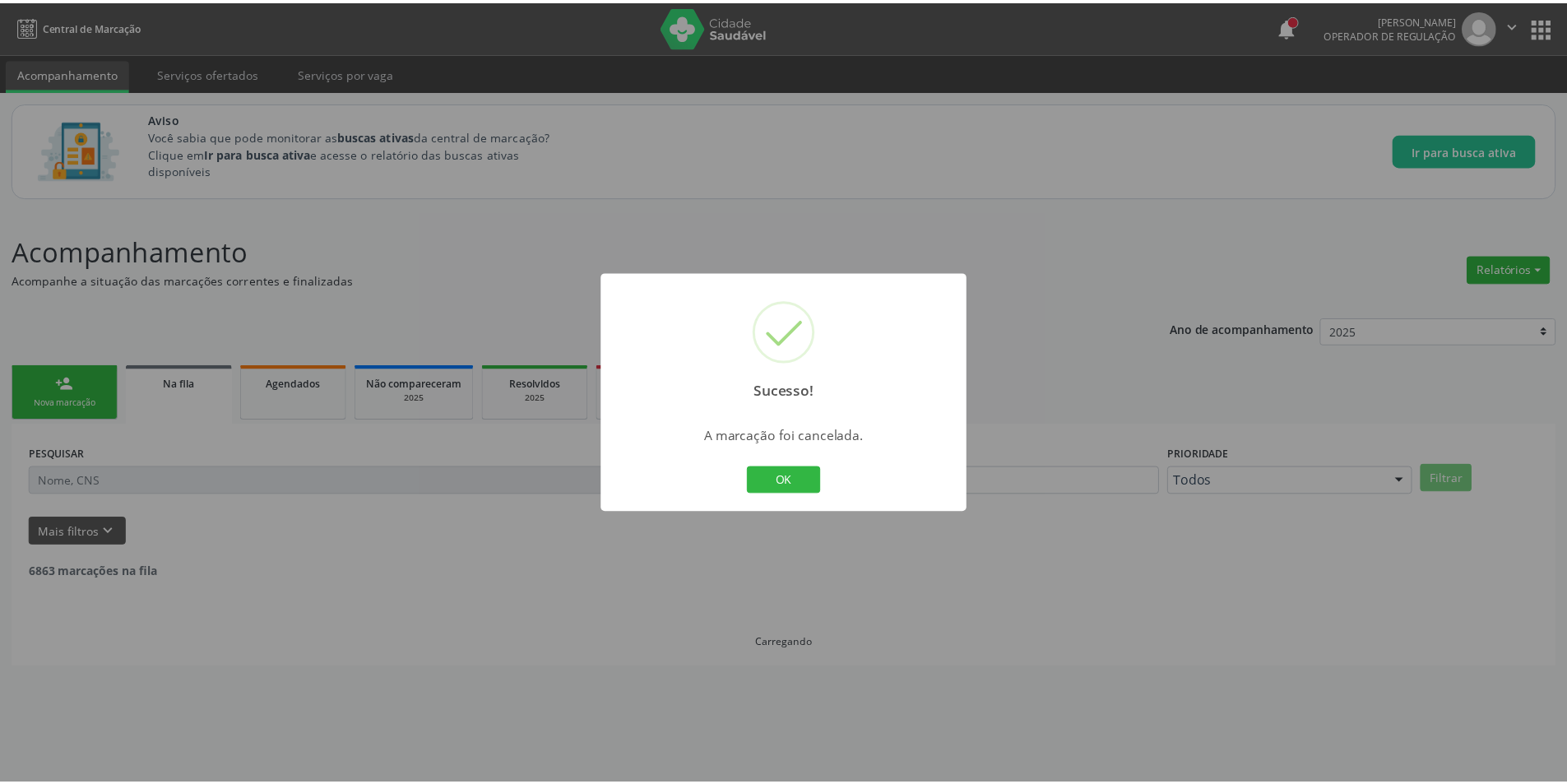
scroll to position [0, 0]
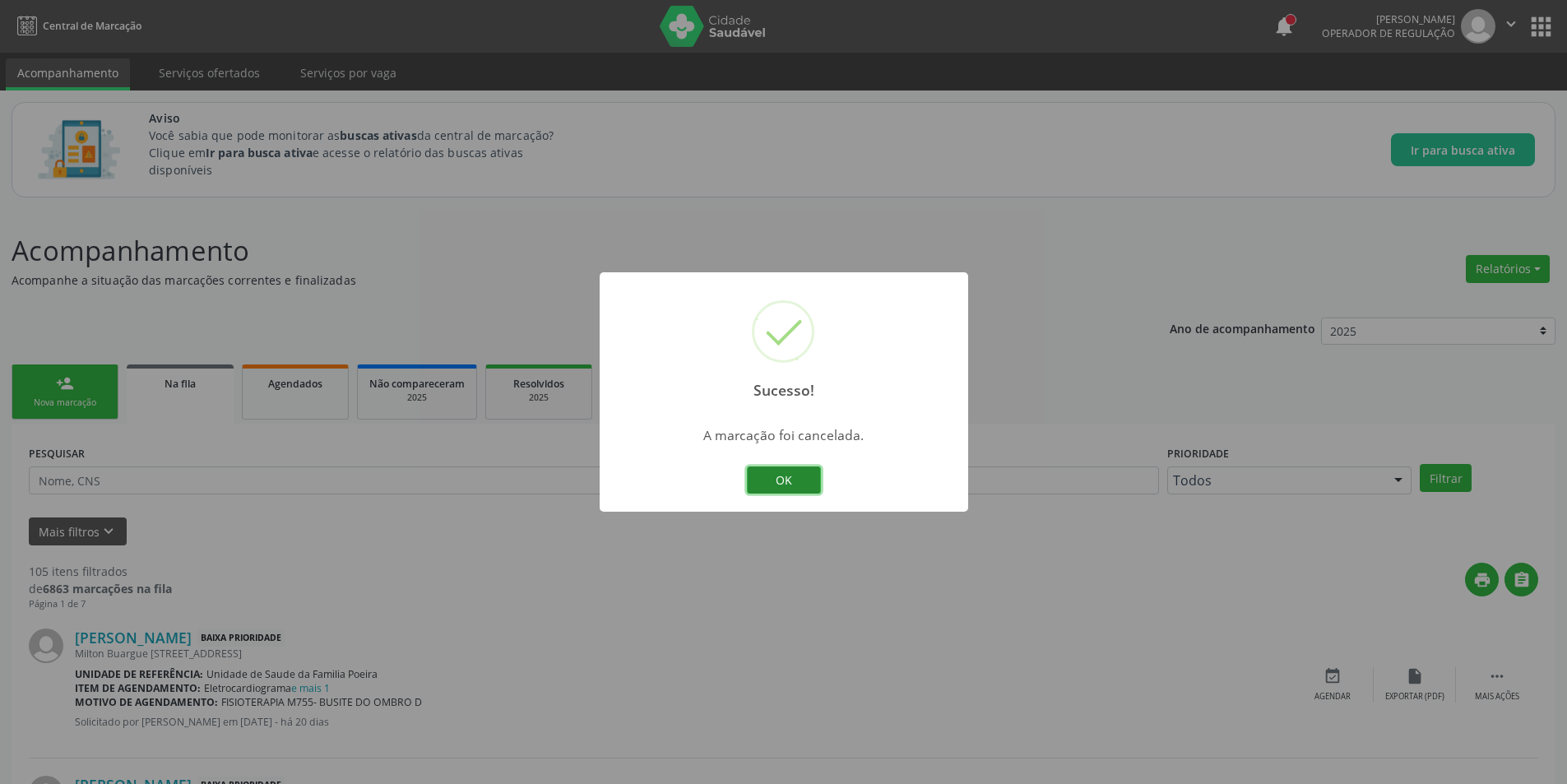
click at [792, 492] on button "OK" at bounding box center [784, 480] width 74 height 28
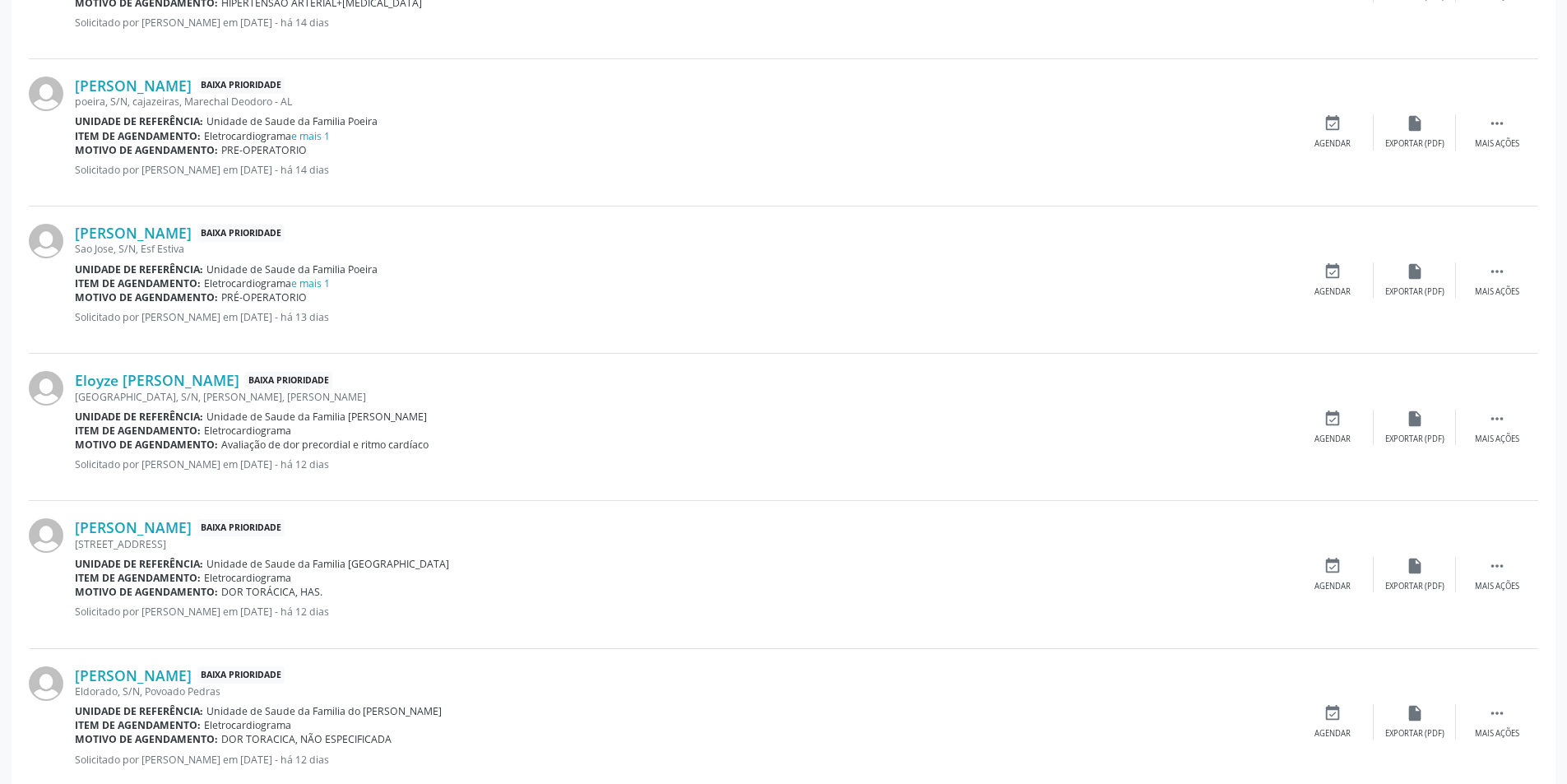
scroll to position [1151, 0]
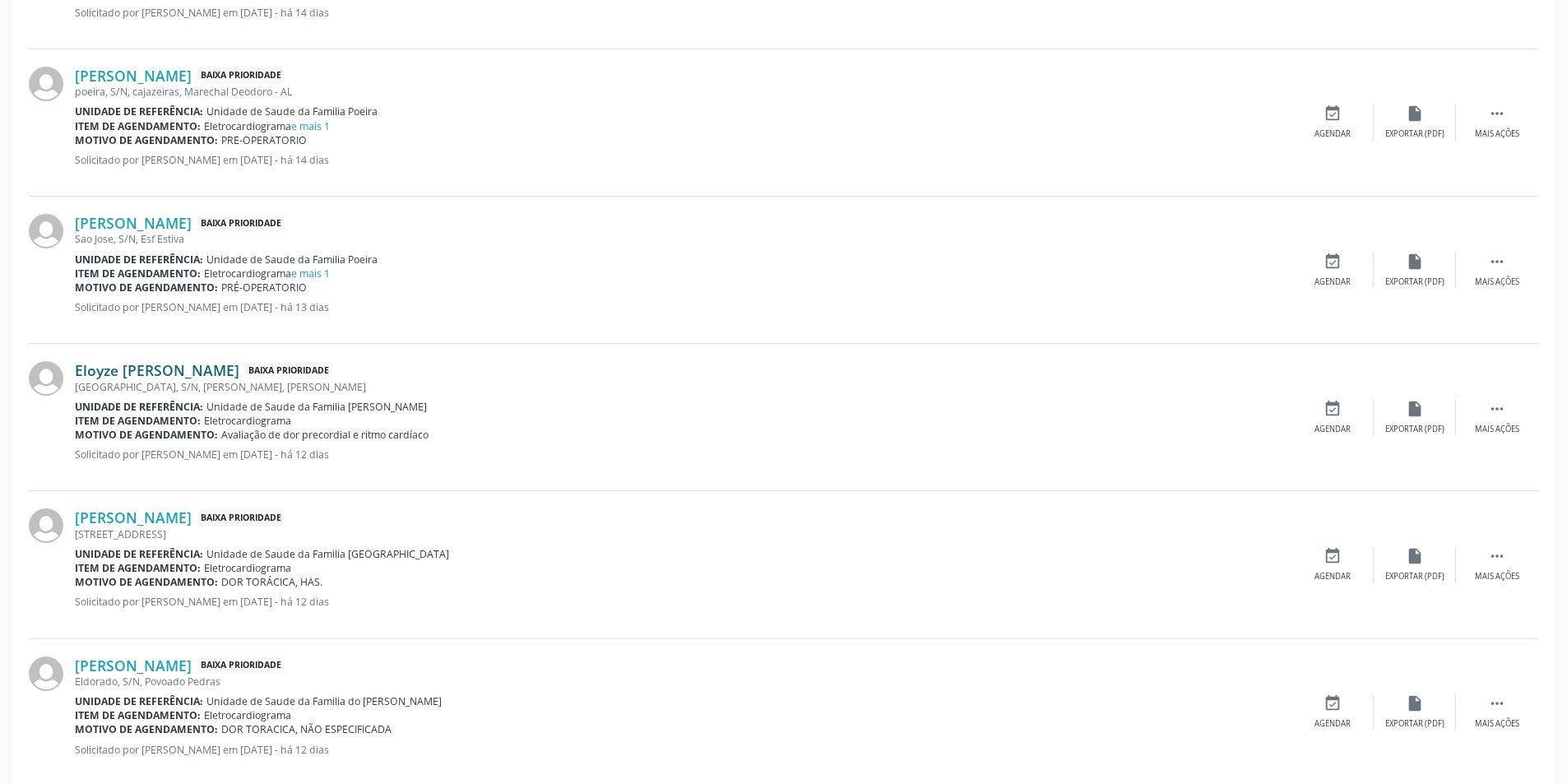
click at [150, 369] on link "Eloyze [PERSON_NAME]" at bounding box center [156, 370] width 164 height 18
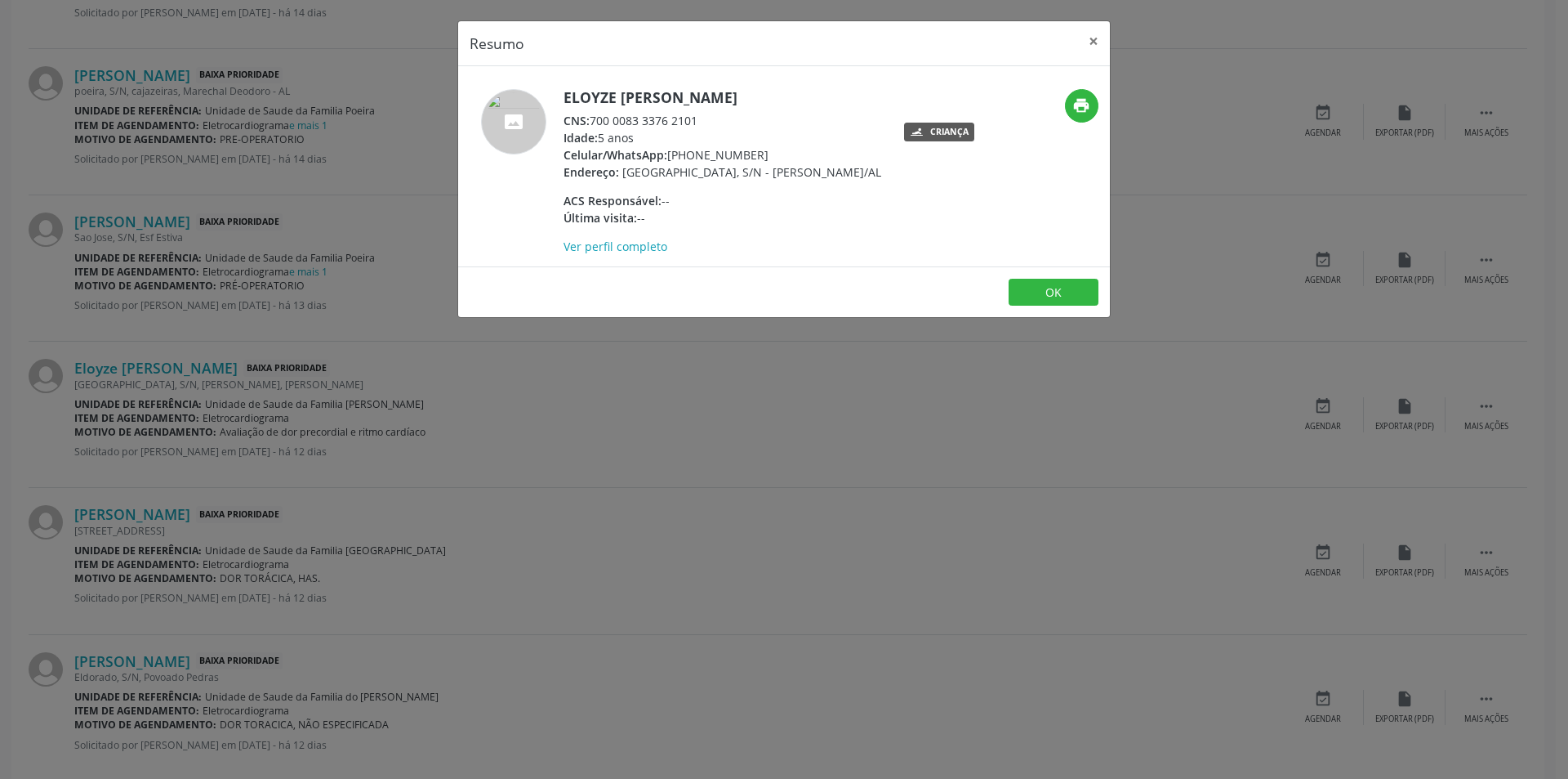
click at [452, 442] on div "Resumo × Eloyze [PERSON_NAME] CNS: 700 0083 3376 2101 Idade: 5 anos Celular/Wha…" at bounding box center [784, 389] width 1568 height 779
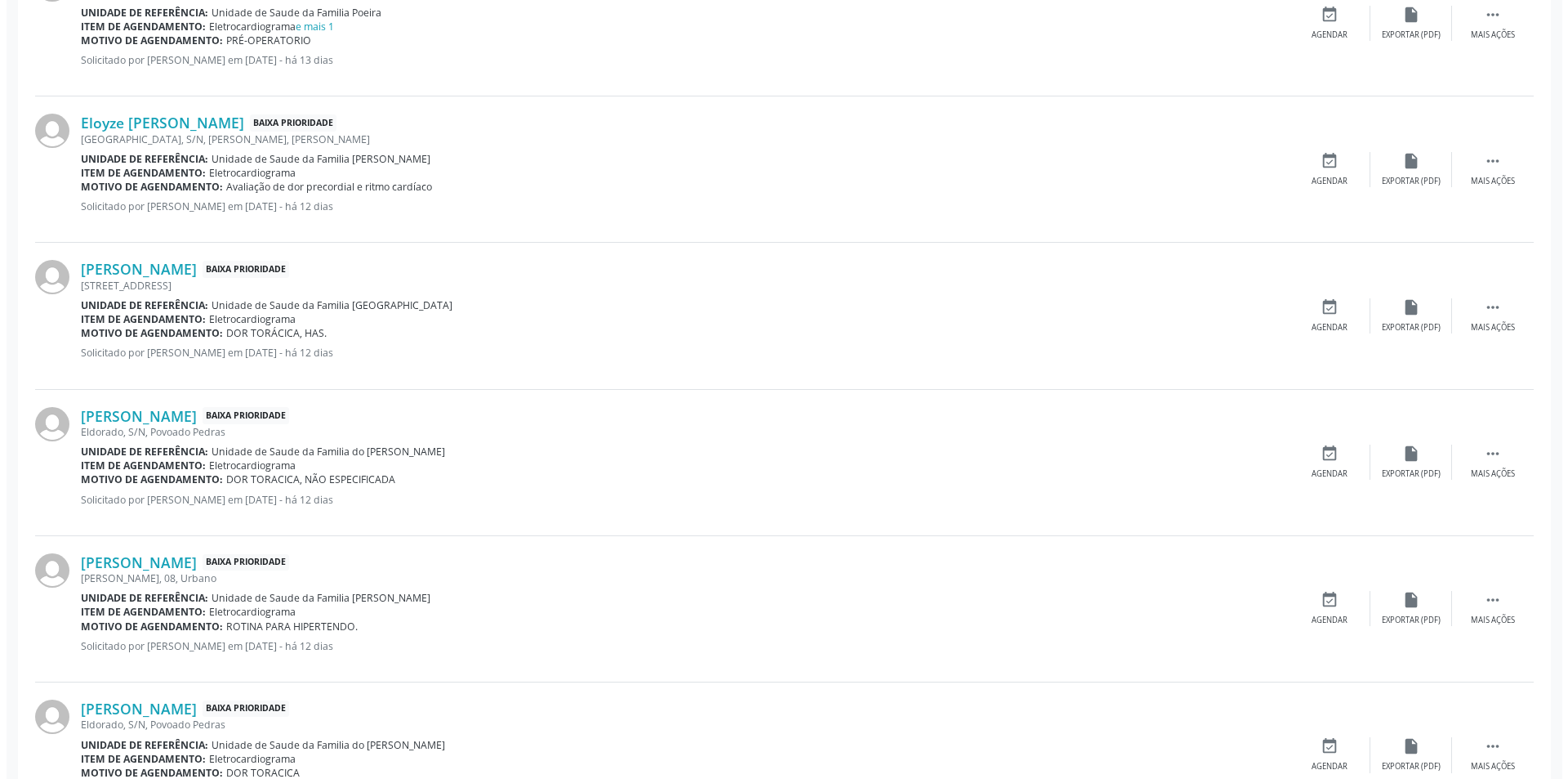
scroll to position [1226, 0]
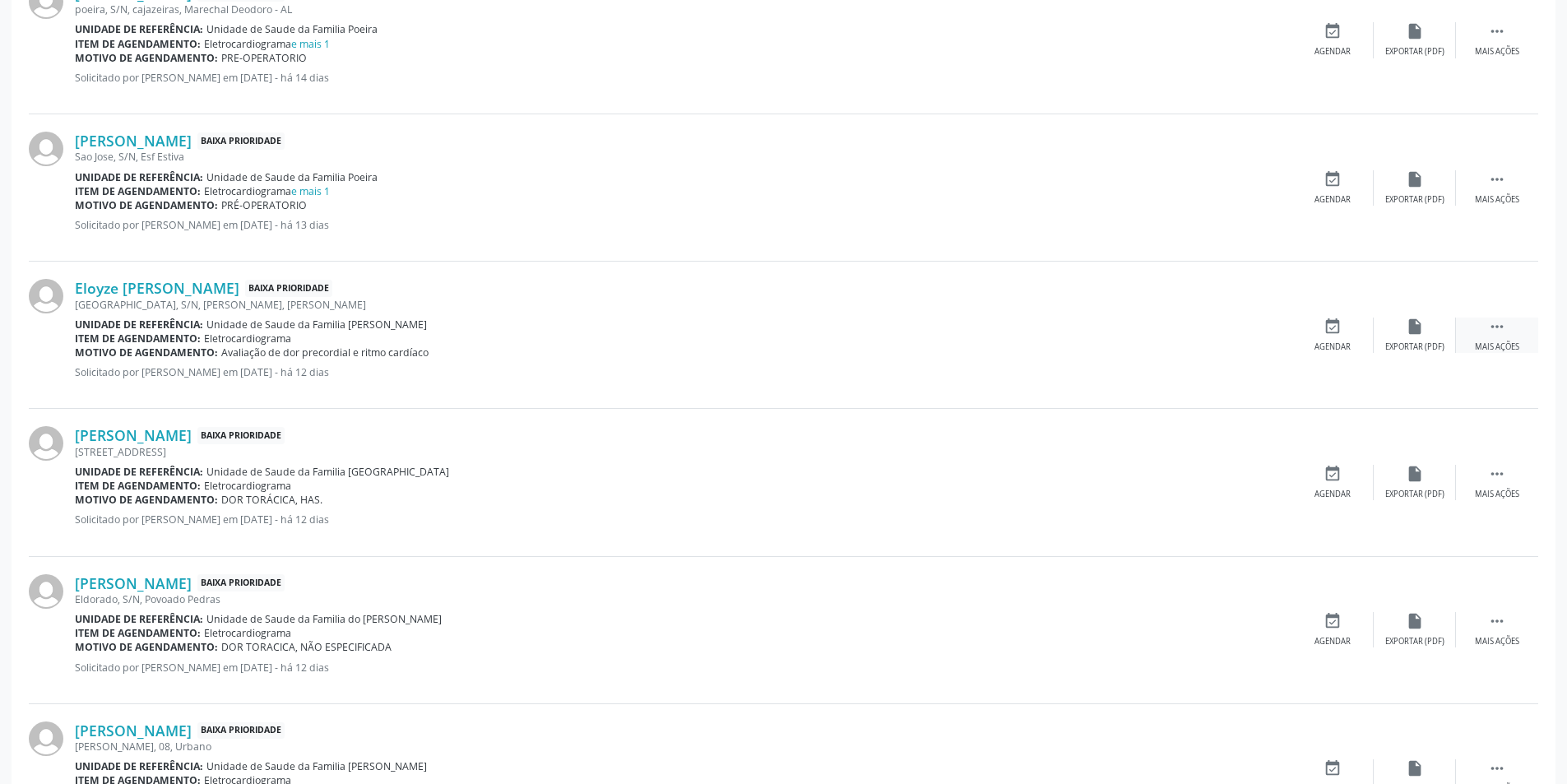
click at [1494, 326] on icon "" at bounding box center [1497, 326] width 18 height 18
click at [1344, 339] on div "cancel Cancelar" at bounding box center [1333, 334] width 83 height 35
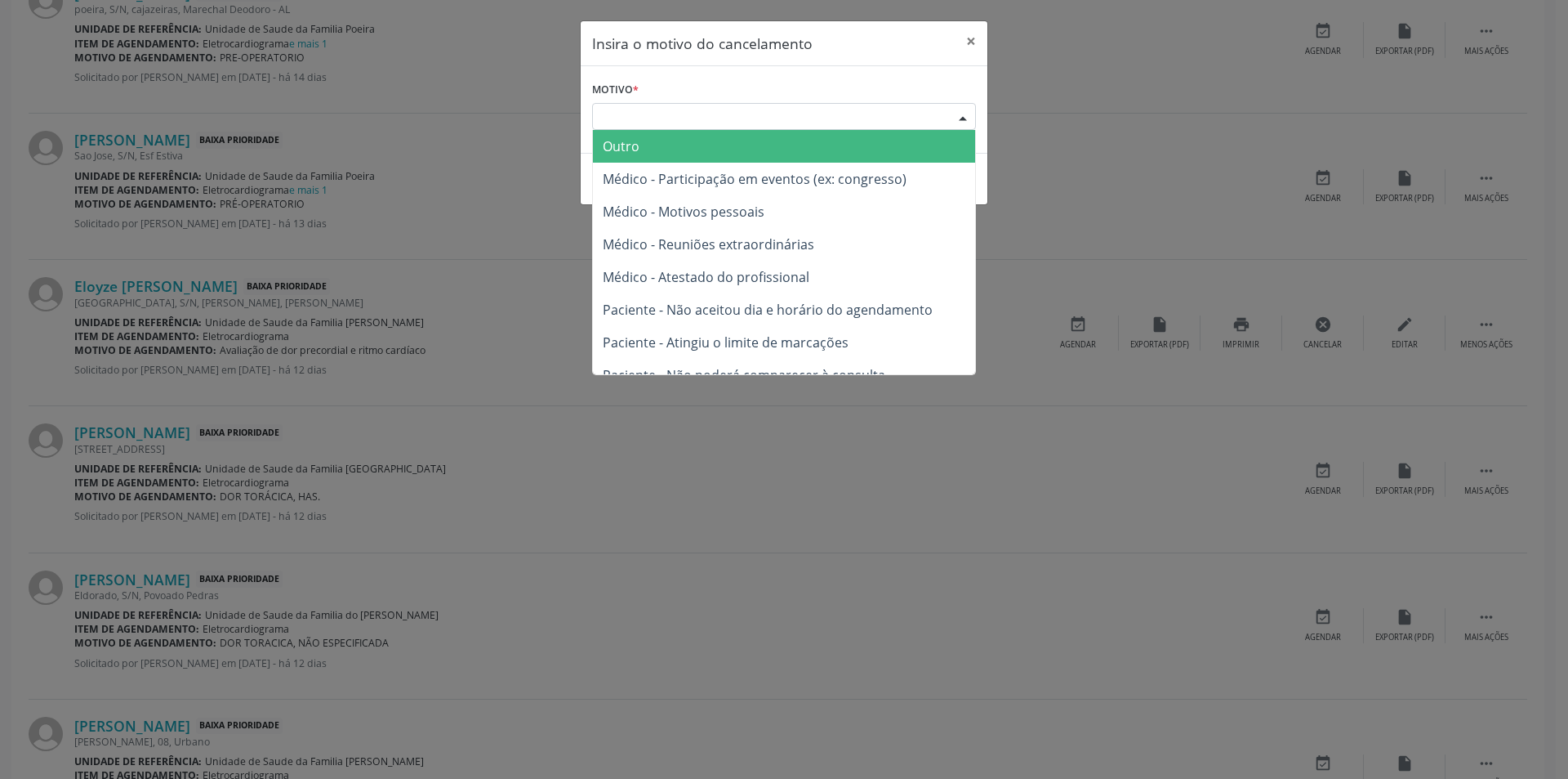
click at [652, 111] on div "Escolha o motivo" at bounding box center [784, 116] width 384 height 28
click at [659, 153] on span "Outro" at bounding box center [784, 146] width 383 height 33
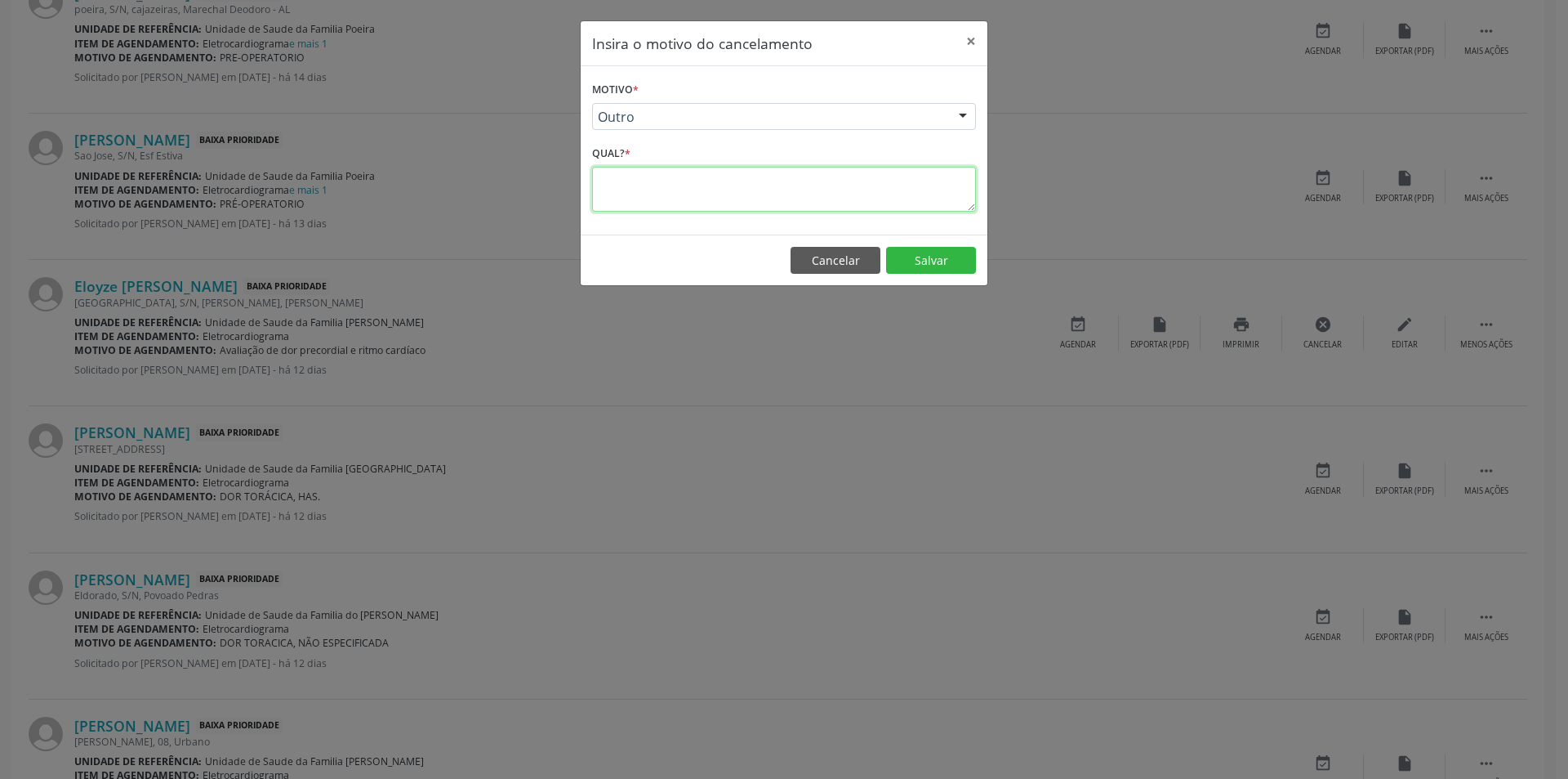
click at [660, 182] on textarea at bounding box center [784, 189] width 384 height 45
type textarea "Idade não compatível"
click at [928, 263] on button "Salvar" at bounding box center [931, 261] width 90 height 28
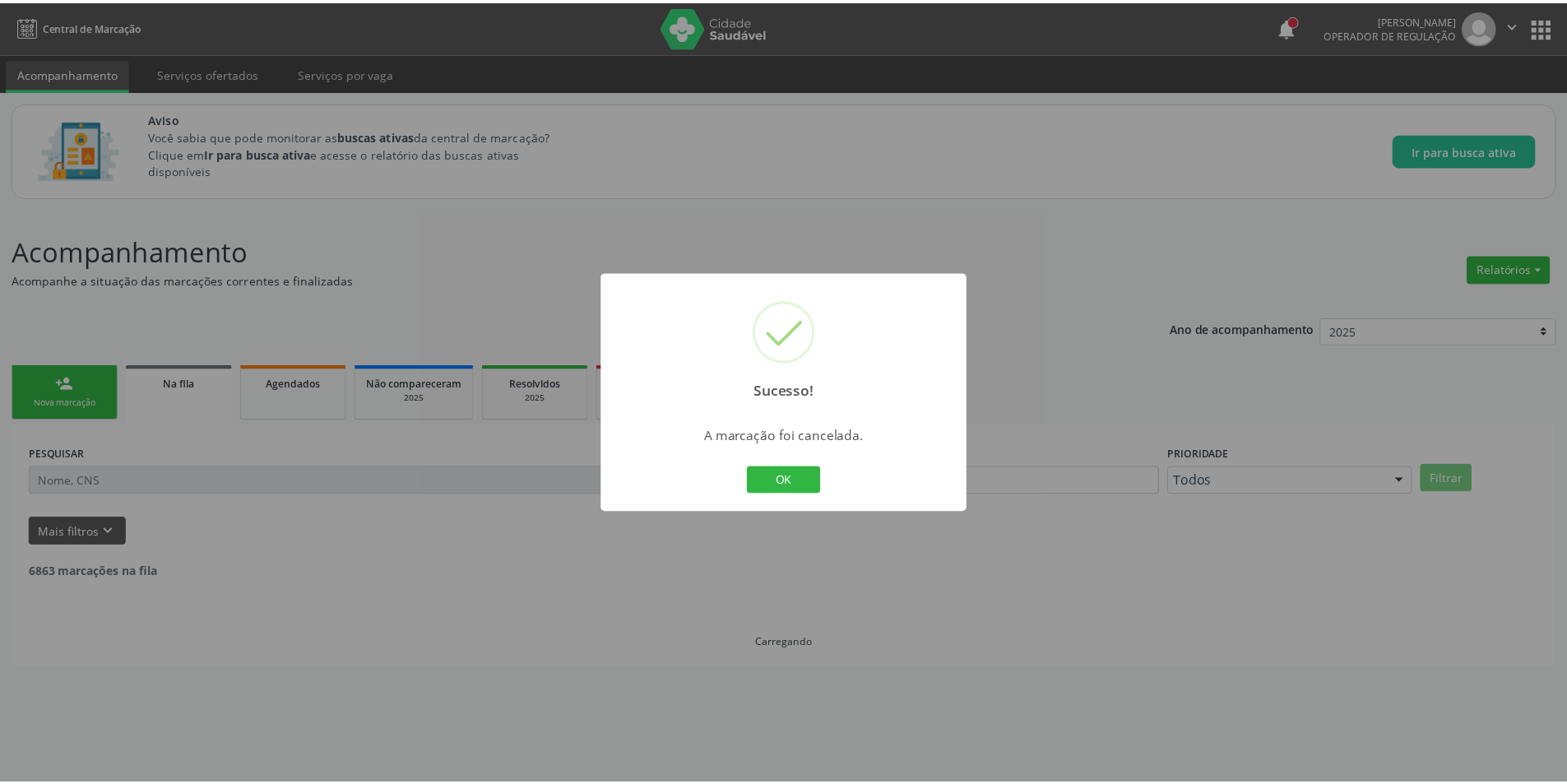
scroll to position [0, 0]
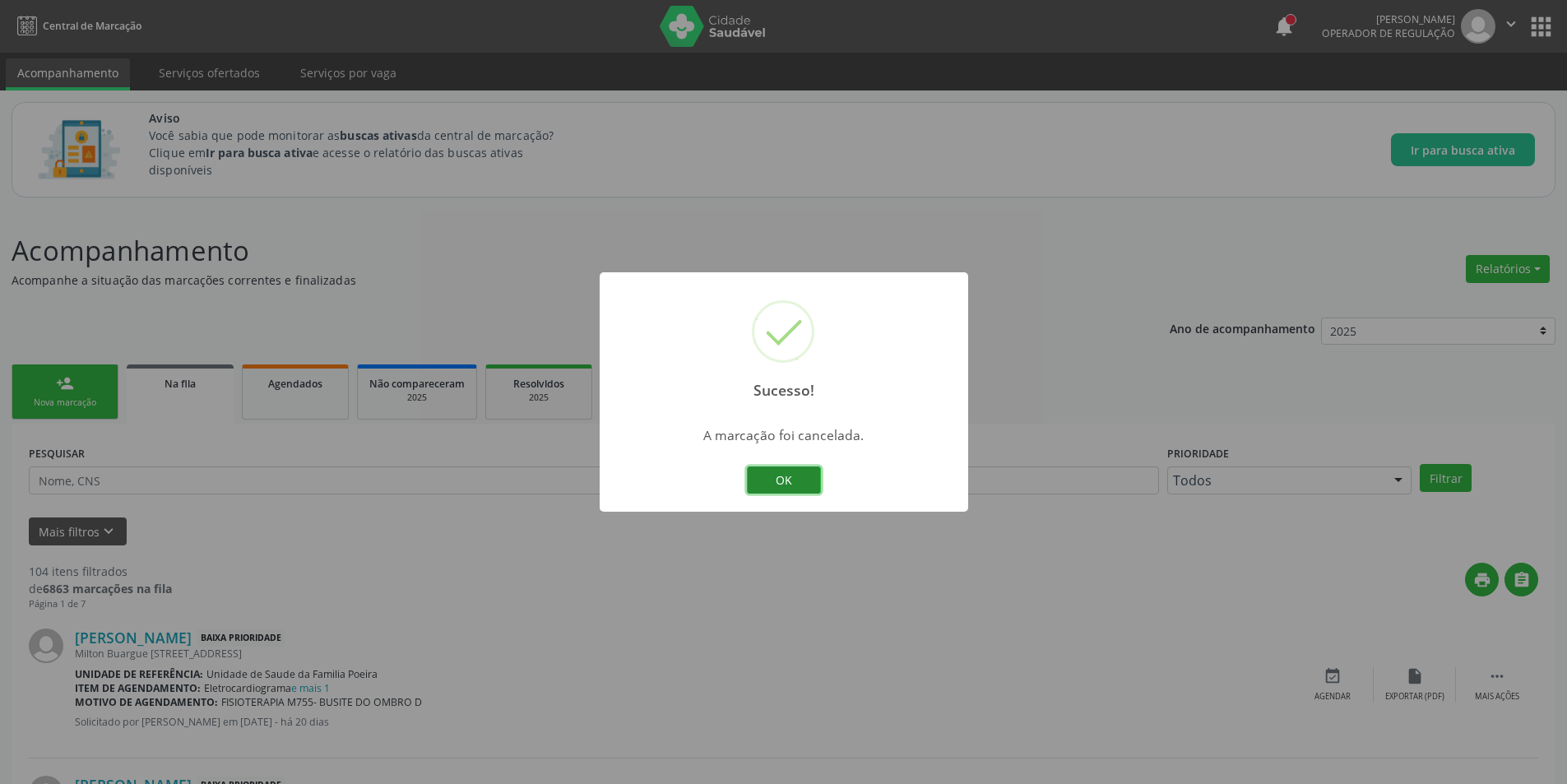
click at [791, 490] on button "OK" at bounding box center [784, 480] width 74 height 28
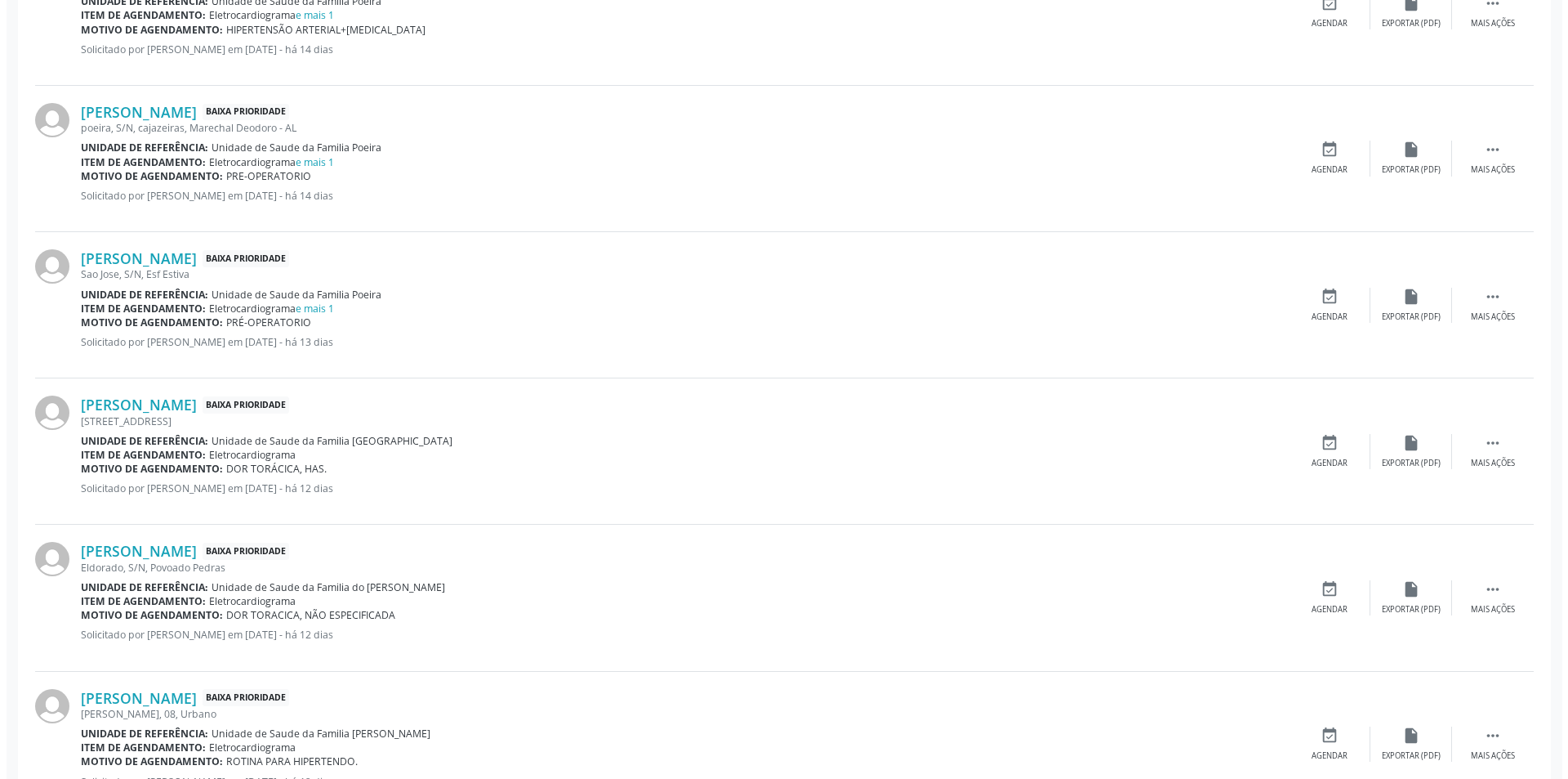
scroll to position [1144, 0]
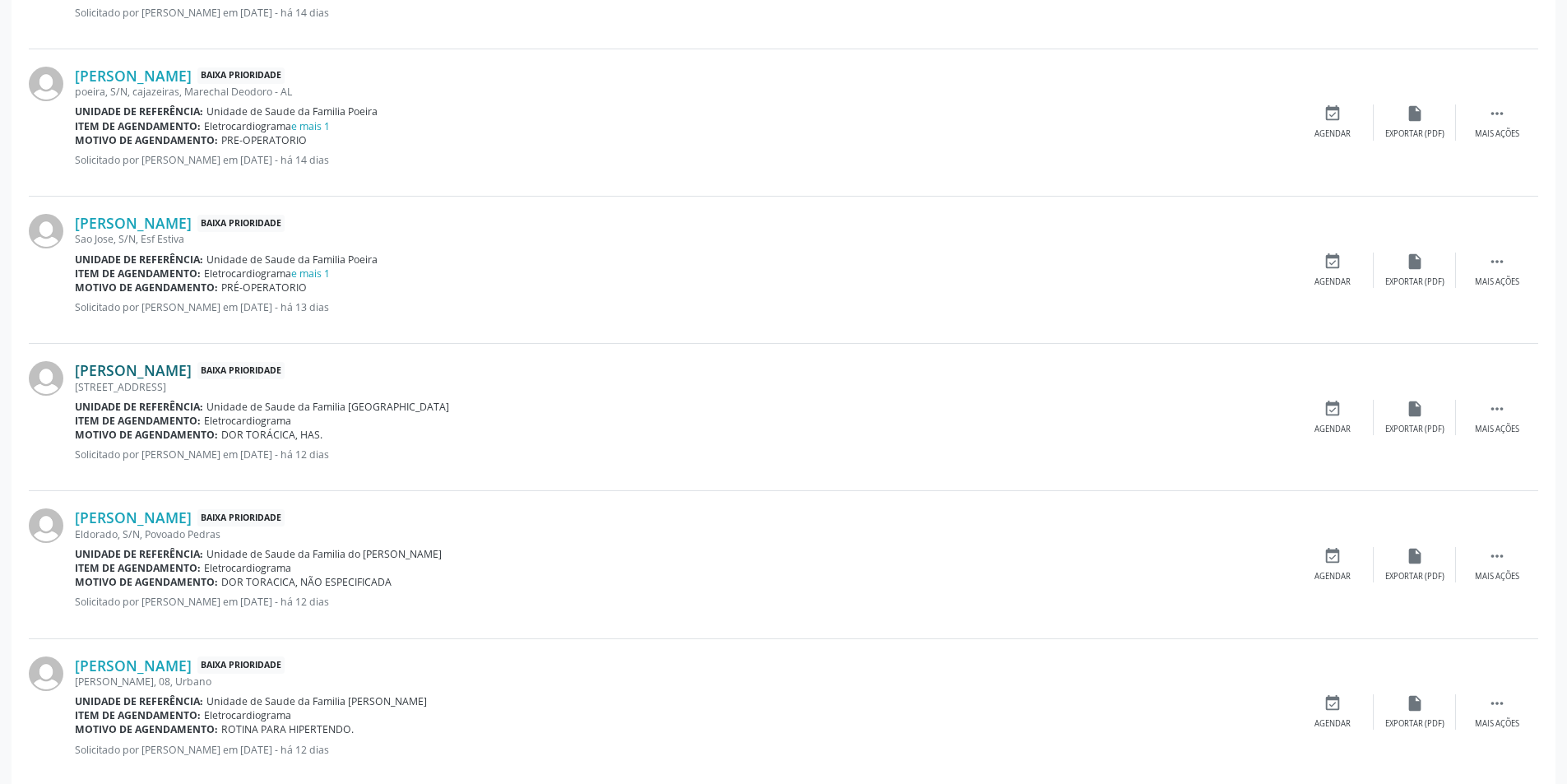
click at [173, 367] on link "[PERSON_NAME]" at bounding box center [133, 370] width 117 height 18
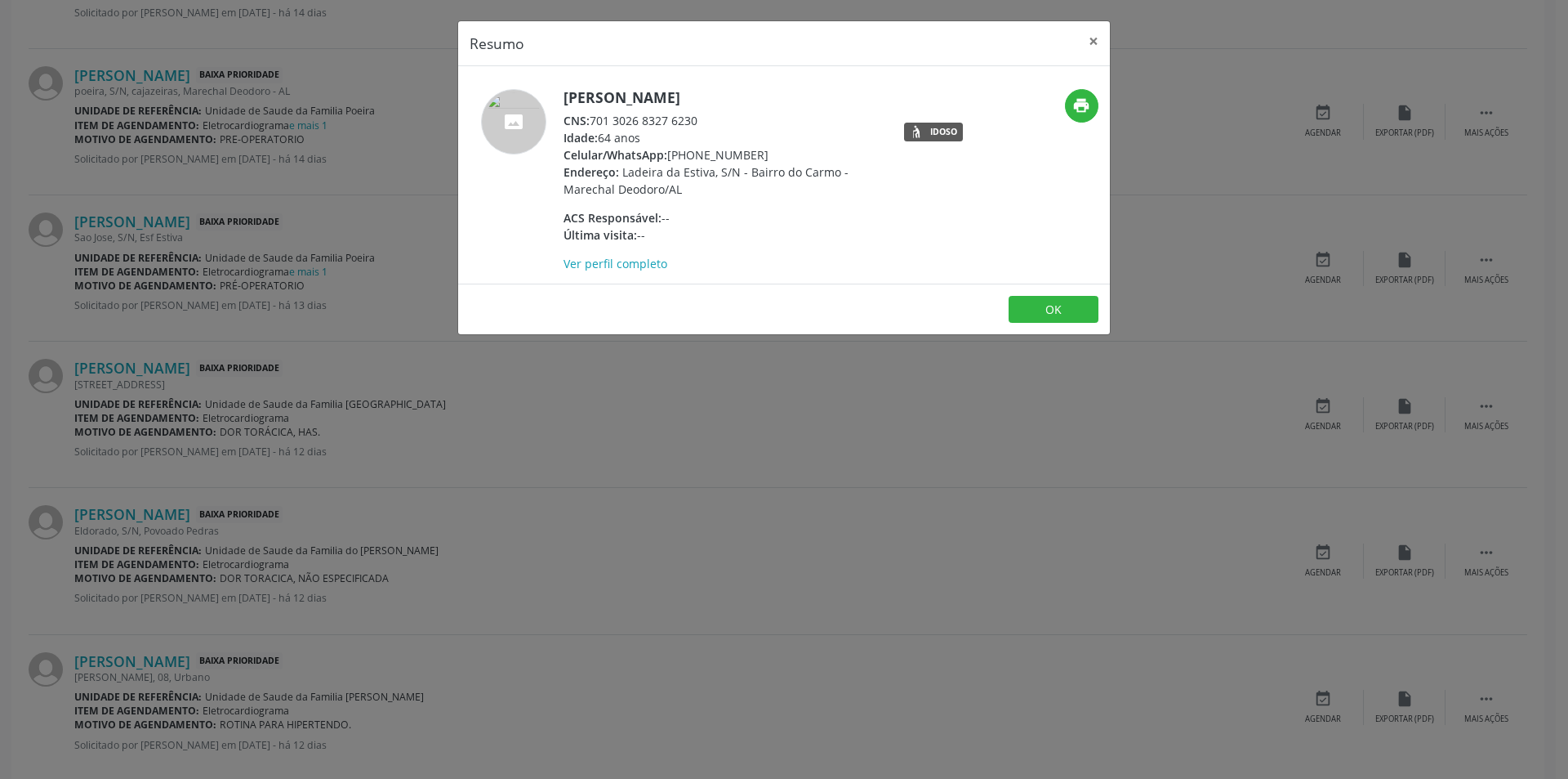
click at [424, 449] on div "Resumo × [PERSON_NAME] CNS: 701 3026 8327 6230 Idade: 64 anos Celular/WhatsApp:…" at bounding box center [784, 389] width 1568 height 779
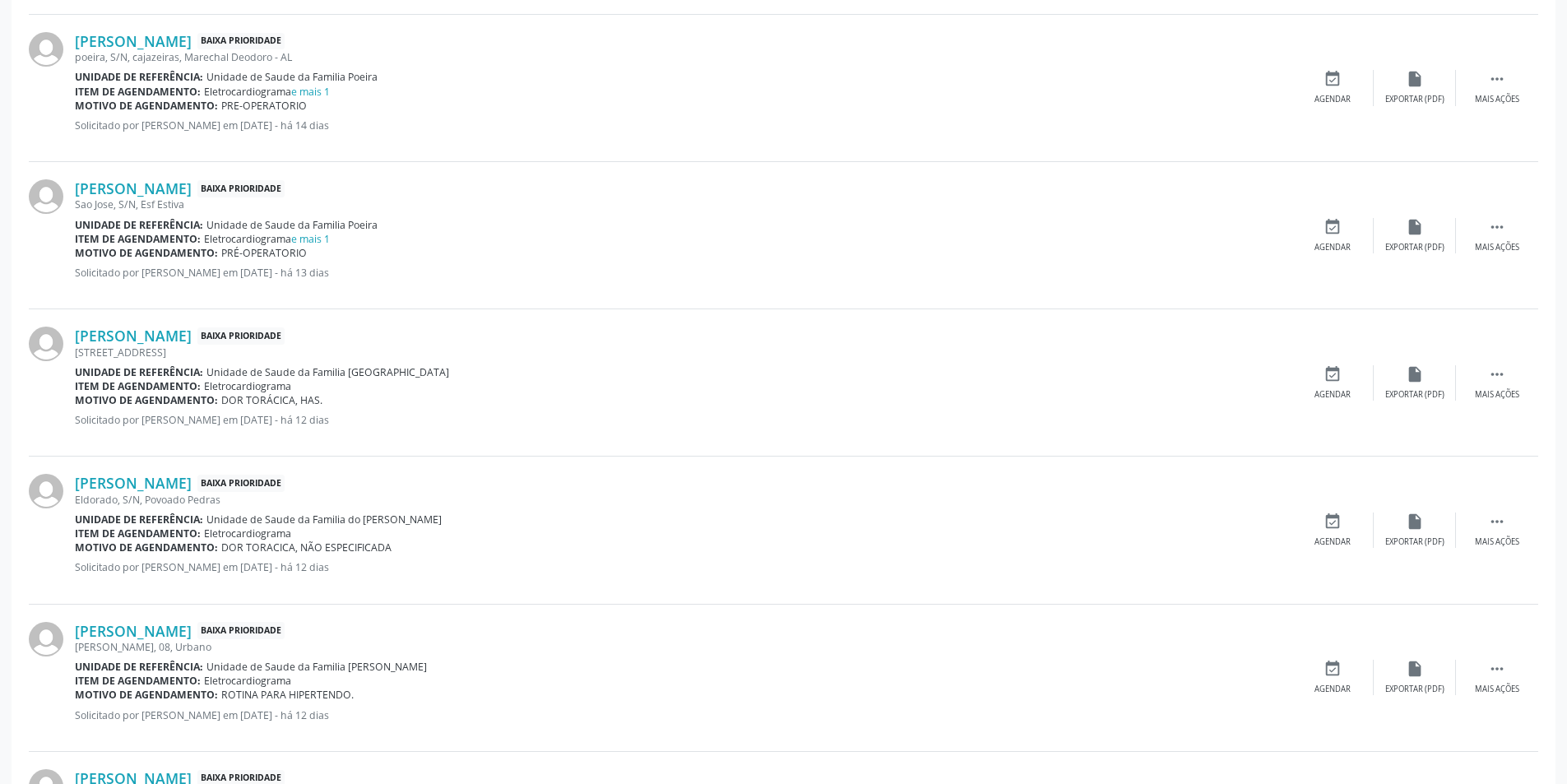
scroll to position [1208, 0]
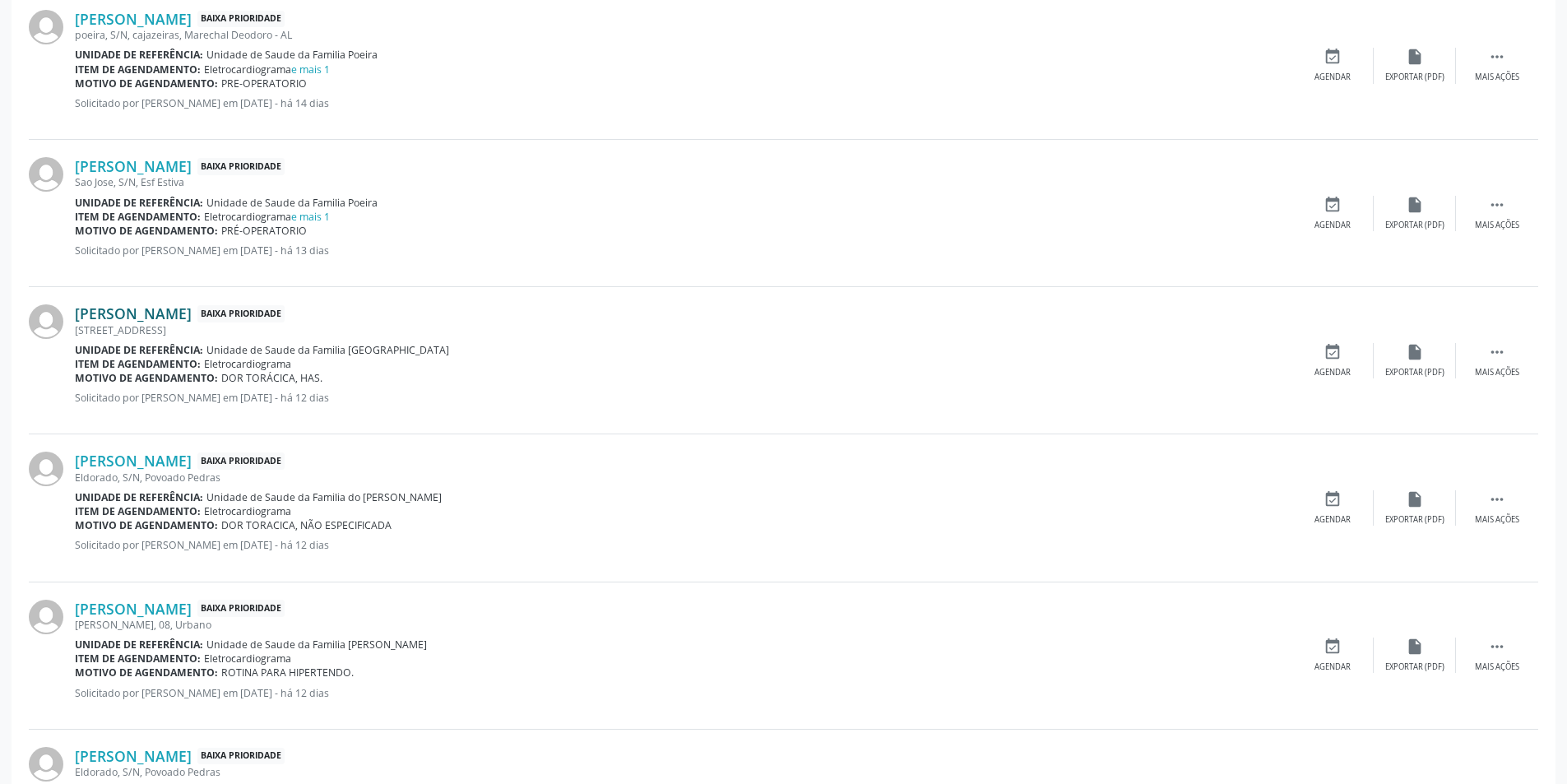
click at [182, 315] on link "[PERSON_NAME]" at bounding box center [133, 313] width 117 height 18
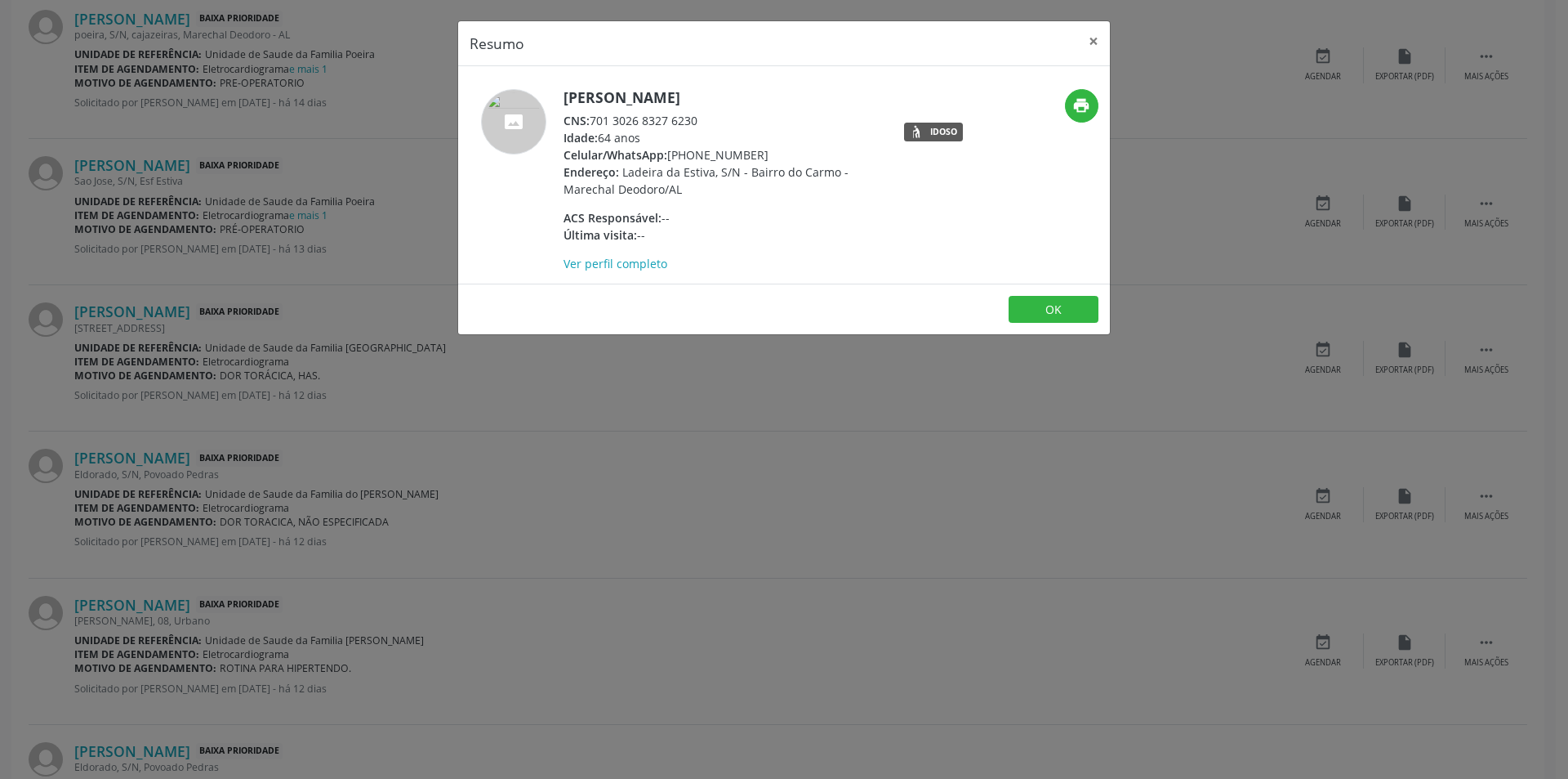
click at [592, 119] on div "CNS: 701 3026 8327 6230" at bounding box center [722, 120] width 318 height 17
drag, startPoint x: 592, startPoint y: 119, endPoint x: 681, endPoint y: 119, distance: 89.0
click at [681, 119] on div "CNS: 701 3026 8327 6230" at bounding box center [722, 120] width 318 height 17
click at [642, 428] on div "Resumo × [PERSON_NAME] CNS: 701 3026 8327 6230 Idade: 64 anos Celular/WhatsApp:…" at bounding box center [784, 389] width 1568 height 779
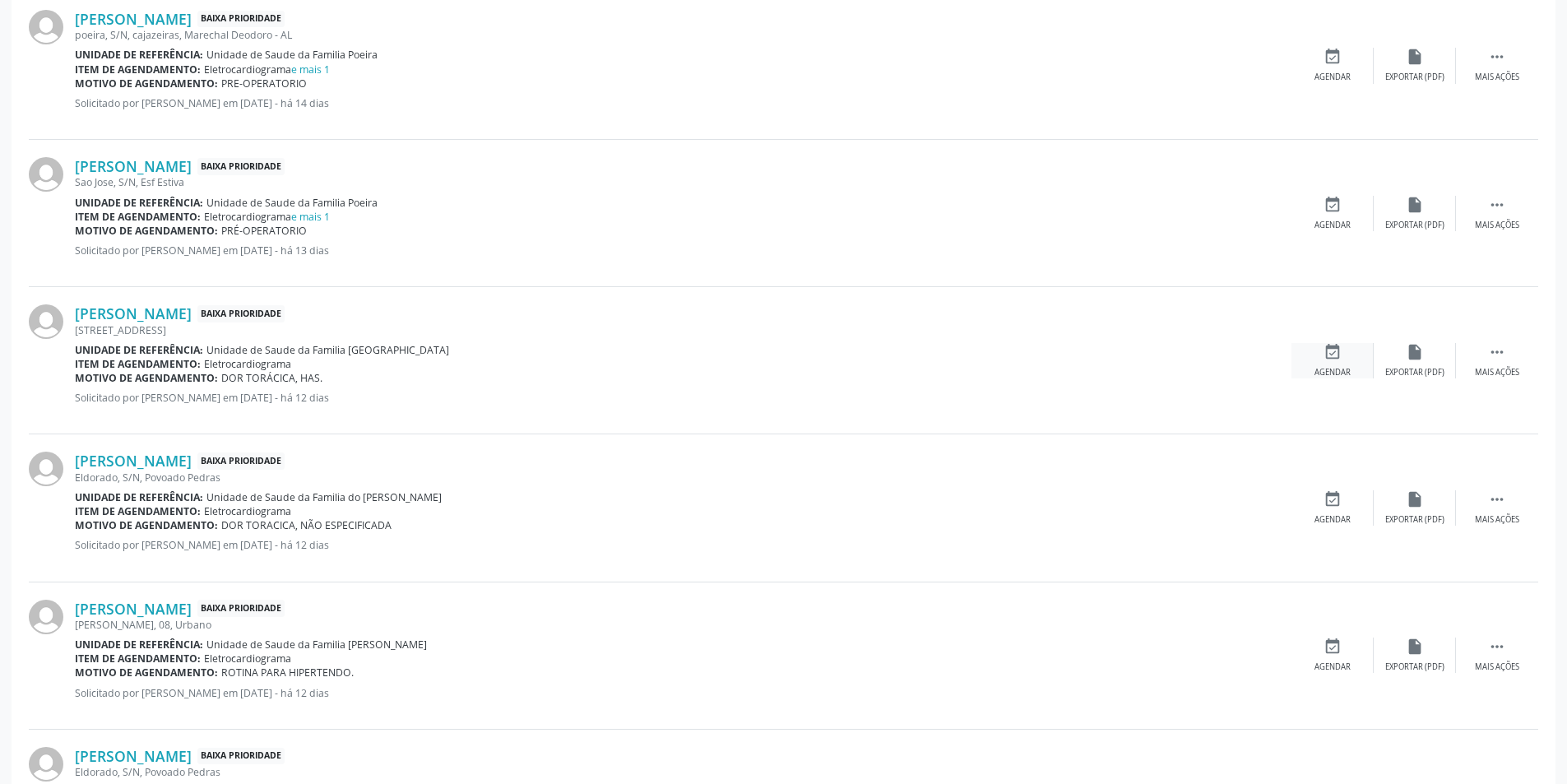
click at [1341, 370] on div "Agendar" at bounding box center [1332, 372] width 36 height 12
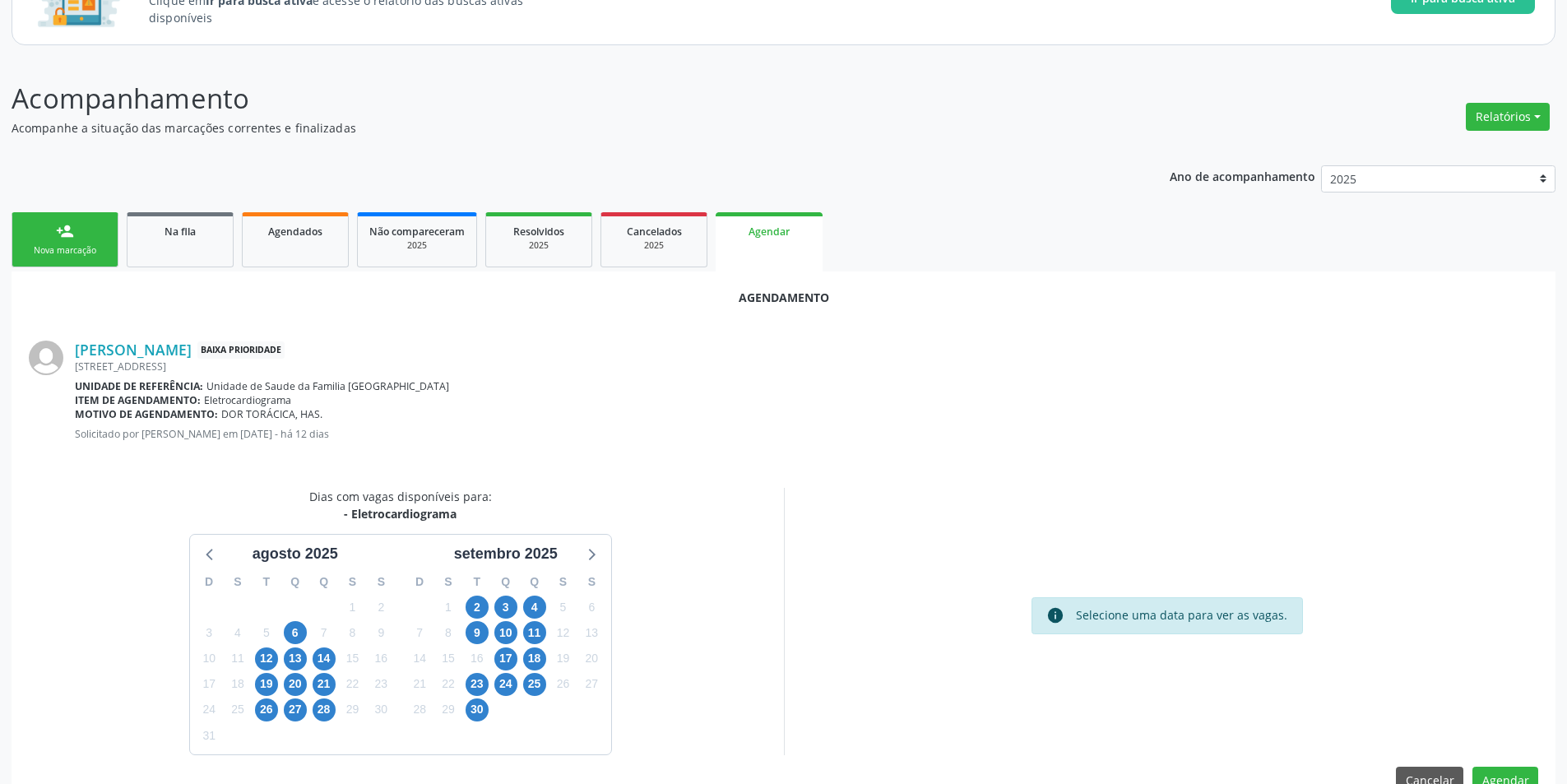
scroll to position [190, 0]
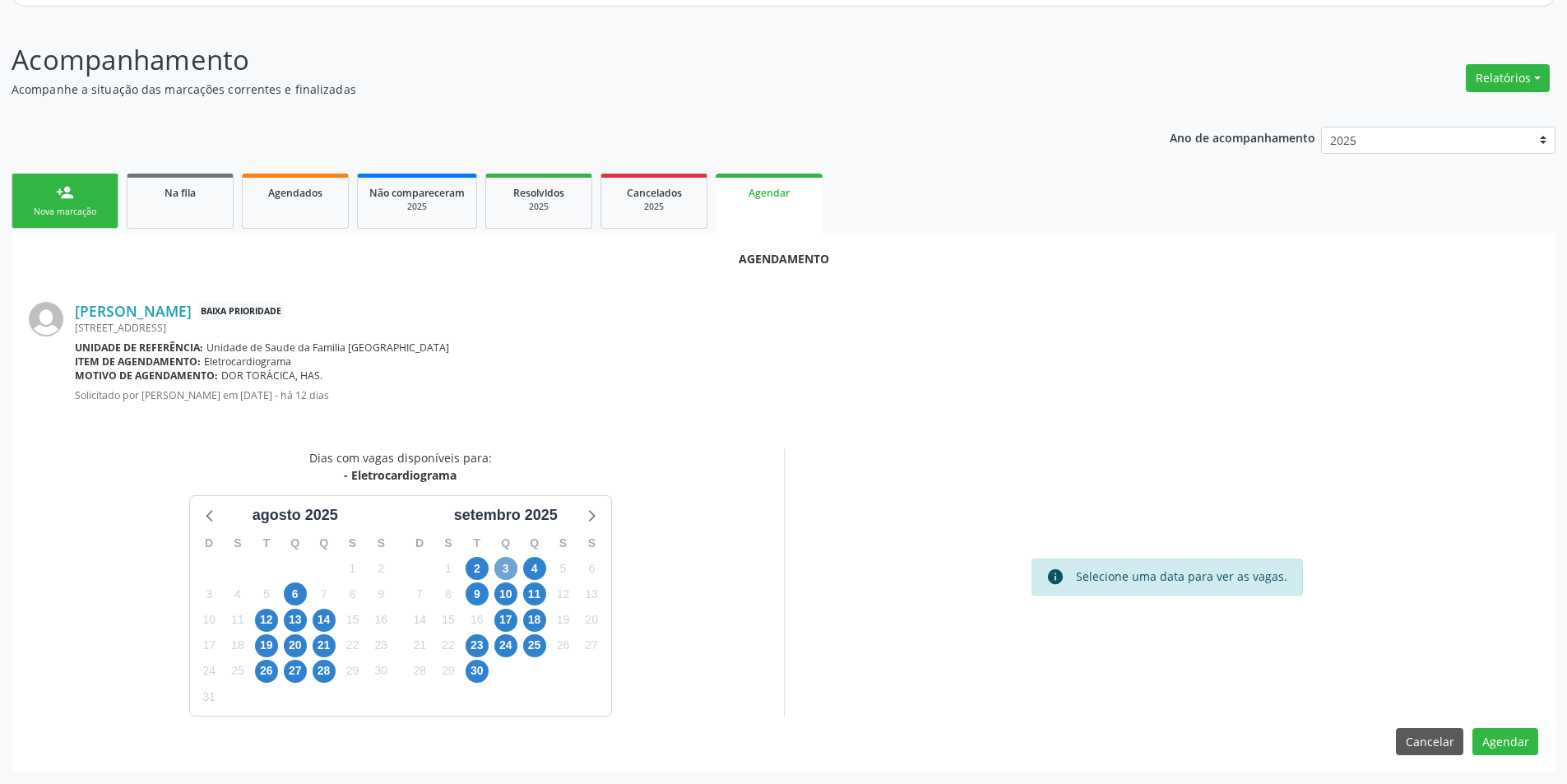
click at [506, 570] on span "3" at bounding box center [506, 568] width 23 height 23
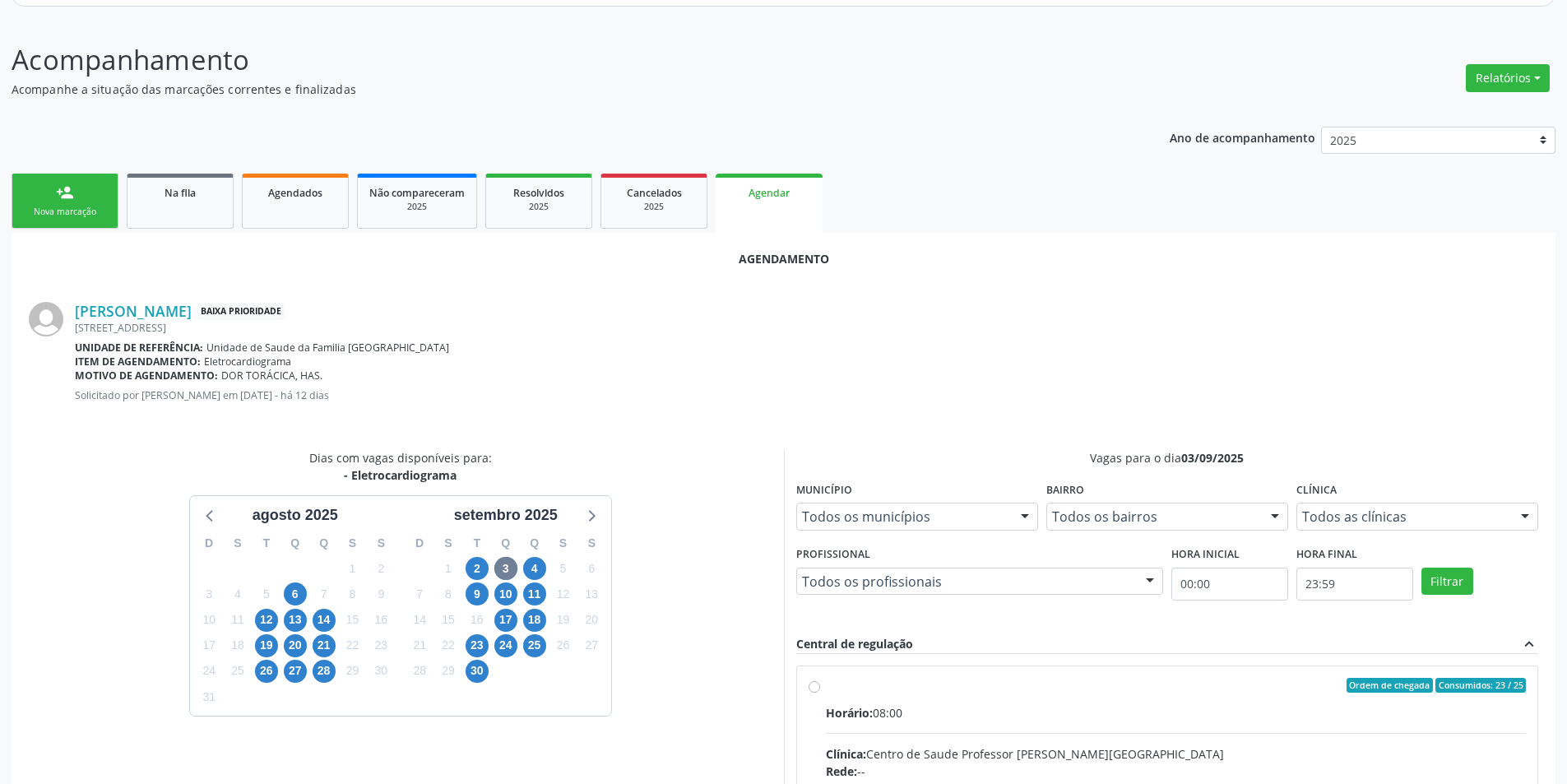
click at [814, 685] on input "Ordem de chegada Consumidos: 23 / 25 Horário: 08:00 Clínica: Centro de Saude Pr…" at bounding box center [814, 685] width 12 height 14
radio input "true"
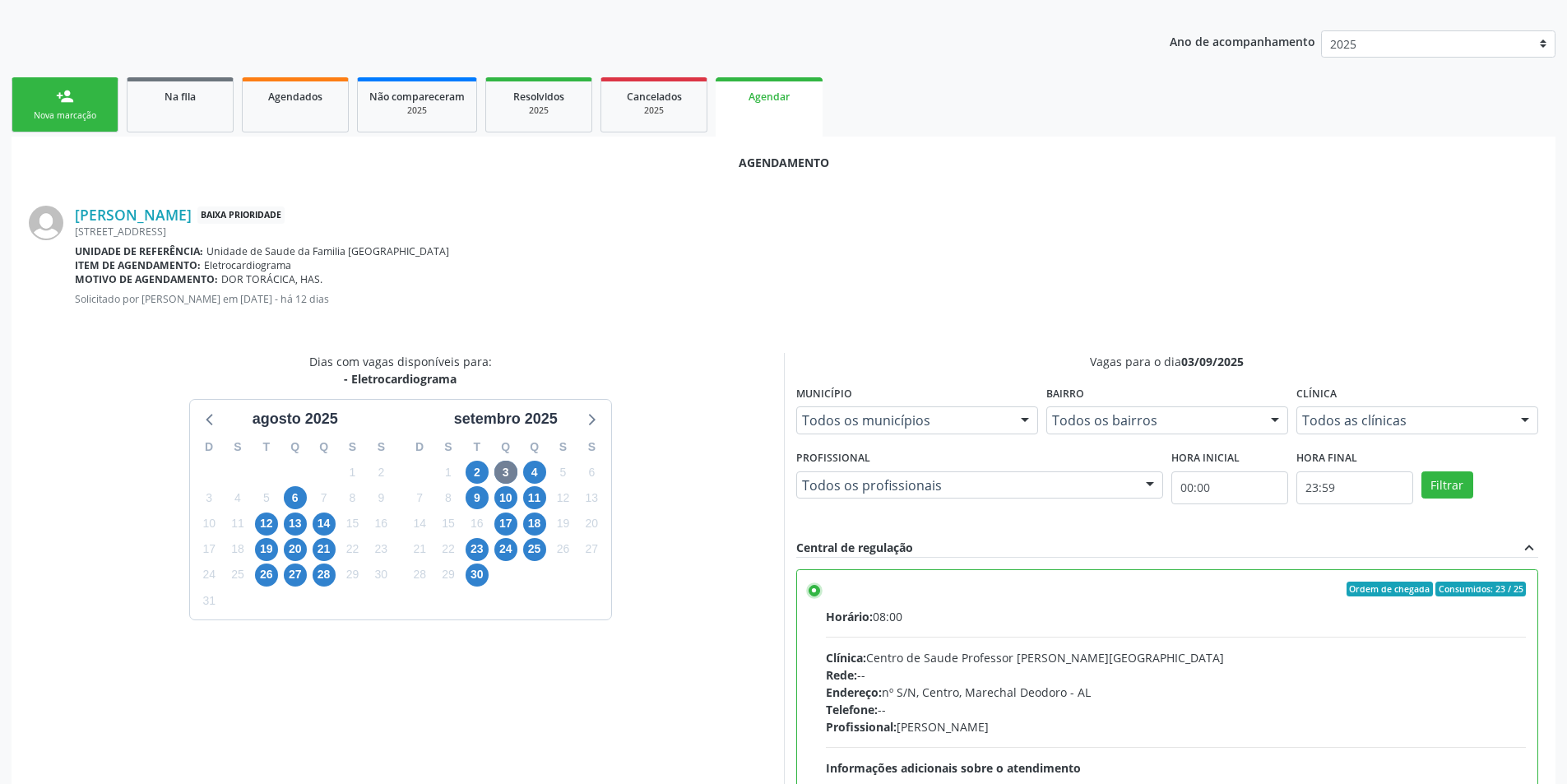
scroll to position [458, 0]
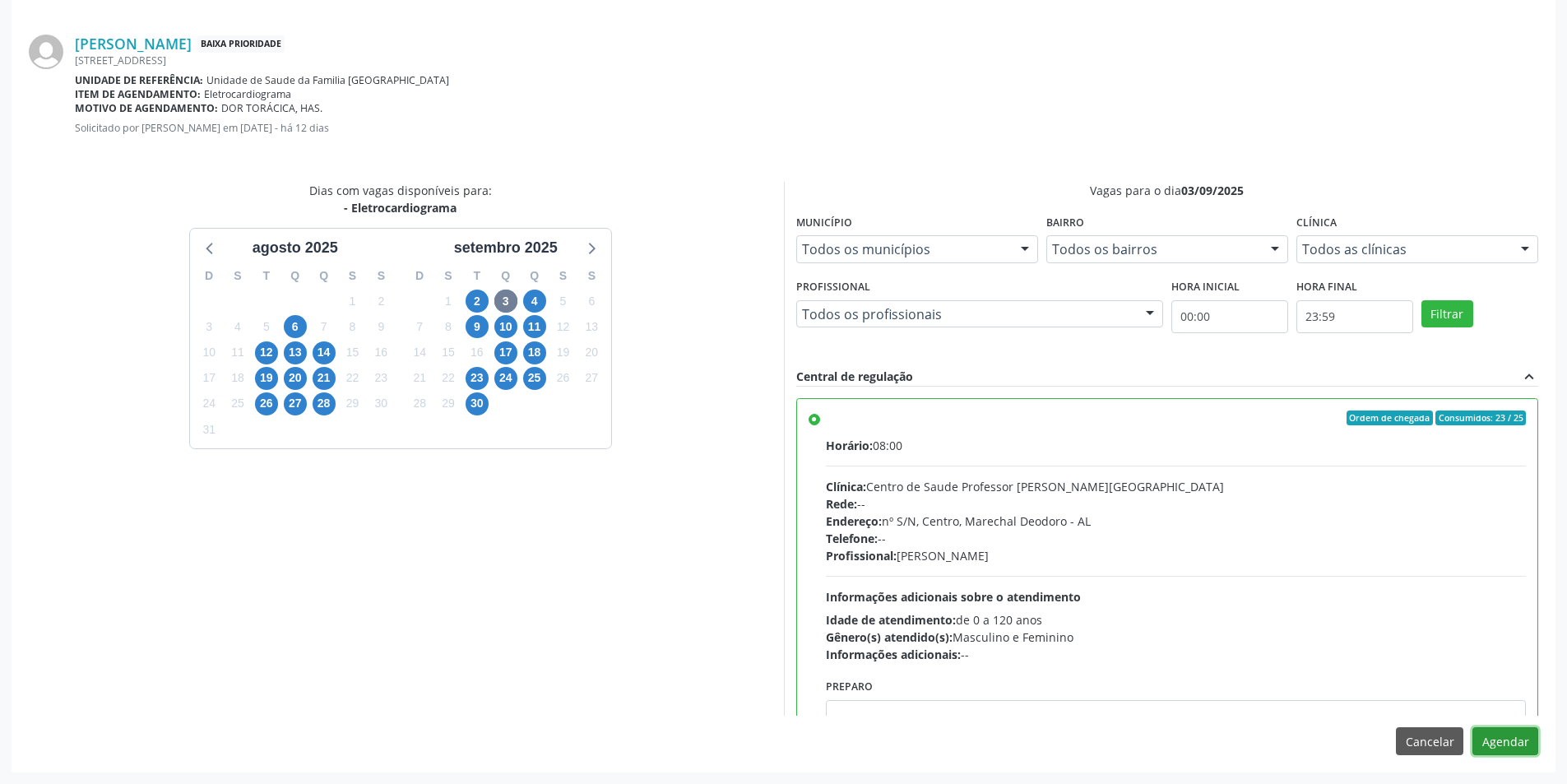
click at [1498, 742] on button "Agendar" at bounding box center [1505, 740] width 66 height 28
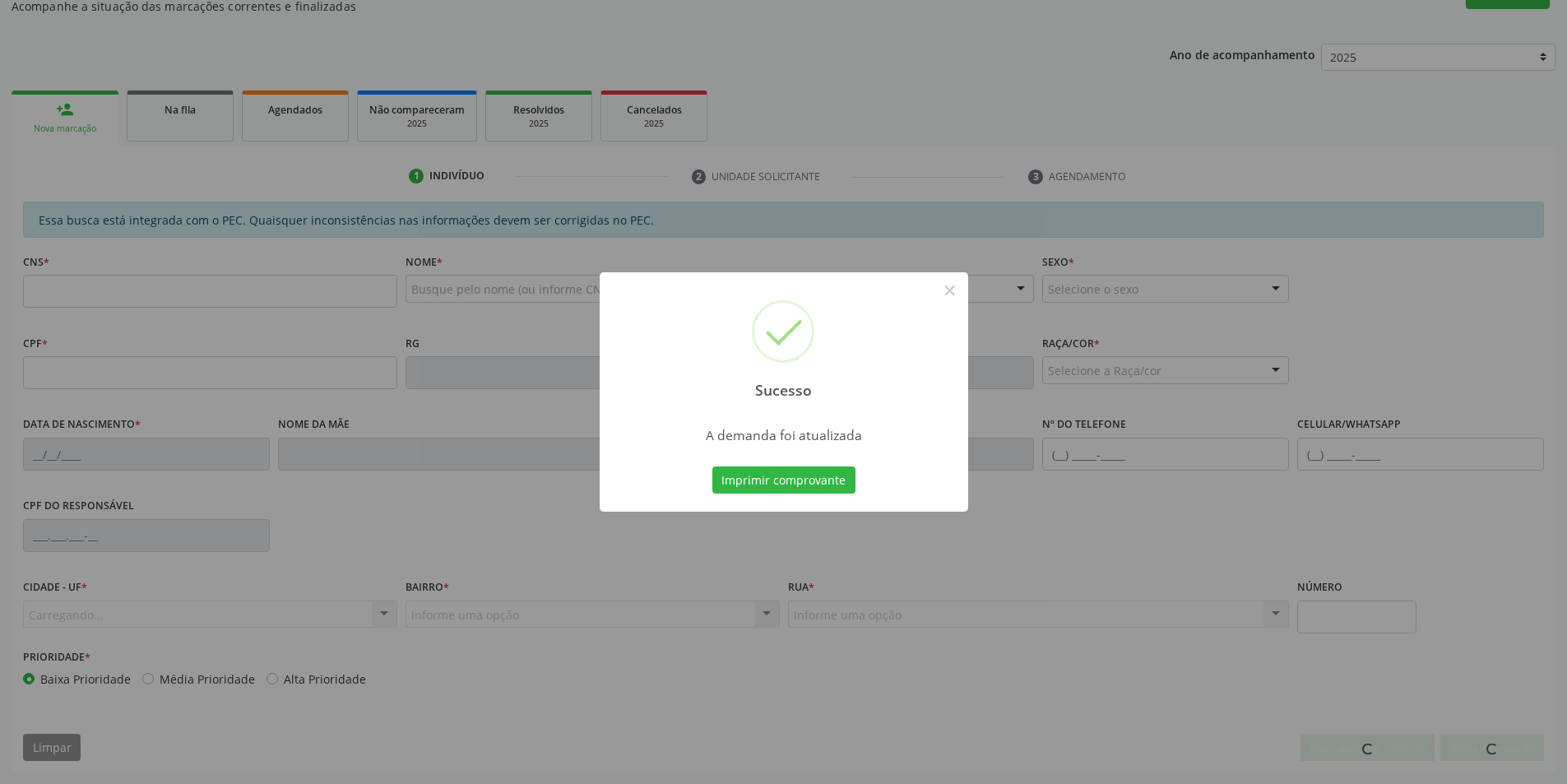
scroll to position [274, 0]
click at [942, 292] on button "×" at bounding box center [950, 290] width 28 height 28
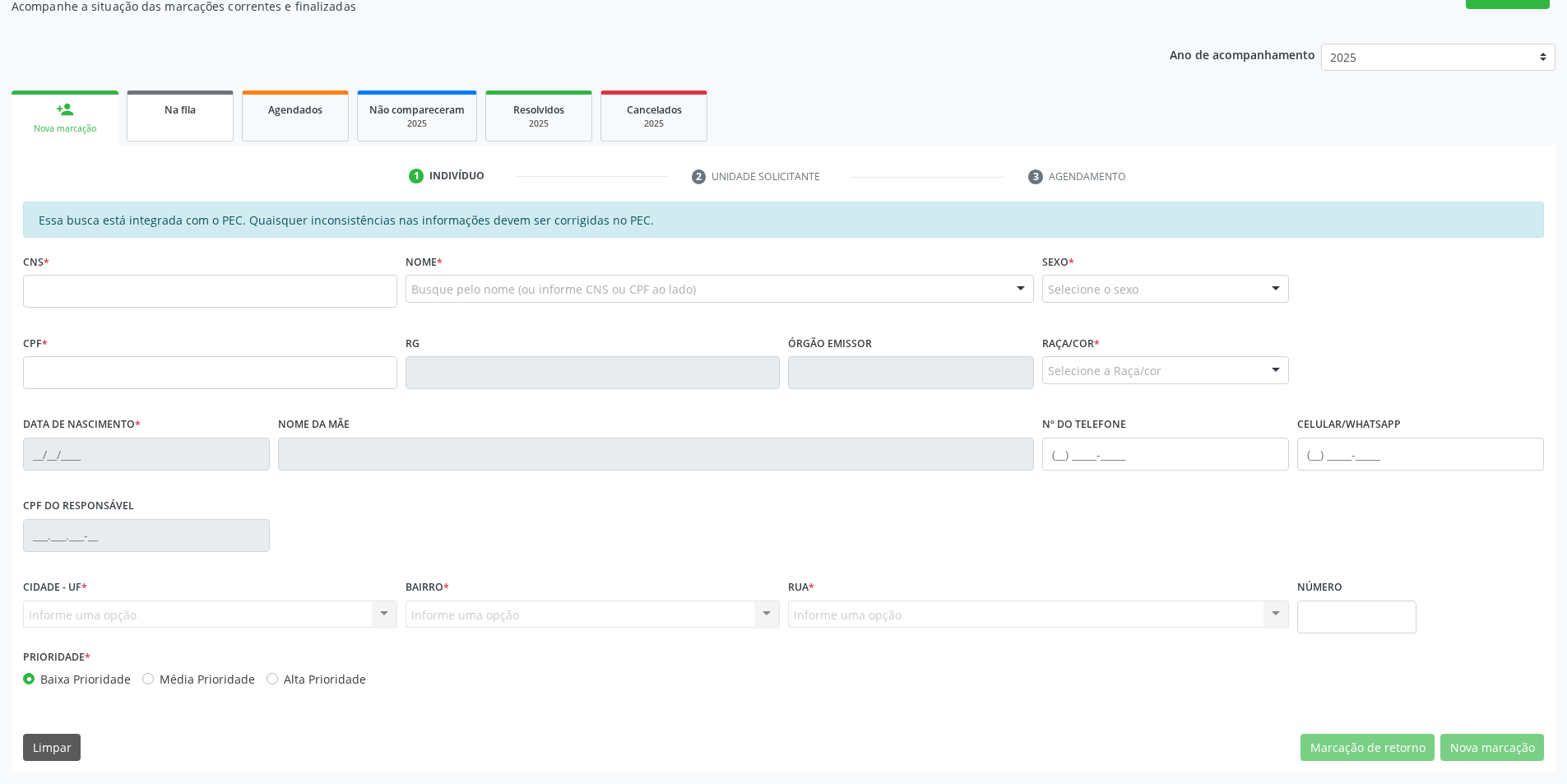
click at [152, 110] on div "Na fila" at bounding box center [181, 109] width 83 height 17
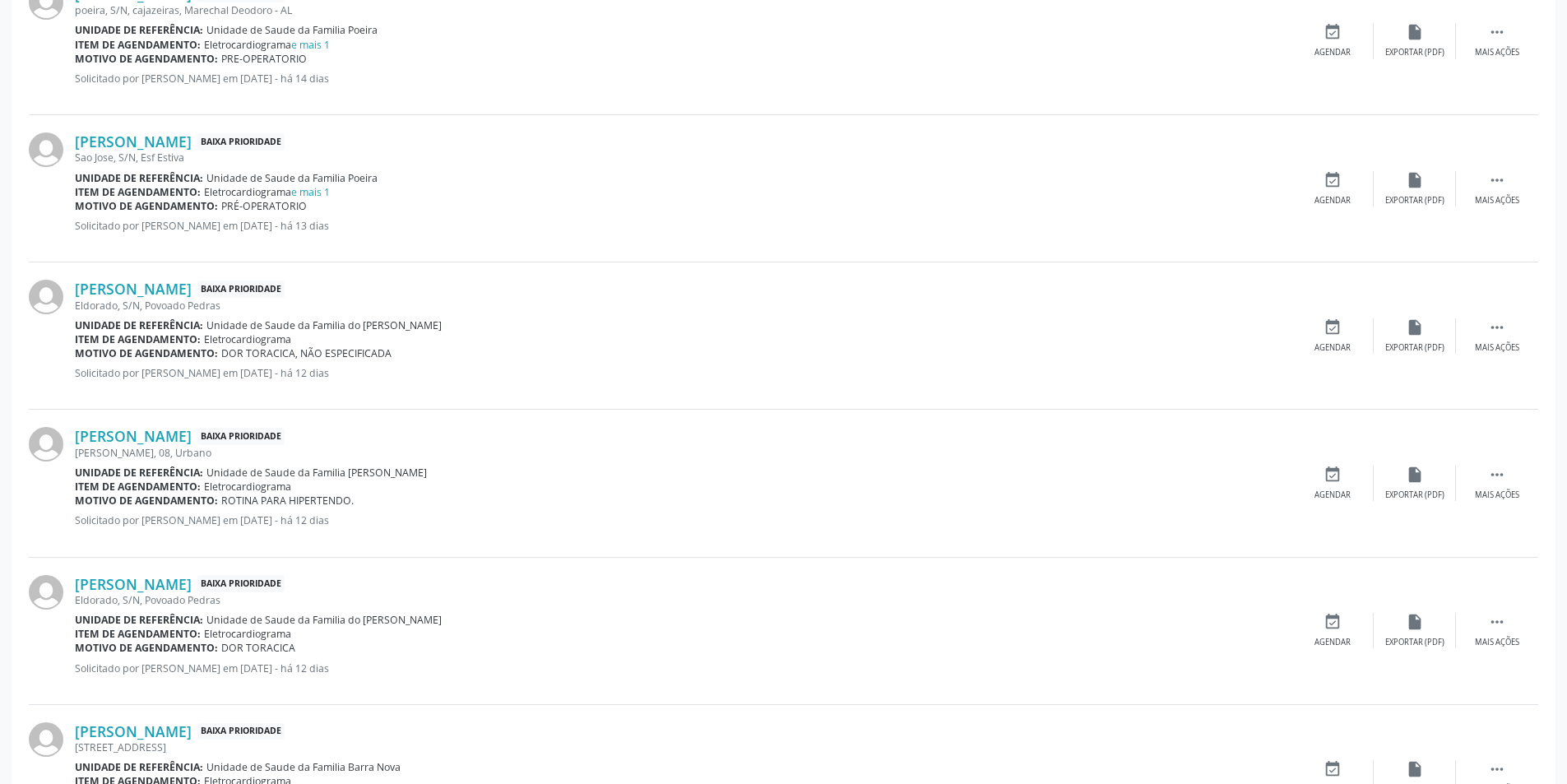
scroll to position [1234, 0]
click at [191, 286] on link "[PERSON_NAME]" at bounding box center [133, 287] width 117 height 18
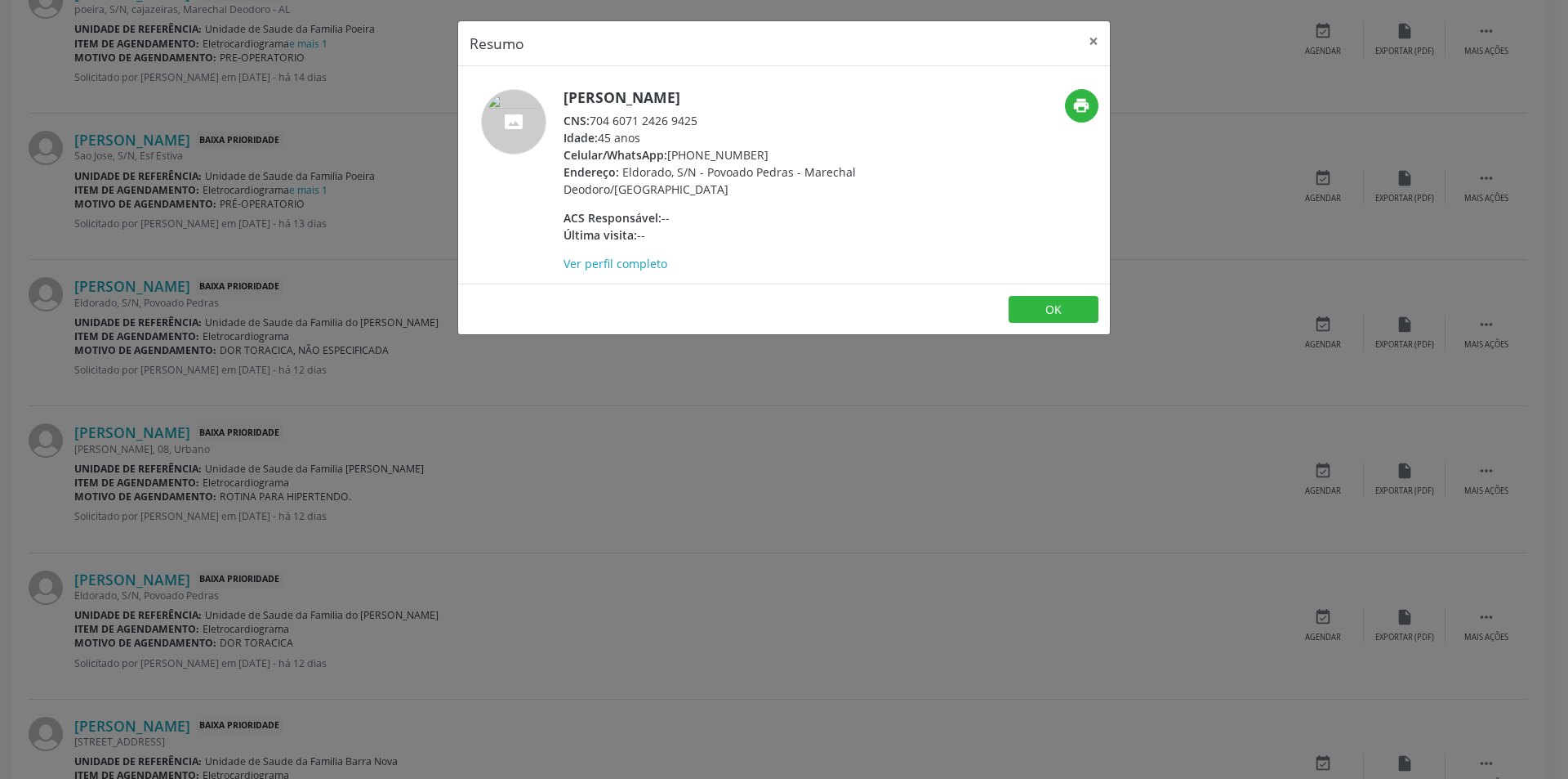
click at [594, 122] on div "CNS: 704 6071 2426 9425" at bounding box center [722, 120] width 318 height 17
drag, startPoint x: 594, startPoint y: 122, endPoint x: 674, endPoint y: 122, distance: 80.0
click at [674, 122] on div "CNS: 704 6071 2426 9425" at bounding box center [722, 120] width 318 height 17
click at [610, 385] on div "Resumo × [PERSON_NAME] CNS: 704 6071 2426 9425 Idade: 45 anos Celular/WhatsApp:…" at bounding box center [784, 389] width 1568 height 779
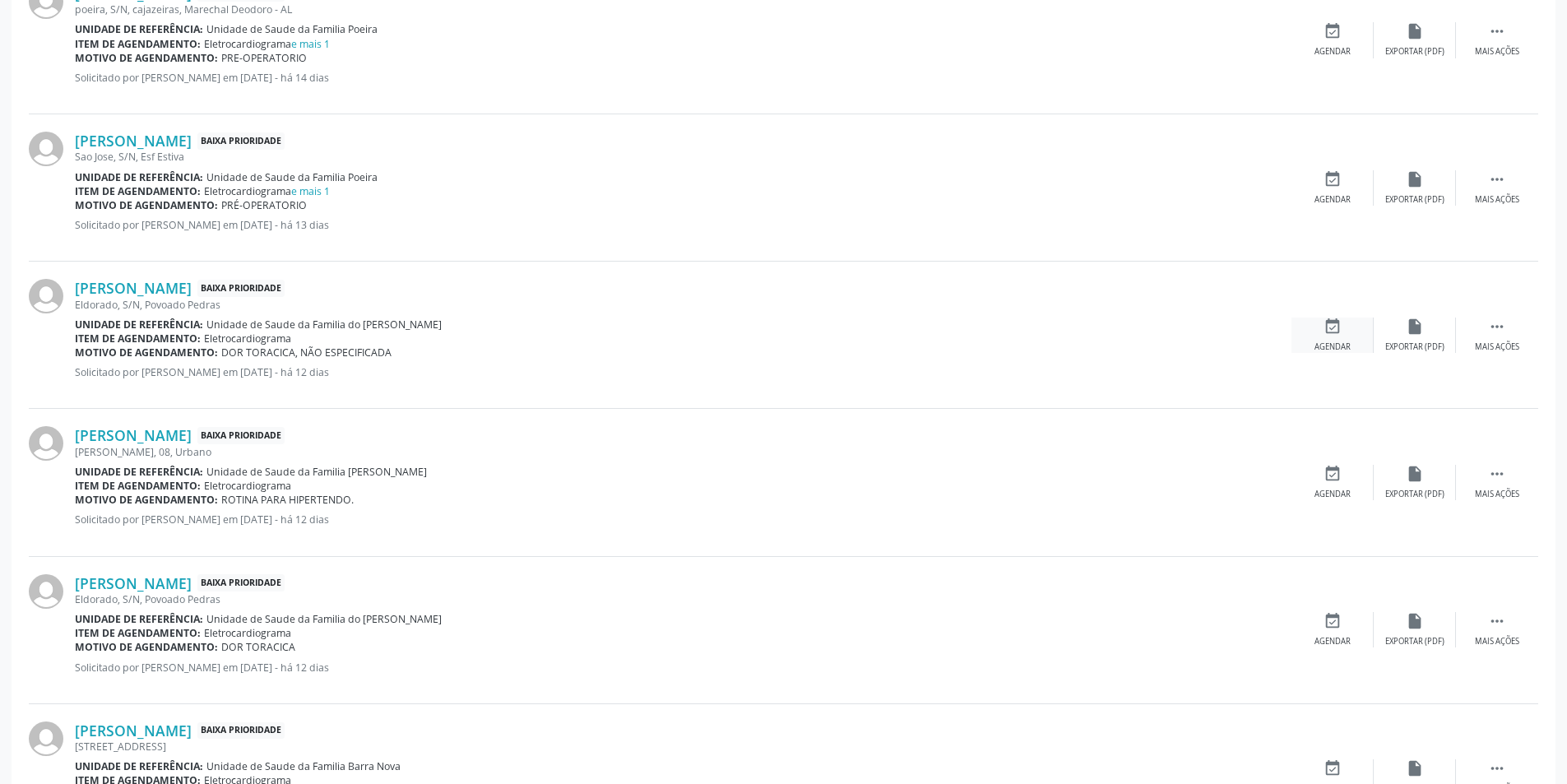
click at [1323, 338] on div "event_available Agendar" at bounding box center [1333, 334] width 83 height 35
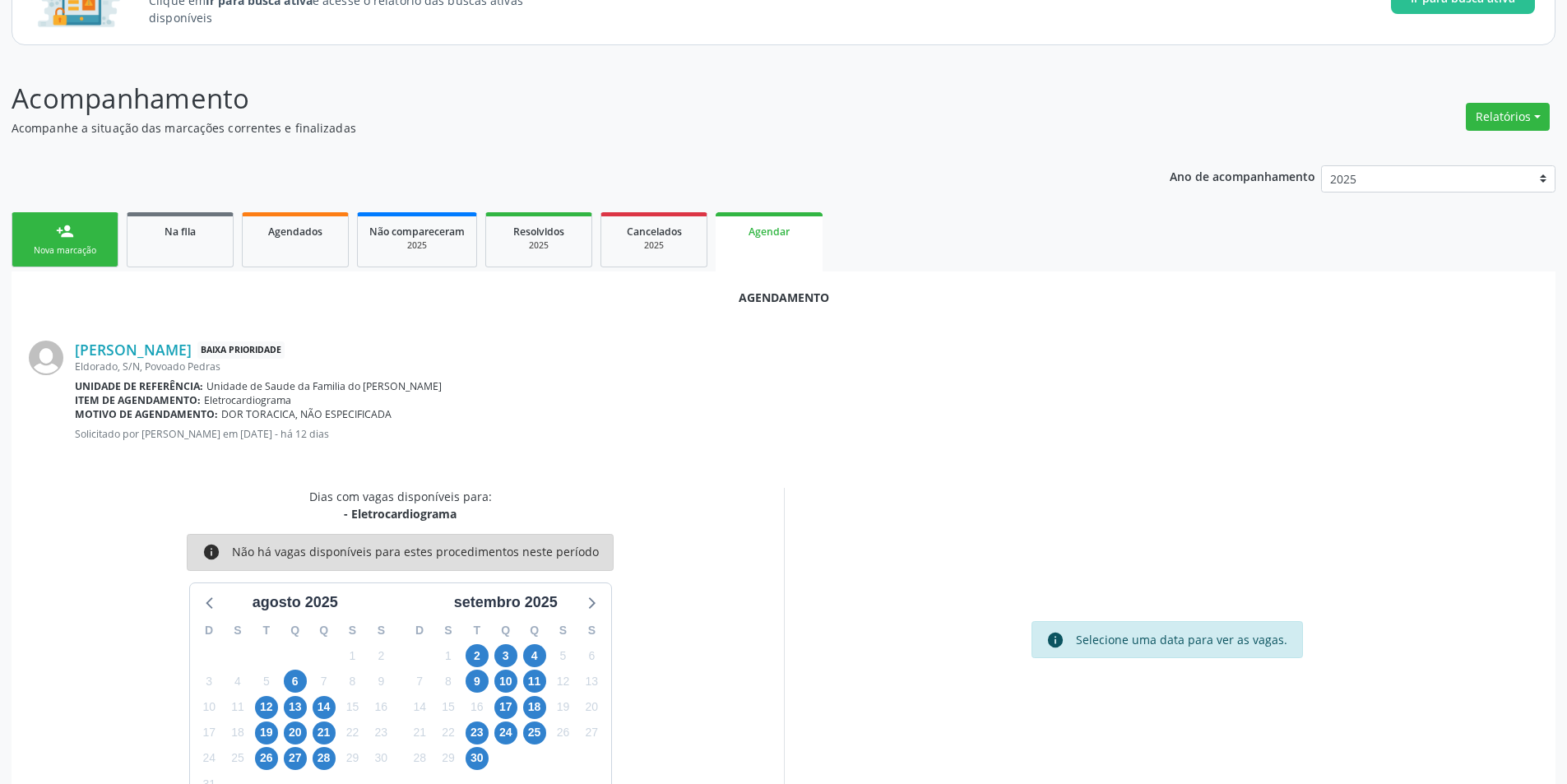
scroll to position [190, 0]
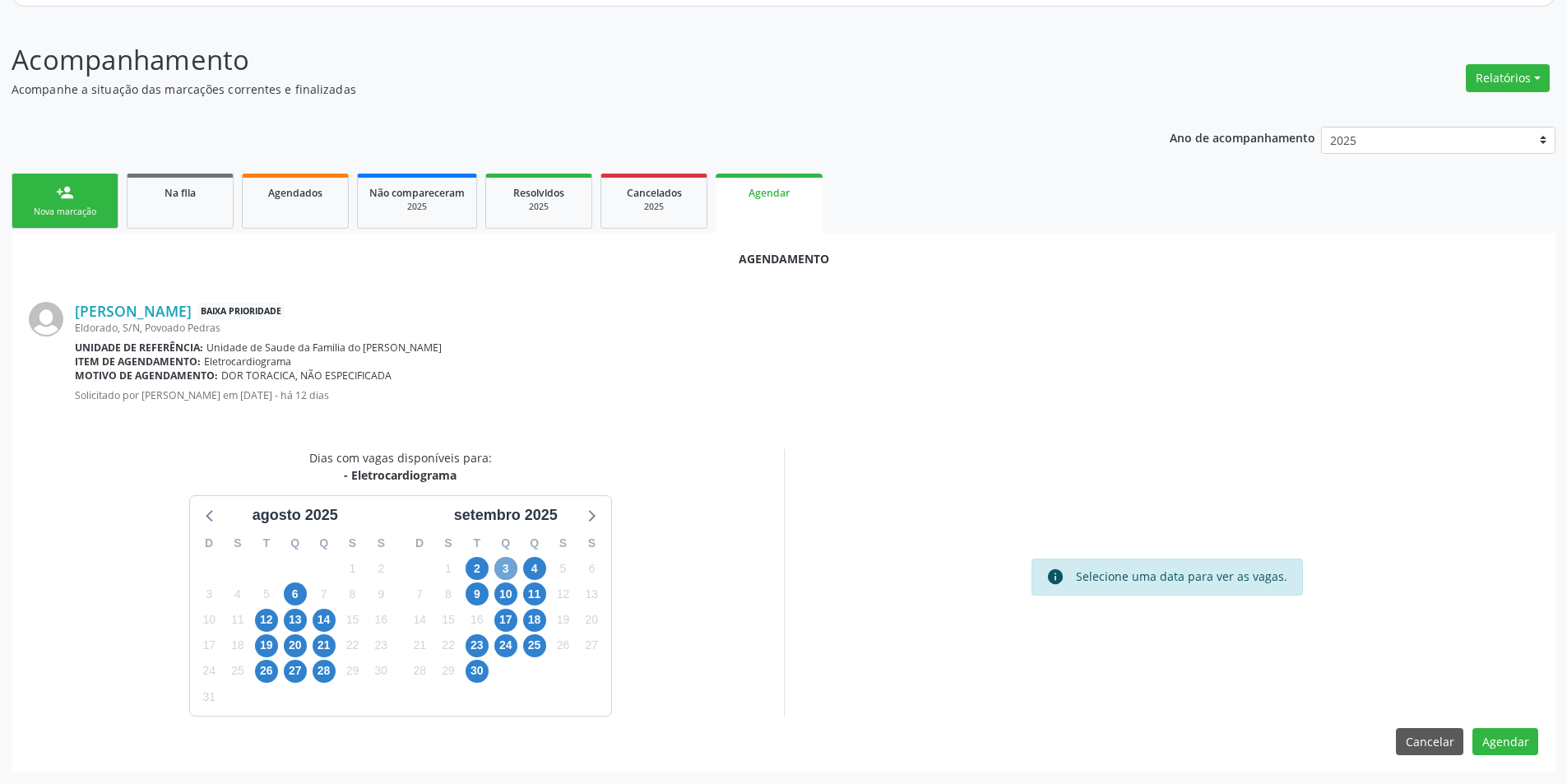
click at [496, 568] on span "3" at bounding box center [506, 568] width 23 height 23
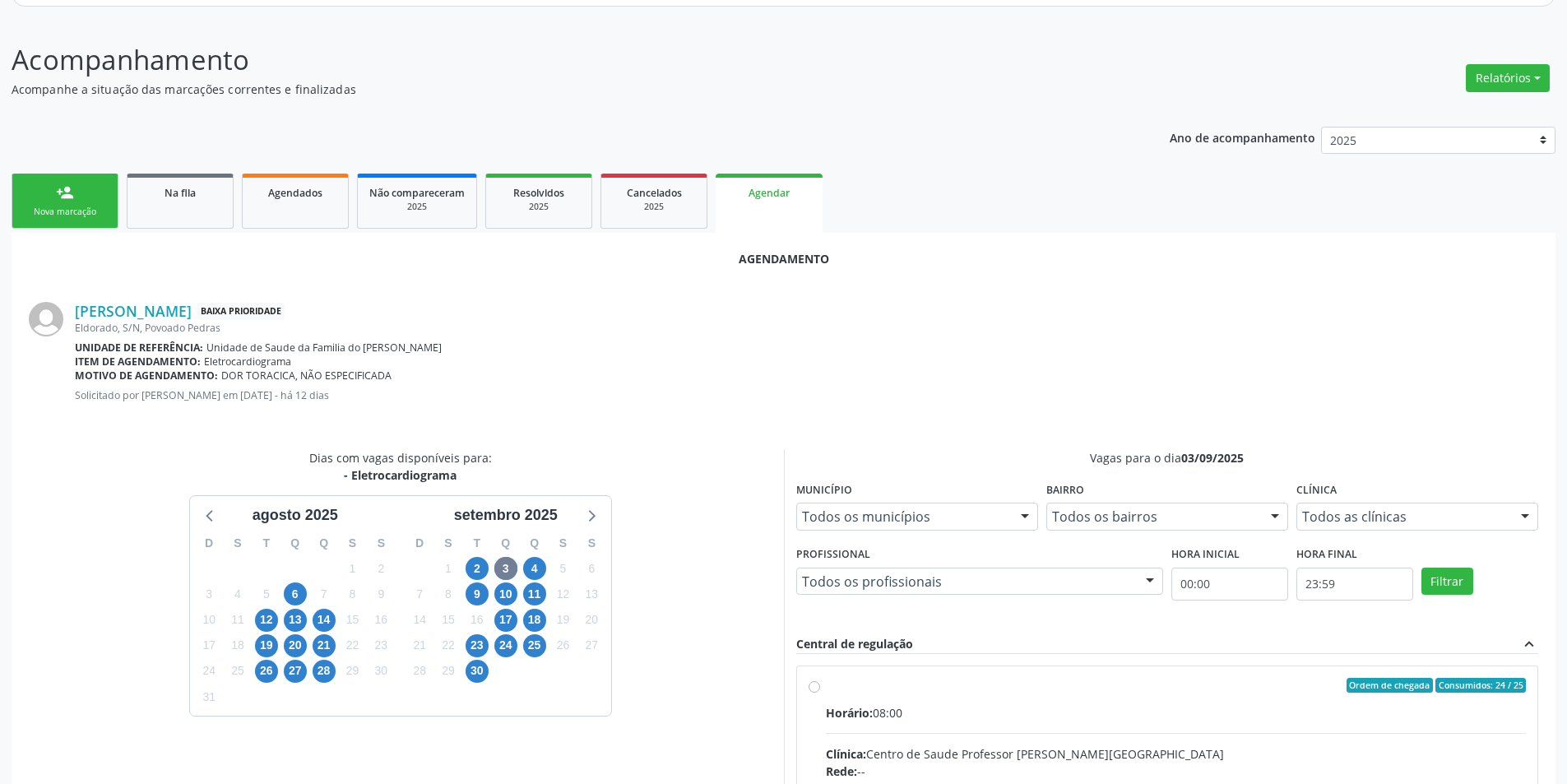
click at [817, 685] on input "Ordem de chegada Consumidos: 24 / 25 Horário: 08:00 Clínica: Centro de Saude Pr…" at bounding box center [814, 685] width 12 height 14
radio input "true"
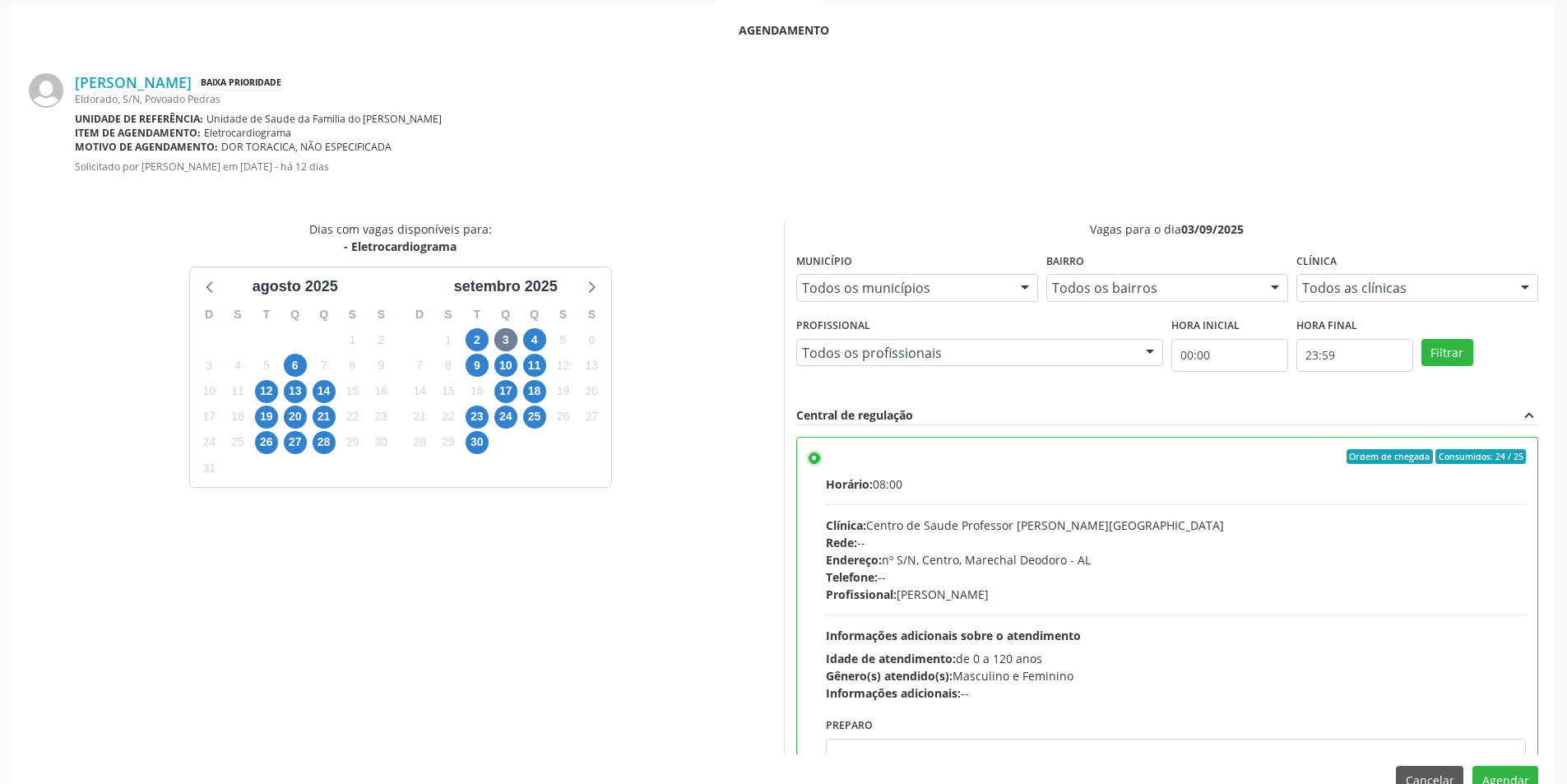
scroll to position [437, 0]
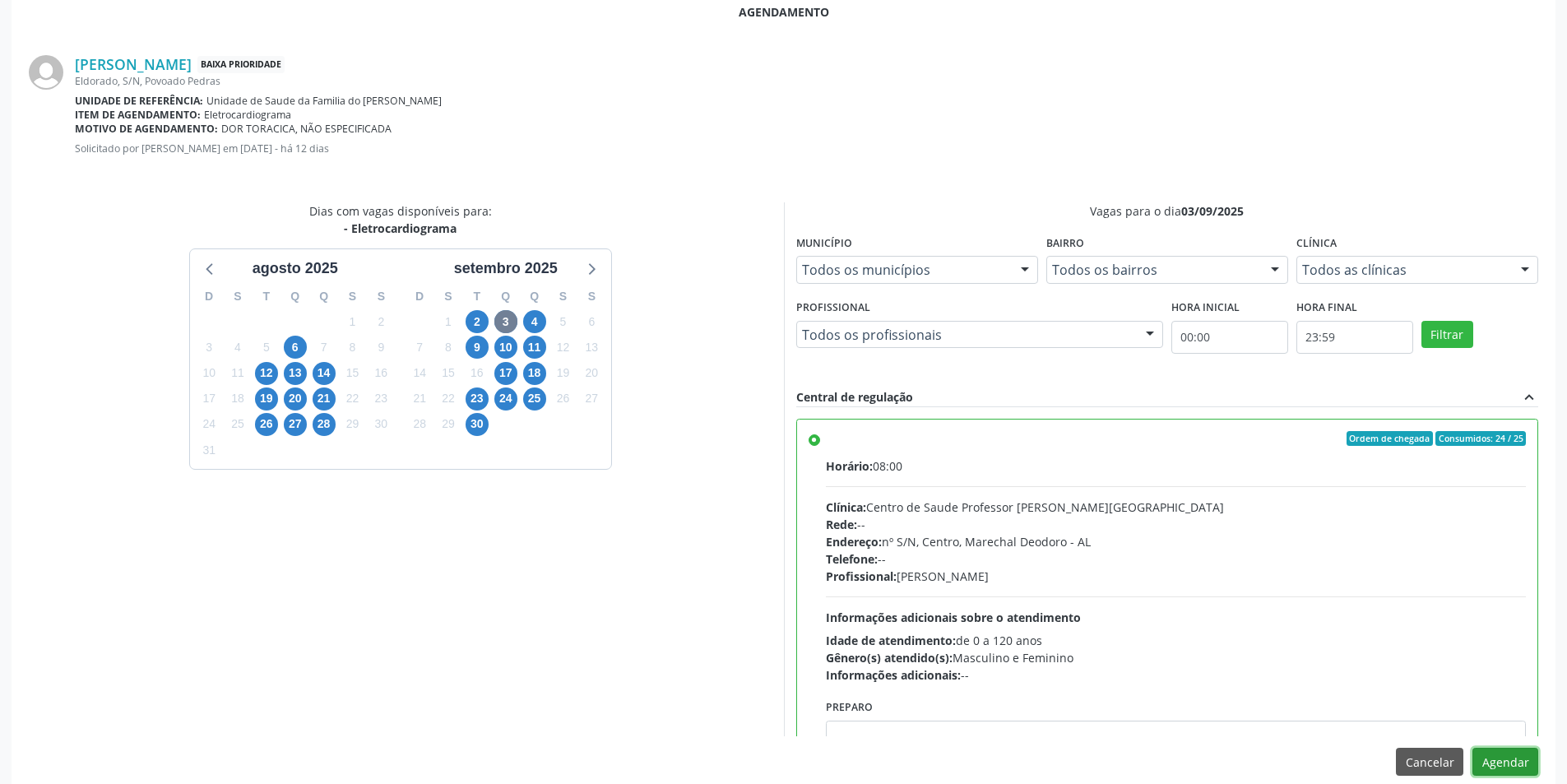
click at [1517, 762] on button "Agendar" at bounding box center [1505, 761] width 66 height 28
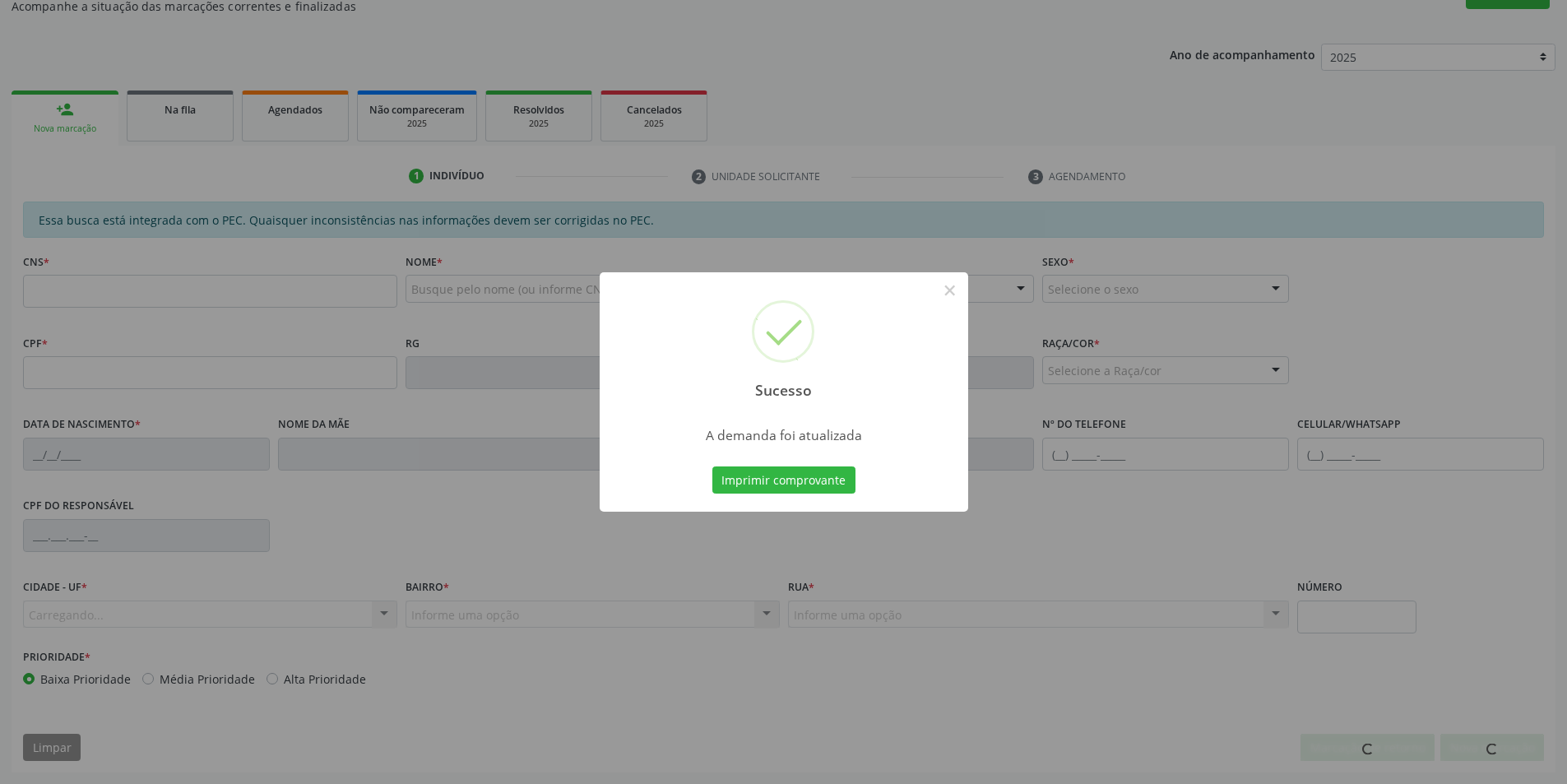
scroll to position [274, 0]
click at [945, 286] on button "×" at bounding box center [950, 290] width 28 height 28
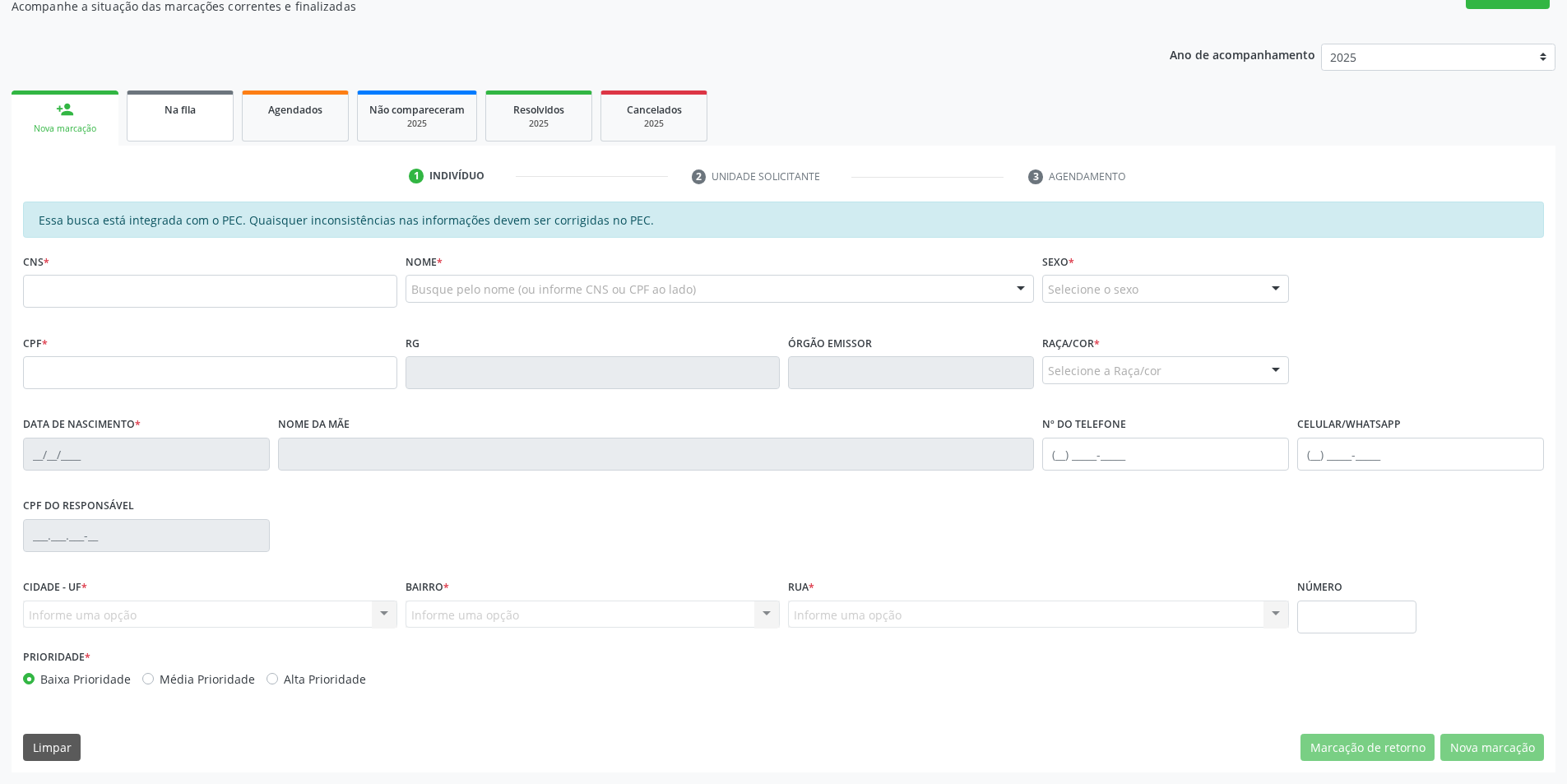
click at [152, 109] on div "Na fila" at bounding box center [181, 109] width 83 height 17
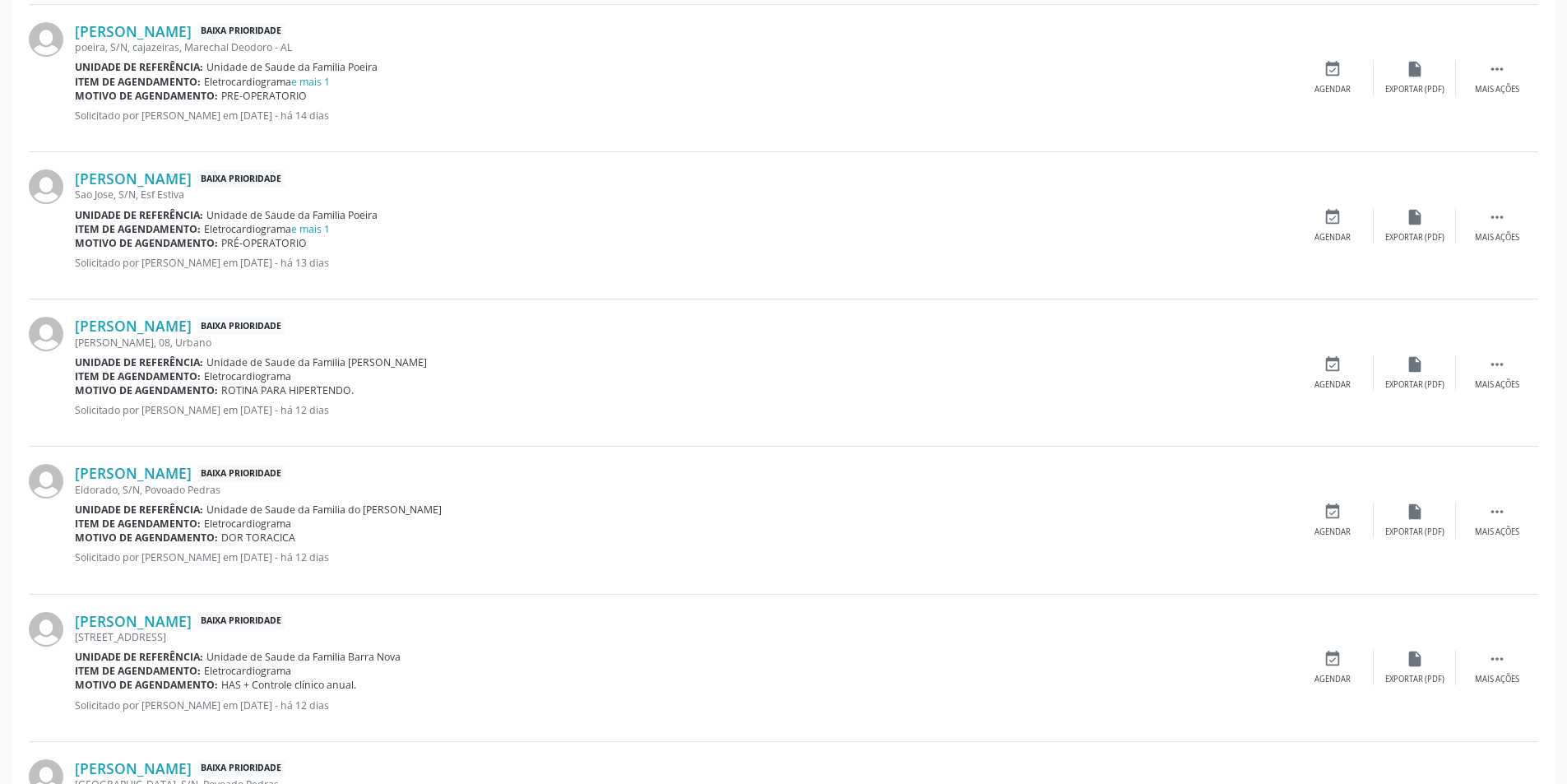
scroll to position [1234, 0]
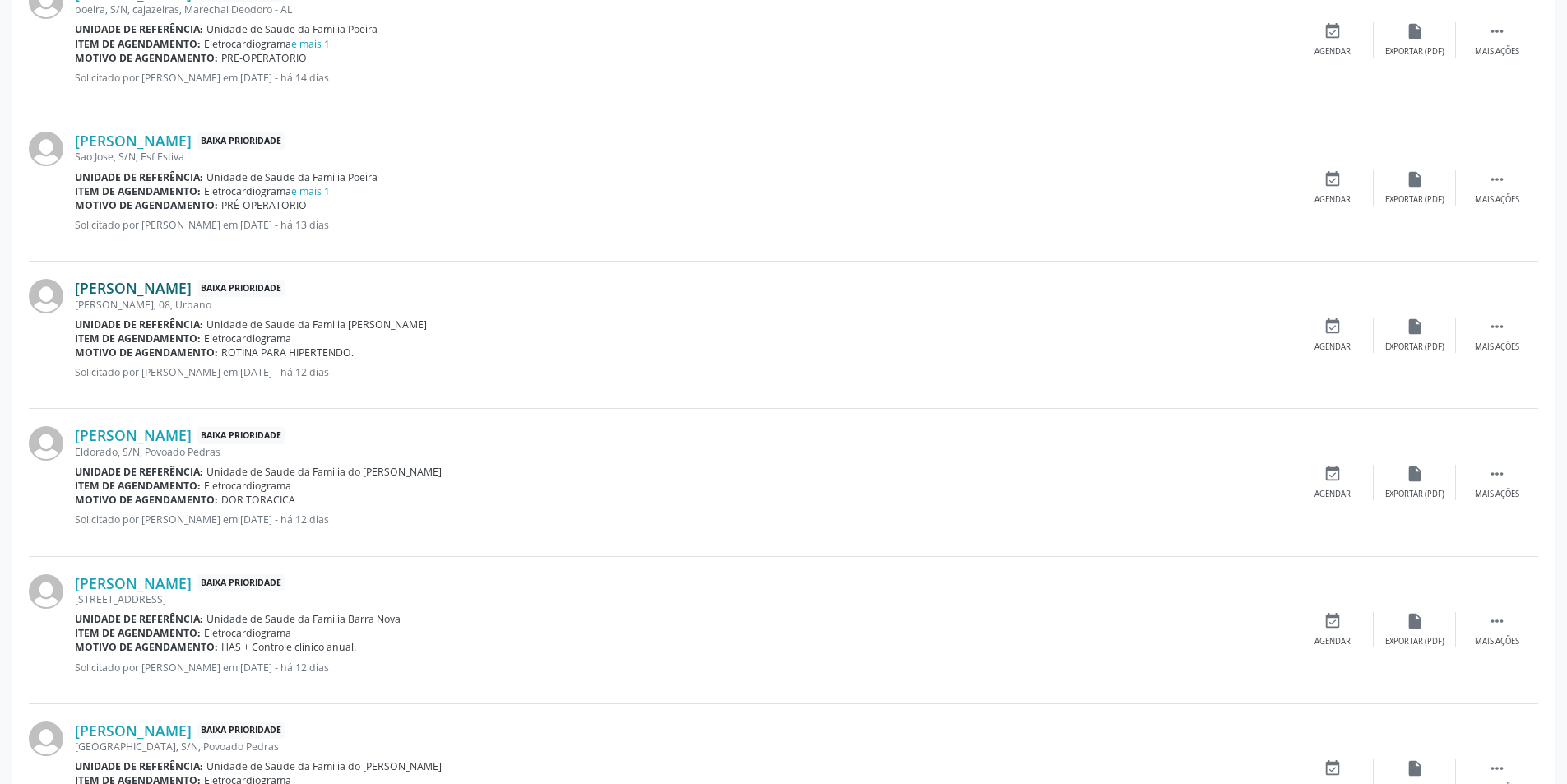
click at [163, 285] on link "[PERSON_NAME]" at bounding box center [133, 287] width 117 height 18
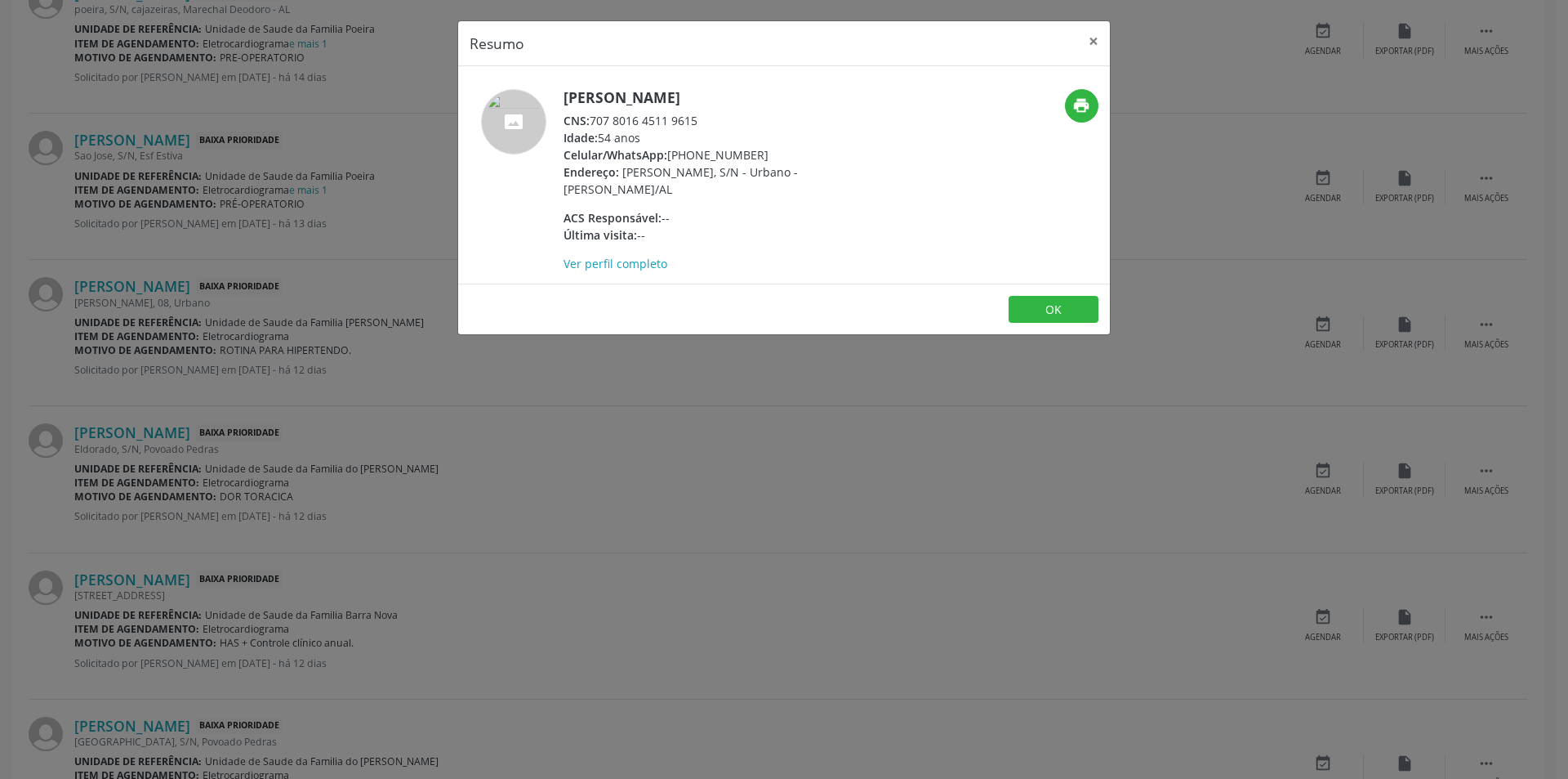
click at [592, 118] on div "CNS: 707 8016 4511 9615" at bounding box center [722, 120] width 318 height 17
drag, startPoint x: 592, startPoint y: 118, endPoint x: 692, endPoint y: 121, distance: 100.0
click at [692, 121] on div "CNS: 707 8016 4511 9615" at bounding box center [722, 120] width 318 height 17
click at [388, 398] on div "Resumo × [PERSON_NAME] CNS: 707 8016 4511 9615 Idade: 54 anos Celular/WhatsApp:…" at bounding box center [784, 389] width 1568 height 779
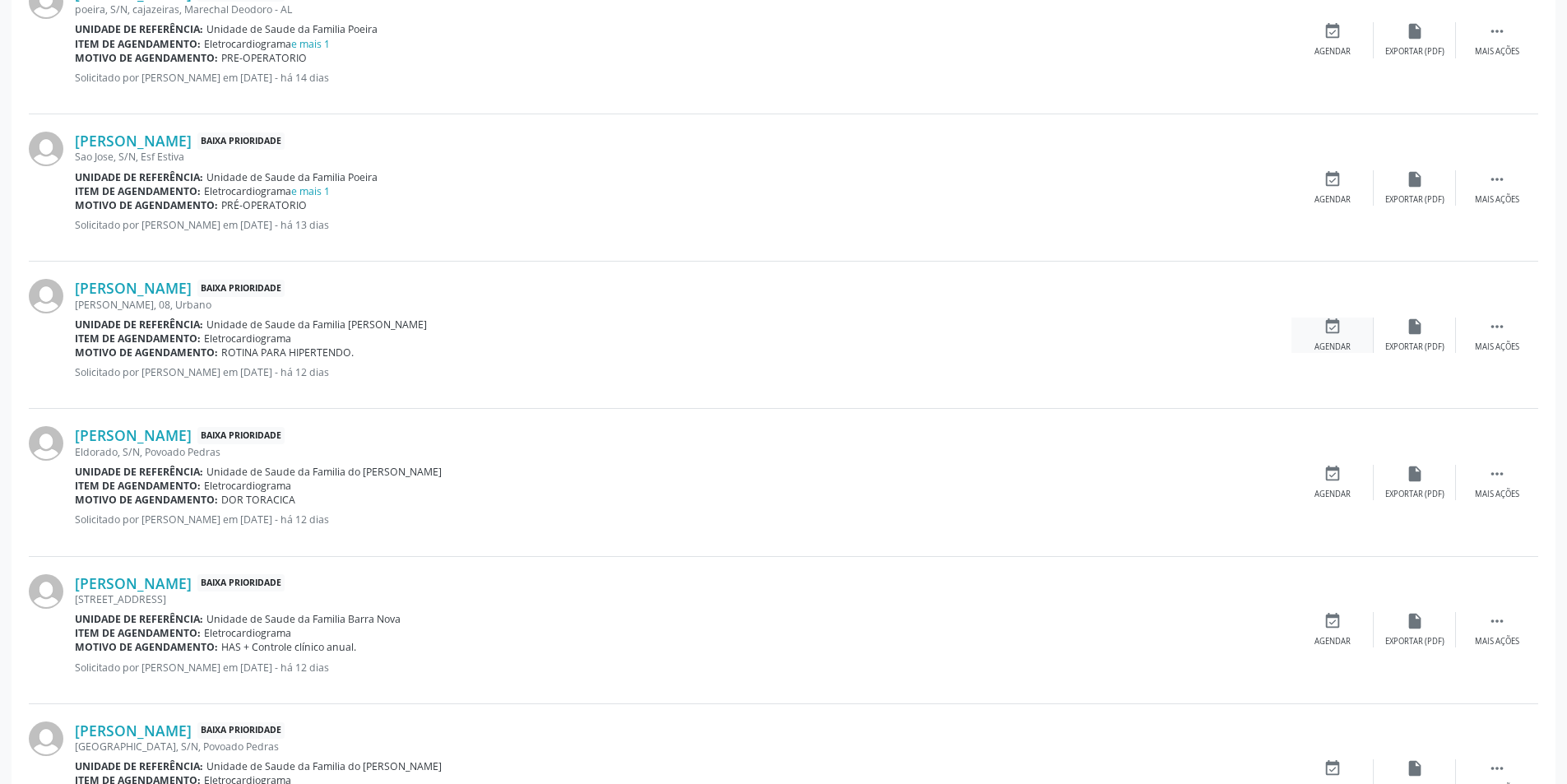
click at [1324, 345] on div "Agendar" at bounding box center [1332, 347] width 36 height 12
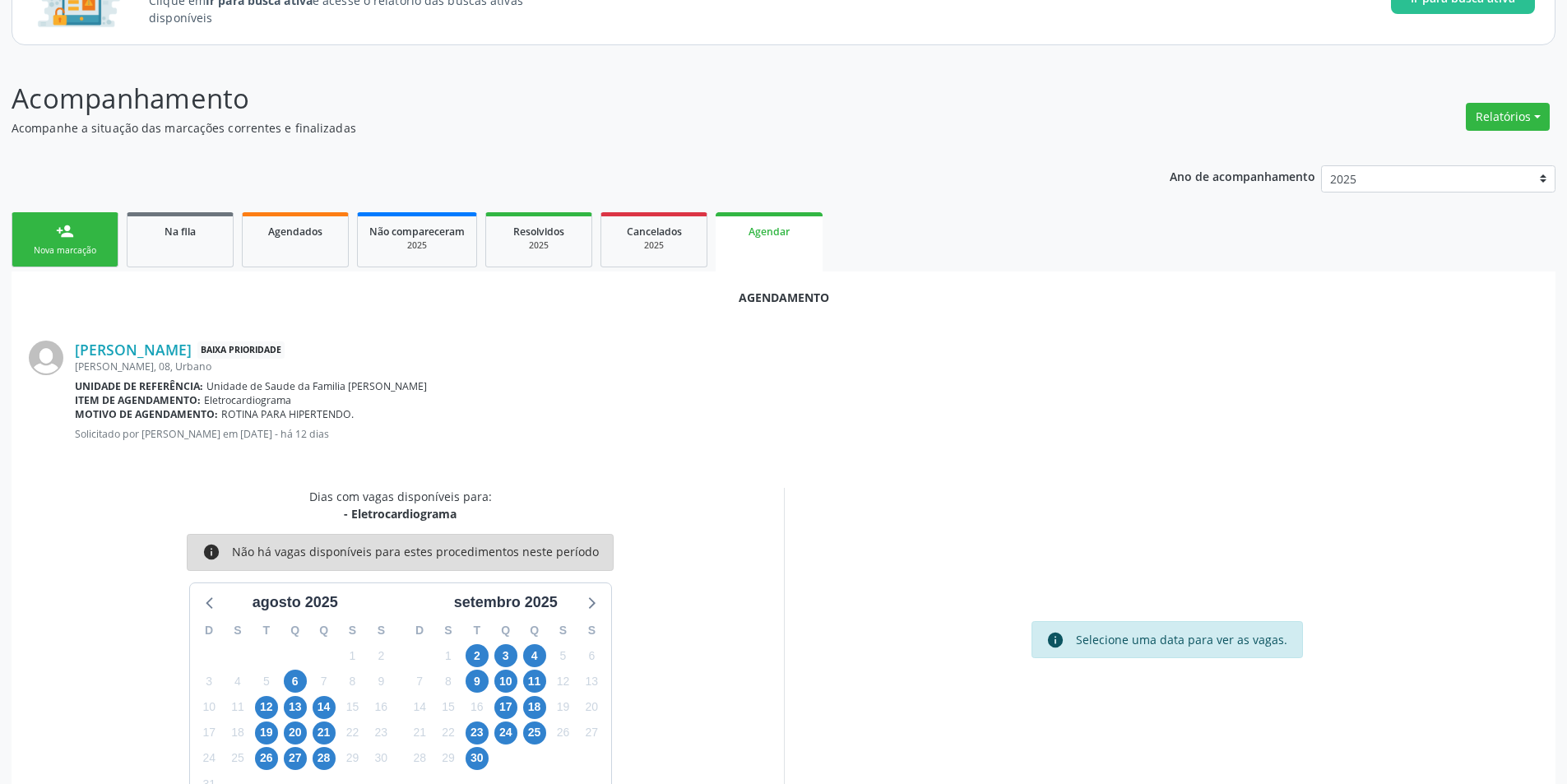
scroll to position [190, 0]
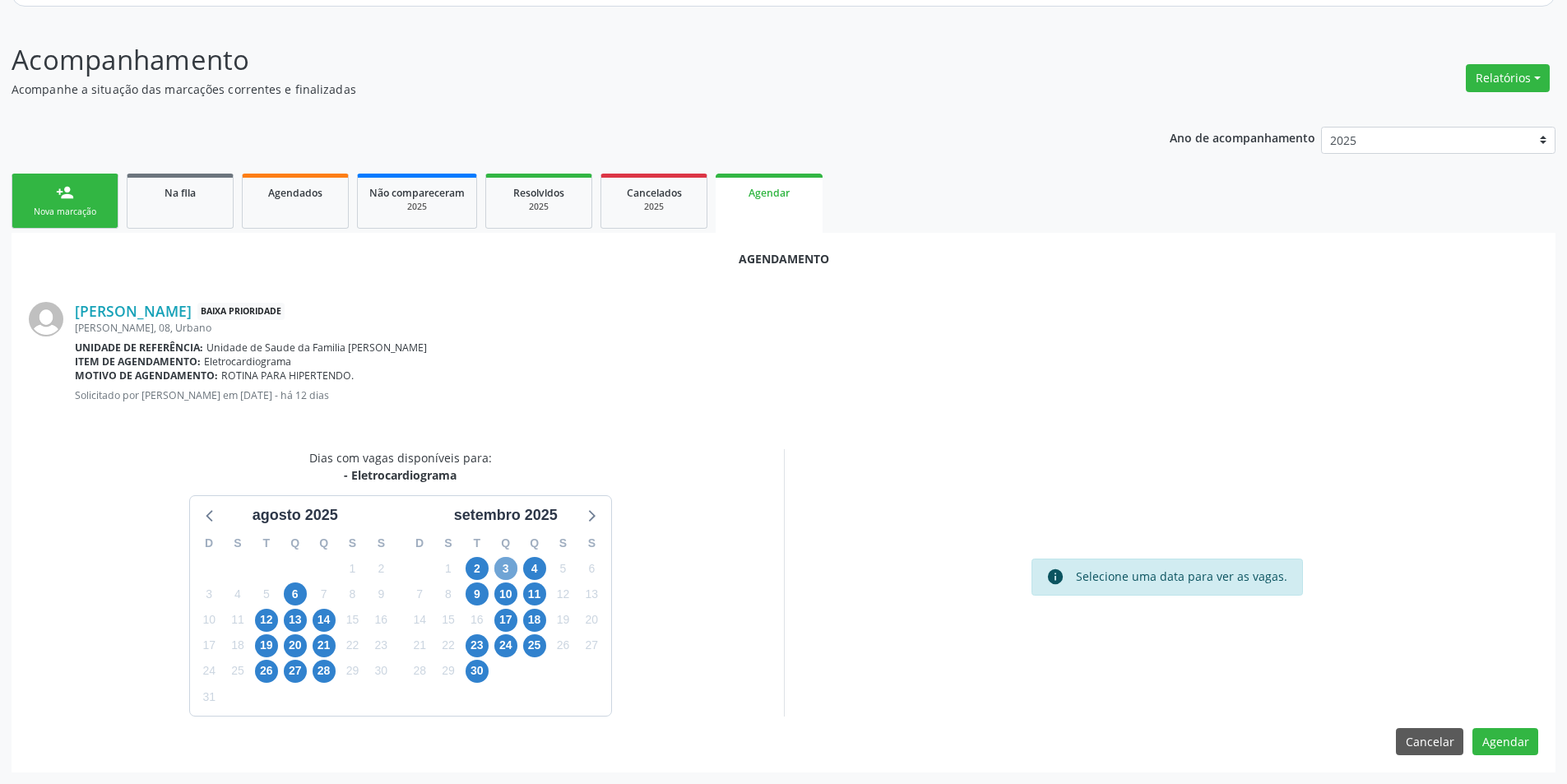
click at [501, 568] on span "3" at bounding box center [506, 568] width 23 height 23
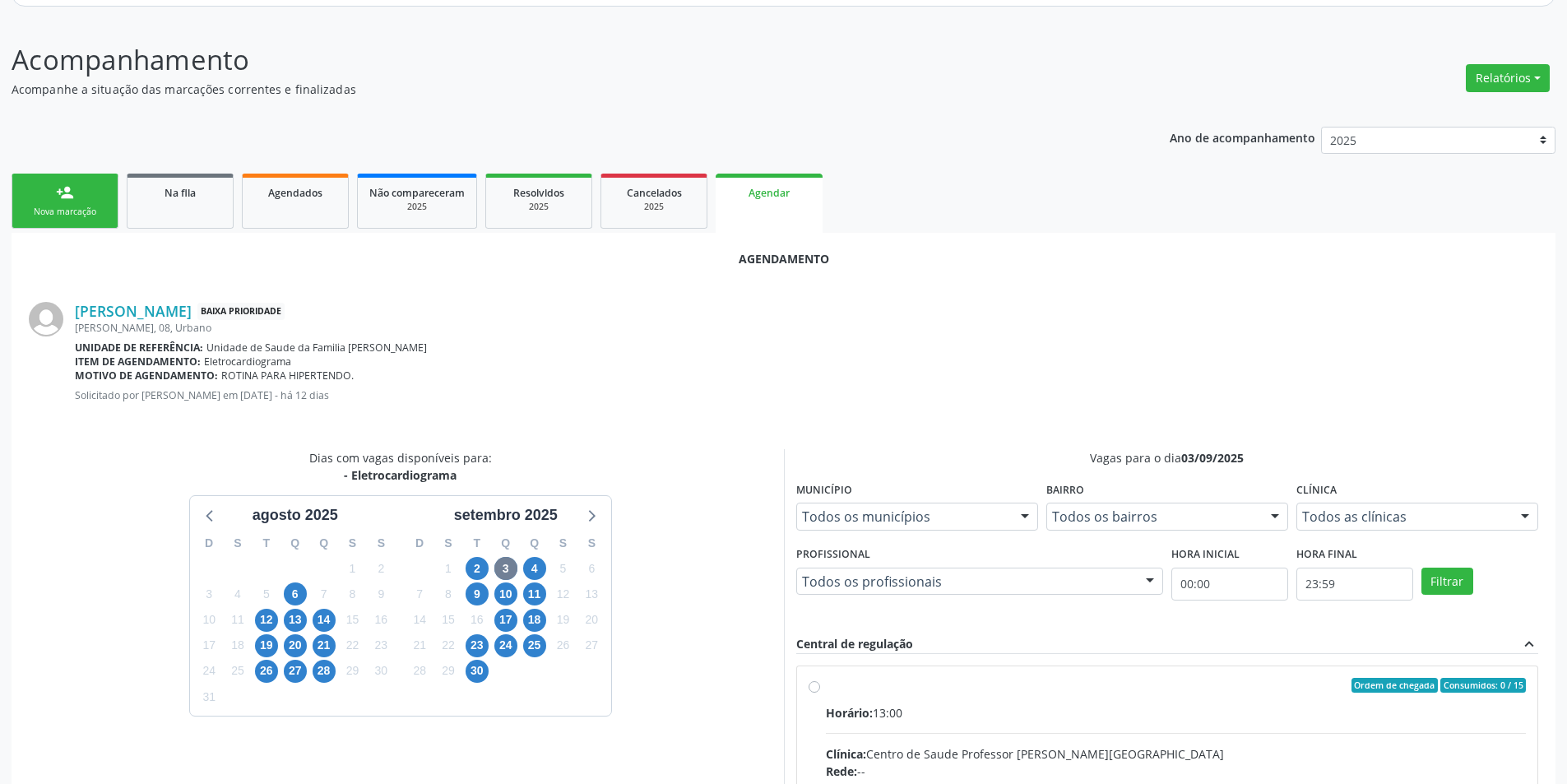
radio input "true"
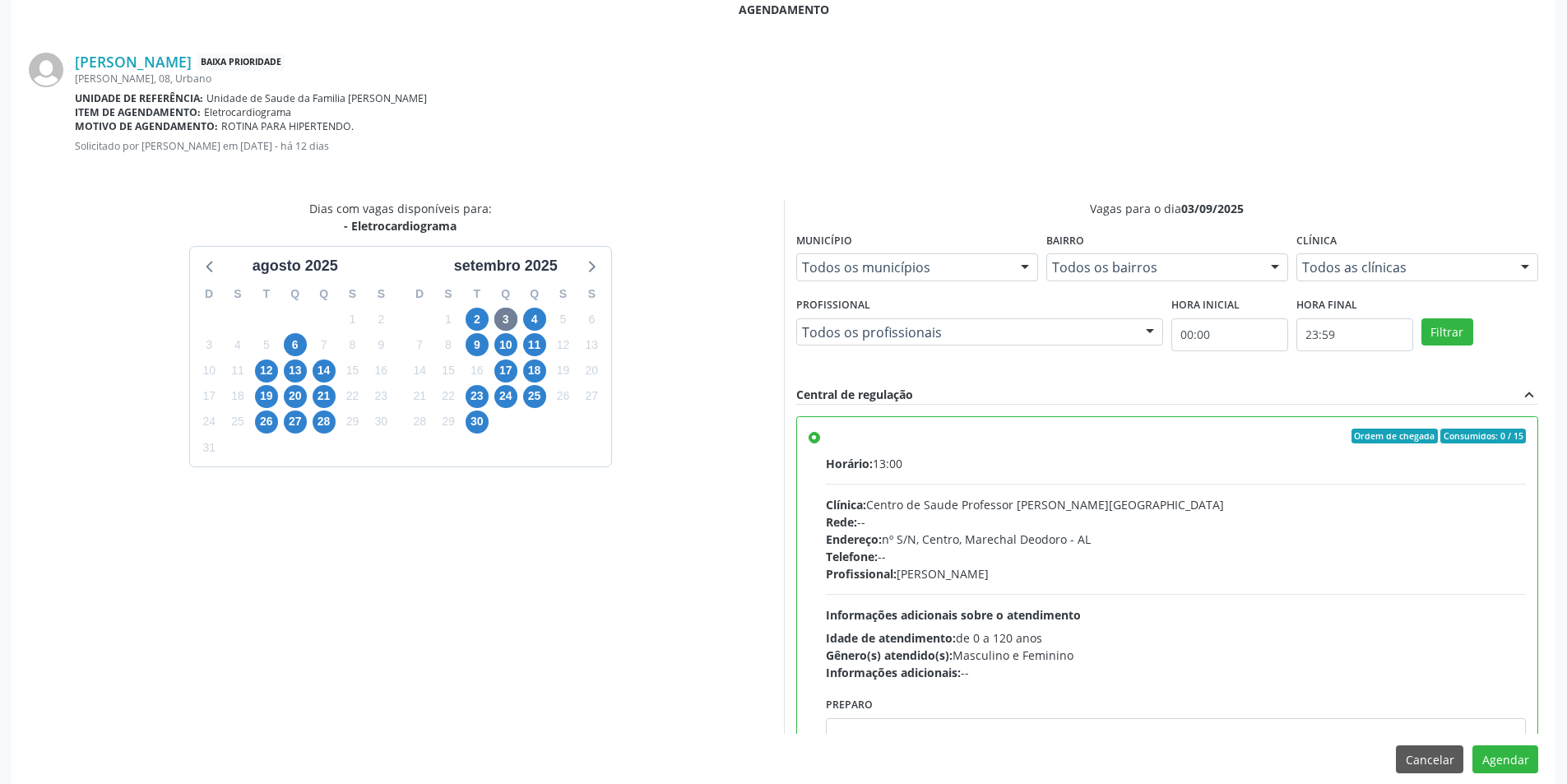
scroll to position [458, 0]
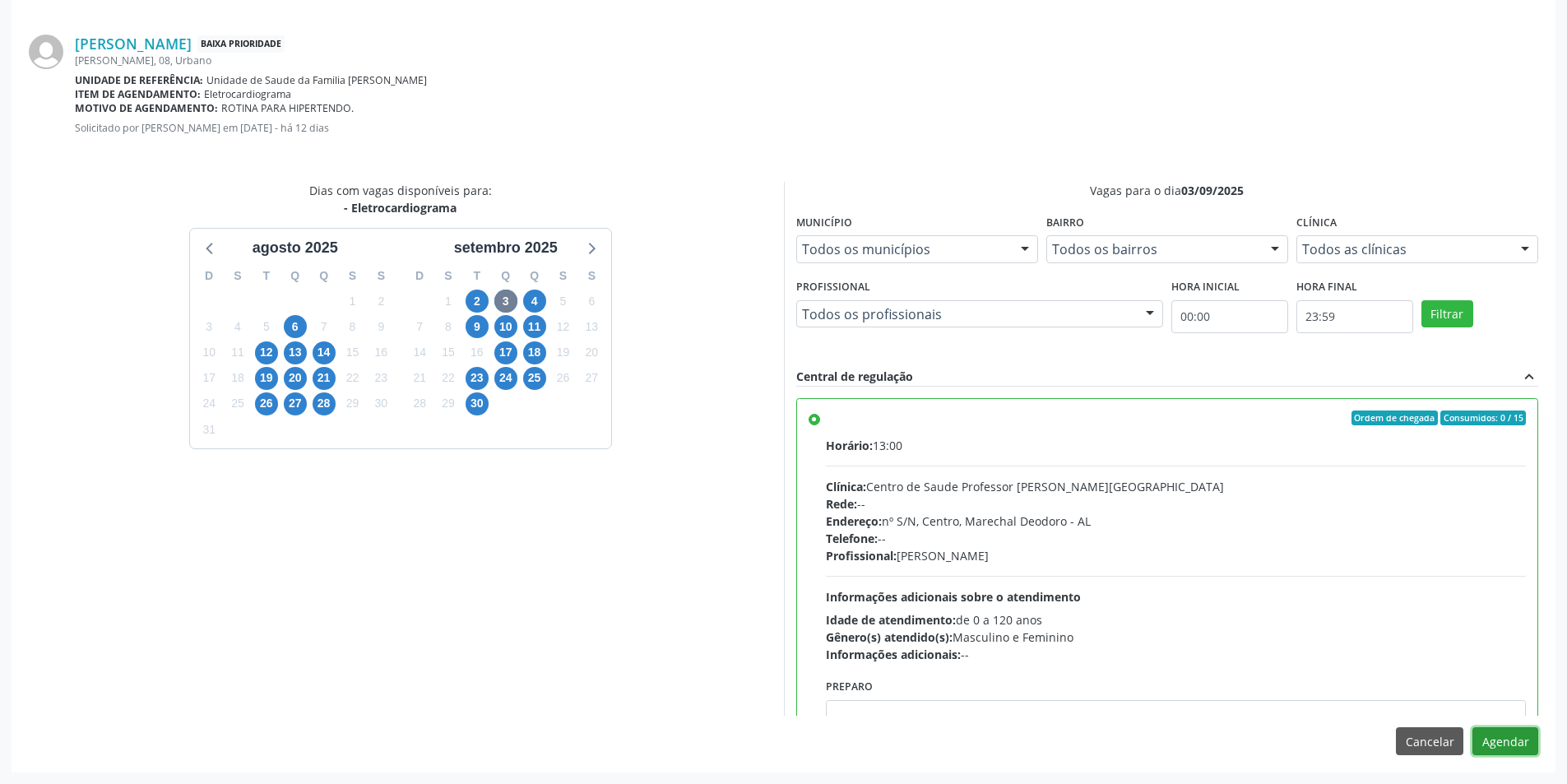
click at [1508, 750] on button "Agendar" at bounding box center [1505, 740] width 66 height 28
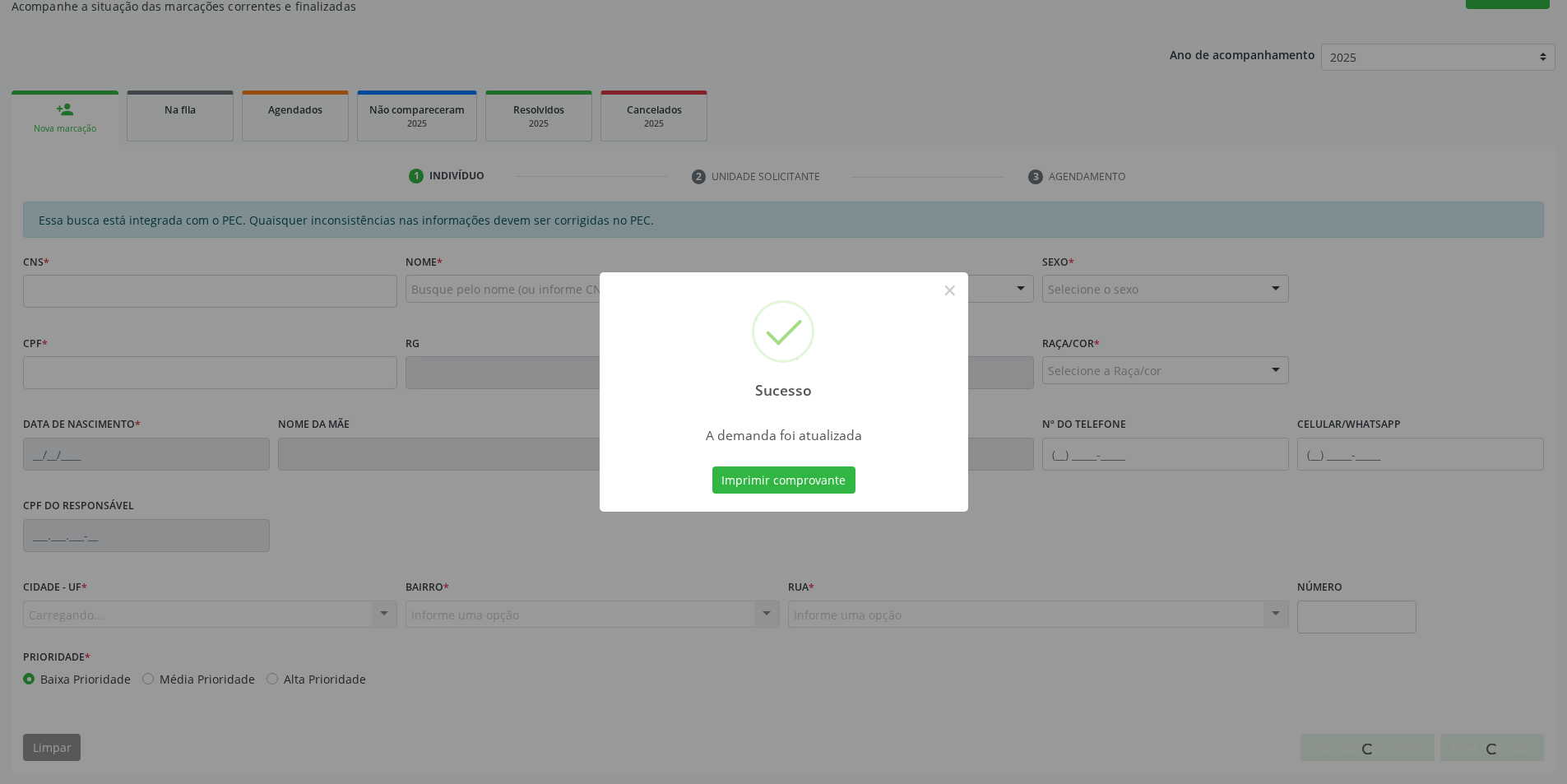
scroll to position [274, 0]
click at [944, 290] on button "×" at bounding box center [950, 290] width 28 height 28
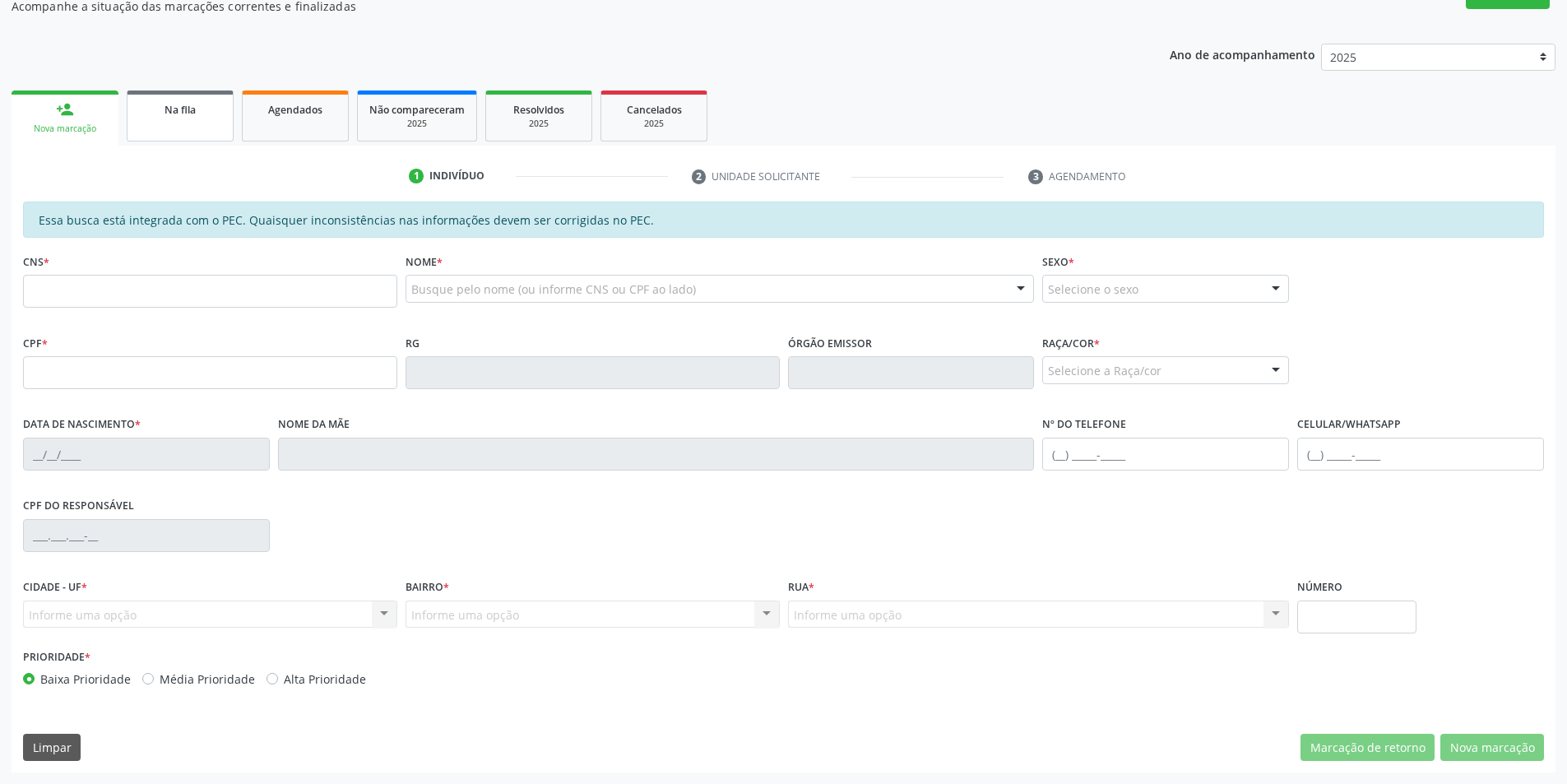
click at [185, 124] on link "Na fila" at bounding box center [180, 116] width 107 height 51
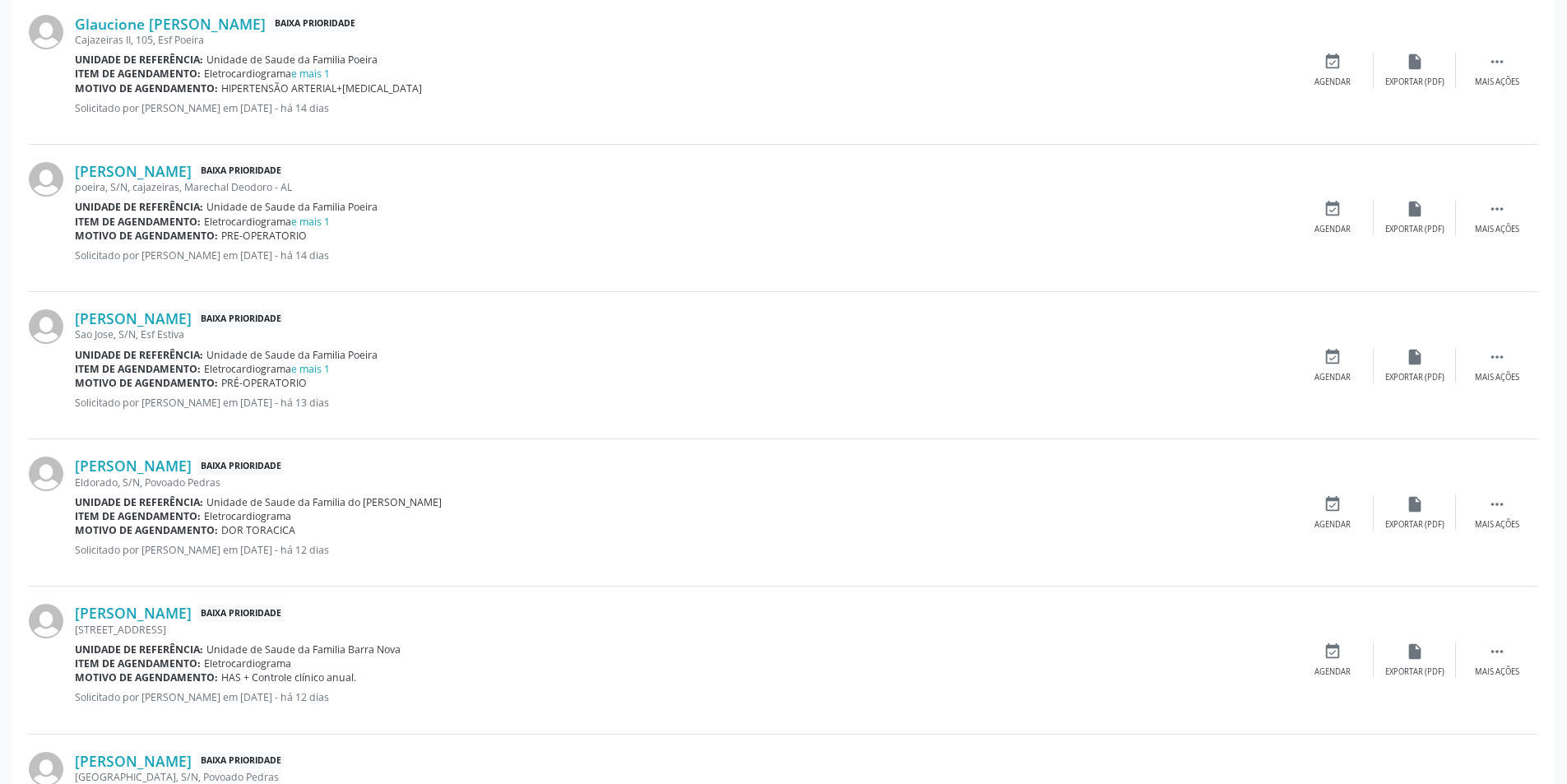
scroll to position [1069, 0]
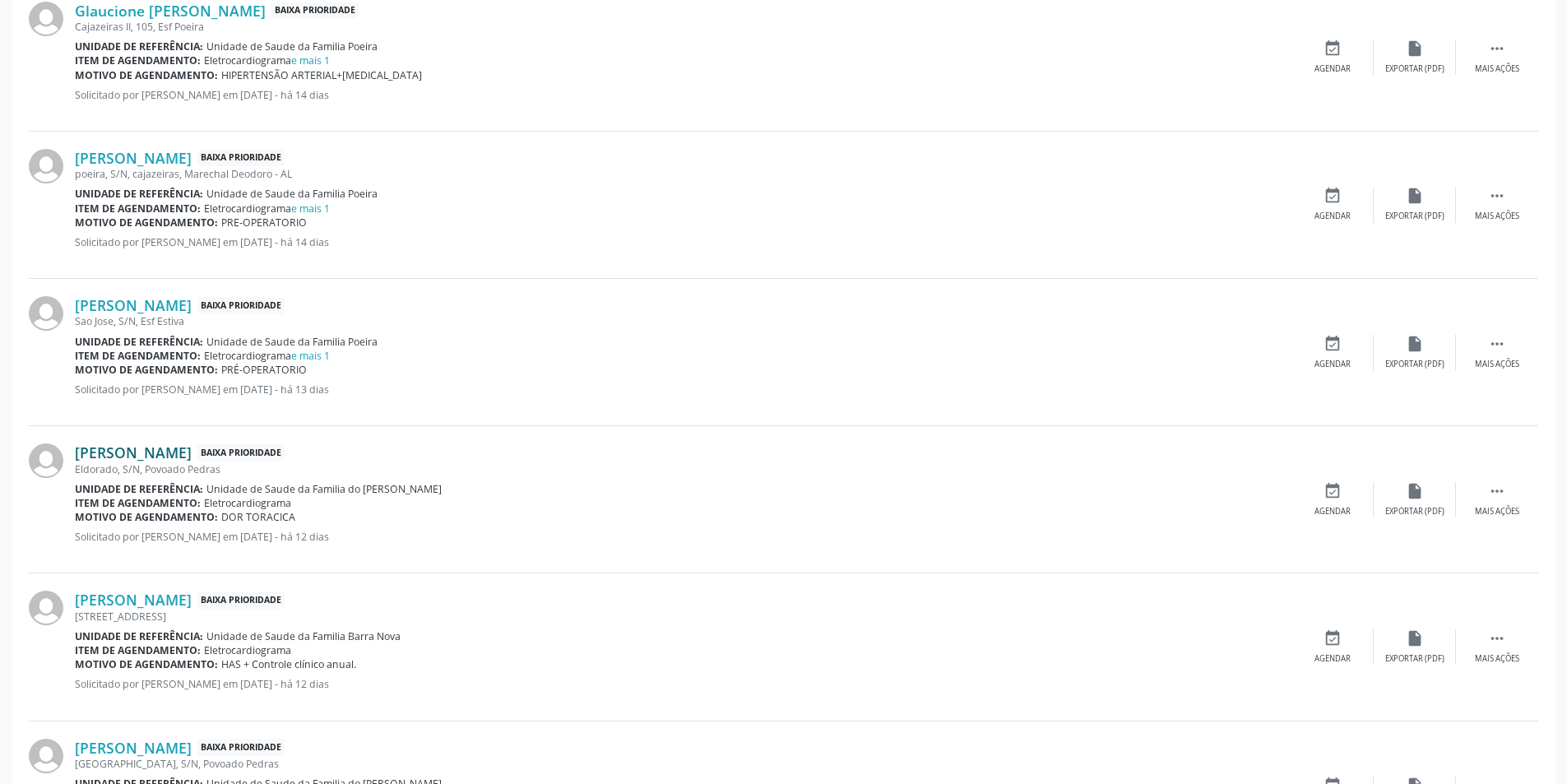
click at [191, 451] on link "[PERSON_NAME]" at bounding box center [133, 453] width 117 height 18
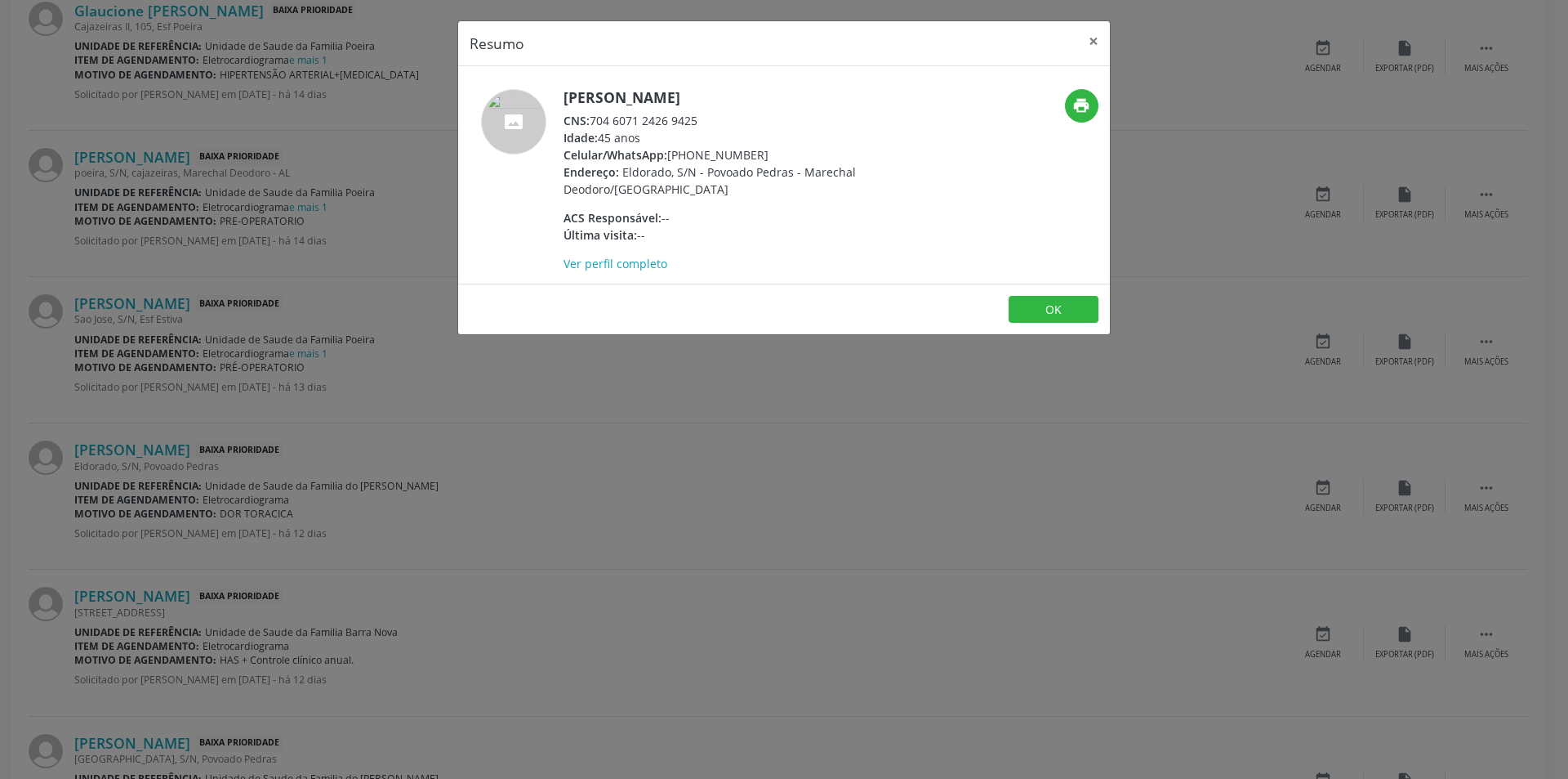
click at [590, 120] on span "CNS:" at bounding box center [576, 120] width 26 height 15
drag, startPoint x: 591, startPoint y: 120, endPoint x: 687, endPoint y: 120, distance: 96.0
click at [687, 120] on div "CNS: 704 6071 2426 9425" at bounding box center [722, 120] width 318 height 17
click at [1037, 306] on button "OK" at bounding box center [1053, 309] width 90 height 28
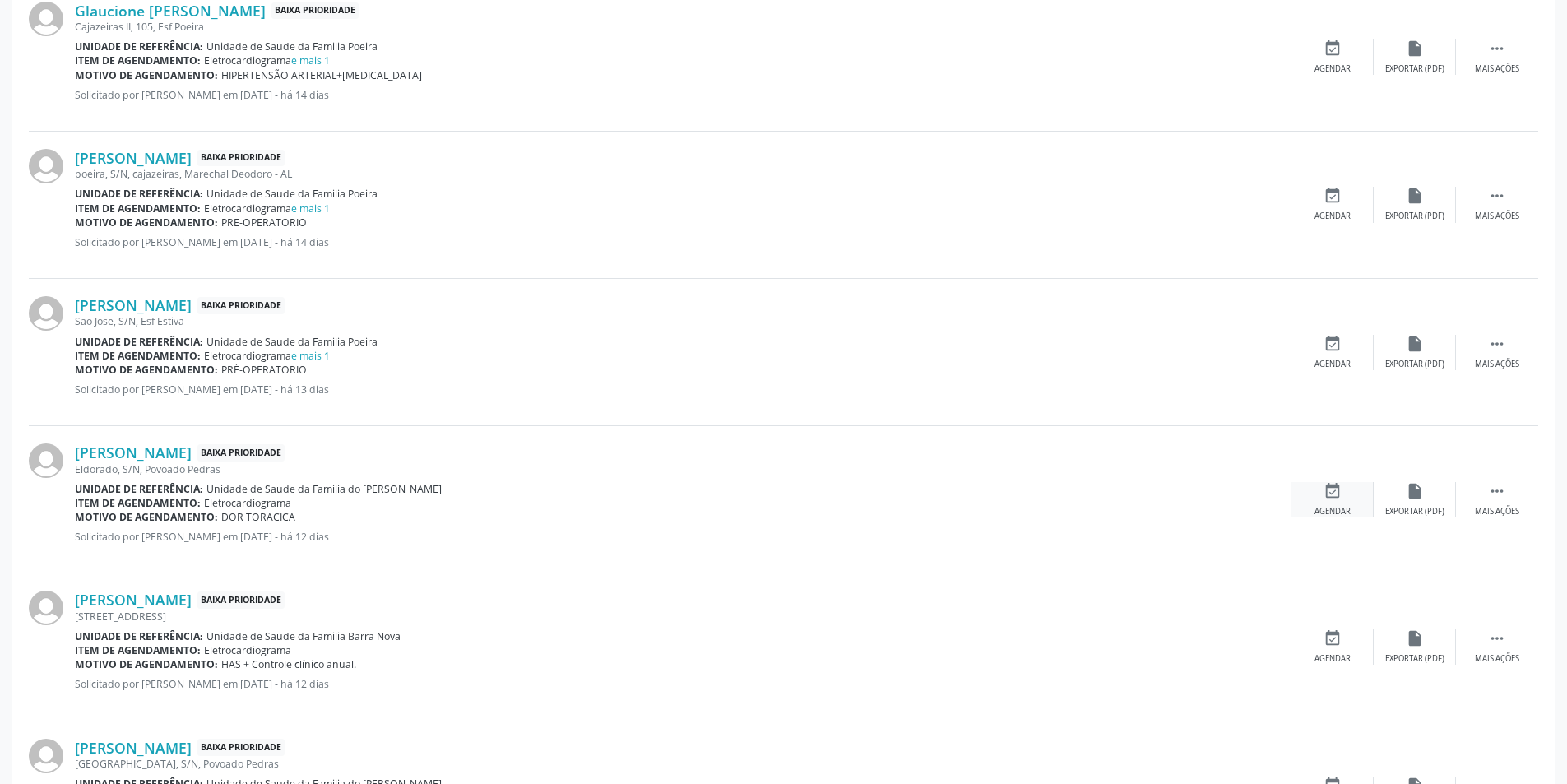
click at [1339, 501] on div "event_available Agendar" at bounding box center [1333, 499] width 83 height 35
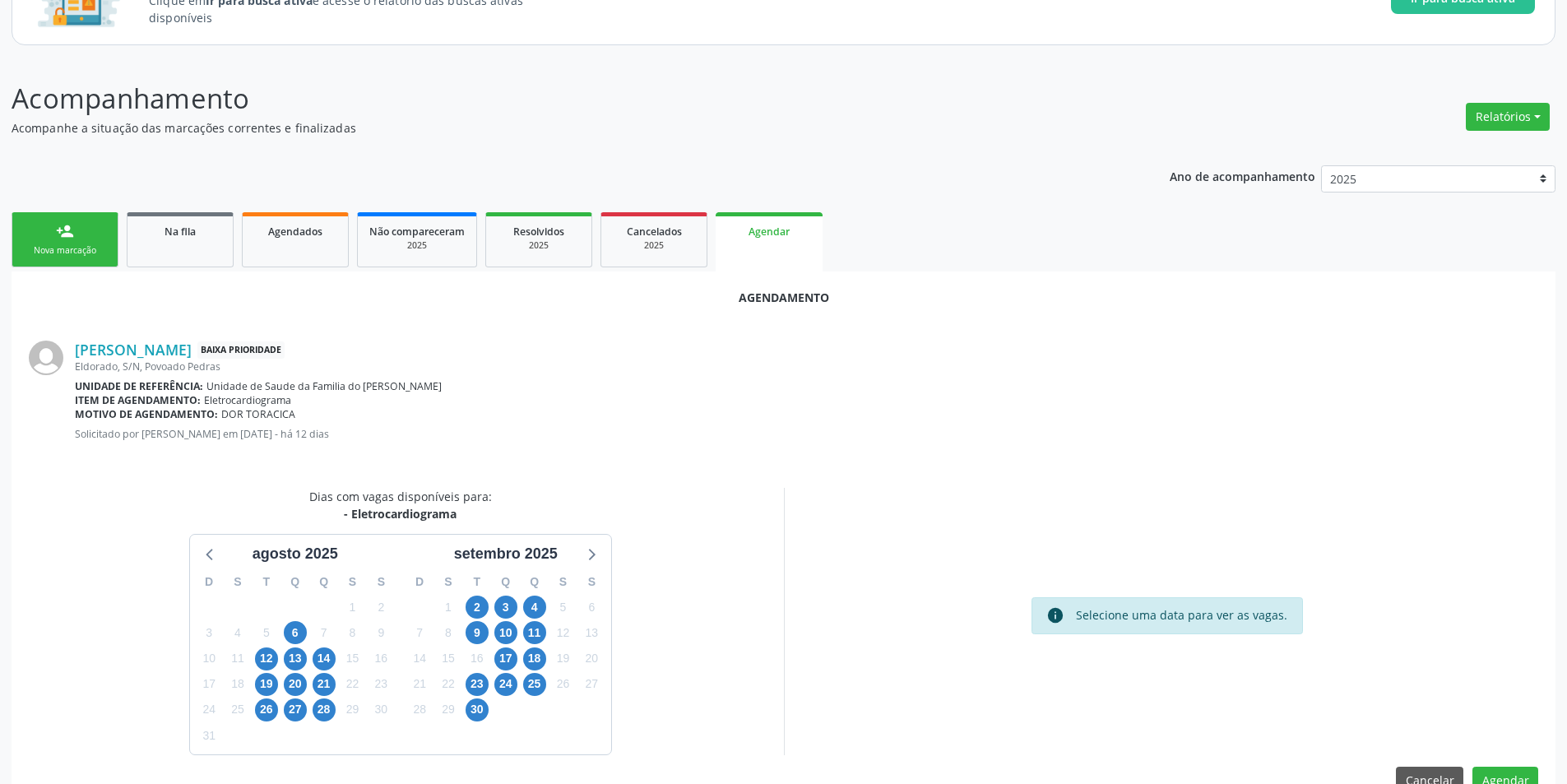
scroll to position [190, 0]
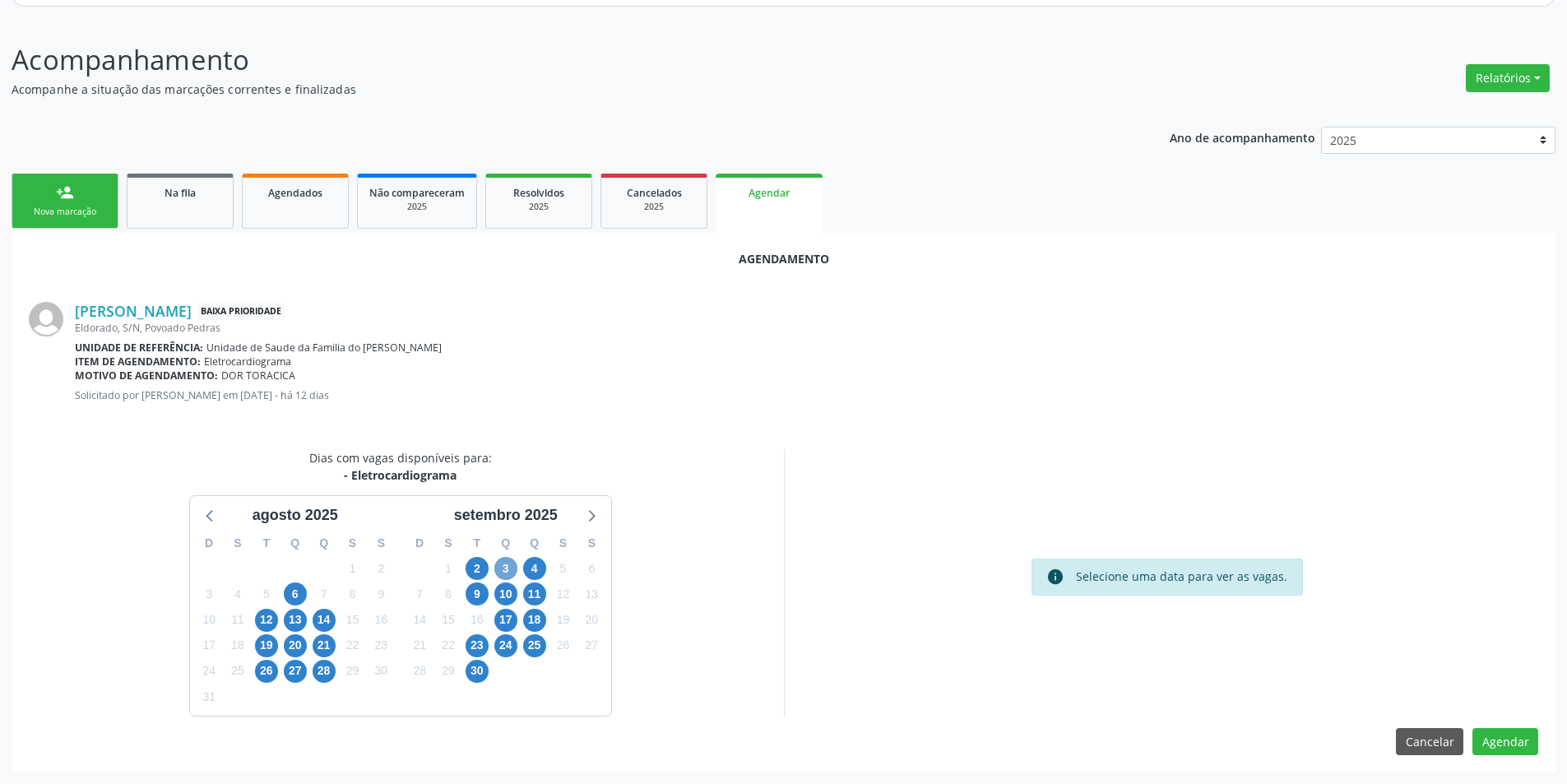
click at [505, 568] on span "3" at bounding box center [506, 568] width 23 height 23
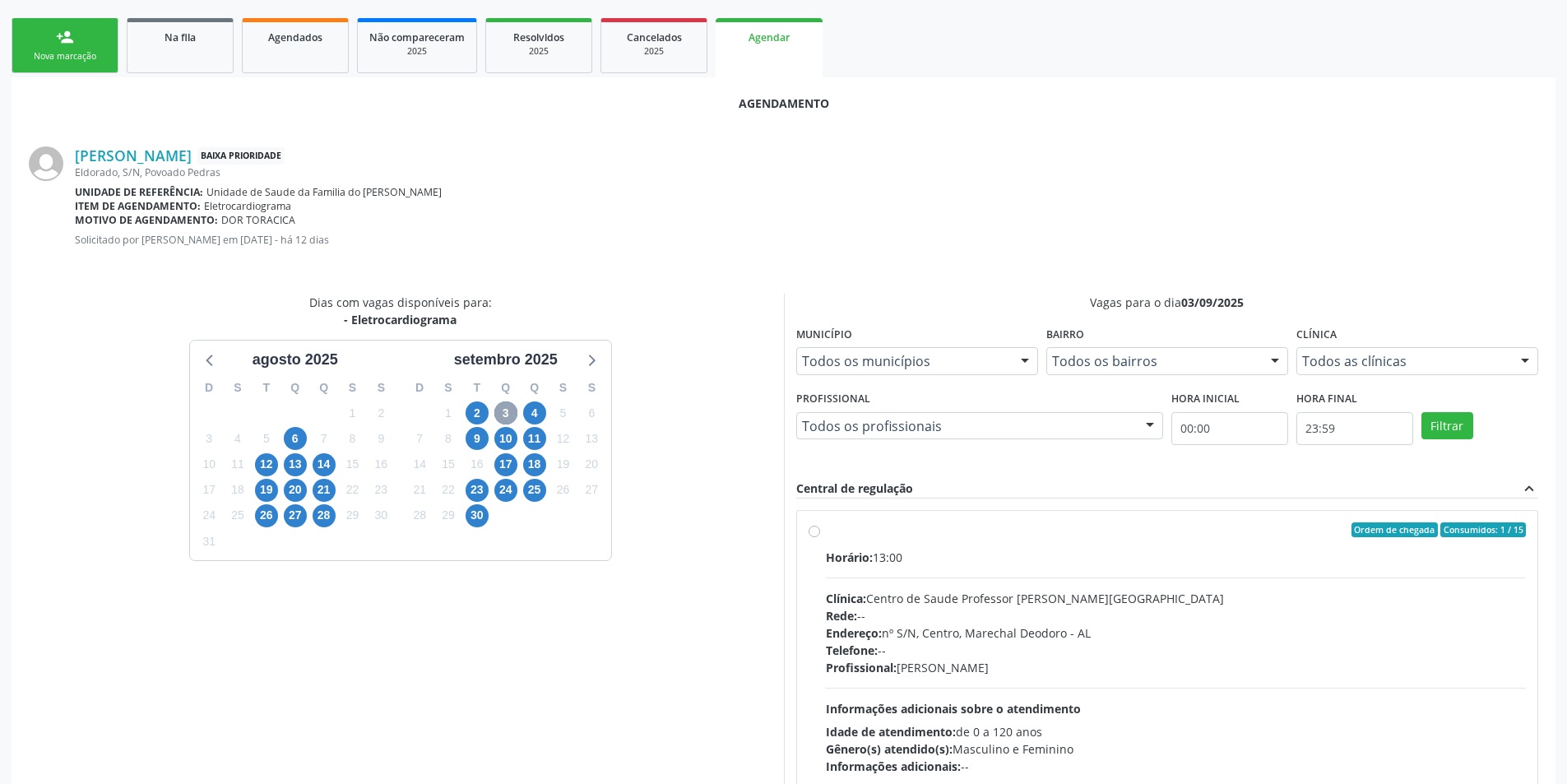
scroll to position [428, 0]
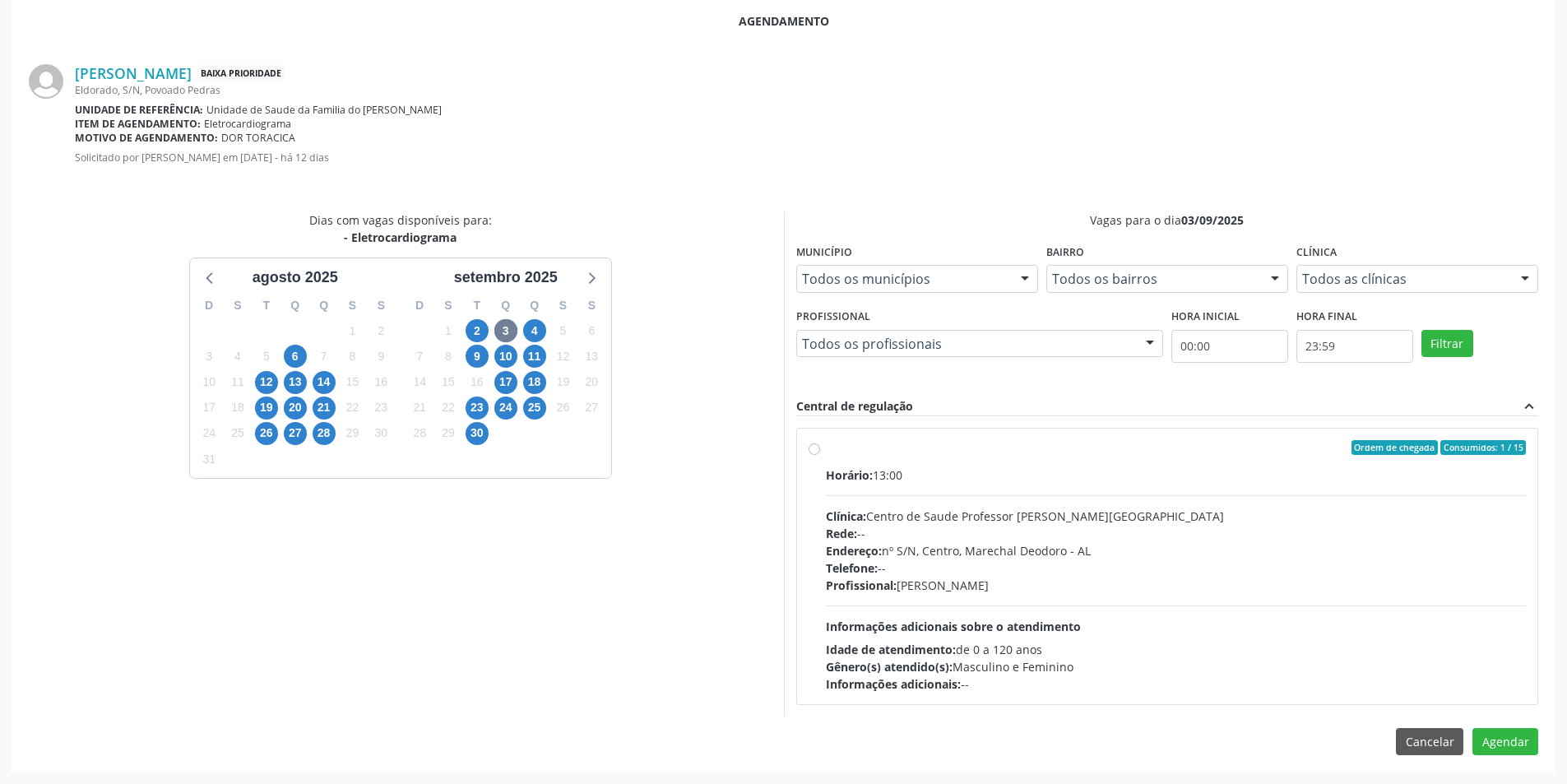
click at [816, 454] on div "Ordem de chegada Consumidos: 1 / 15 Horário: 13:00 Clínica: Centro de Saude Pro…" at bounding box center [1167, 566] width 718 height 252
radio input "true"
click at [1511, 766] on button "Agendar" at bounding box center [1505, 770] width 66 height 28
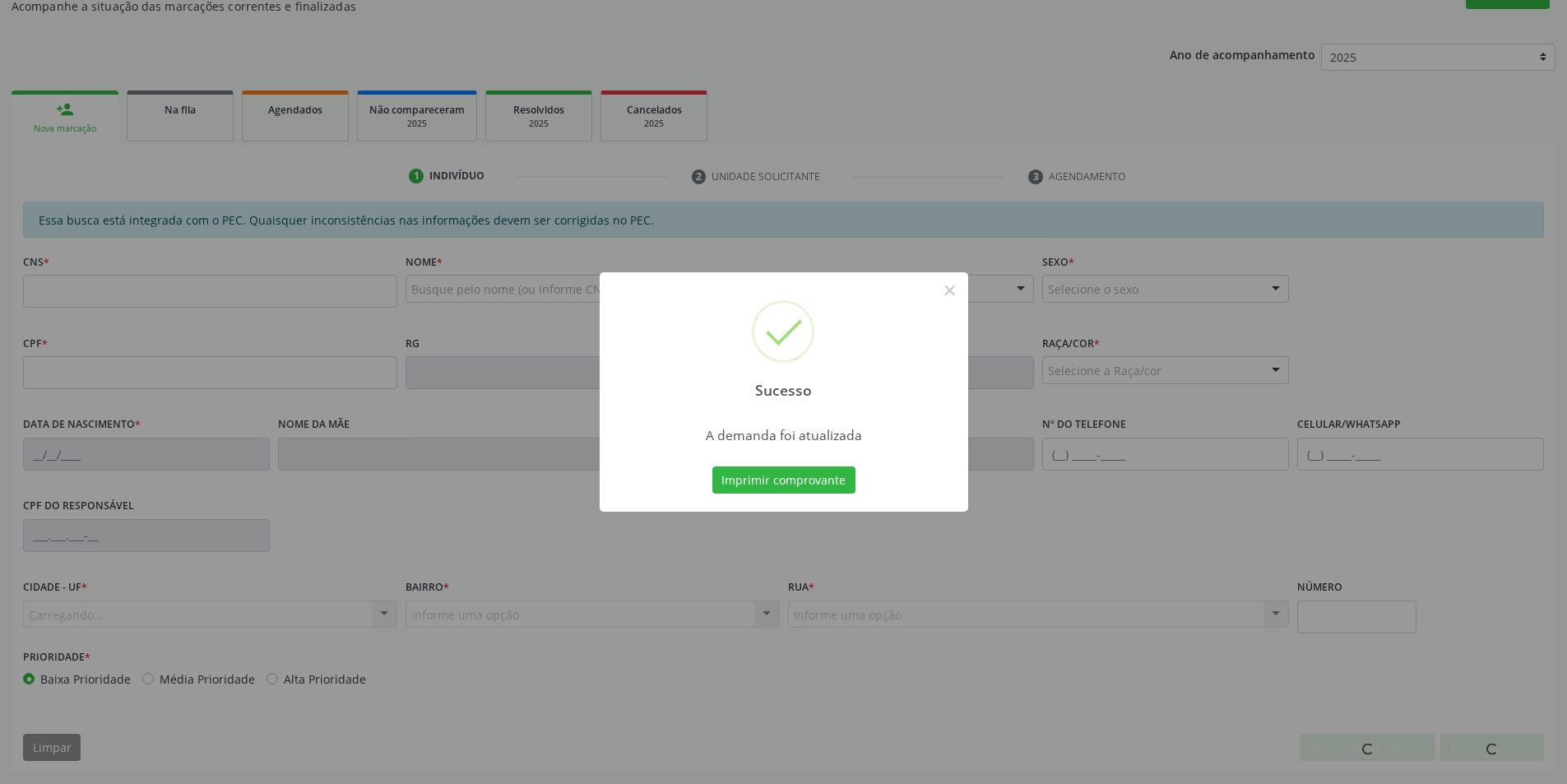
scroll to position [274, 0]
click at [946, 295] on button "×" at bounding box center [950, 290] width 28 height 28
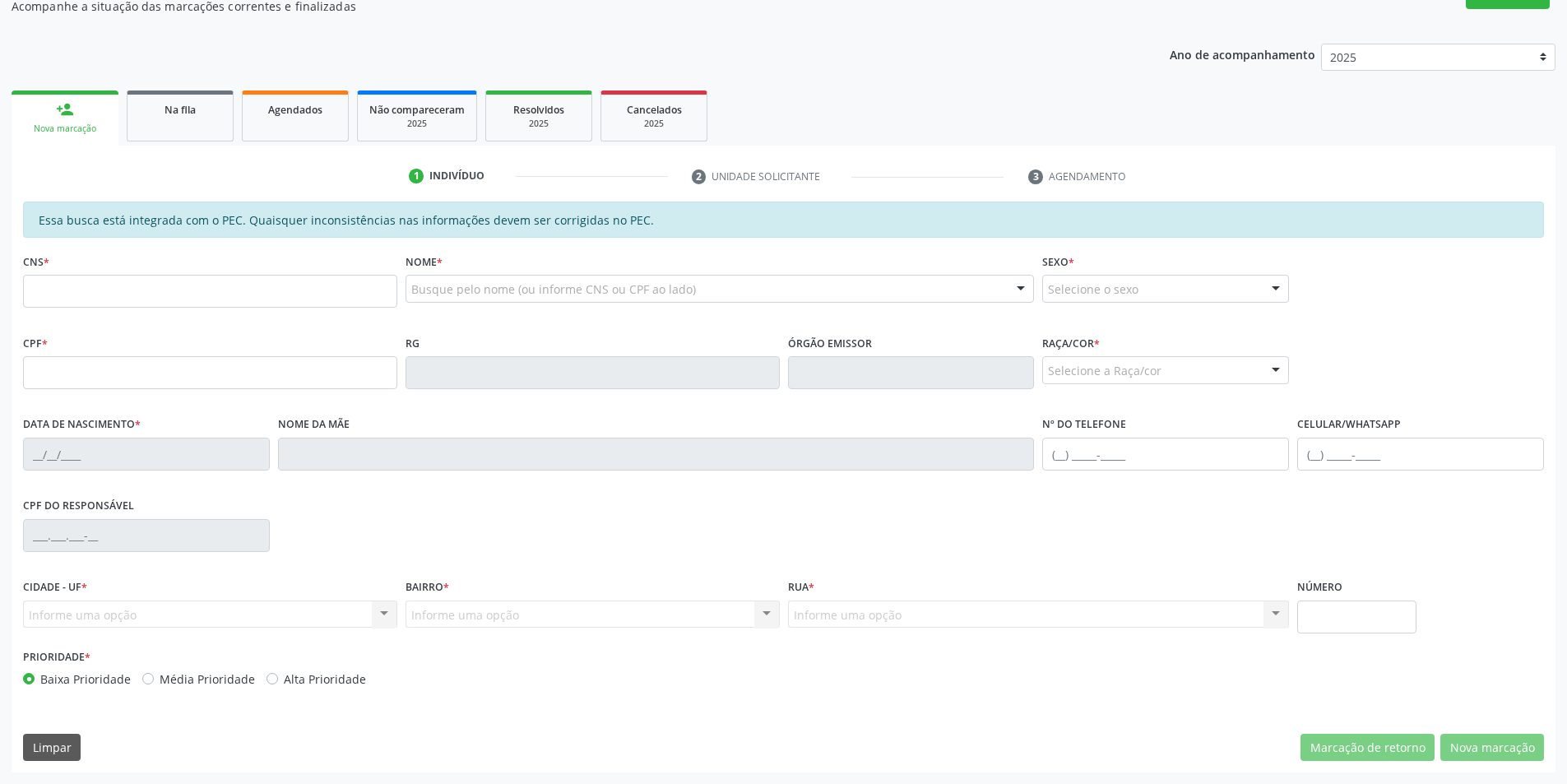
click at [179, 111] on span "Na fila" at bounding box center [180, 110] width 31 height 14
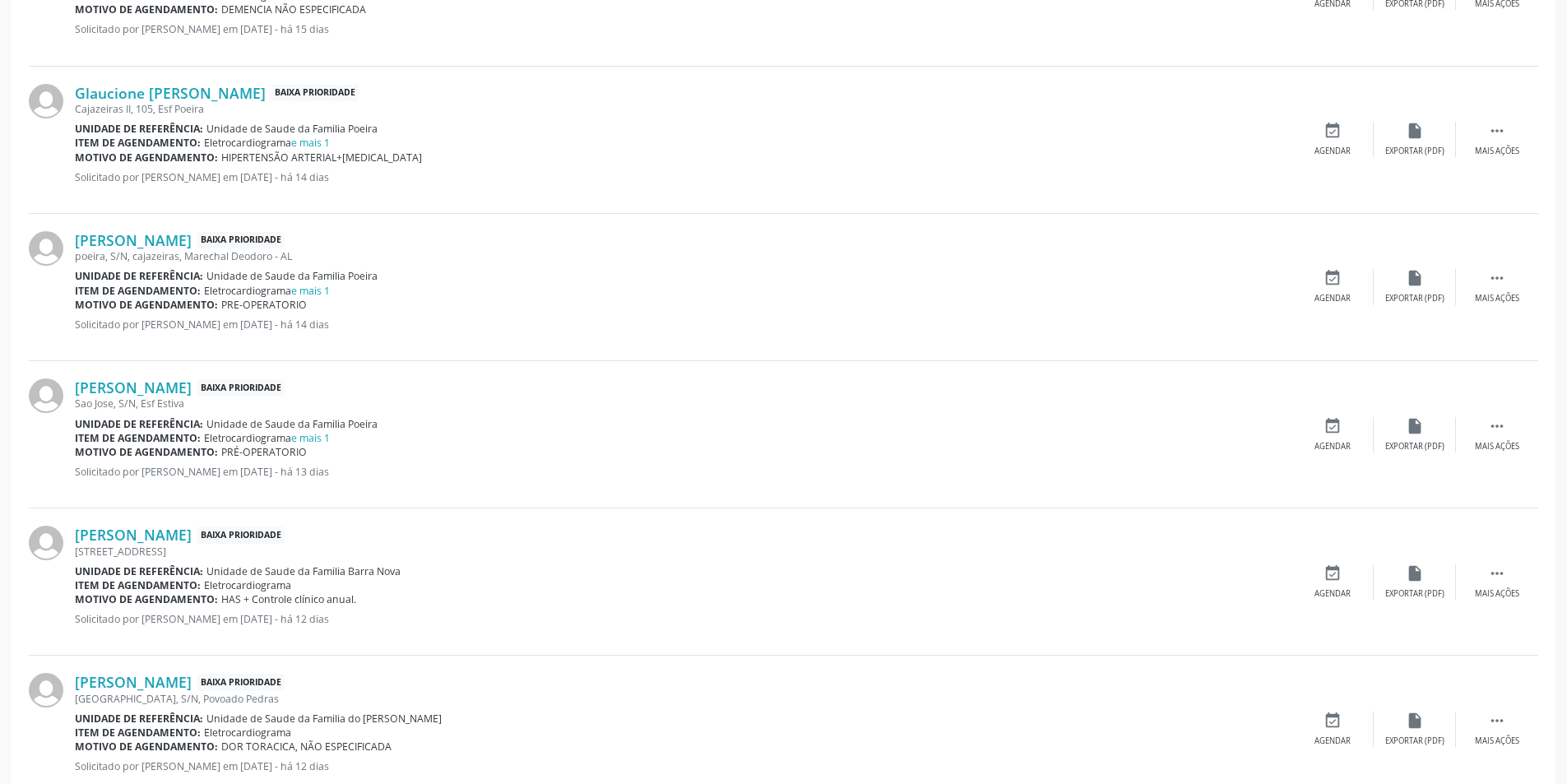
scroll to position [1069, 0]
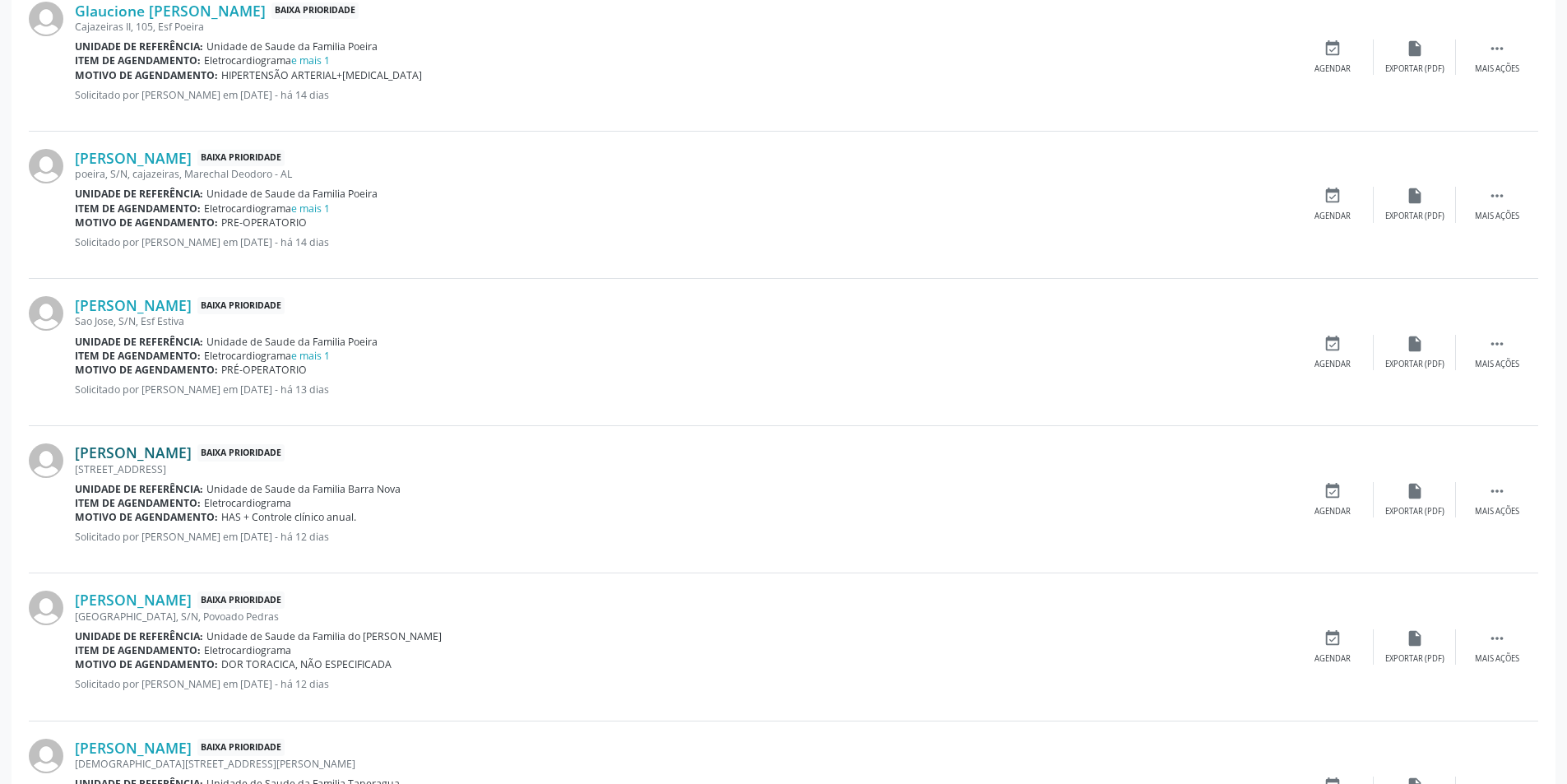
click at [173, 458] on link "[PERSON_NAME]" at bounding box center [133, 453] width 117 height 18
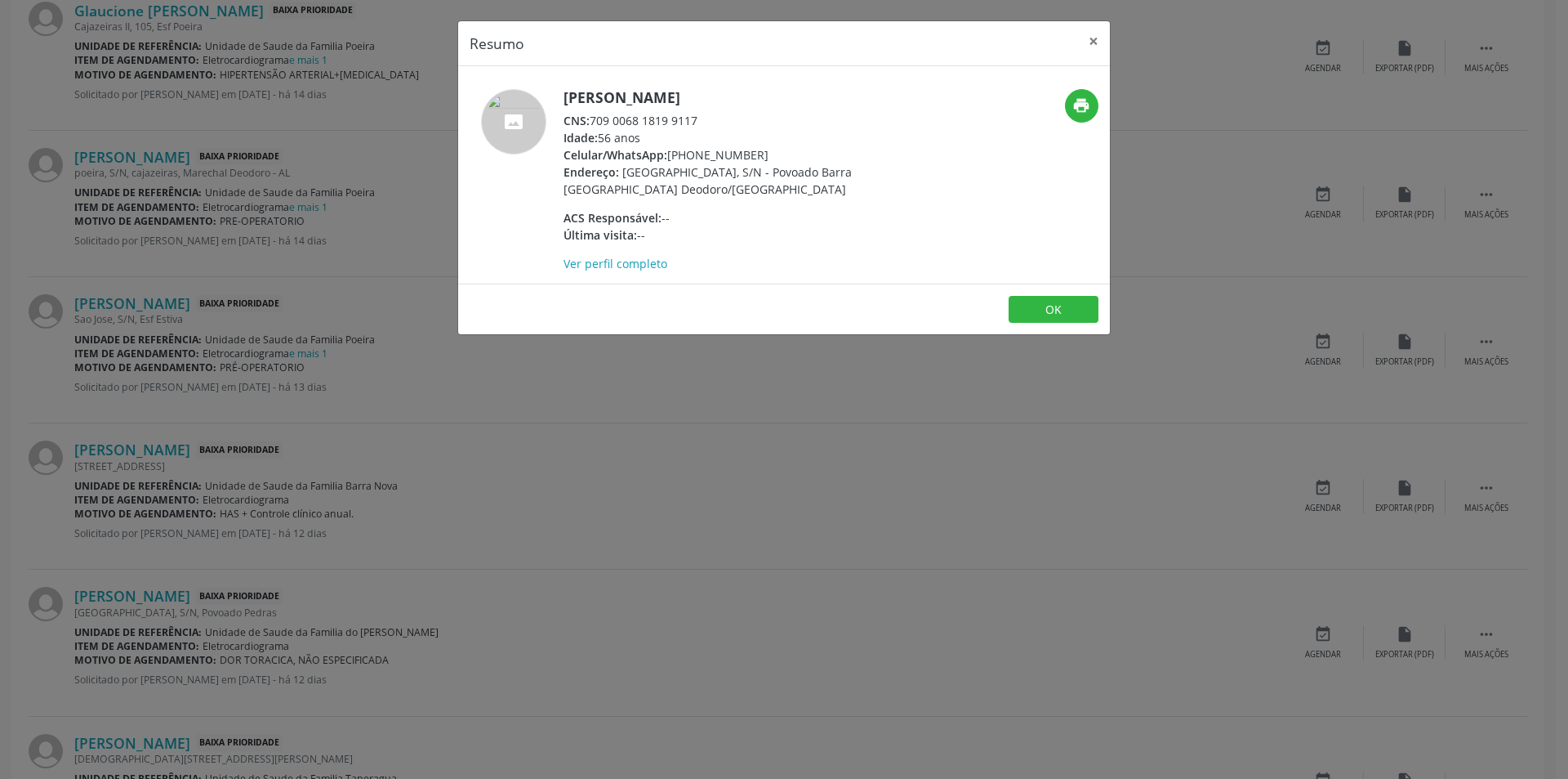
click at [592, 119] on div "CNS: 709 0068 1819 9117" at bounding box center [722, 120] width 318 height 17
drag, startPoint x: 592, startPoint y: 119, endPoint x: 624, endPoint y: 119, distance: 32.0
click at [606, 119] on div "CNS: 709 0068 1819 9117" at bounding box center [722, 120] width 318 height 17
click at [689, 121] on div "CNS: 709 0068 1819 9117" at bounding box center [722, 120] width 318 height 17
click at [592, 118] on div "CNS: 709 0068 1819 9117" at bounding box center [722, 120] width 318 height 17
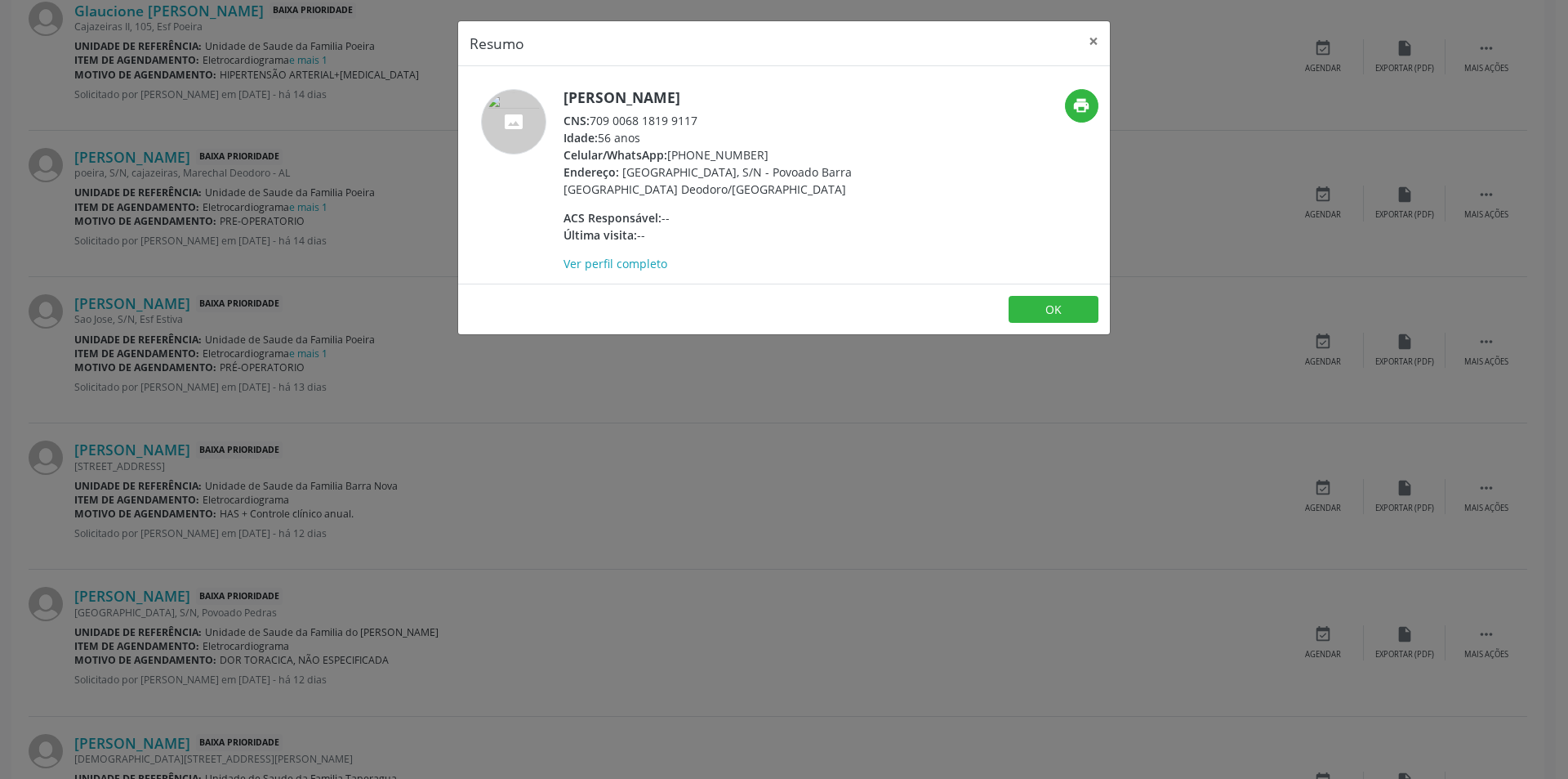
drag, startPoint x: 592, startPoint y: 118, endPoint x: 689, endPoint y: 120, distance: 97.0
click at [689, 120] on div "CNS: 709 0068 1819 9117" at bounding box center [722, 120] width 318 height 17
click at [588, 443] on div "Resumo × [PERSON_NAME] CNS: 709 0068 1819 9117 Idade: 56 anos Celular/WhatsApp:…" at bounding box center [784, 389] width 1568 height 779
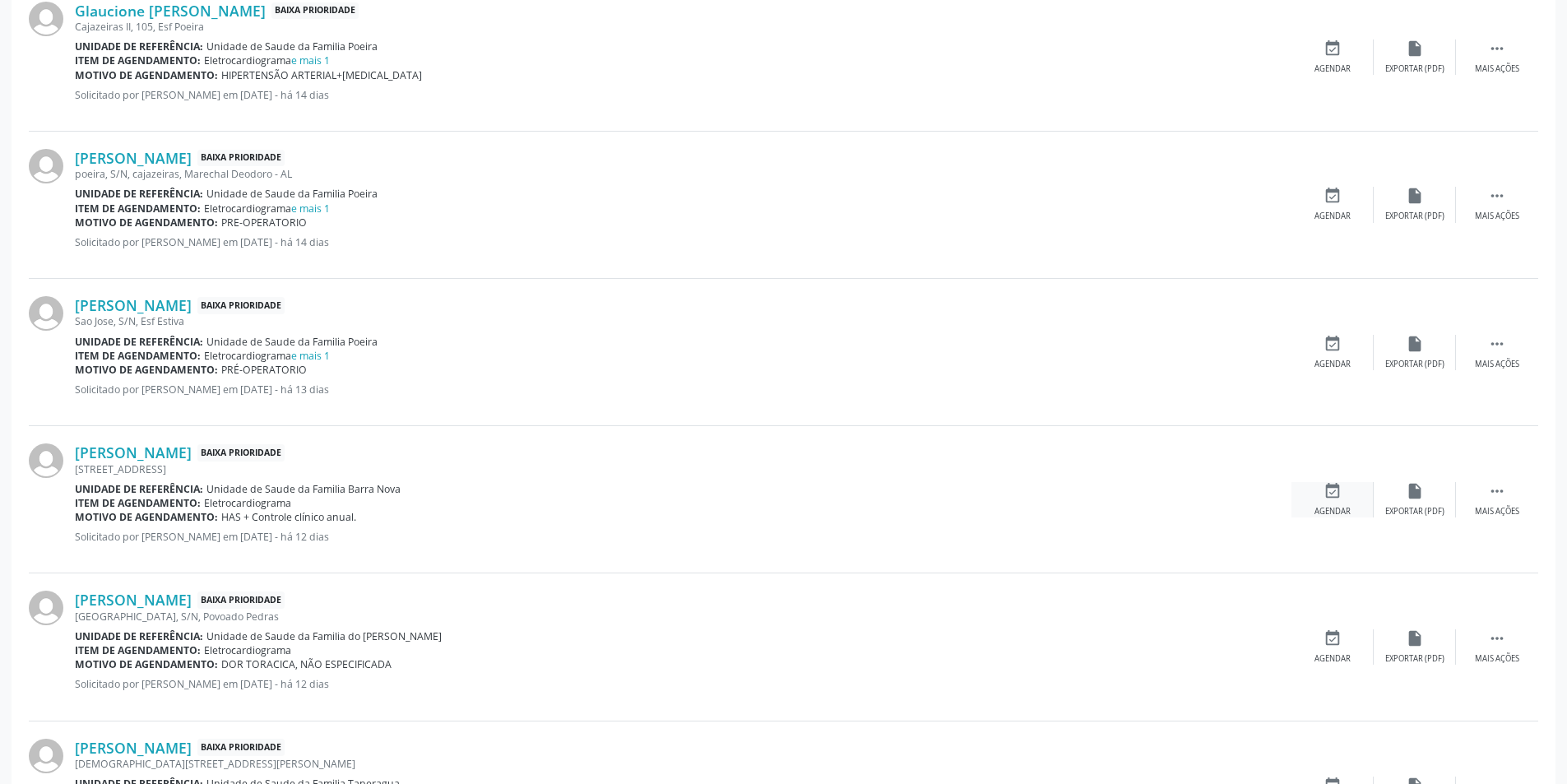
click at [1343, 503] on div "event_available Agendar" at bounding box center [1333, 499] width 83 height 35
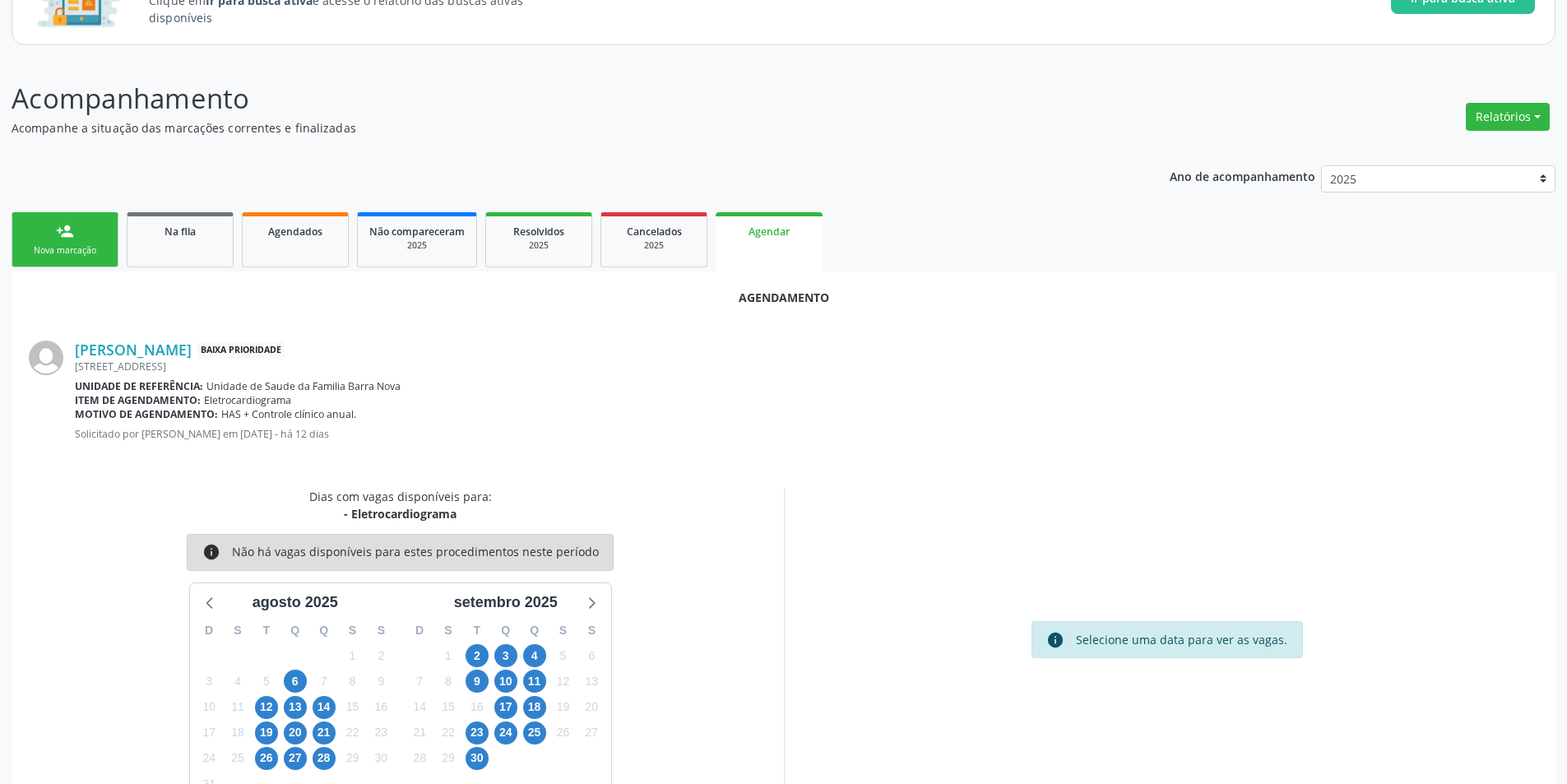
scroll to position [190, 0]
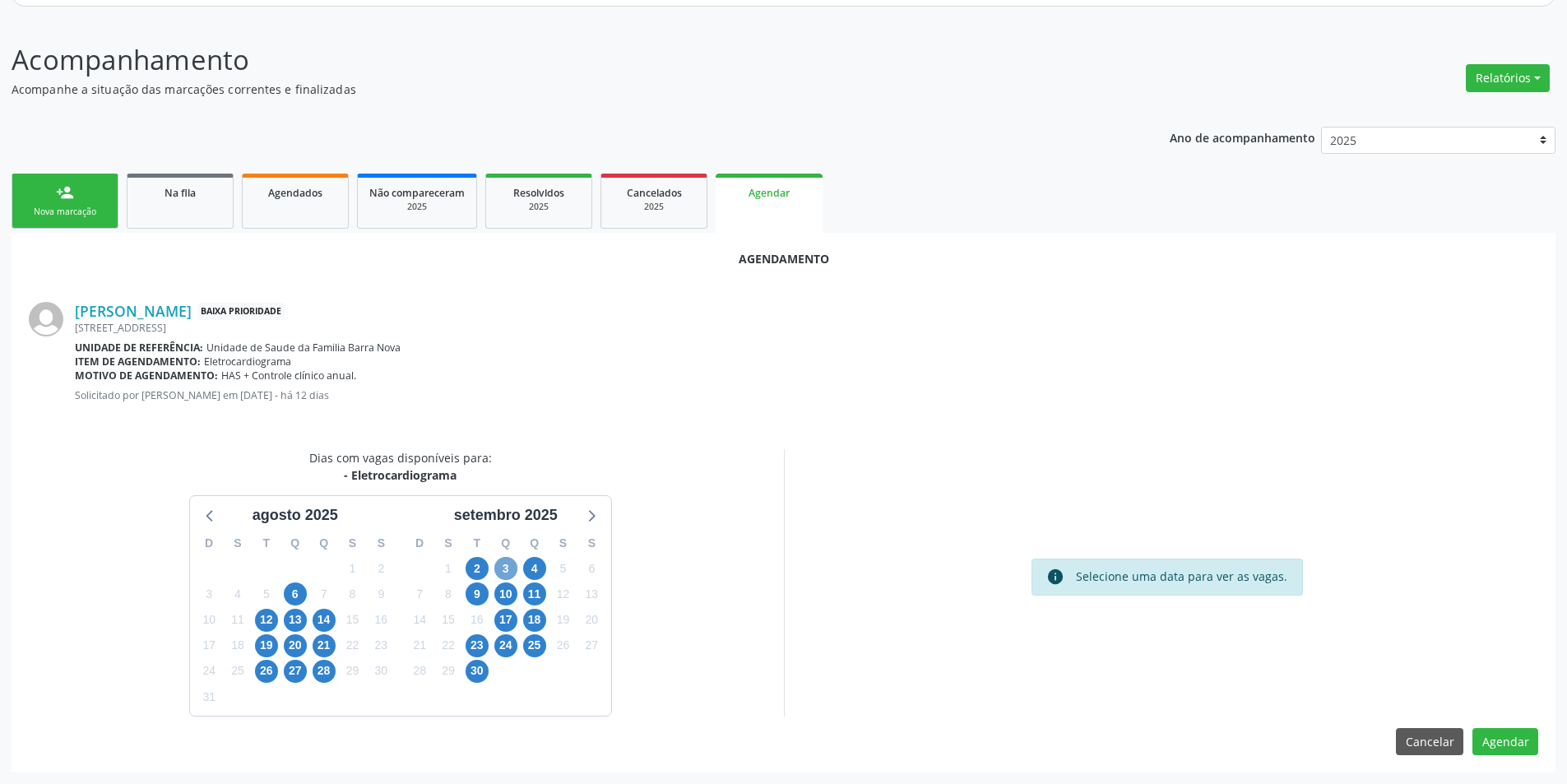
click at [513, 566] on span "3" at bounding box center [506, 568] width 23 height 23
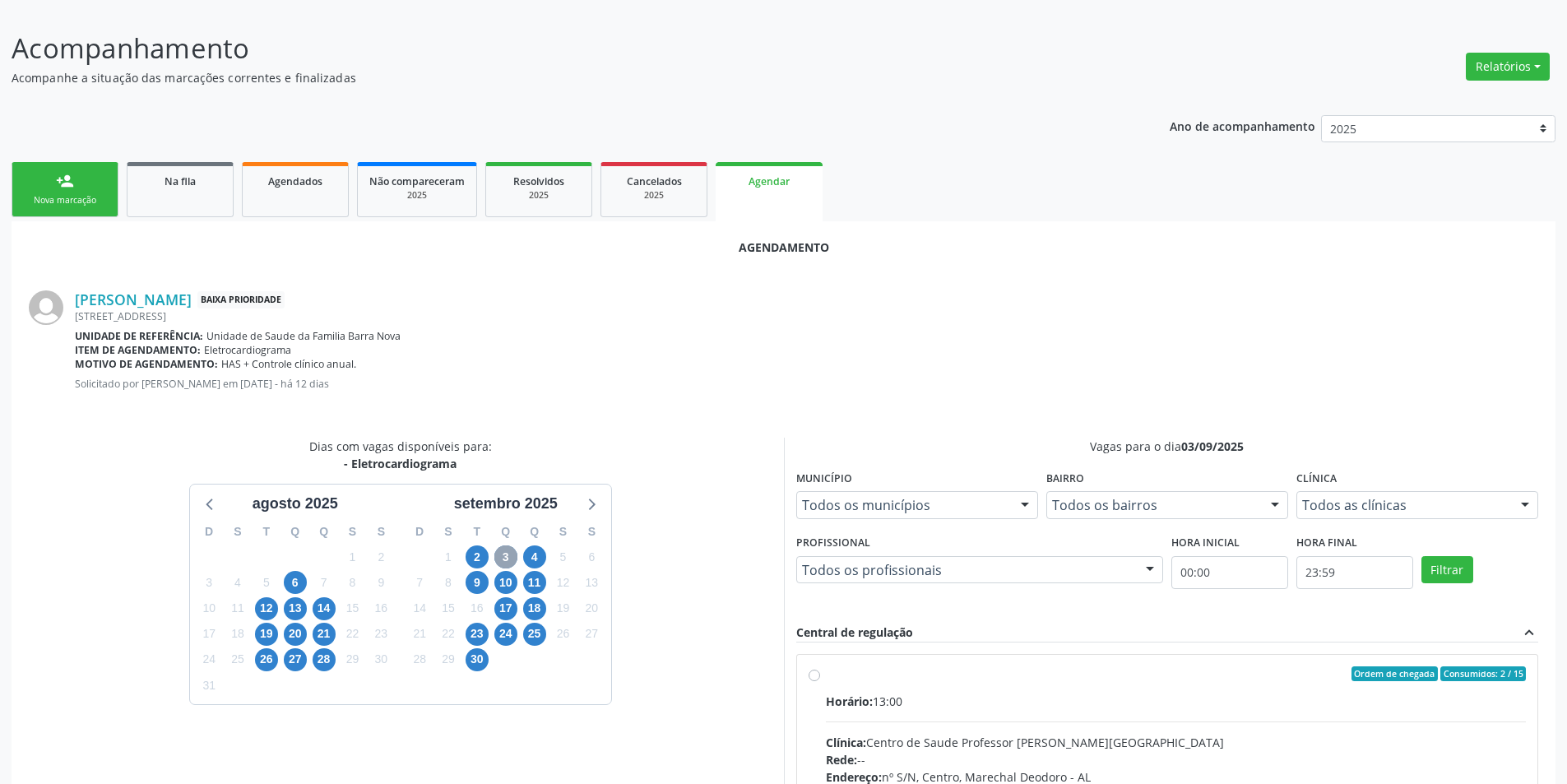
scroll to position [428, 0]
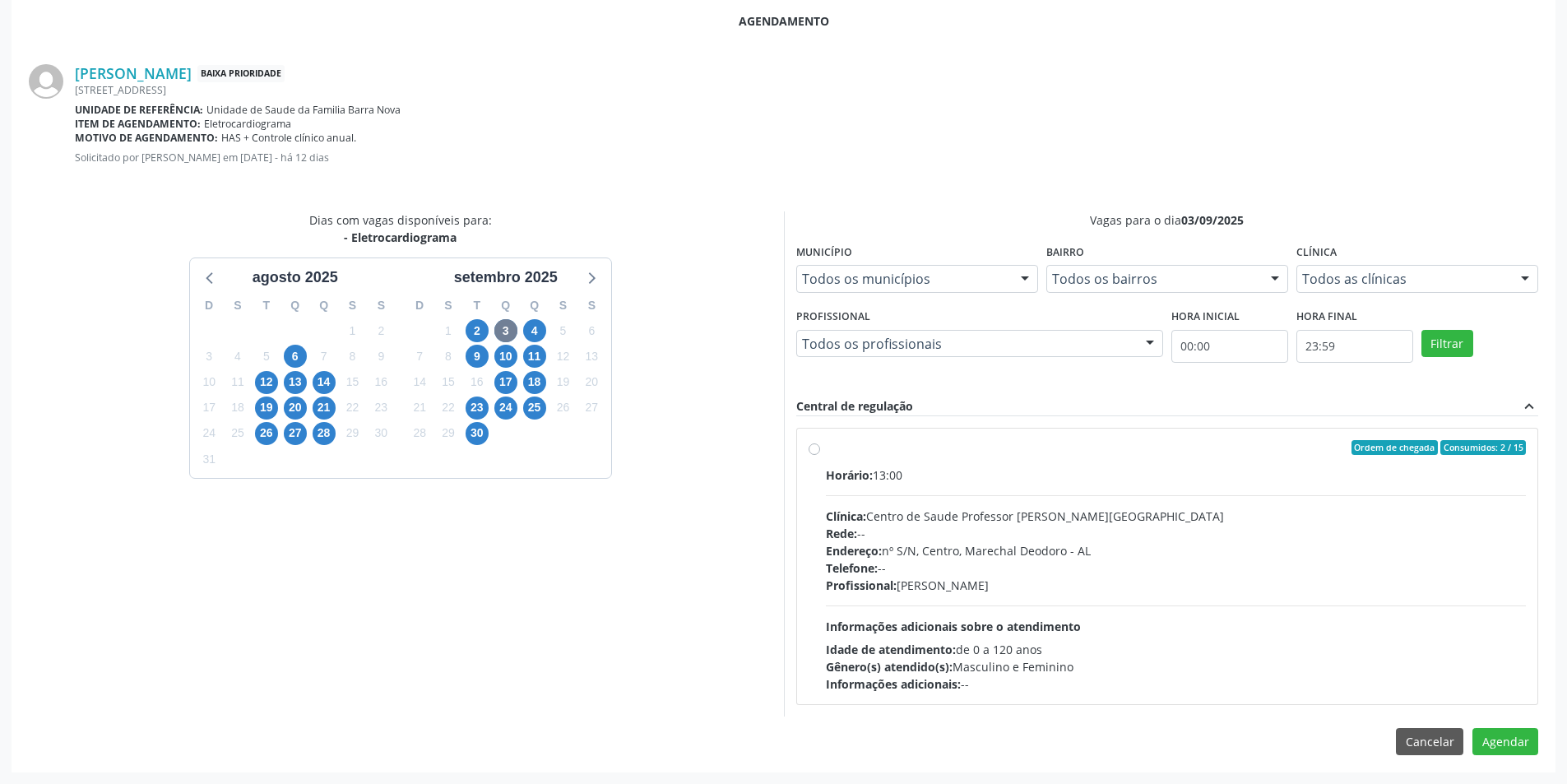
click at [826, 453] on label "Ordem de chegada Consumidos: 2 / 15 Horário: 13:00 Clínica: Centro de Saude Pro…" at bounding box center [1176, 566] width 701 height 252
click at [812, 453] on input "Ordem de chegada Consumidos: 2 / 15 Horário: 13:00 Clínica: Centro de Saude Pro…" at bounding box center [814, 447] width 12 height 14
radio input "true"
click at [1519, 770] on button "Agendar" at bounding box center [1505, 770] width 66 height 28
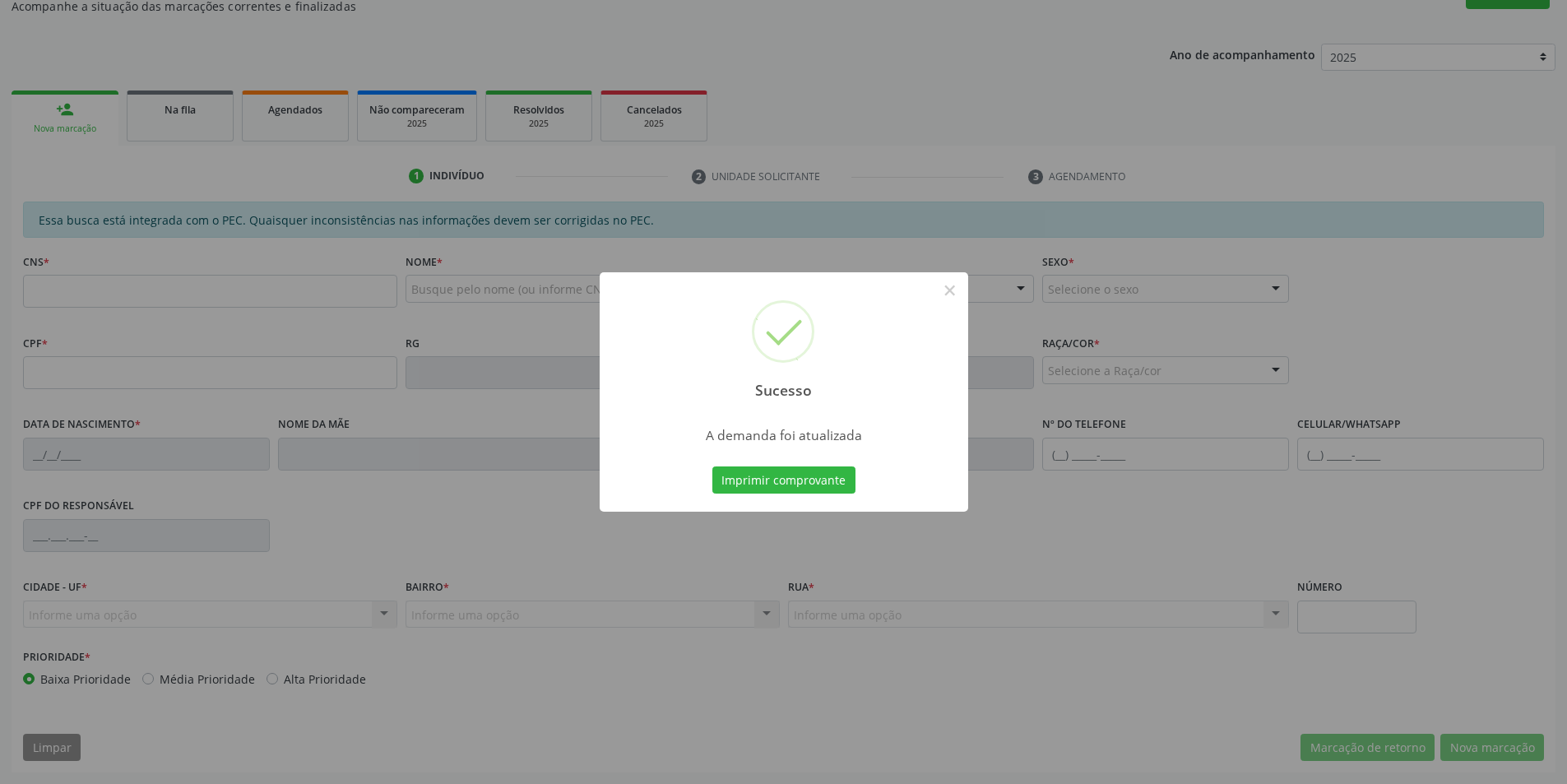
scroll to position [274, 0]
click at [942, 287] on button "×" at bounding box center [950, 290] width 28 height 28
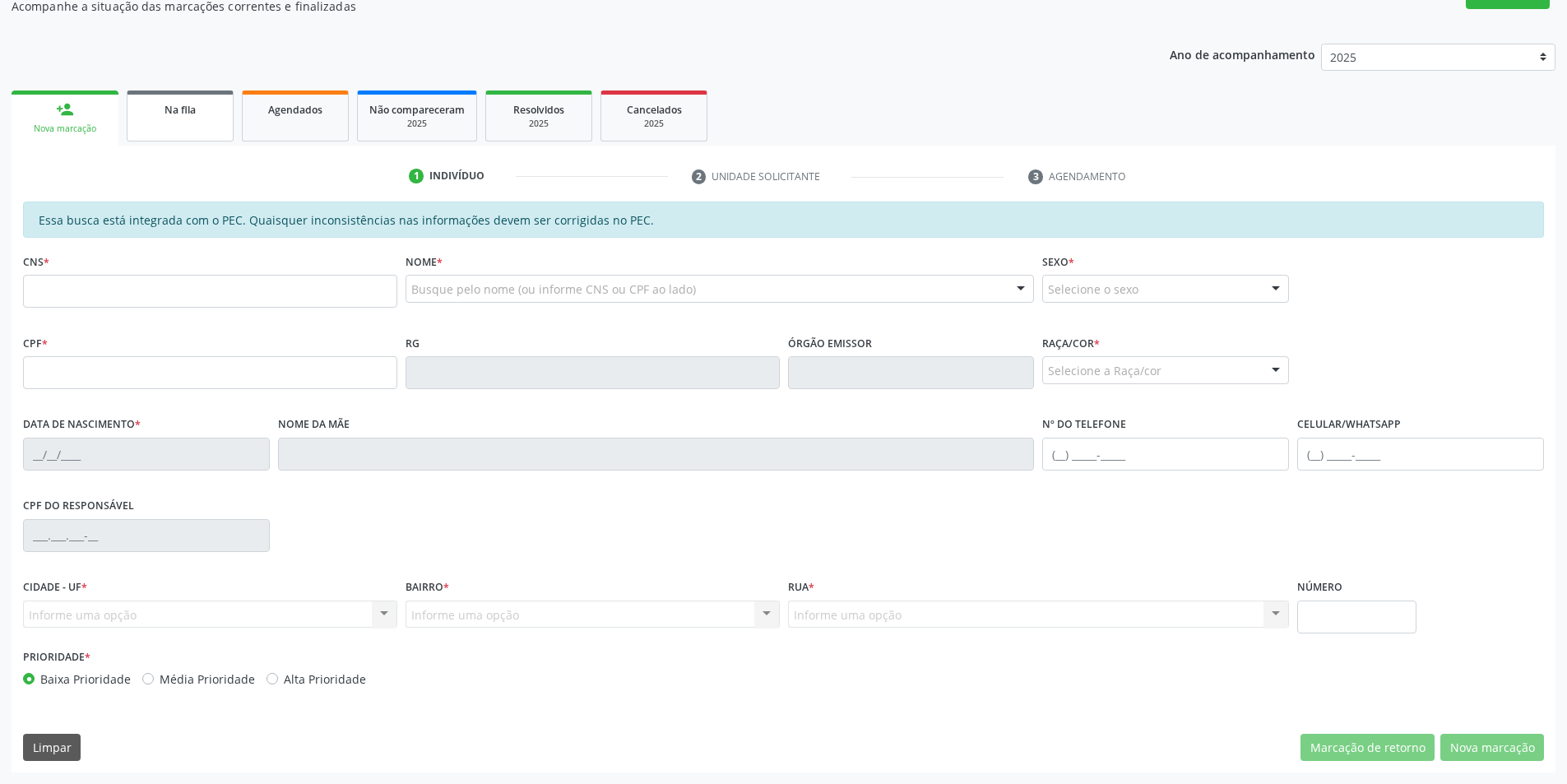
click at [165, 126] on link "Na fila" at bounding box center [180, 116] width 107 height 51
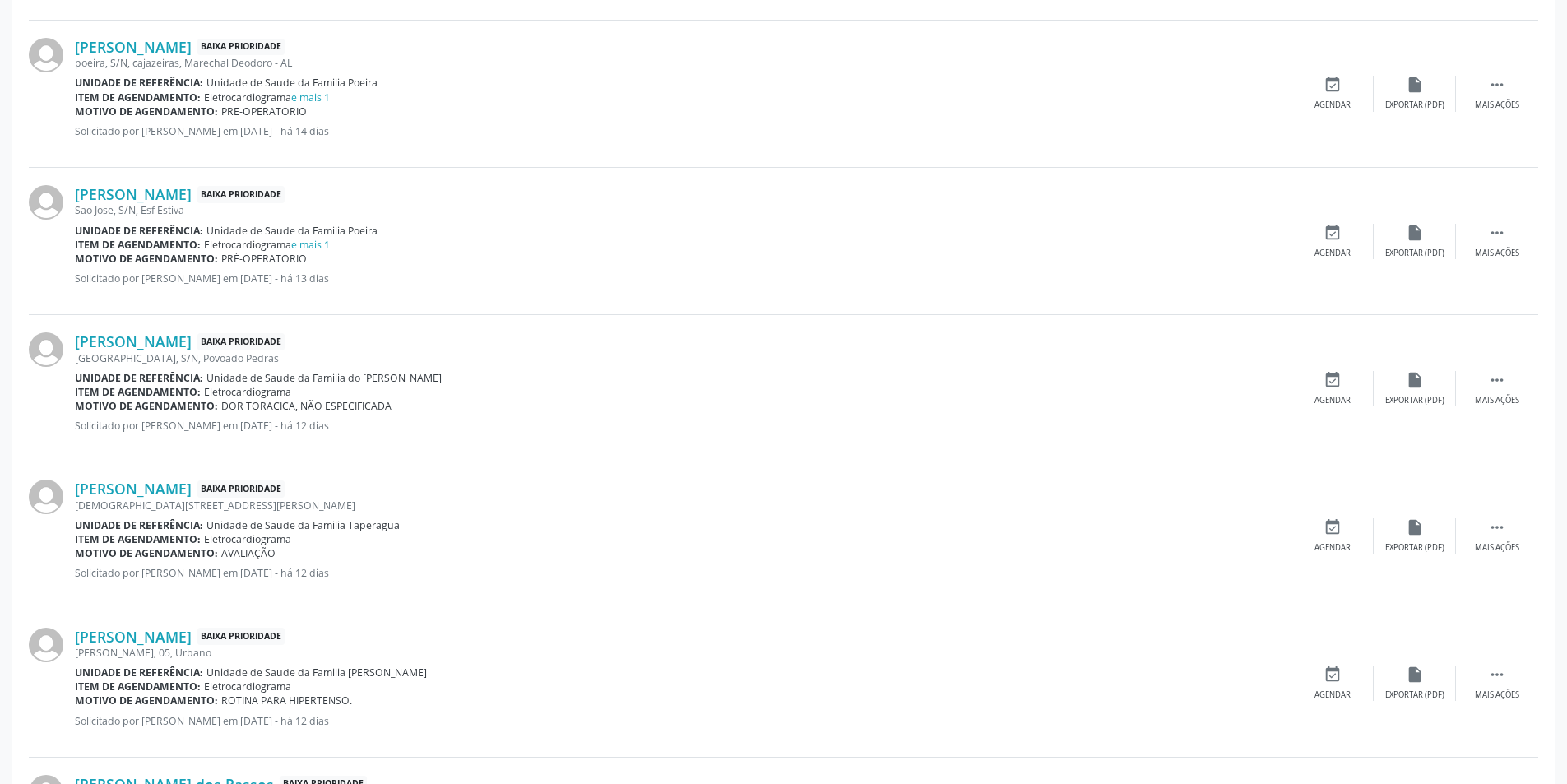
scroll to position [1151, 0]
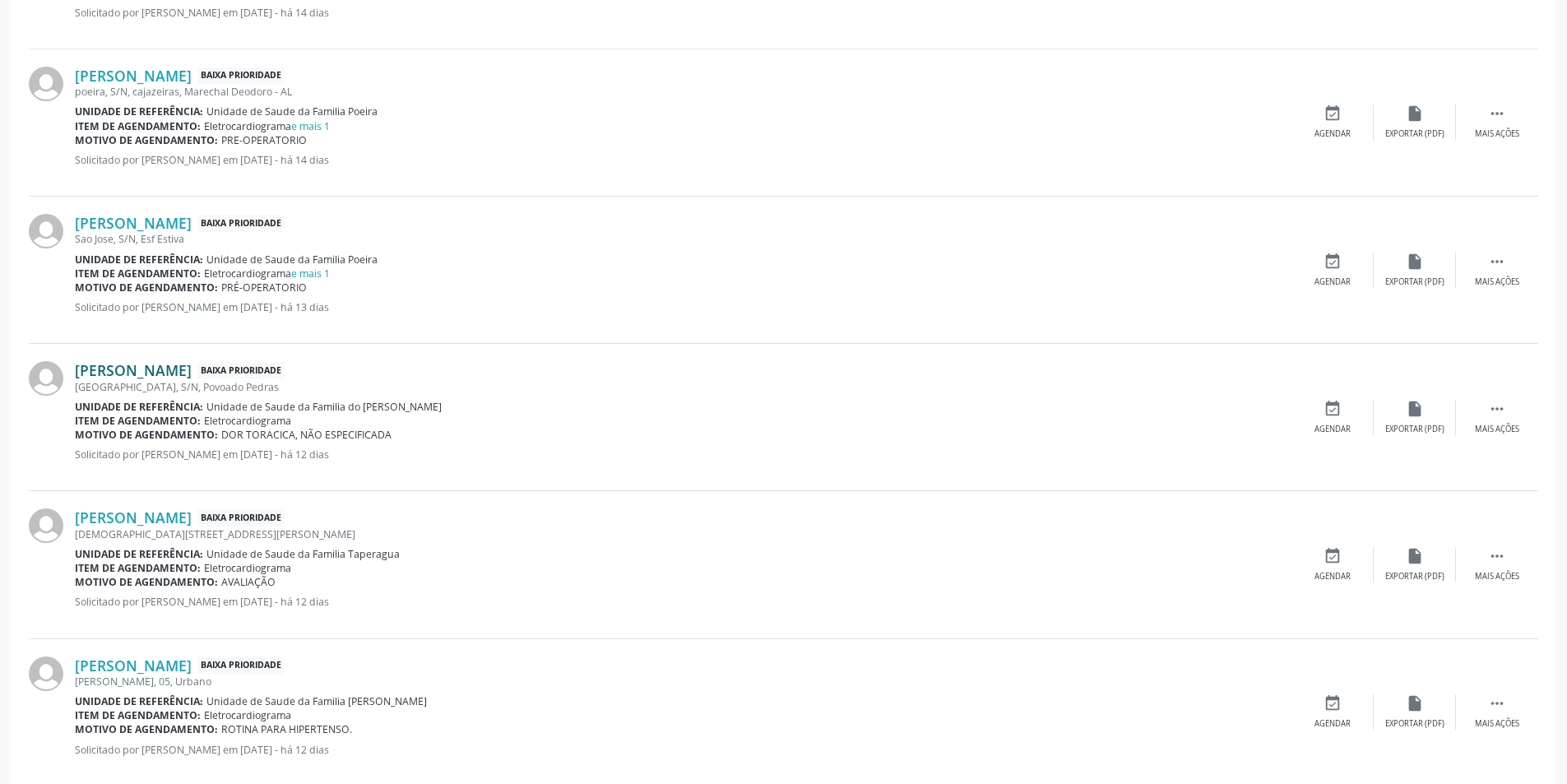
click at [191, 371] on link "[PERSON_NAME]" at bounding box center [133, 370] width 117 height 18
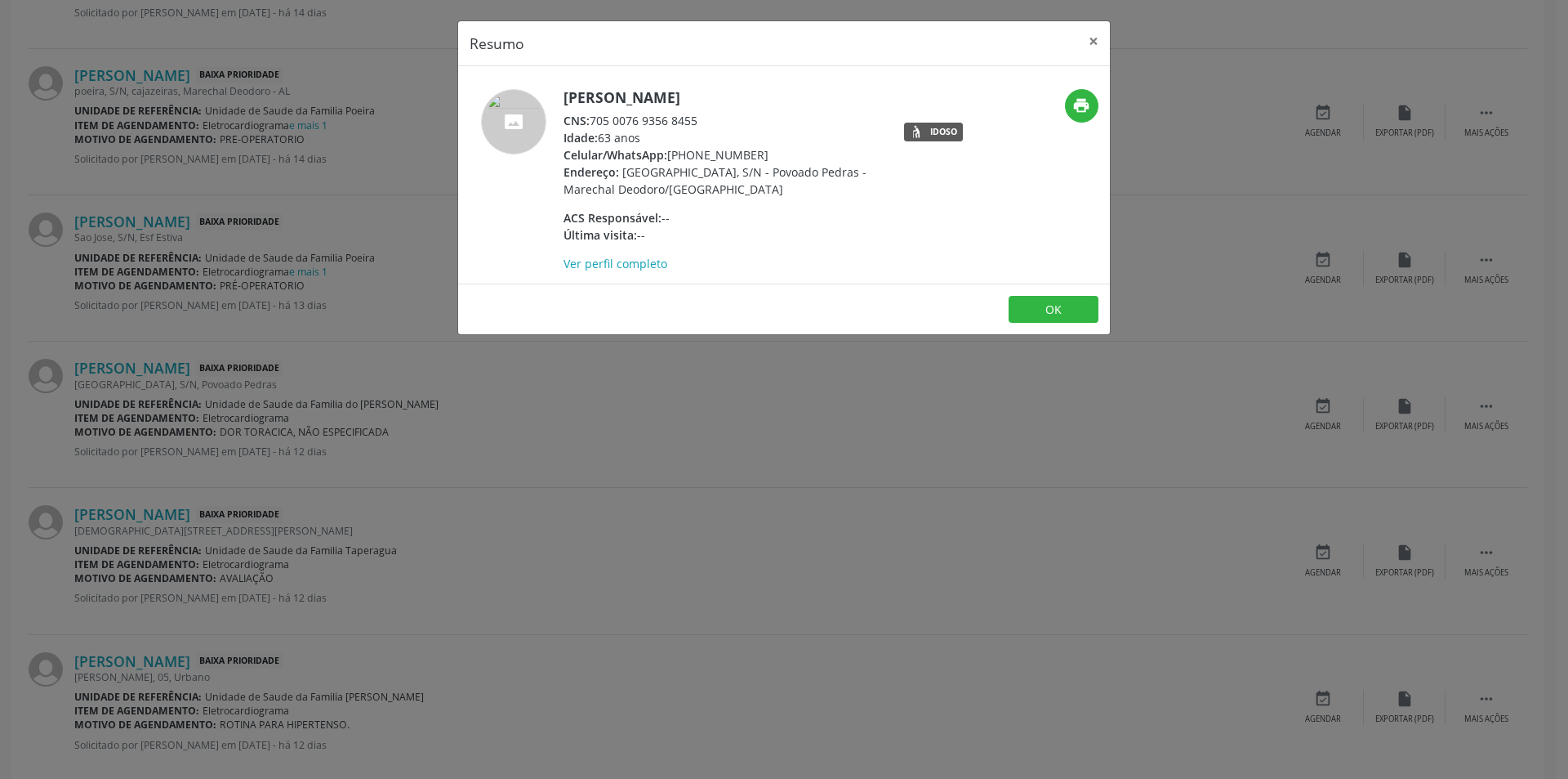
click at [590, 119] on span "CNS:" at bounding box center [576, 120] width 26 height 15
drag, startPoint x: 591, startPoint y: 119, endPoint x: 684, endPoint y: 121, distance: 93.0
click at [684, 121] on div "CNS: 705 0076 9356 8455" at bounding box center [722, 120] width 318 height 17
click at [1025, 311] on button "OK" at bounding box center [1053, 309] width 90 height 28
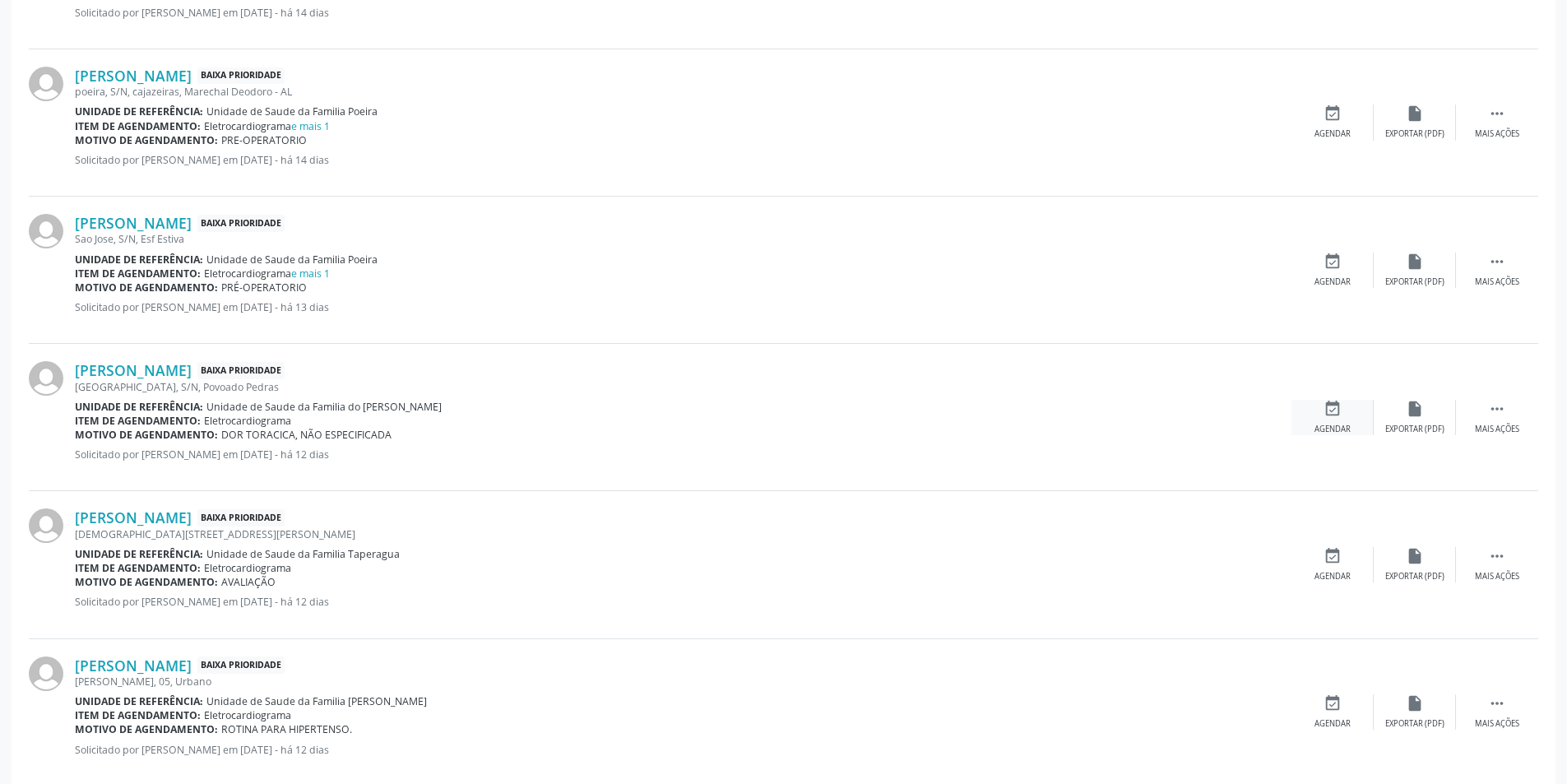
click at [1338, 434] on div "Agendar" at bounding box center [1332, 429] width 36 height 12
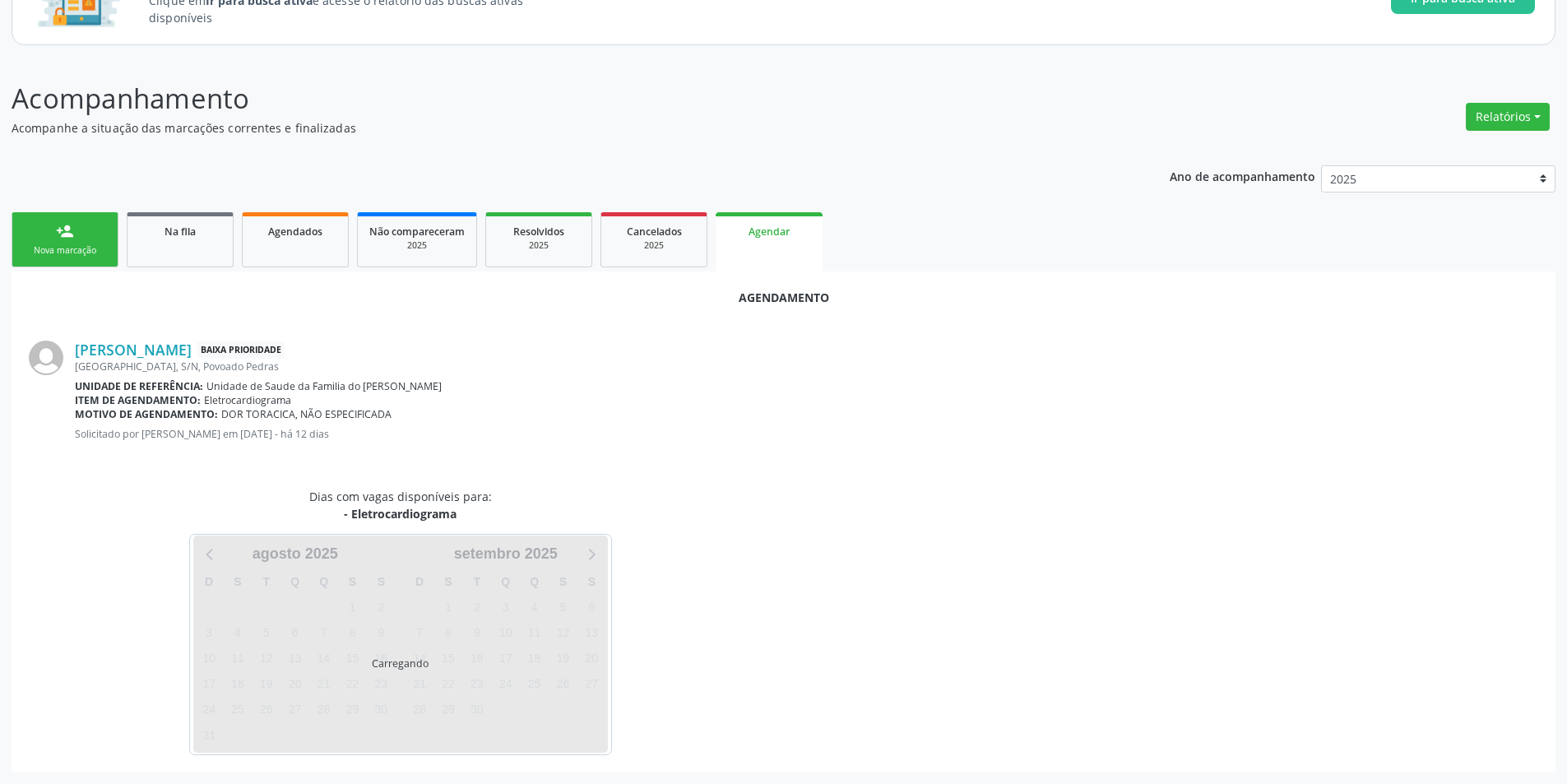
scroll to position [190, 0]
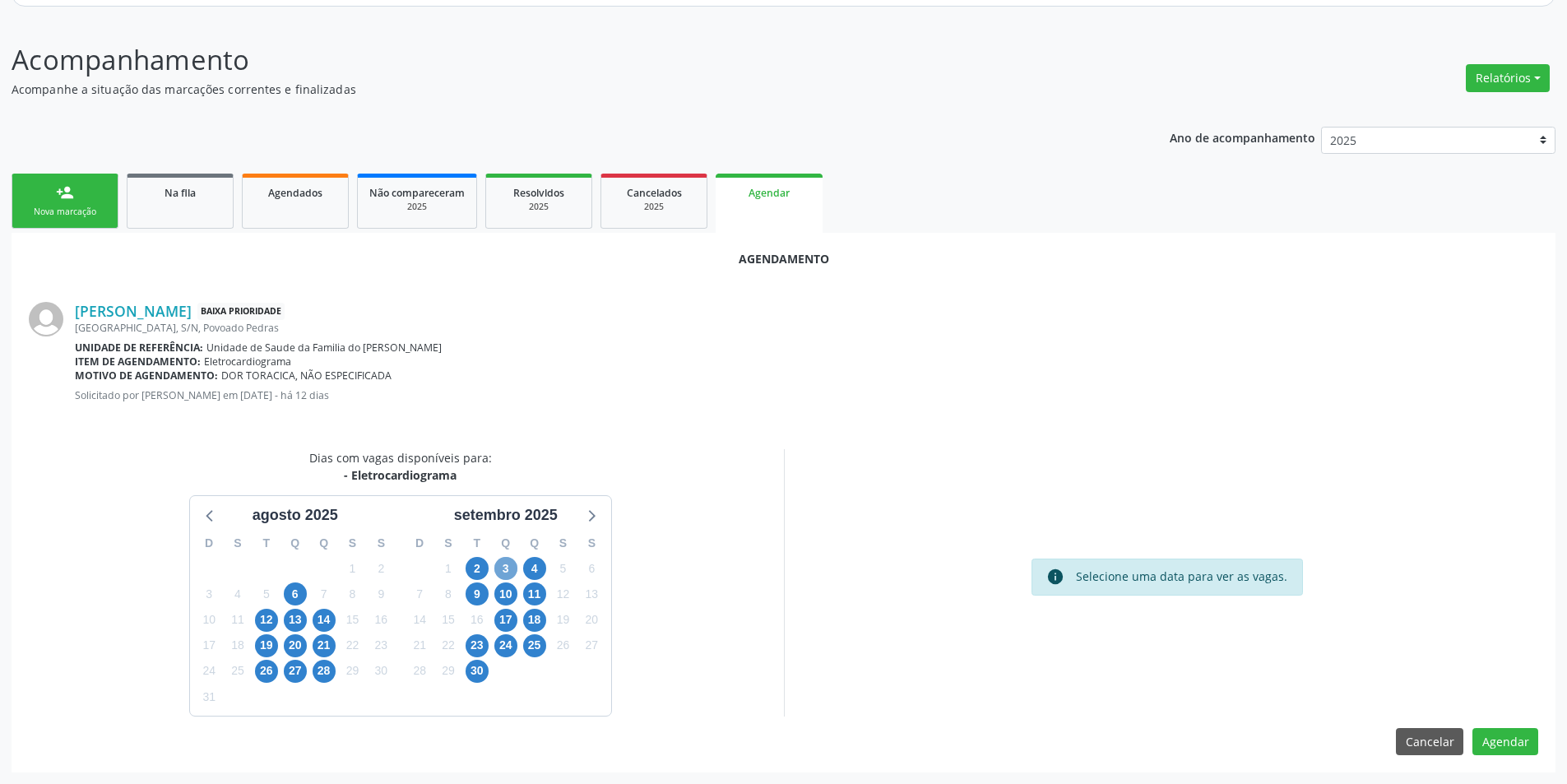
click at [499, 566] on span "3" at bounding box center [506, 568] width 23 height 23
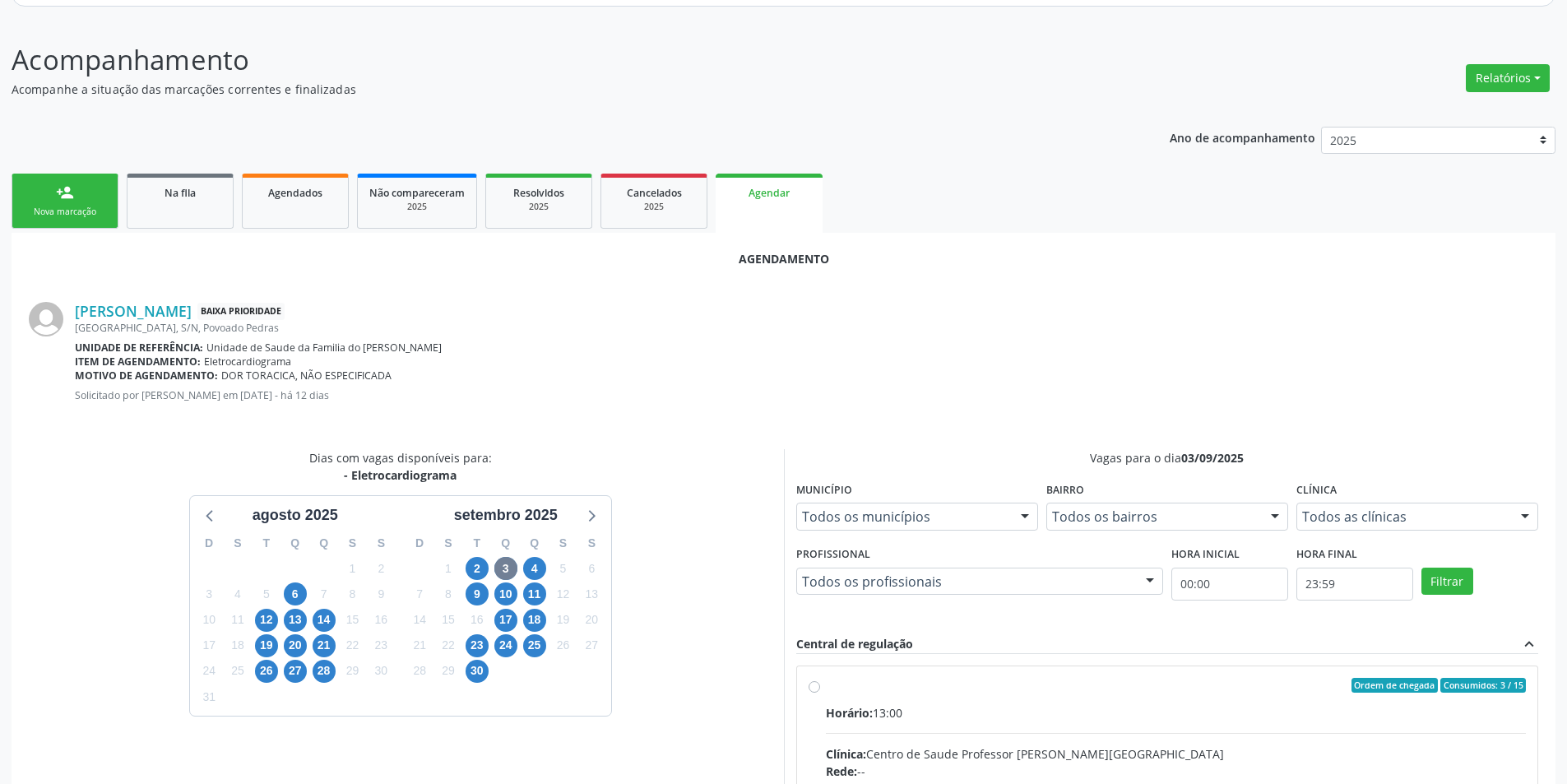
drag, startPoint x: 803, startPoint y: 684, endPoint x: 814, endPoint y: 683, distance: 11.0
radio input "true"
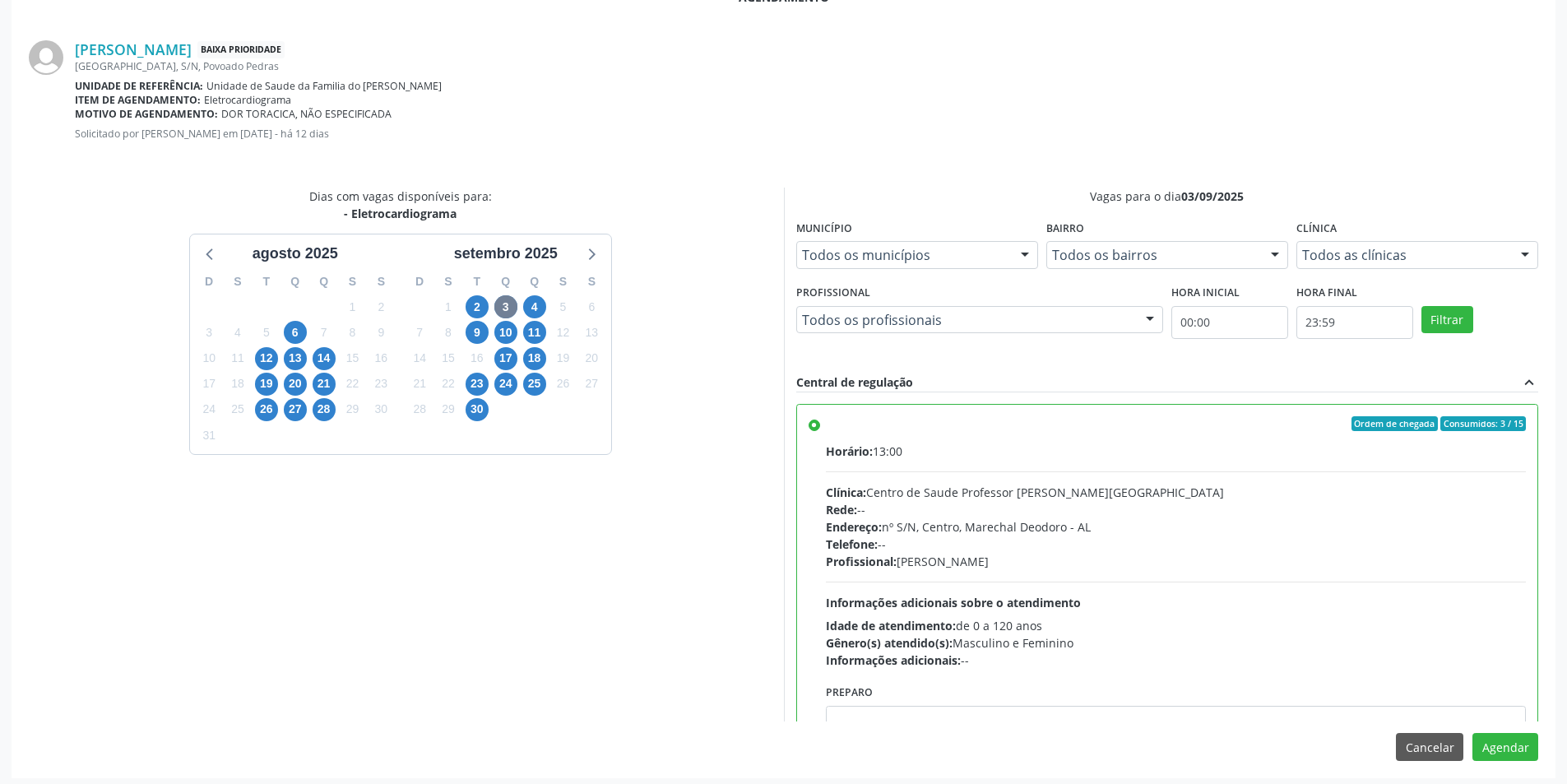
scroll to position [458, 0]
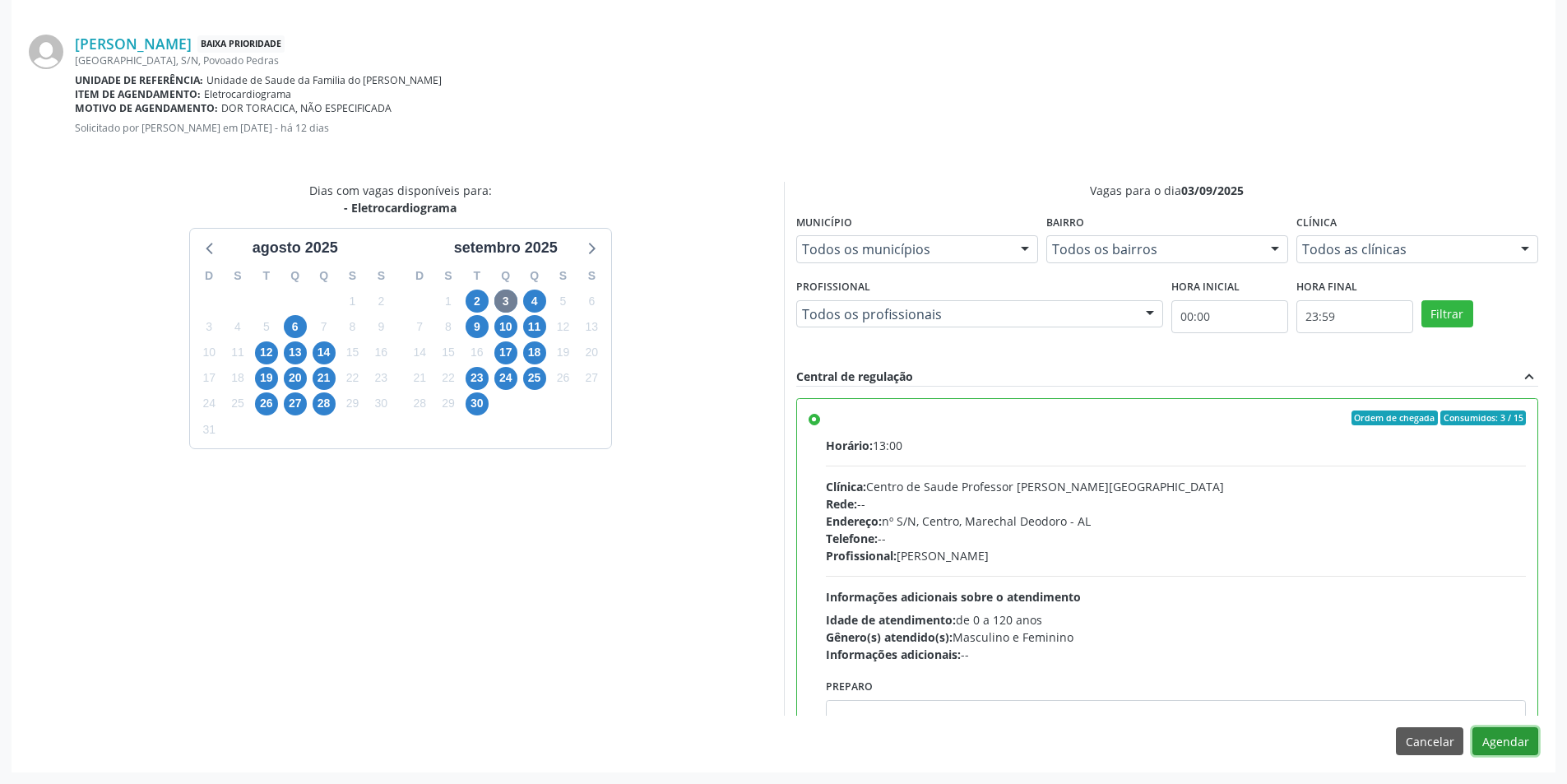
click at [1510, 744] on button "Agendar" at bounding box center [1505, 740] width 66 height 28
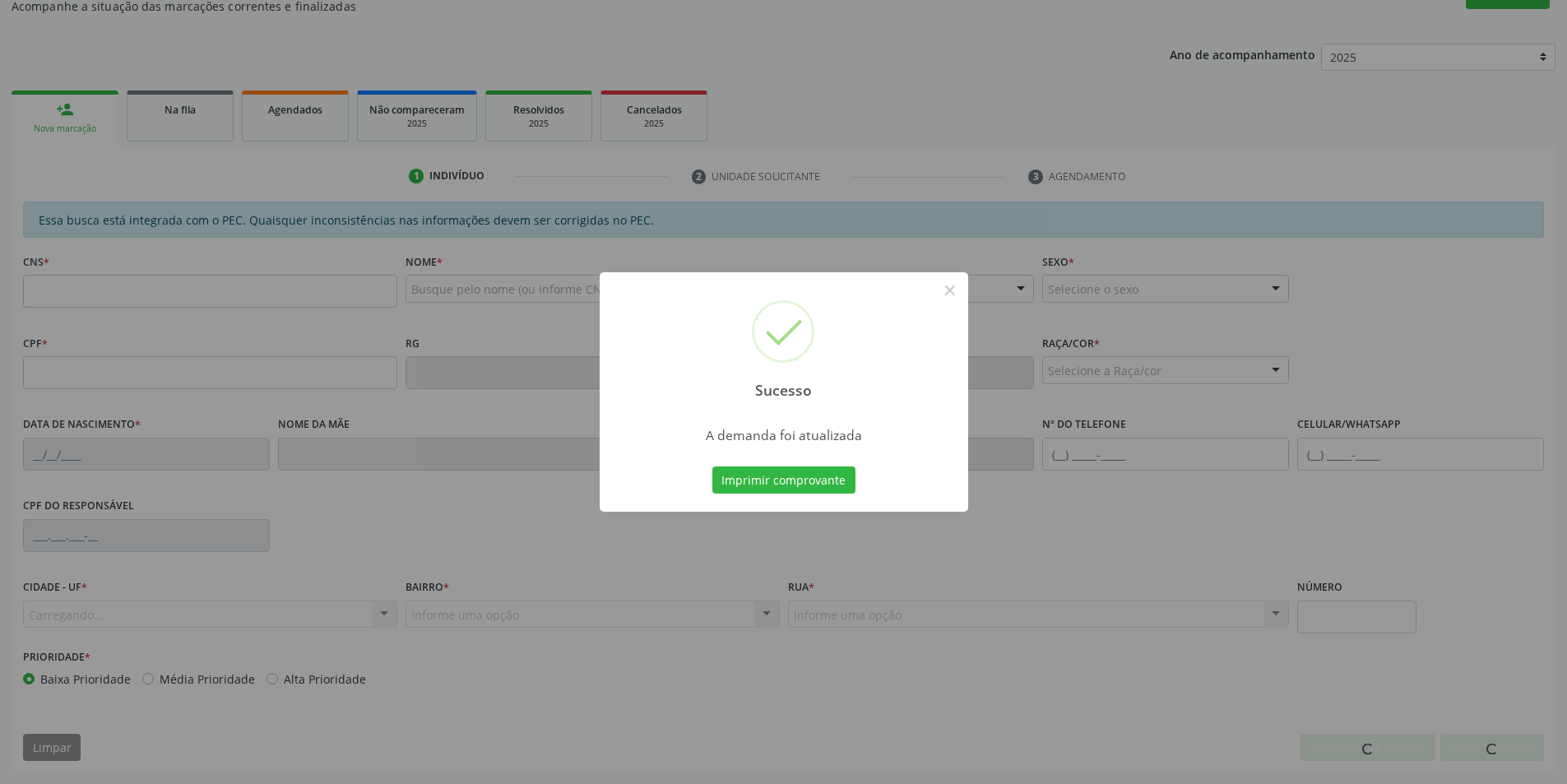
scroll to position [274, 0]
click at [937, 287] on button "×" at bounding box center [950, 290] width 28 height 28
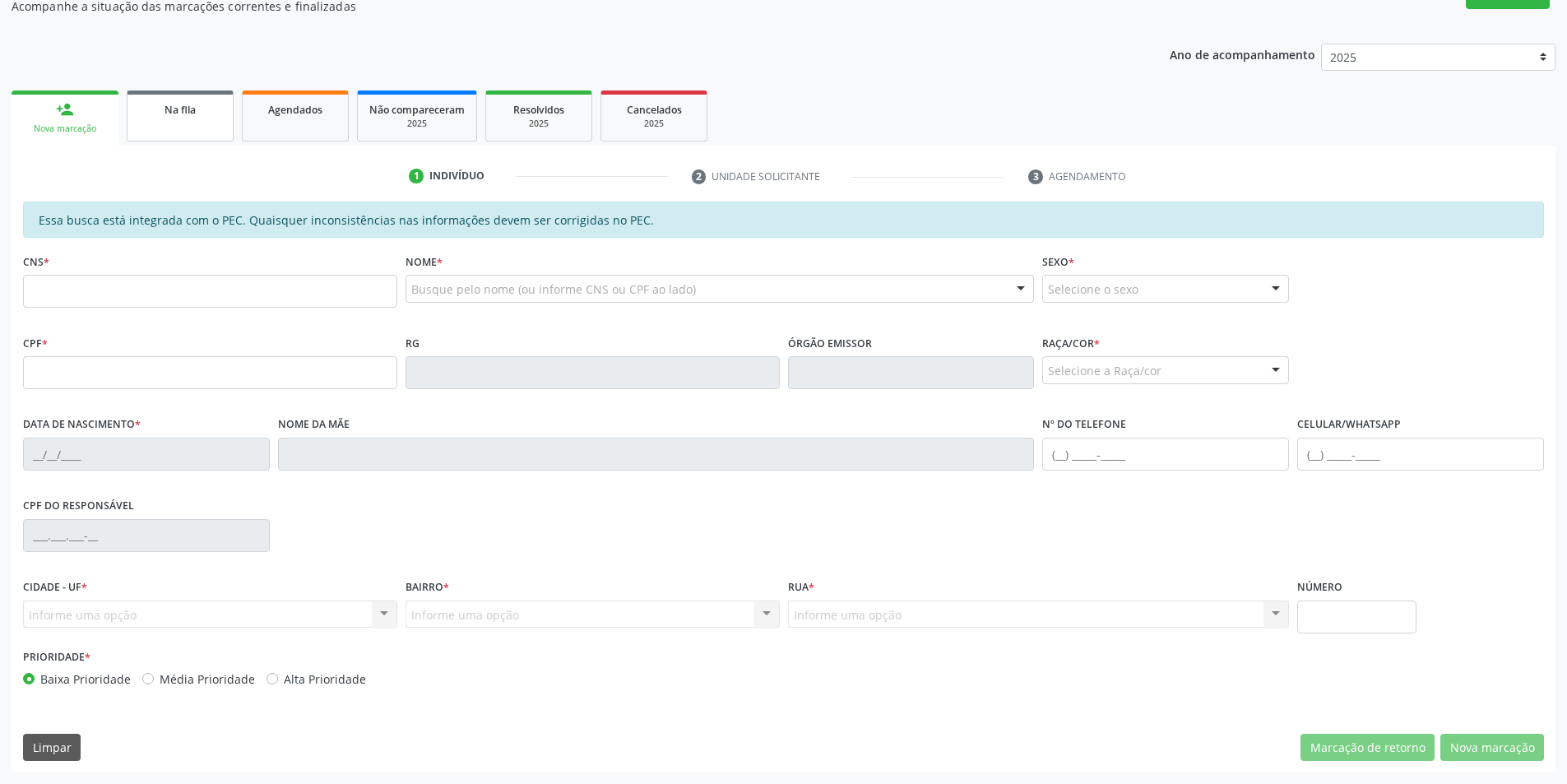
click at [216, 102] on div "Na fila" at bounding box center [181, 109] width 83 height 17
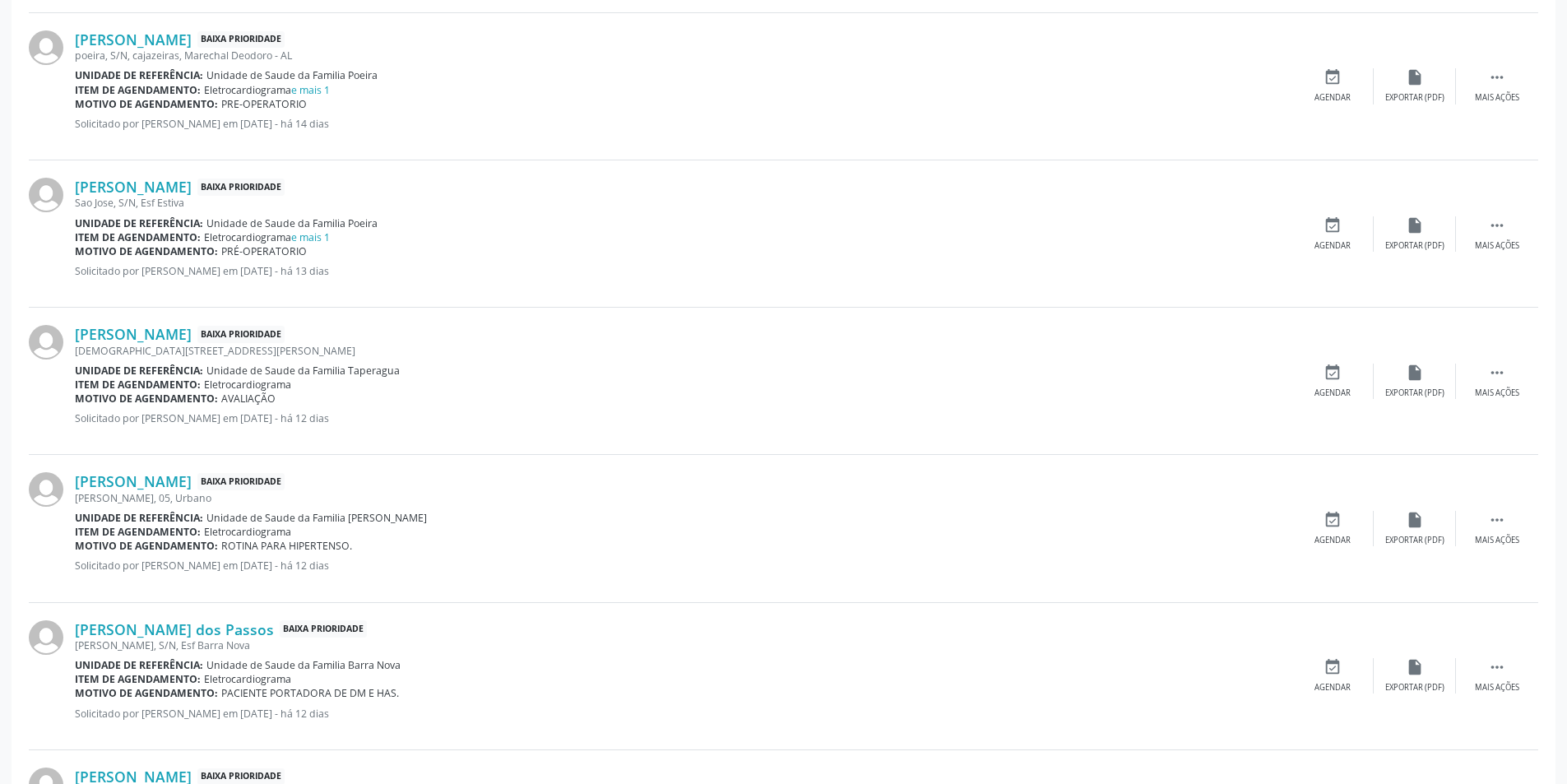
scroll to position [1234, 0]
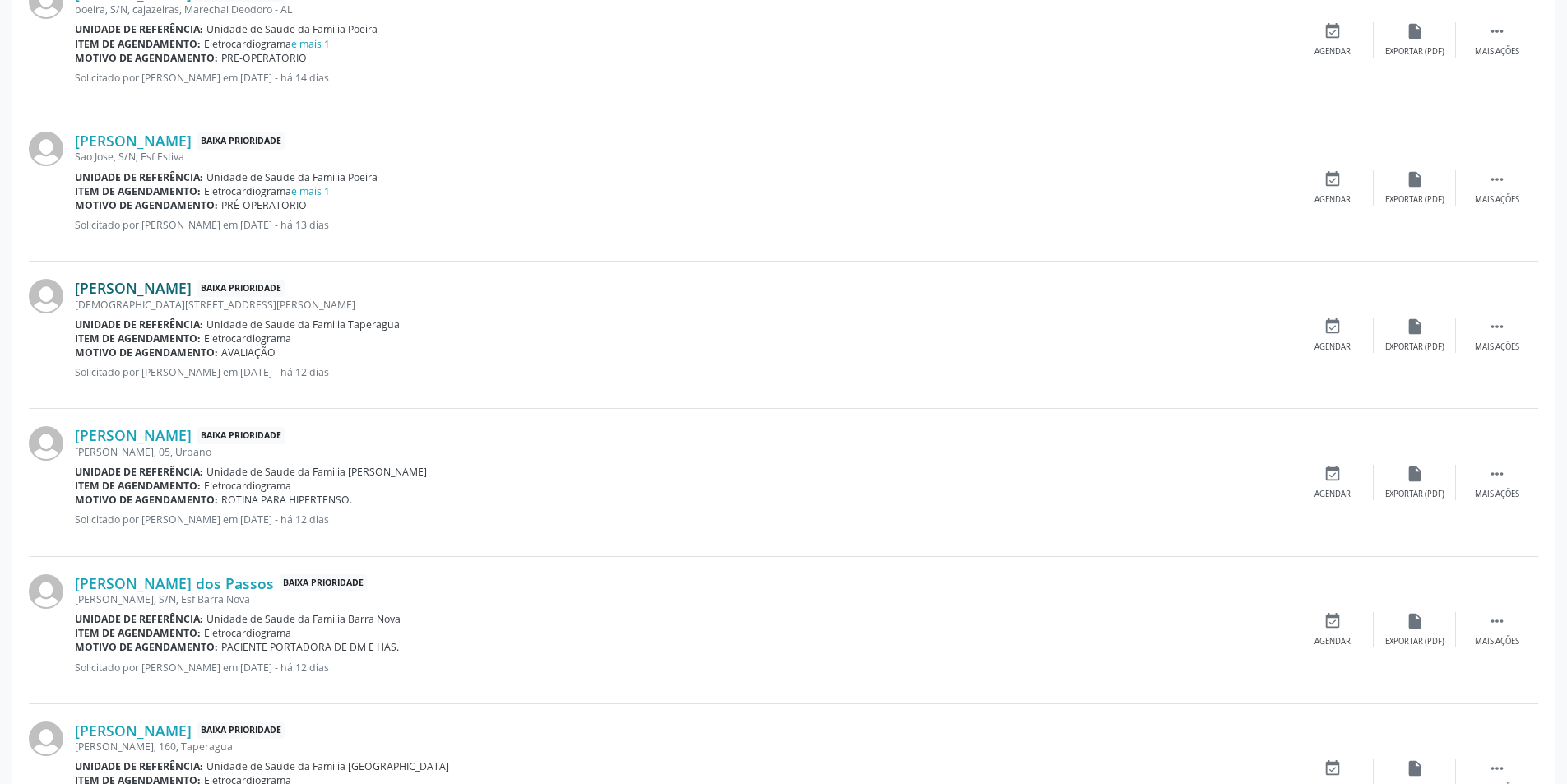
click at [181, 288] on link "[PERSON_NAME]" at bounding box center [133, 287] width 117 height 18
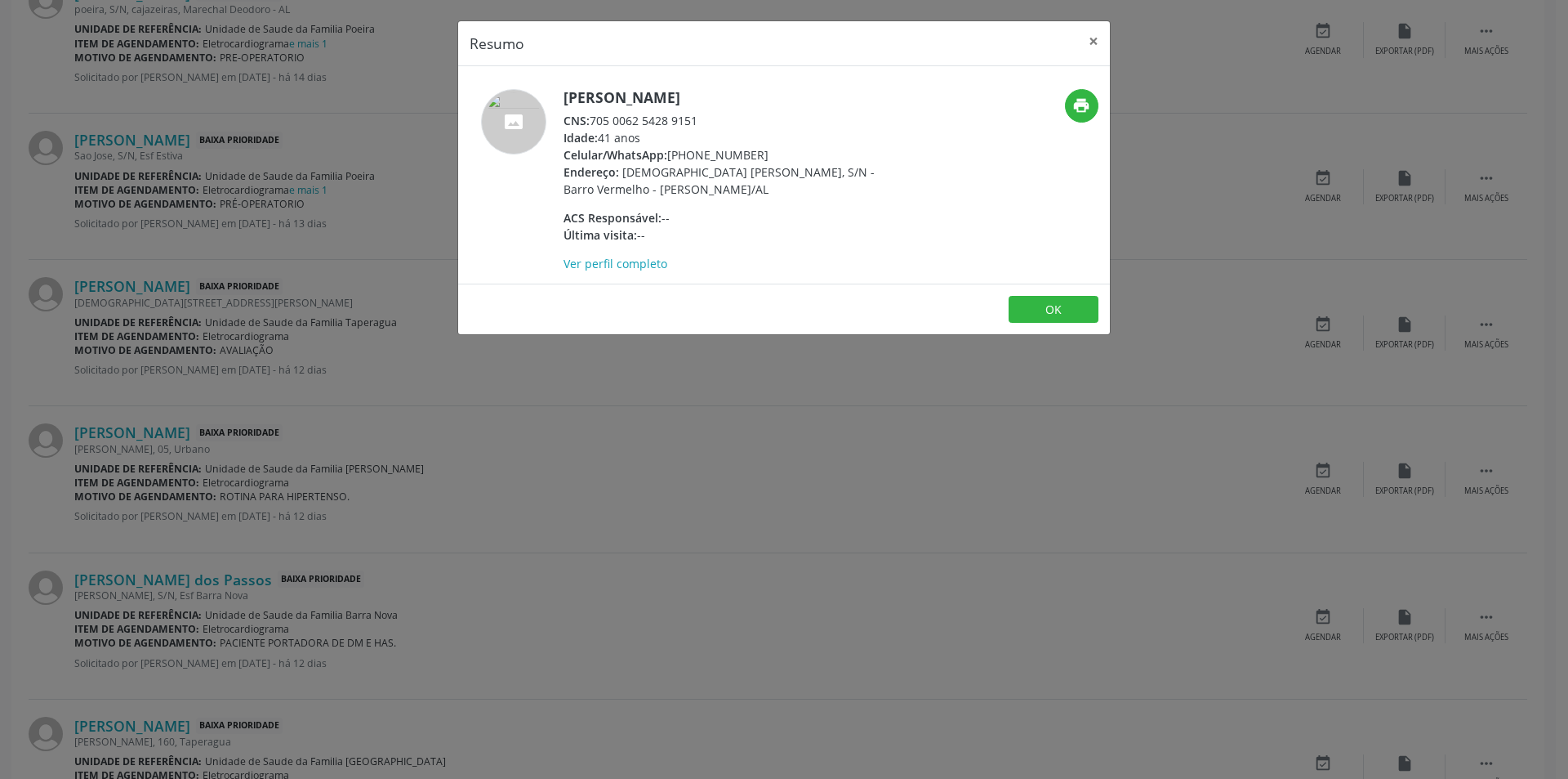
click at [593, 118] on div "CNS: 705 0062 5428 9151" at bounding box center [722, 120] width 318 height 17
drag, startPoint x: 593, startPoint y: 118, endPoint x: 688, endPoint y: 118, distance: 95.0
click at [688, 118] on div "CNS: 705 0062 5428 9151" at bounding box center [722, 120] width 318 height 17
click at [1040, 303] on button "OK" at bounding box center [1053, 309] width 90 height 28
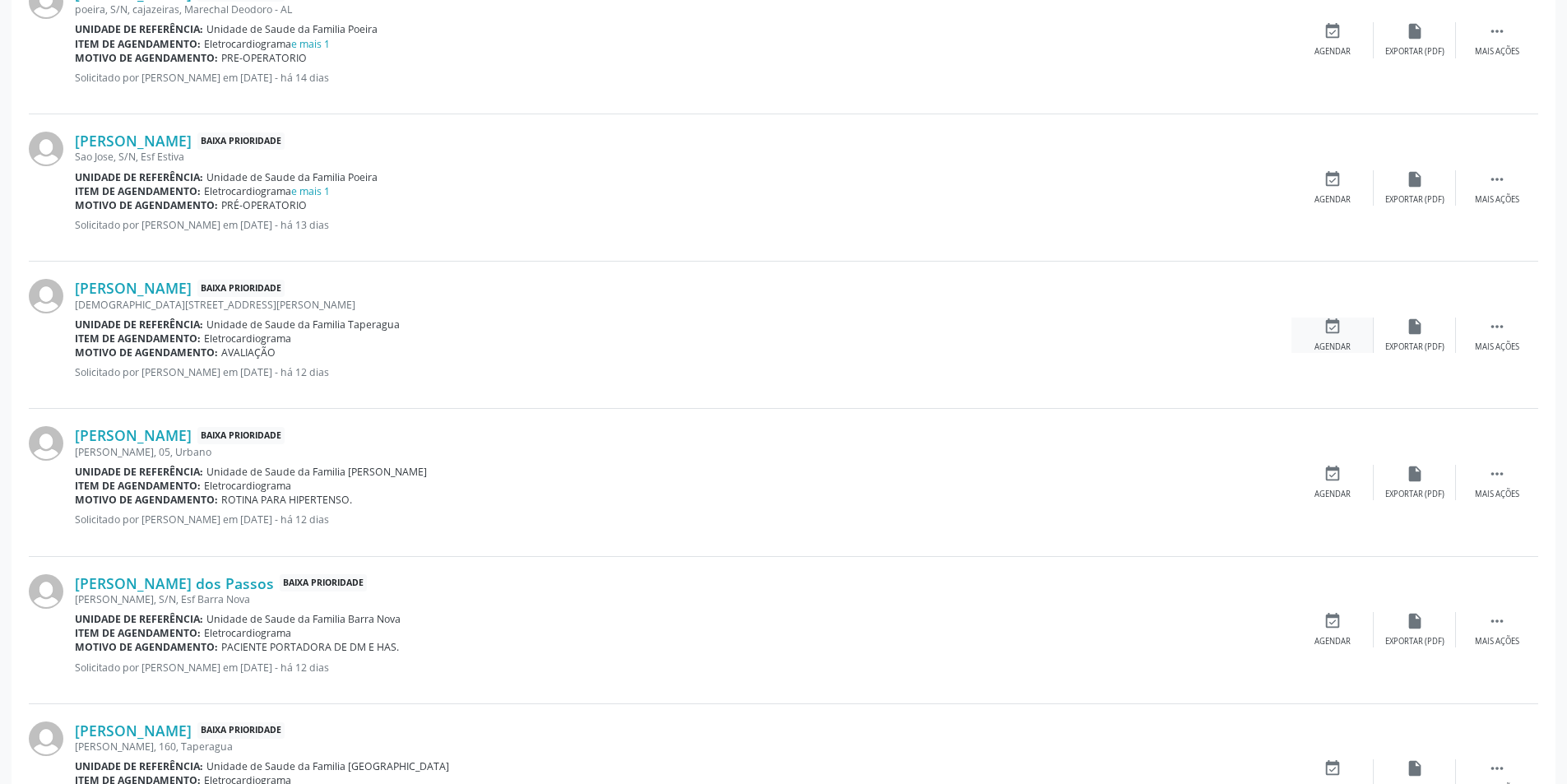
click at [1326, 330] on icon "event_available" at bounding box center [1332, 326] width 18 height 18
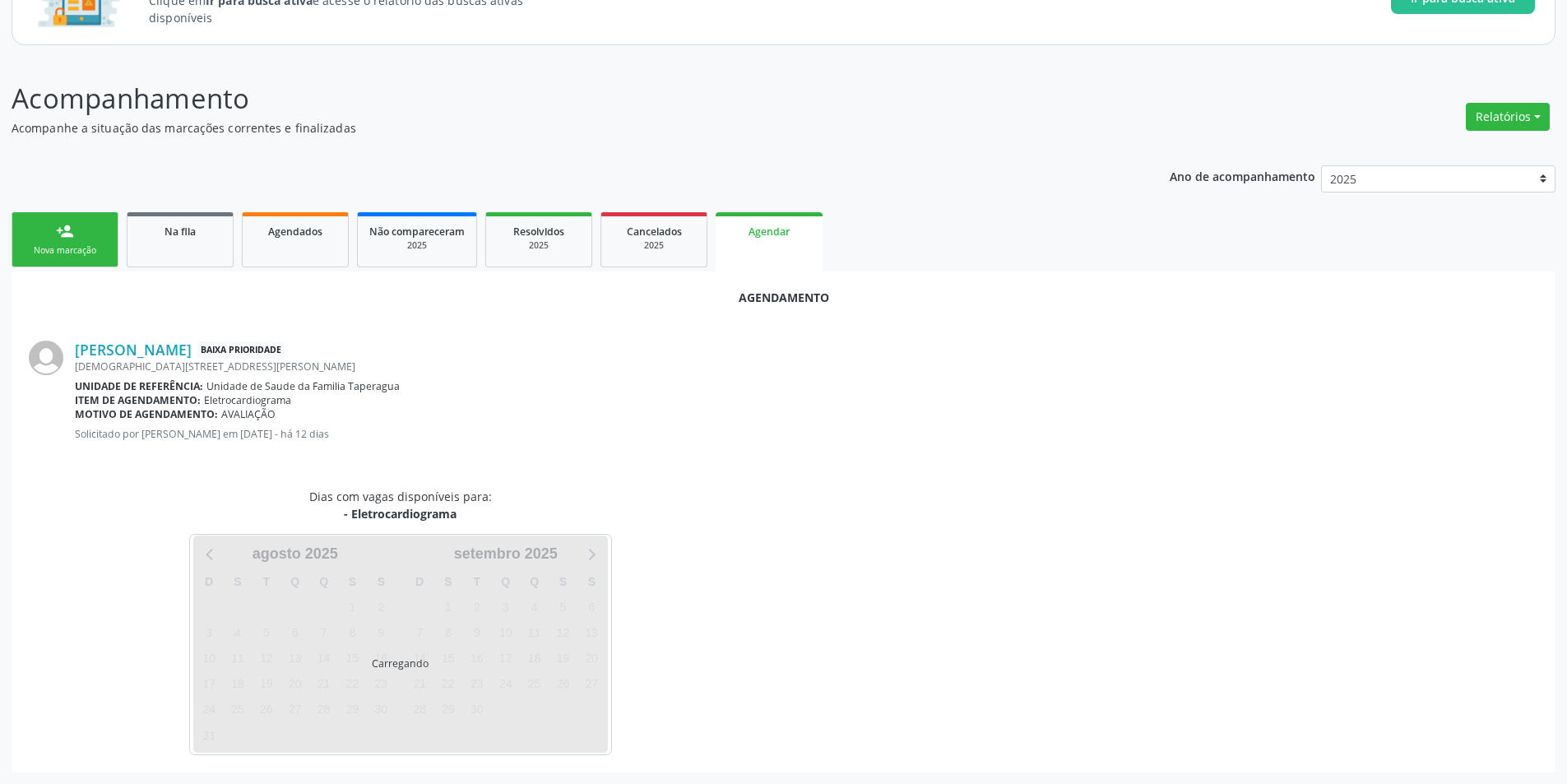
scroll to position [190, 0]
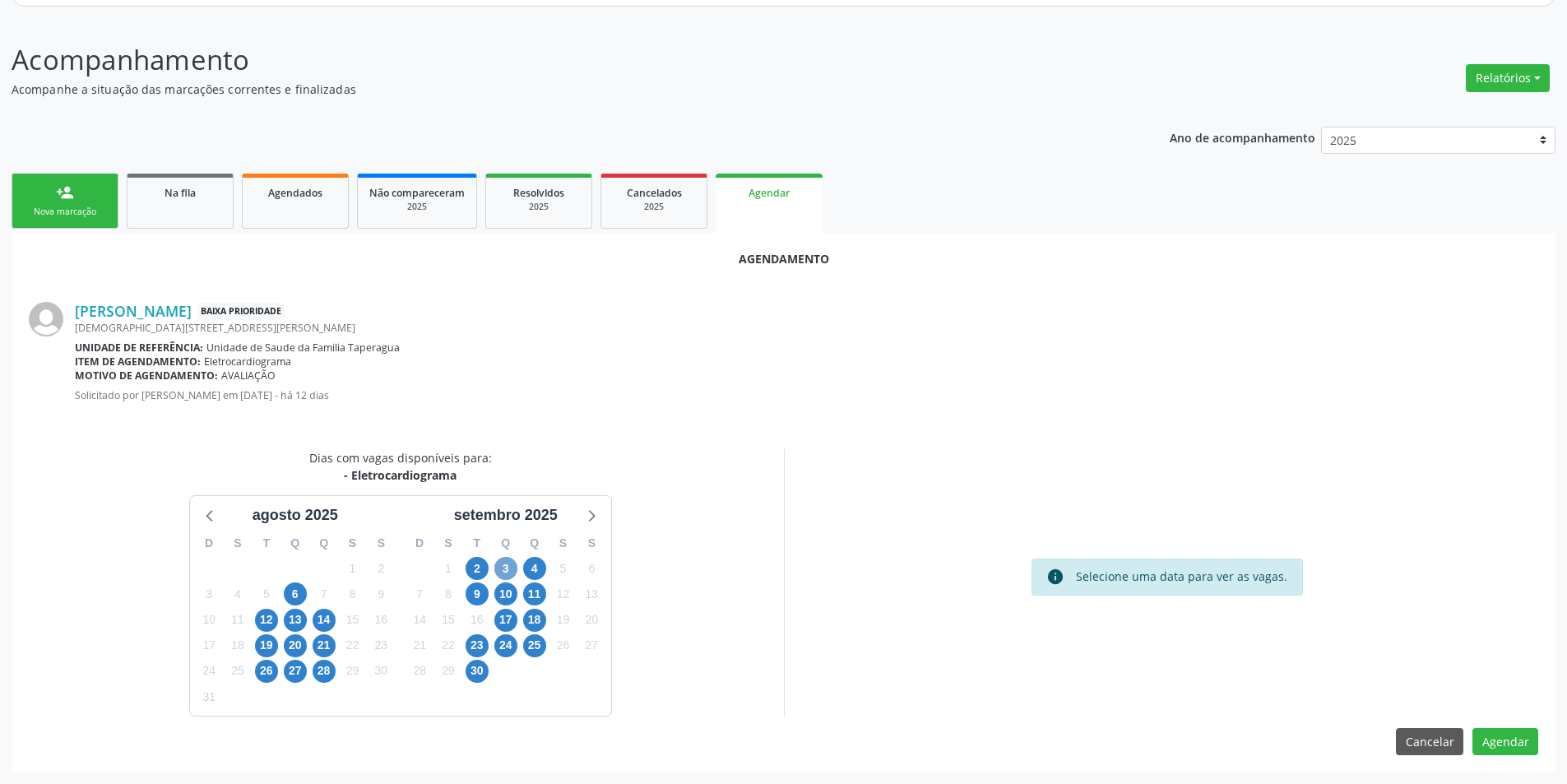
click at [500, 567] on span "3" at bounding box center [506, 568] width 23 height 23
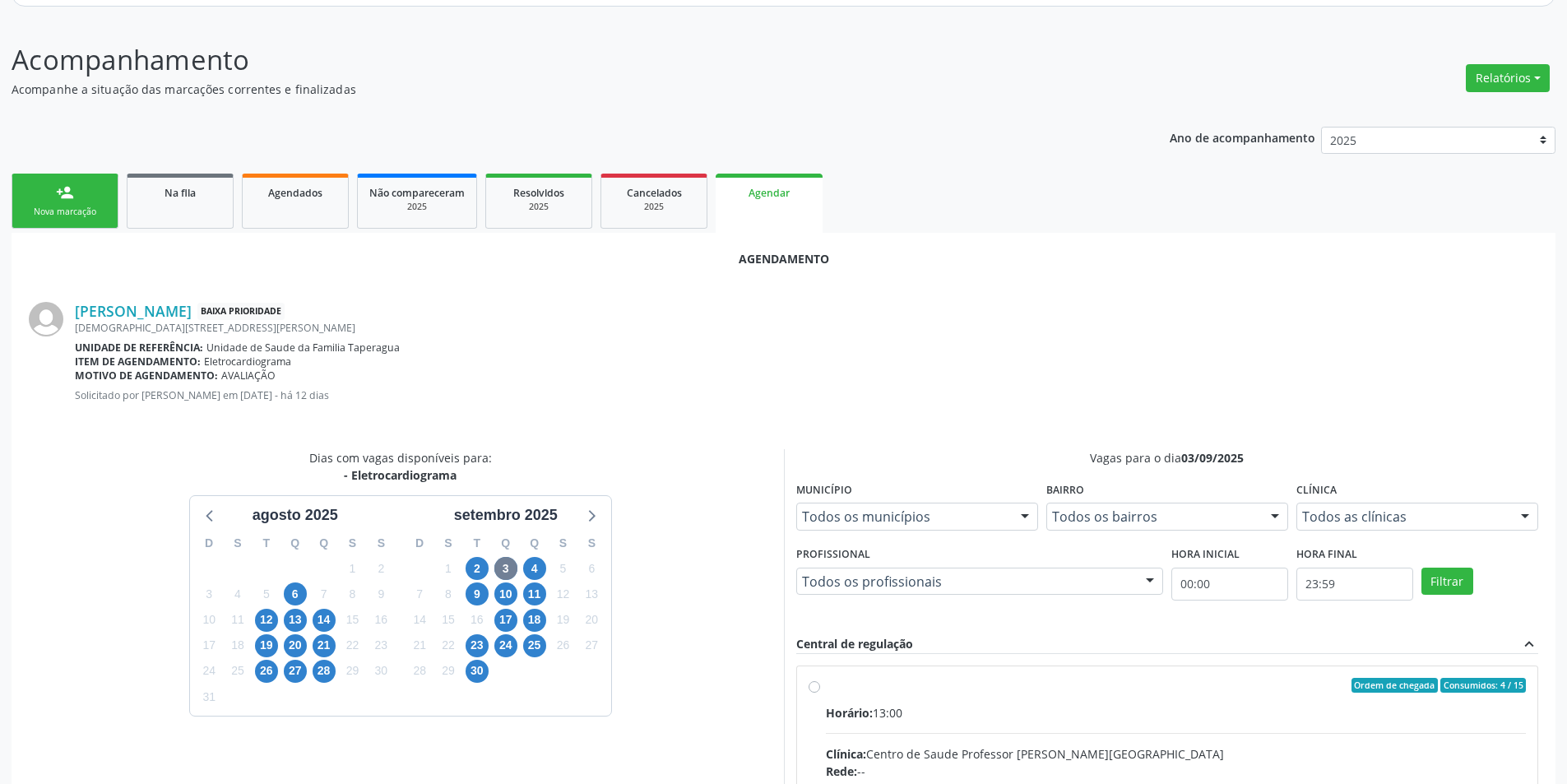
click at [813, 682] on input "Ordem de chegada Consumidos: 4 / 15 Horário: 13:00 Clínica: Centro de Saude Pro…" at bounding box center [814, 685] width 12 height 14
radio input "true"
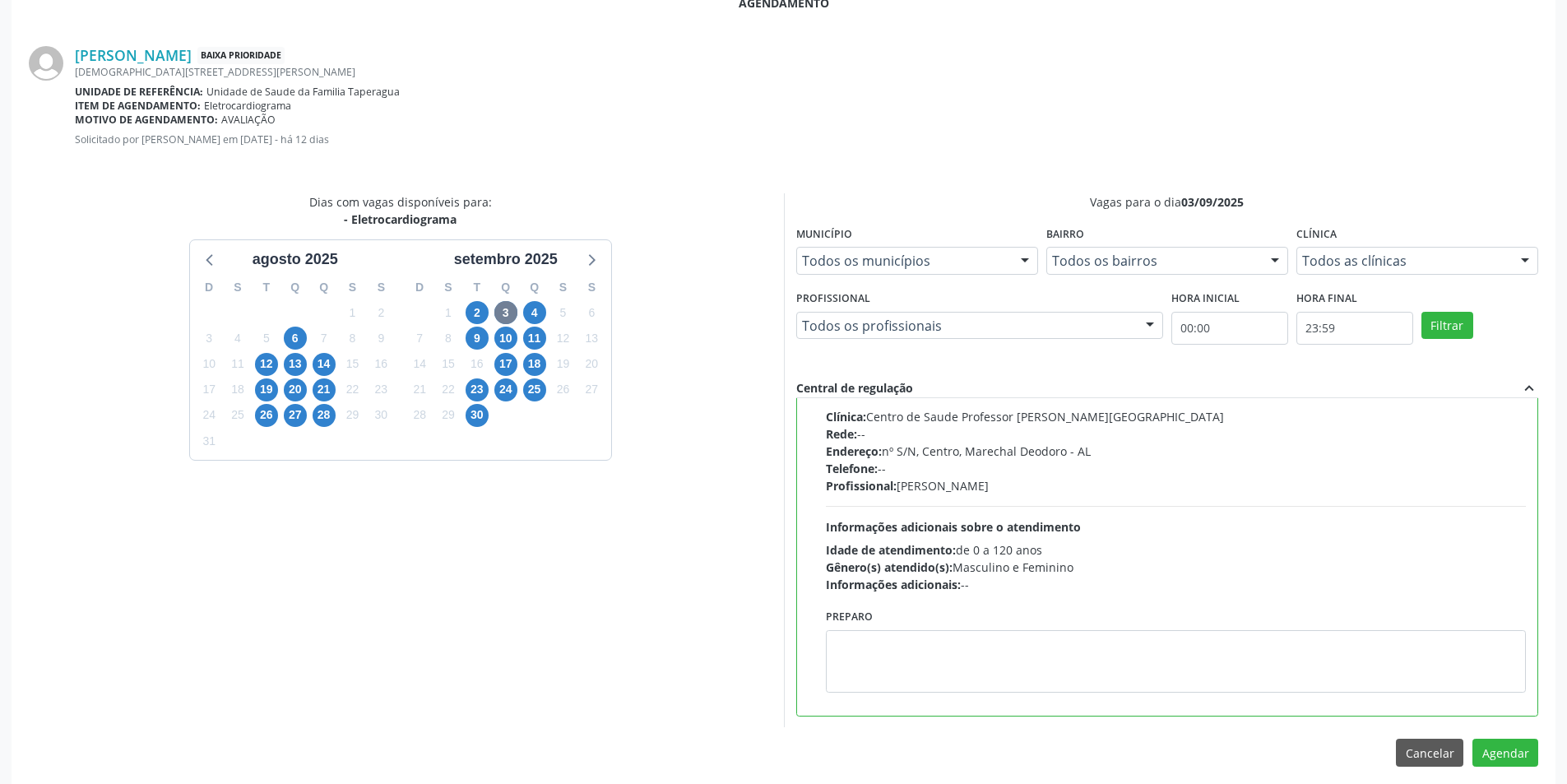
scroll to position [458, 0]
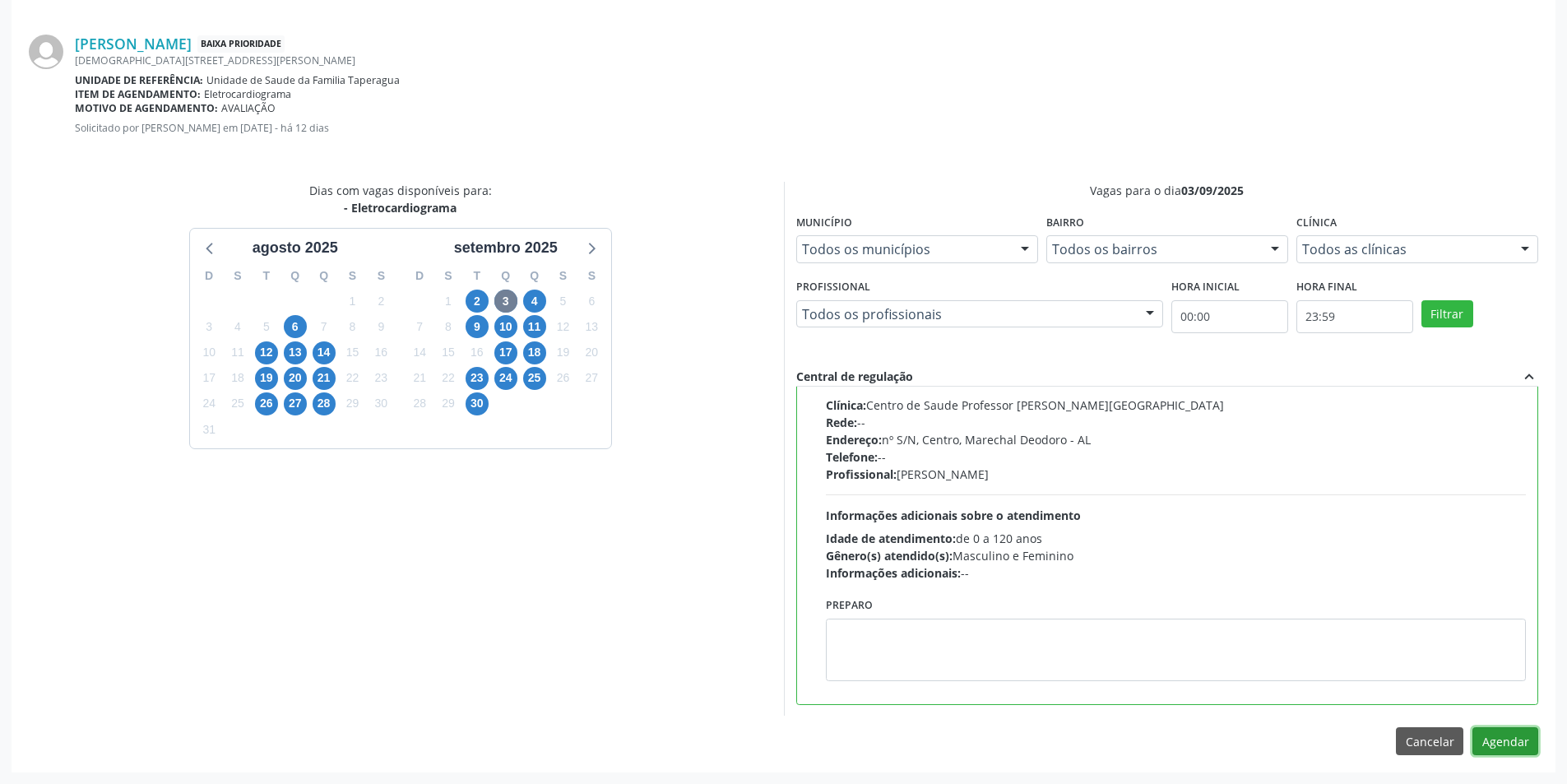
click at [1489, 742] on button "Agendar" at bounding box center [1505, 740] width 66 height 28
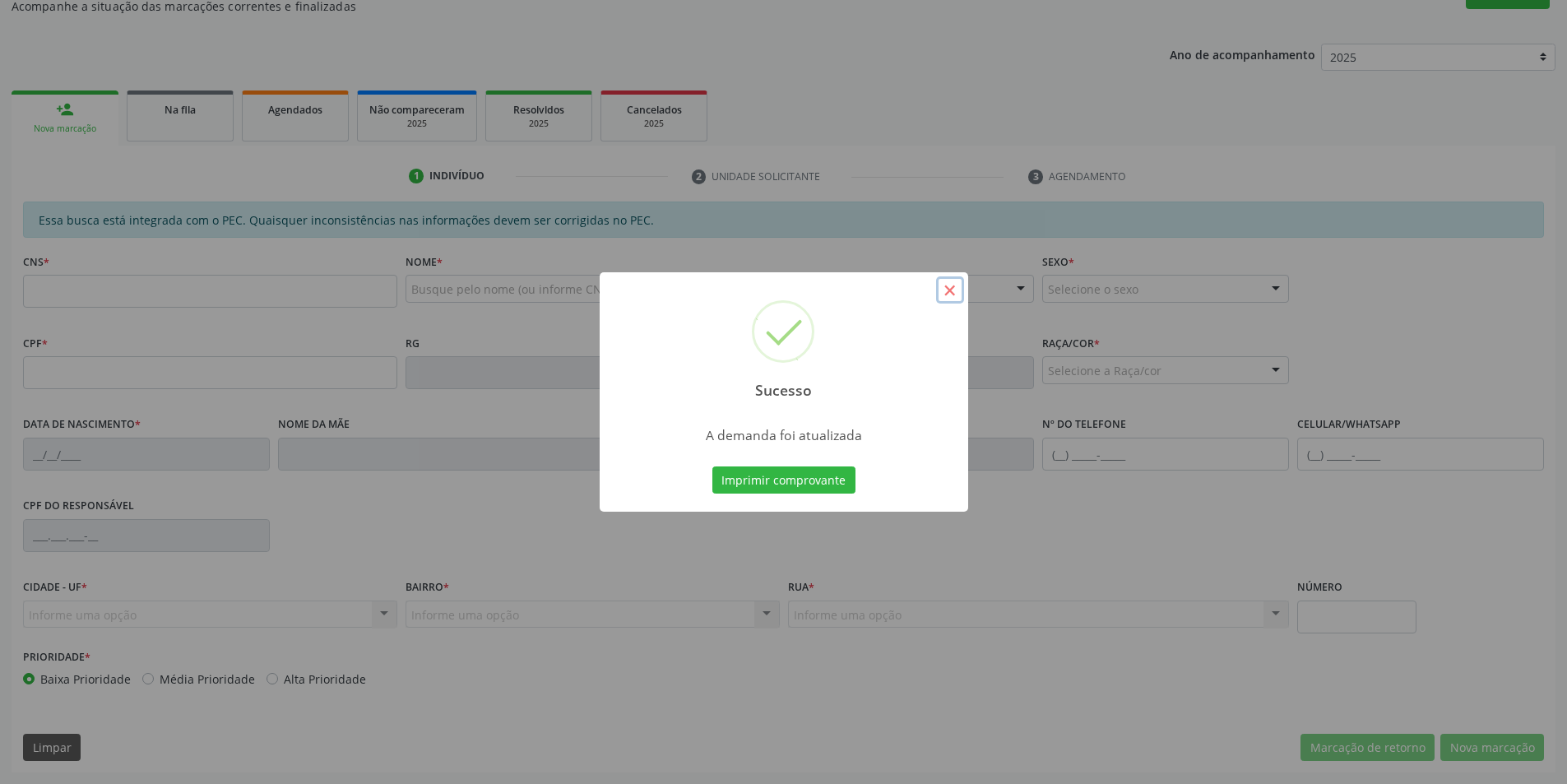
click at [956, 288] on button "×" at bounding box center [950, 290] width 28 height 28
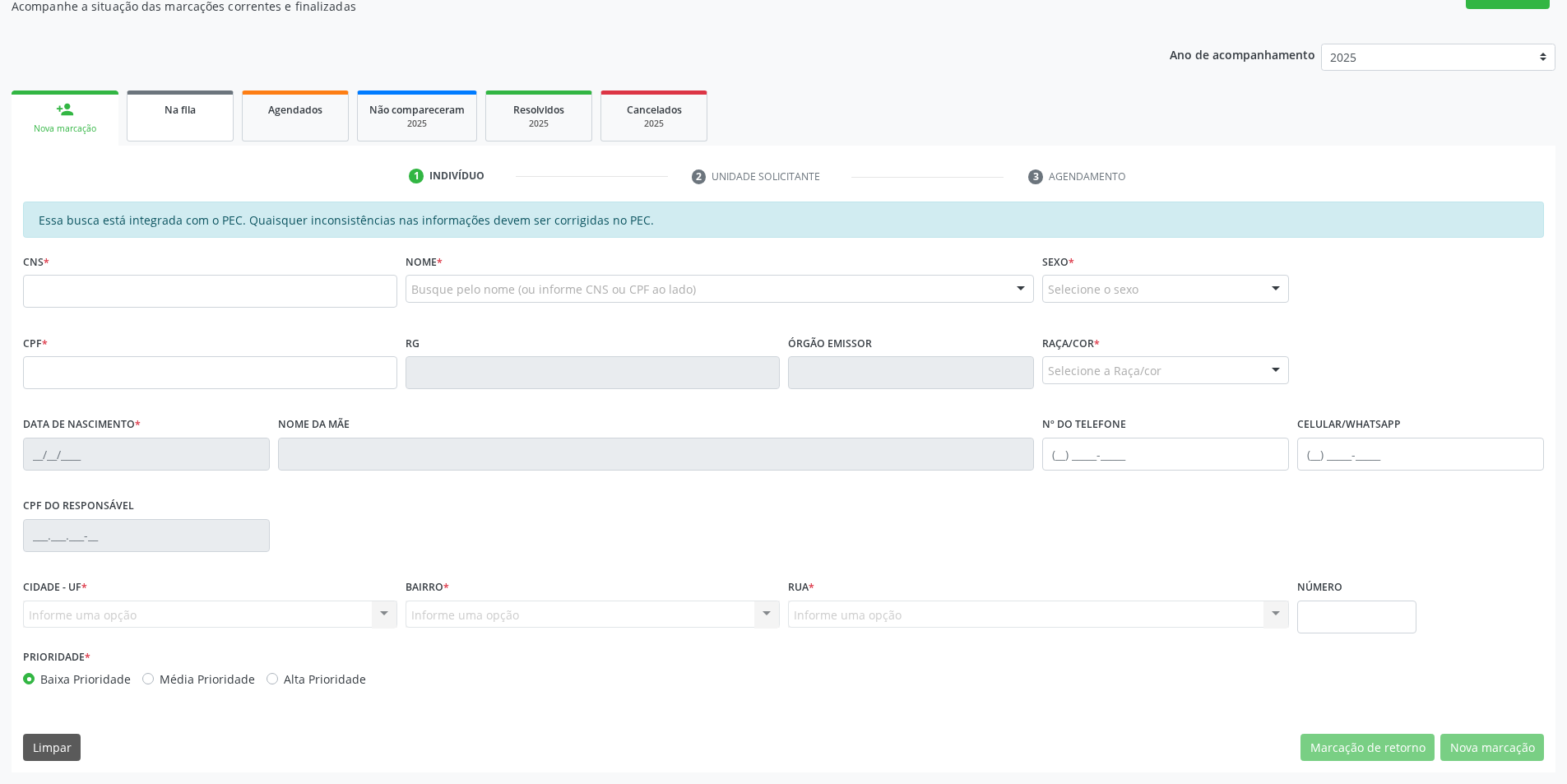
click at [184, 115] on span "Na fila" at bounding box center [180, 110] width 31 height 14
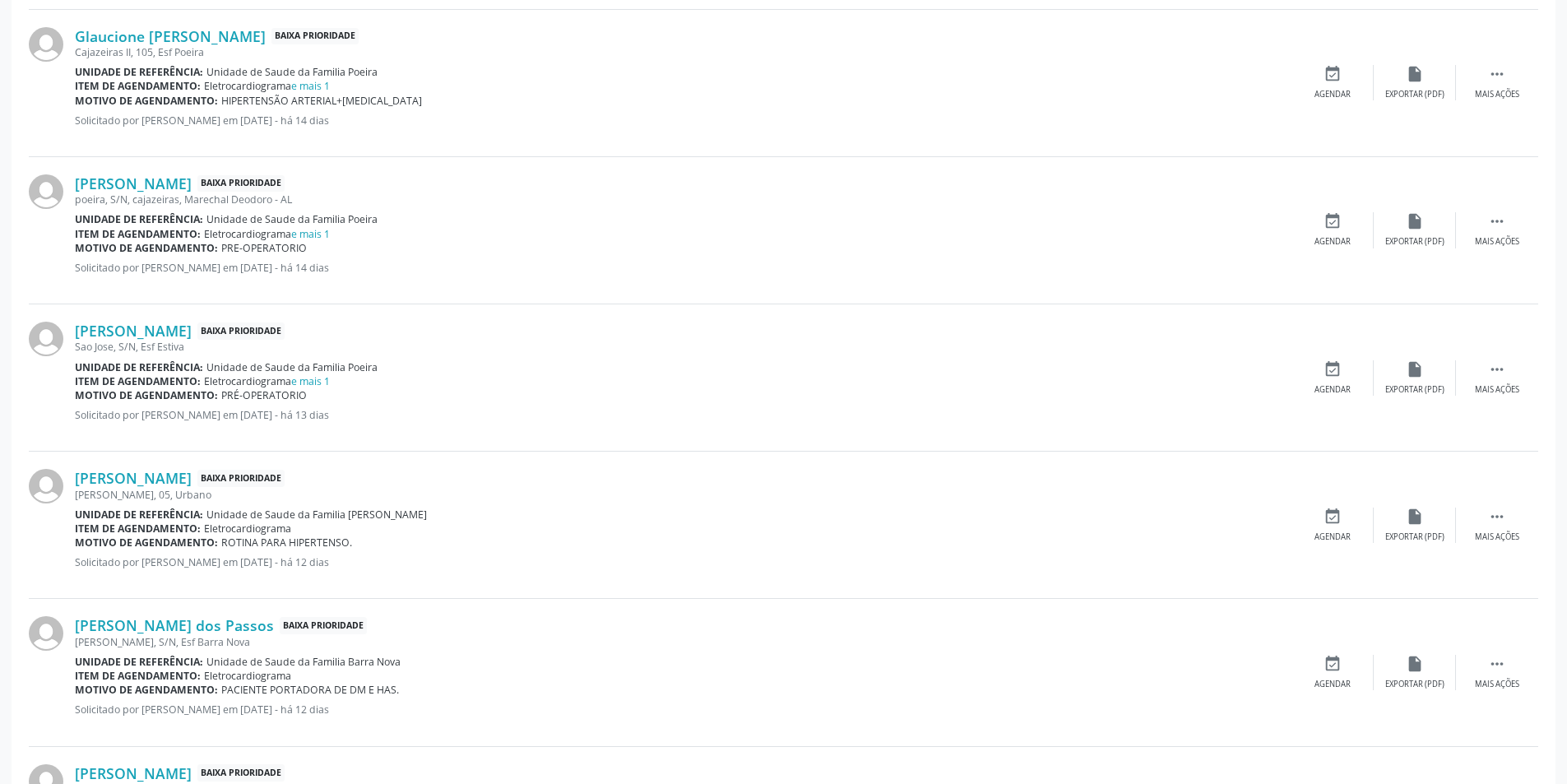
scroll to position [1069, 0]
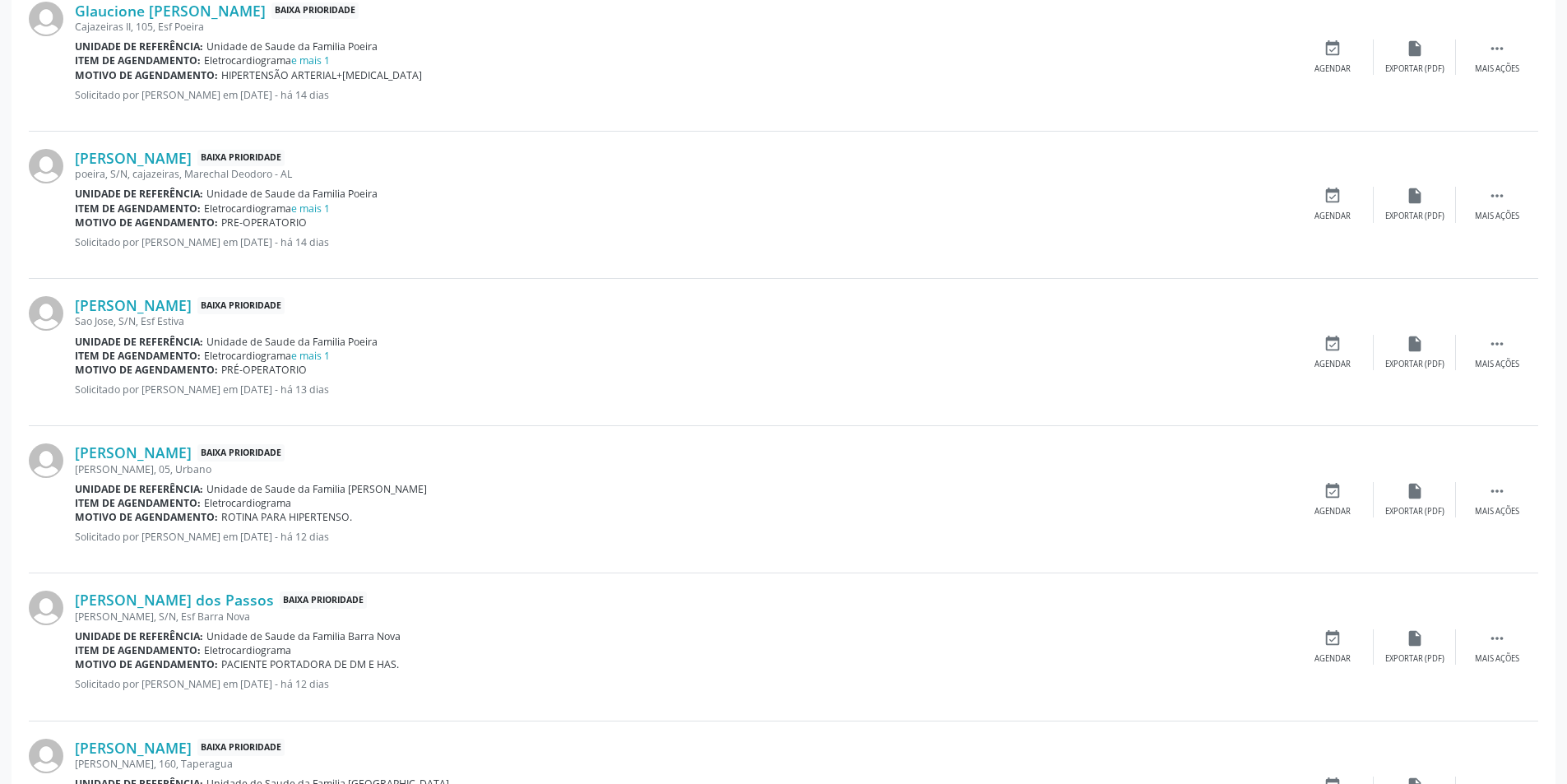
click at [147, 443] on div "[PERSON_NAME] Baixa Prioridade [PERSON_NAME], 05, Urbano Unidade de referência:…" at bounding box center [784, 499] width 1509 height 147
click at [147, 453] on link "[PERSON_NAME]" at bounding box center [133, 453] width 117 height 18
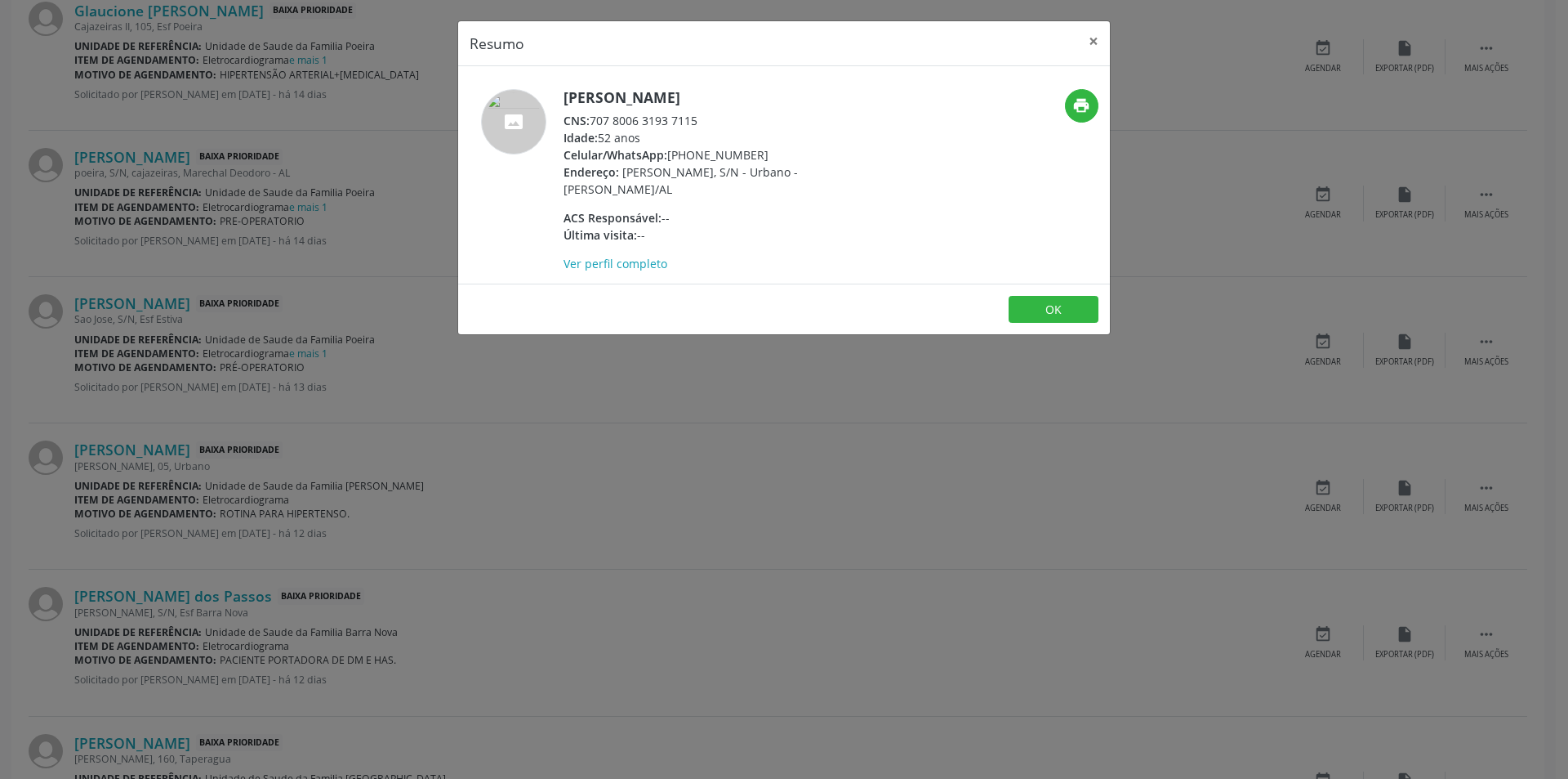
click at [592, 120] on div "CNS: 707 8006 3193 7115" at bounding box center [722, 120] width 318 height 17
drag, startPoint x: 592, startPoint y: 120, endPoint x: 683, endPoint y: 120, distance: 91.0
click at [683, 120] on div "CNS: 707 8006 3193 7115" at bounding box center [722, 120] width 318 height 17
click at [1040, 311] on button "OK" at bounding box center [1053, 309] width 90 height 28
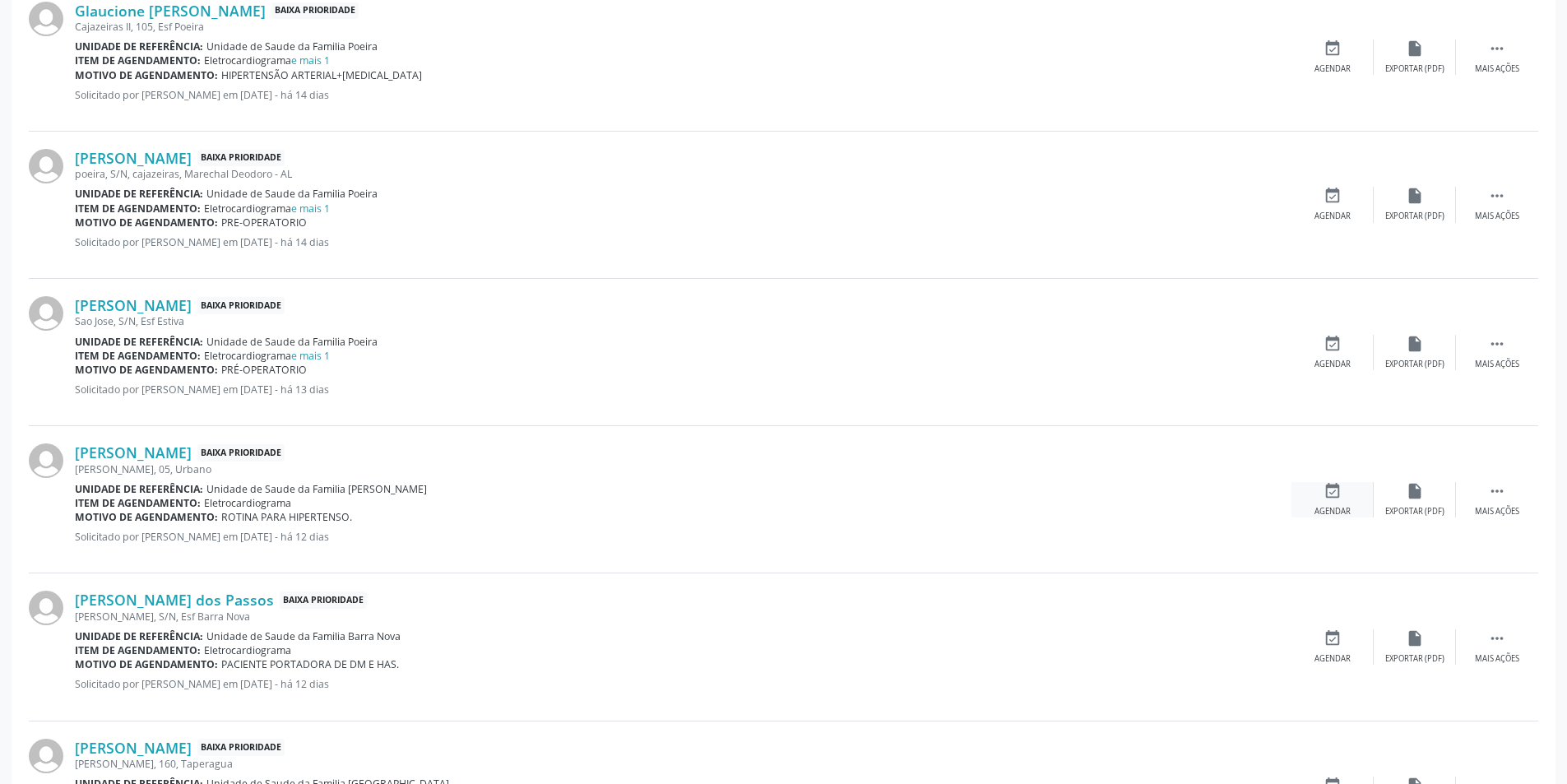
click at [1314, 495] on div "event_available Agendar" at bounding box center [1333, 499] width 83 height 35
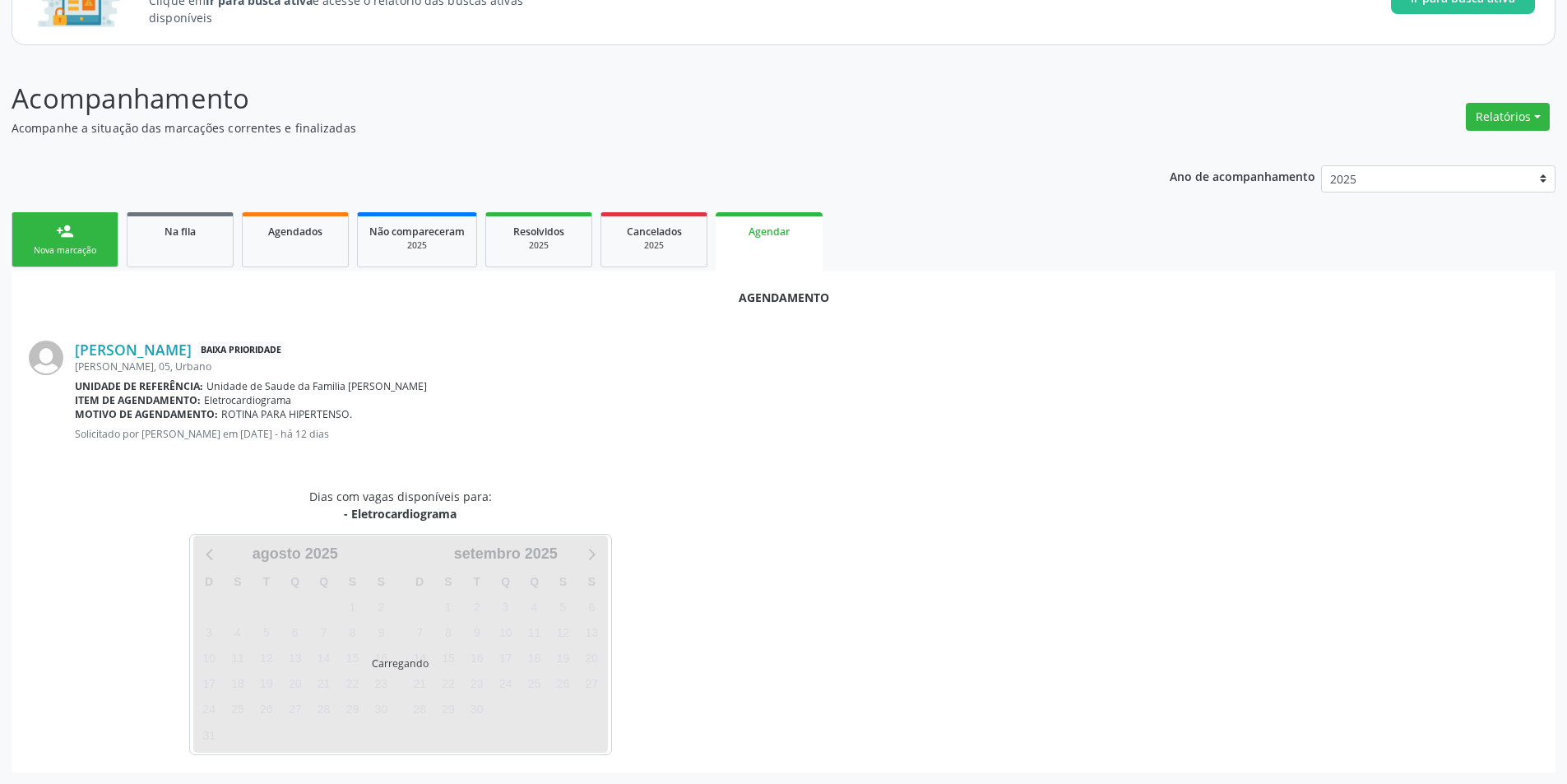
scroll to position [190, 0]
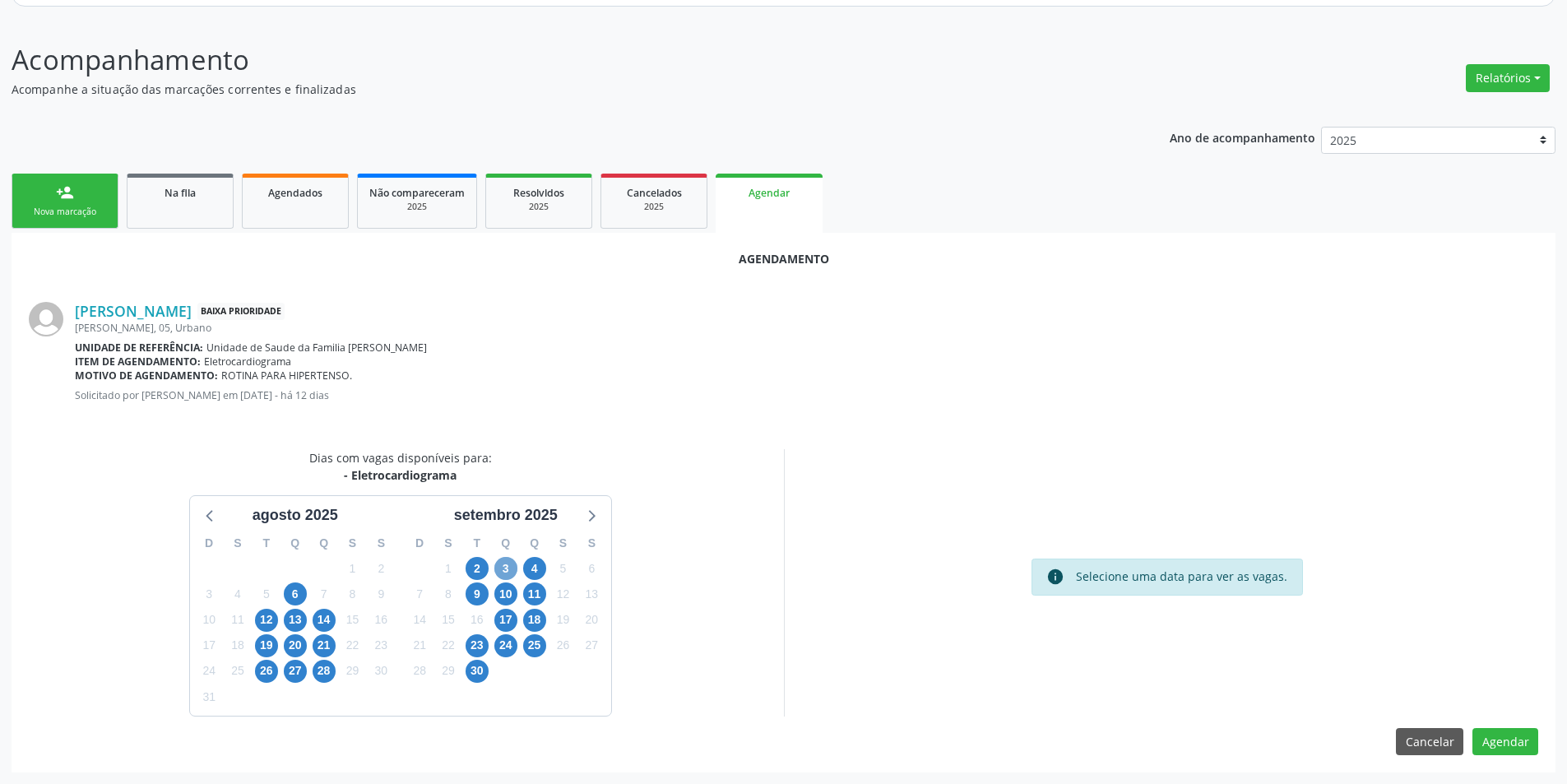
click at [507, 572] on span "3" at bounding box center [506, 568] width 23 height 23
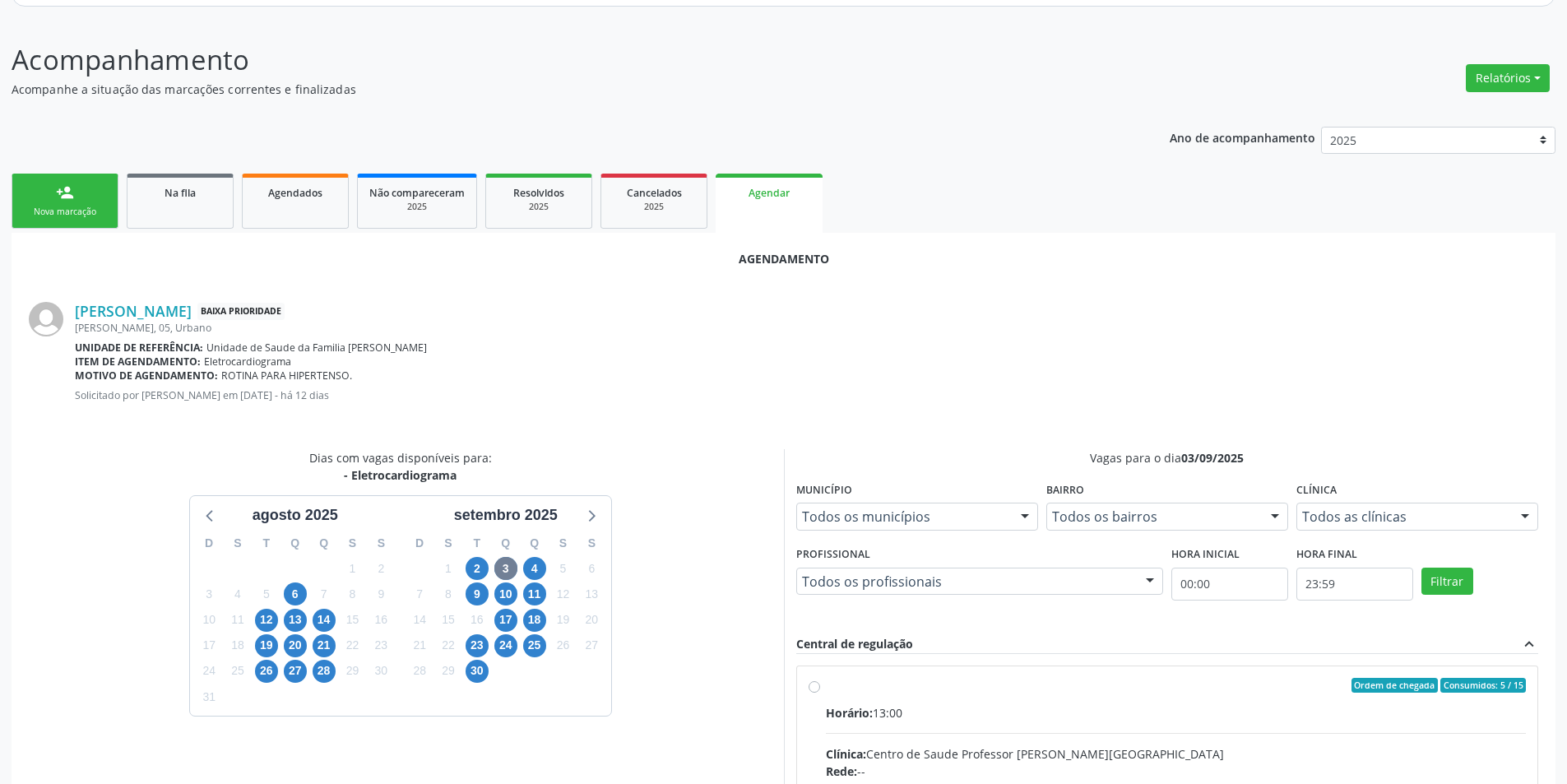
click at [812, 686] on input "Ordem de chegada Consumidos: 5 / 15 Horário: 13:00 Clínica: Centro de Saude Pro…" at bounding box center [814, 685] width 12 height 14
radio input "true"
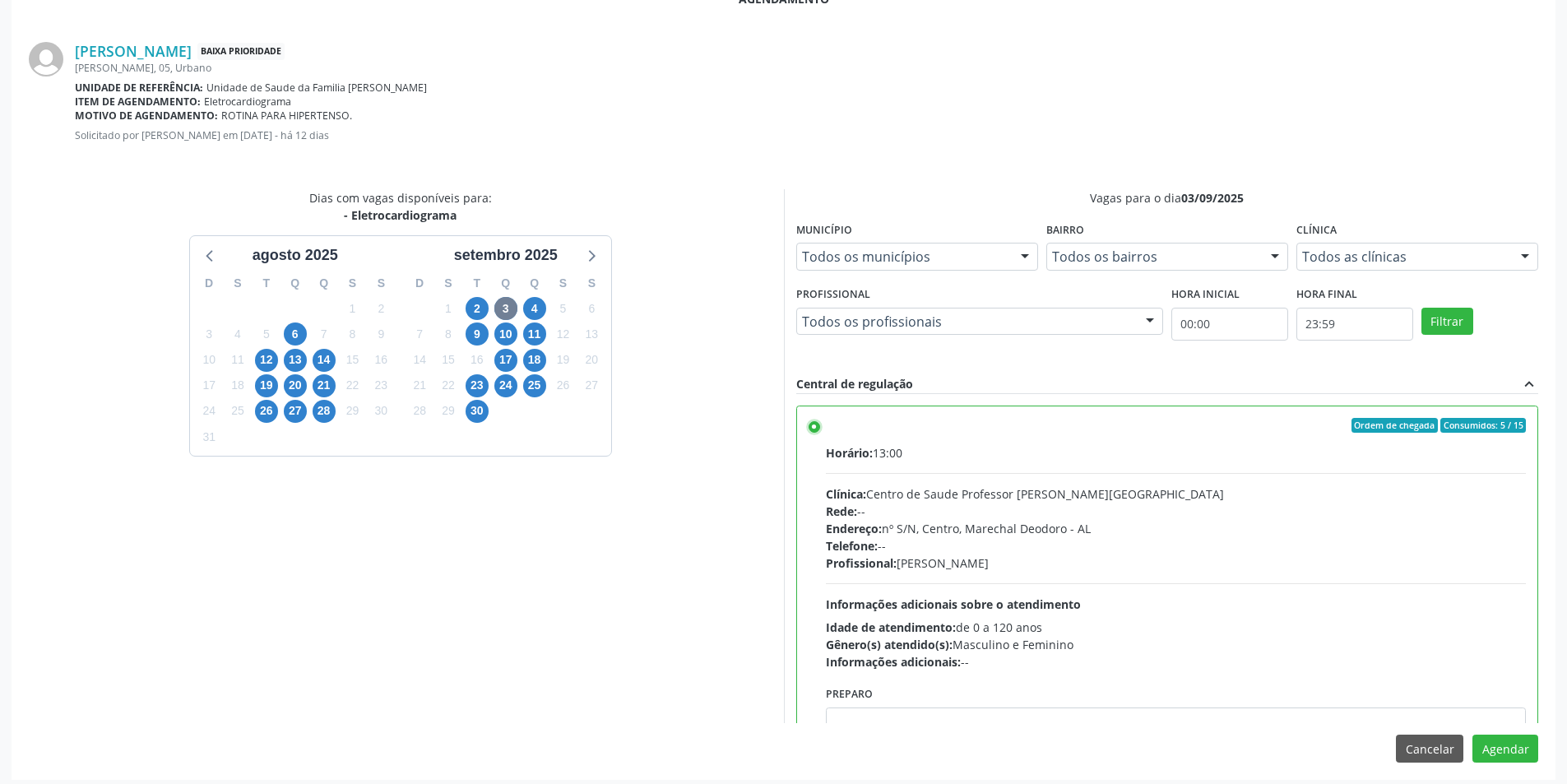
scroll to position [458, 0]
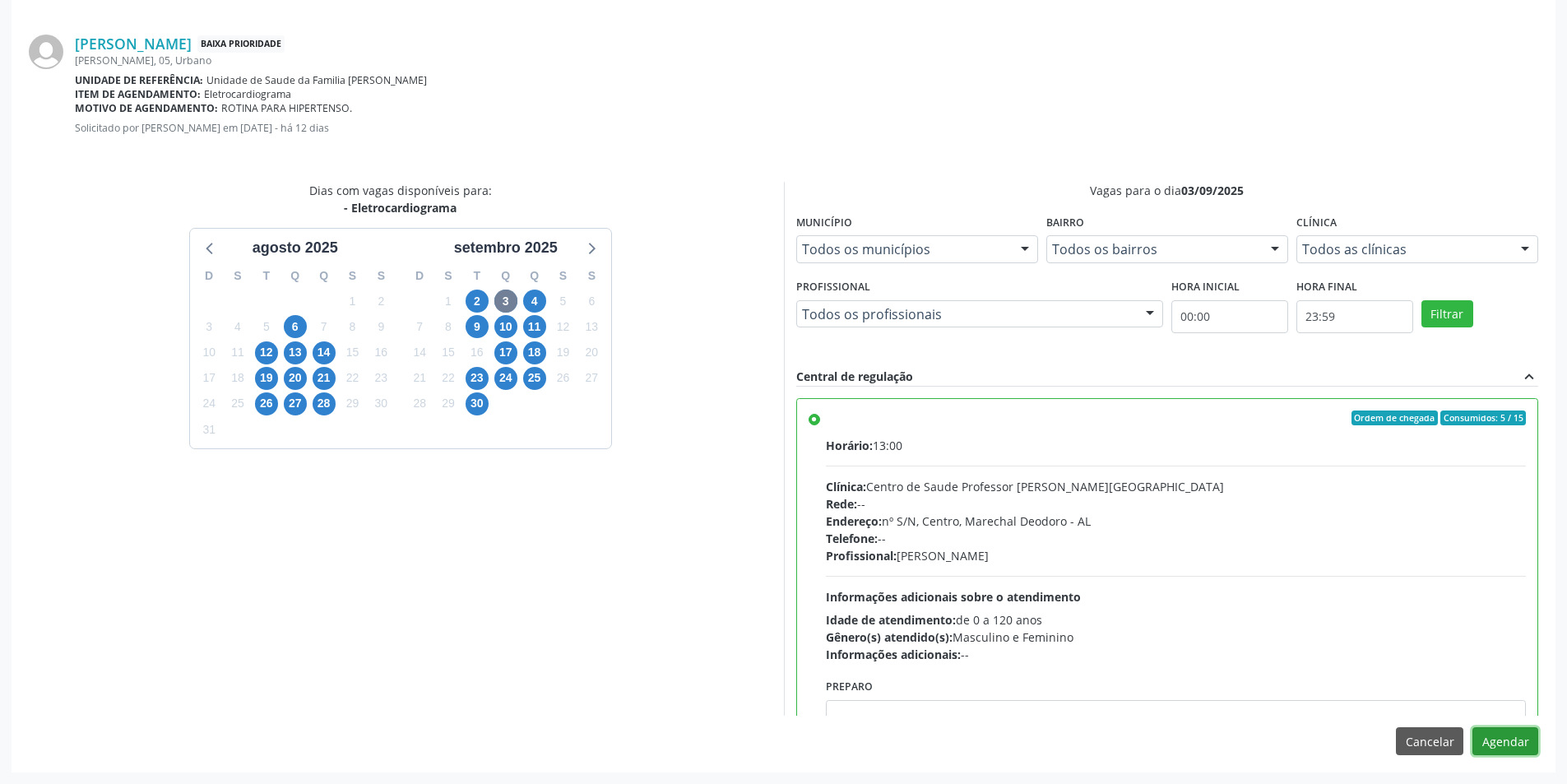
click at [1484, 742] on button "Agendar" at bounding box center [1505, 740] width 66 height 28
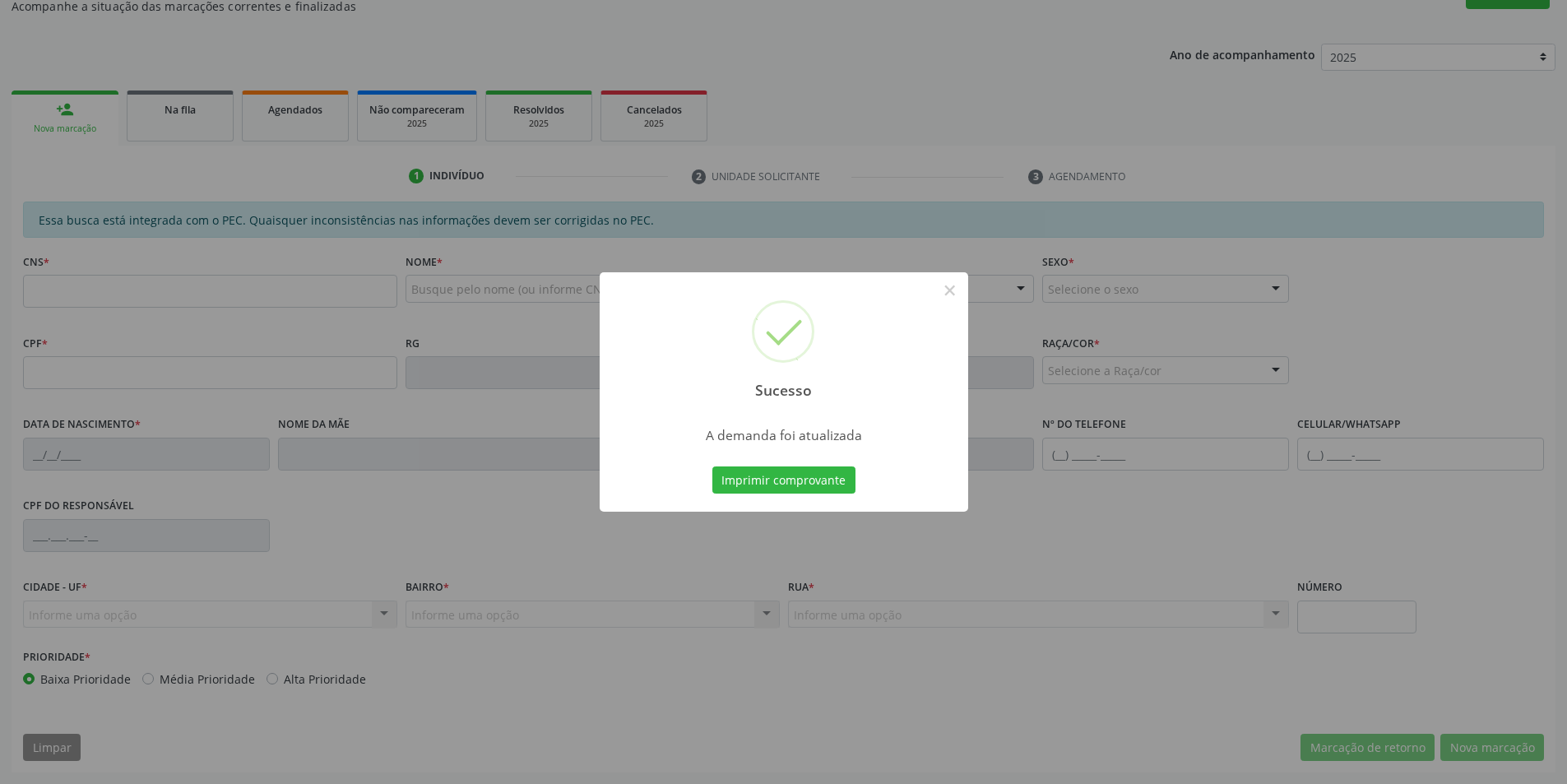
scroll to position [274, 0]
click at [953, 292] on button "×" at bounding box center [950, 290] width 28 height 28
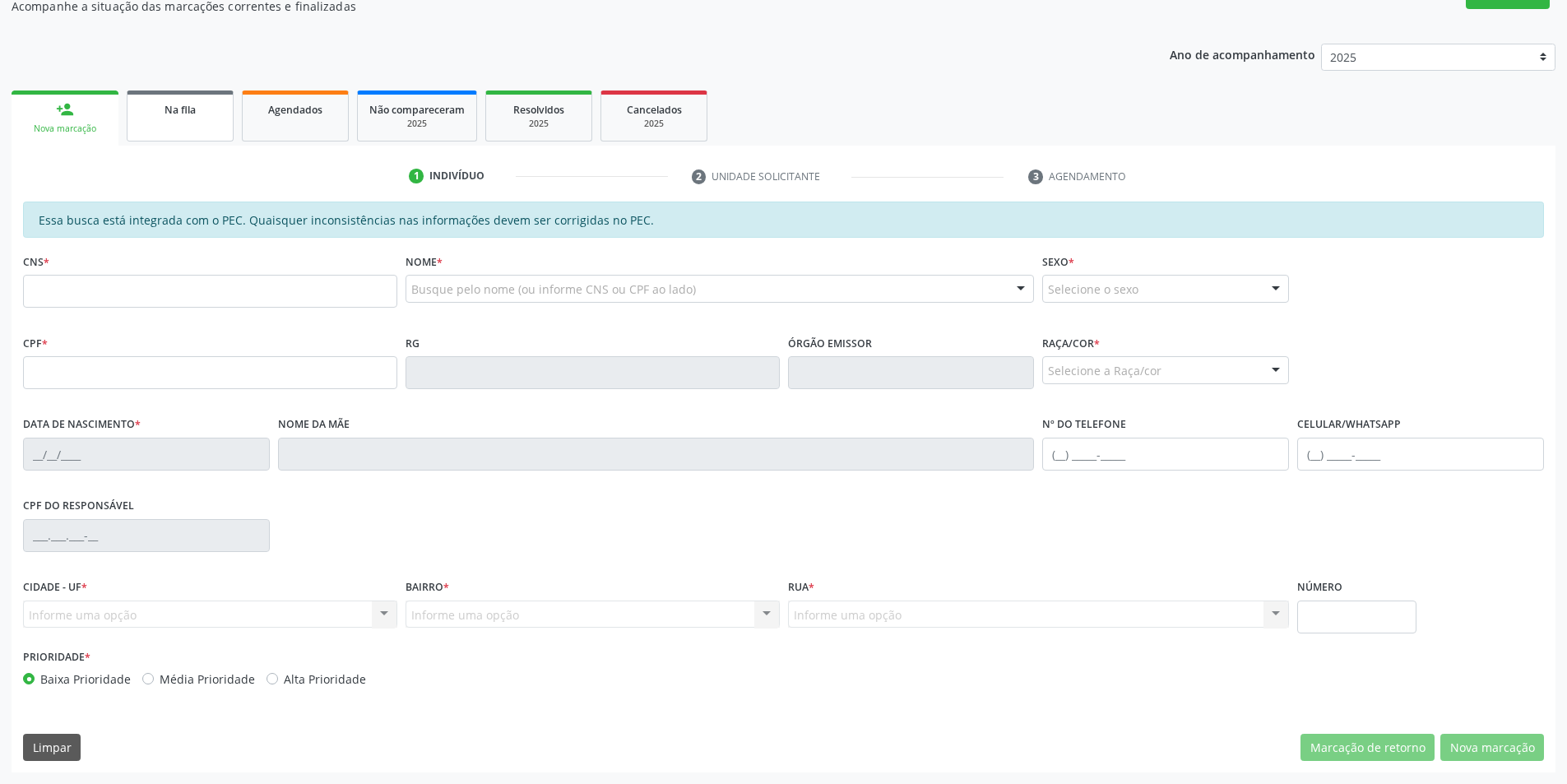
click at [211, 100] on link "Na fila" at bounding box center [180, 116] width 107 height 51
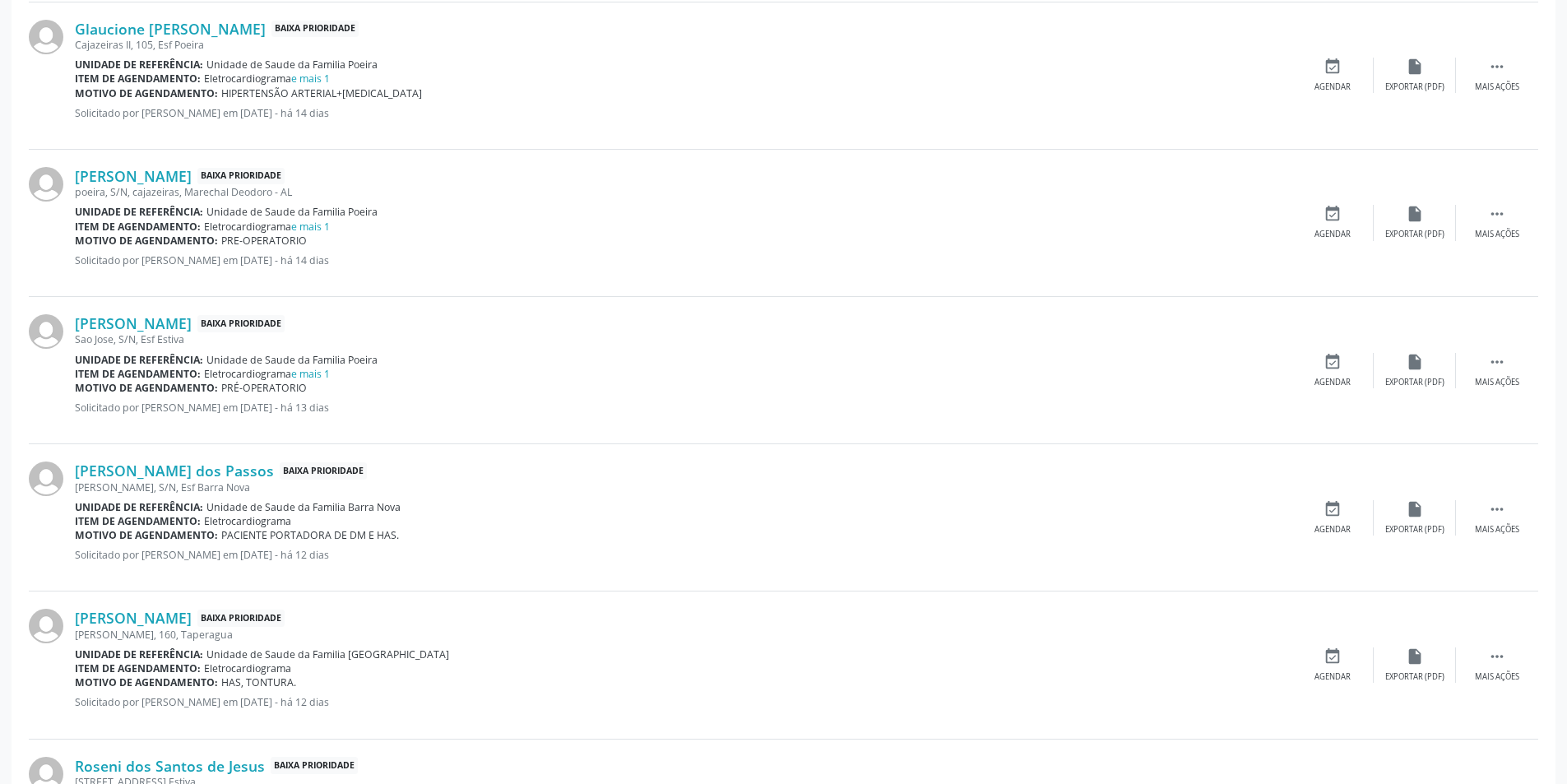
scroll to position [1151, 0]
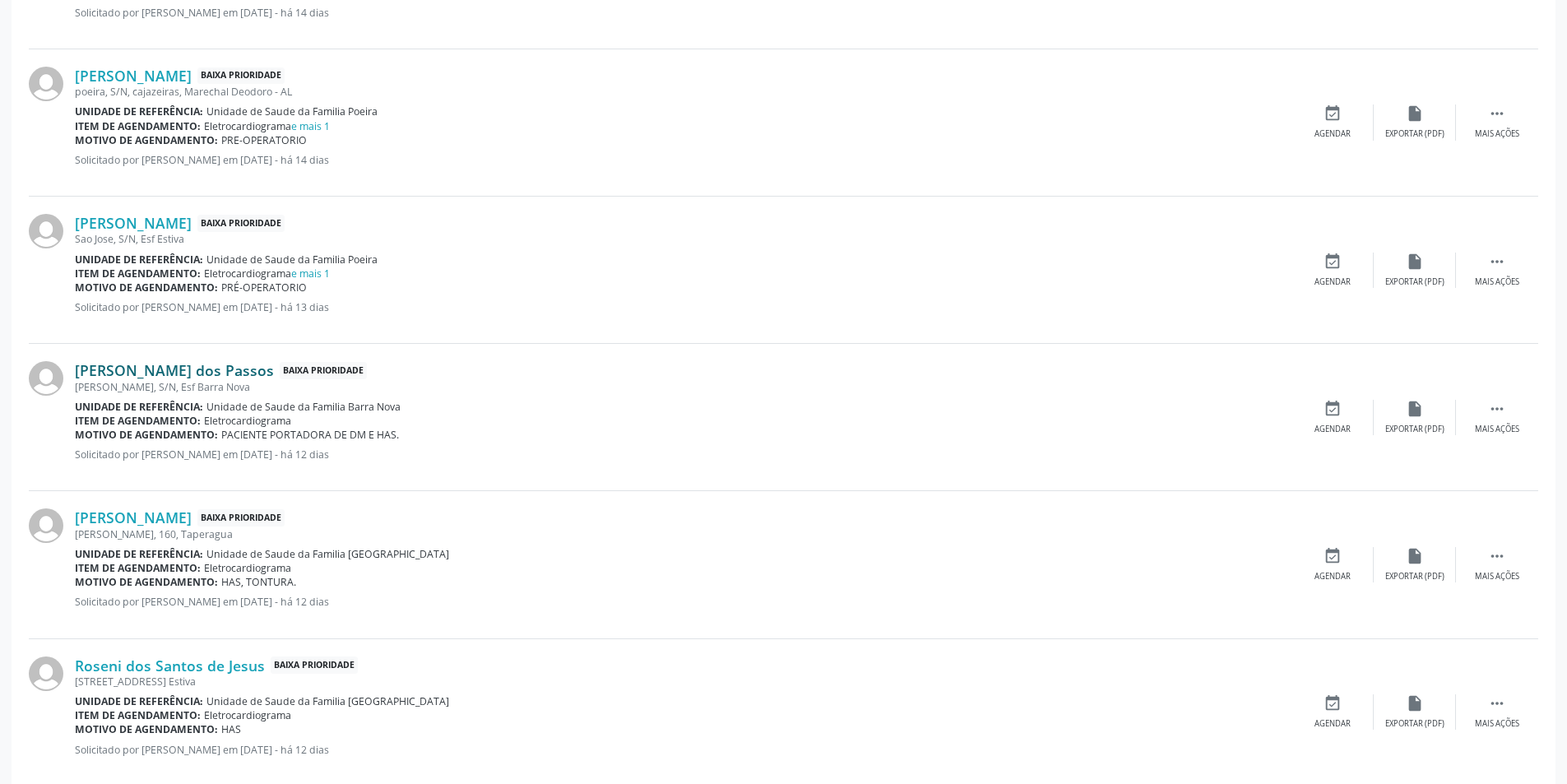
click at [190, 366] on link "[PERSON_NAME] dos Passos" at bounding box center [174, 370] width 199 height 18
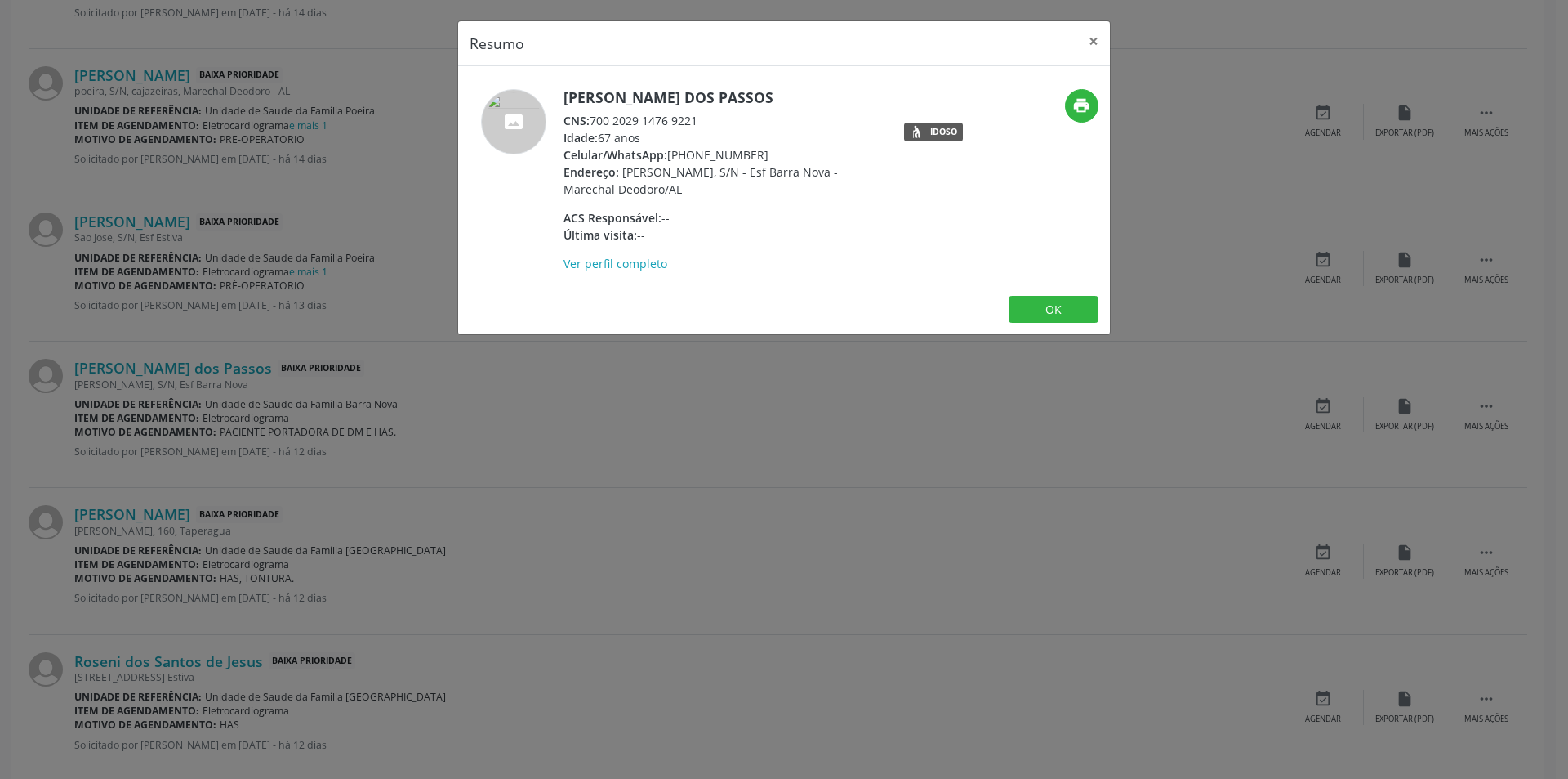
click at [590, 121] on span "CNS:" at bounding box center [576, 120] width 26 height 15
drag, startPoint x: 591, startPoint y: 121, endPoint x: 725, endPoint y: 119, distance: 134.0
click at [725, 119] on div "CNS: 700 2029 1476 9221" at bounding box center [722, 120] width 318 height 17
click at [1044, 306] on button "OK" at bounding box center [1053, 309] width 90 height 28
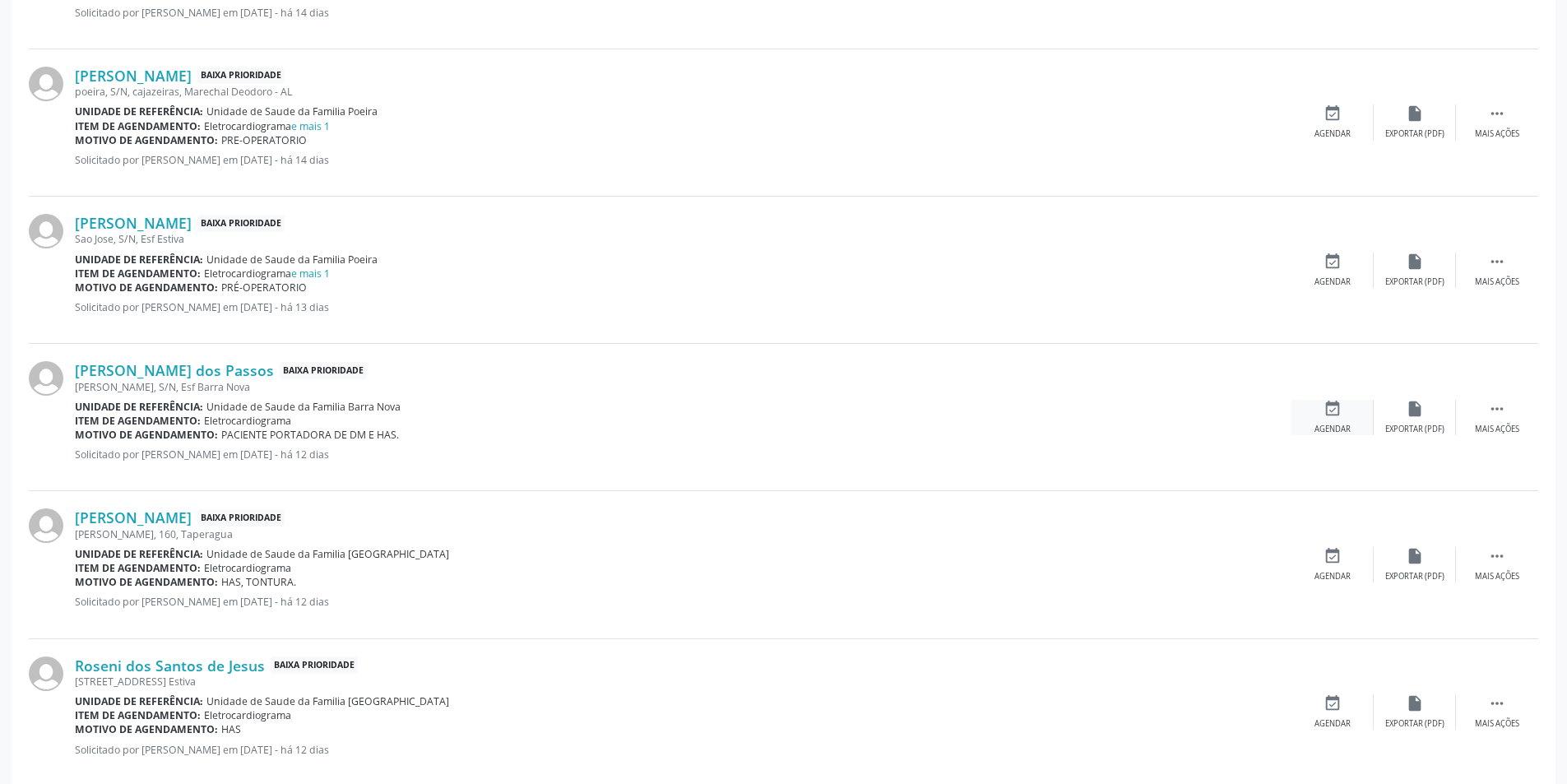
click at [1322, 427] on div "Agendar" at bounding box center [1332, 429] width 36 height 12
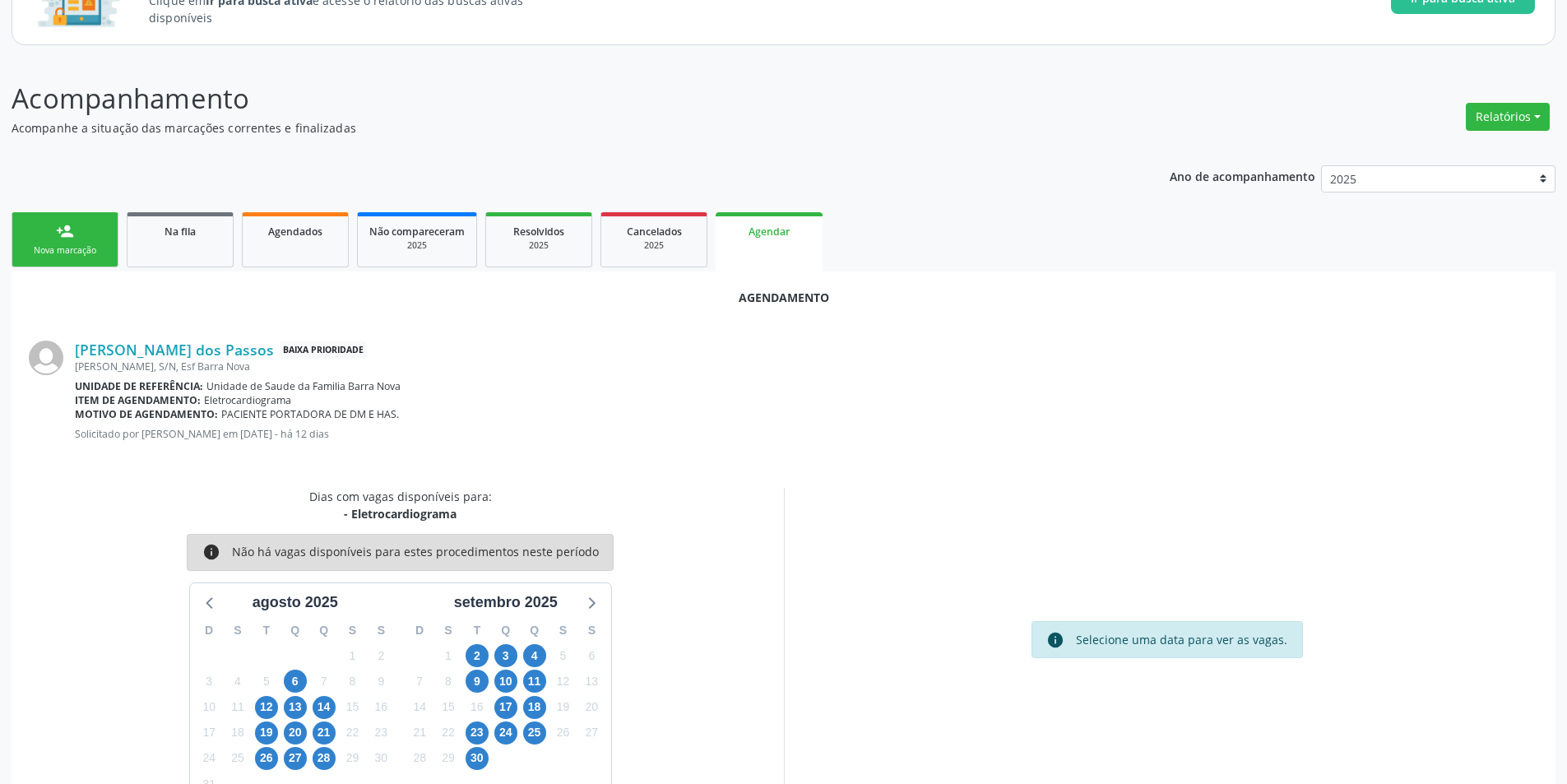
scroll to position [190, 0]
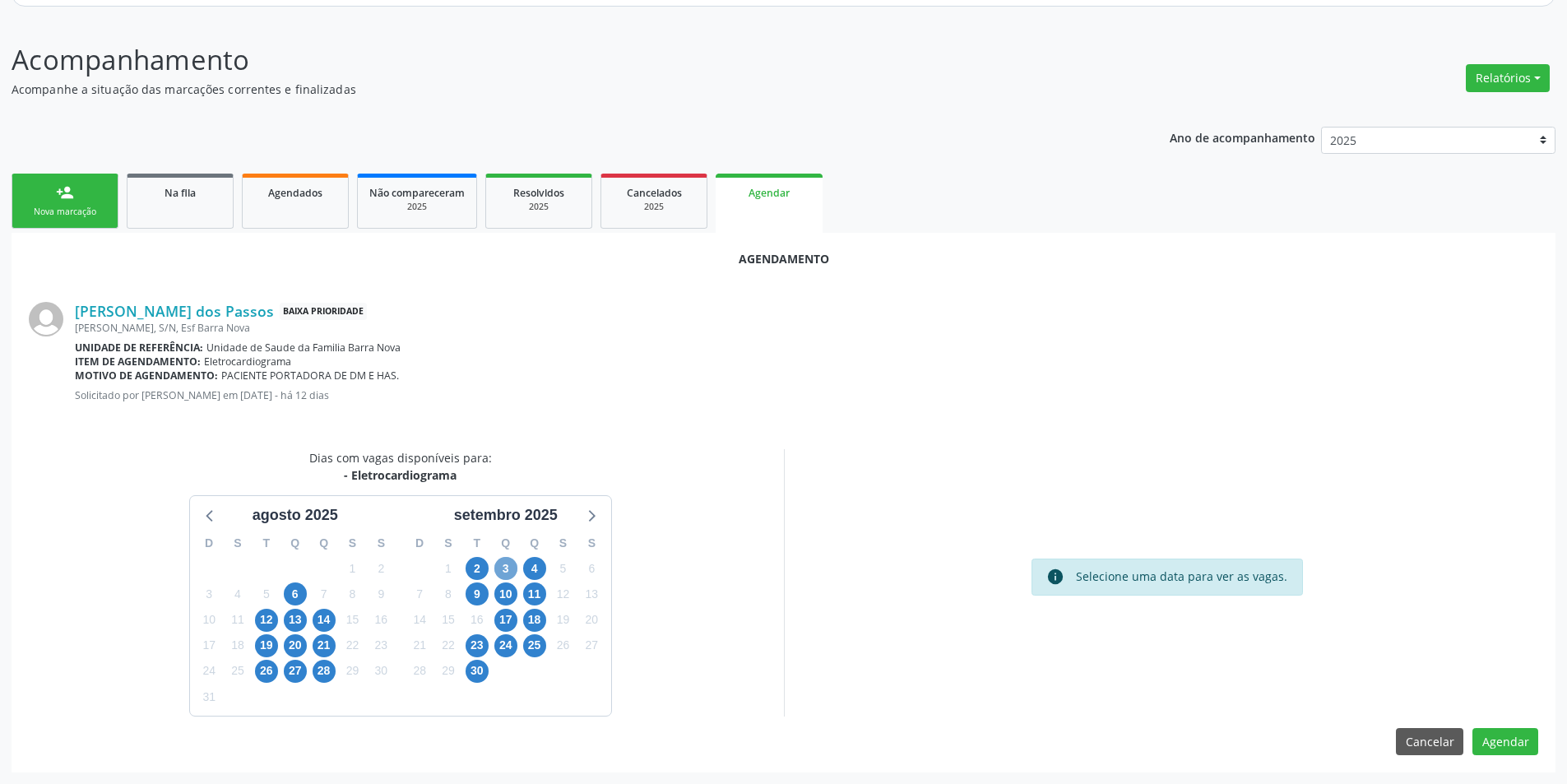
click at [510, 561] on span "3" at bounding box center [506, 568] width 23 height 23
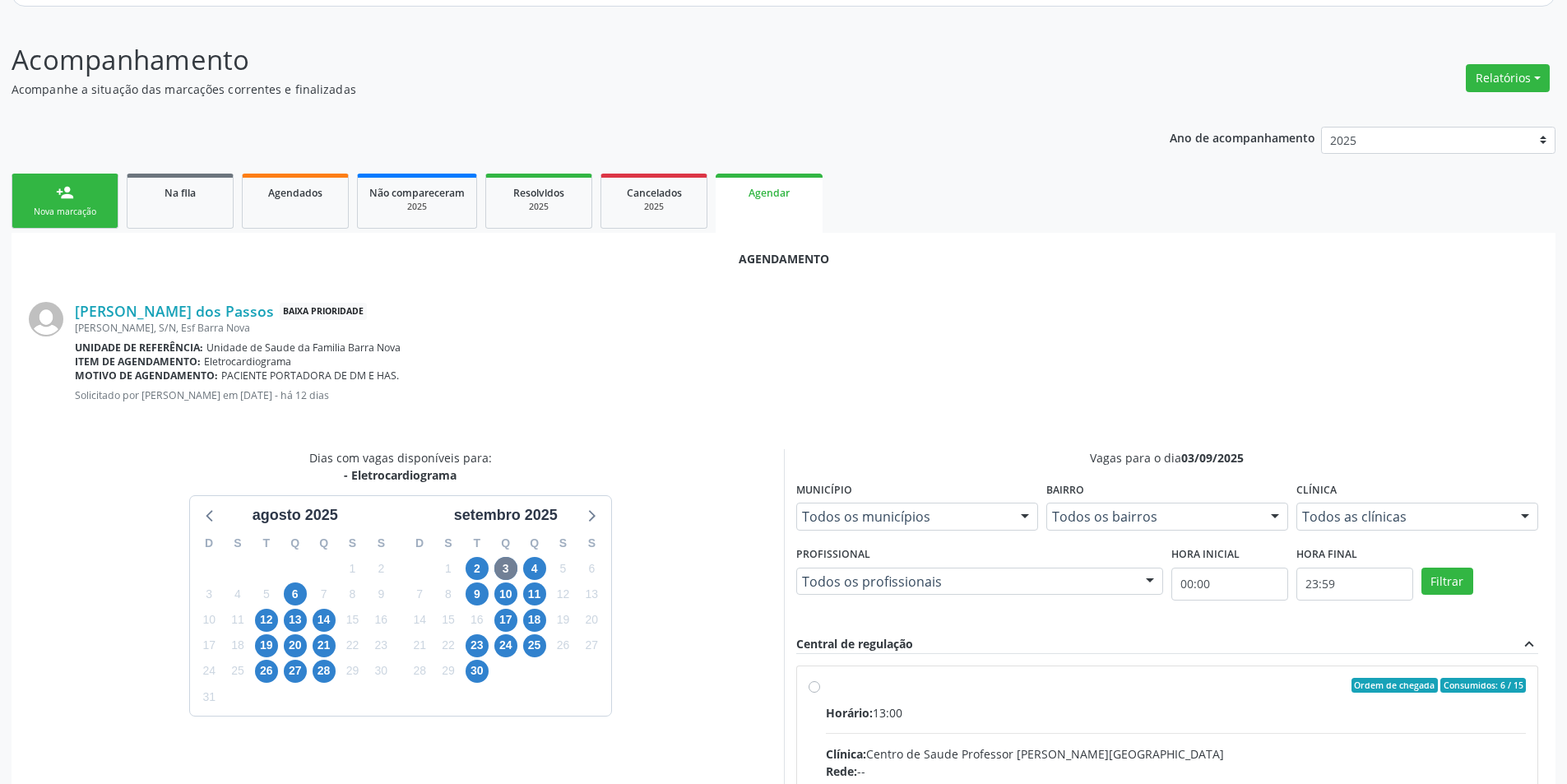
click at [816, 686] on input "Ordem de chegada Consumidos: 6 / 15 Horário: 13:00 Clínica: Centro de Saude Pro…" at bounding box center [814, 685] width 12 height 14
radio input "true"
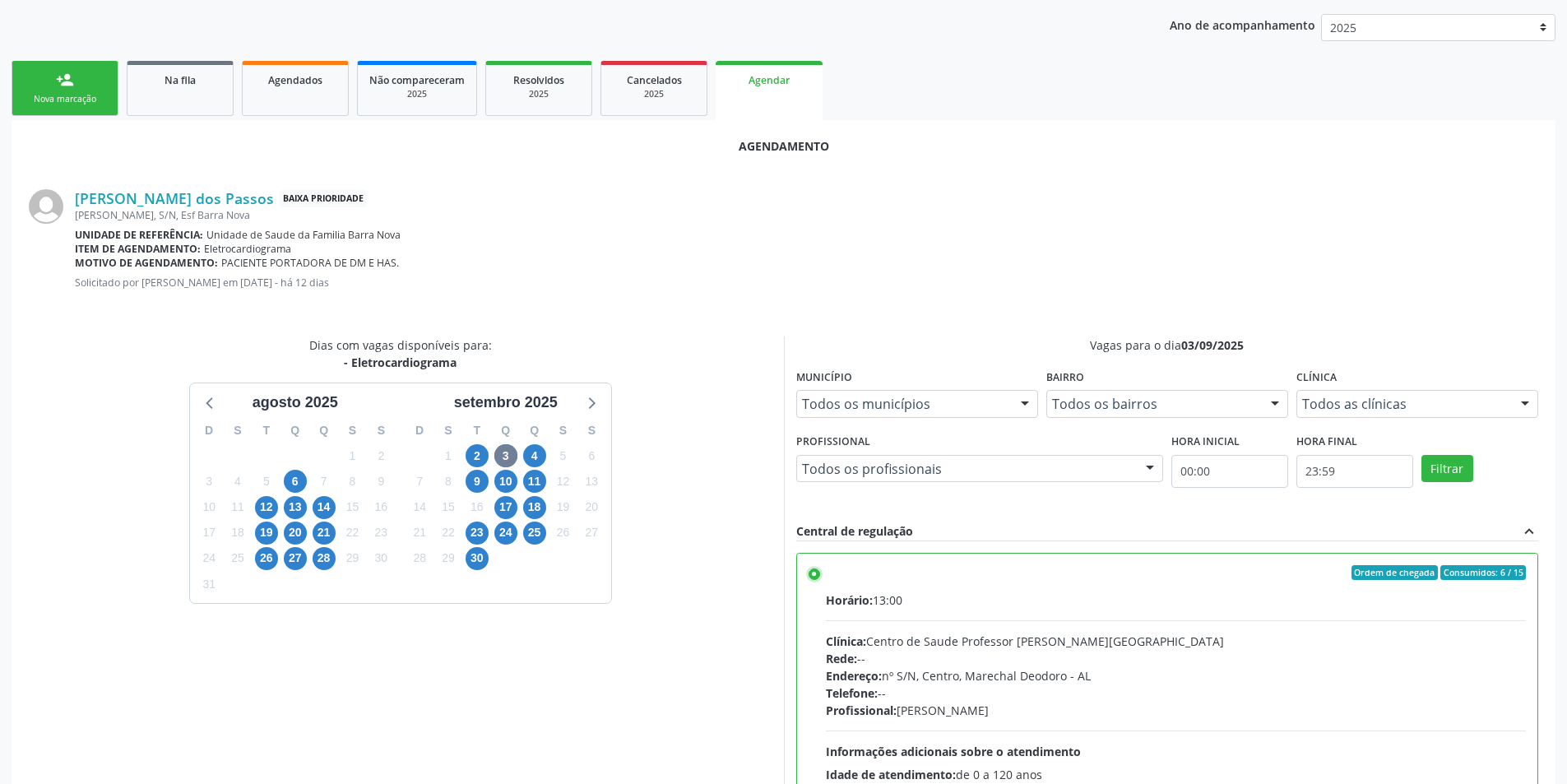
scroll to position [458, 0]
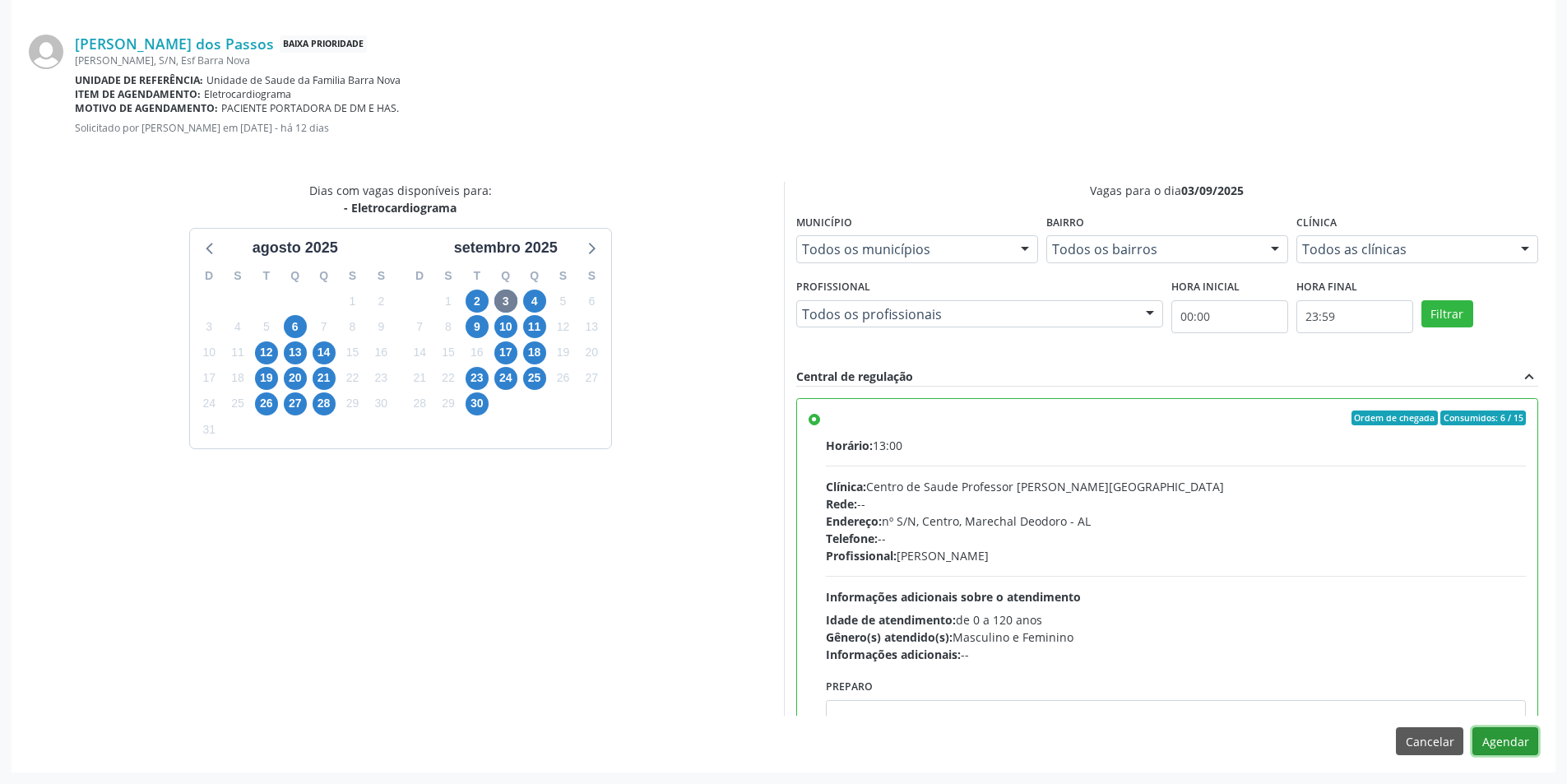
click at [1513, 751] on button "Agendar" at bounding box center [1505, 740] width 66 height 28
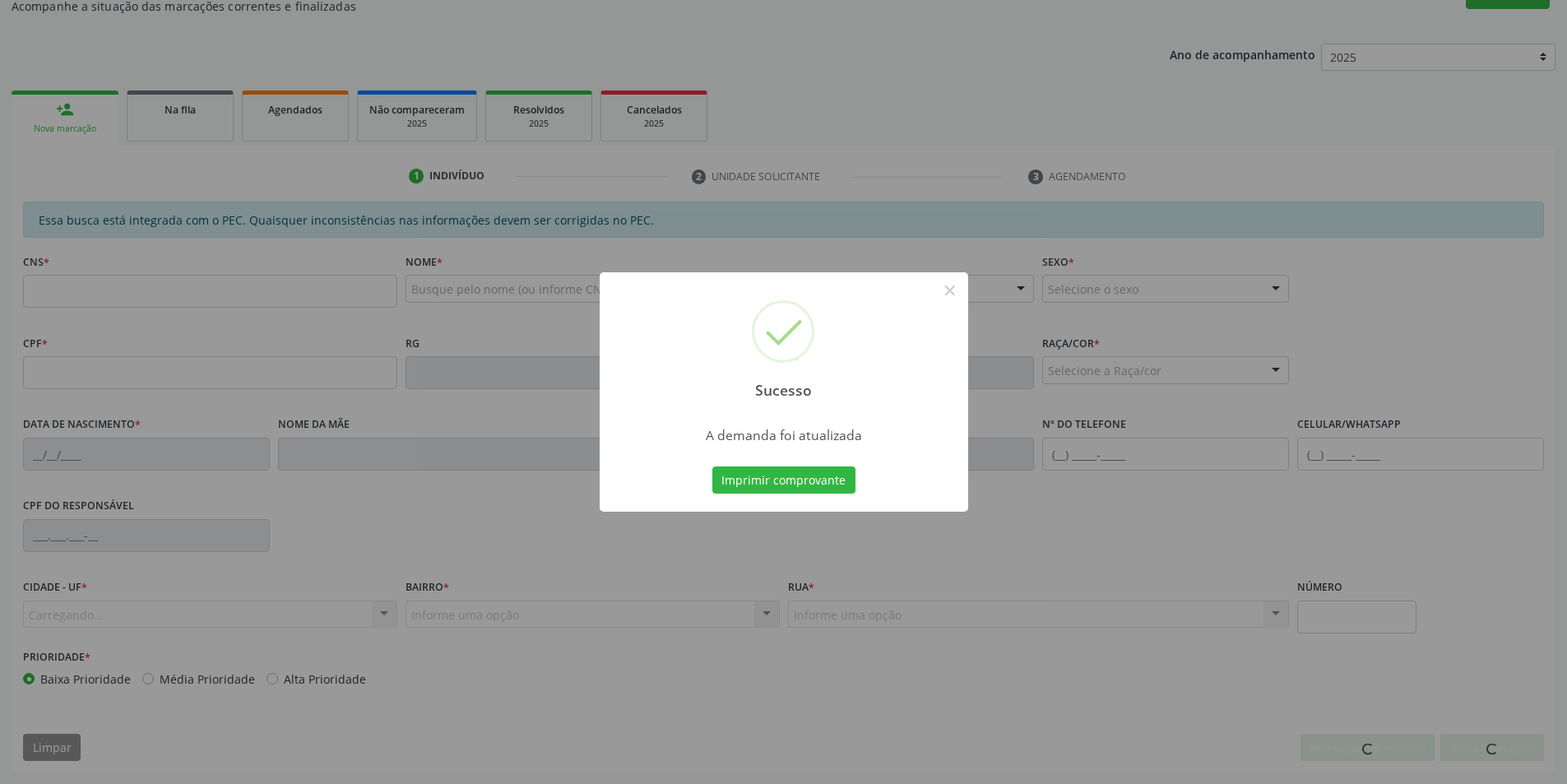
scroll to position [274, 0]
click at [951, 282] on button "×" at bounding box center [950, 290] width 28 height 28
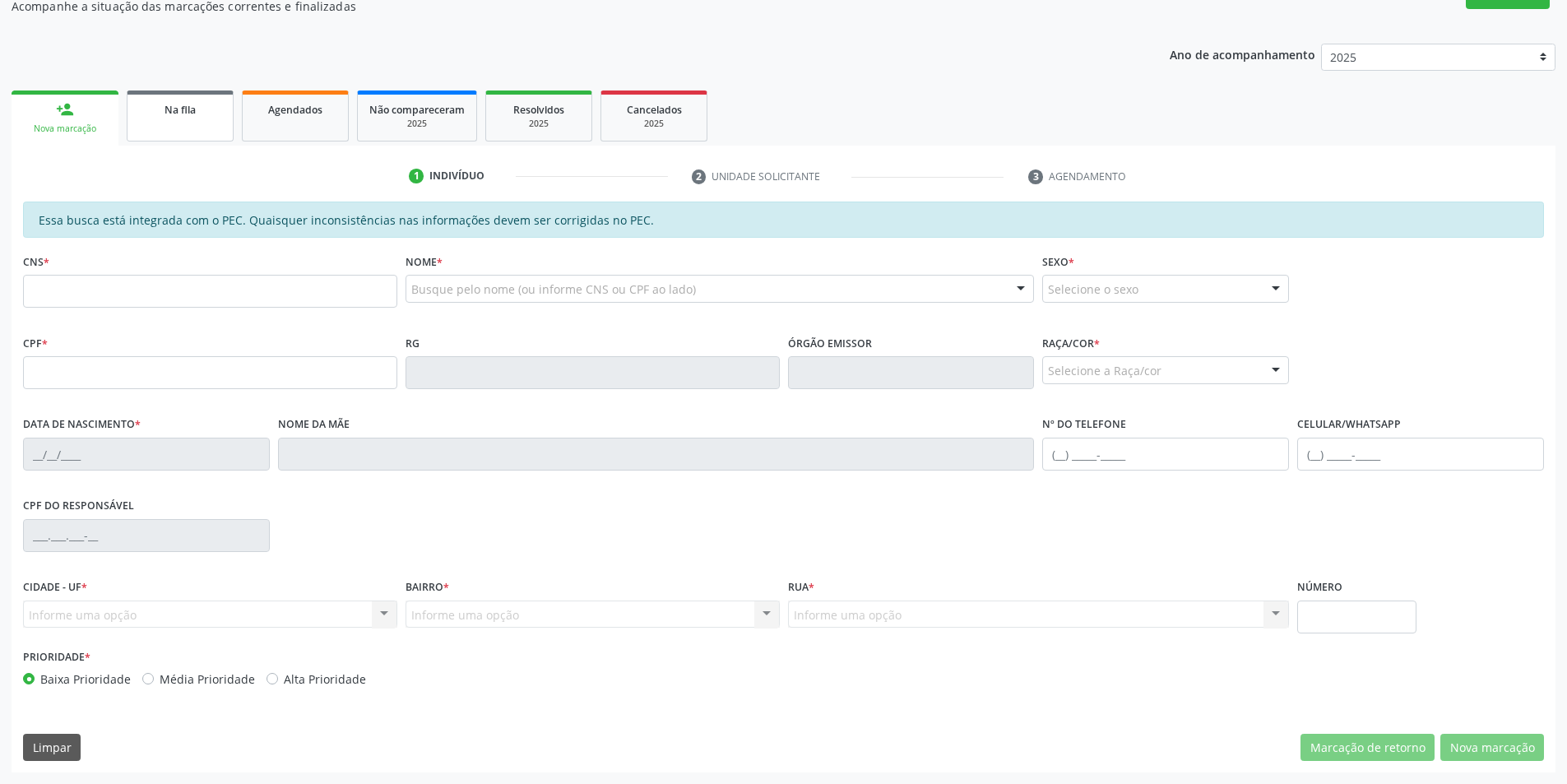
click at [220, 119] on link "Na fila" at bounding box center [180, 116] width 107 height 51
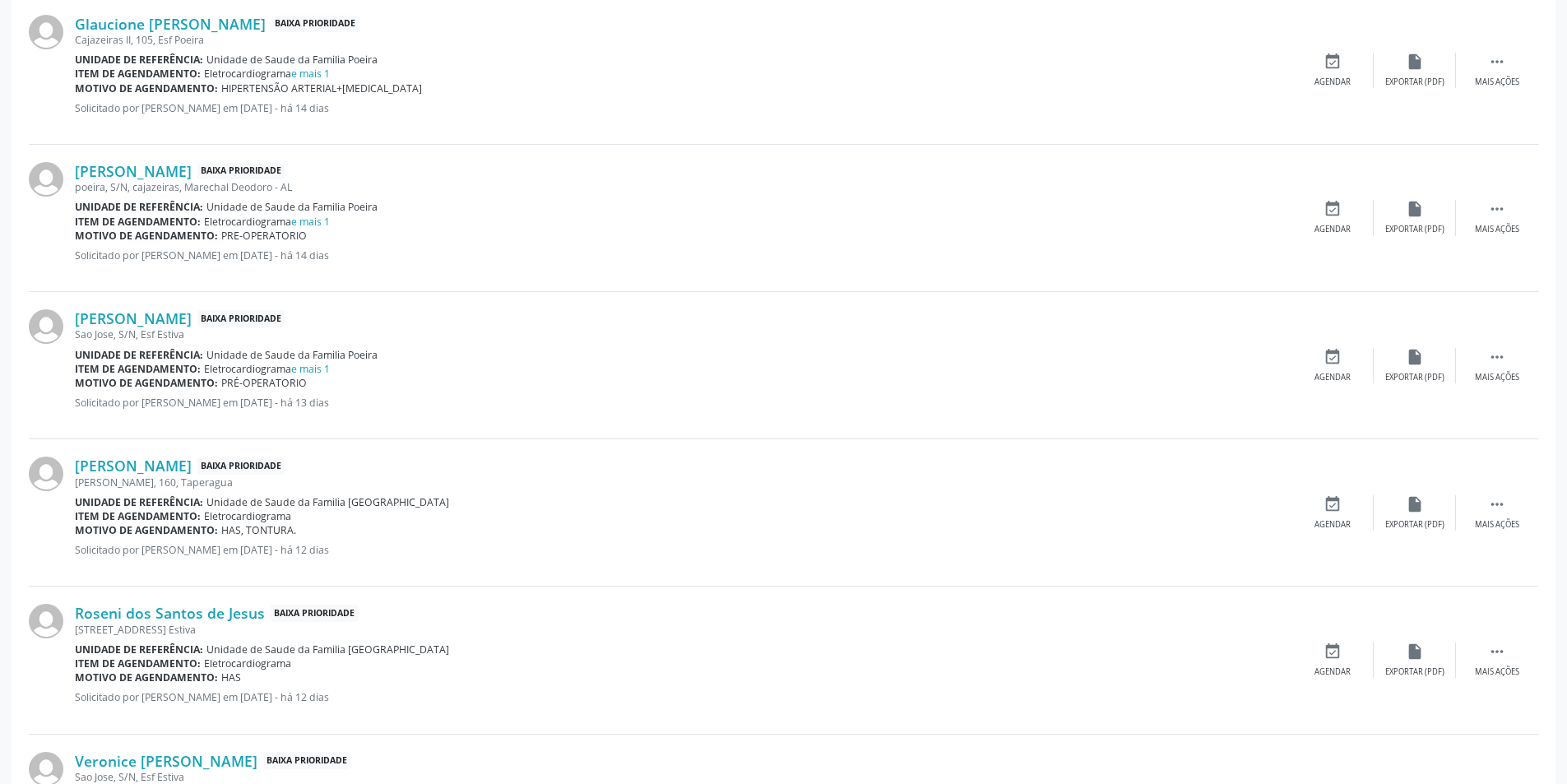
scroll to position [1151, 0]
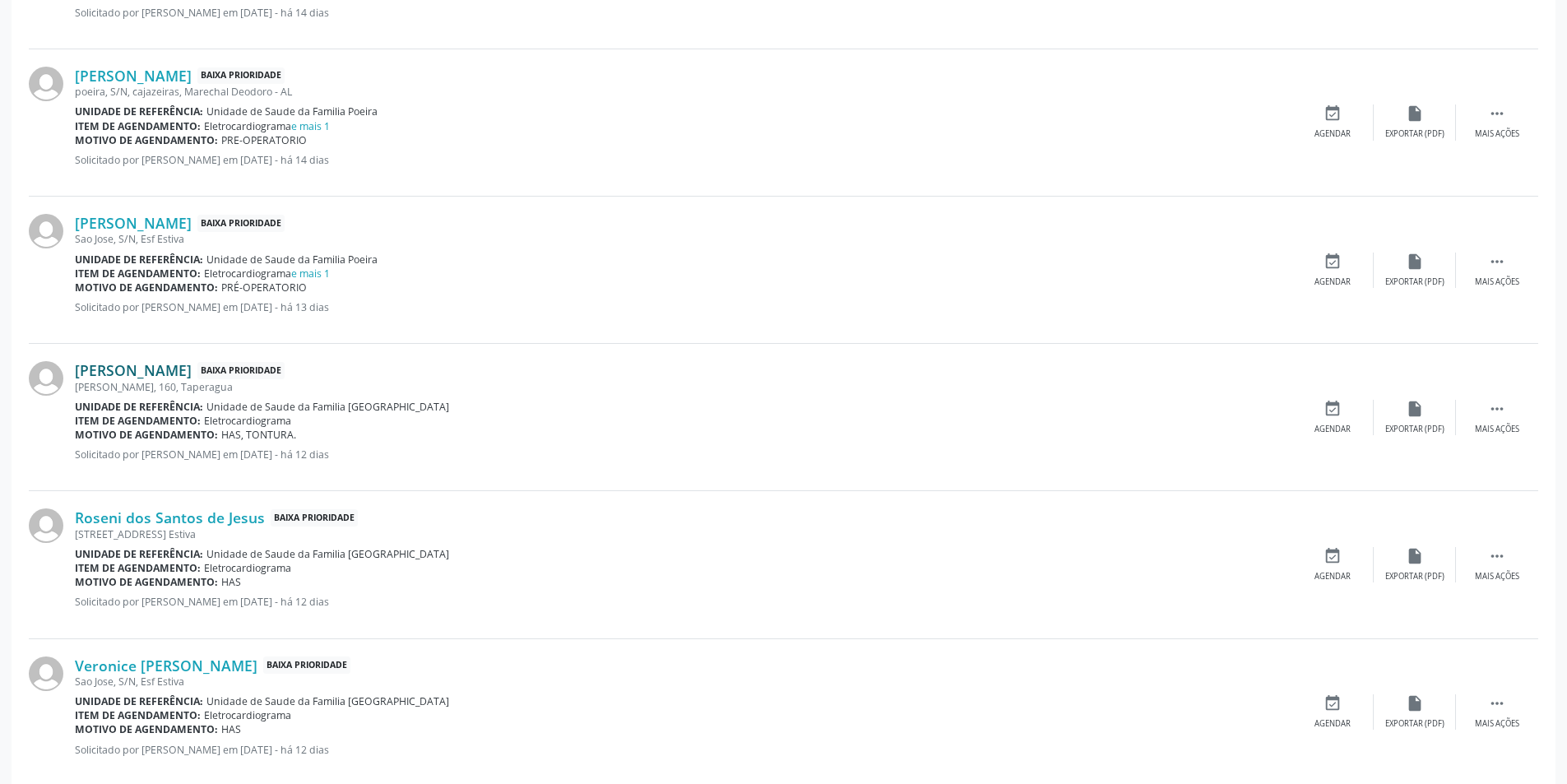
click at [185, 366] on link "[PERSON_NAME]" at bounding box center [133, 370] width 117 height 18
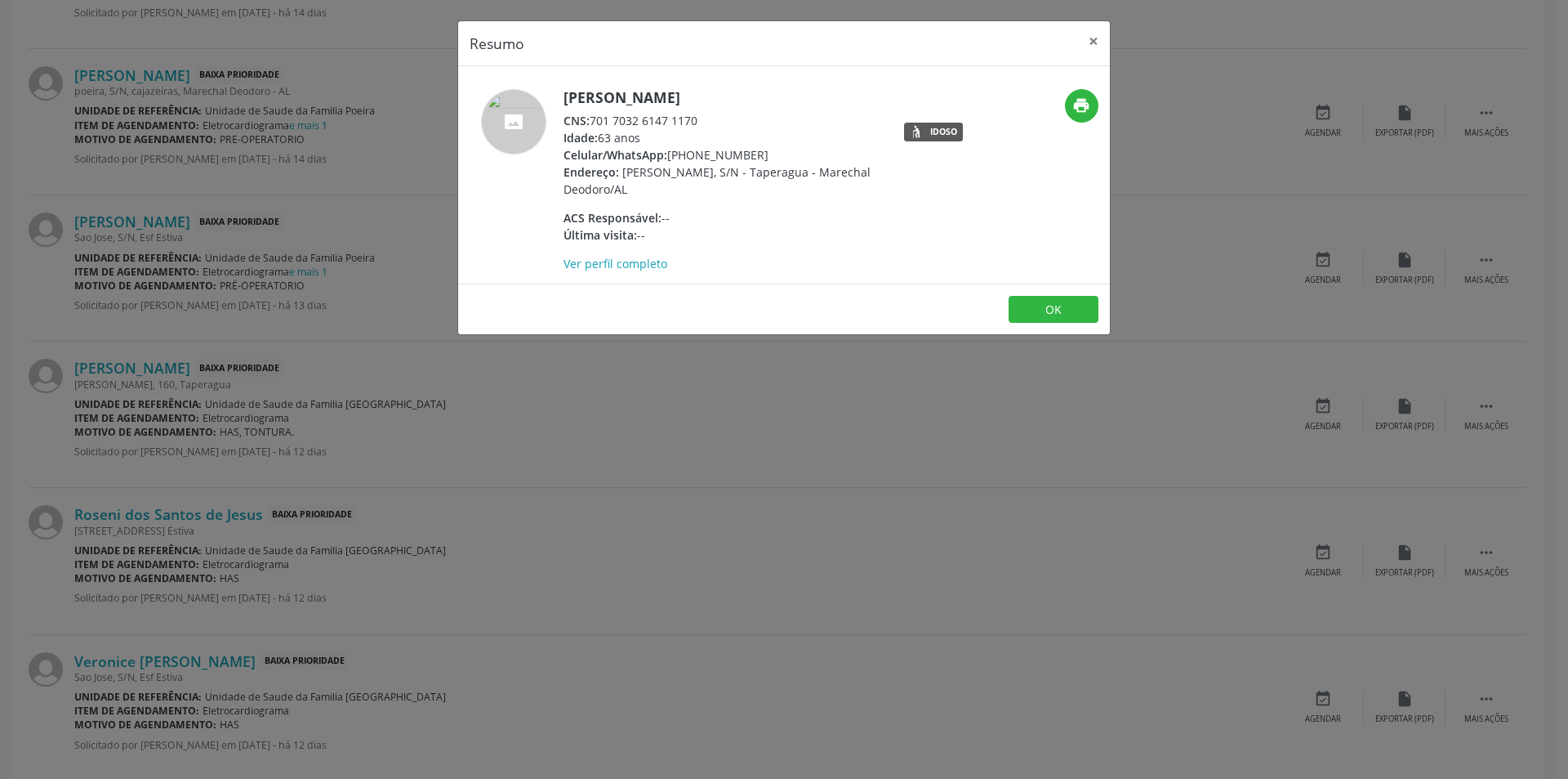
click at [590, 121] on span "CNS:" at bounding box center [576, 120] width 26 height 15
drag, startPoint x: 591, startPoint y: 121, endPoint x: 705, endPoint y: 126, distance: 114.1
click at [705, 126] on div "CNS: 701 7032 6147 1170" at bounding box center [722, 120] width 318 height 17
click at [1041, 314] on button "OK" at bounding box center [1053, 309] width 90 height 28
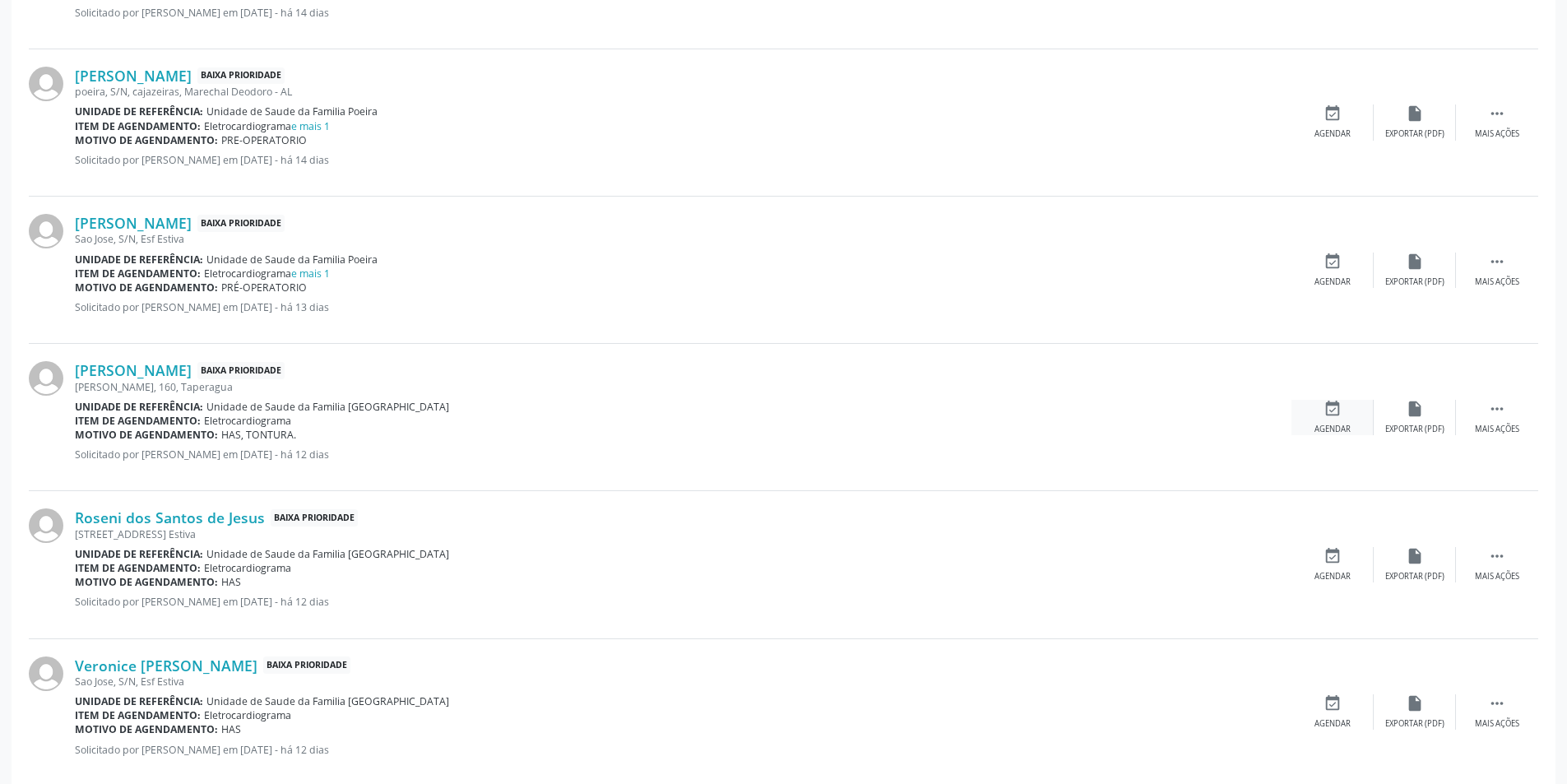
click at [1330, 415] on icon "event_available" at bounding box center [1332, 409] width 18 height 18
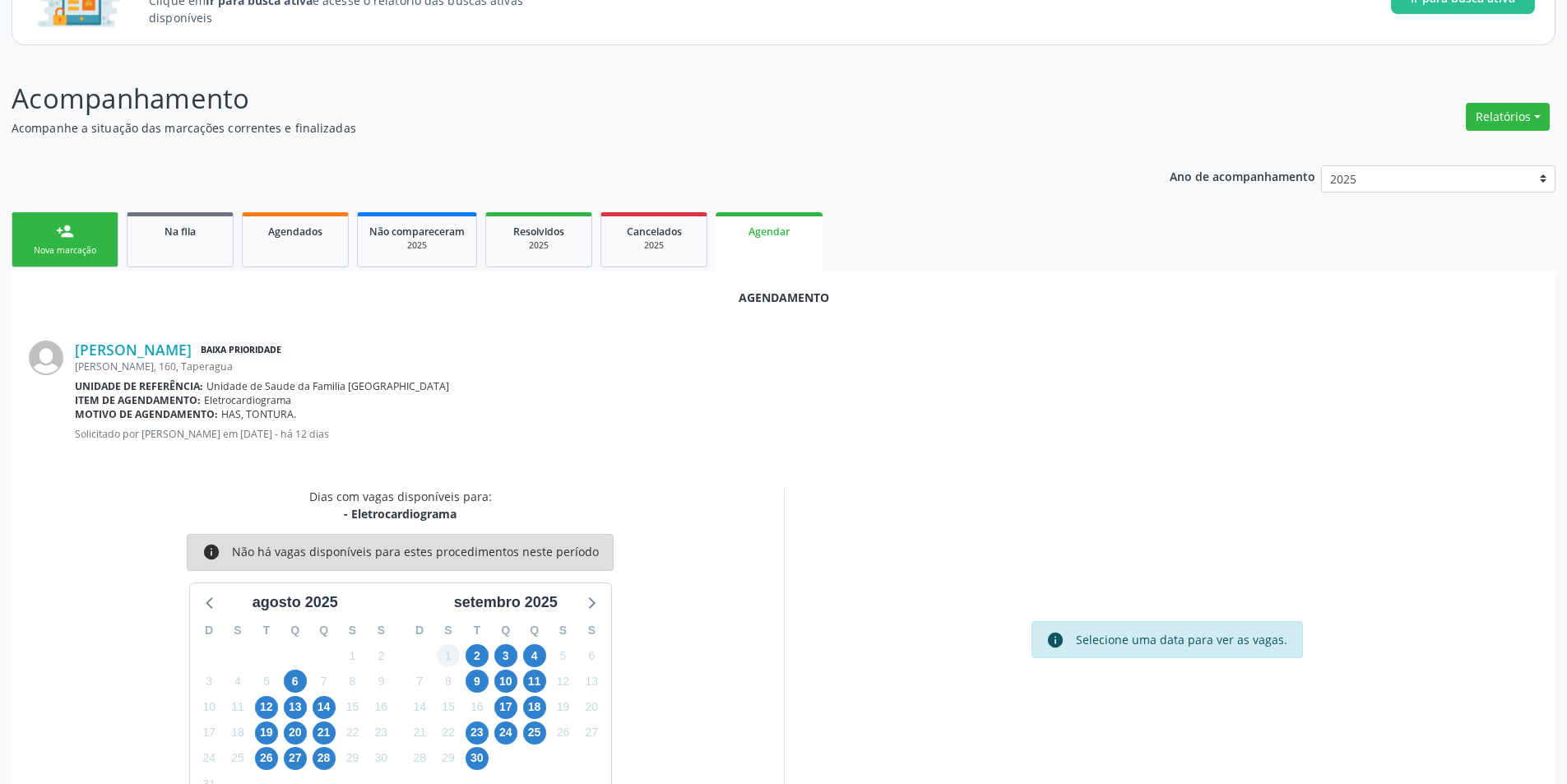
scroll to position [190, 0]
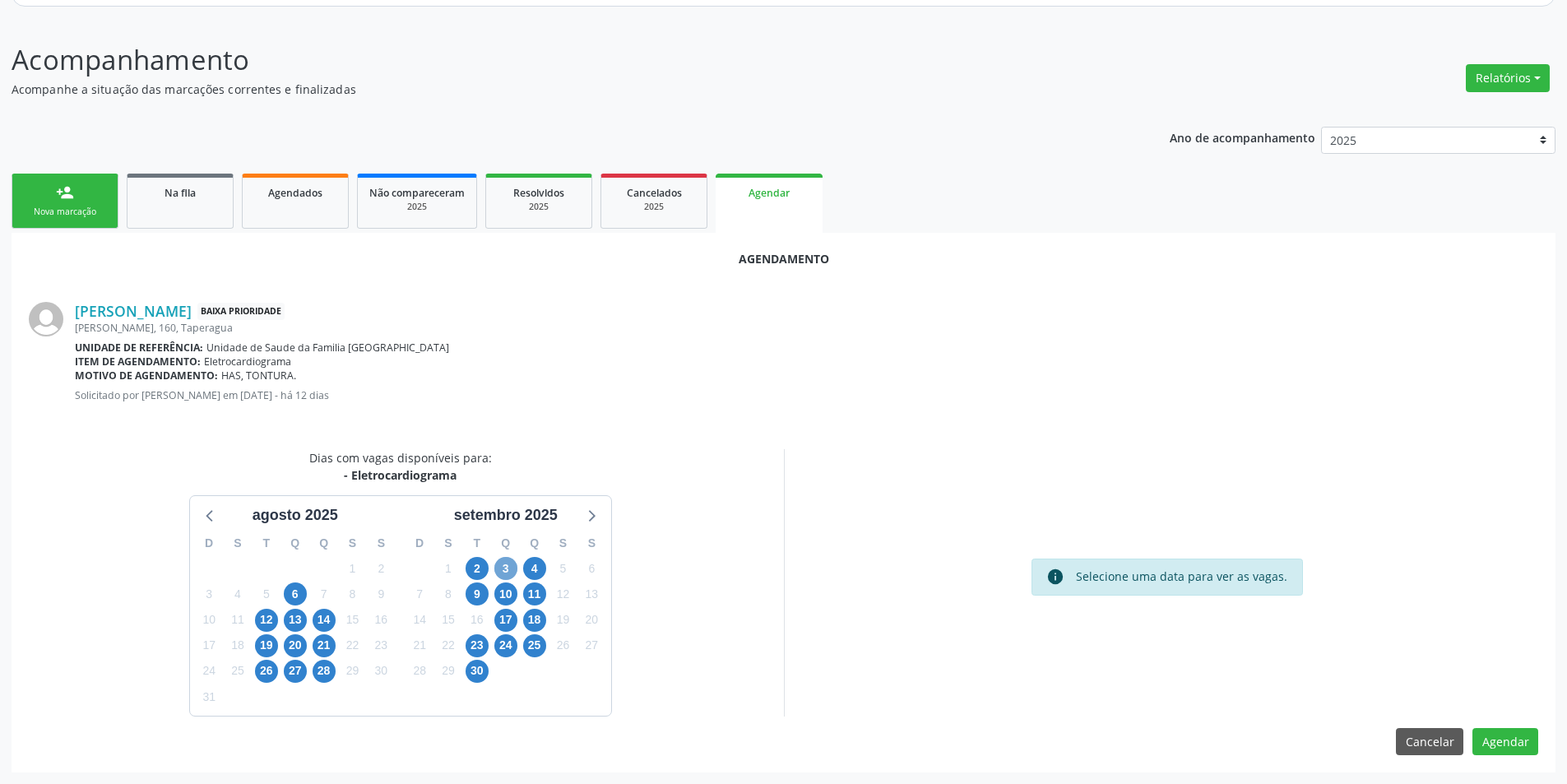
click at [506, 575] on span "3" at bounding box center [506, 568] width 23 height 23
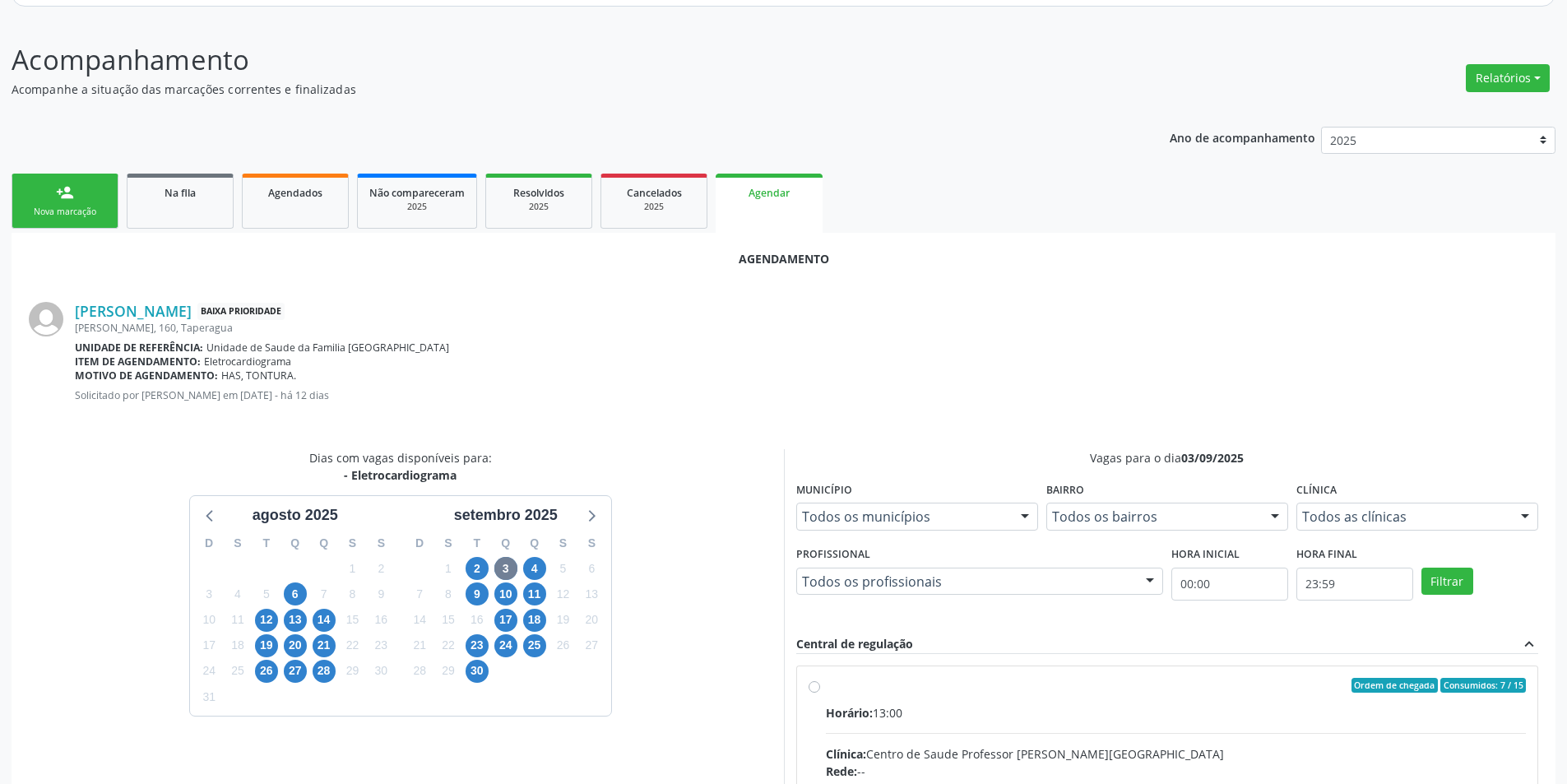
click at [809, 688] on input "Ordem de chegada Consumidos: 7 / 15 Horário: 13:00 Clínica: Centro de Saude Pro…" at bounding box center [814, 685] width 12 height 14
radio input "true"
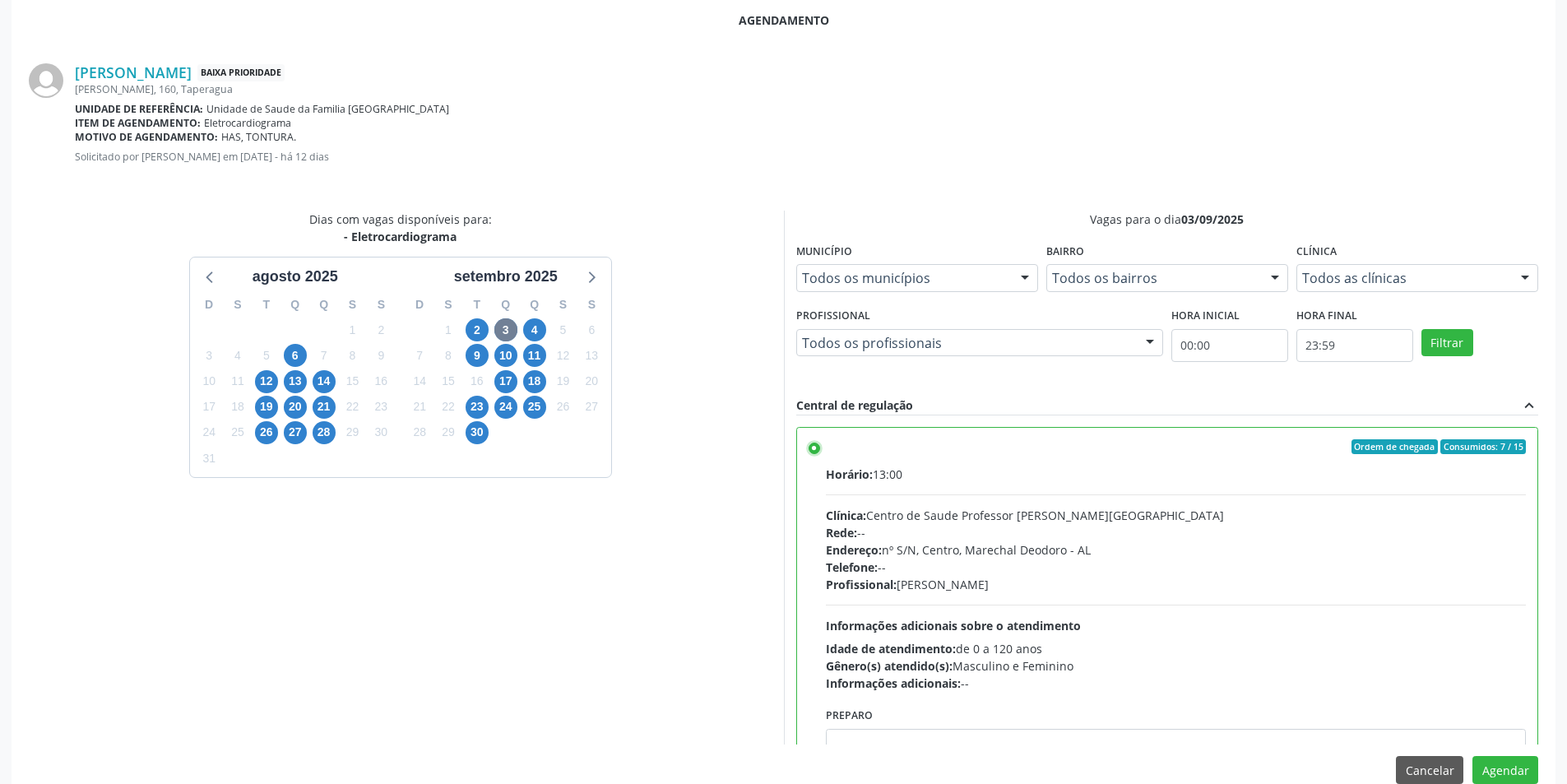
scroll to position [437, 0]
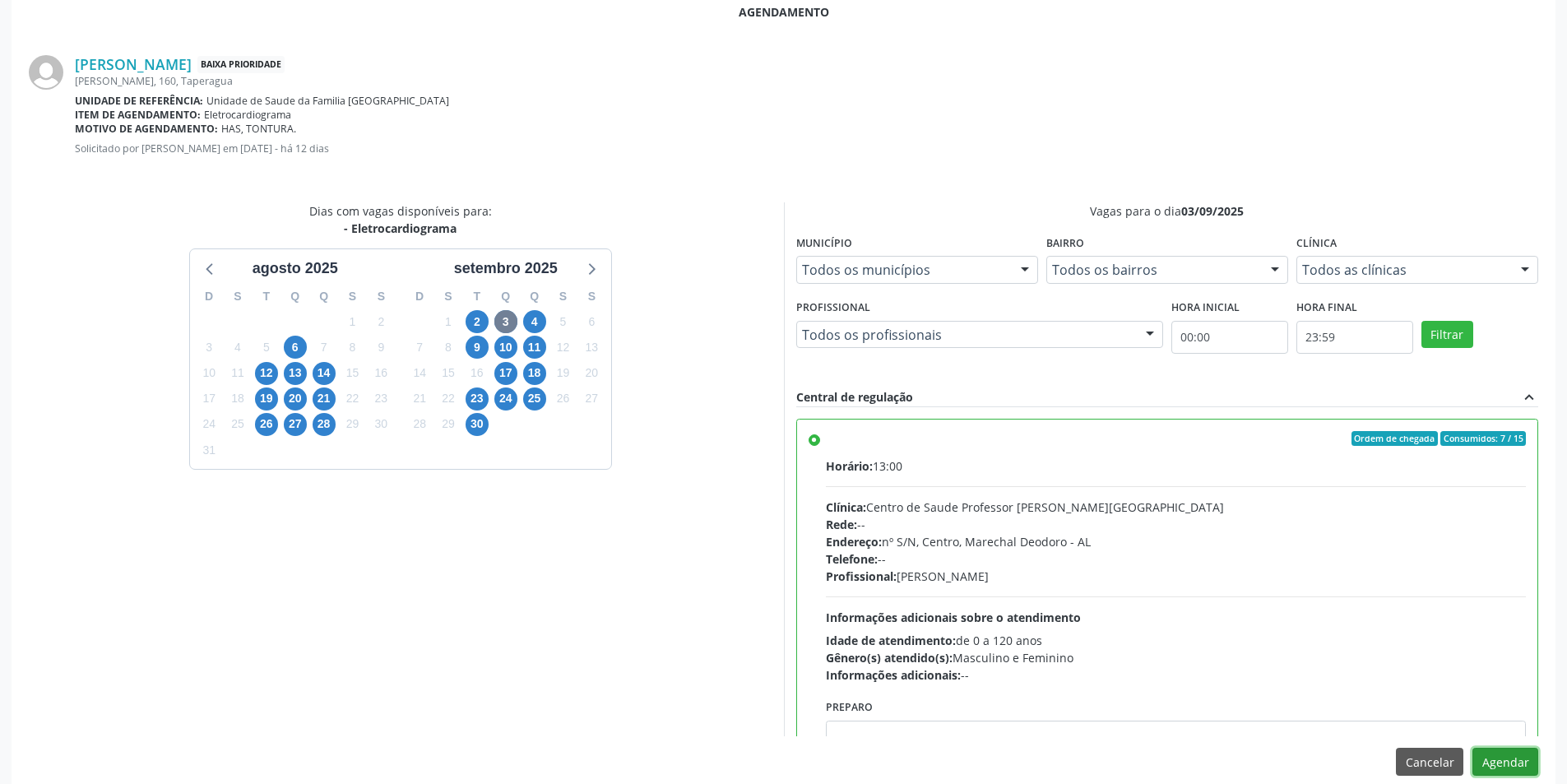
click at [1523, 759] on button "Agendar" at bounding box center [1505, 761] width 66 height 28
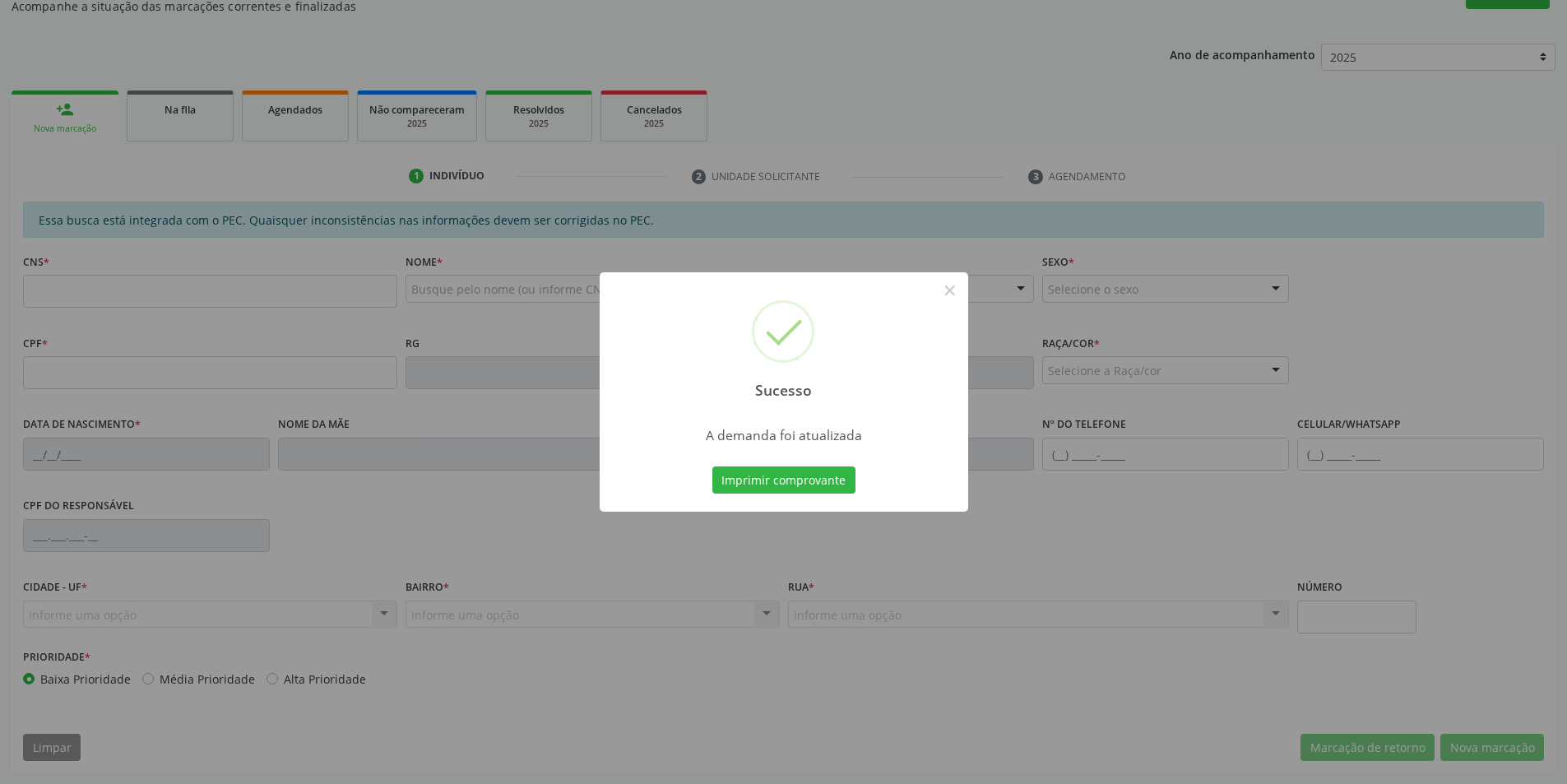
scroll to position [274, 0]
click at [941, 289] on button "×" at bounding box center [950, 290] width 28 height 28
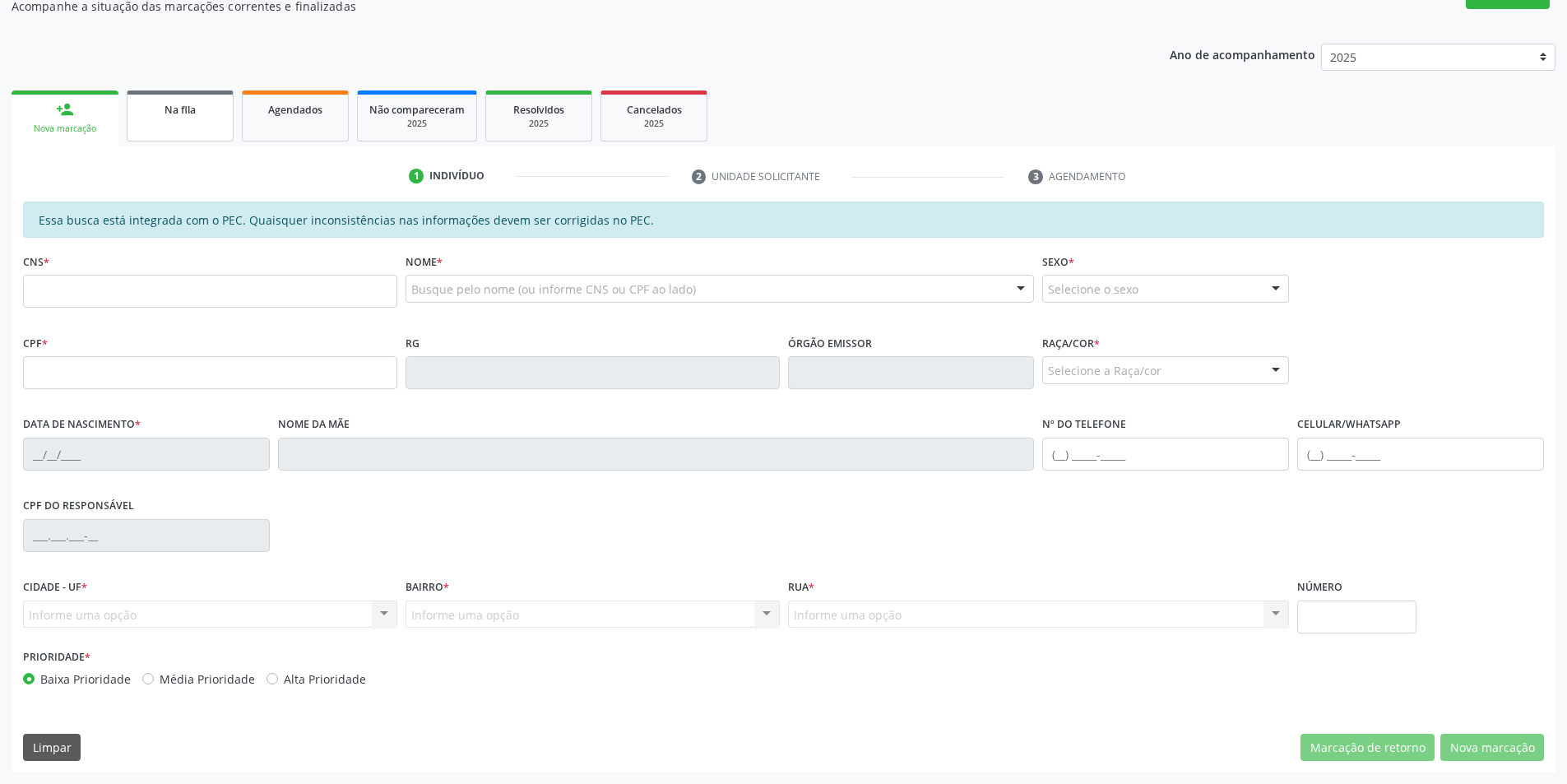
click at [164, 132] on link "Na fila" at bounding box center [180, 116] width 107 height 51
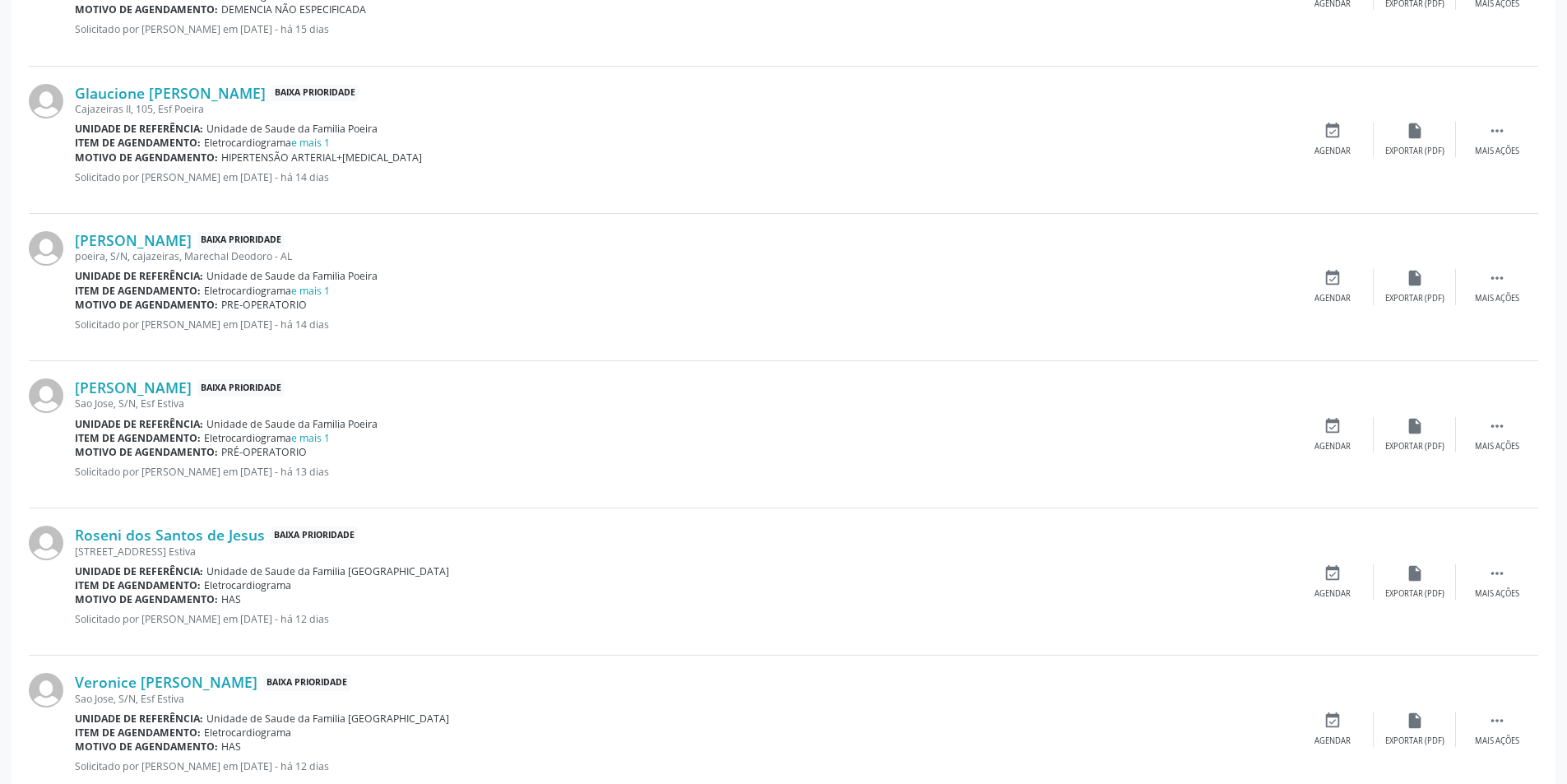
scroll to position [1151, 0]
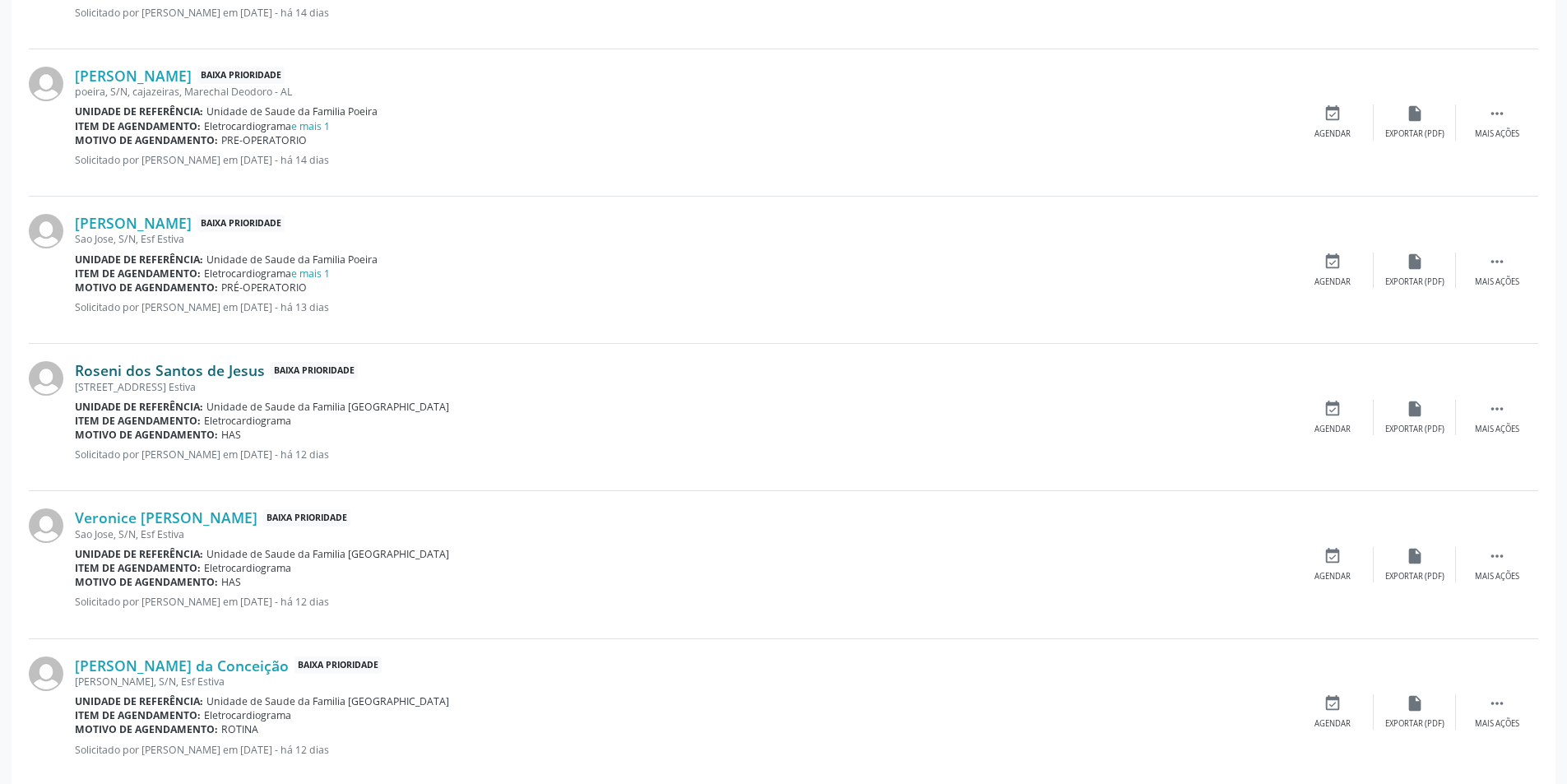
click at [146, 374] on link "Roseni dos Santos de Jesus" at bounding box center [170, 370] width 190 height 18
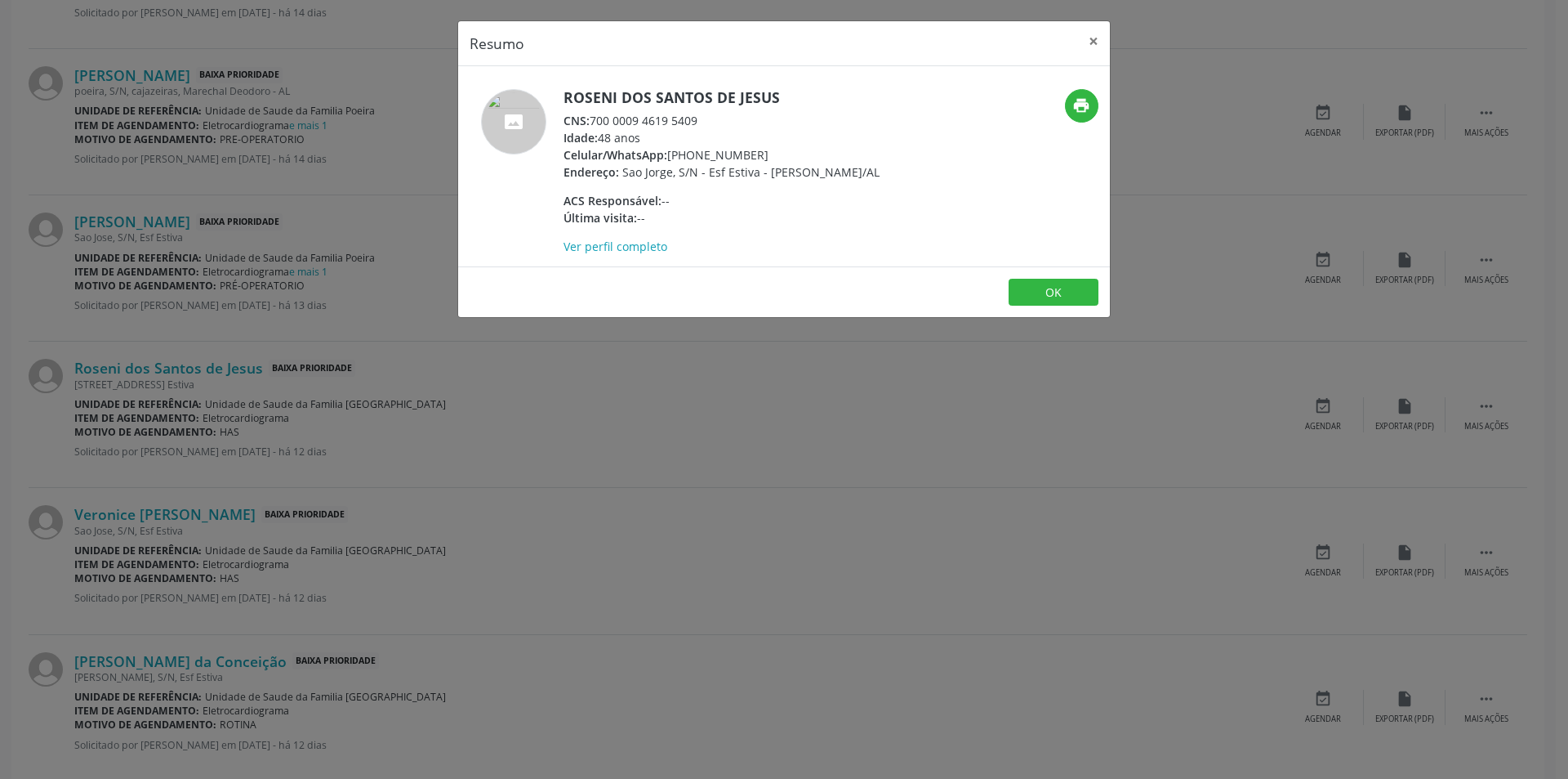
click at [592, 120] on div "CNS: 700 0009 4619 5409" at bounding box center [722, 120] width 316 height 17
drag, startPoint x: 592, startPoint y: 120, endPoint x: 678, endPoint y: 121, distance: 86.0
click at [678, 121] on div "CNS: 700 0009 4619 5409" at bounding box center [722, 120] width 316 height 17
click at [508, 362] on div "Resumo × Roseni dos Santos de Jesus CNS: 700 0009 4619 5409 Idade: 48 anos Celu…" at bounding box center [784, 389] width 1568 height 779
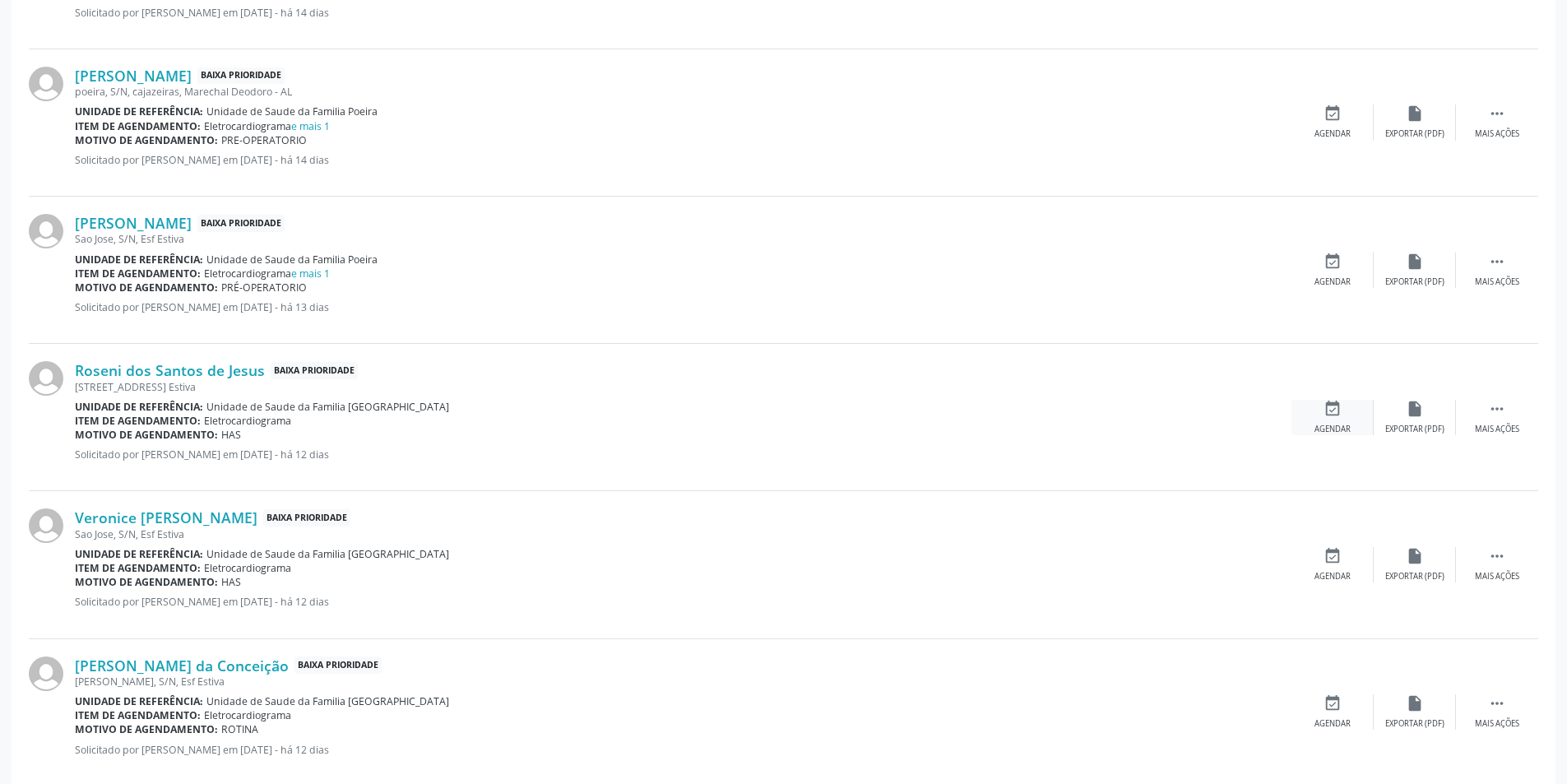
click at [1338, 421] on div "event_available Agendar" at bounding box center [1333, 417] width 83 height 35
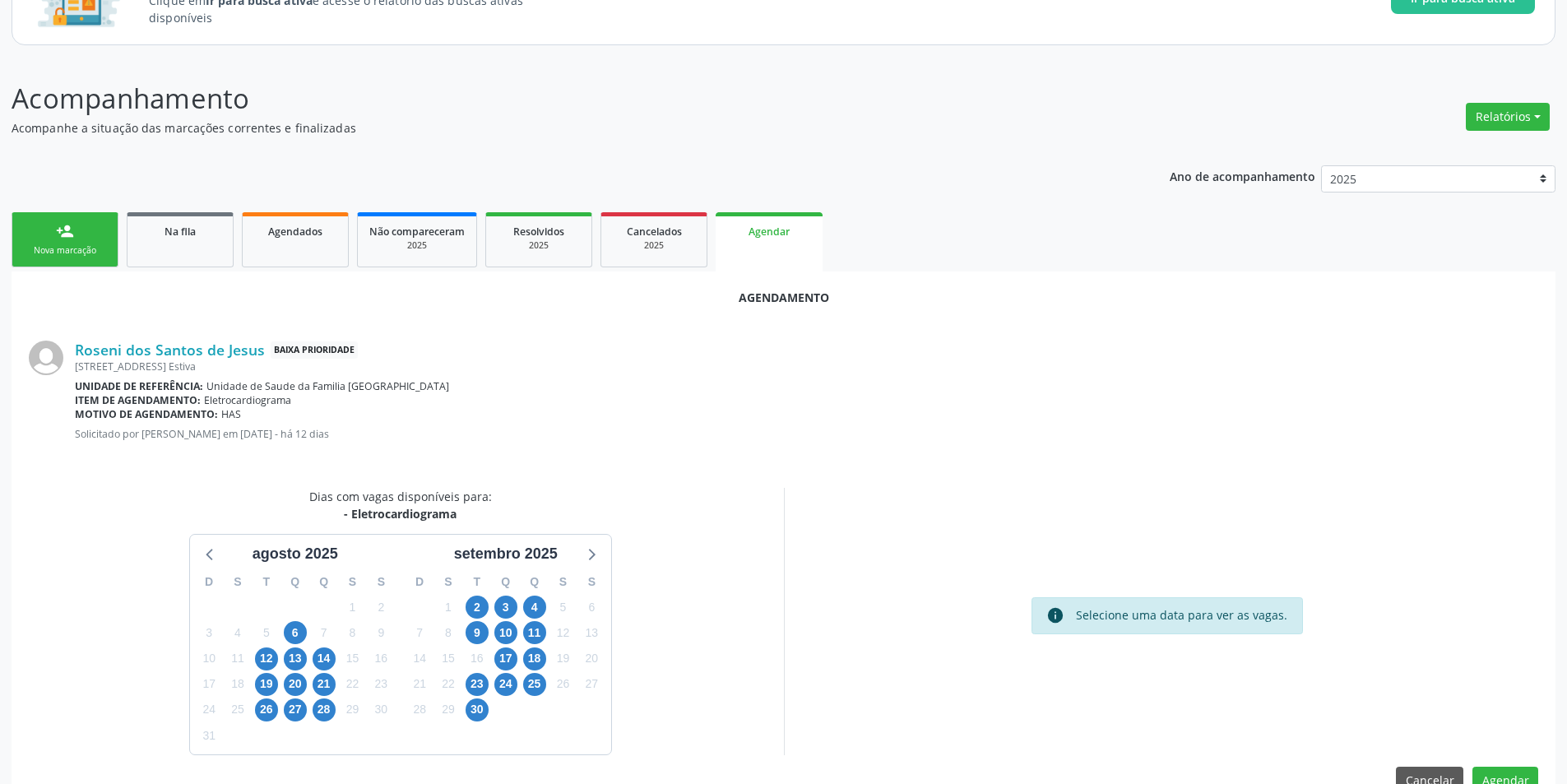
scroll to position [190, 0]
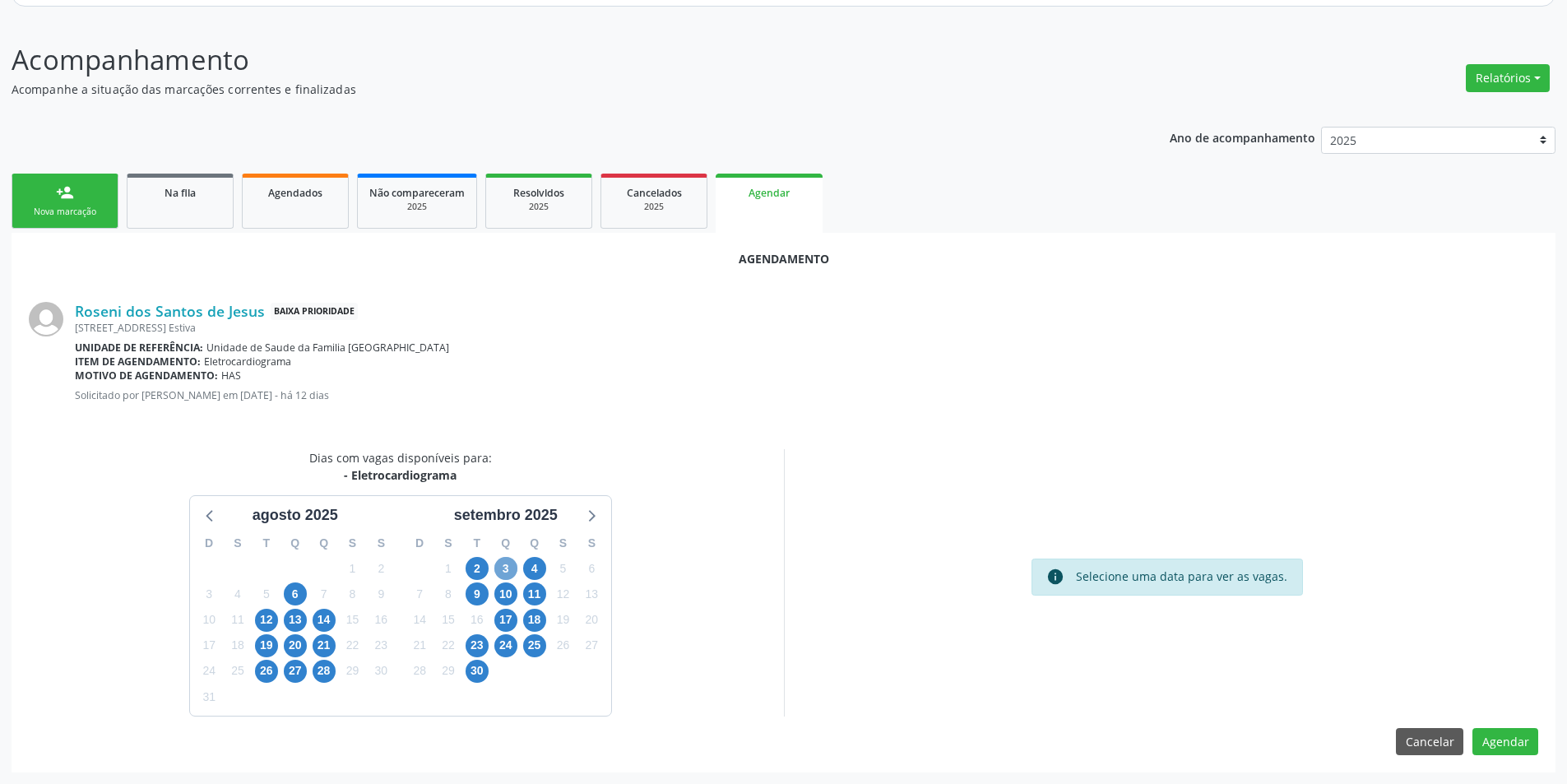
click at [506, 568] on span "3" at bounding box center [506, 568] width 23 height 23
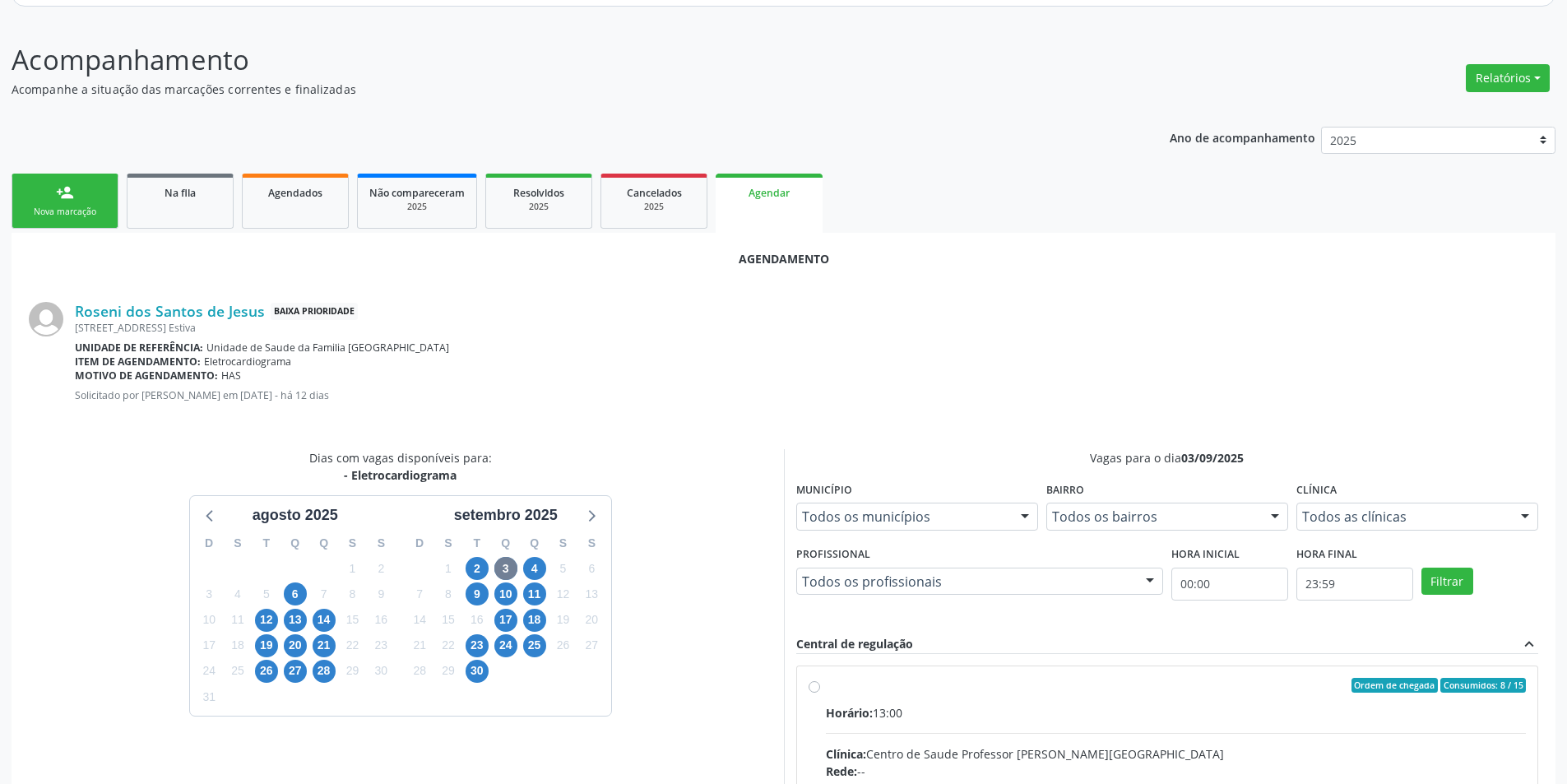
radio input "true"
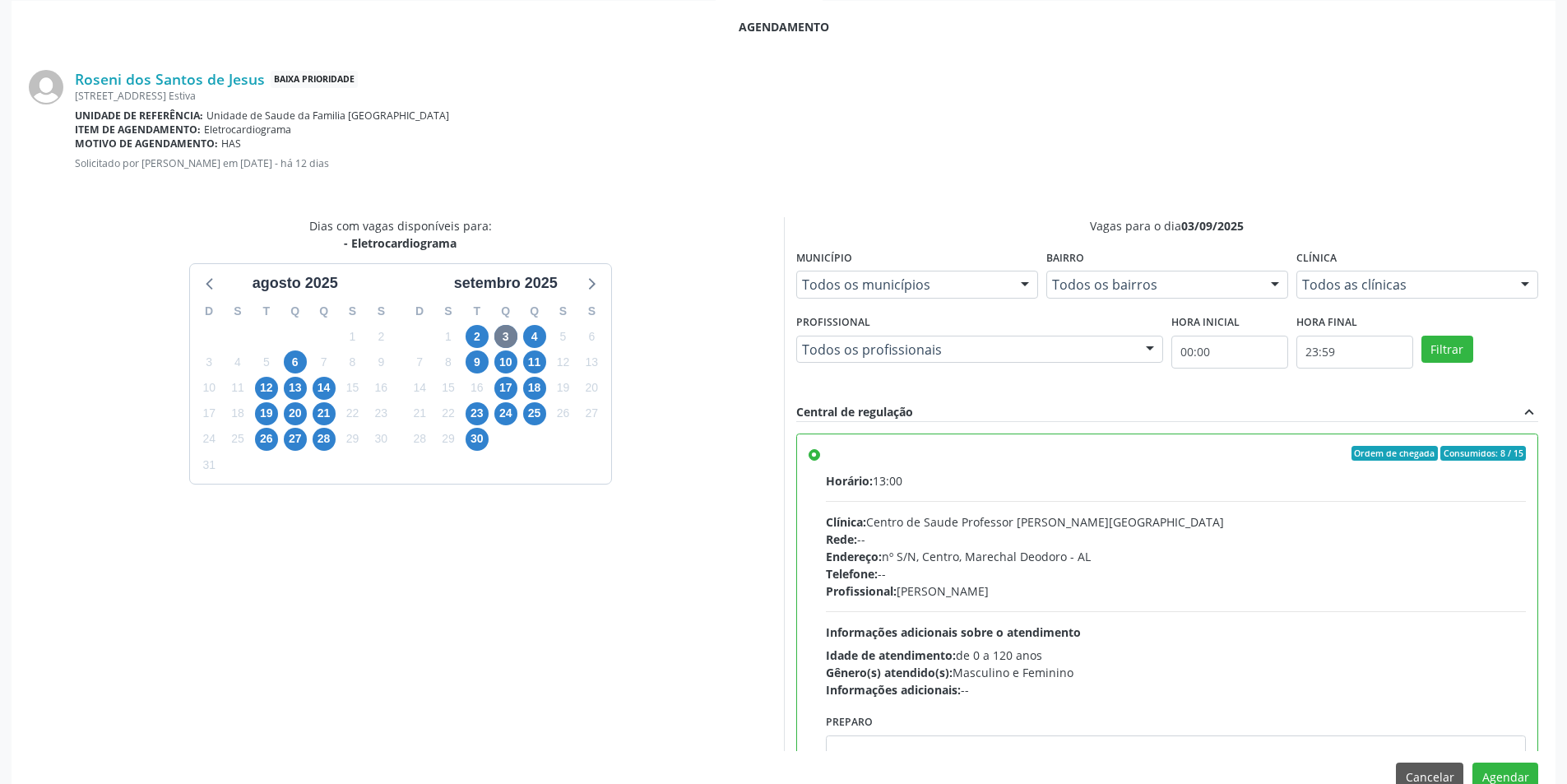
scroll to position [458, 0]
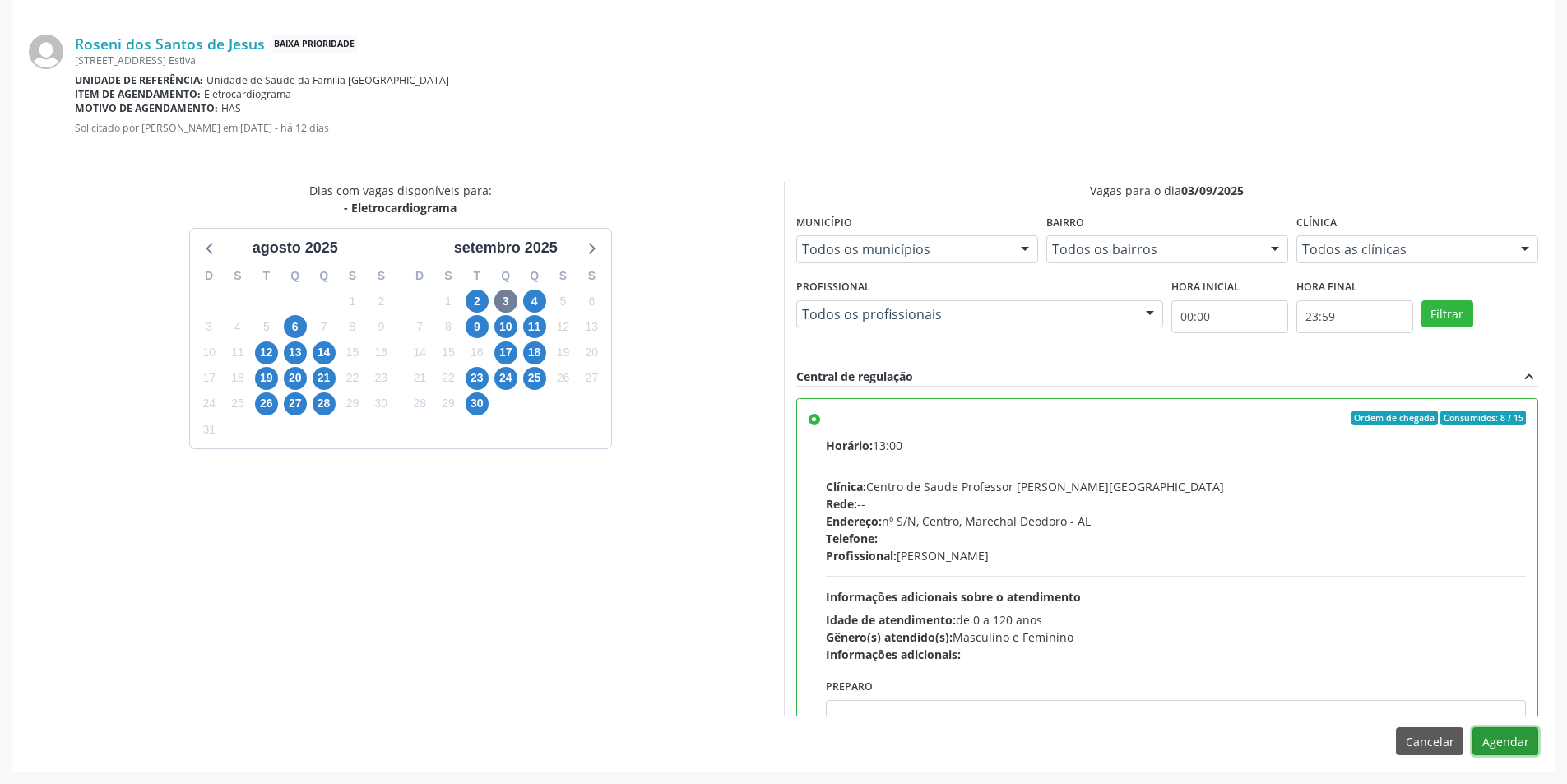
click at [1505, 746] on button "Agendar" at bounding box center [1505, 740] width 66 height 28
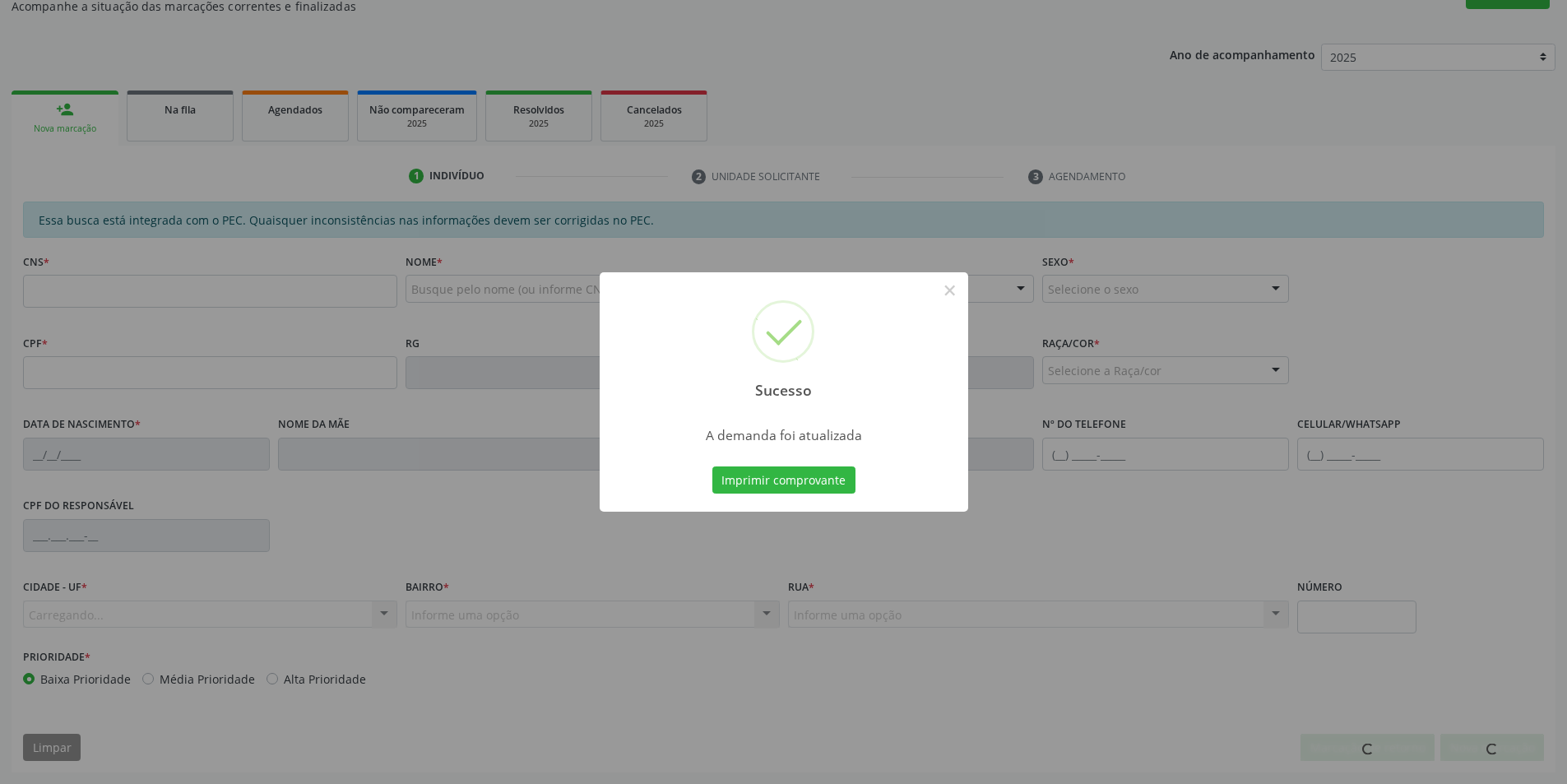
scroll to position [274, 0]
click at [948, 285] on button "×" at bounding box center [950, 290] width 28 height 28
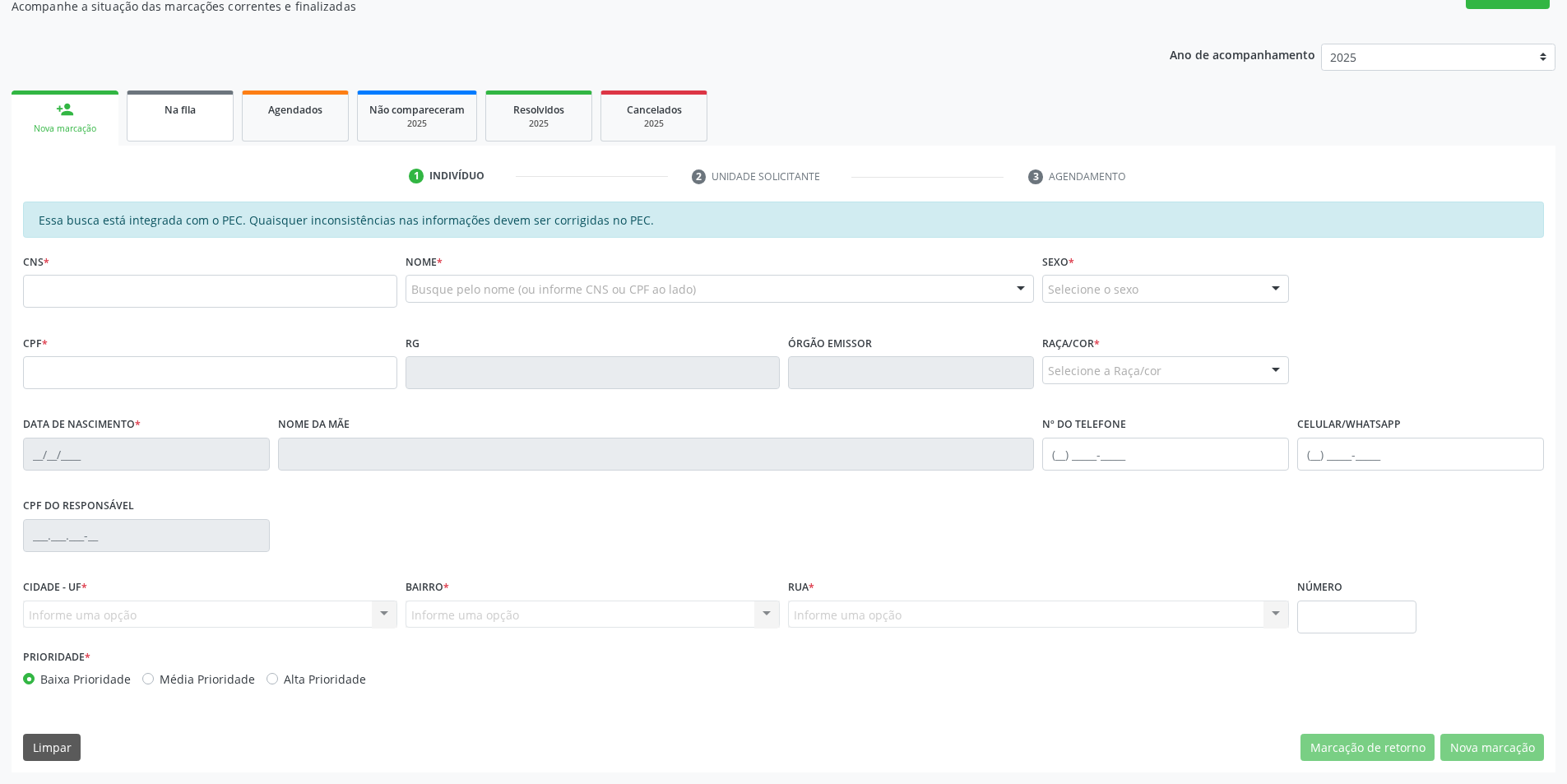
click at [164, 101] on div "Na fila" at bounding box center [181, 109] width 83 height 17
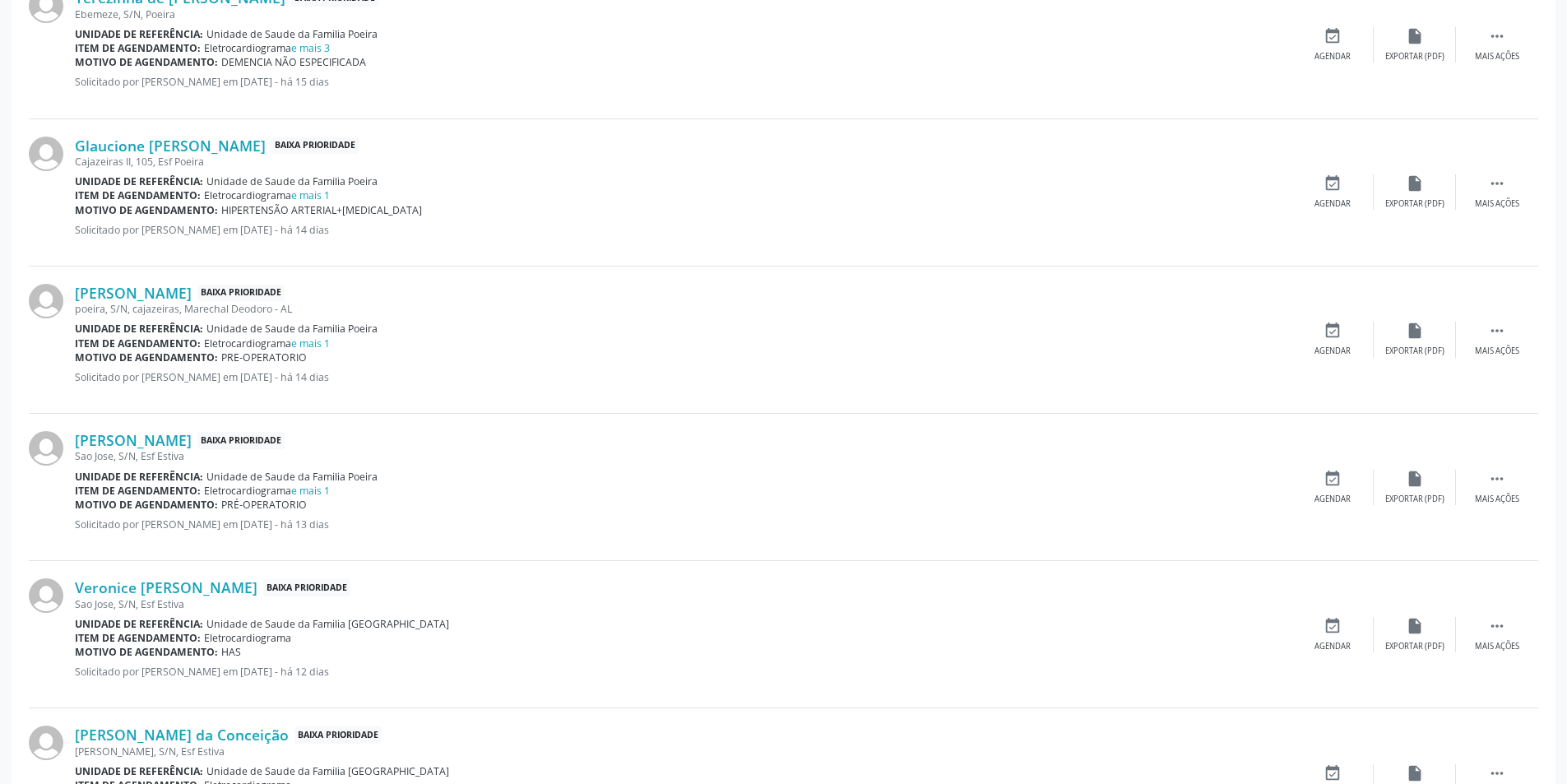
scroll to position [987, 0]
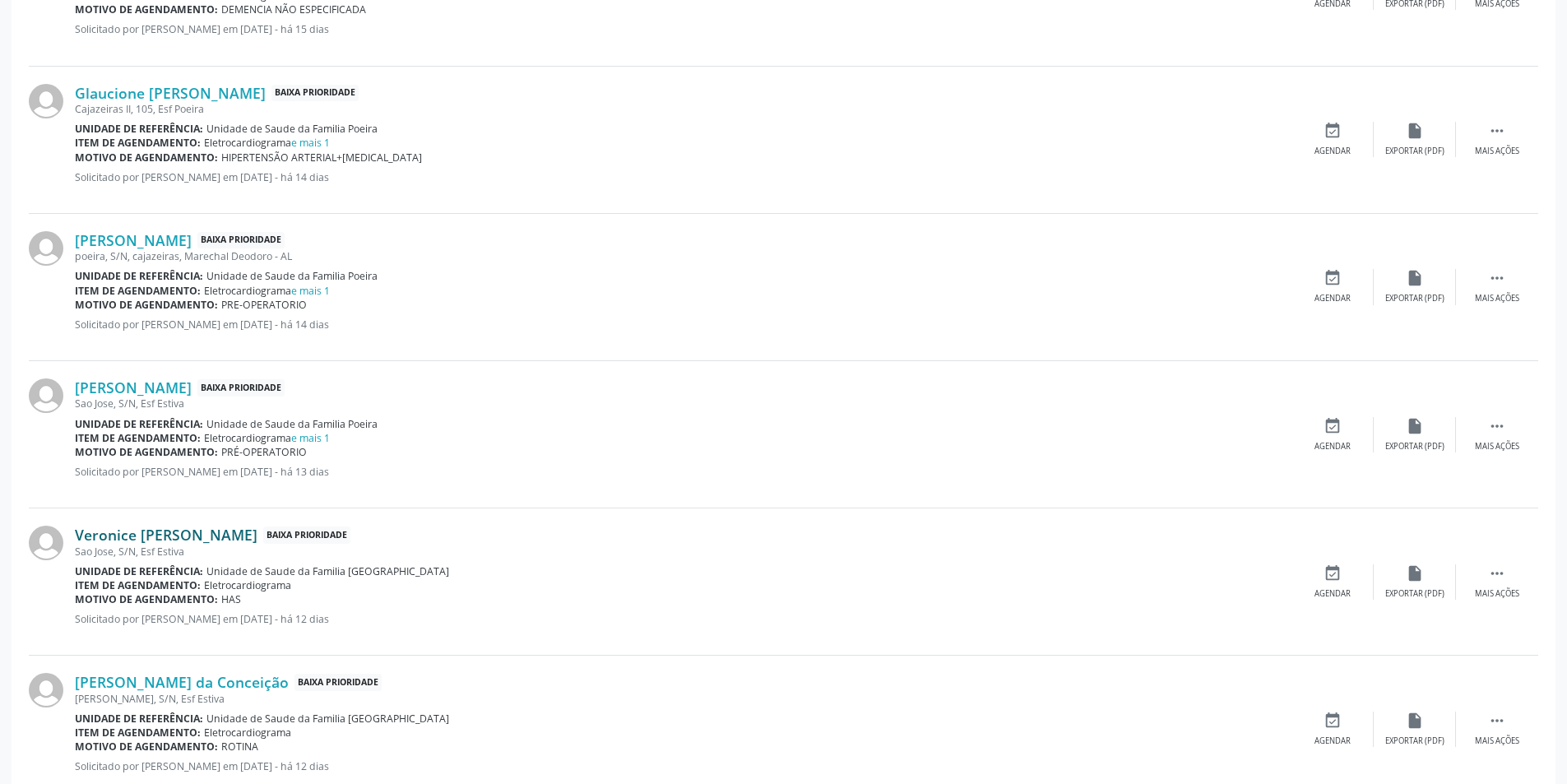
click at [156, 524] on div "Veronice [PERSON_NAME] Baixa Prioridade Sao Jose, S/N, Esf Estiva Unidade de re…" at bounding box center [784, 582] width 1509 height 147
click at [167, 535] on link "Veronice [PERSON_NAME]" at bounding box center [165, 534] width 182 height 18
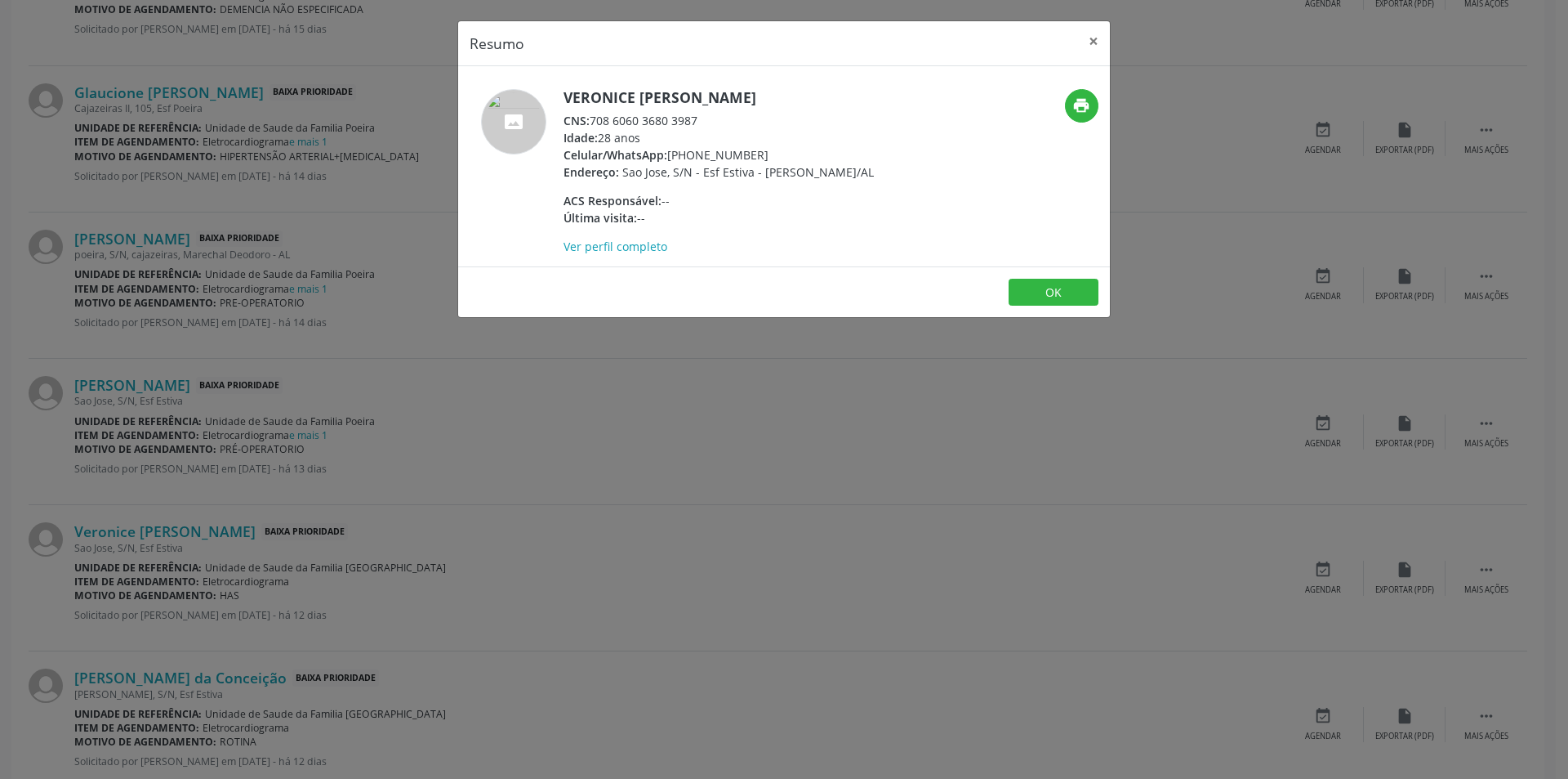
click at [594, 121] on div "CNS: 708 6060 3680 3987" at bounding box center [719, 120] width 310 height 17
drag, startPoint x: 594, startPoint y: 121, endPoint x: 705, endPoint y: 119, distance: 111.0
click at [705, 119] on div "CNS: 708 6060 3680 3987" at bounding box center [719, 120] width 310 height 17
click at [505, 393] on div "Resumo × Veronice [PERSON_NAME] CNS: 708 6060 3680 3987 Idade: 28 anos Celular/…" at bounding box center [784, 389] width 1568 height 779
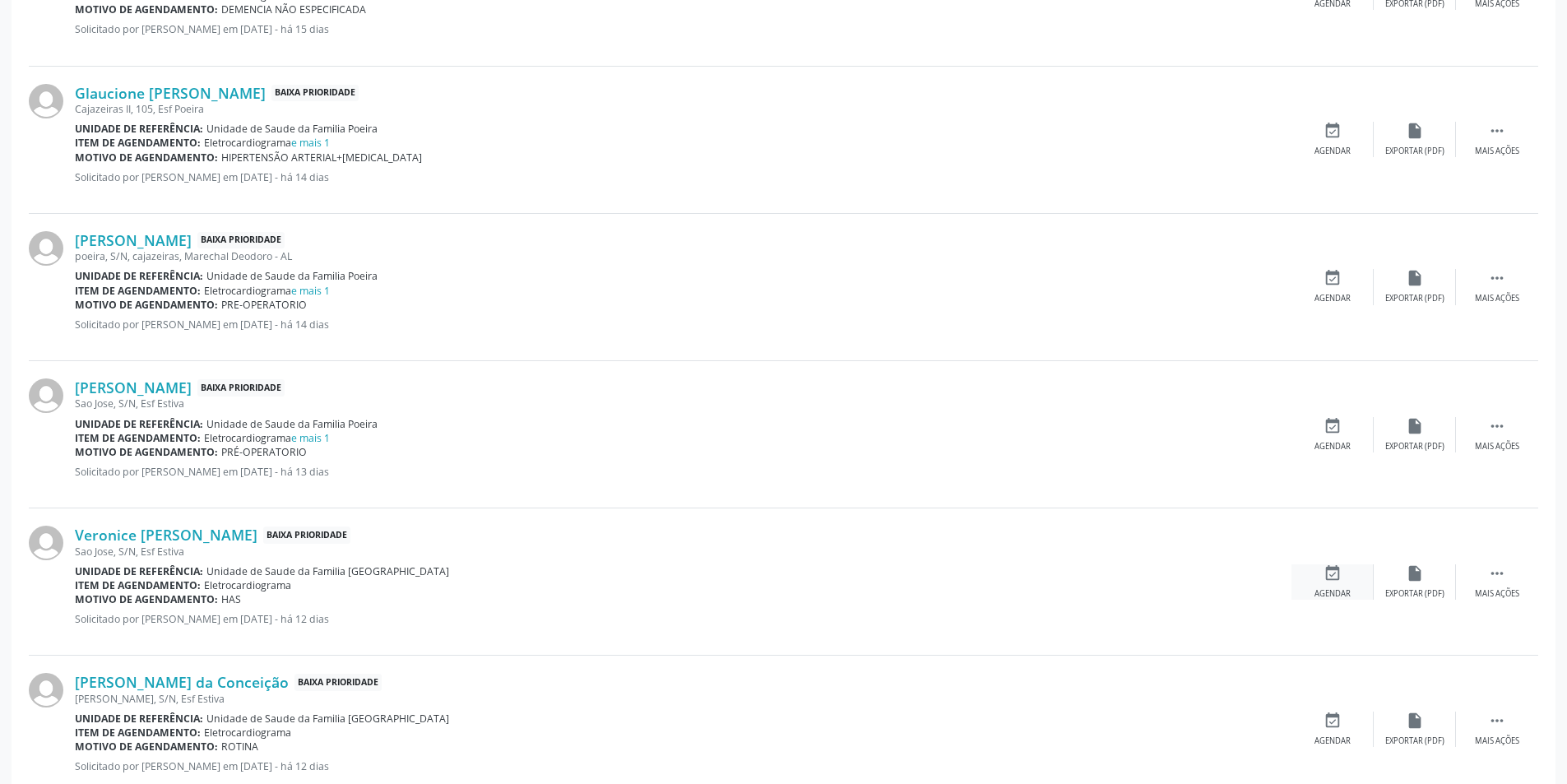
click at [1341, 570] on icon "event_available" at bounding box center [1332, 573] width 18 height 18
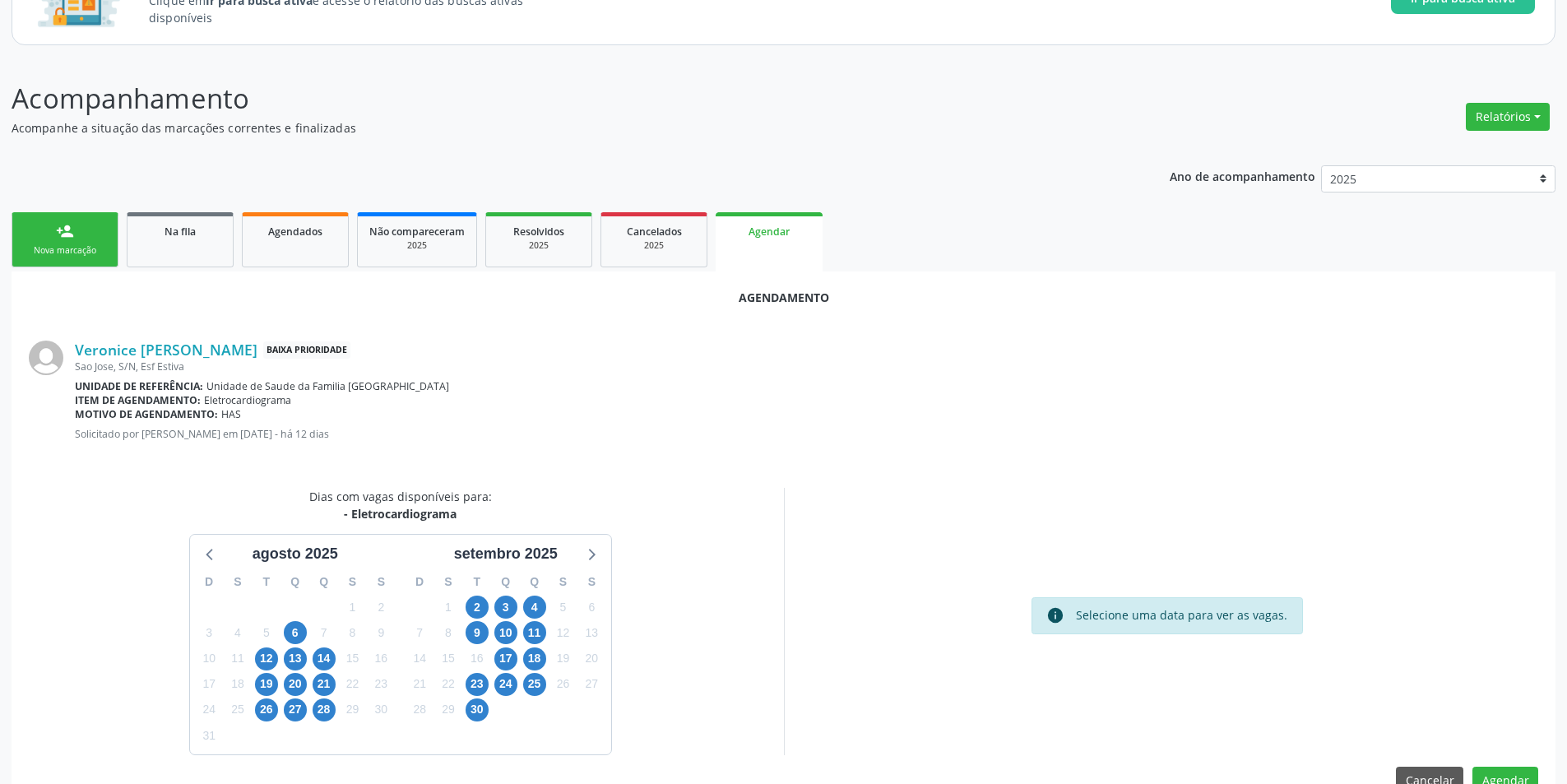
scroll to position [190, 0]
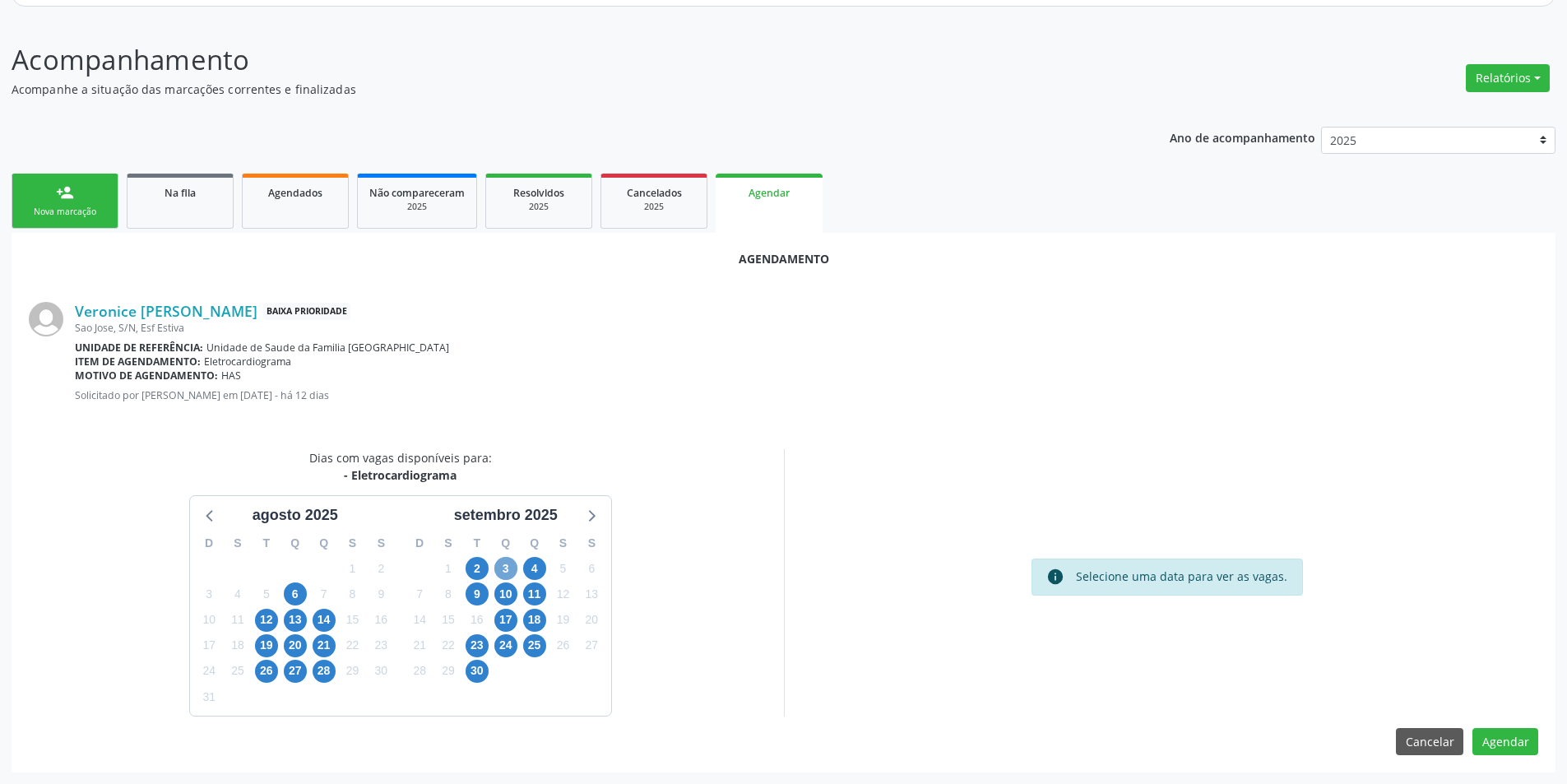
click at [503, 567] on span "3" at bounding box center [506, 568] width 23 height 23
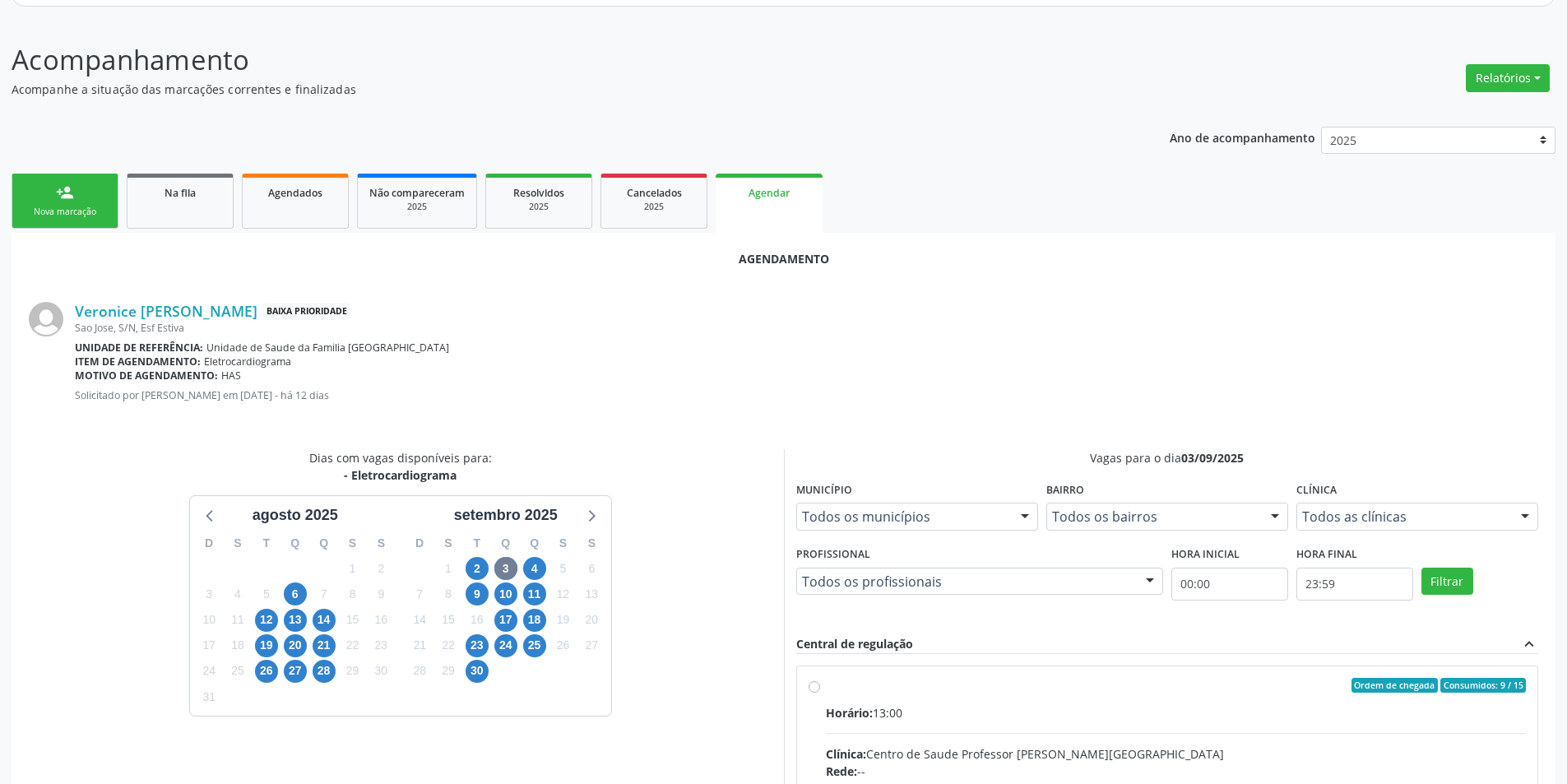
click at [814, 691] on input "Ordem de chegada Consumidos: 9 / 15 Horário: 13:00 Clínica: Centro de Saude Pro…" at bounding box center [814, 685] width 12 height 14
radio input "true"
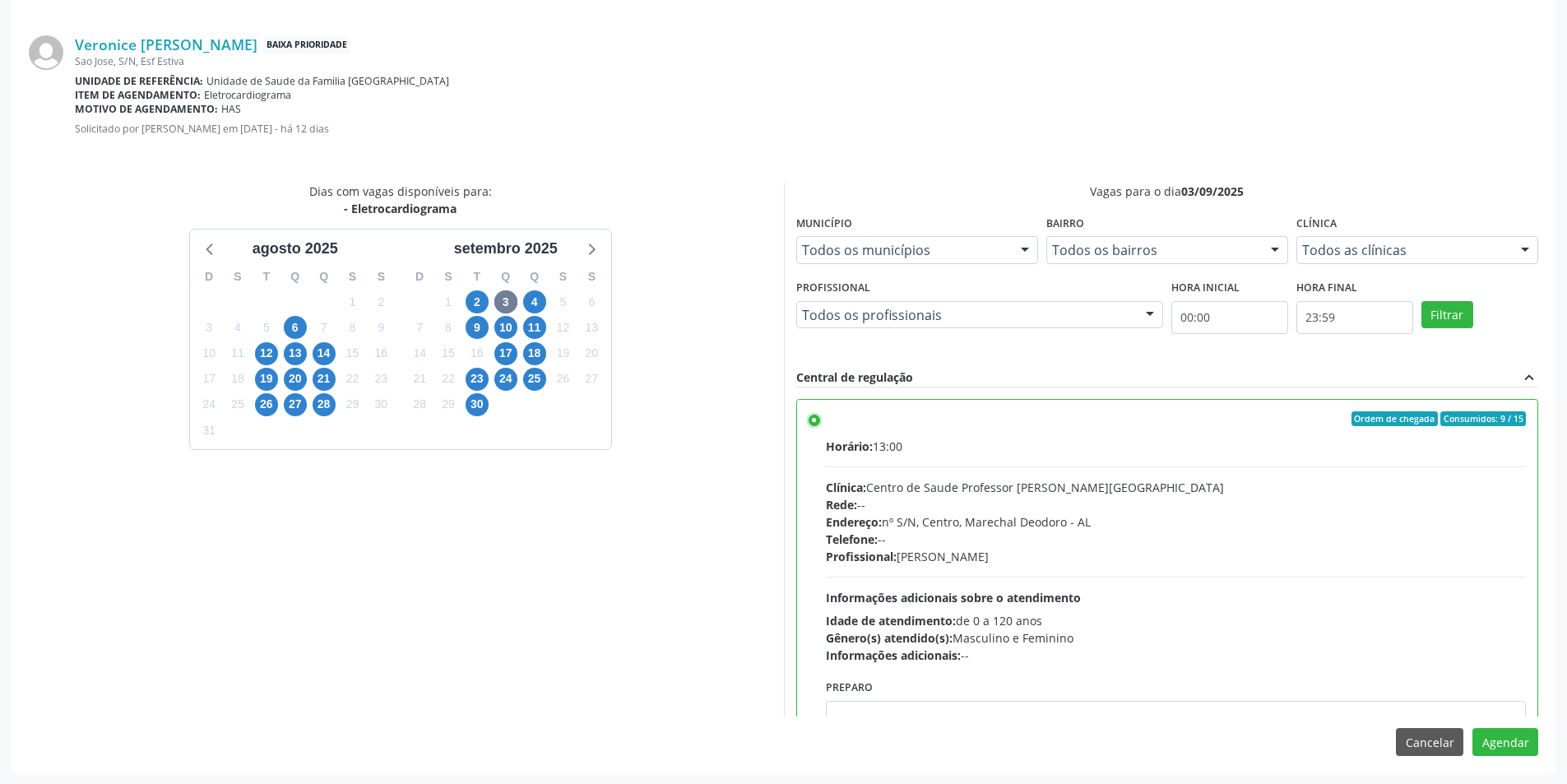
scroll to position [458, 0]
click at [1520, 742] on button "Agendar" at bounding box center [1505, 740] width 66 height 28
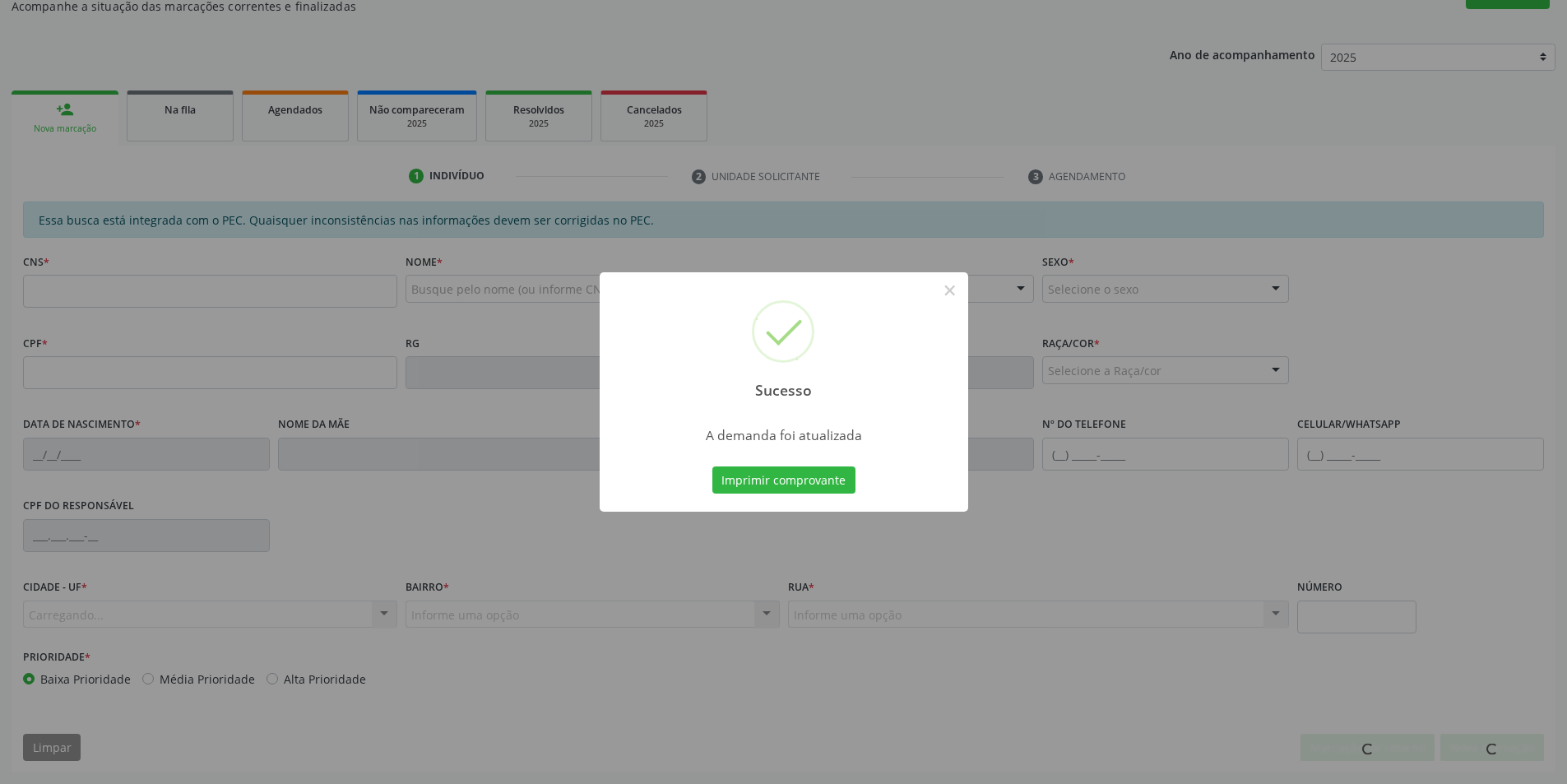
scroll to position [274, 0]
click at [943, 293] on button "×" at bounding box center [950, 290] width 28 height 28
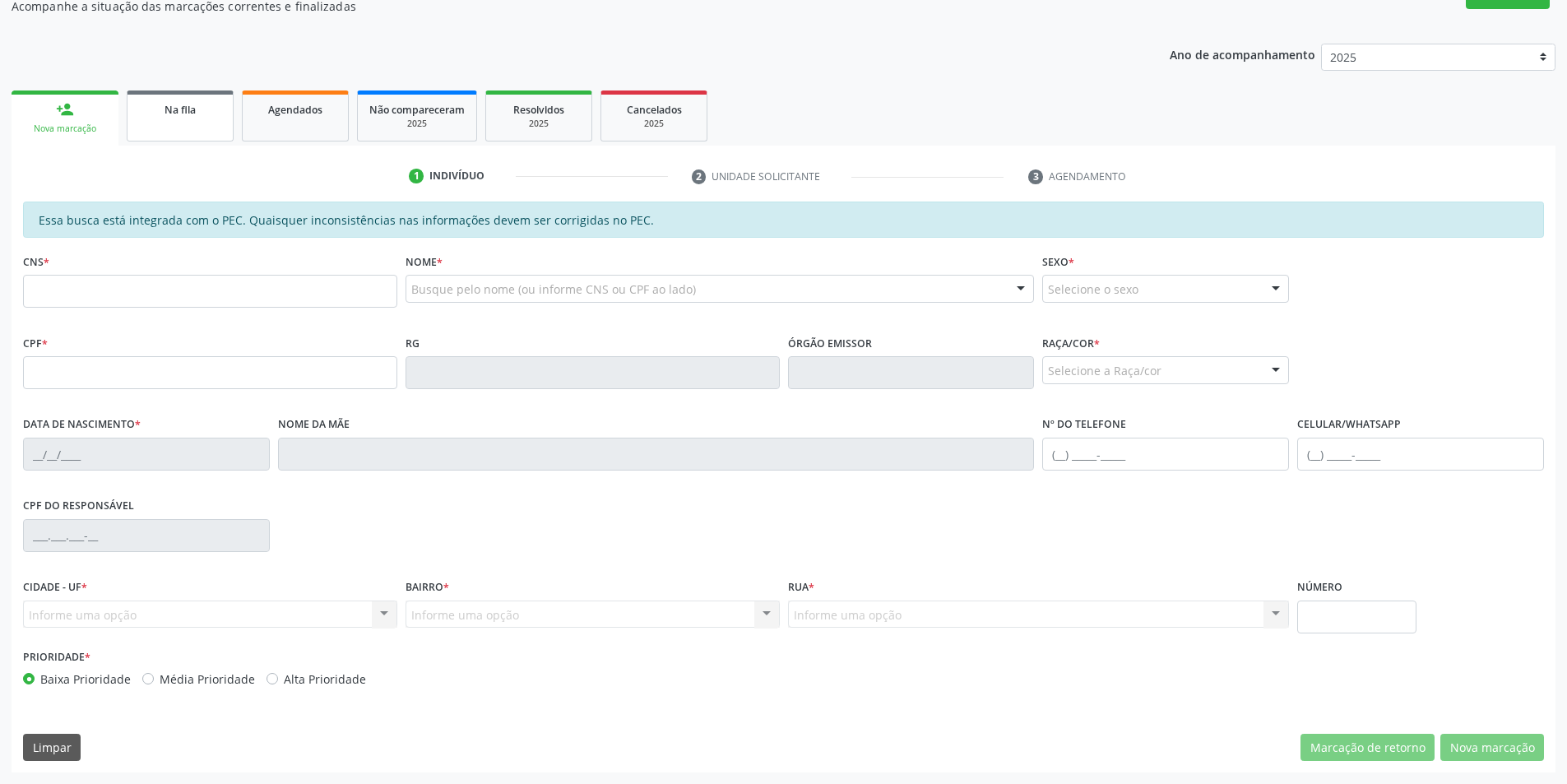
click at [208, 122] on link "Na fila" at bounding box center [180, 116] width 107 height 51
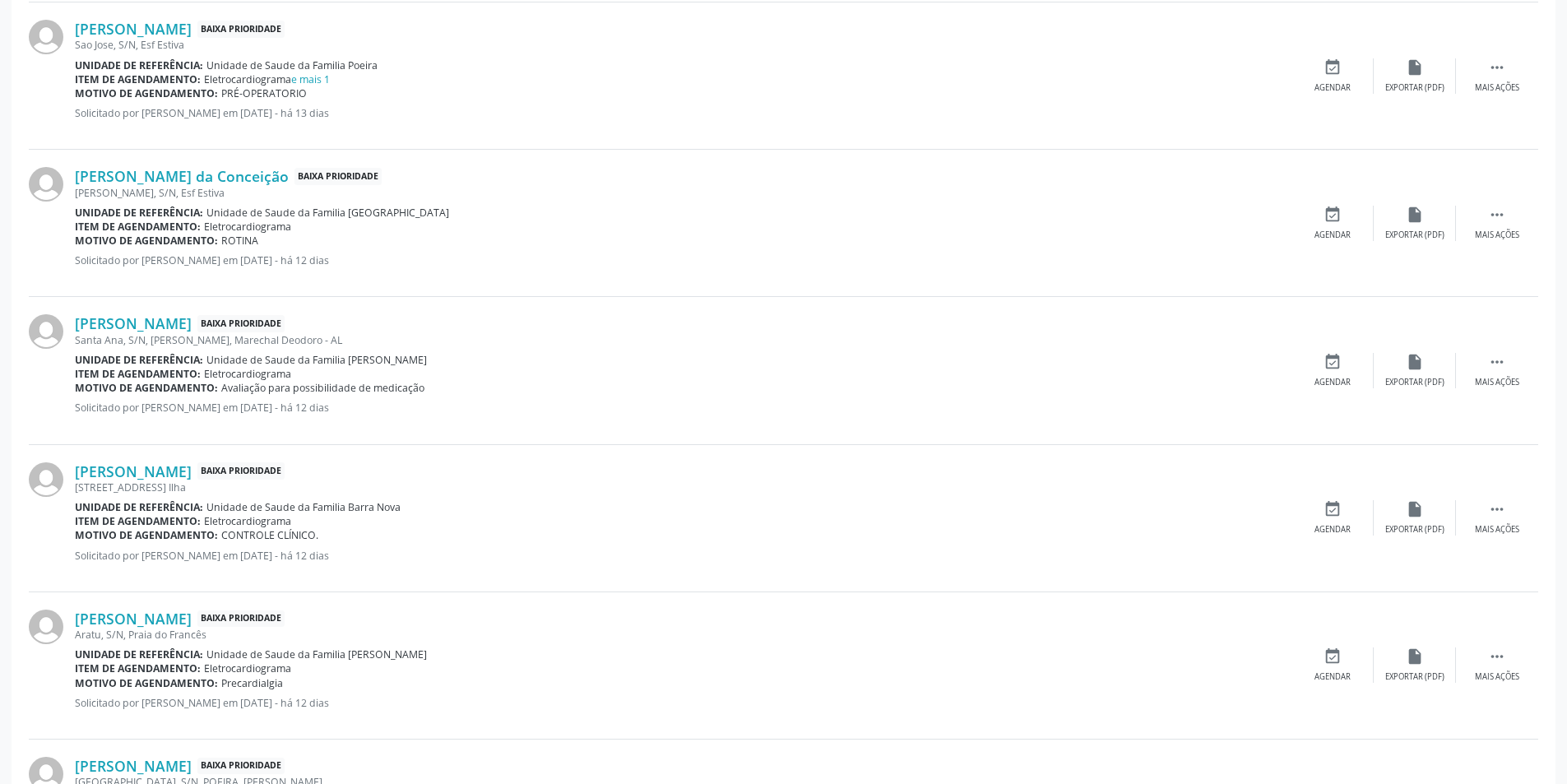
scroll to position [1316, 0]
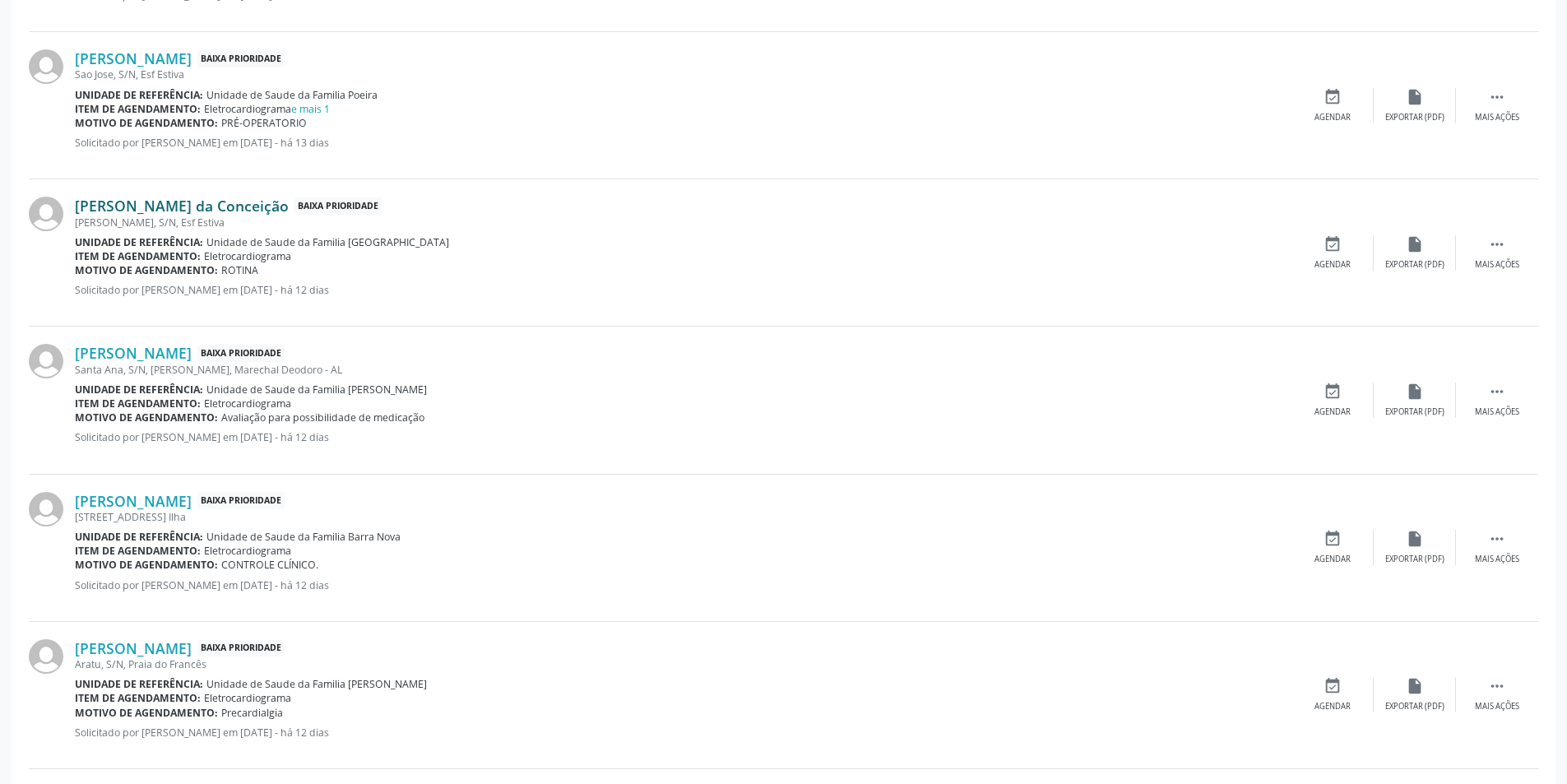
click at [140, 205] on link "[PERSON_NAME] da Conceição" at bounding box center [181, 206] width 214 height 18
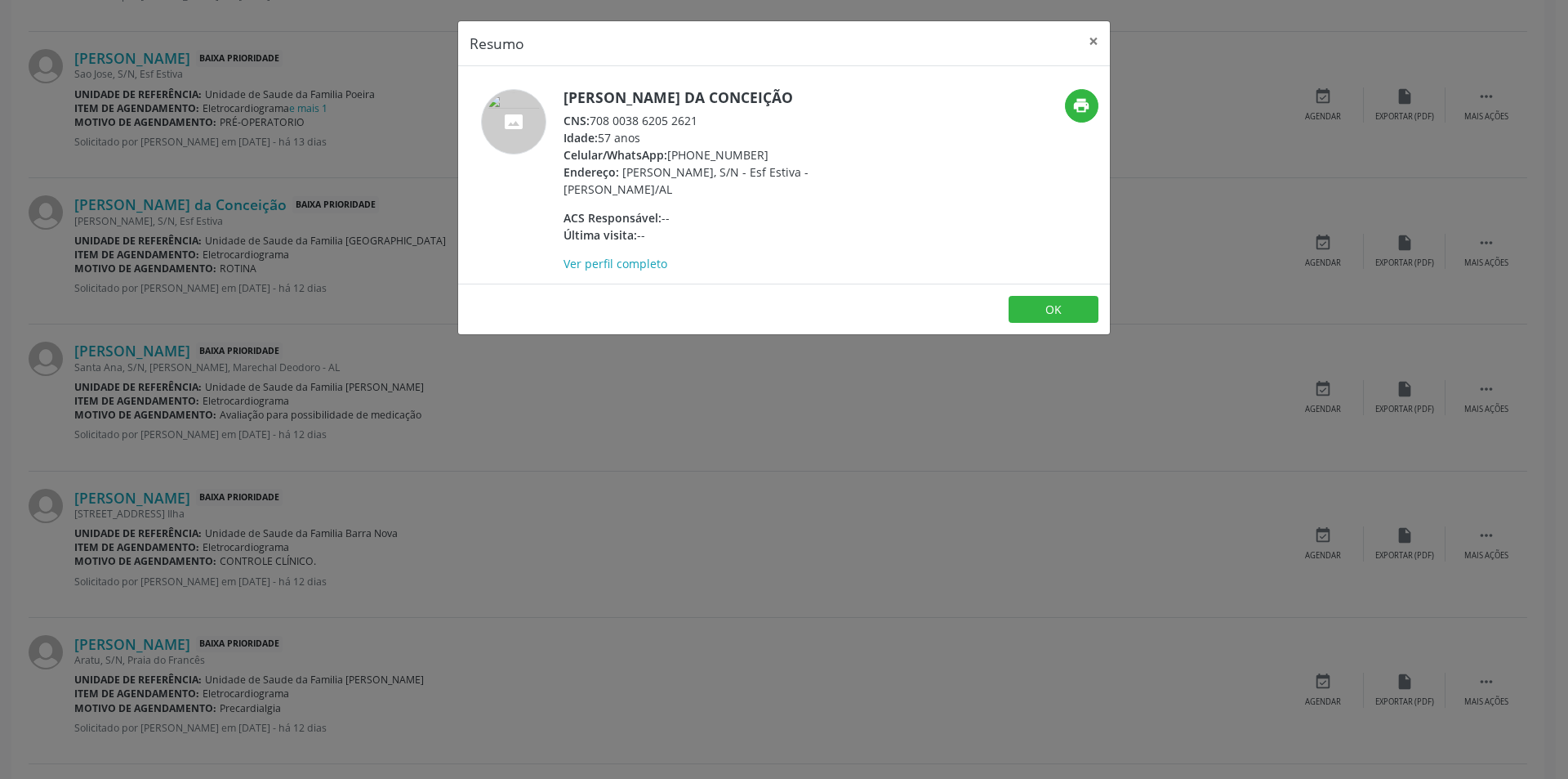
click at [592, 120] on div "CNS: 708 0038 6205 2621" at bounding box center [722, 120] width 318 height 17
drag, startPoint x: 592, startPoint y: 120, endPoint x: 692, endPoint y: 121, distance: 100.0
click at [692, 121] on div "CNS: 708 0038 6205 2621" at bounding box center [722, 120] width 318 height 17
click at [268, 325] on div "Resumo × [PERSON_NAME] da Conceição CNS: 708 0038 6205 2621 Idade: 57 anos Celu…" at bounding box center [784, 389] width 1568 height 779
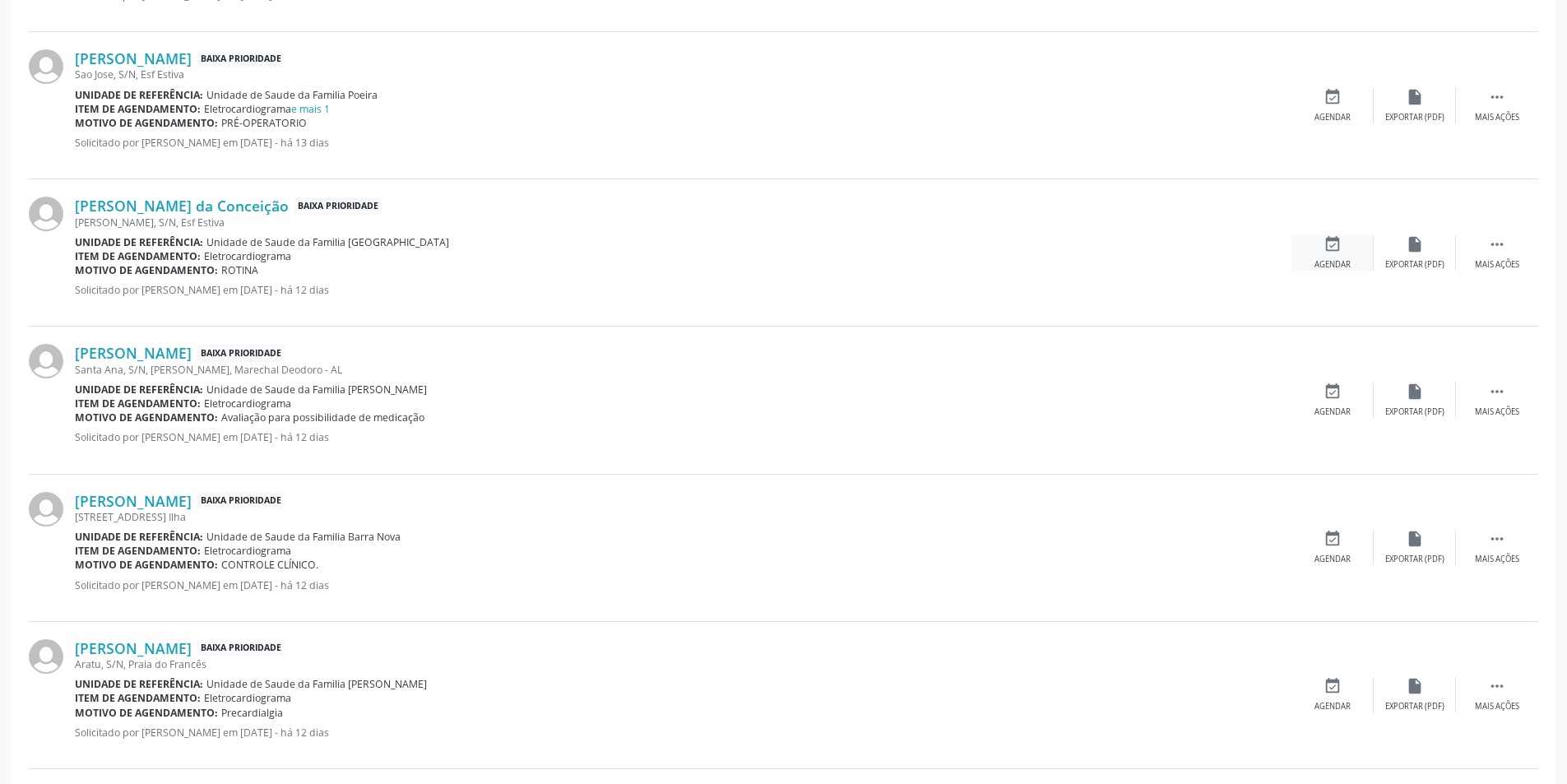
click at [1308, 251] on div "event_available Agendar" at bounding box center [1333, 252] width 83 height 35
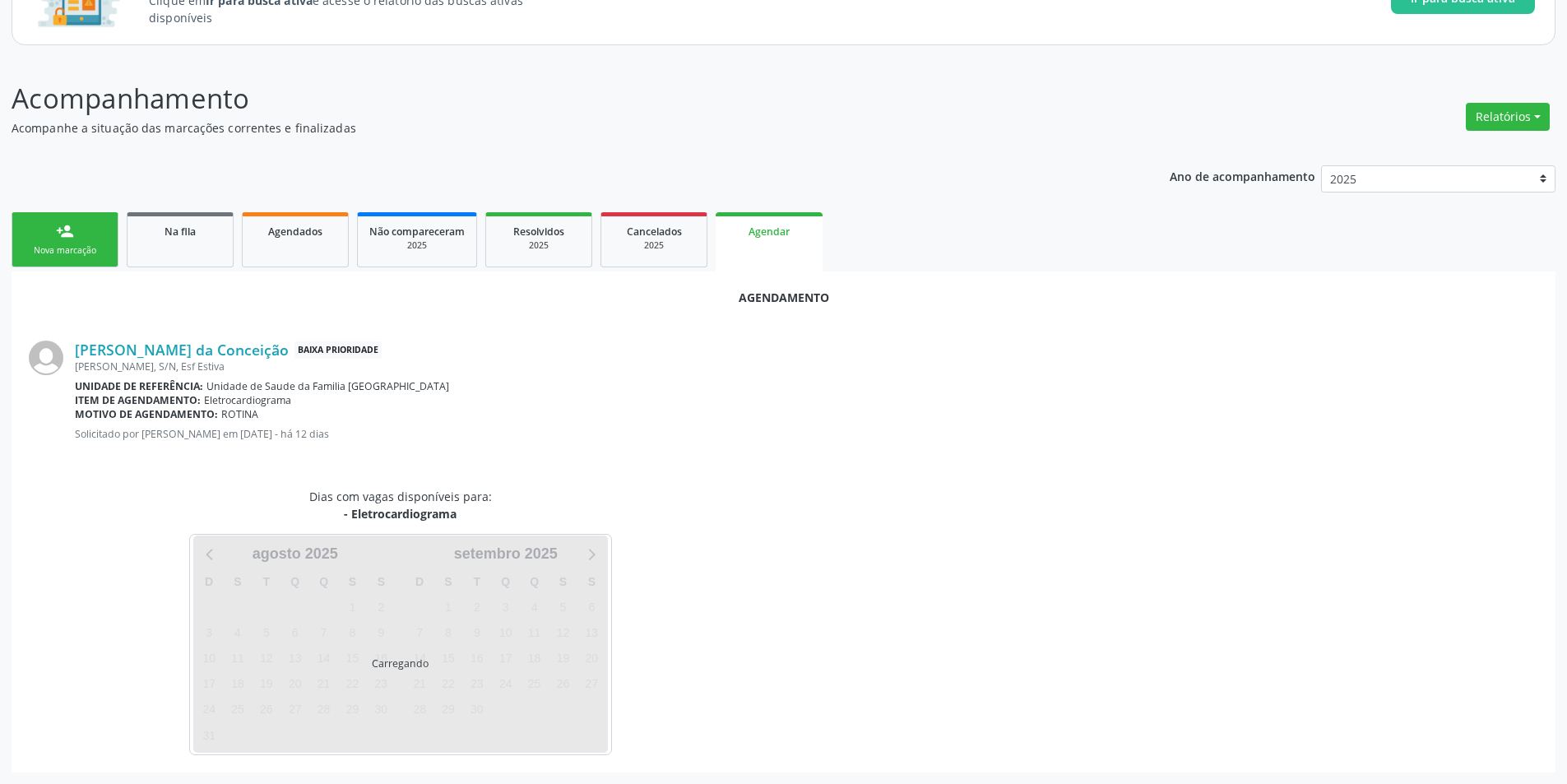
scroll to position [190, 0]
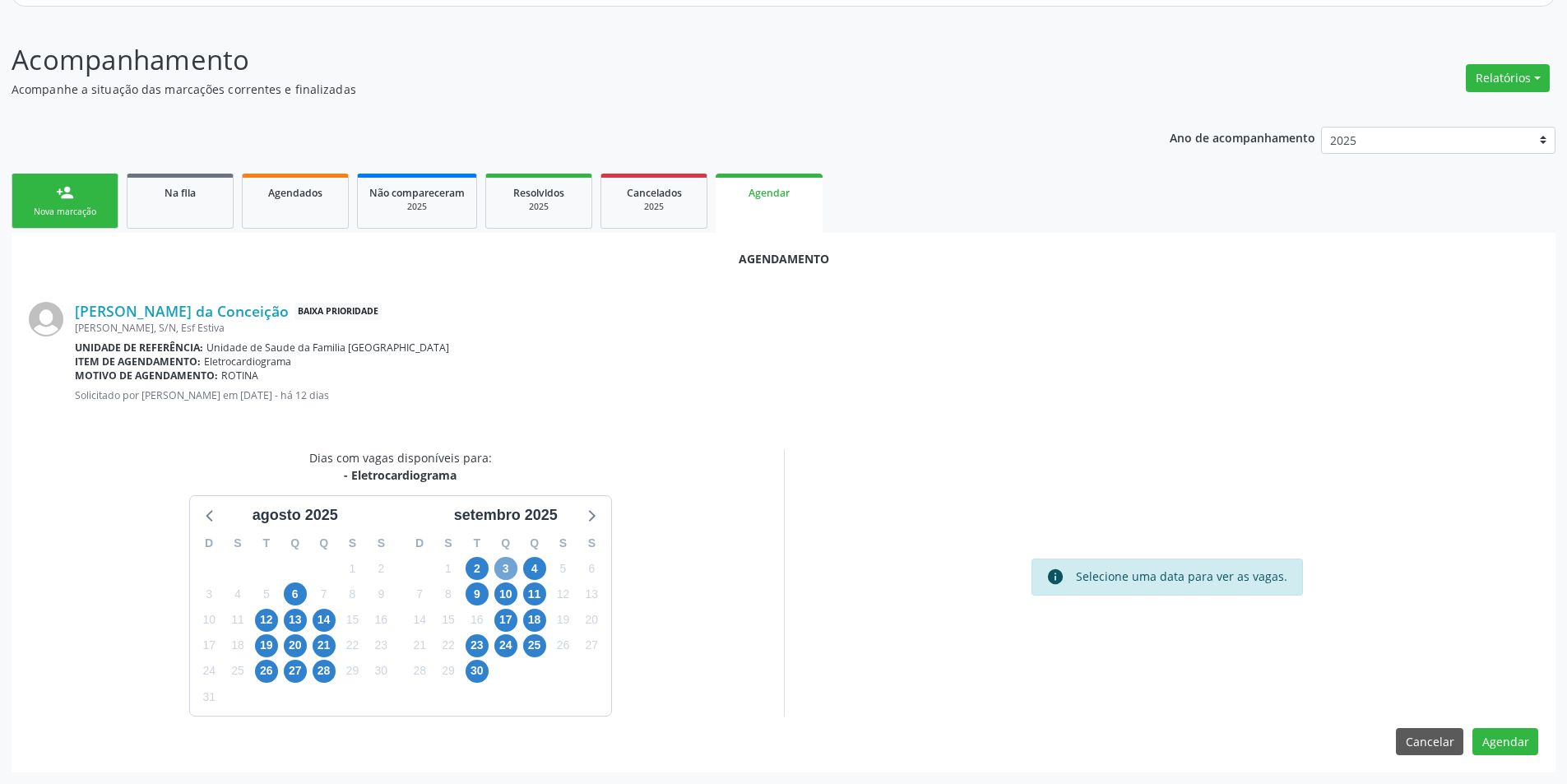
click at [509, 577] on span "3" at bounding box center [506, 568] width 23 height 23
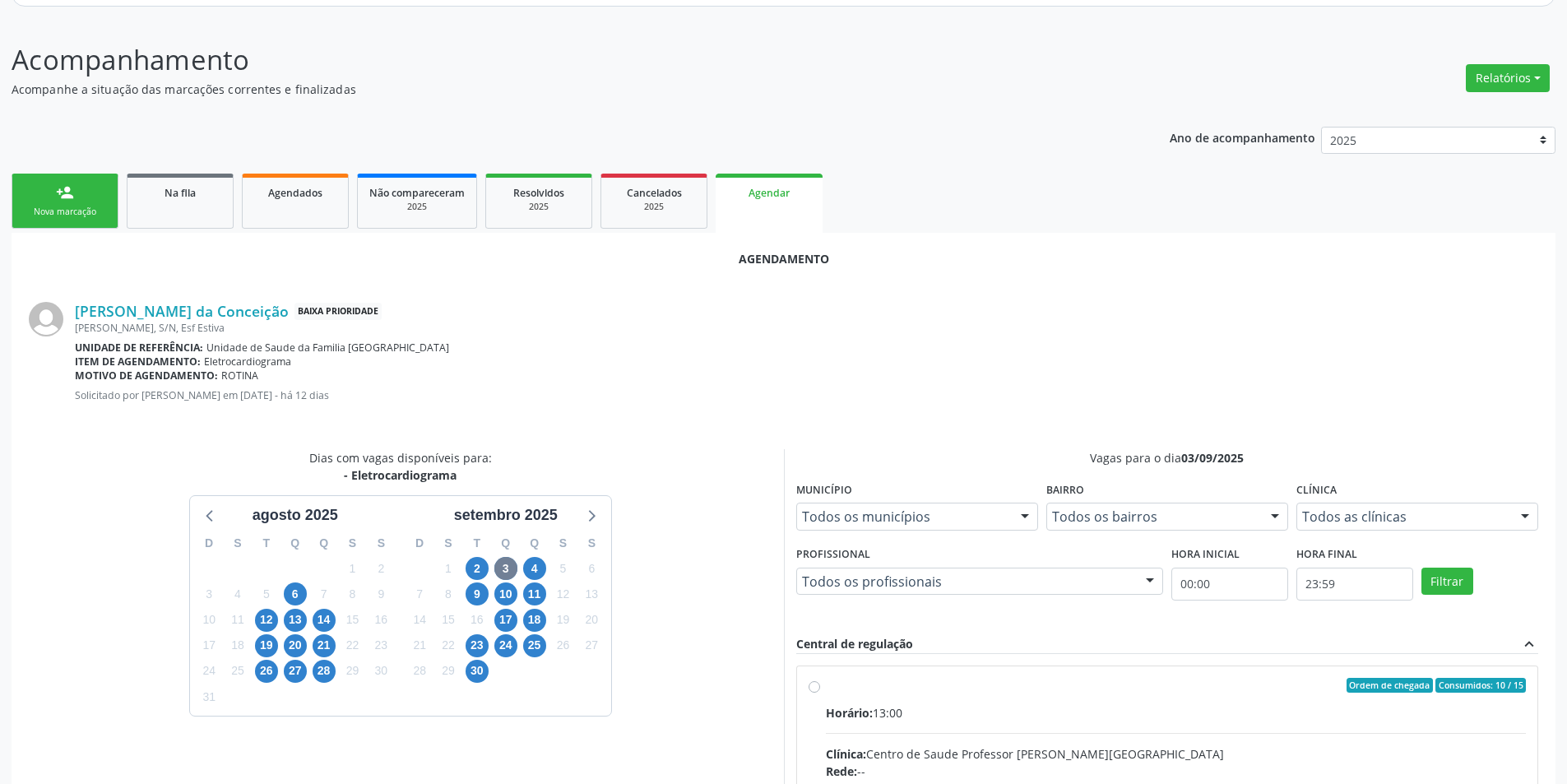
radio input "true"
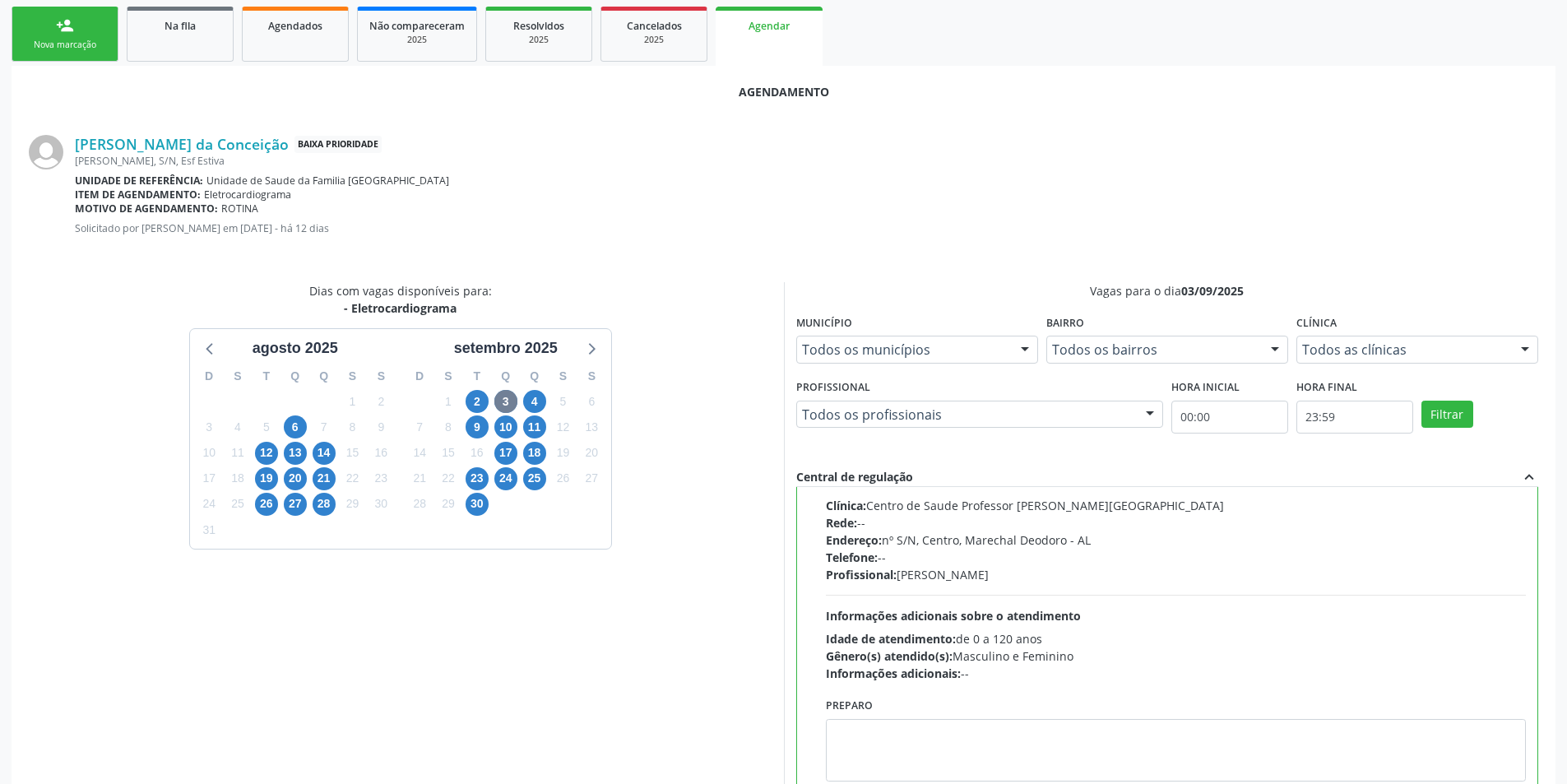
scroll to position [437, 0]
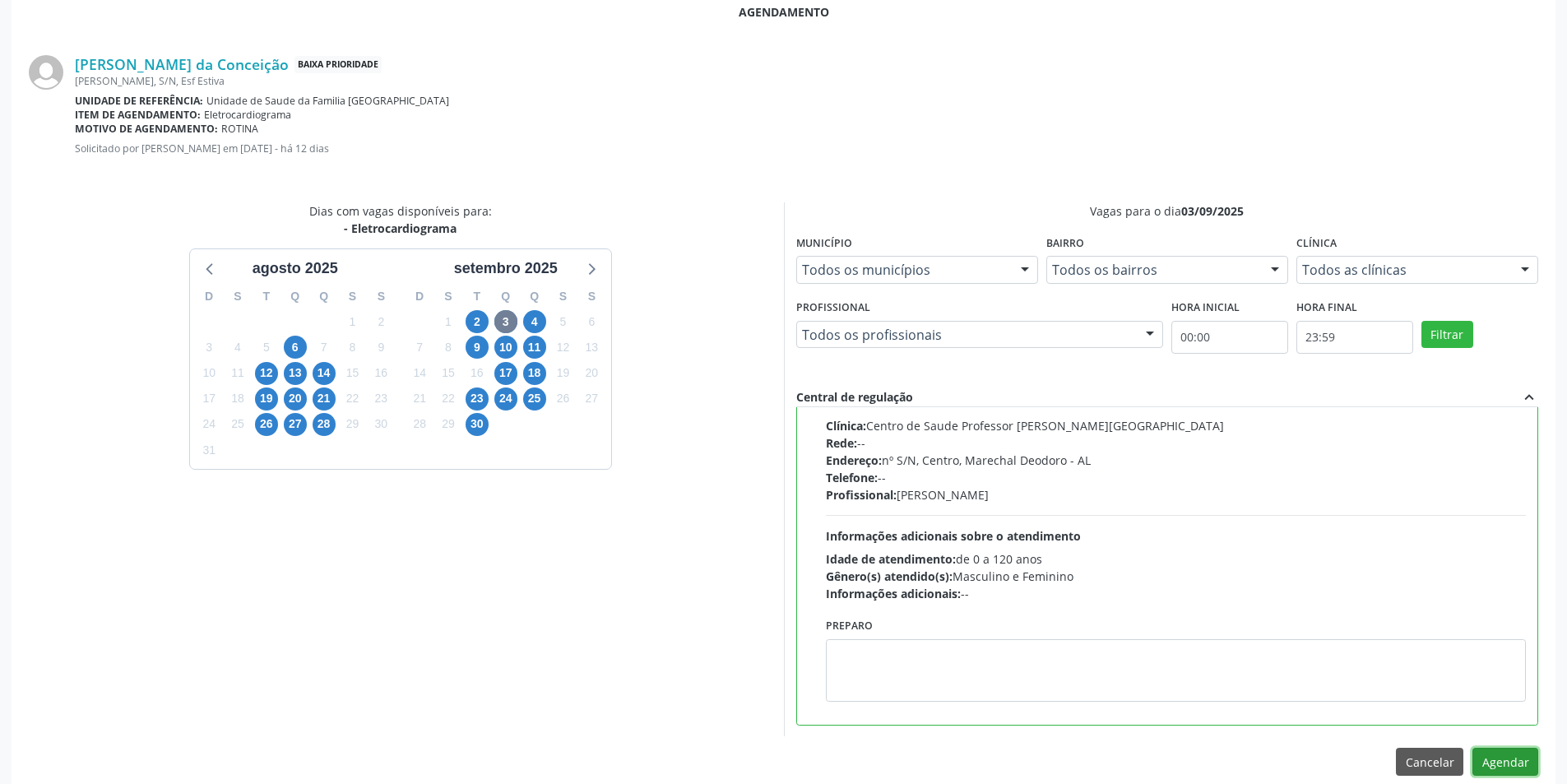
click at [1534, 754] on button "Agendar" at bounding box center [1505, 761] width 66 height 28
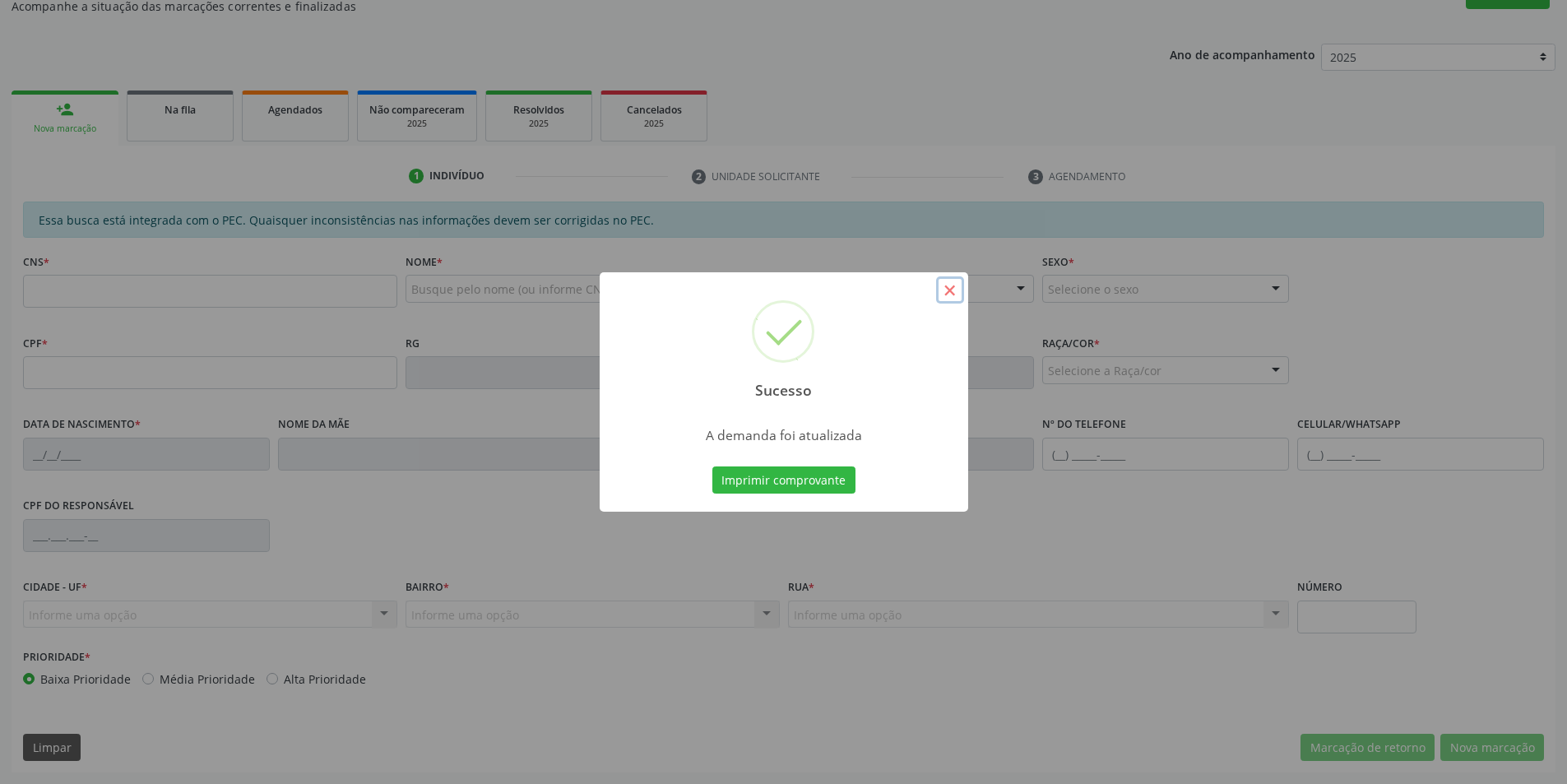
click at [938, 286] on button "×" at bounding box center [950, 290] width 28 height 28
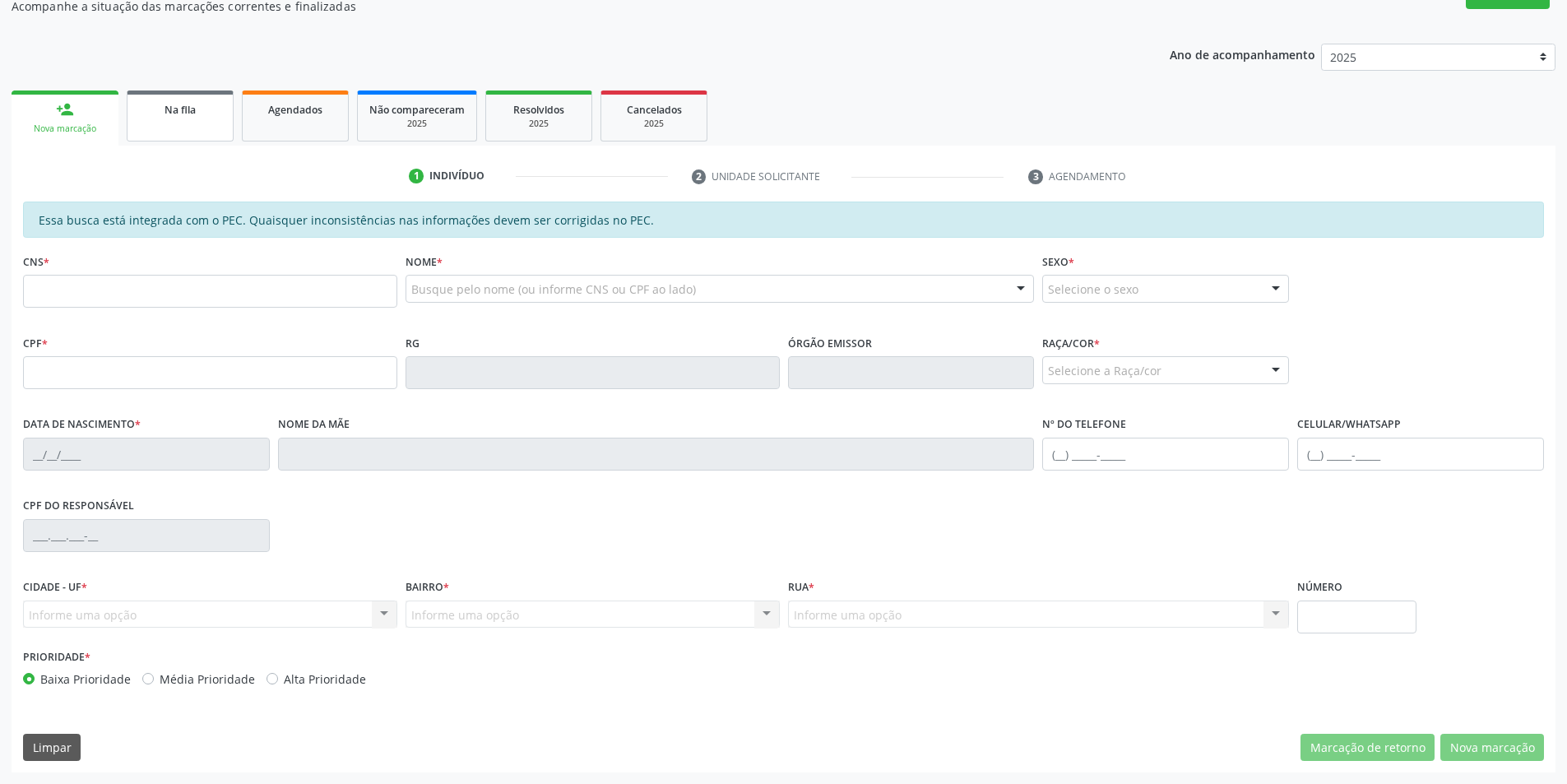
click at [130, 121] on link "Na fila" at bounding box center [180, 116] width 107 height 51
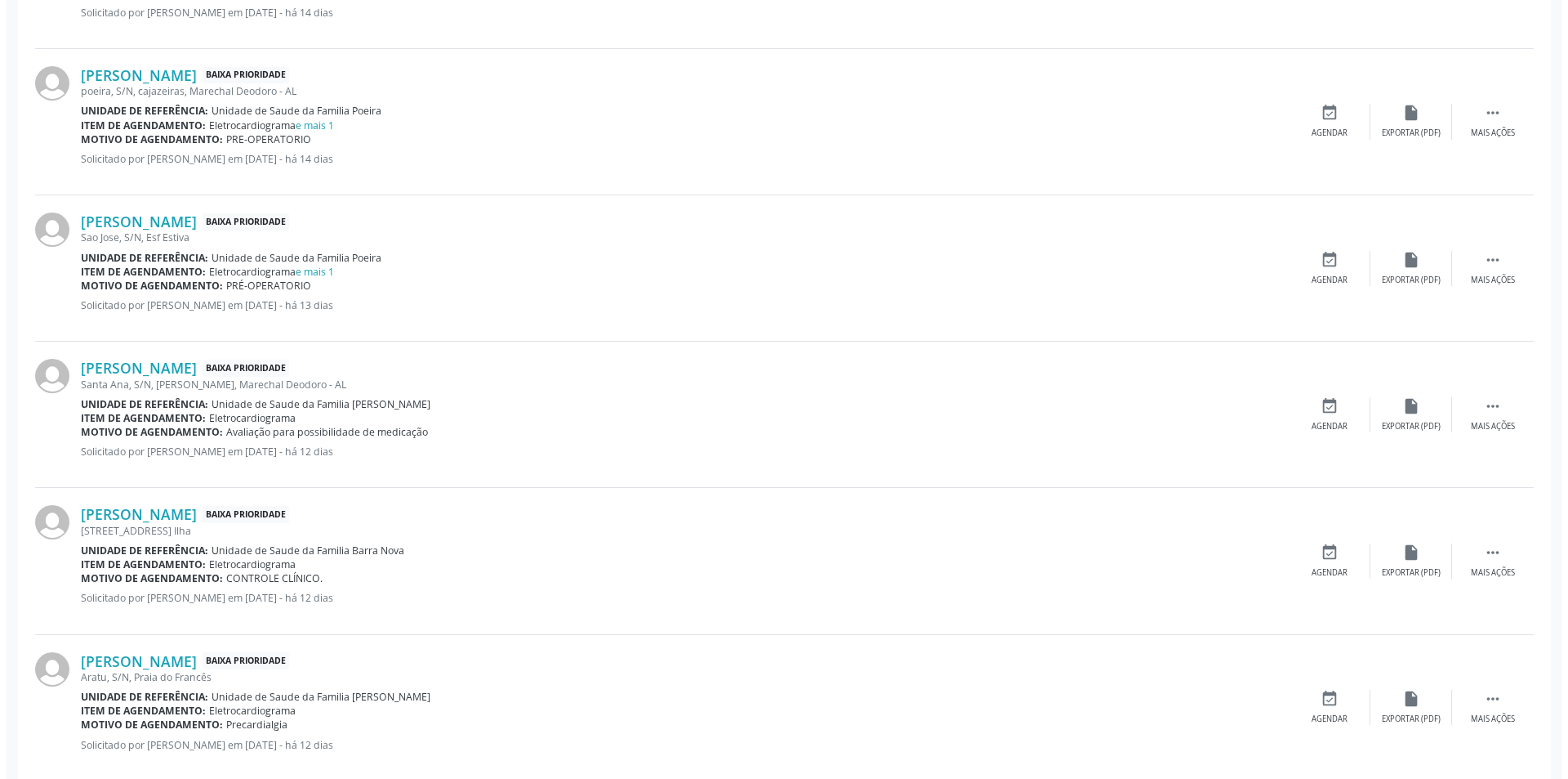
scroll to position [1226, 0]
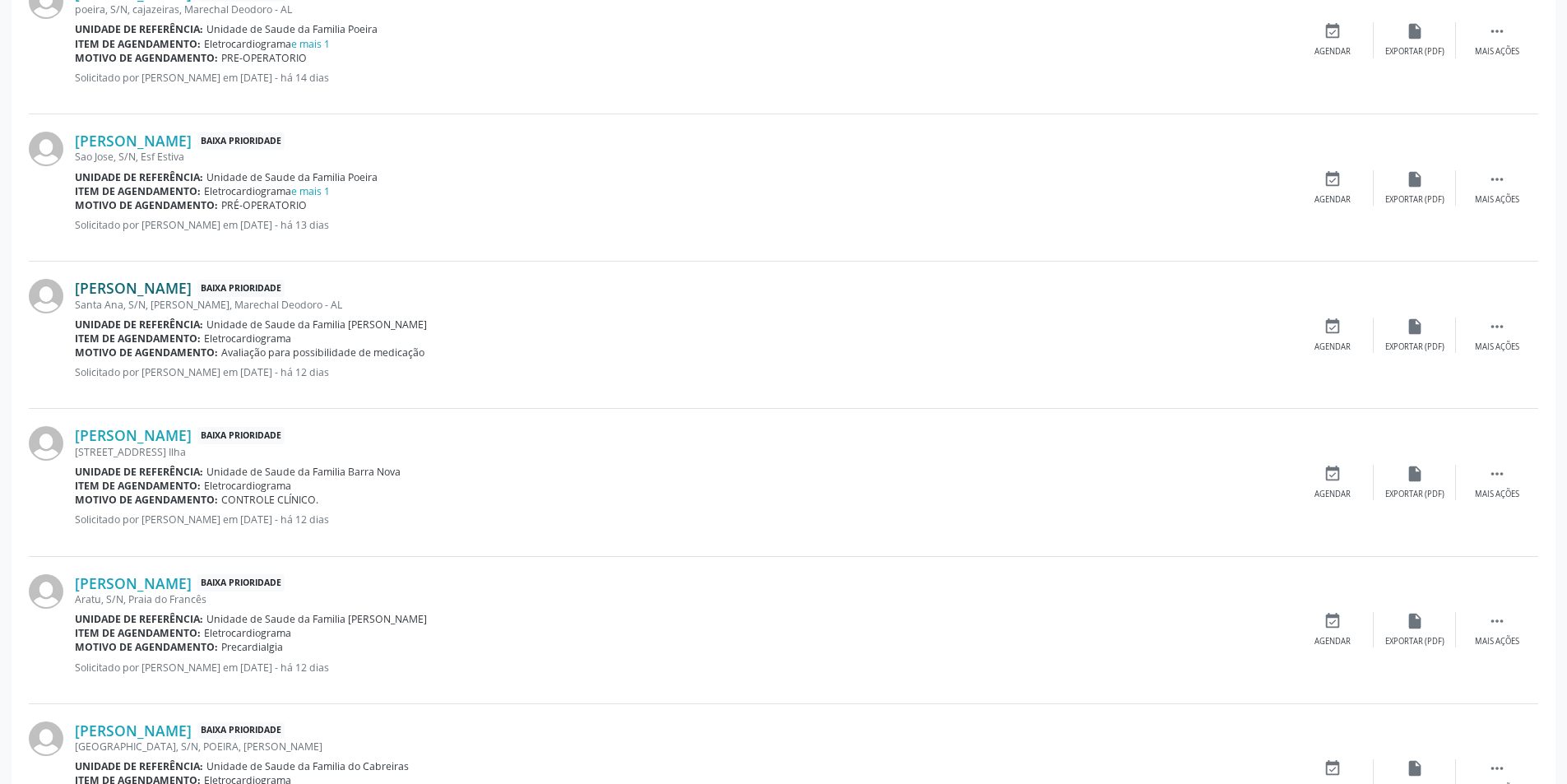
click at [191, 295] on link "[PERSON_NAME]" at bounding box center [133, 287] width 117 height 18
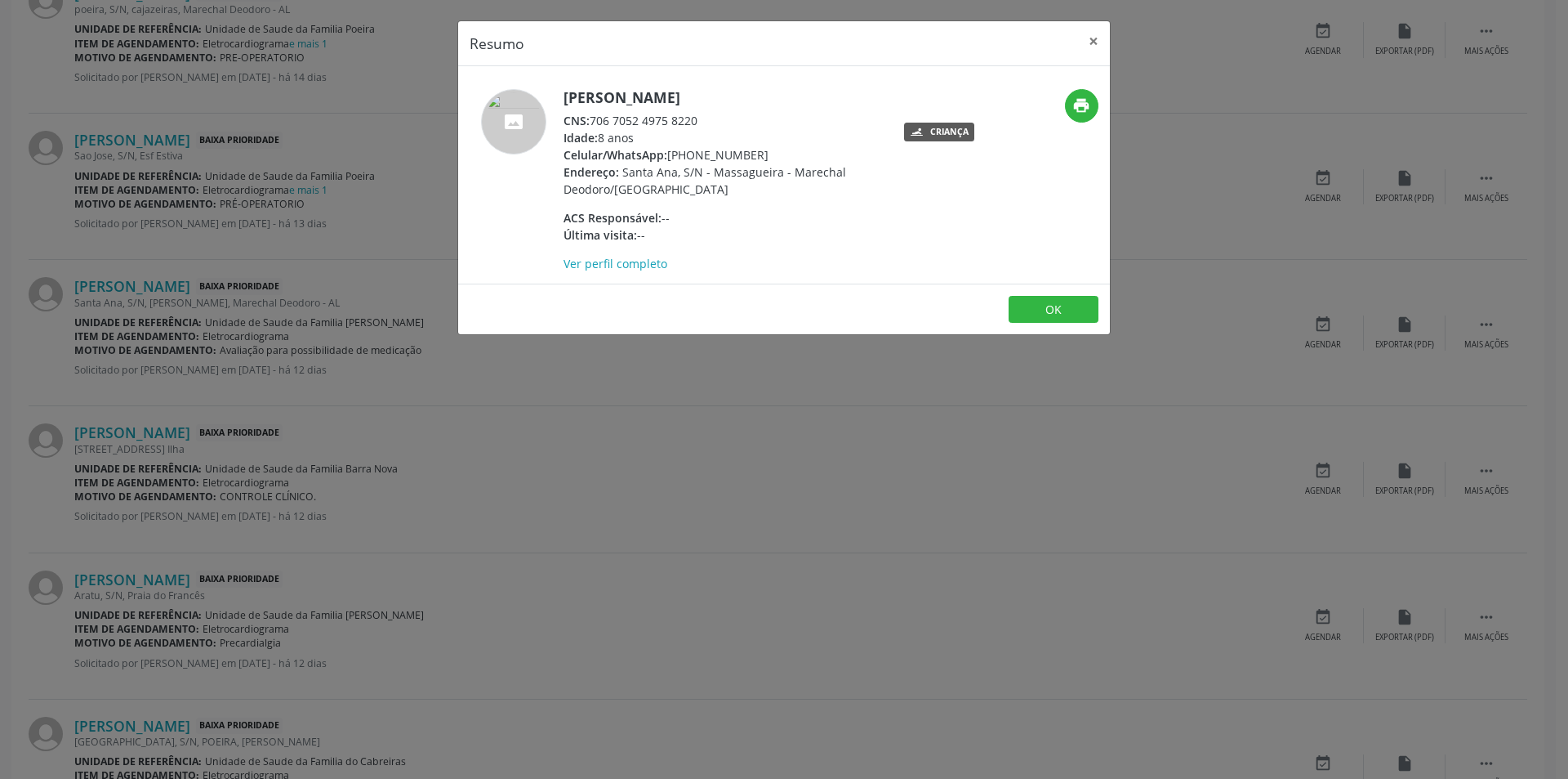
click at [590, 128] on span "CNS:" at bounding box center [576, 120] width 26 height 15
drag, startPoint x: 590, startPoint y: 136, endPoint x: 687, endPoint y: 137, distance: 97.0
click at [687, 129] on div "CNS: 706 7052 4975 8220" at bounding box center [722, 120] width 318 height 17
click at [785, 411] on div "Resumo × [PERSON_NAME] CNS: 706 7052 4975 8220 Idade: 8 anos Celular/WhatsApp: …" at bounding box center [784, 389] width 1568 height 779
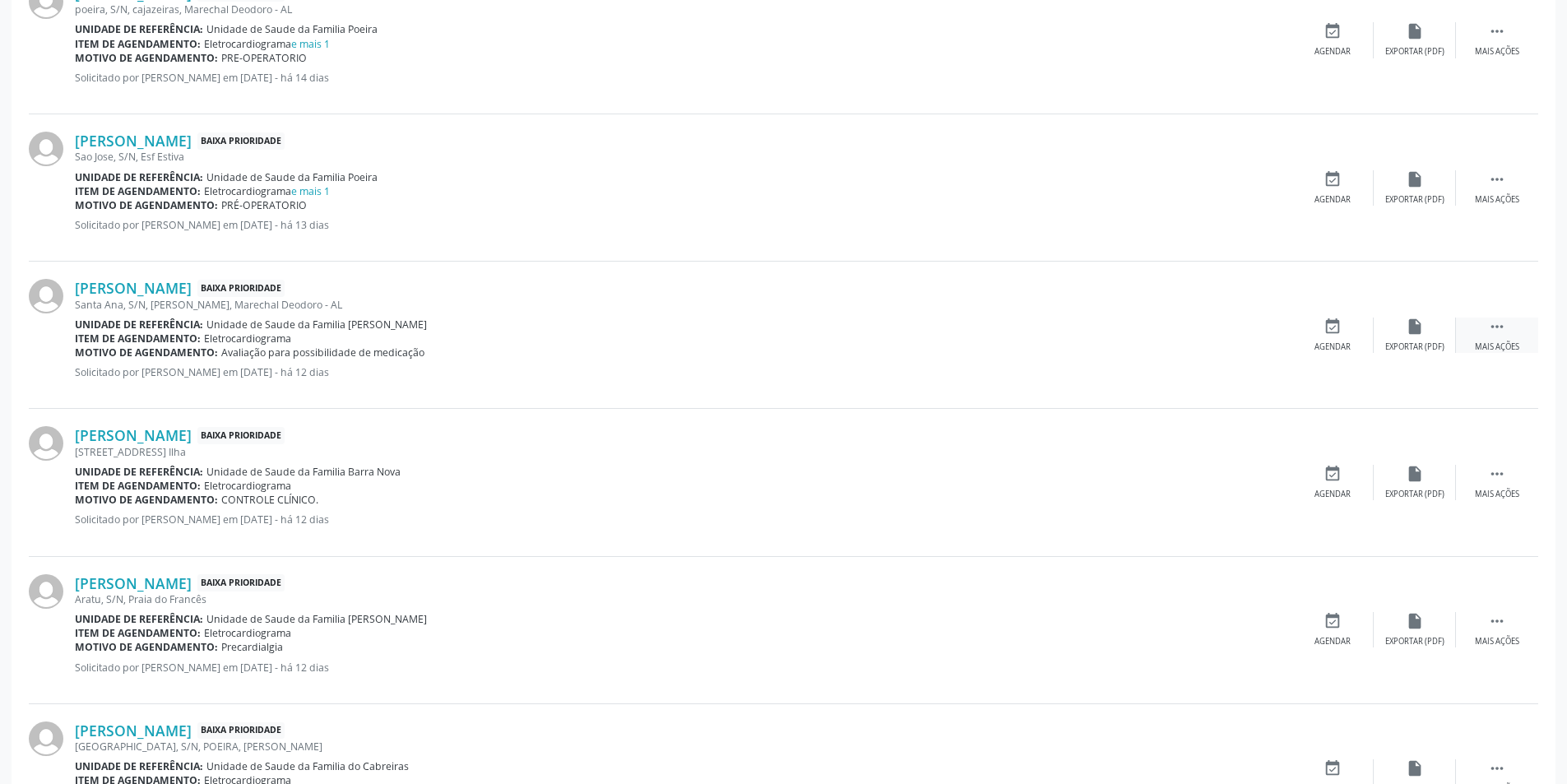
click at [1497, 339] on div " Mais ações" at bounding box center [1498, 334] width 83 height 35
click at [1344, 339] on div "cancel Cancelar" at bounding box center [1333, 334] width 83 height 35
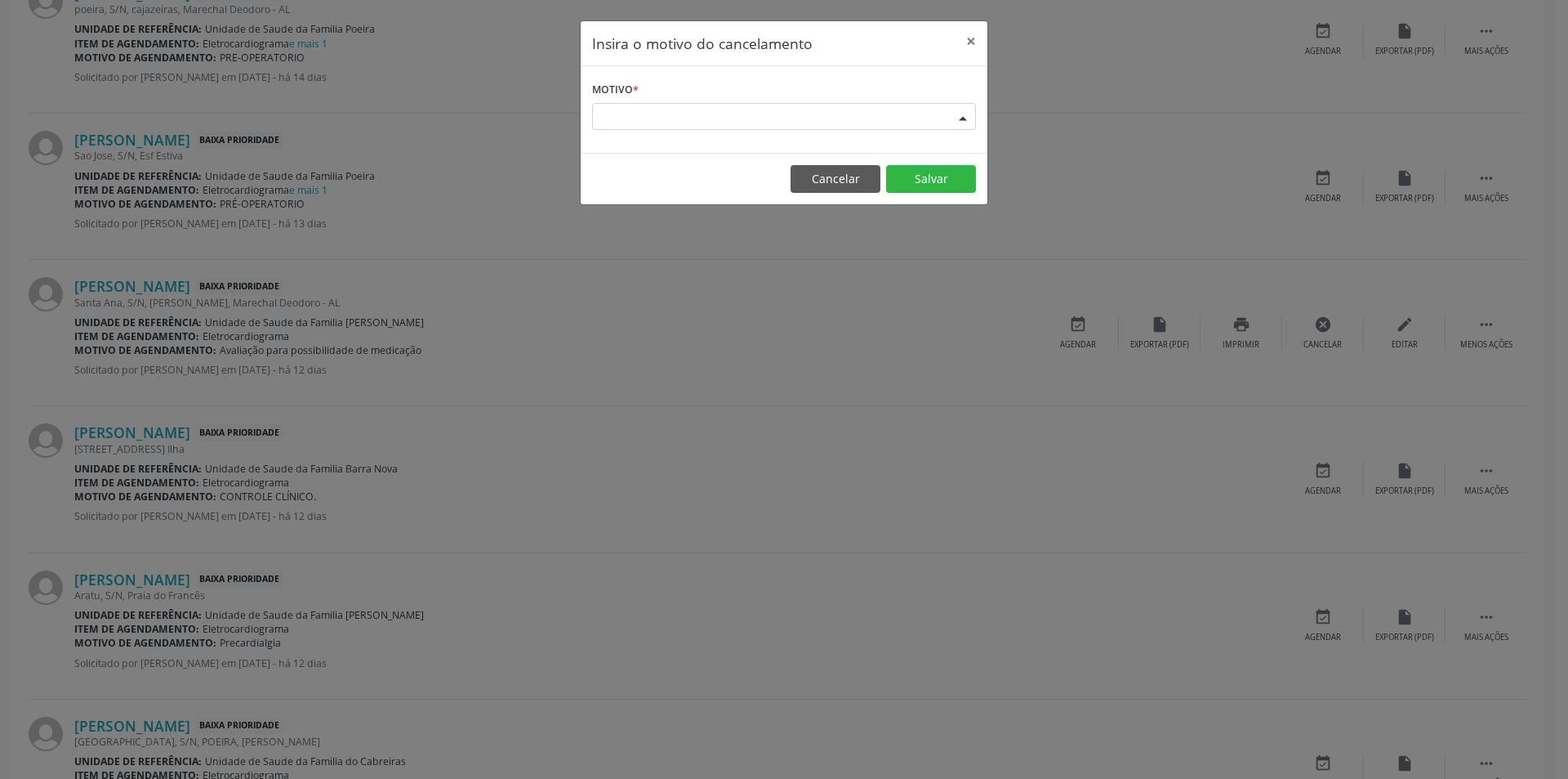
click at [668, 115] on div "Escolha o motivo" at bounding box center [784, 116] width 384 height 28
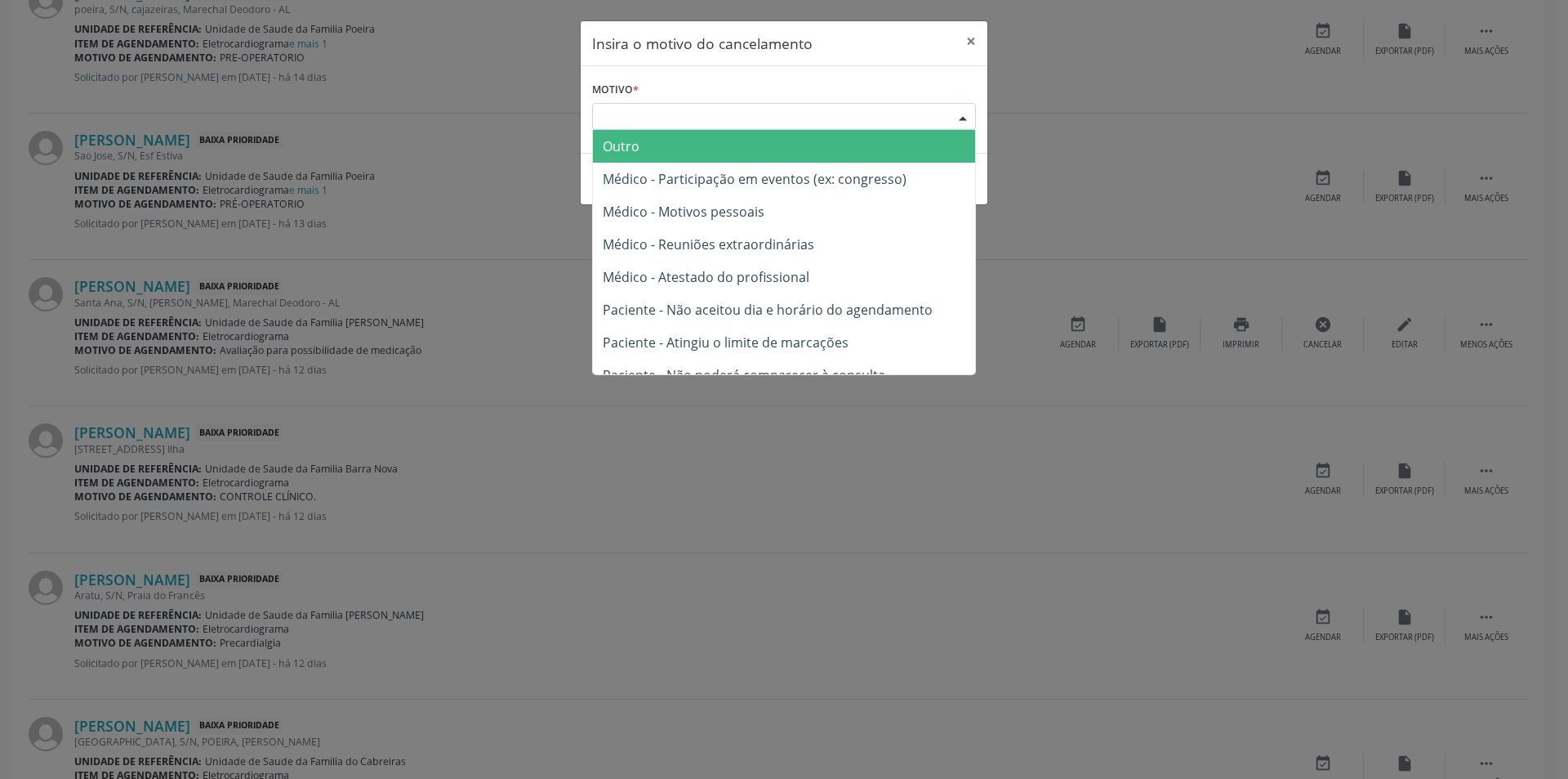
click at [668, 148] on span "Outro" at bounding box center [784, 146] width 383 height 33
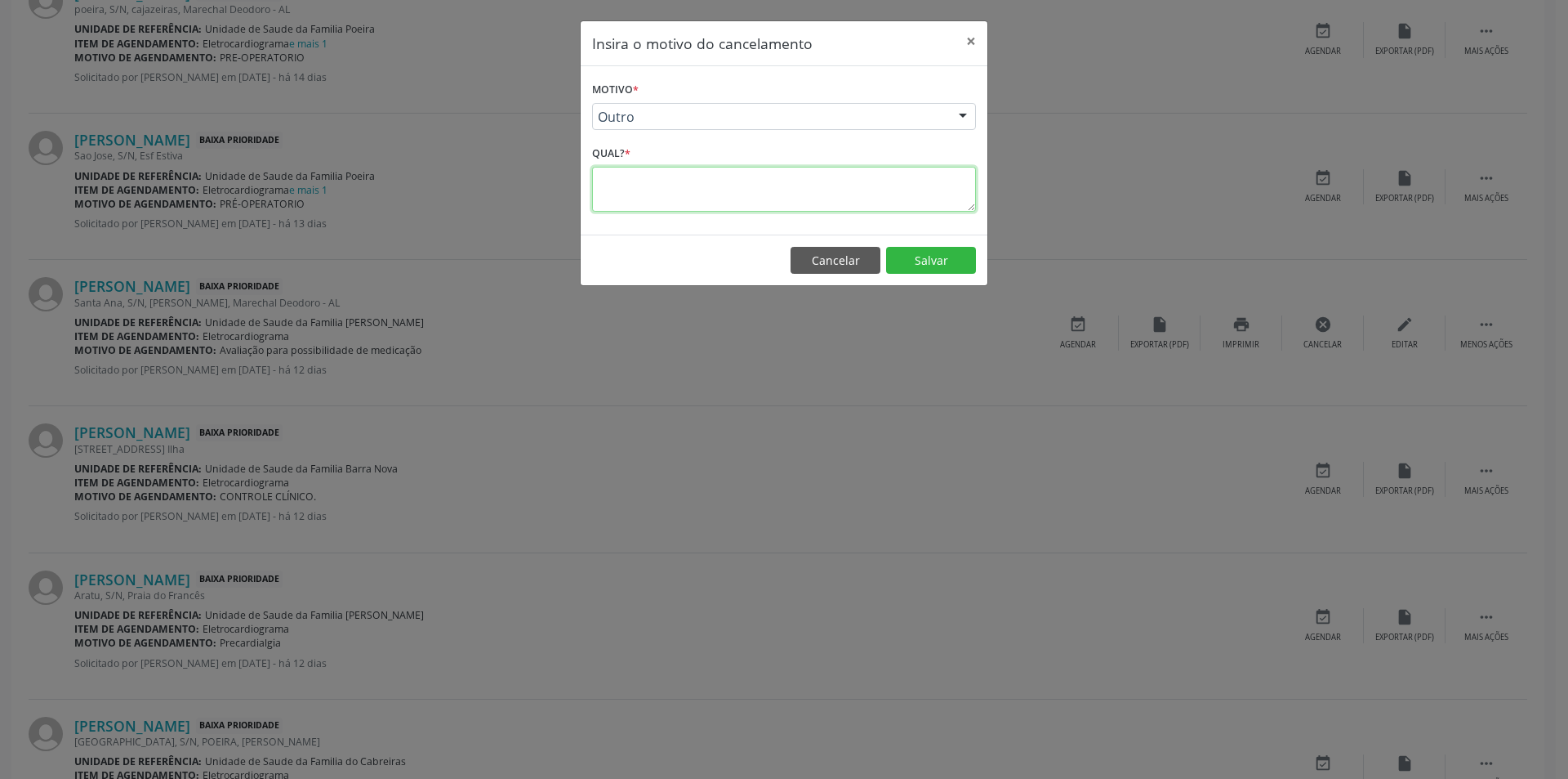
click at [643, 196] on textarea at bounding box center [784, 189] width 384 height 45
type textarea "Idade não compatível"
click at [961, 264] on button "Salvar" at bounding box center [931, 261] width 90 height 28
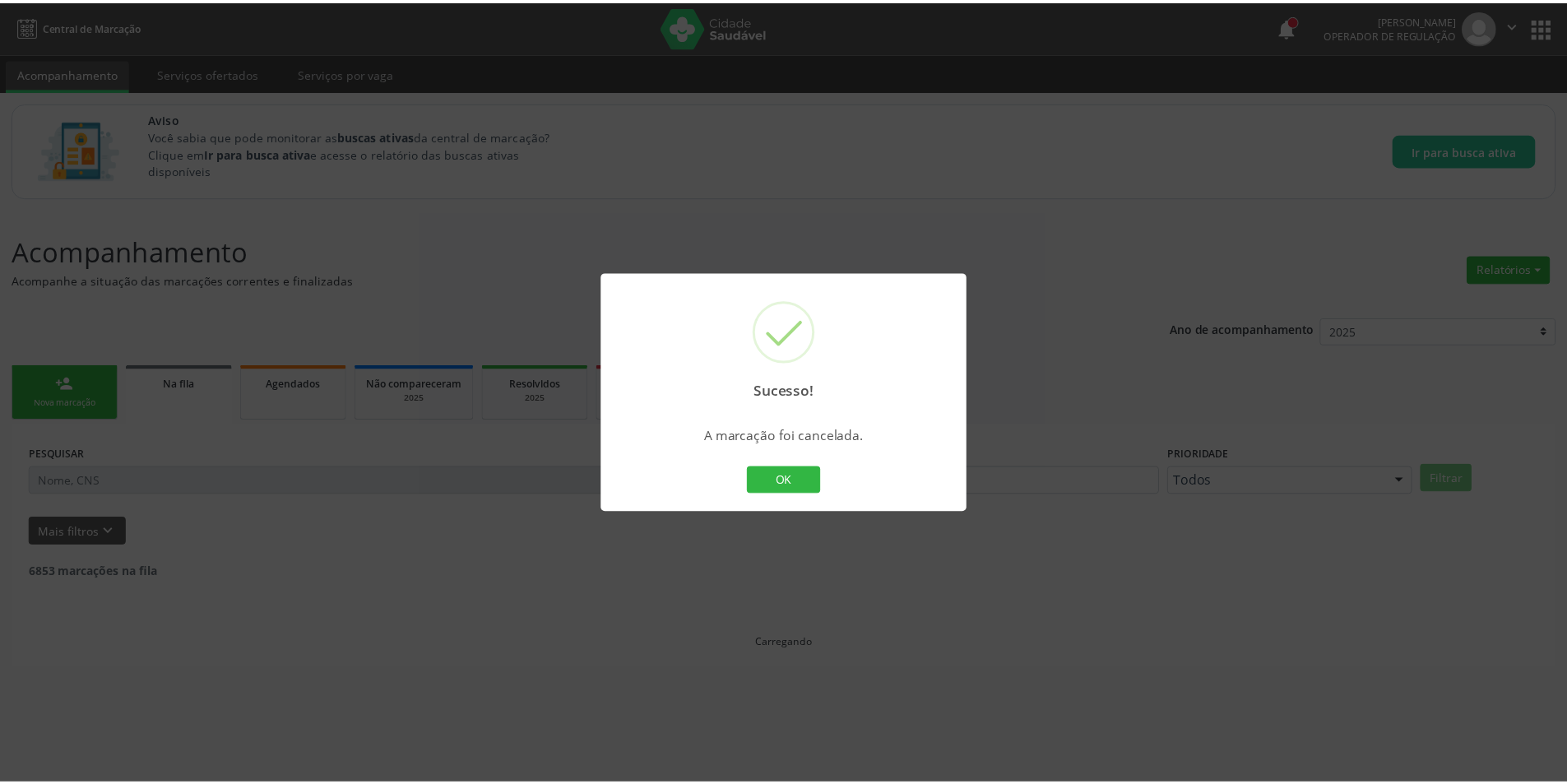
scroll to position [0, 0]
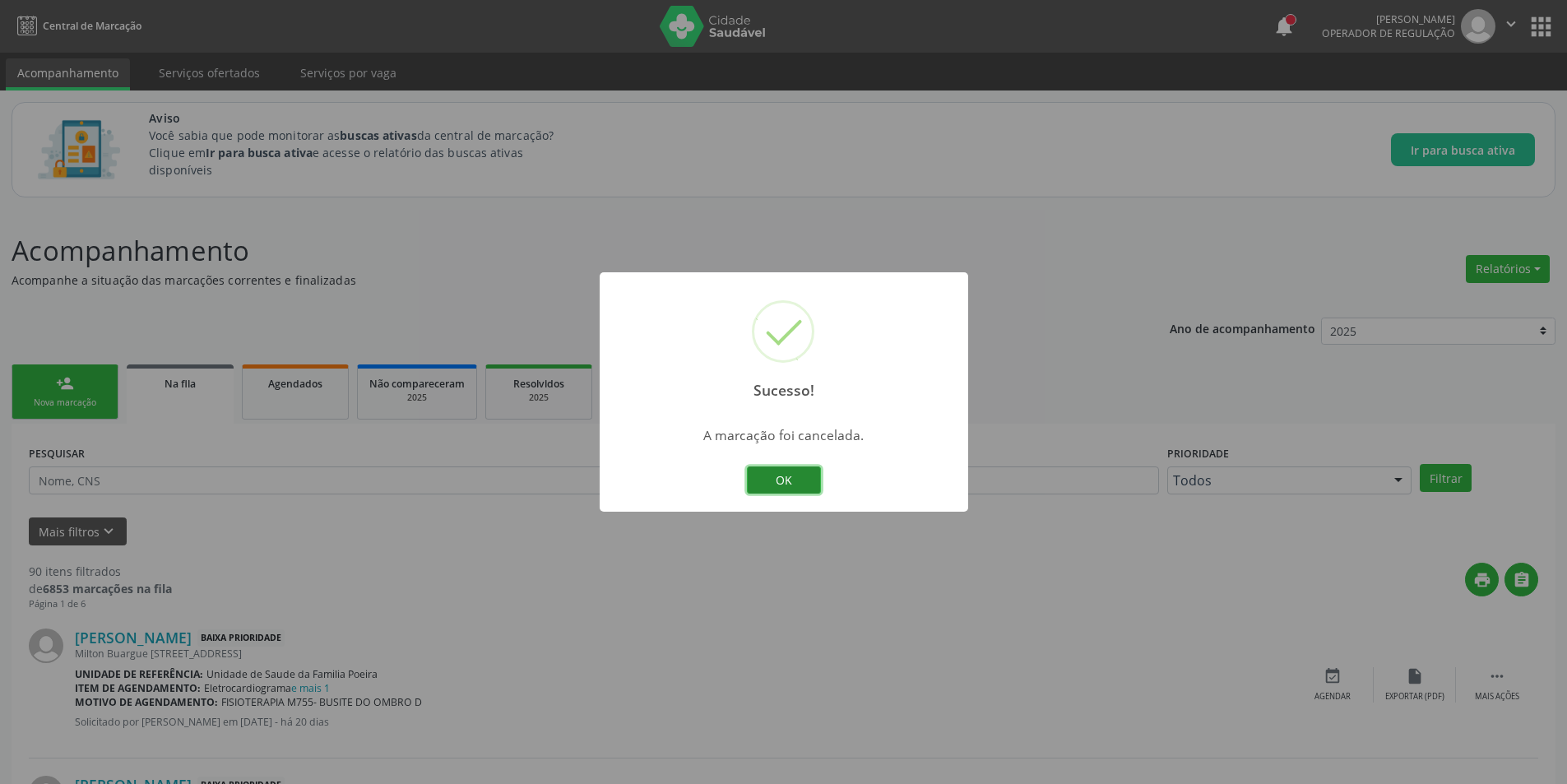
click at [795, 473] on button "OK" at bounding box center [784, 480] width 74 height 28
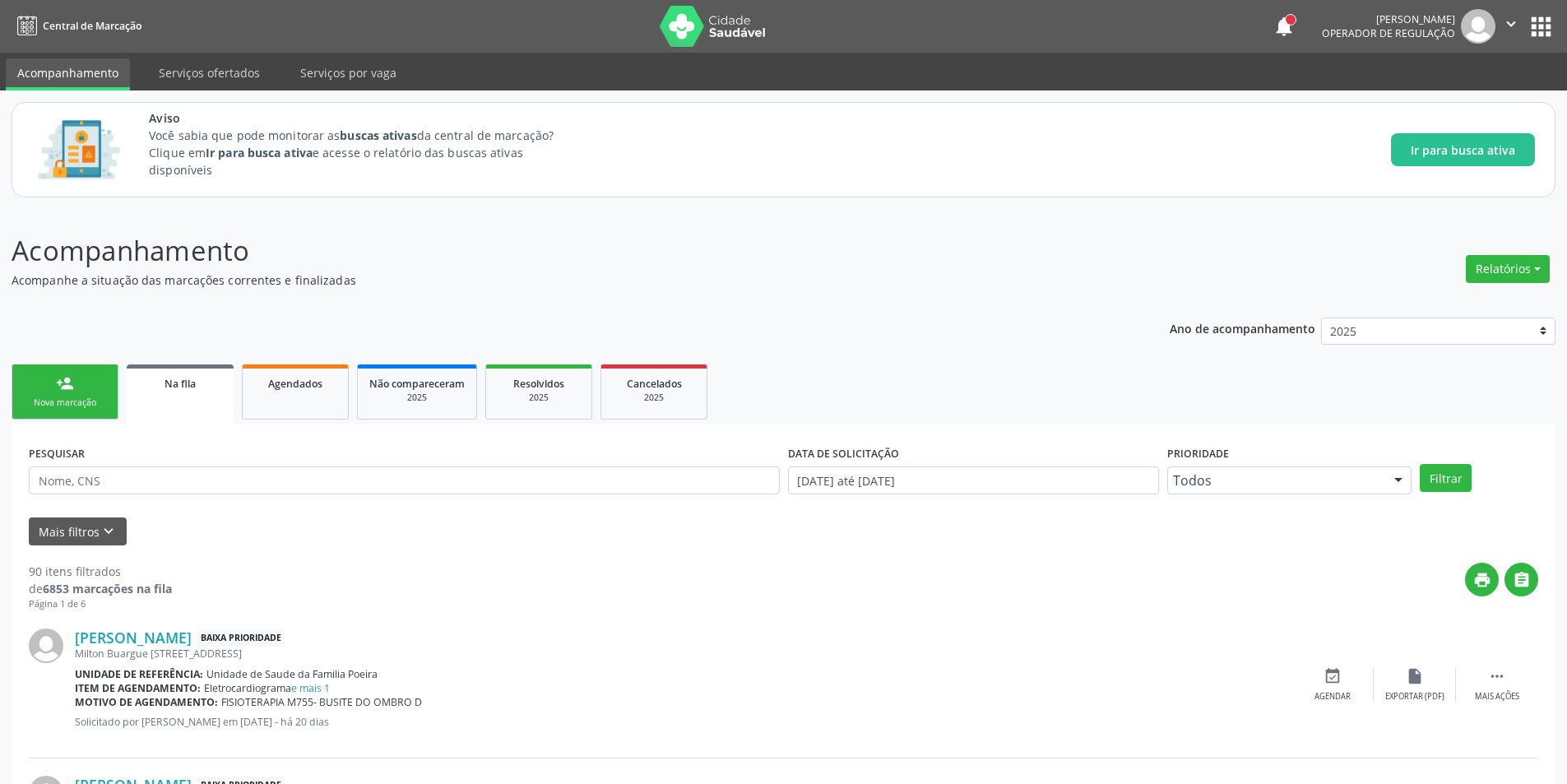
click at [204, 398] on link "Na fila" at bounding box center [180, 394] width 107 height 59
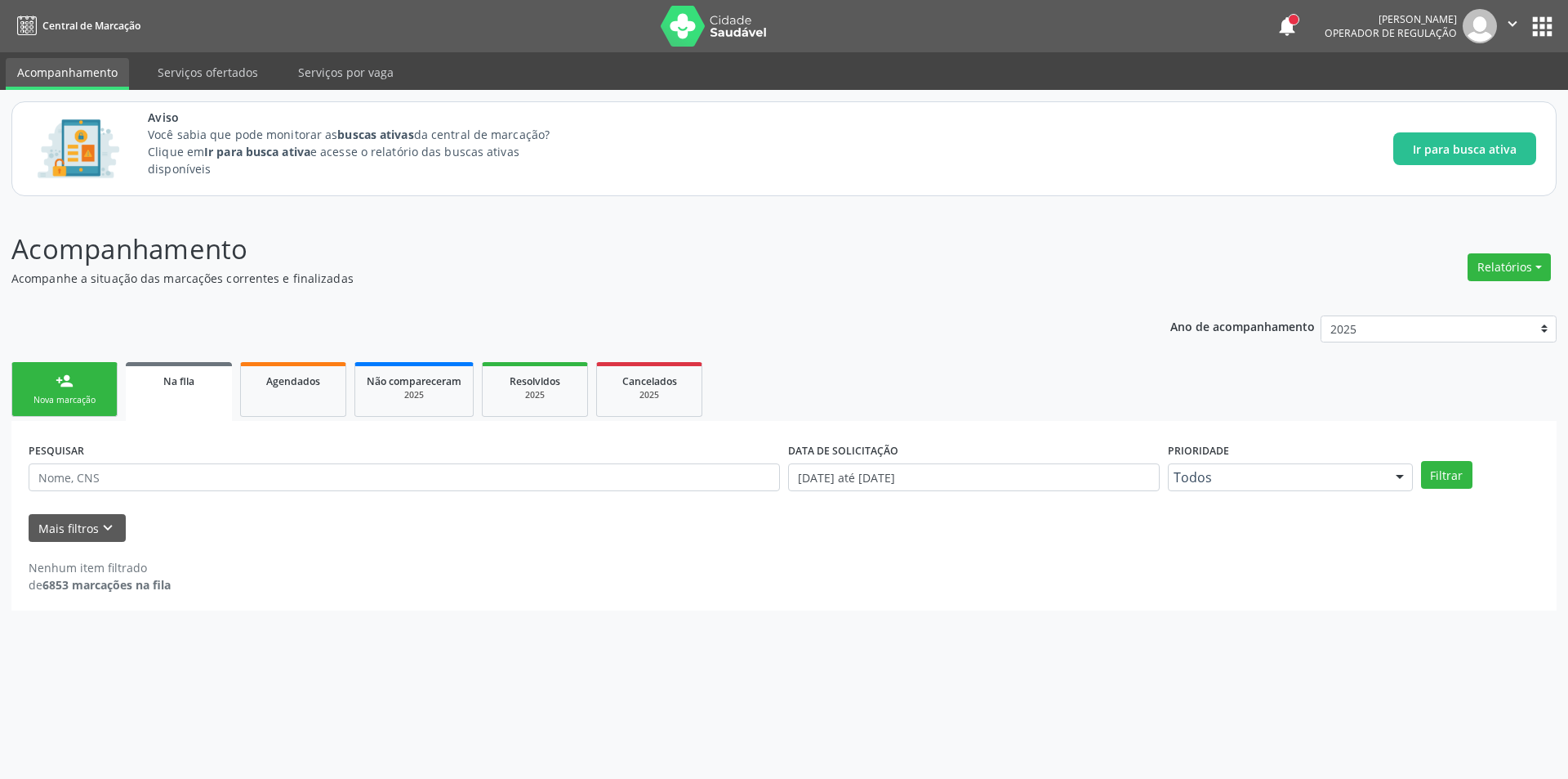
click at [211, 384] on div "Na fila" at bounding box center [178, 380] width 83 height 17
click at [214, 475] on input "text" at bounding box center [404, 477] width 751 height 28
click at [62, 501] on div "PESQUISAR" at bounding box center [404, 469] width 760 height 63
click at [62, 531] on button "Mais filtros keyboard_arrow_down" at bounding box center [77, 528] width 97 height 29
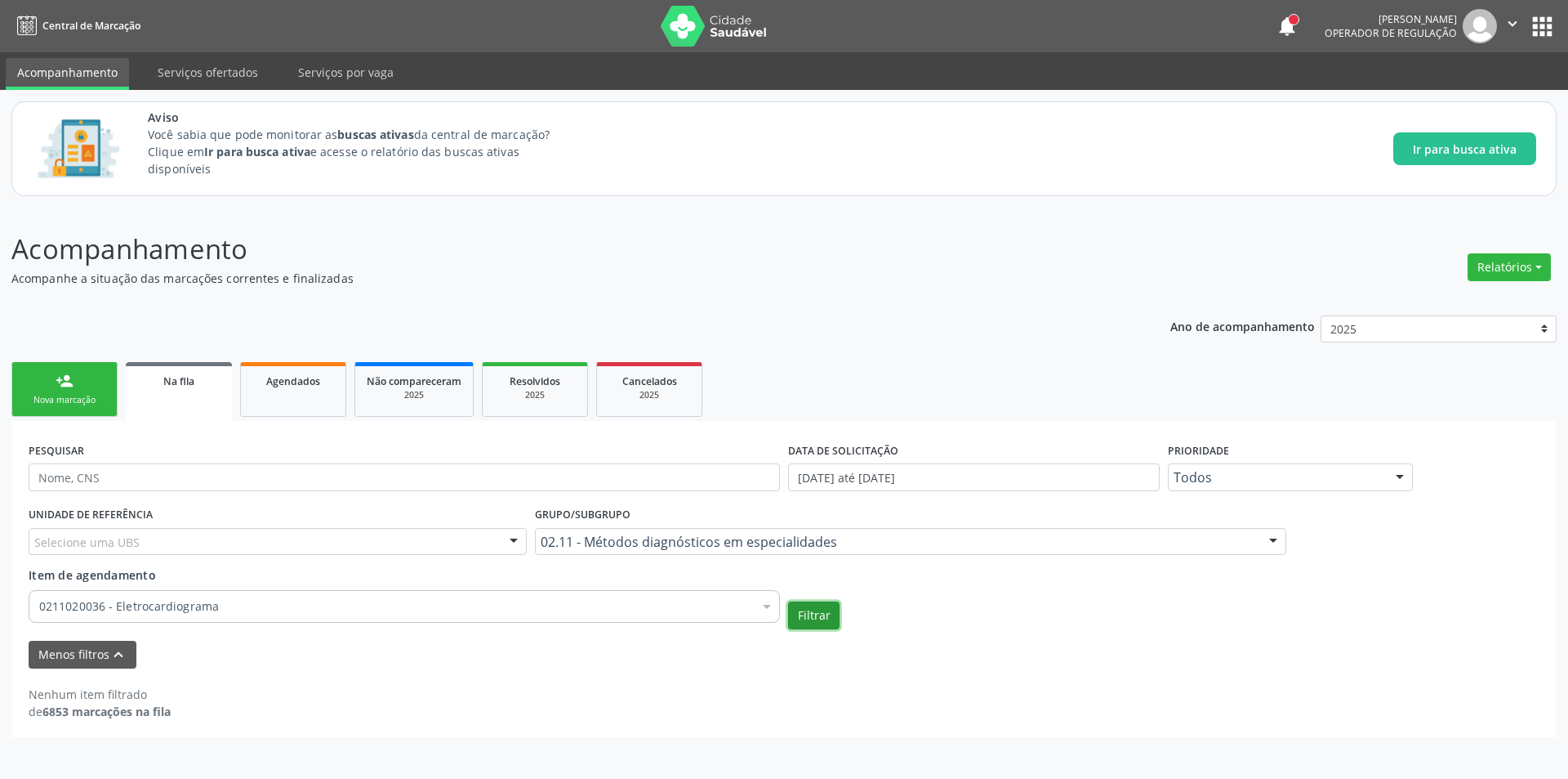
click at [812, 621] on button "Filtrar" at bounding box center [814, 615] width 52 height 28
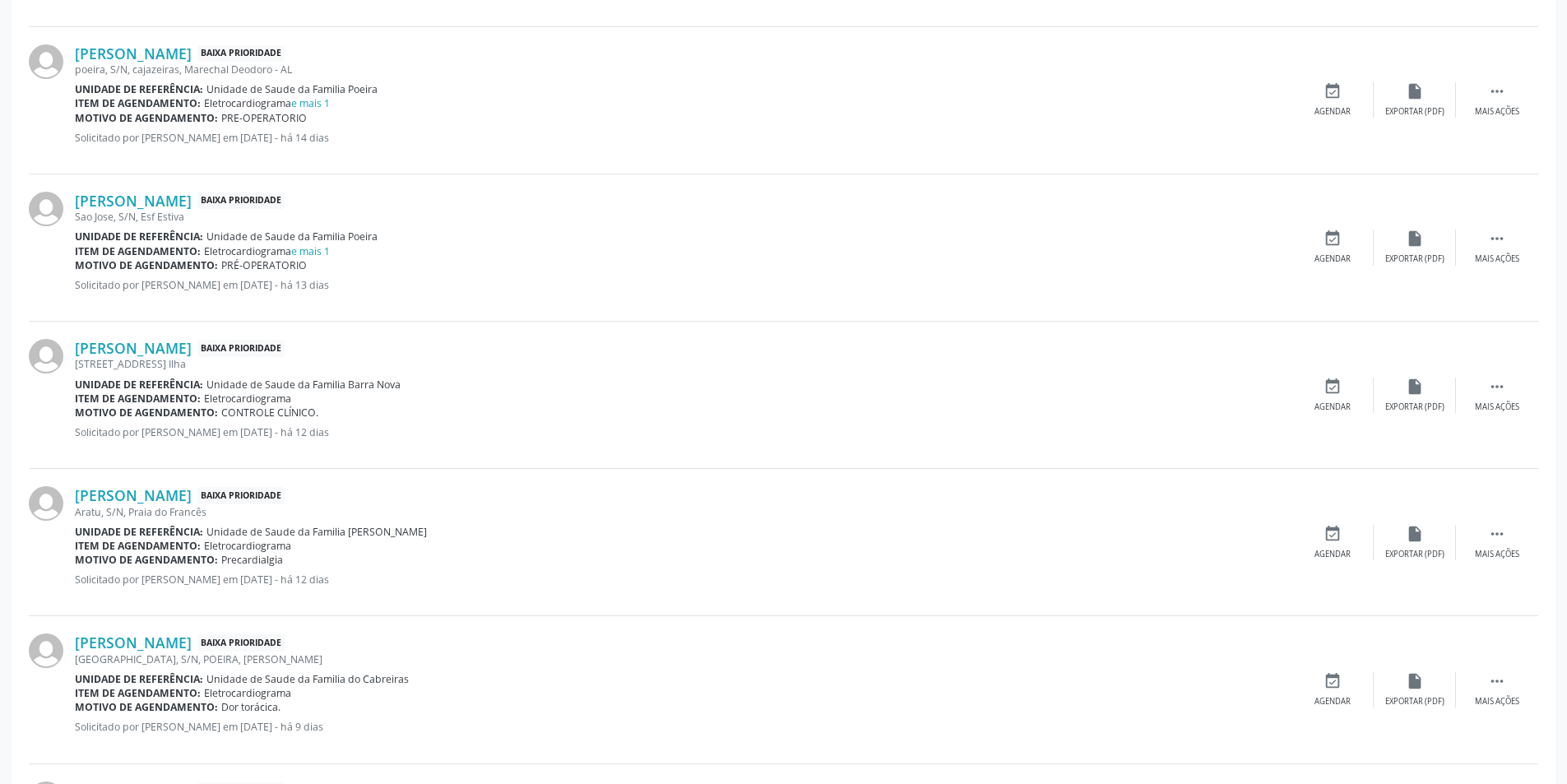
scroll to position [1398, 0]
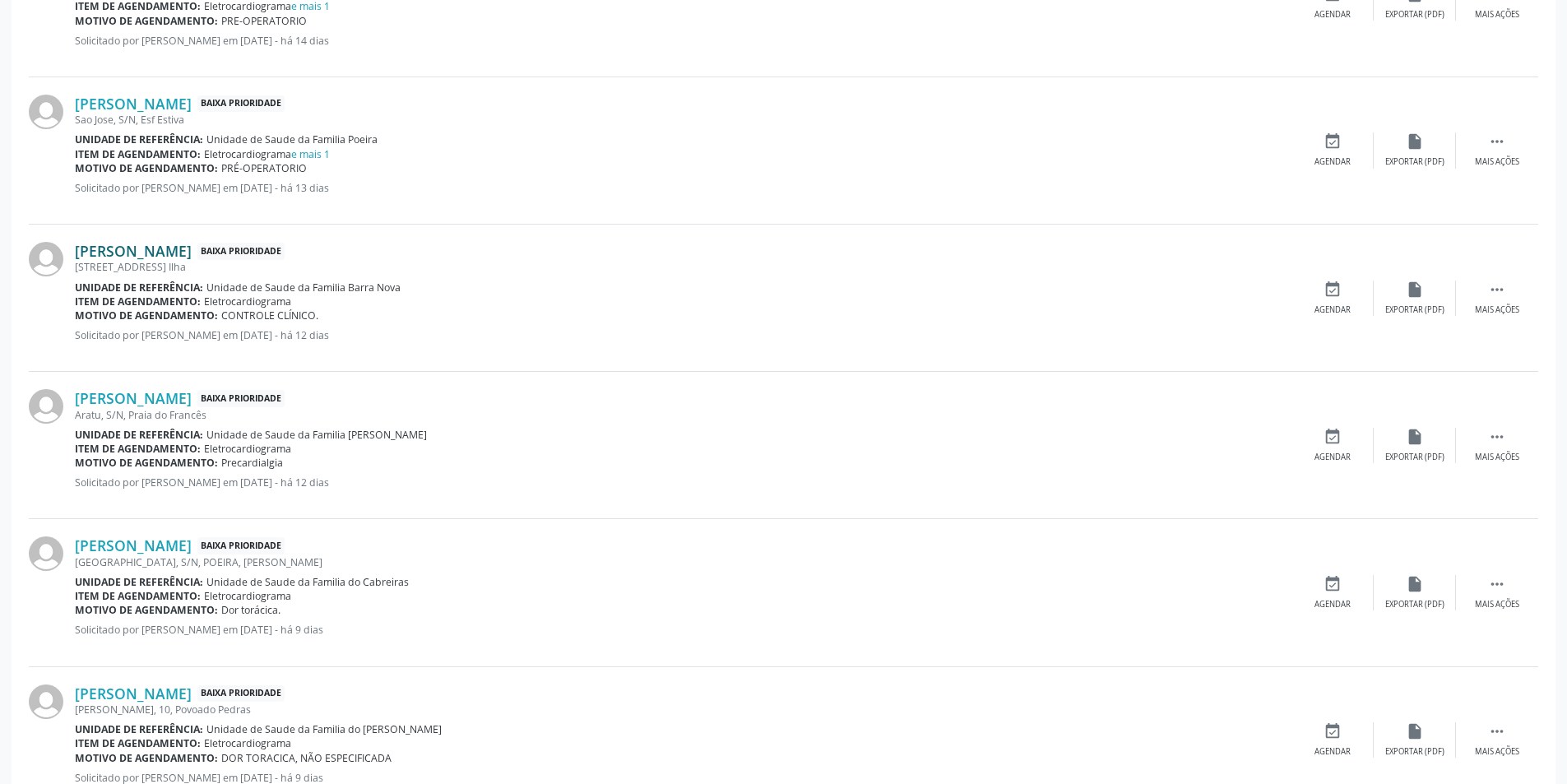
click at [172, 251] on link "[PERSON_NAME]" at bounding box center [133, 251] width 117 height 18
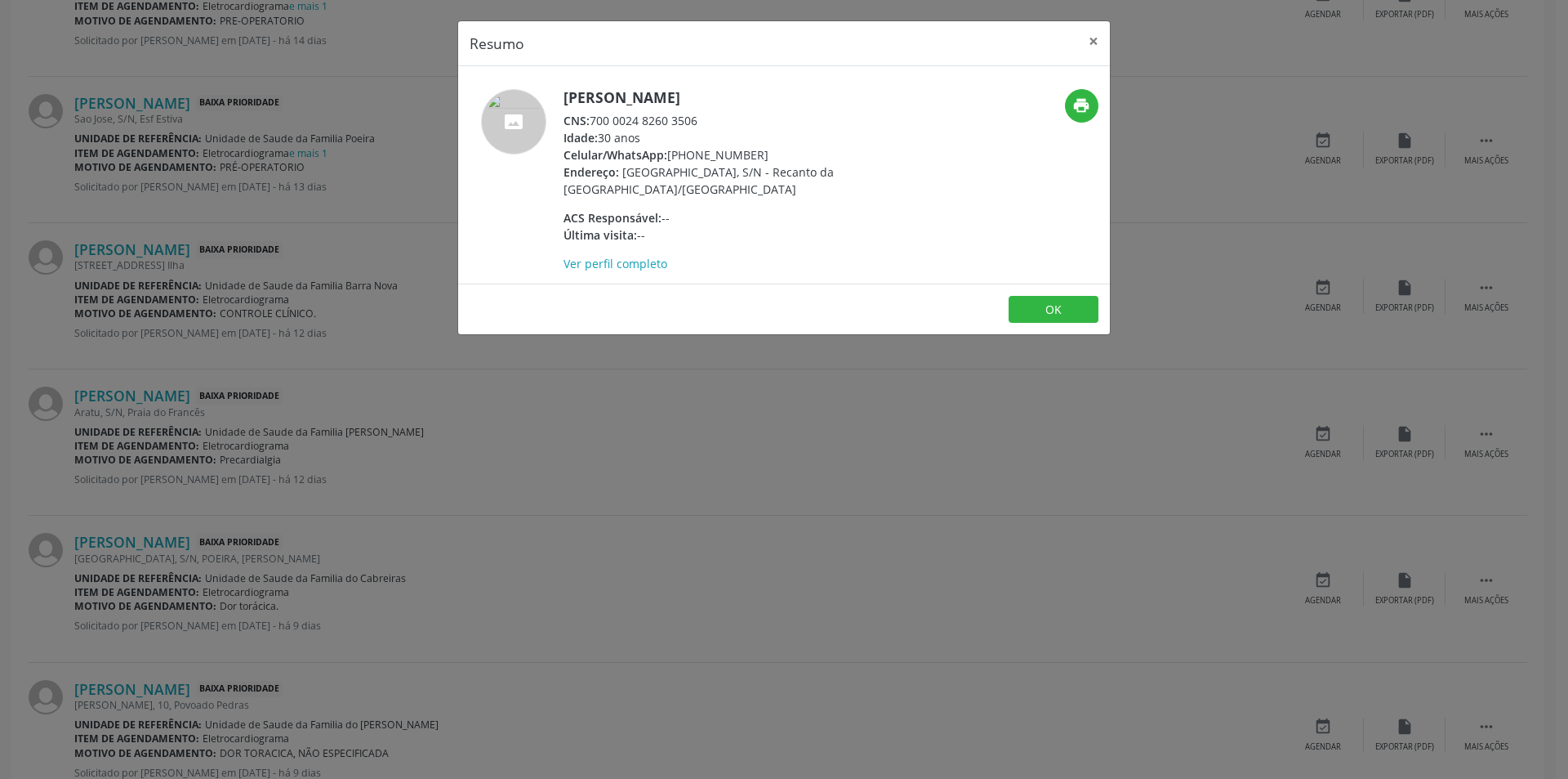
click at [593, 117] on div "CNS: 700 0024 8260 3506" at bounding box center [722, 120] width 318 height 17
drag, startPoint x: 593, startPoint y: 117, endPoint x: 675, endPoint y: 121, distance: 82.1
click at [675, 121] on div "CNS: 700 0024 8260 3506" at bounding box center [722, 120] width 318 height 17
click at [1036, 317] on button "OK" at bounding box center [1053, 309] width 90 height 28
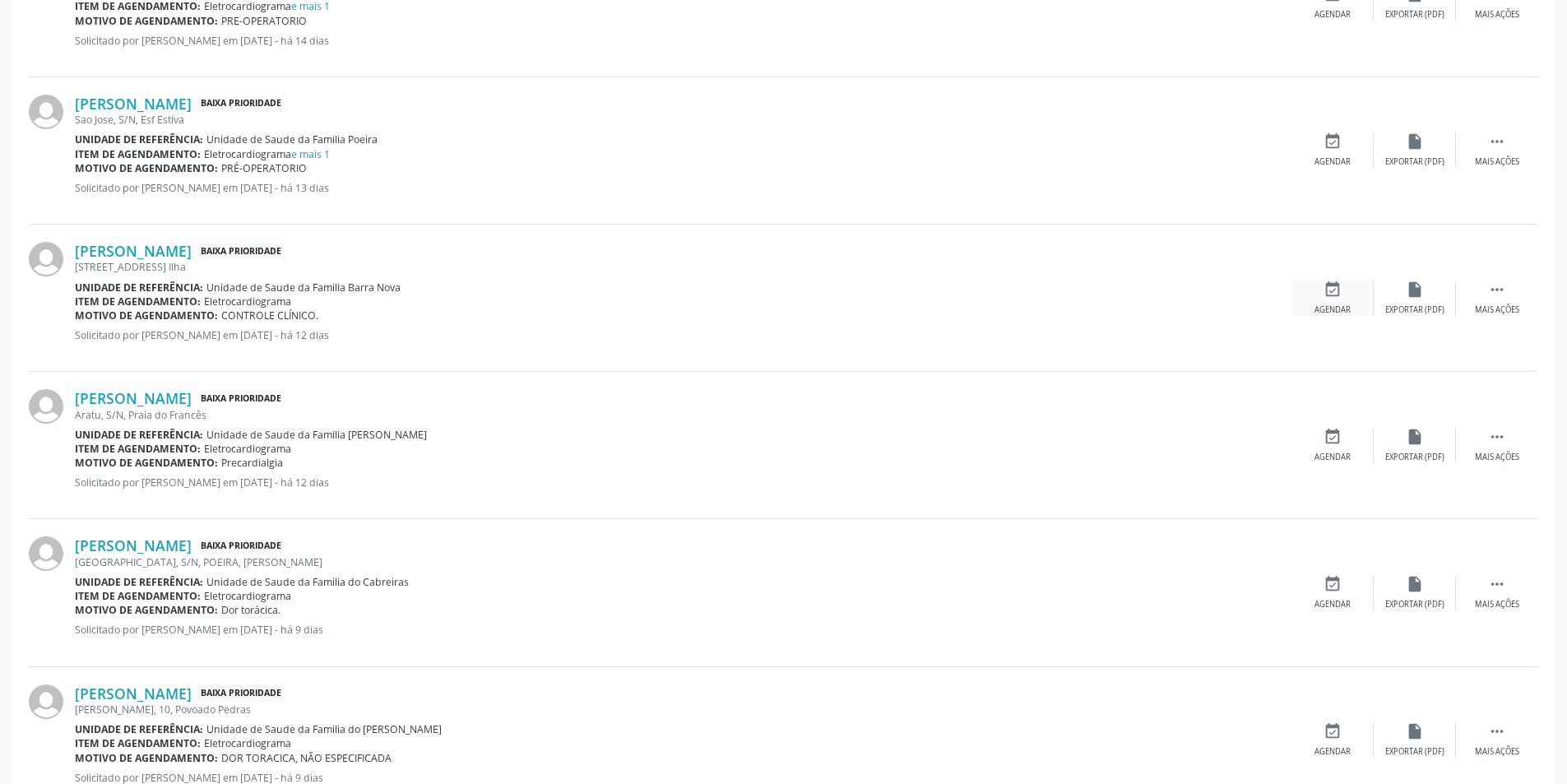
click at [1322, 302] on div "event_available Agendar" at bounding box center [1333, 297] width 83 height 35
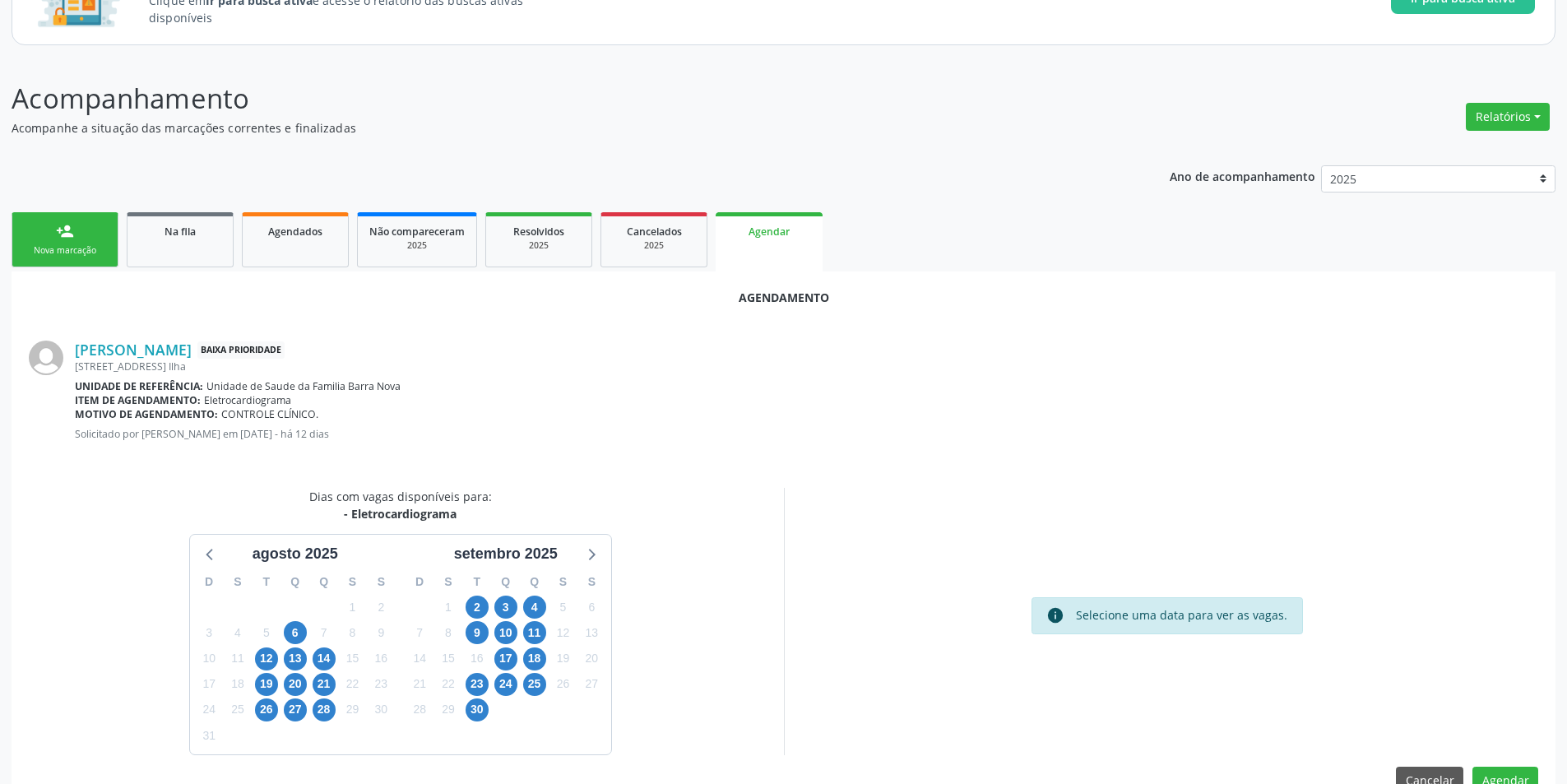
scroll to position [190, 0]
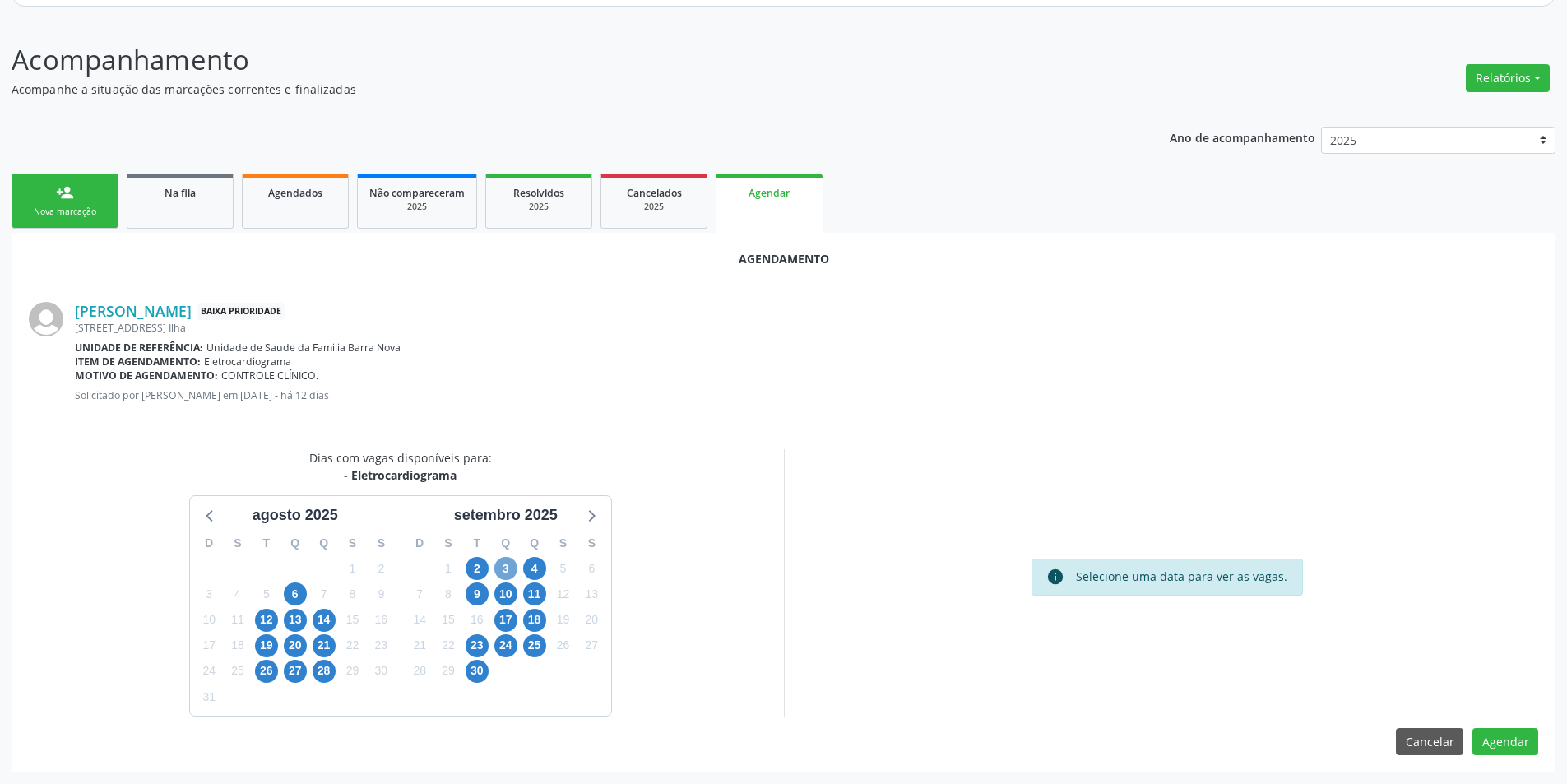
click at [510, 571] on span "3" at bounding box center [506, 568] width 23 height 23
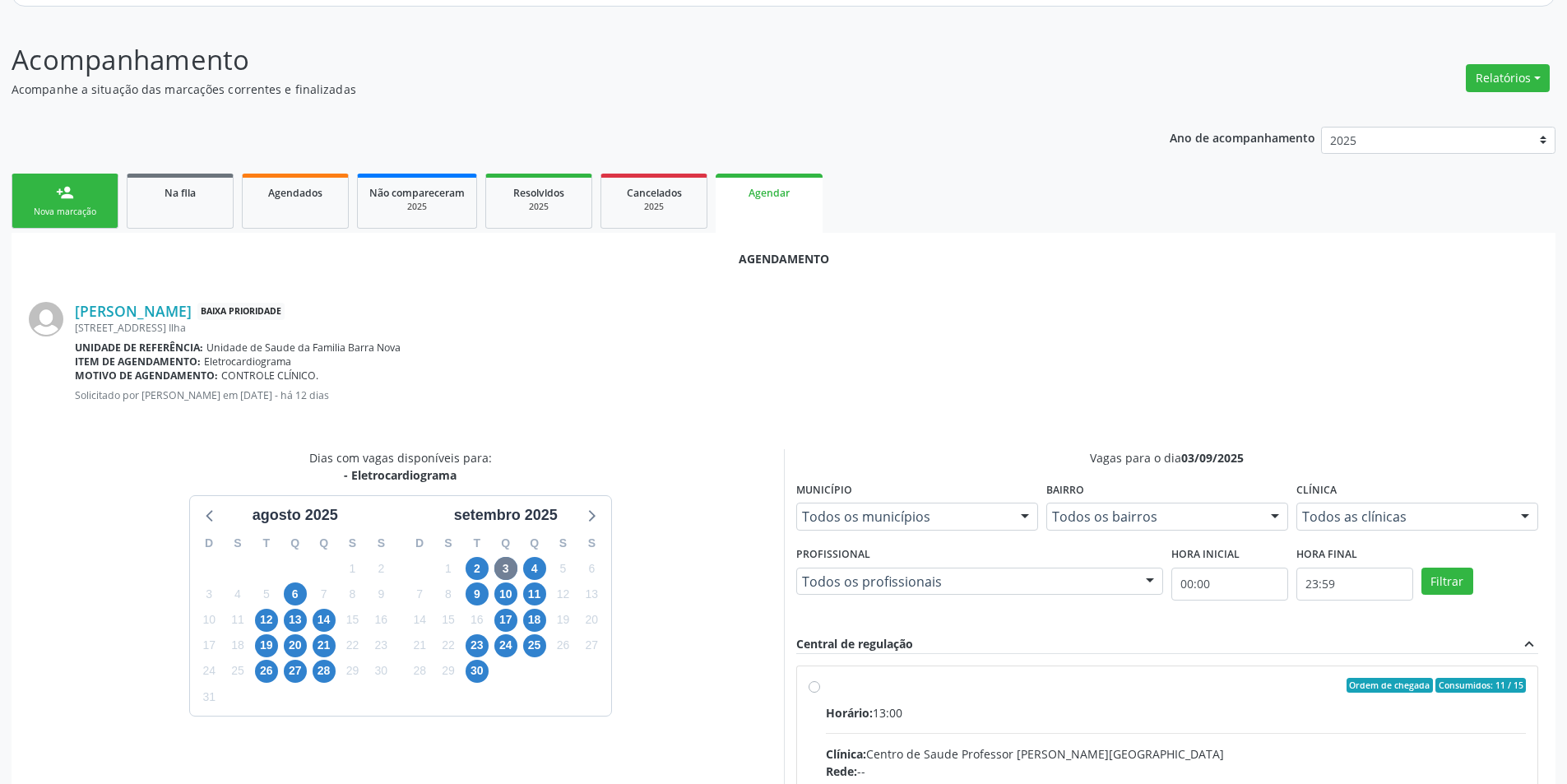
click at [815, 682] on input "Ordem de chegada Consumidos: 11 / 15 Horário: 13:00 Clínica: Centro de Saude Pr…" at bounding box center [814, 685] width 12 height 14
radio input "true"
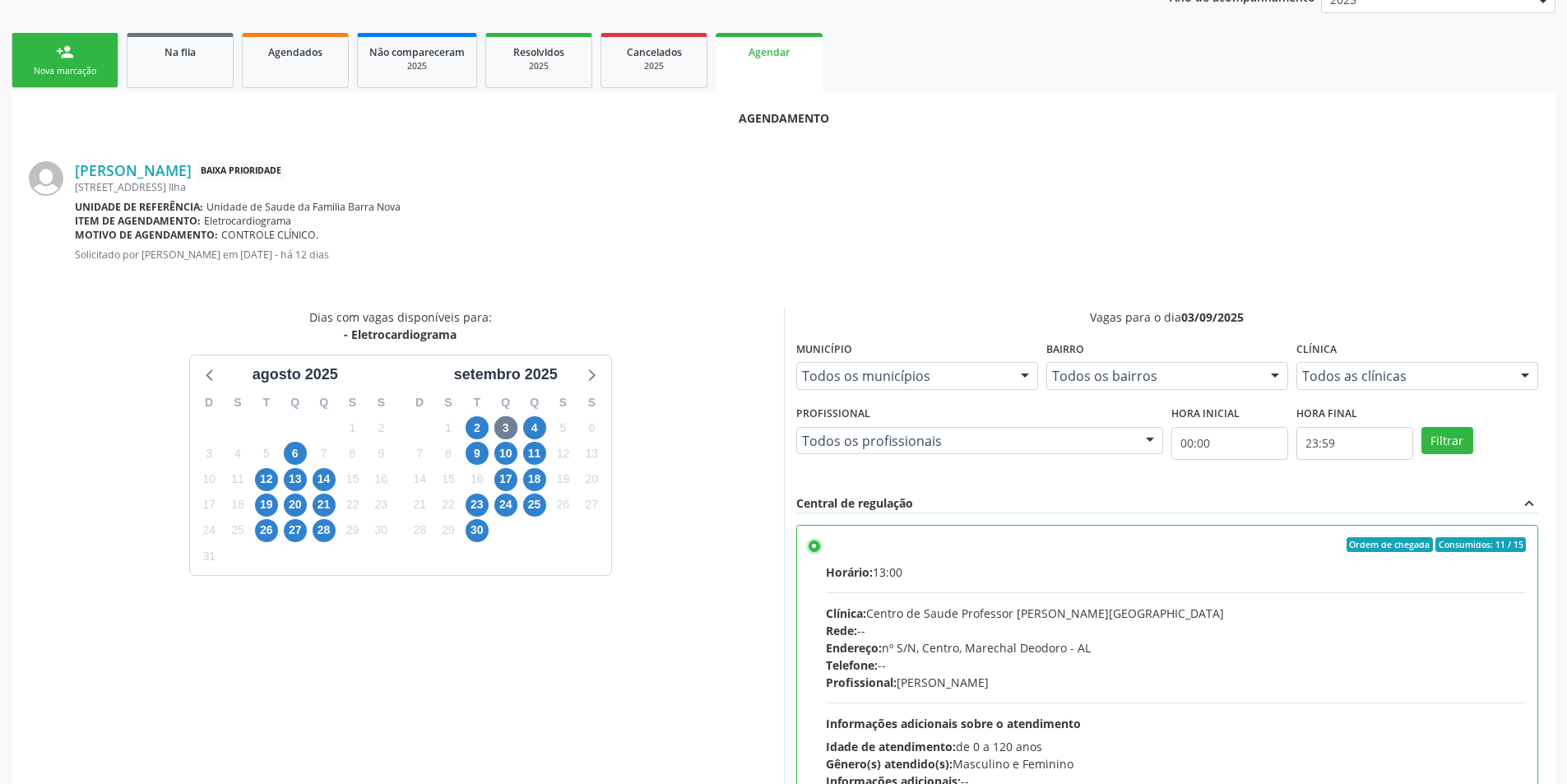
scroll to position [458, 0]
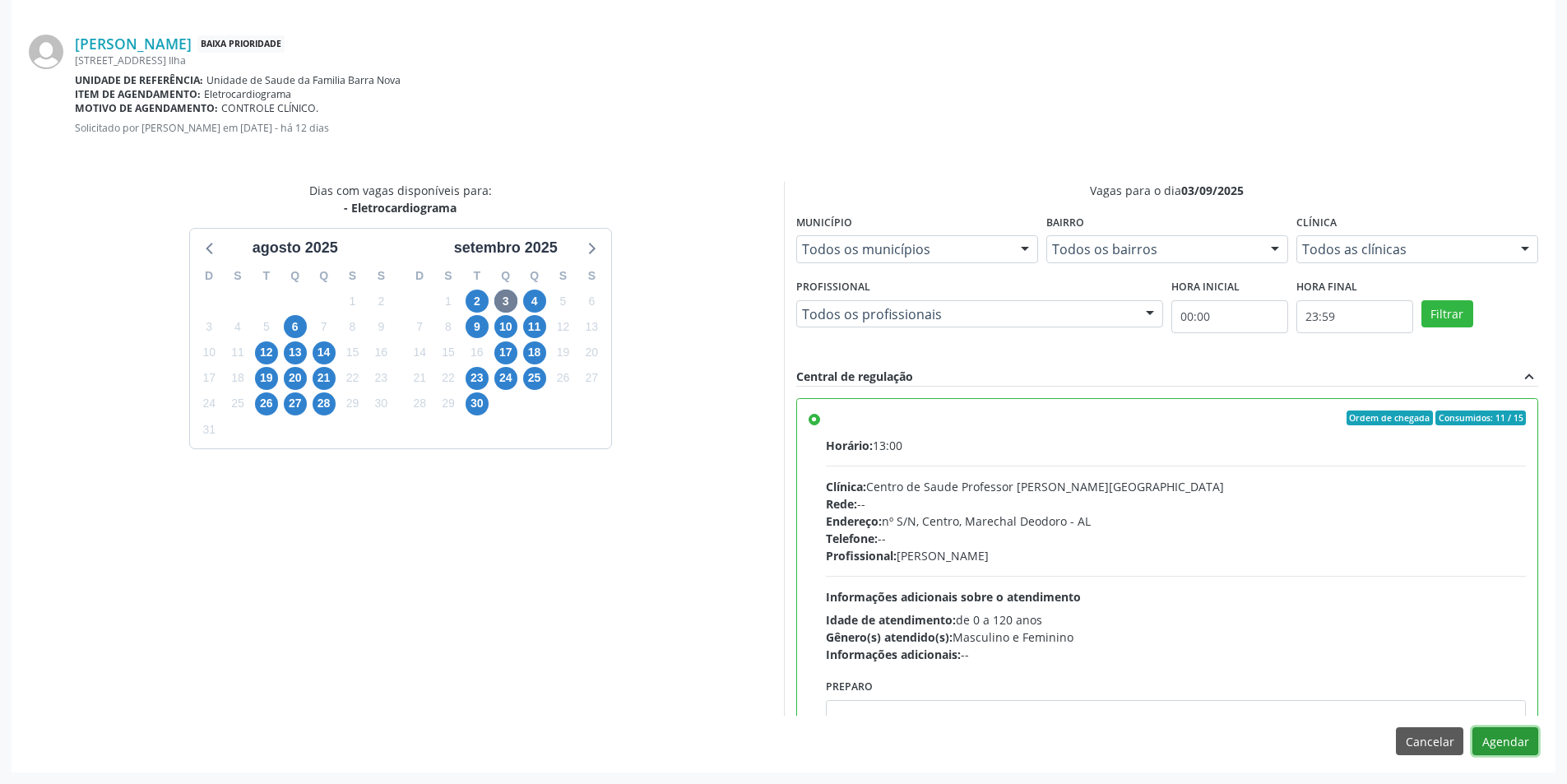
click at [1493, 732] on button "Agendar" at bounding box center [1505, 740] width 66 height 28
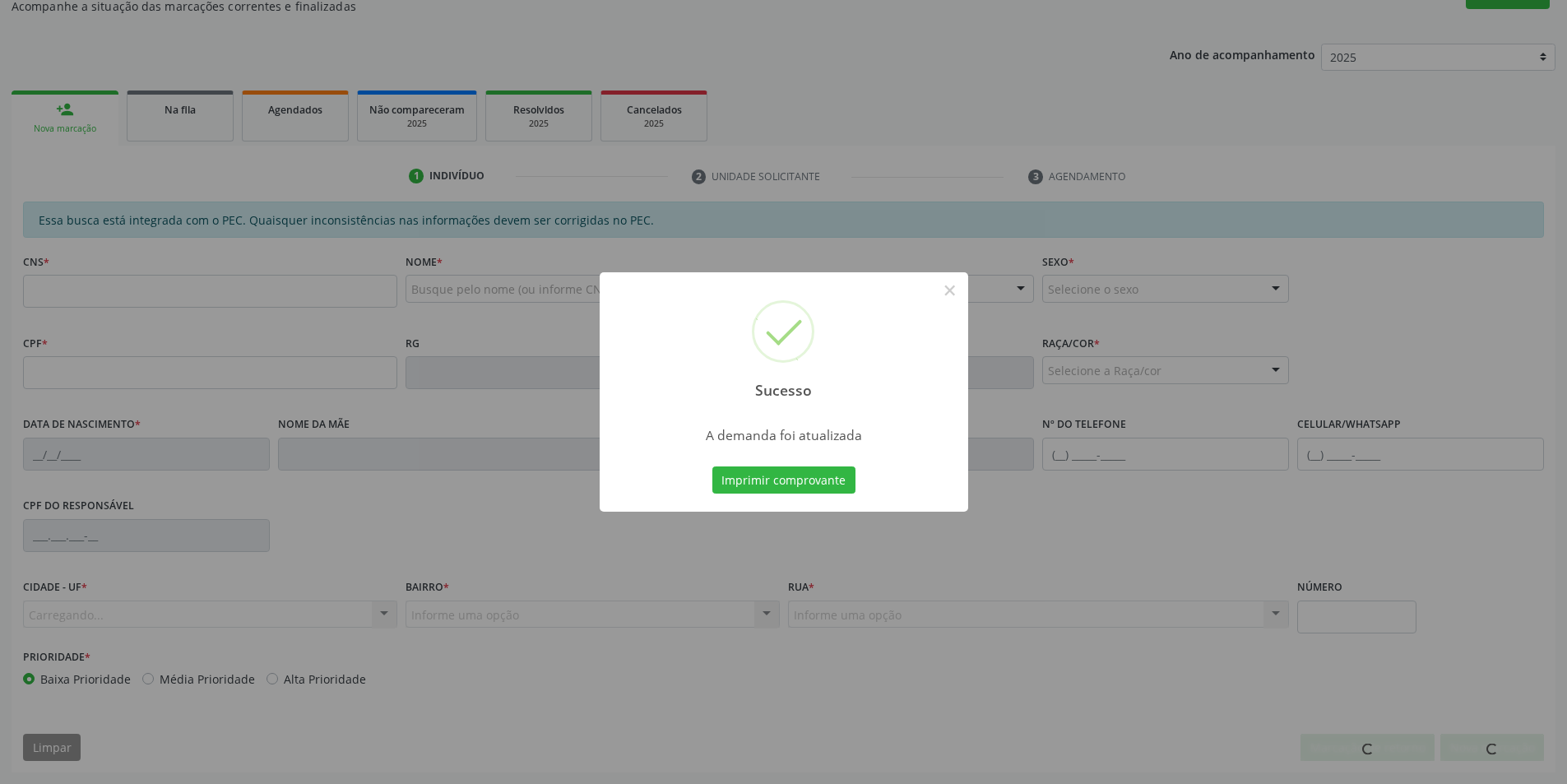
scroll to position [274, 0]
click at [949, 290] on button "×" at bounding box center [950, 290] width 28 height 28
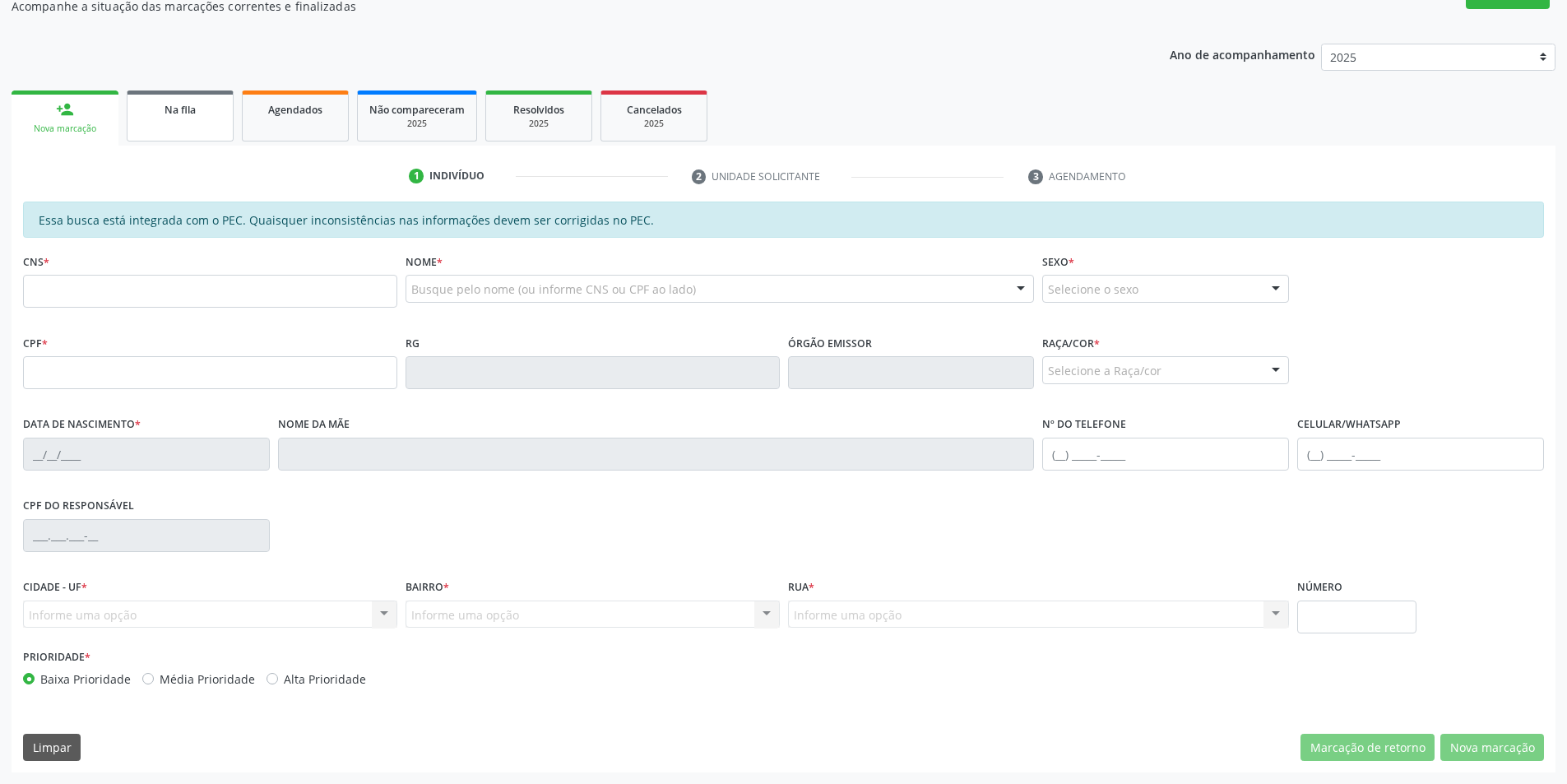
click at [168, 122] on link "Na fila" at bounding box center [180, 116] width 107 height 51
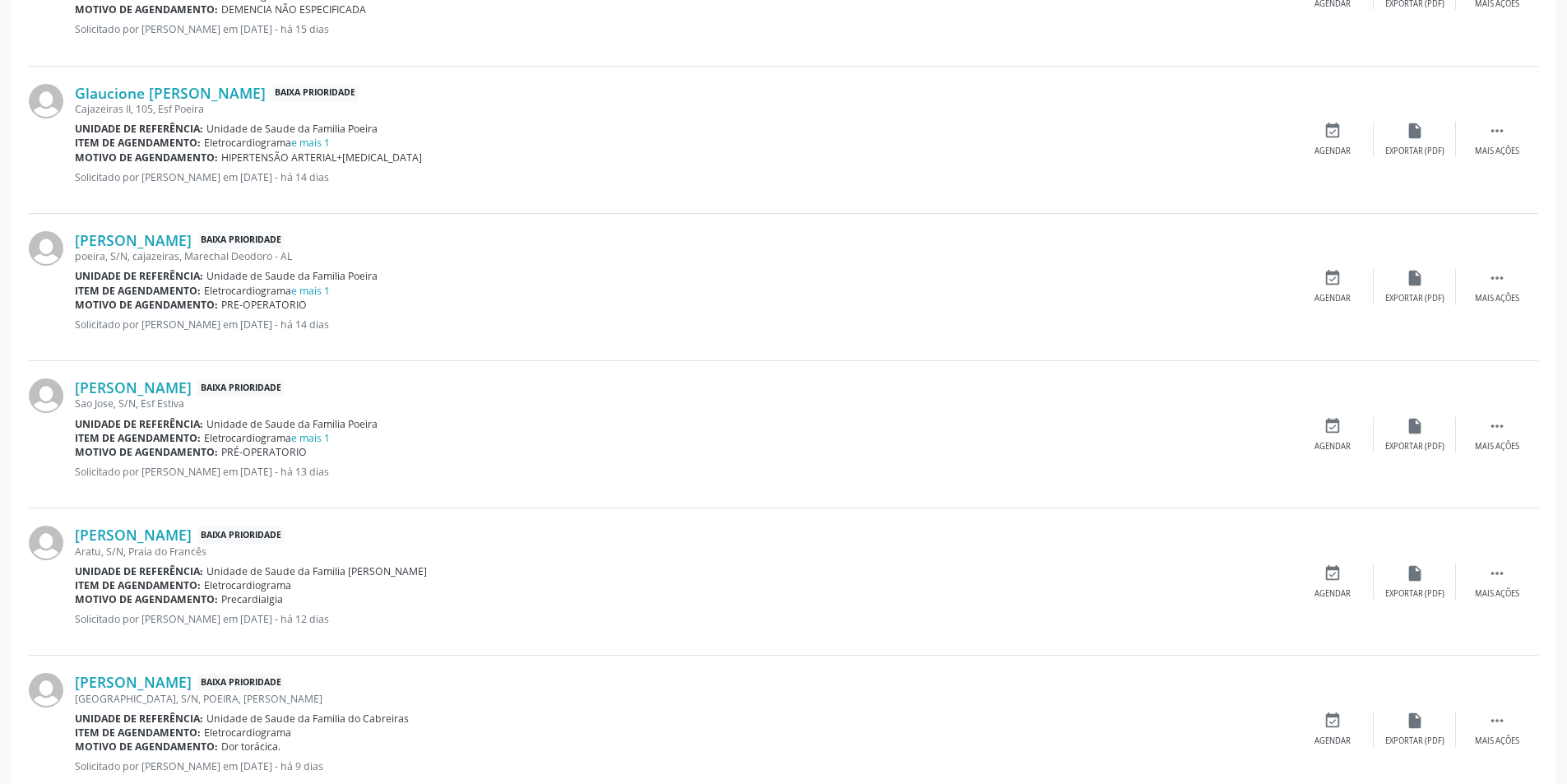
scroll to position [1069, 0]
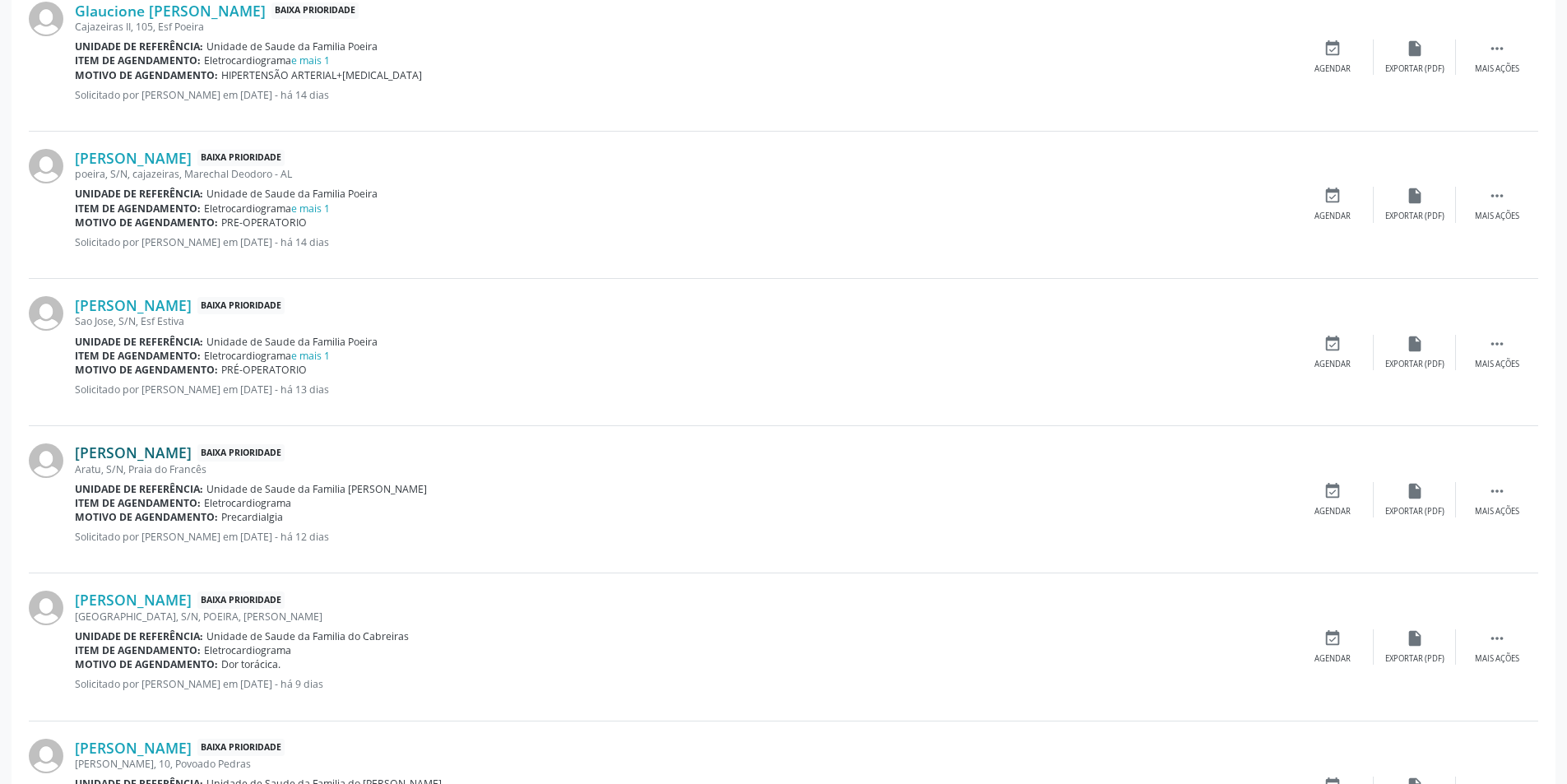
click at [132, 449] on link "[PERSON_NAME]" at bounding box center [133, 453] width 117 height 18
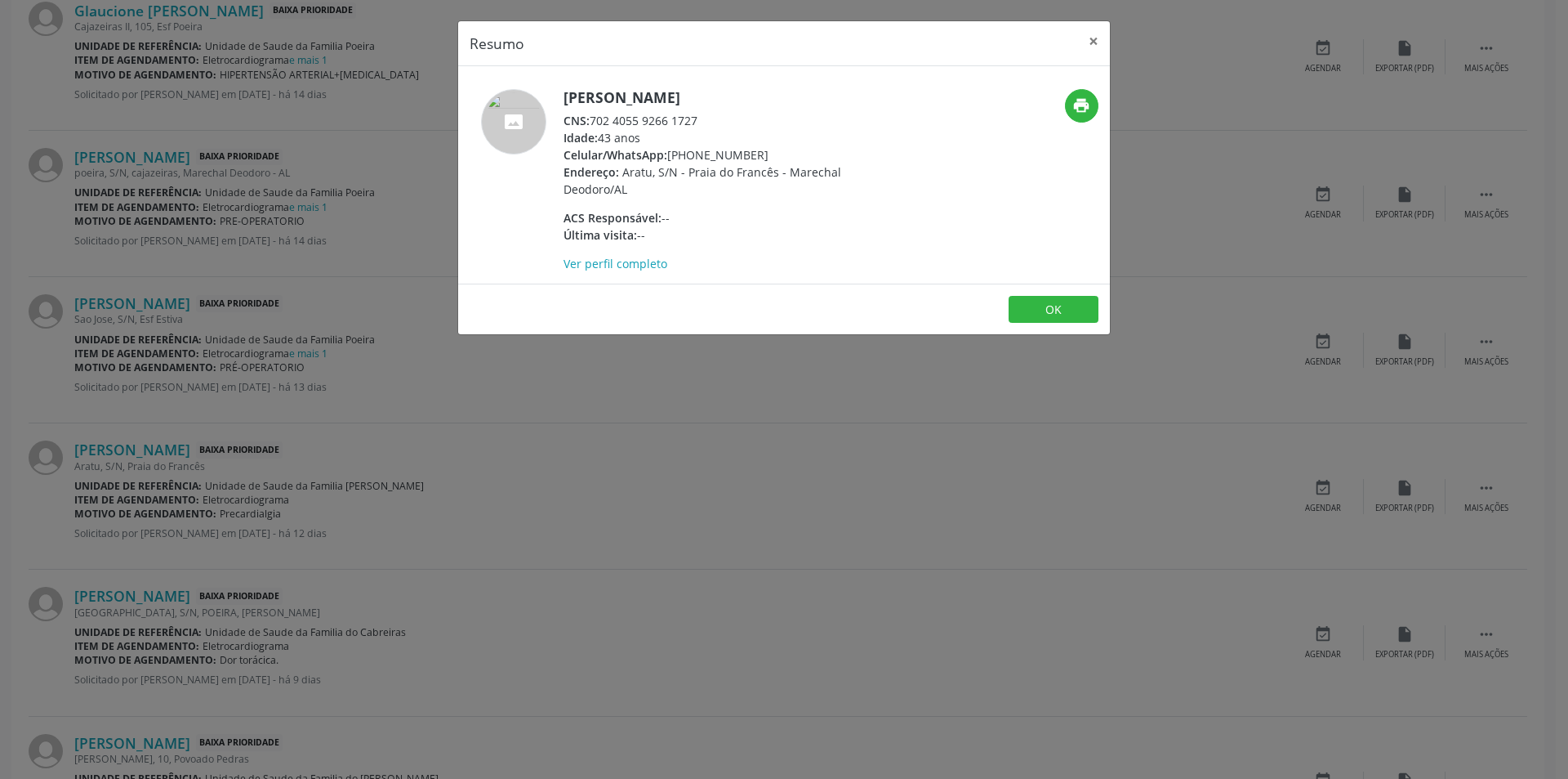
click at [592, 121] on div "CNS: 702 4055 9266 1727" at bounding box center [722, 120] width 318 height 17
drag, startPoint x: 592, startPoint y: 121, endPoint x: 707, endPoint y: 121, distance: 115.0
click at [707, 121] on div "CNS: 702 4055 9266 1727" at bounding box center [722, 120] width 318 height 17
click at [1024, 305] on button "OK" at bounding box center [1053, 309] width 90 height 28
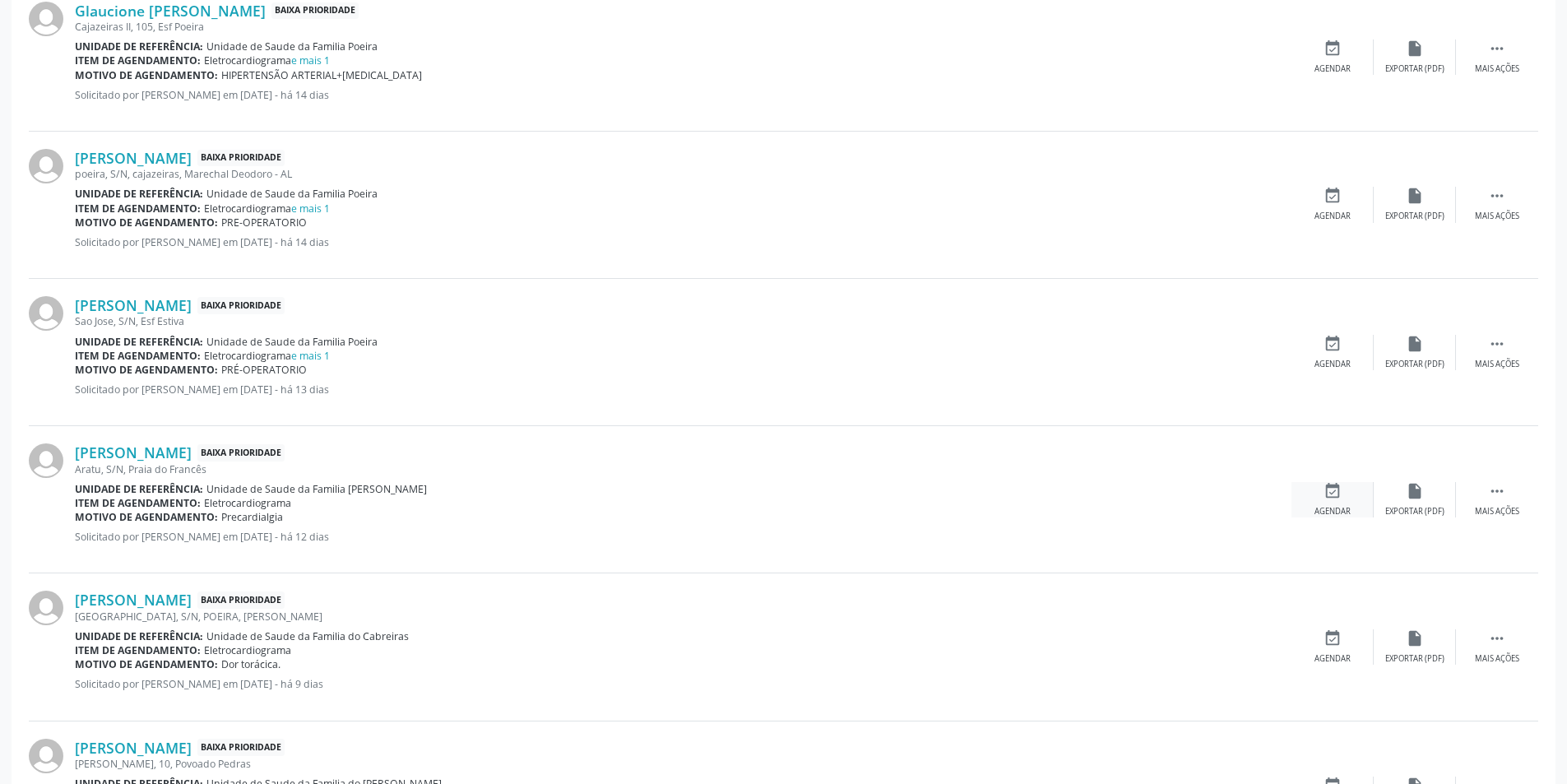
click at [1328, 508] on div "Agendar" at bounding box center [1332, 511] width 36 height 12
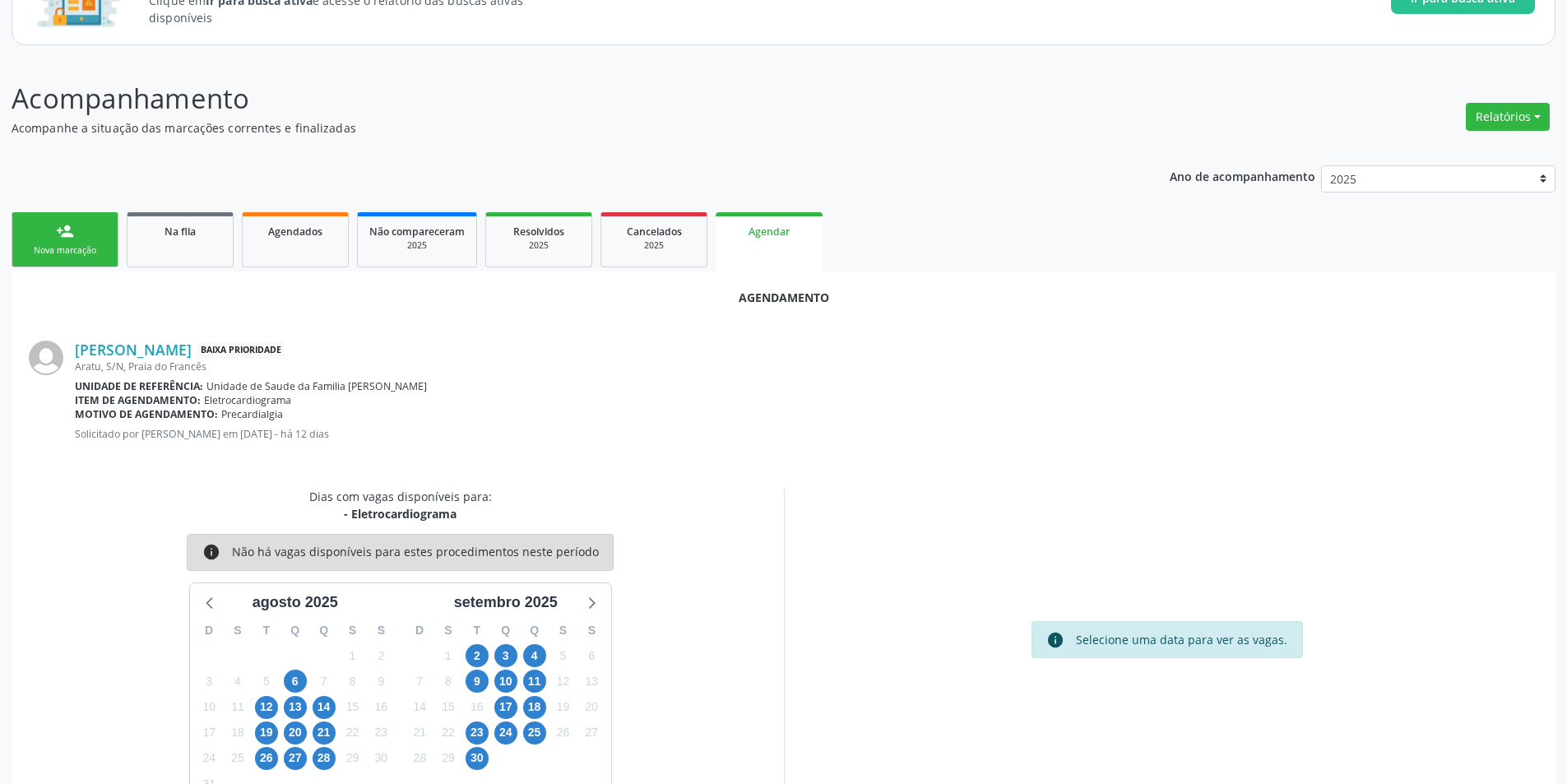
scroll to position [190, 0]
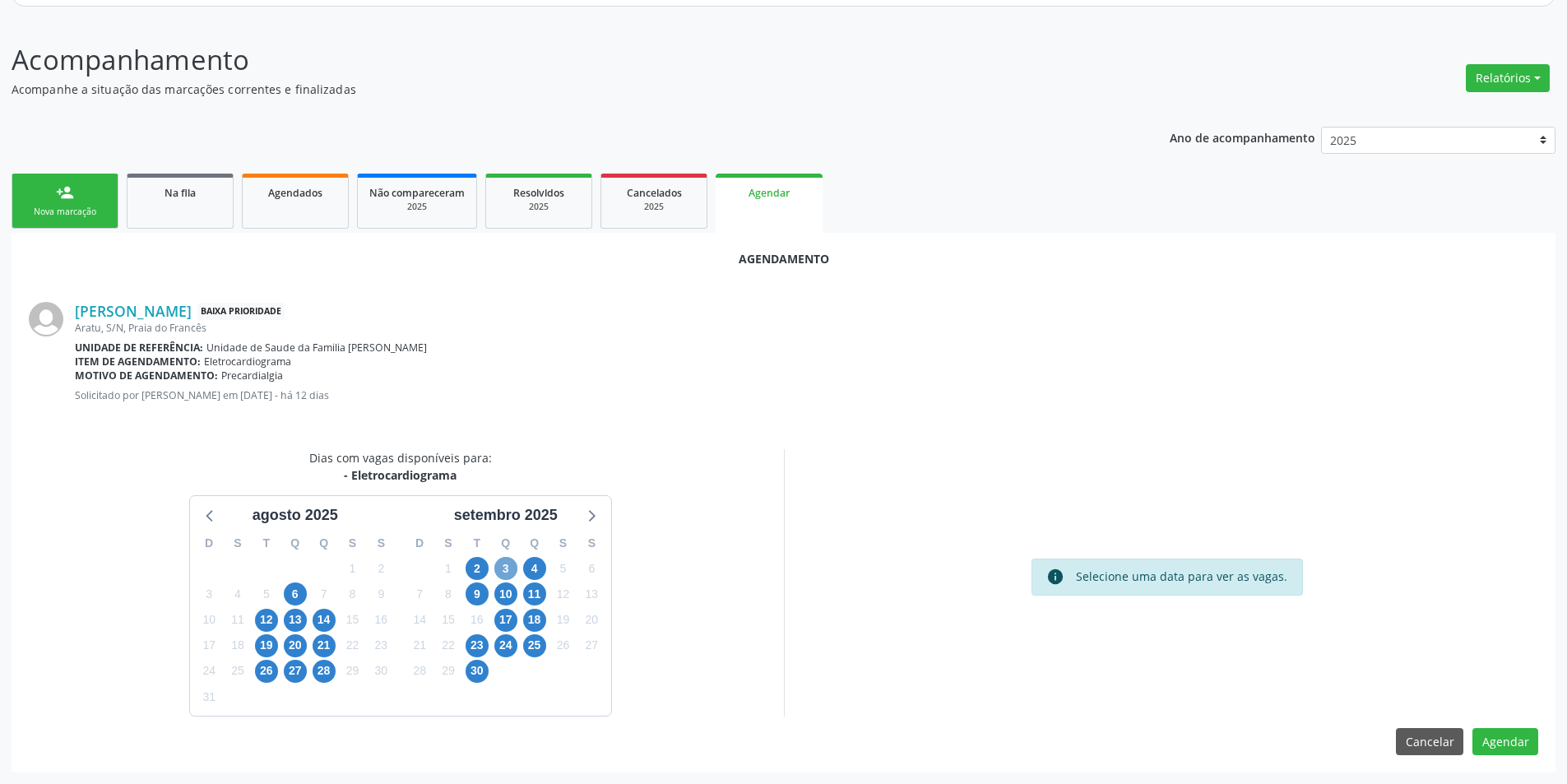
click at [509, 575] on span "3" at bounding box center [506, 568] width 23 height 23
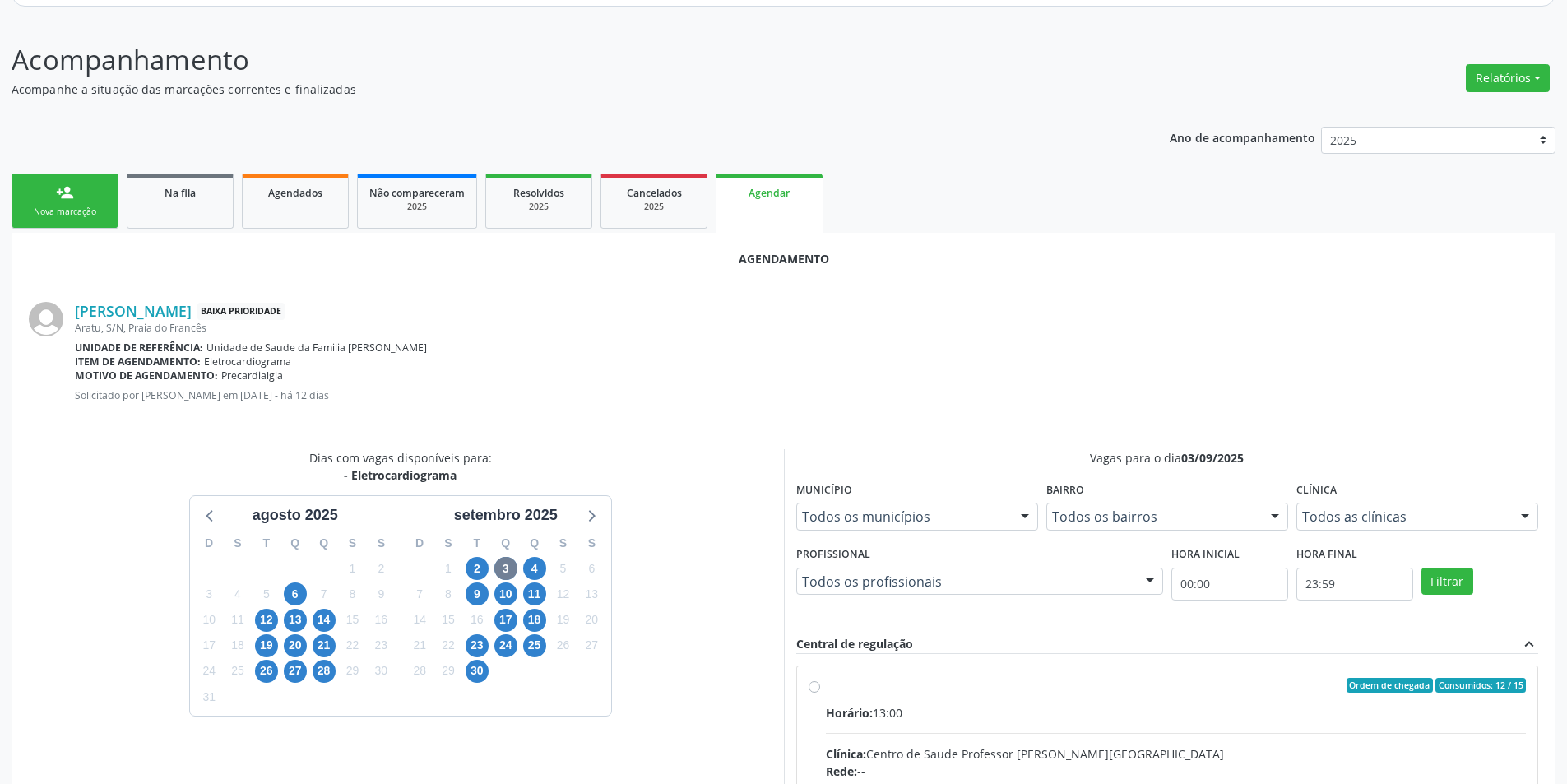
drag, startPoint x: 814, startPoint y: 690, endPoint x: 821, endPoint y: 683, distance: 9.9
click at [814, 689] on input "Ordem de chegada Consumidos: 12 / 15 Horário: 13:00 Clínica: Centro de Saude Pr…" at bounding box center [814, 685] width 12 height 14
radio input "true"
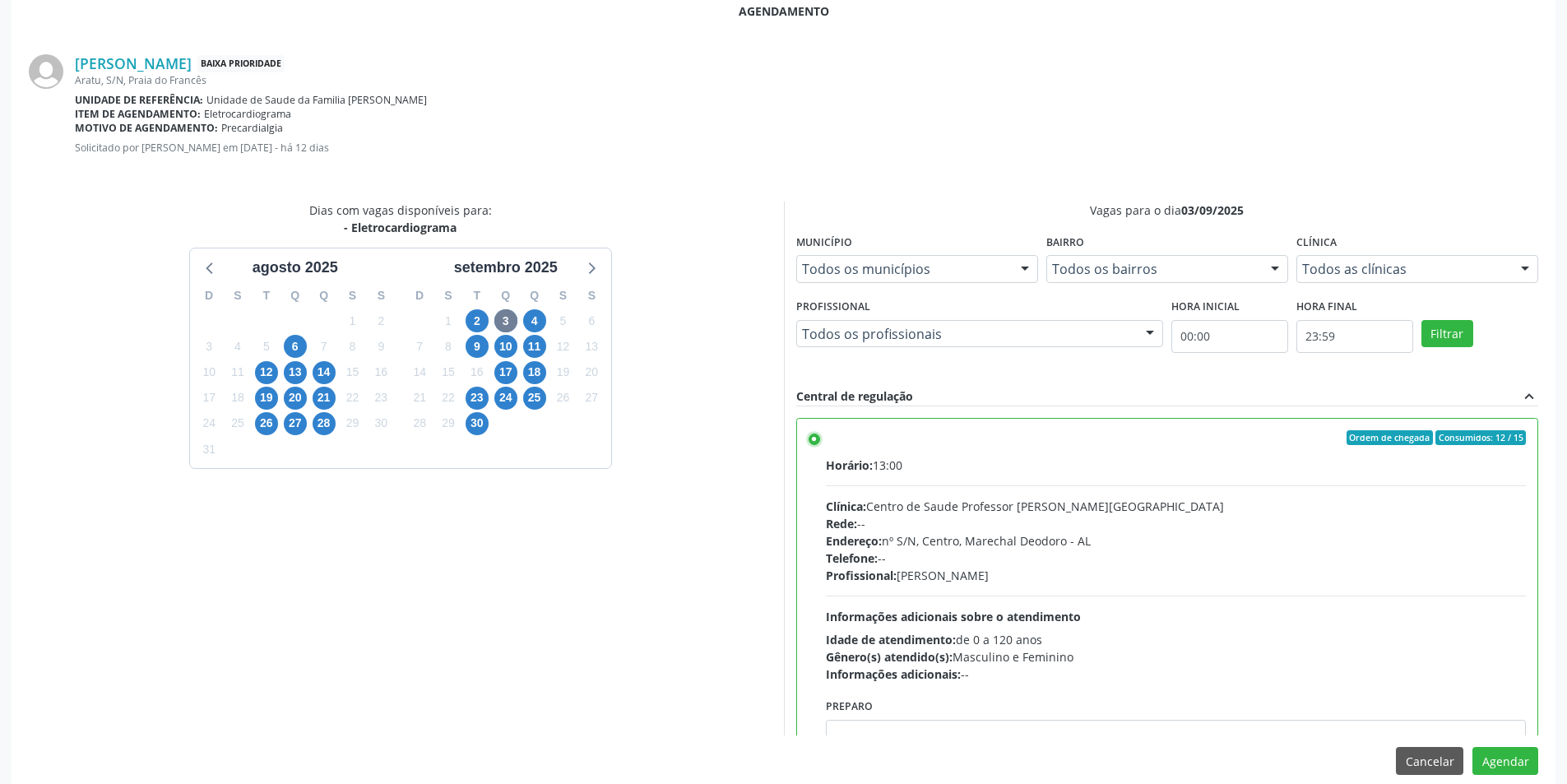
scroll to position [458, 0]
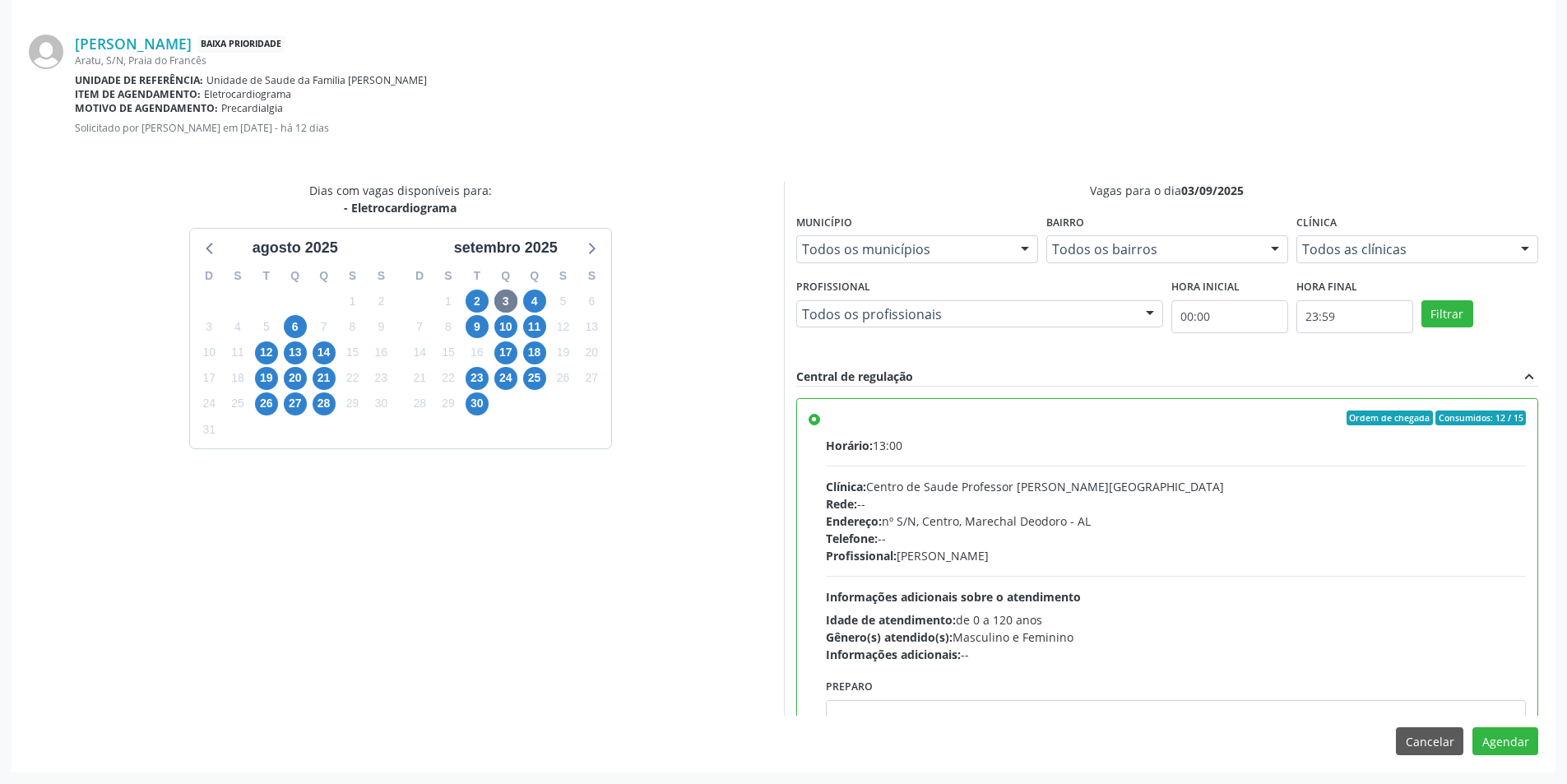
click at [1505, 755] on div "Agendamento [PERSON_NAME] Baixa Prioridade Aratu, S/N, [GEOGRAPHIC_DATA] Unidad…" at bounding box center [784, 368] width 1545 height 806
click at [1505, 745] on button "Agendar" at bounding box center [1505, 740] width 66 height 28
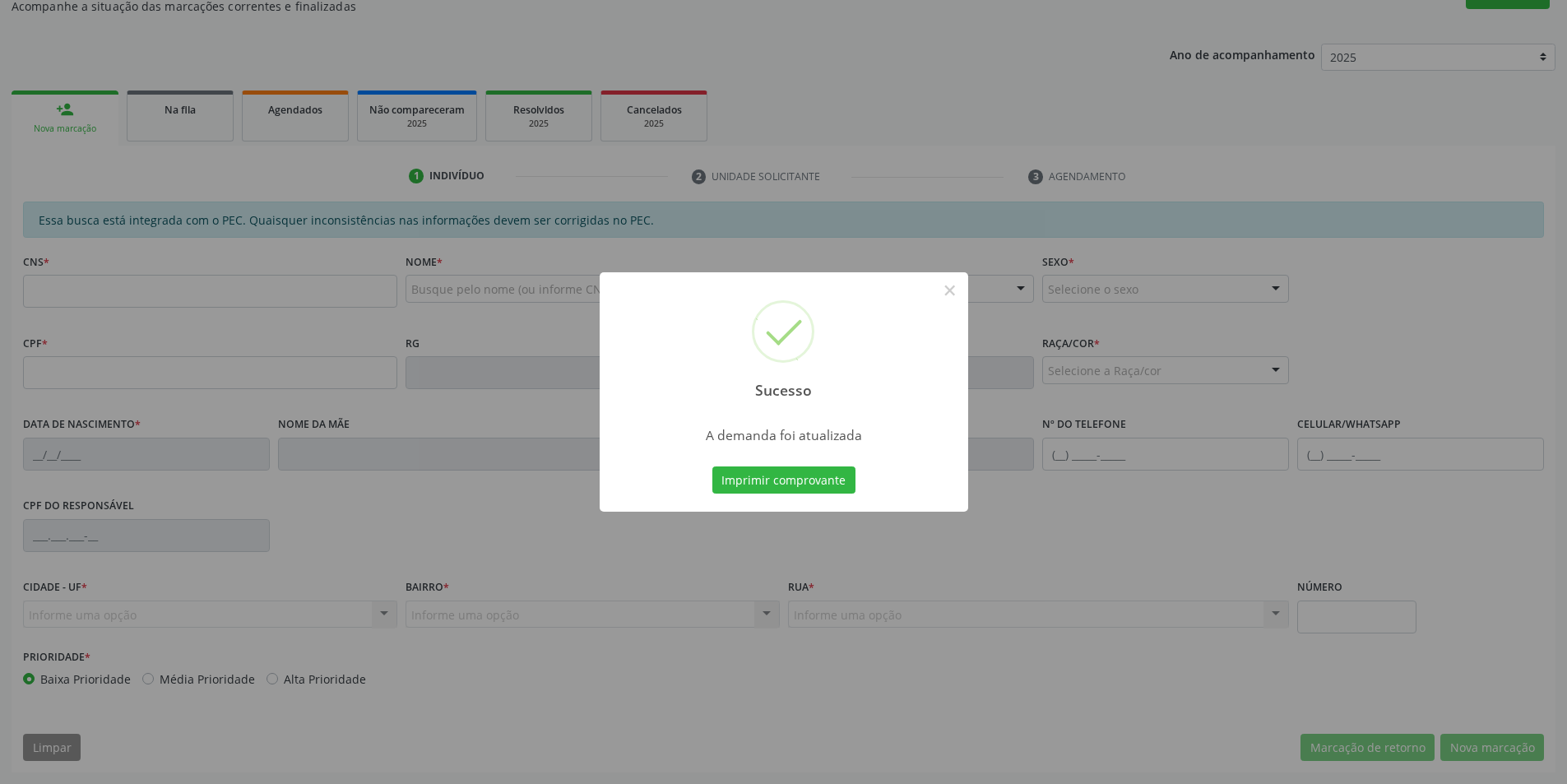
scroll to position [274, 0]
click at [949, 295] on button "×" at bounding box center [950, 290] width 28 height 28
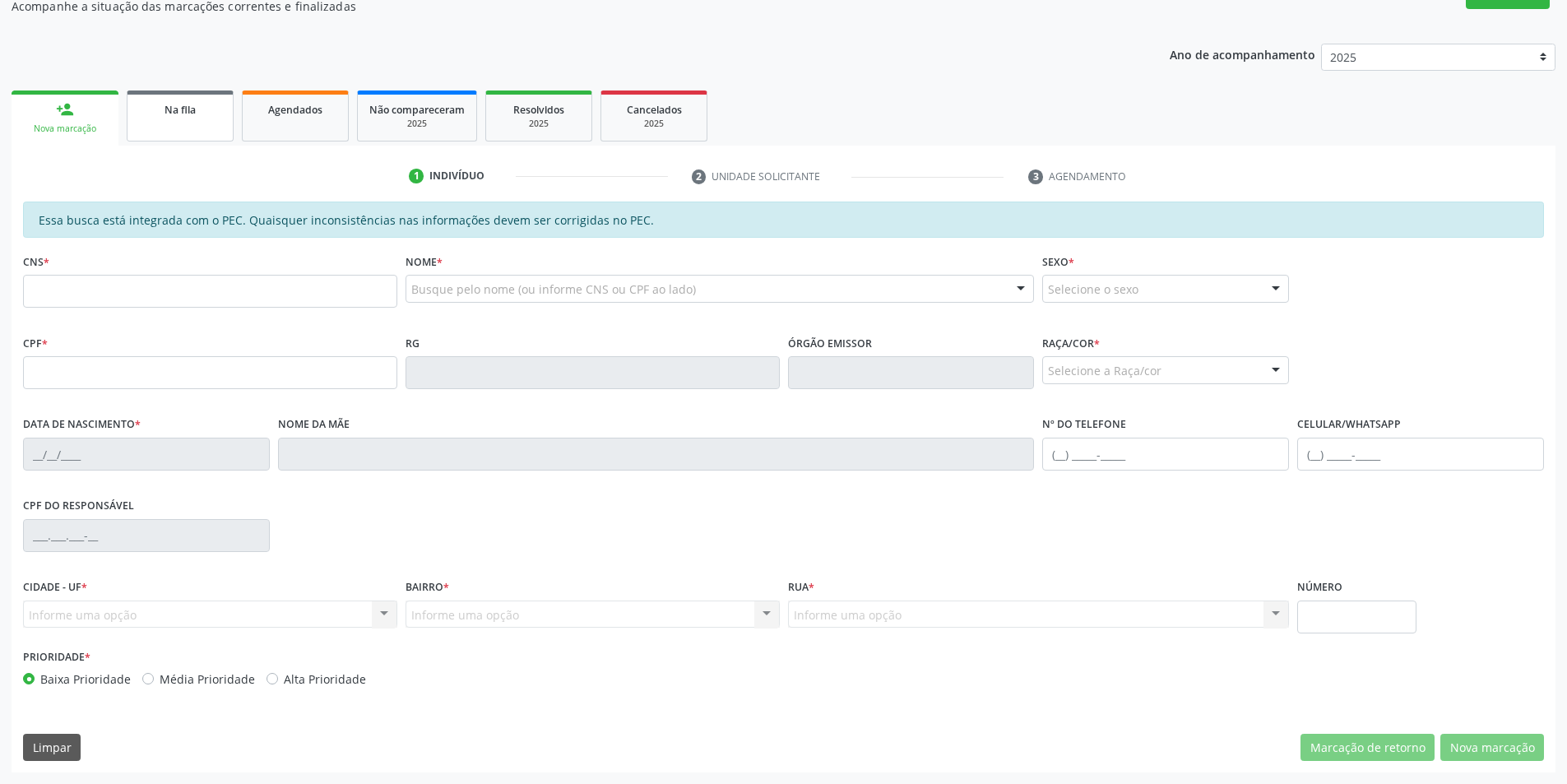
click at [150, 102] on div "Na fila" at bounding box center [181, 109] width 83 height 17
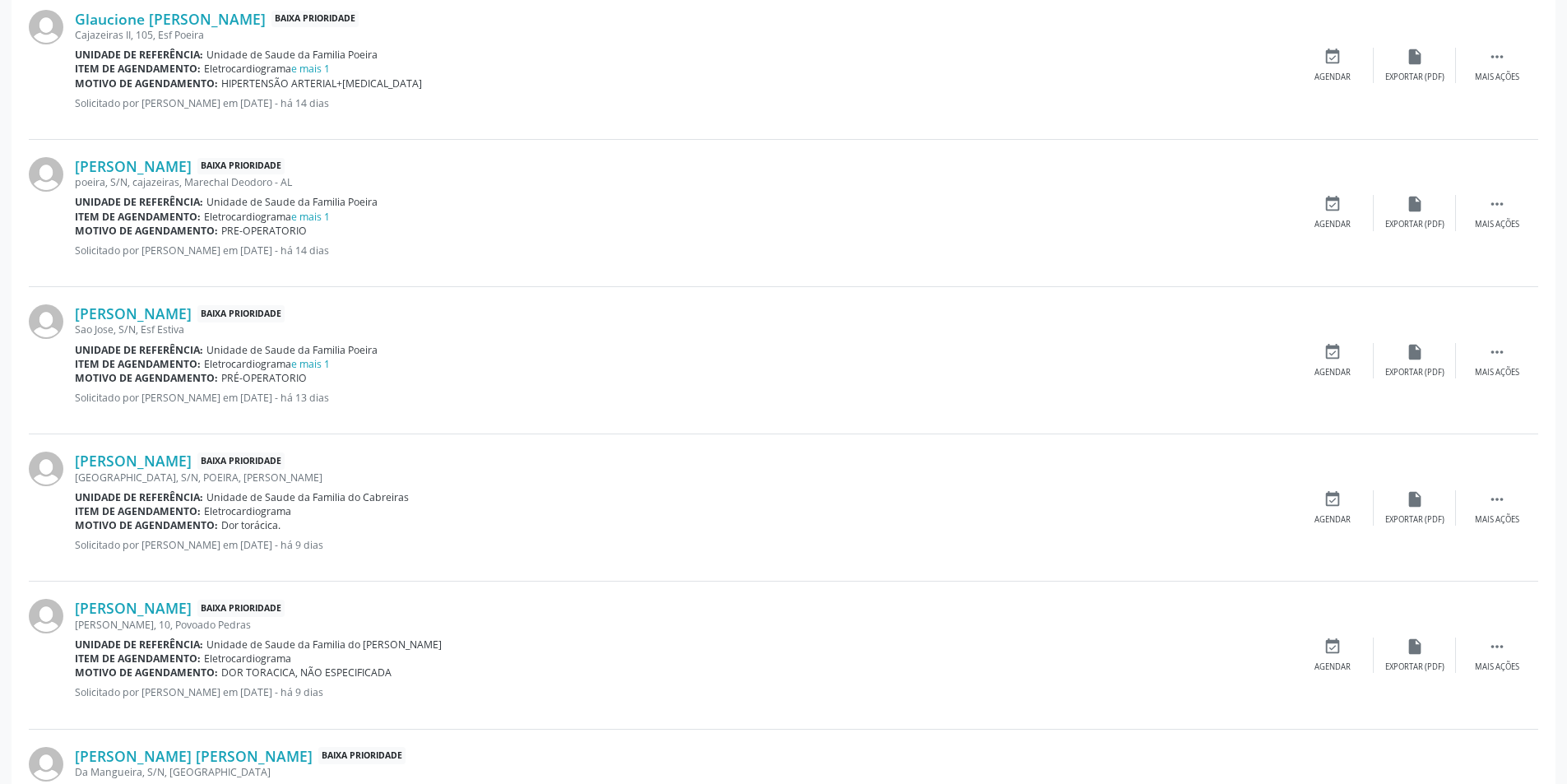
scroll to position [1069, 0]
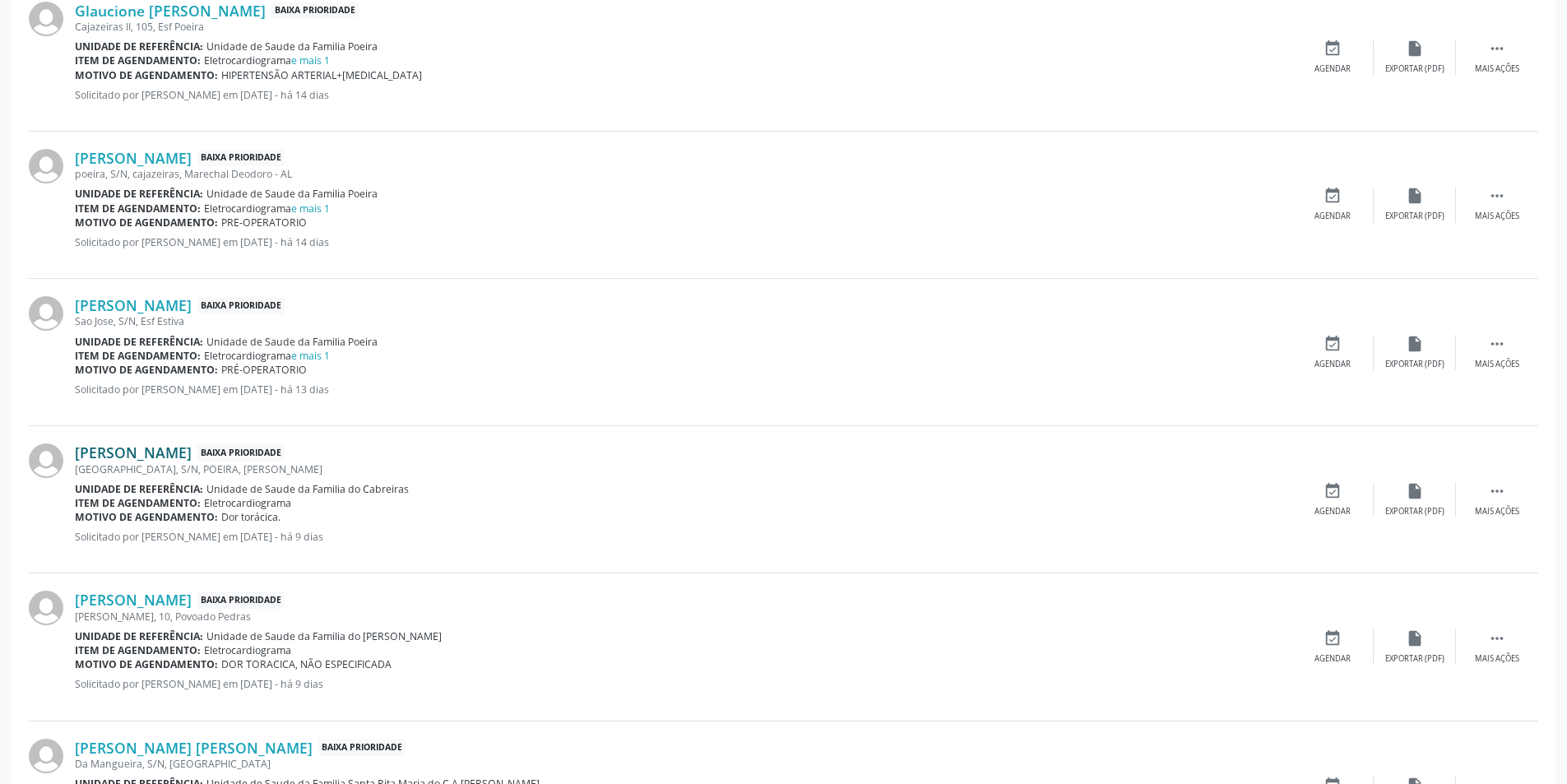
click at [145, 445] on link "[PERSON_NAME]" at bounding box center [133, 453] width 117 height 18
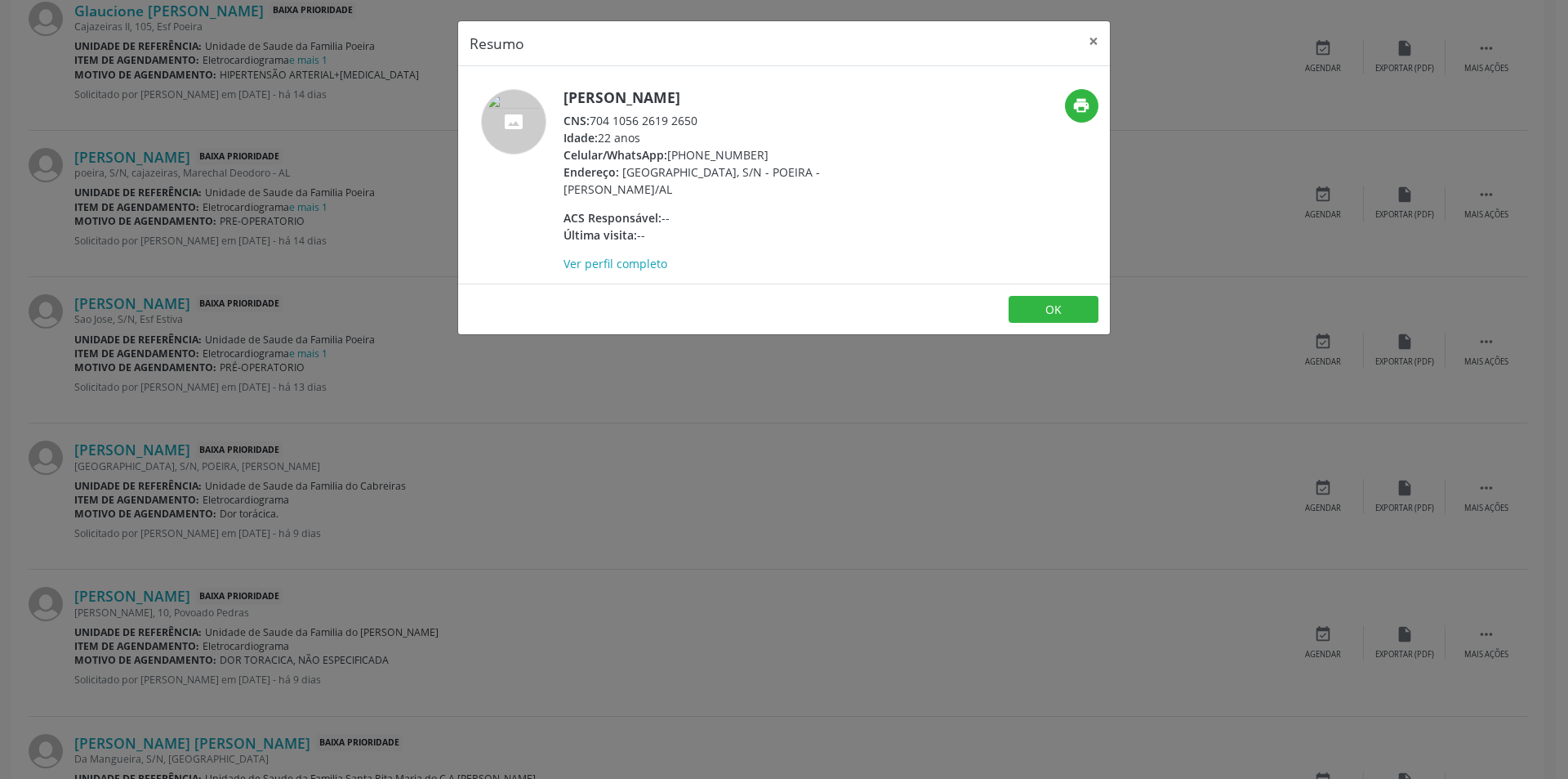
click at [595, 120] on div "CNS: 704 1056 2619 2650" at bounding box center [722, 120] width 318 height 17
drag, startPoint x: 595, startPoint y: 120, endPoint x: 677, endPoint y: 121, distance: 82.0
click at [677, 121] on div "CNS: 704 1056 2619 2650" at bounding box center [722, 120] width 318 height 17
click at [1067, 302] on button "OK" at bounding box center [1053, 309] width 90 height 28
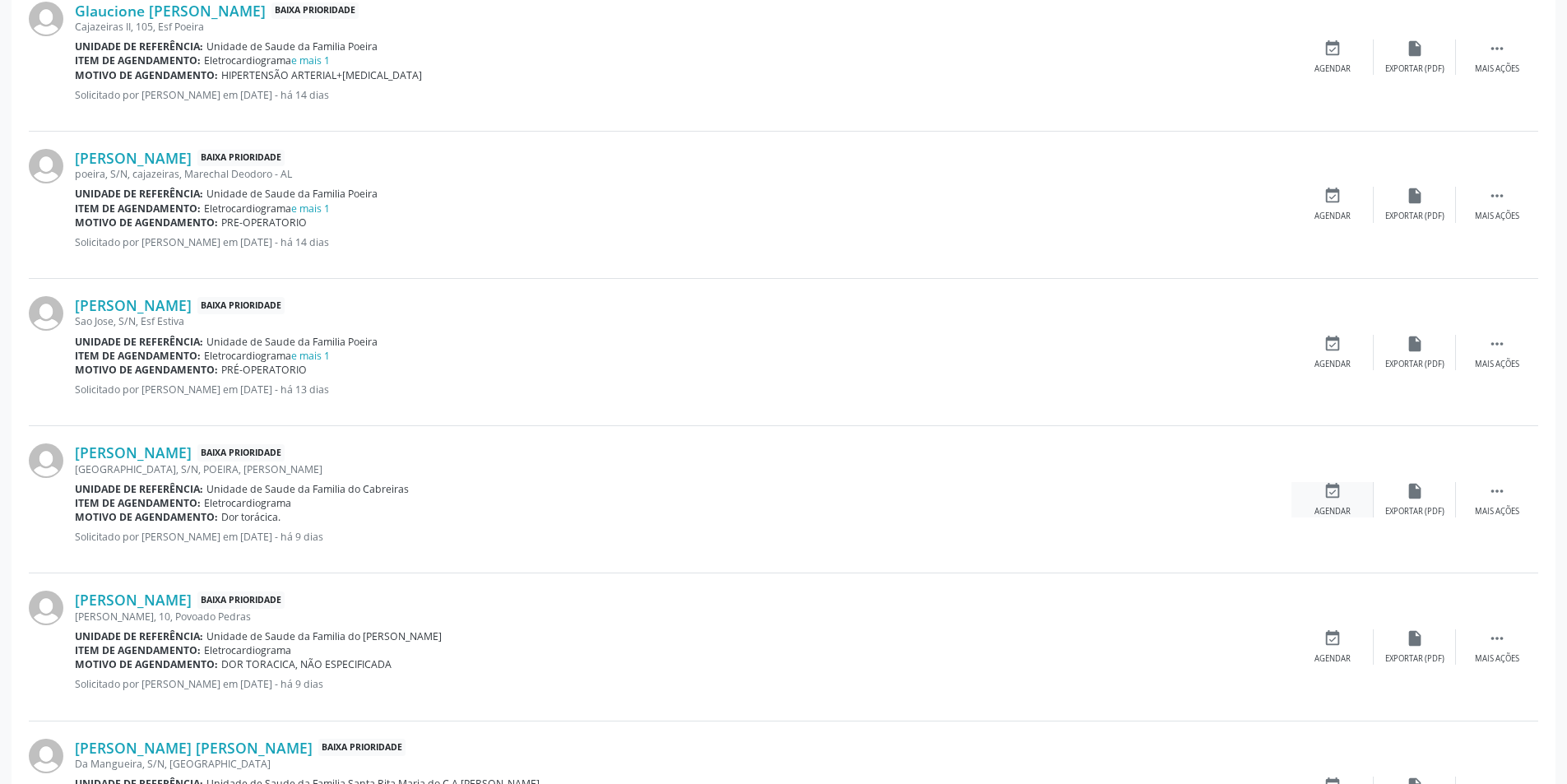
click at [1315, 494] on div "event_available Agendar" at bounding box center [1333, 499] width 83 height 35
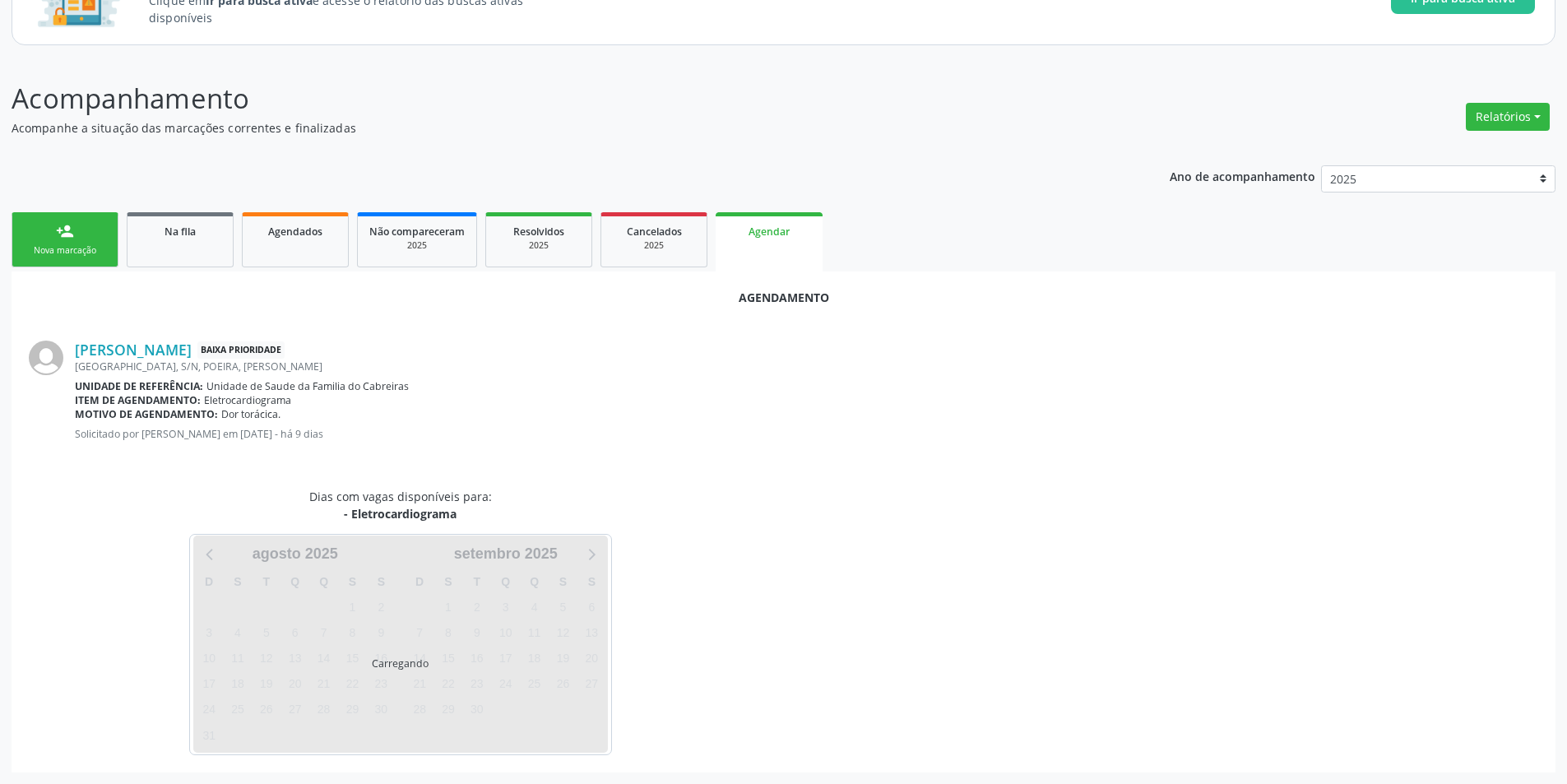
scroll to position [190, 0]
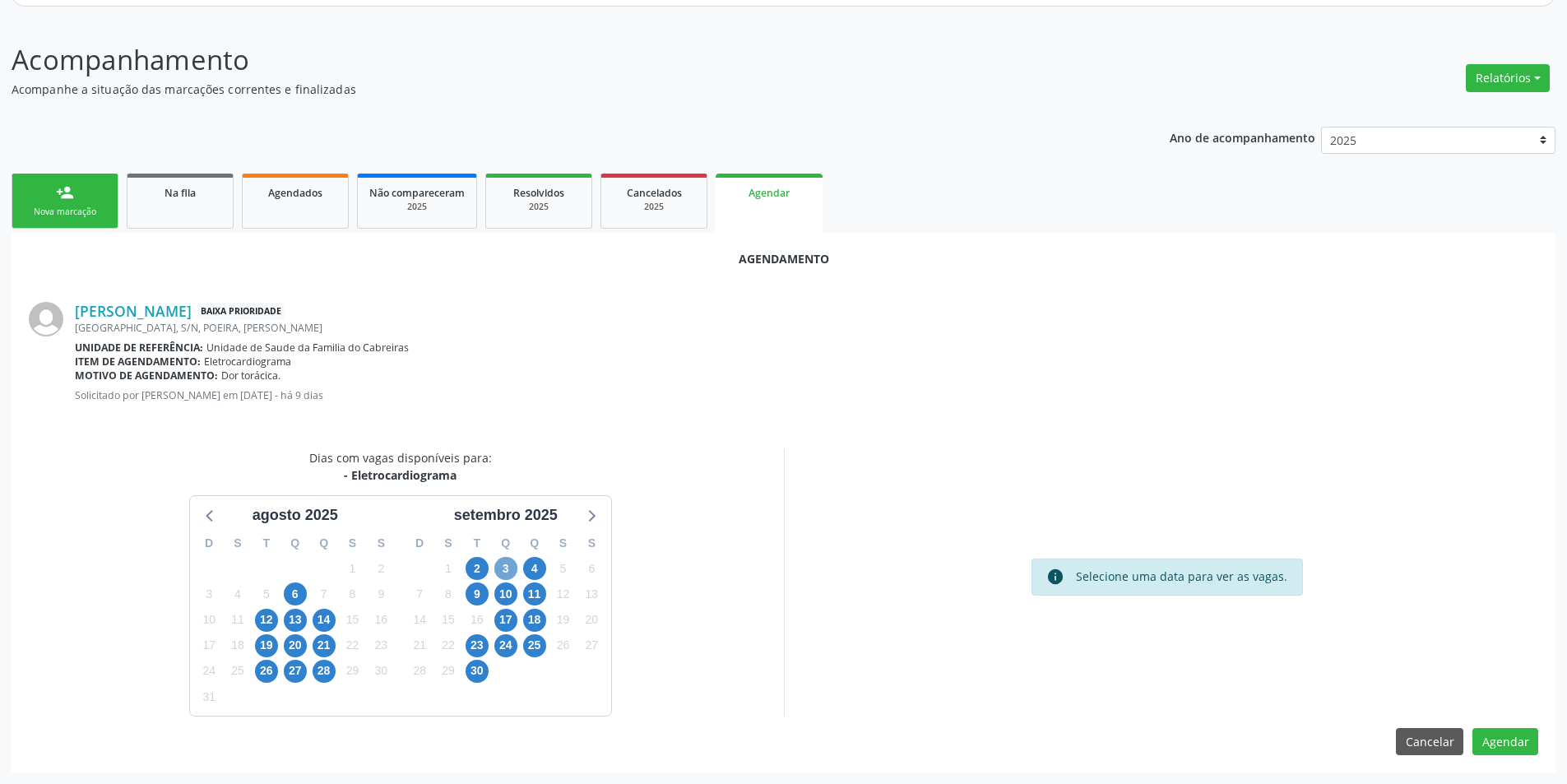
click at [509, 570] on span "3" at bounding box center [506, 568] width 23 height 23
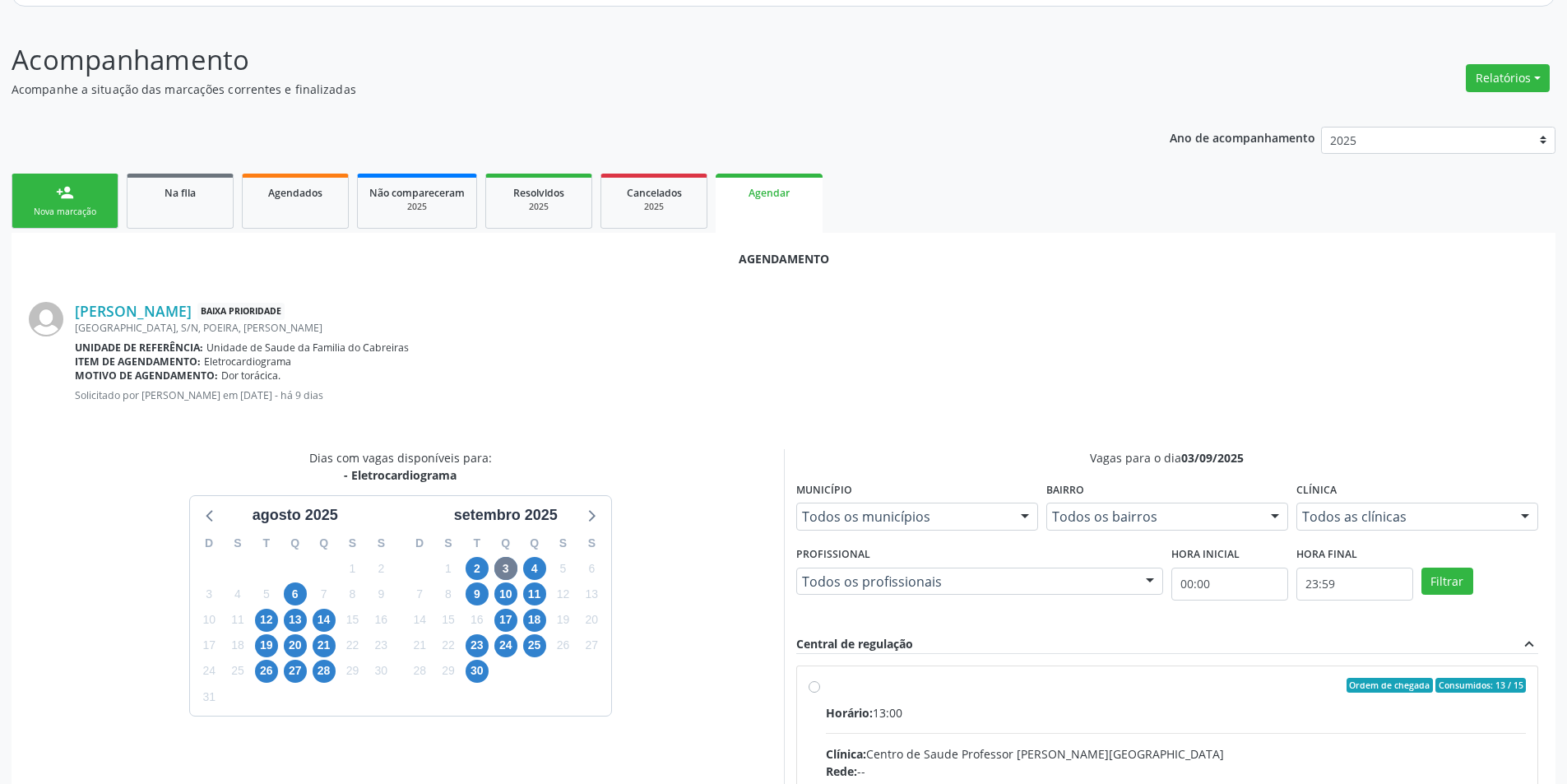
click at [818, 688] on input "Ordem de chegada Consumidos: 13 / 15 Horário: 13:00 Clínica: Centro de Saude Pr…" at bounding box center [814, 685] width 12 height 14
radio input "true"
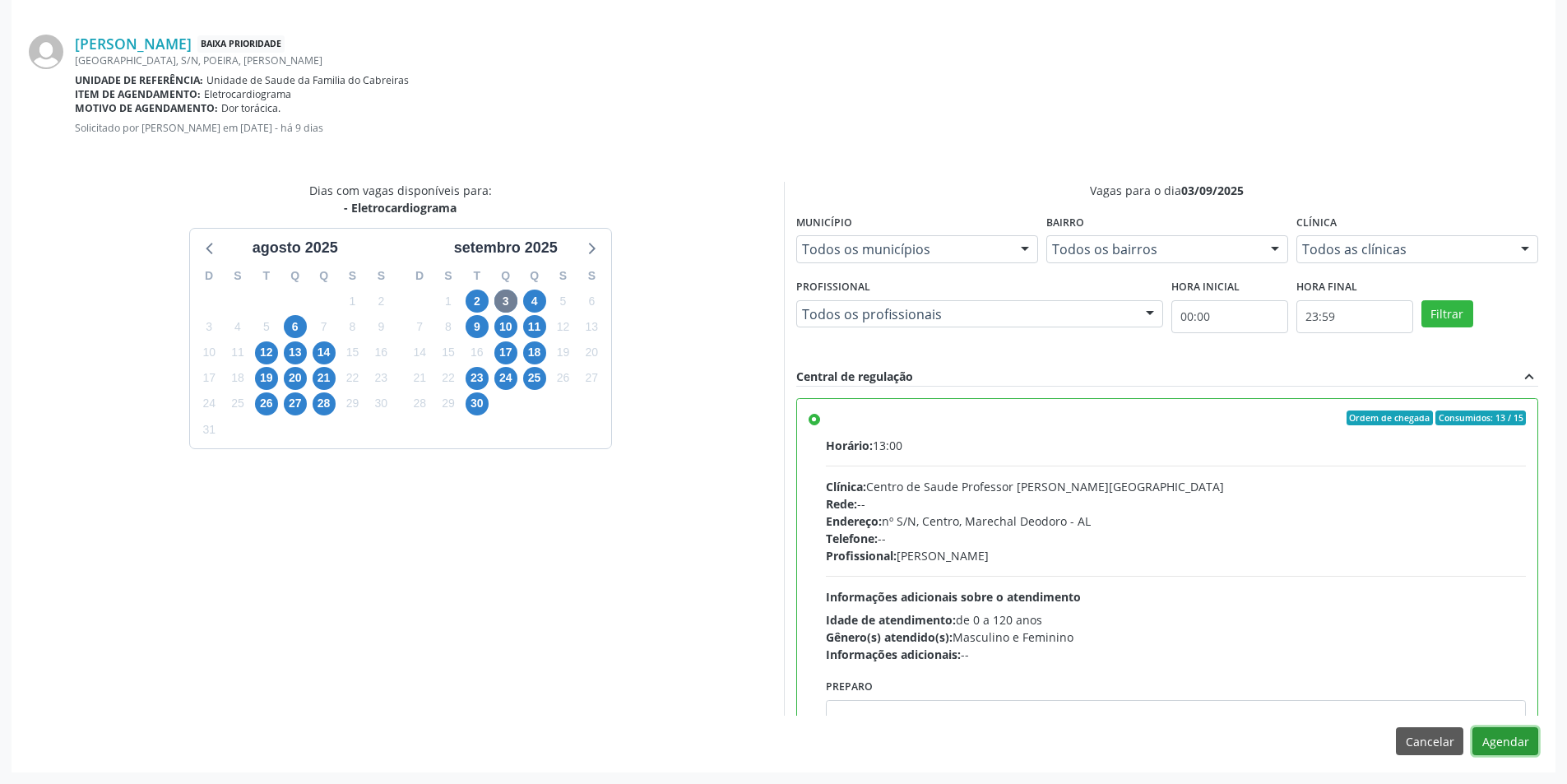
click at [1513, 735] on button "Agendar" at bounding box center [1505, 740] width 66 height 28
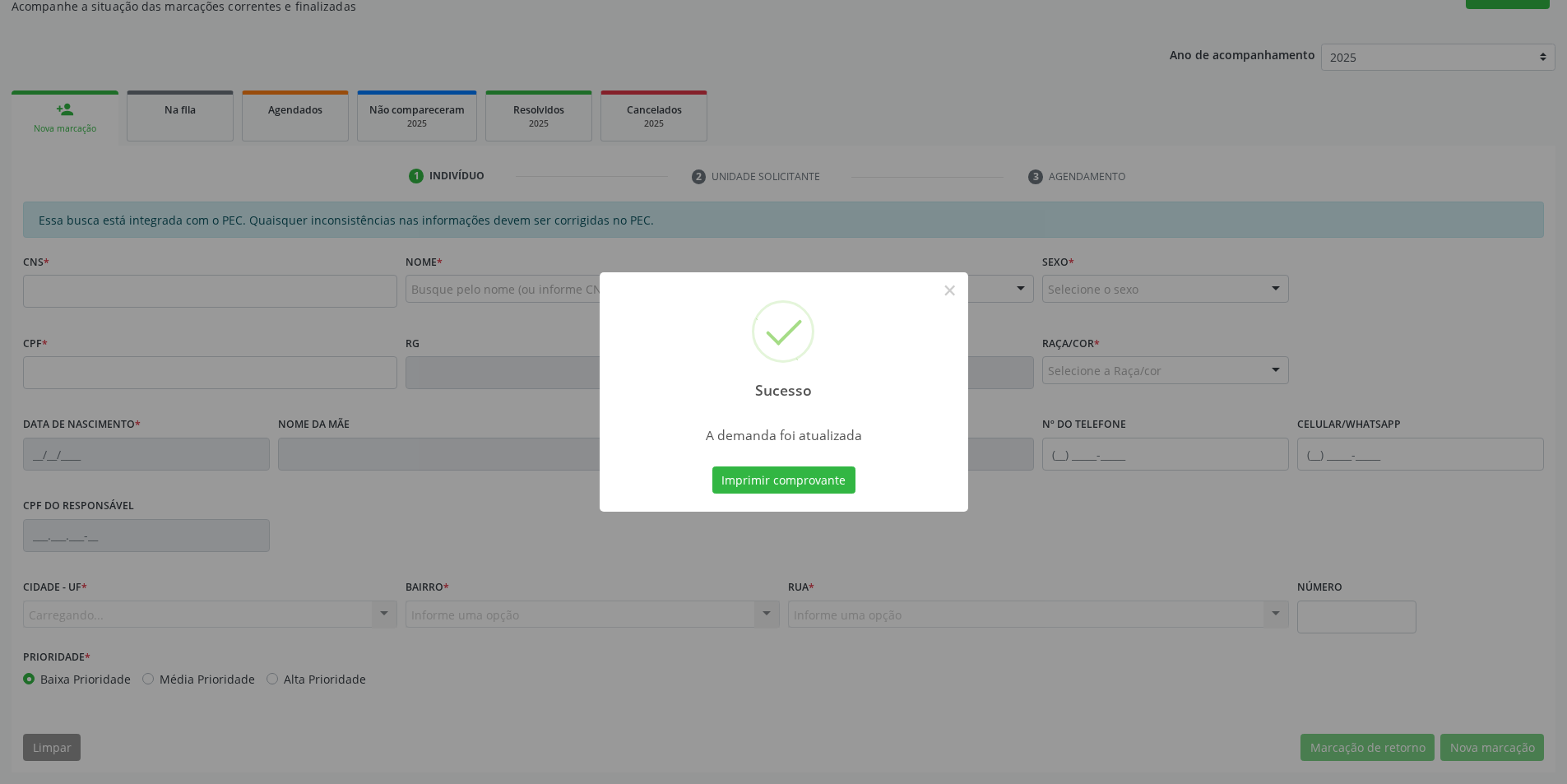
scroll to position [274, 0]
click at [952, 287] on button "×" at bounding box center [950, 290] width 28 height 28
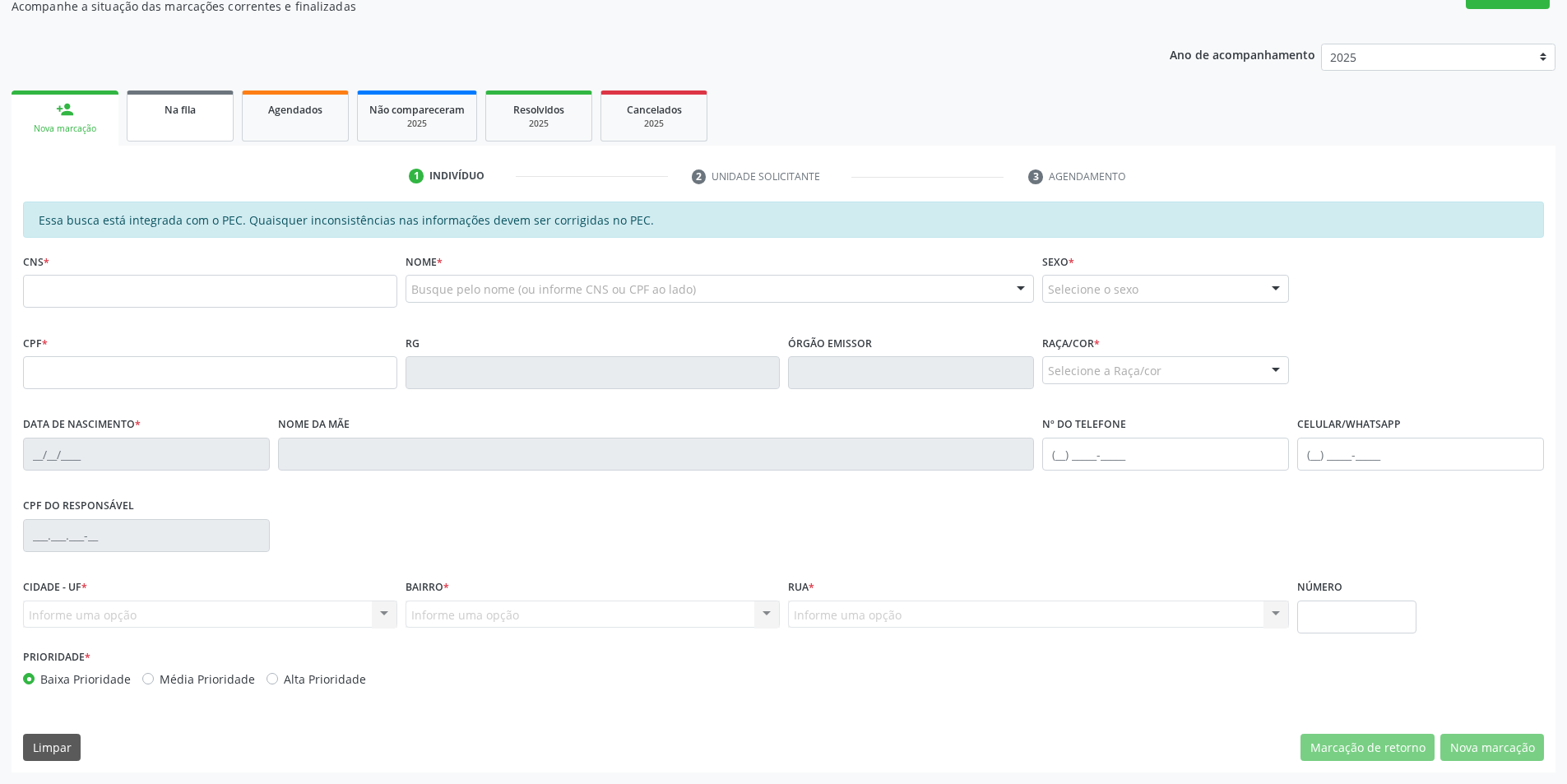
click at [175, 126] on link "Na fila" at bounding box center [180, 116] width 107 height 51
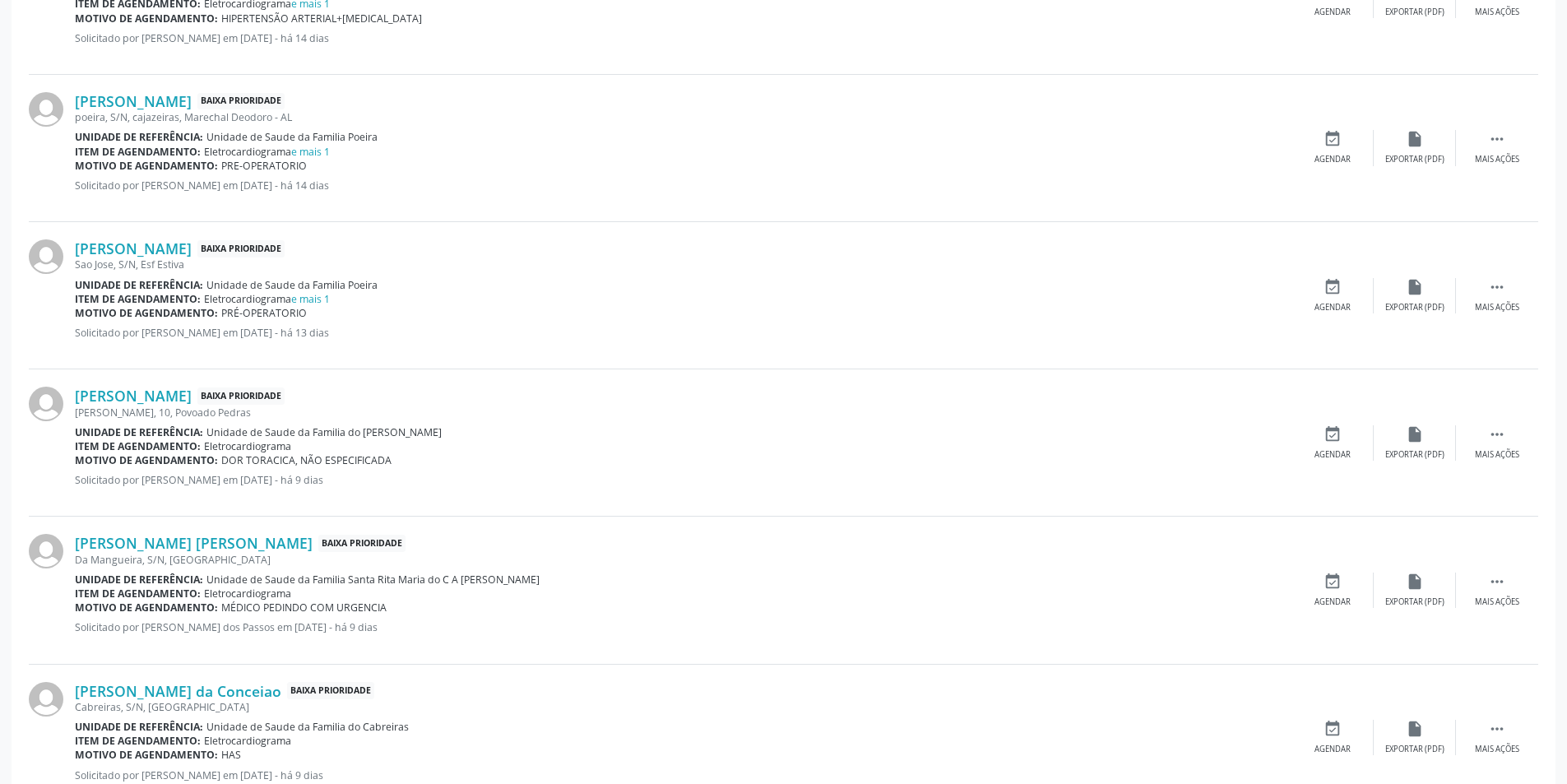
scroll to position [1151, 0]
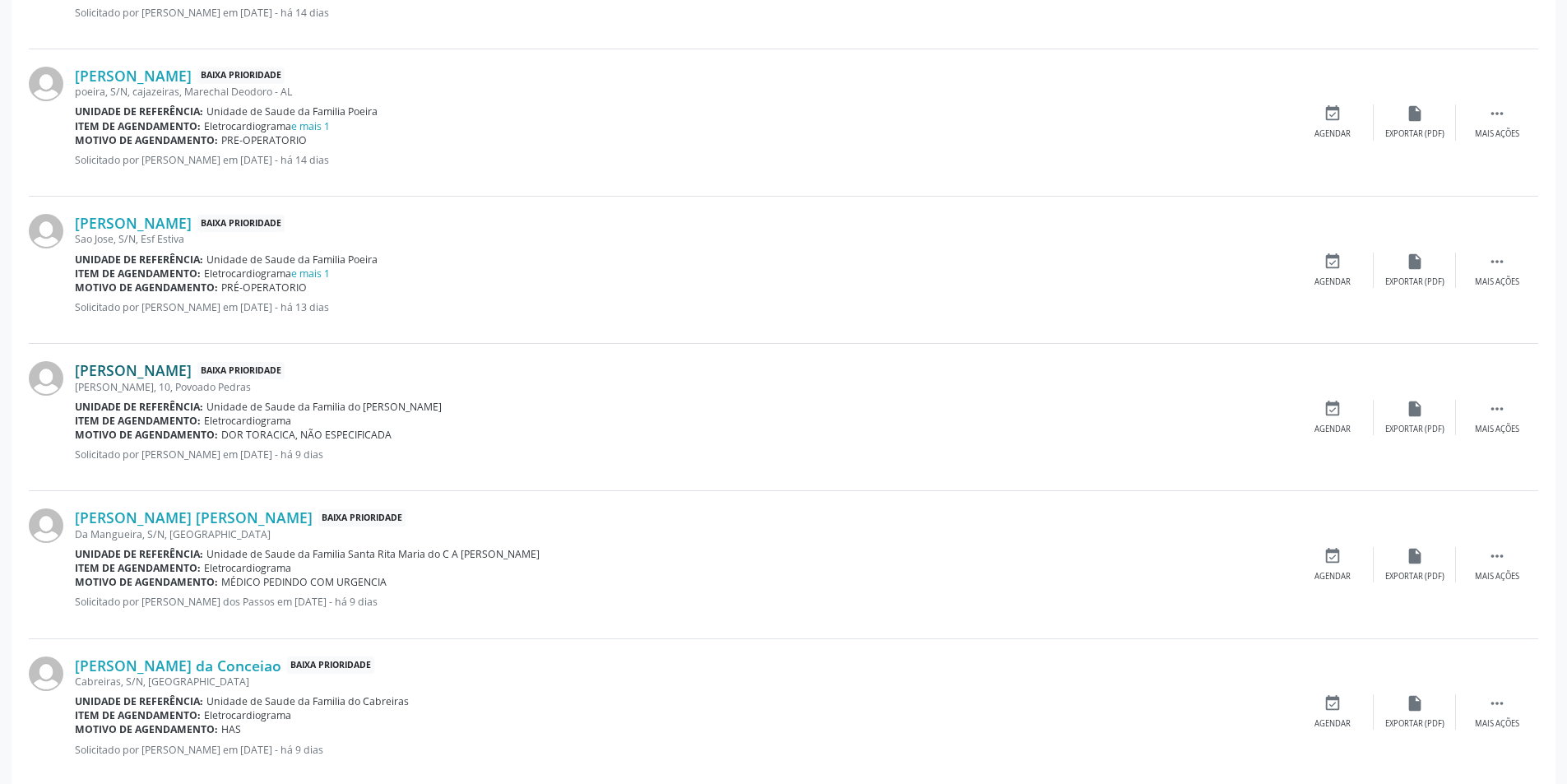
click at [182, 362] on link "[PERSON_NAME]" at bounding box center [133, 370] width 117 height 18
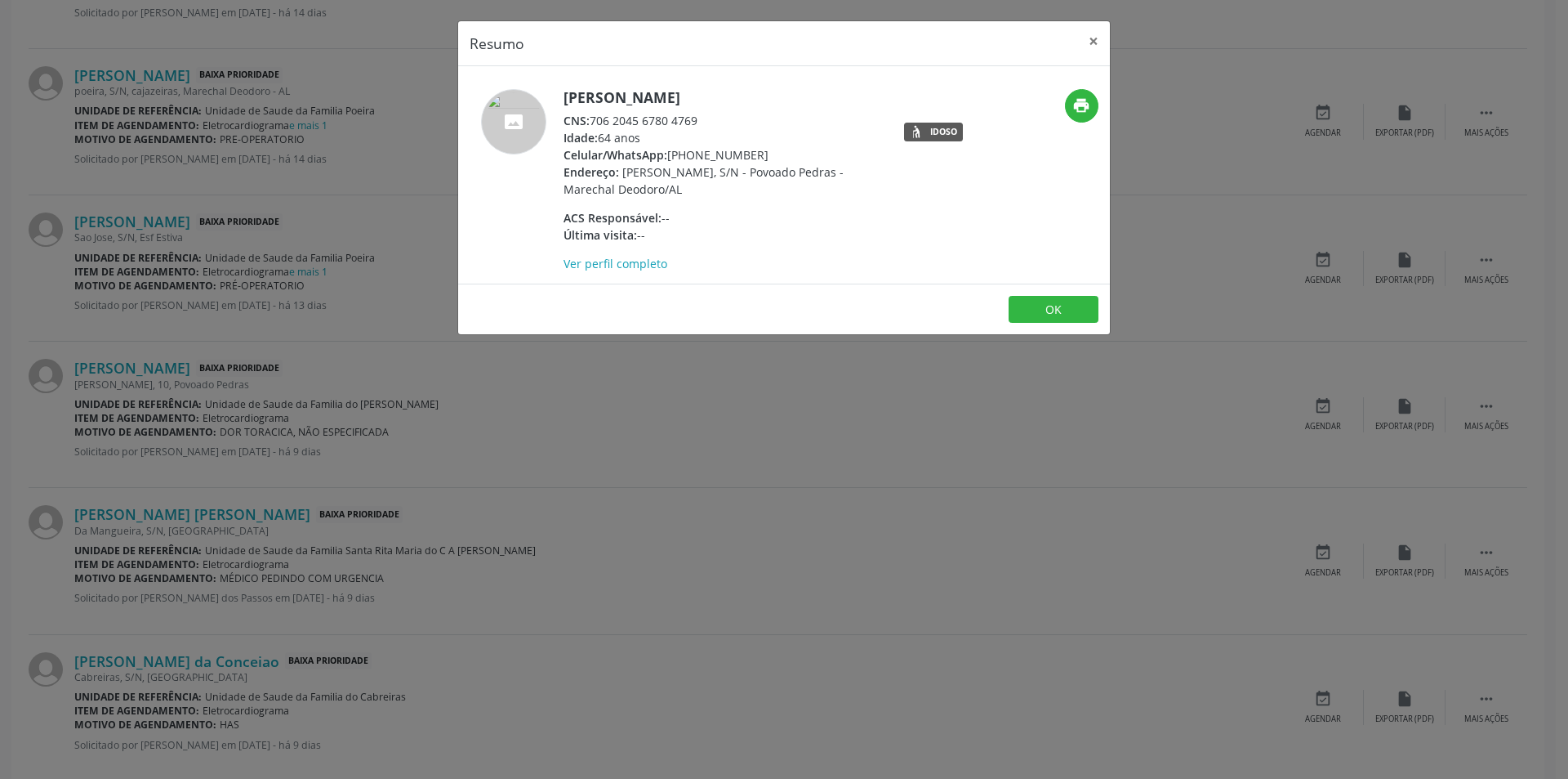
click at [594, 121] on div "CNS: 706 2045 6780 4769" at bounding box center [722, 120] width 318 height 17
drag, startPoint x: 594, startPoint y: 121, endPoint x: 673, endPoint y: 121, distance: 79.0
click at [673, 121] on div "CNS: 706 2045 6780 4769" at bounding box center [722, 120] width 318 height 17
click at [1043, 317] on button "OK" at bounding box center [1053, 309] width 90 height 28
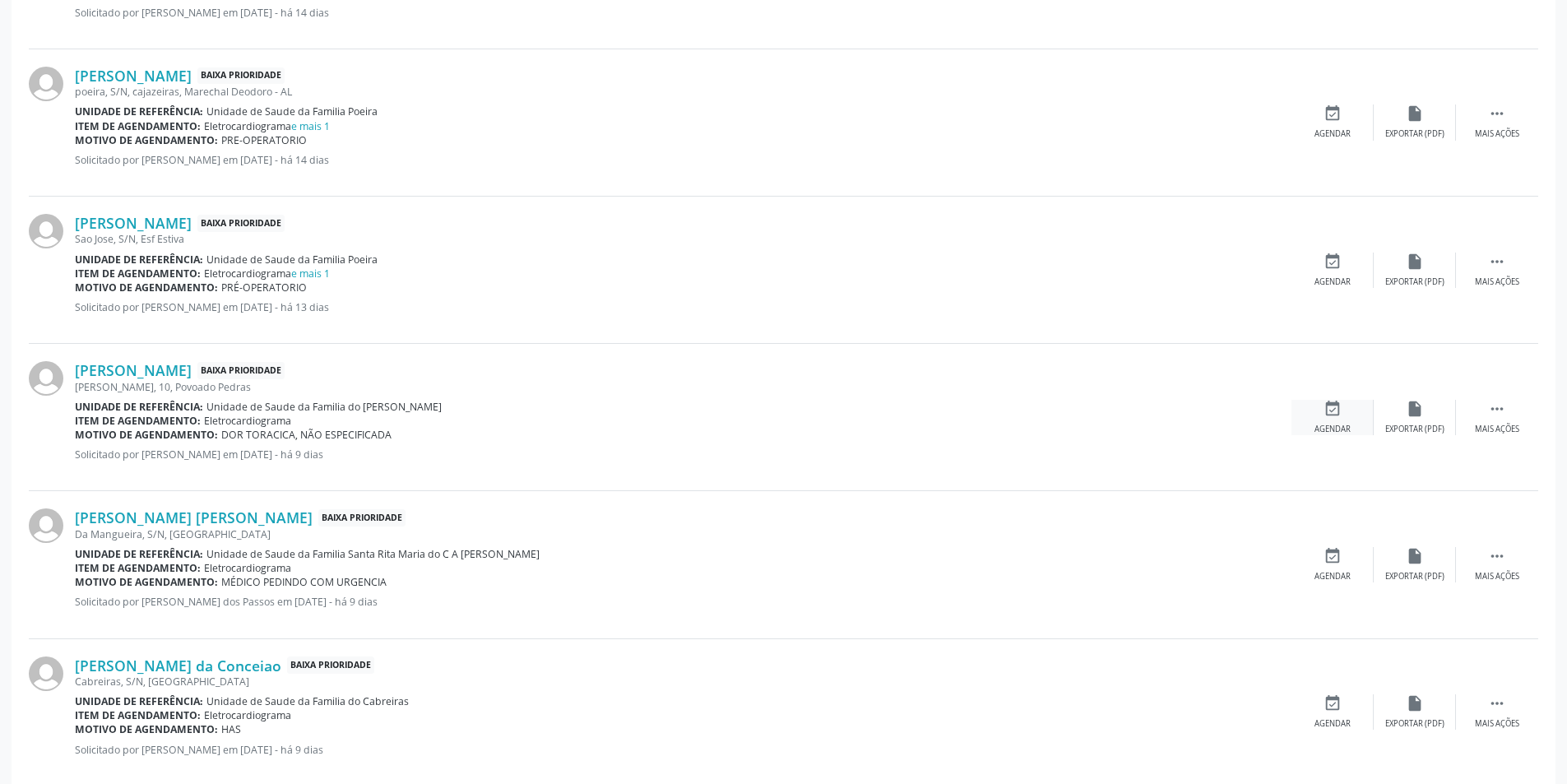
click at [1323, 434] on div "Agendar" at bounding box center [1332, 429] width 36 height 12
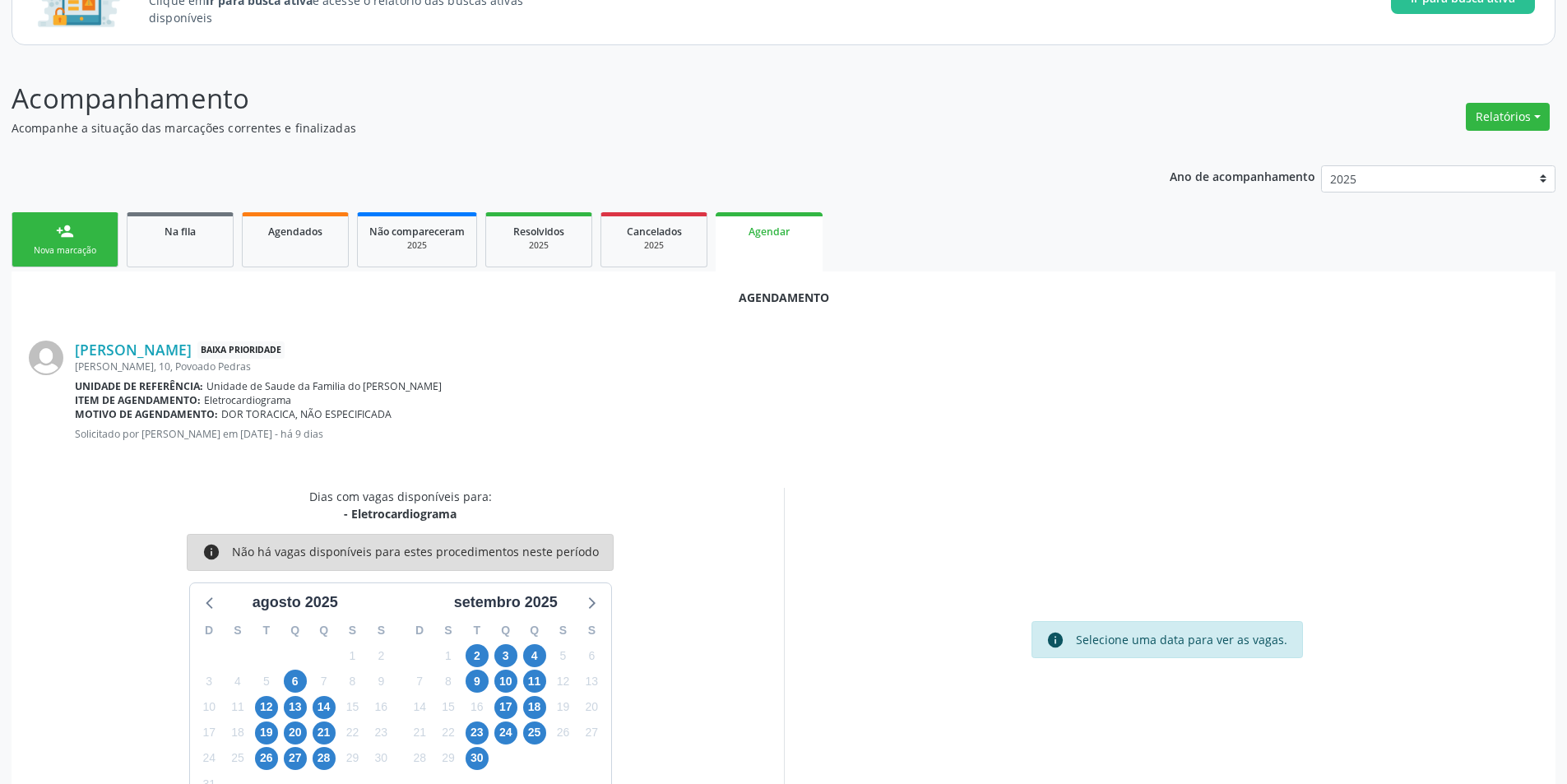
scroll to position [190, 0]
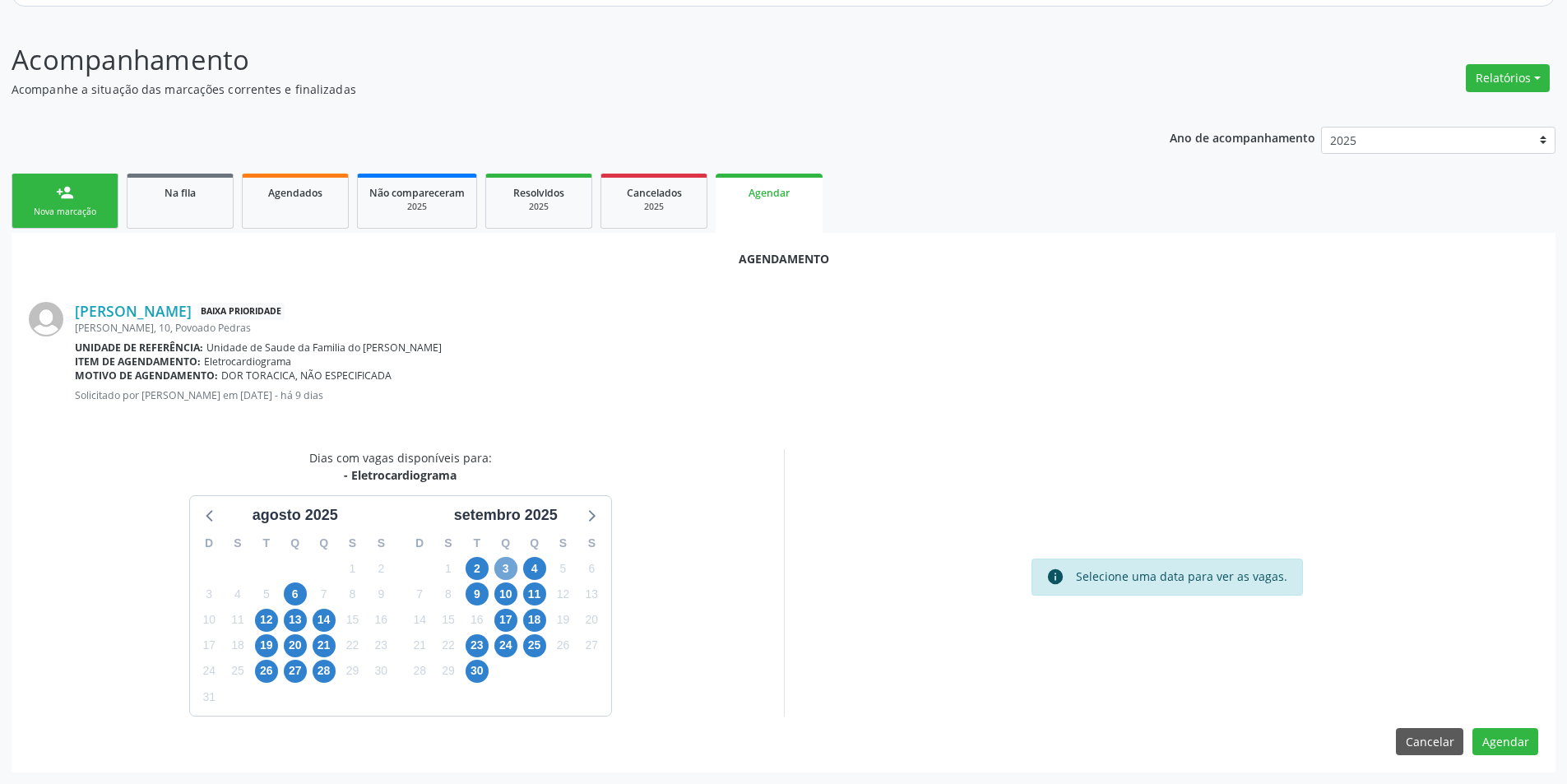
click at [509, 571] on span "3" at bounding box center [506, 568] width 23 height 23
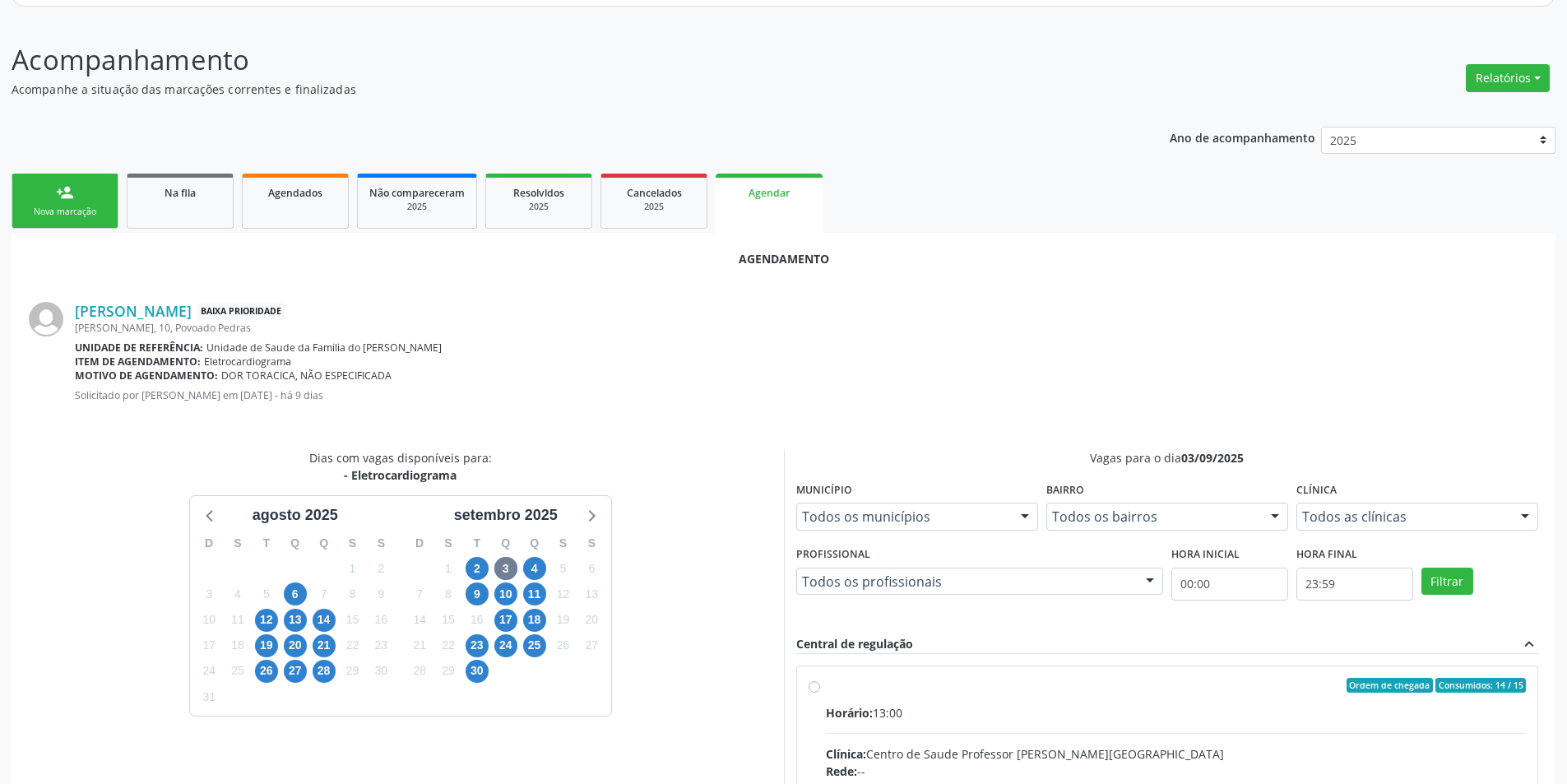
radio input "true"
click at [809, 686] on input "Ordem de chegada Consumidos: 14 / 15 Horário: 13:00 Clínica: Centro de Saude Pr…" at bounding box center [814, 685] width 12 height 14
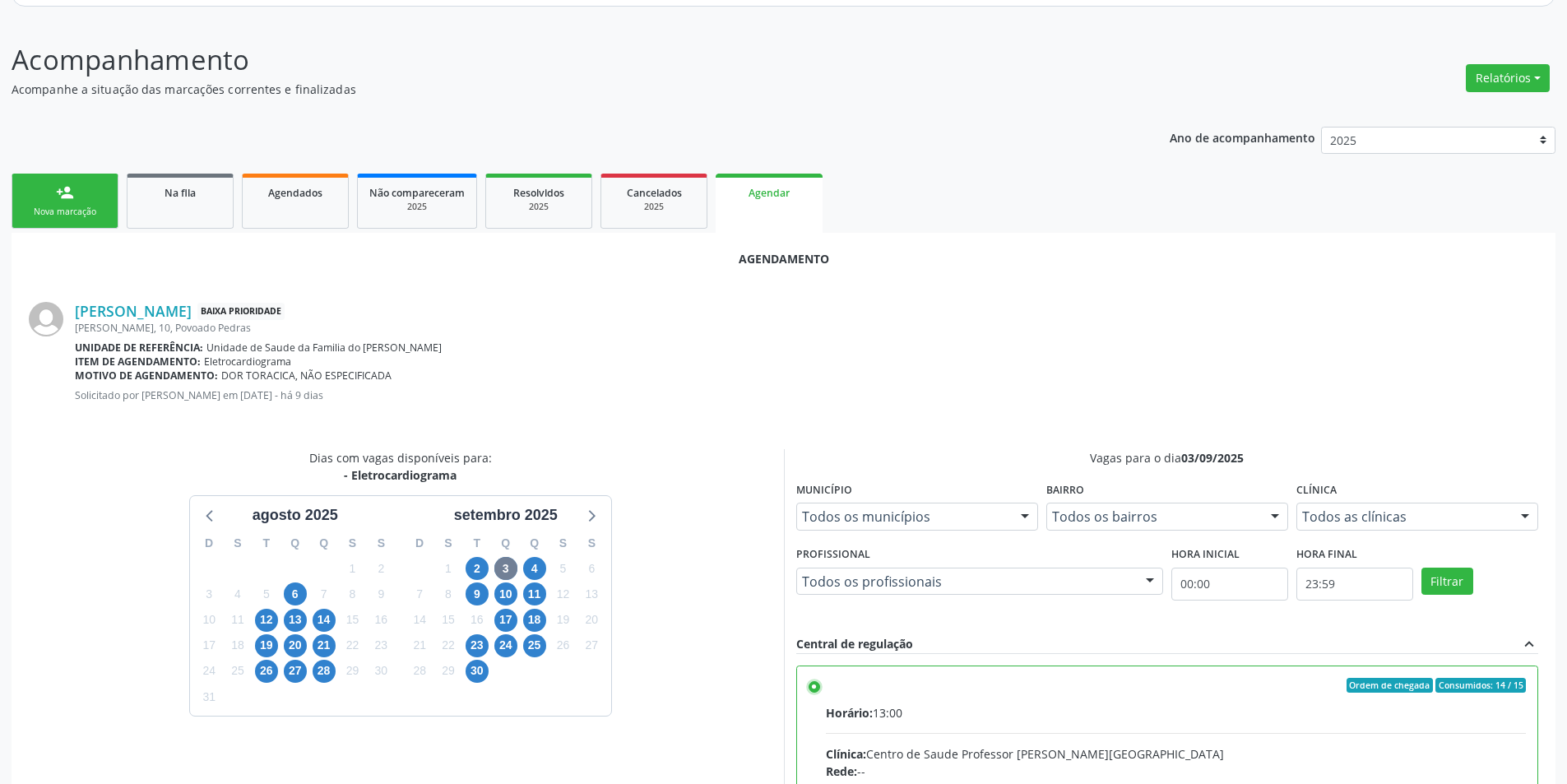
click at [810, 683] on input "Ordem de chegada Consumidos: 14 / 15 Horário: 13:00 Clínica: Centro de Saude Pr…" at bounding box center [814, 685] width 12 height 14
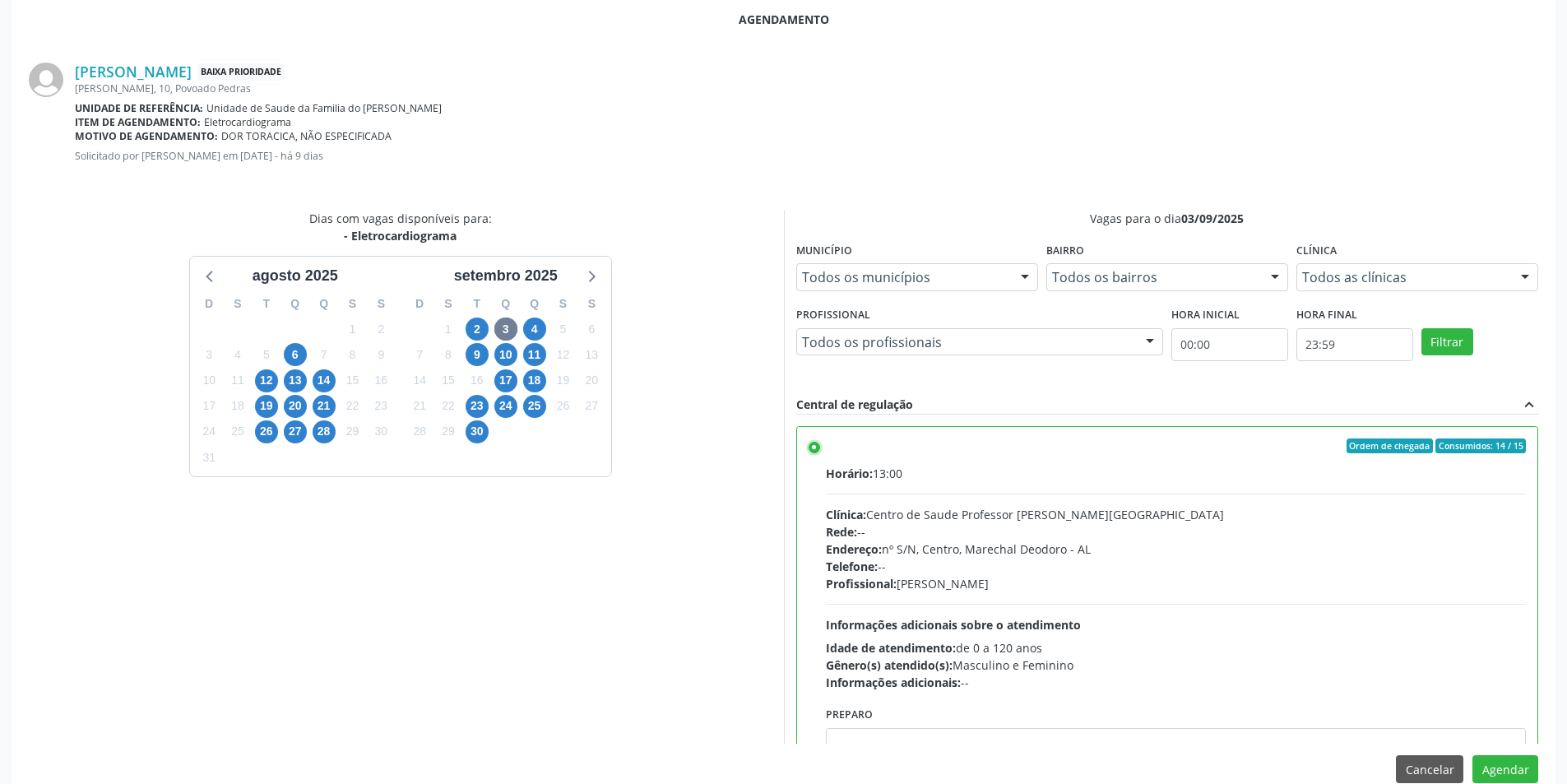
scroll to position [437, 0]
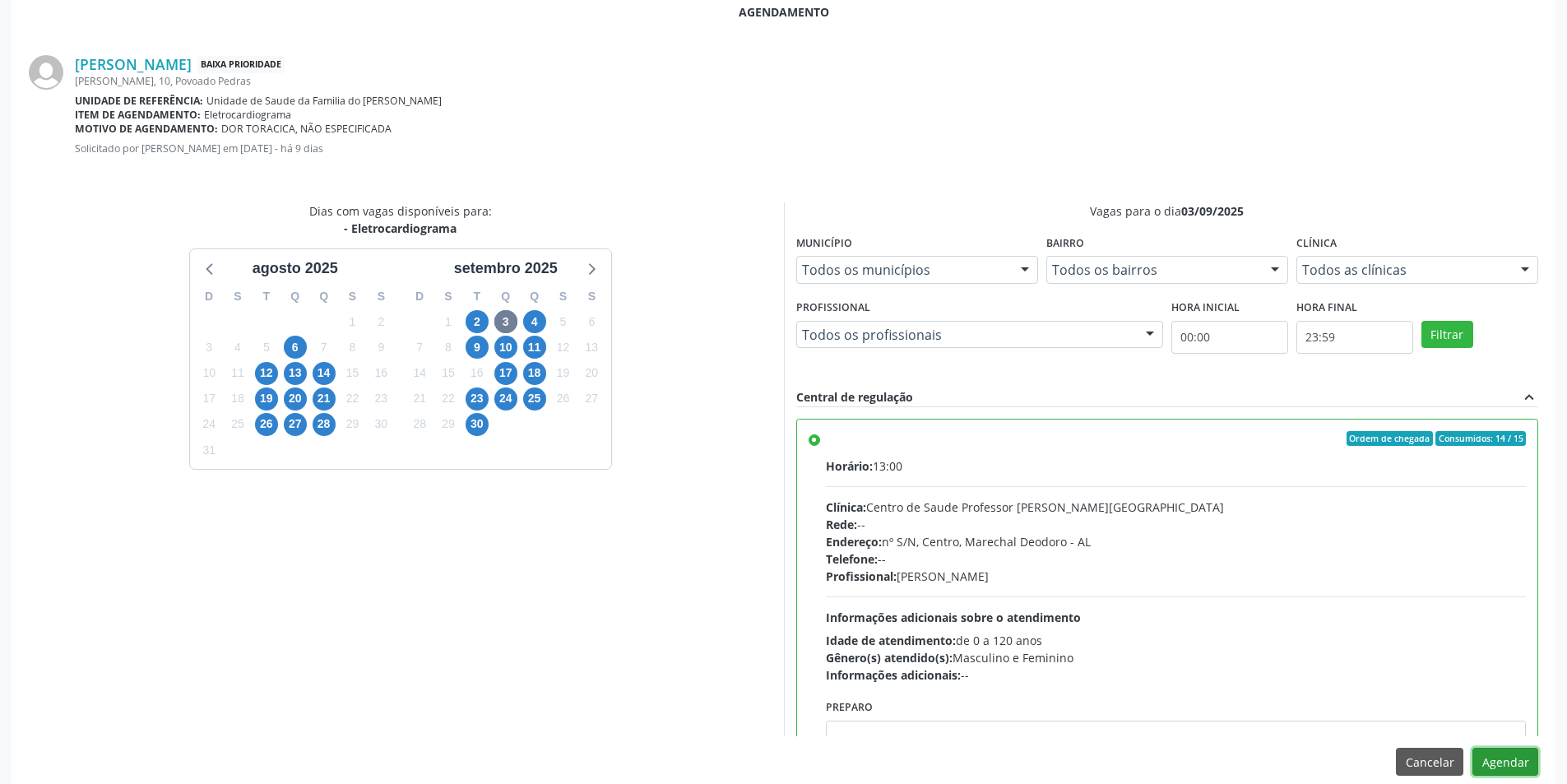
click at [1518, 765] on button "Agendar" at bounding box center [1505, 761] width 66 height 28
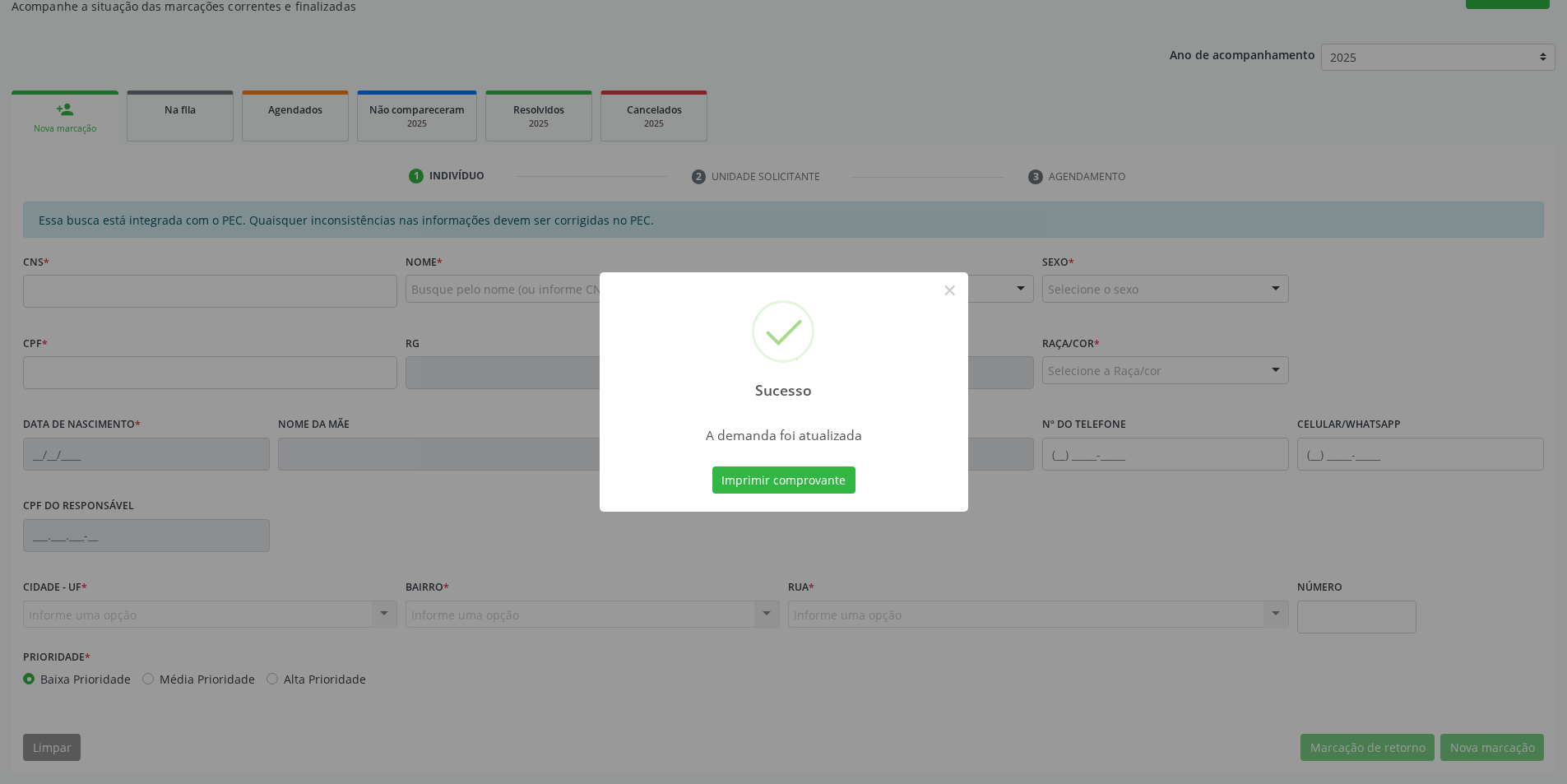
scroll to position [274, 0]
click at [943, 294] on button "×" at bounding box center [950, 290] width 28 height 28
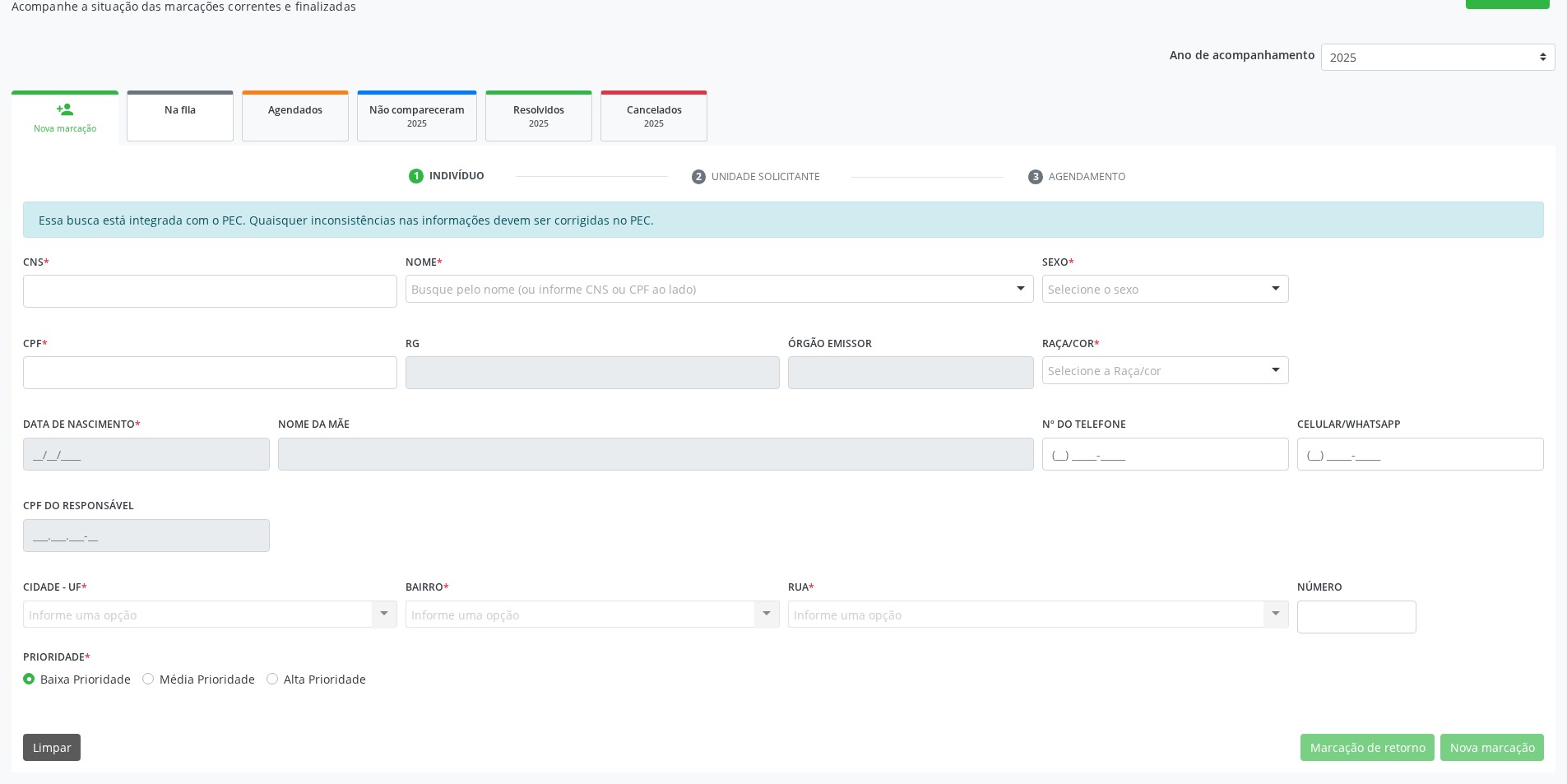
click at [163, 112] on div "Na fila" at bounding box center [181, 109] width 83 height 17
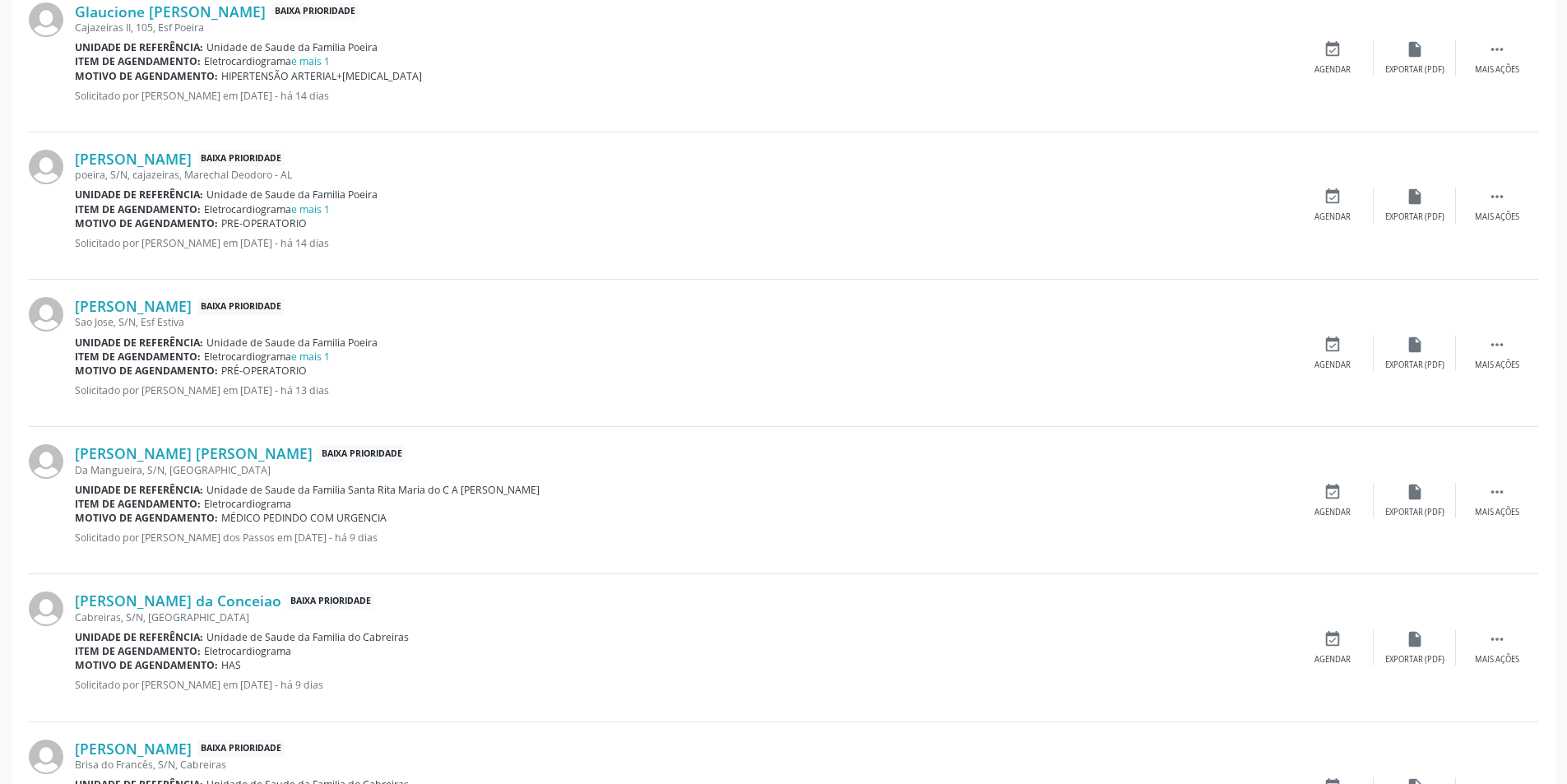
scroll to position [1069, 0]
click at [214, 459] on link "[PERSON_NAME] [PERSON_NAME]" at bounding box center [193, 453] width 238 height 18
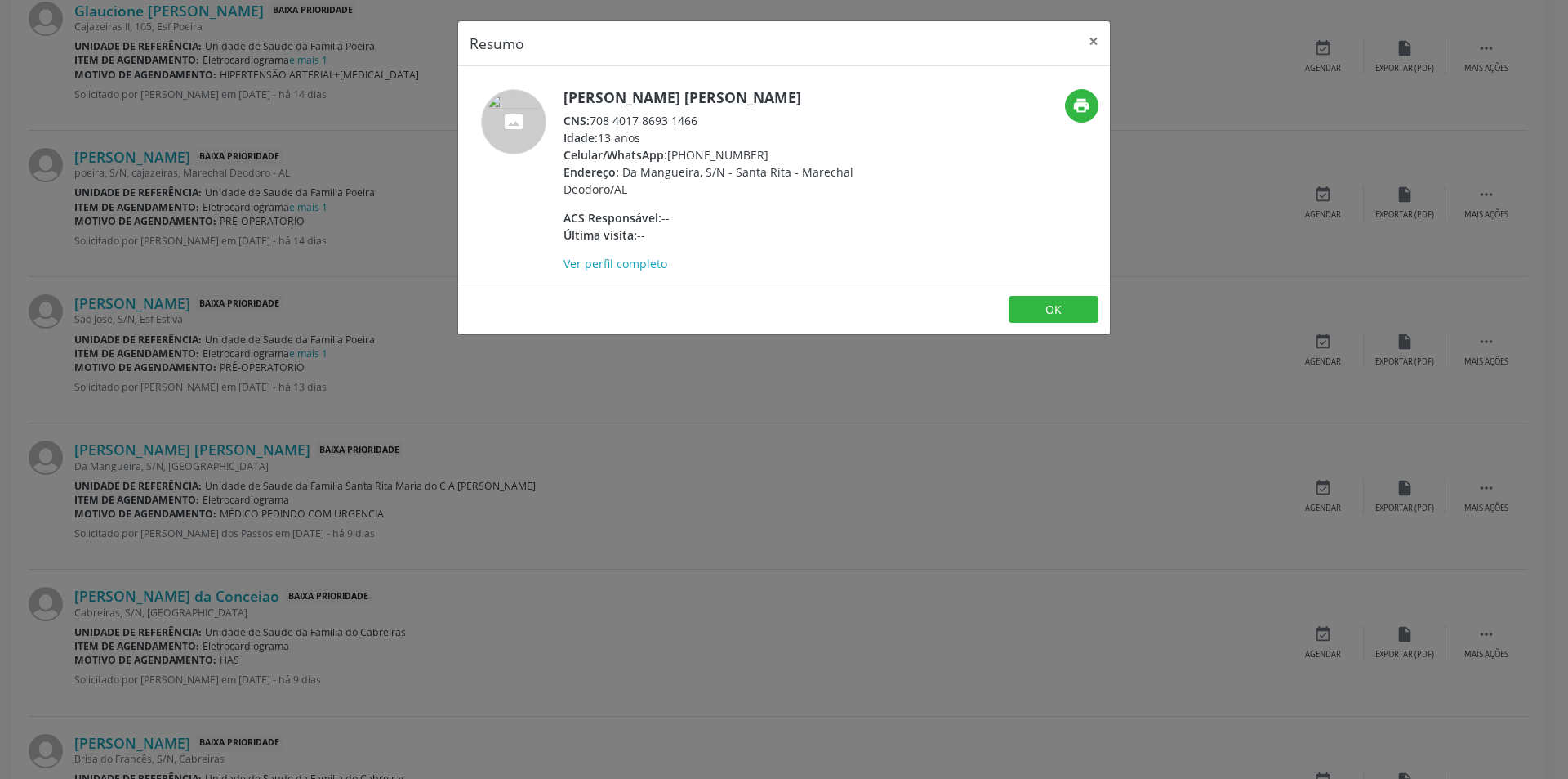
click at [590, 128] on span "CNS:" at bounding box center [576, 120] width 26 height 15
drag, startPoint x: 590, startPoint y: 137, endPoint x: 676, endPoint y: 137, distance: 86.0
click at [676, 129] on div "CNS: 708 4017 8693 1466" at bounding box center [722, 120] width 318 height 17
click at [644, 129] on div "CNS: 708 4017 8693 1466" at bounding box center [722, 120] width 318 height 17
click at [593, 129] on div "CNS: 708 4017 8693 1466" at bounding box center [722, 120] width 318 height 17
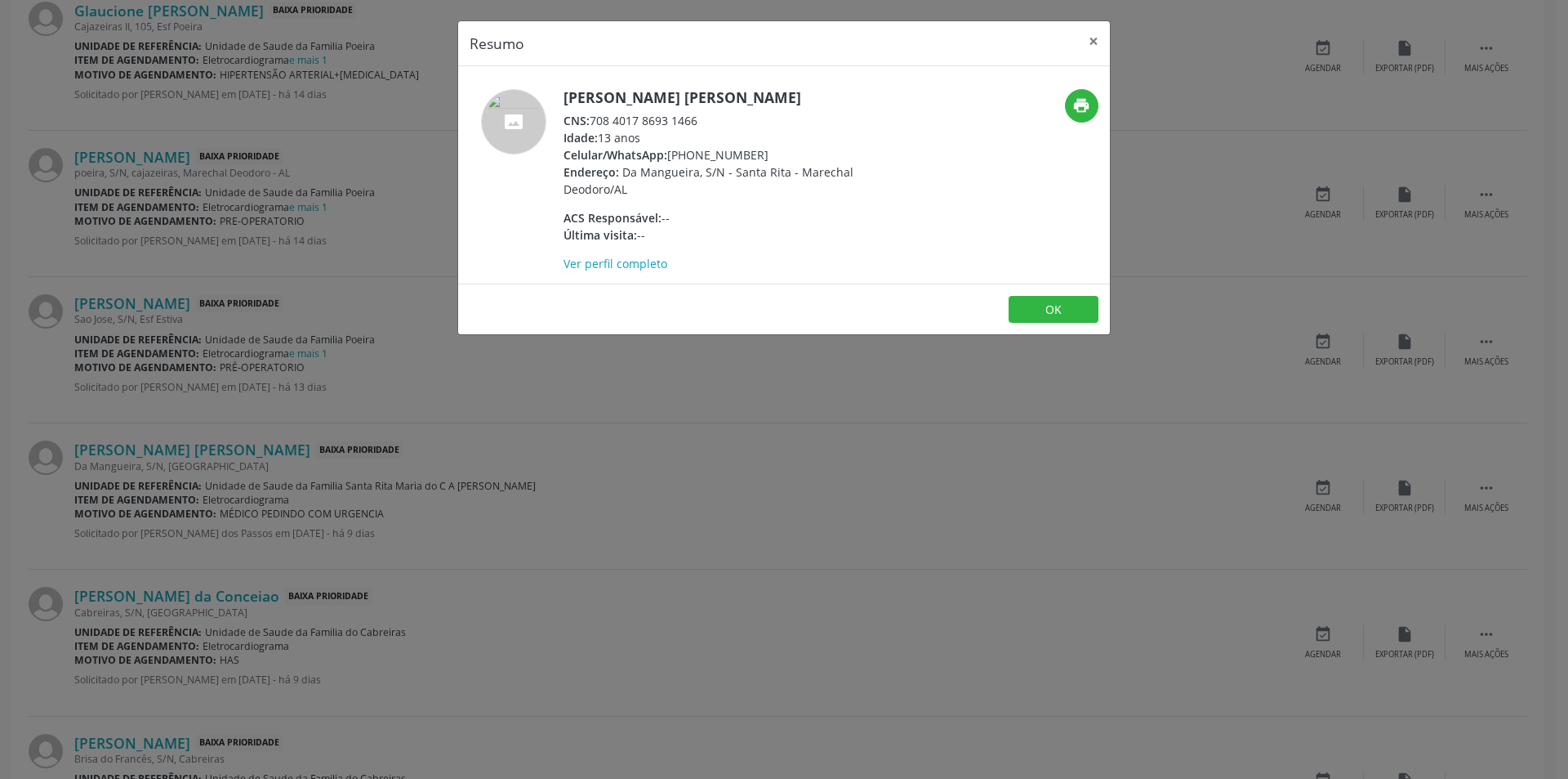
drag, startPoint x: 593, startPoint y: 134, endPoint x: 685, endPoint y: 139, distance: 92.1
click at [685, 129] on div "CNS: 708 4017 8693 1466" at bounding box center [722, 120] width 318 height 17
click at [679, 441] on div "Resumo × [PERSON_NAME] CNS: 708 4017 8693 1466 Idade: 13 anos Celular/WhatsApp:…" at bounding box center [784, 389] width 1568 height 779
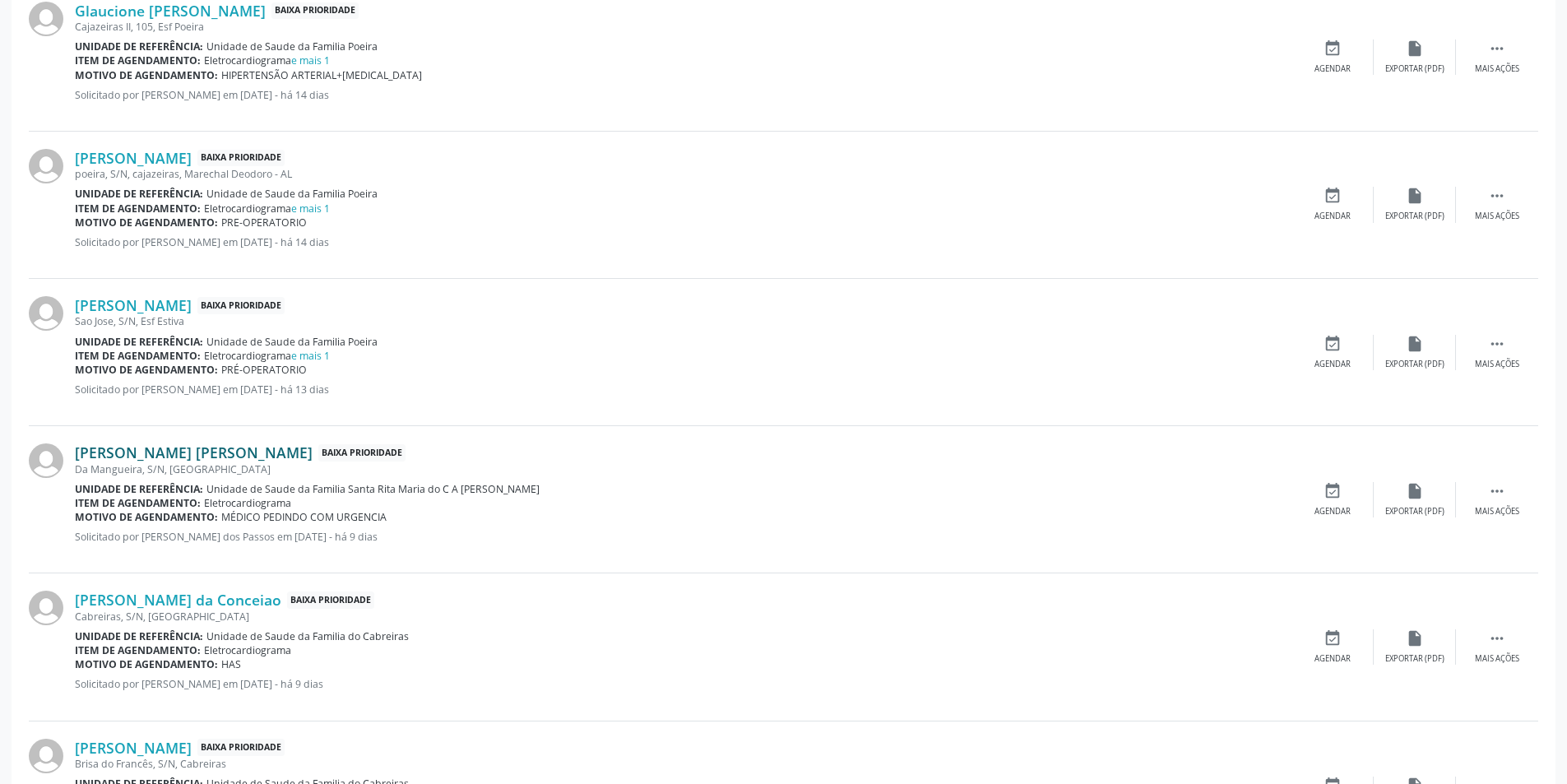
click at [237, 461] on link "[PERSON_NAME] [PERSON_NAME]" at bounding box center [193, 453] width 238 height 18
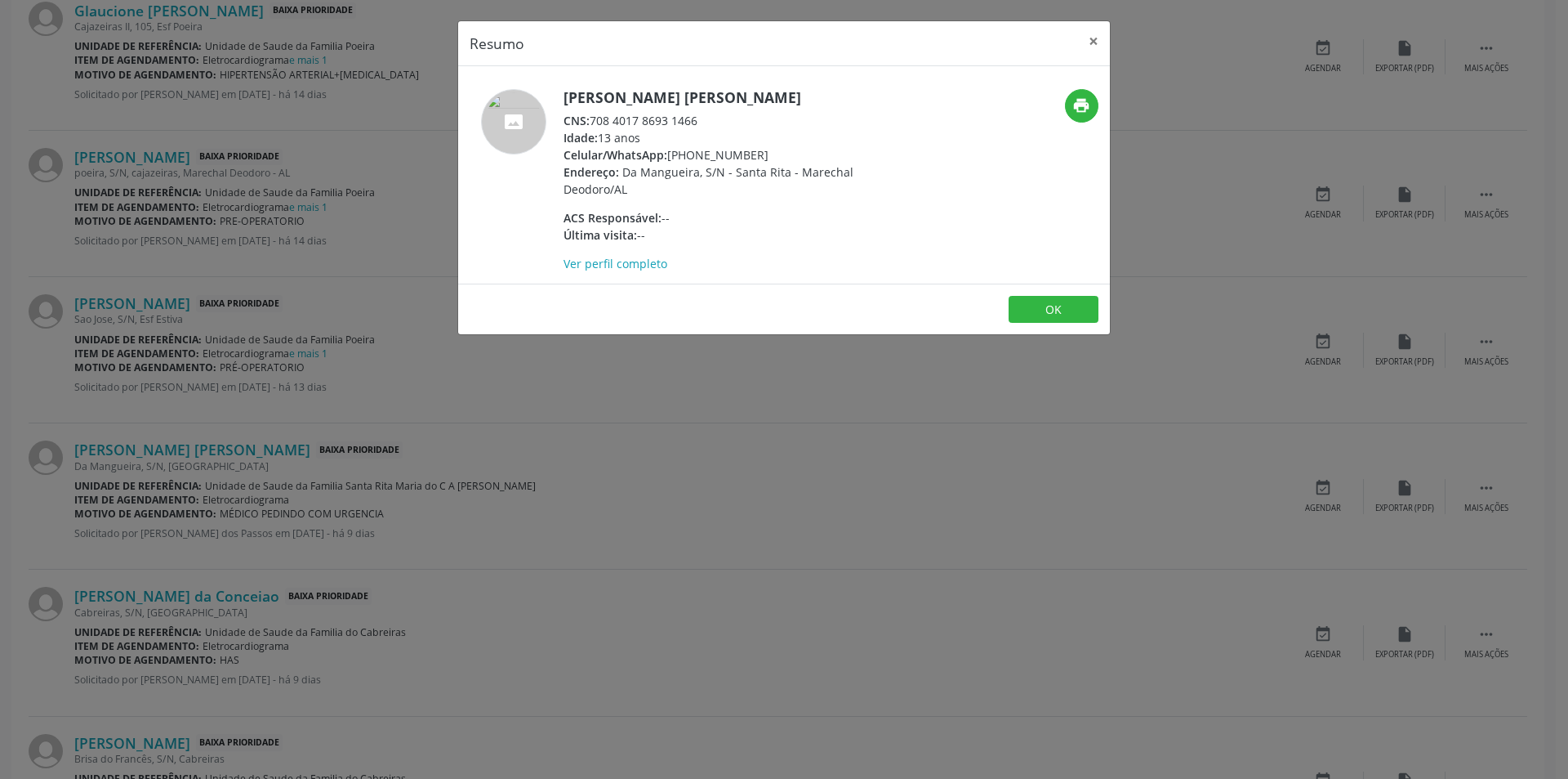
click at [594, 129] on div "CNS: 708 4017 8693 1466" at bounding box center [722, 120] width 318 height 17
drag, startPoint x: 594, startPoint y: 137, endPoint x: 684, endPoint y: 138, distance: 90.0
click at [684, 129] on div "CNS: 708 4017 8693 1466" at bounding box center [722, 120] width 318 height 17
click at [1065, 324] on button "OK" at bounding box center [1053, 309] width 90 height 28
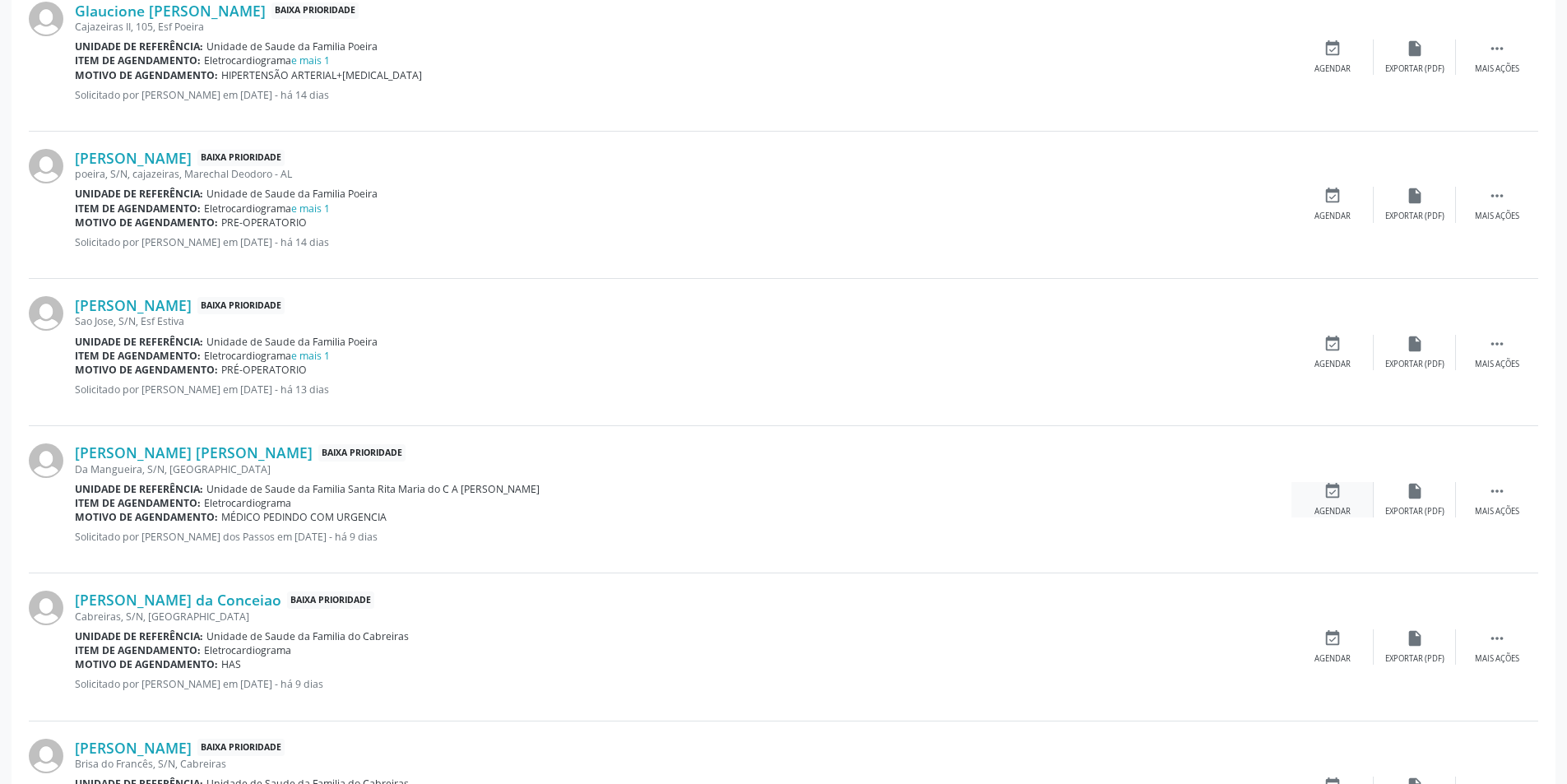
click at [1306, 505] on div "event_available Agendar" at bounding box center [1333, 499] width 83 height 35
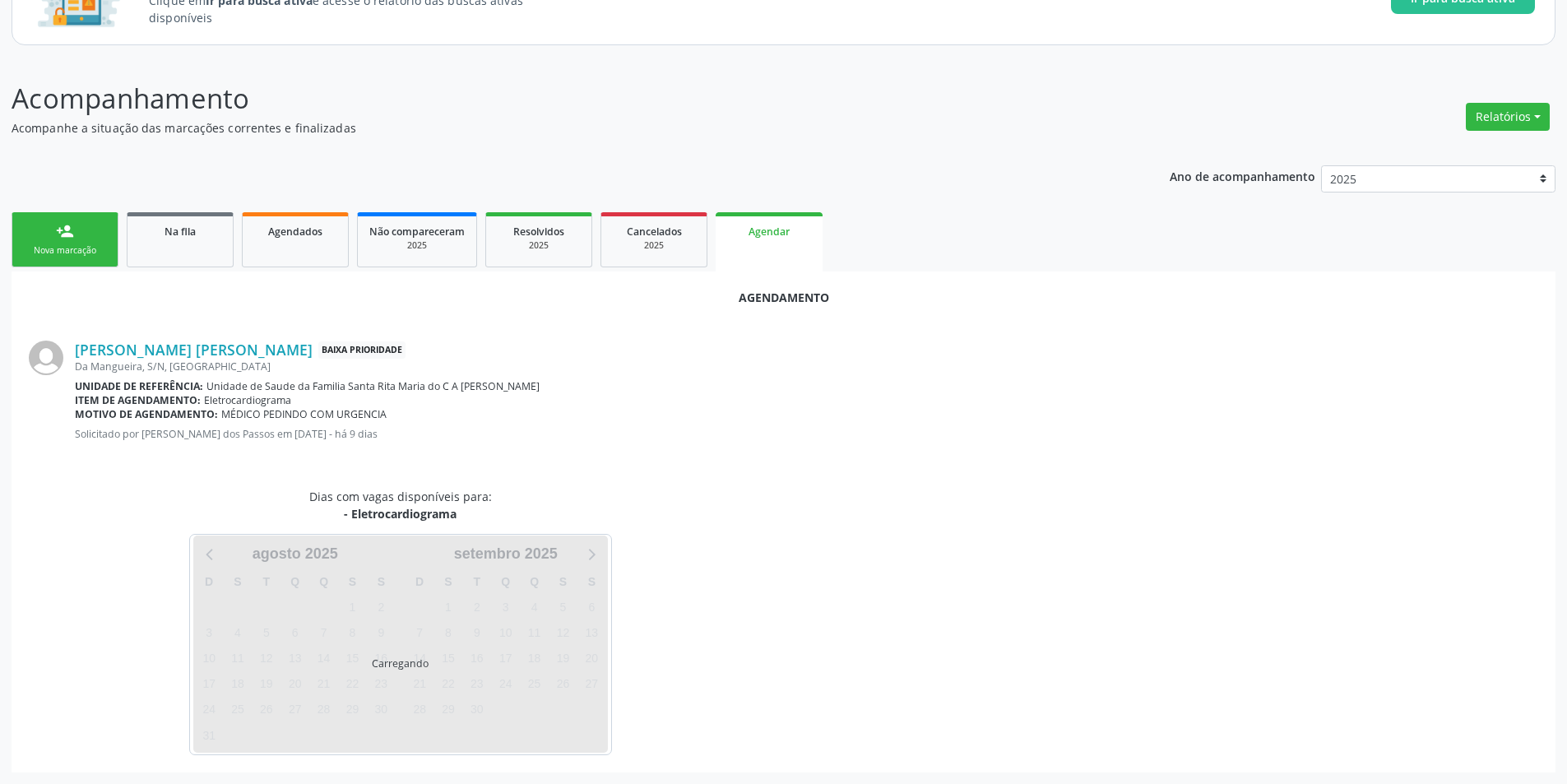
scroll to position [190, 0]
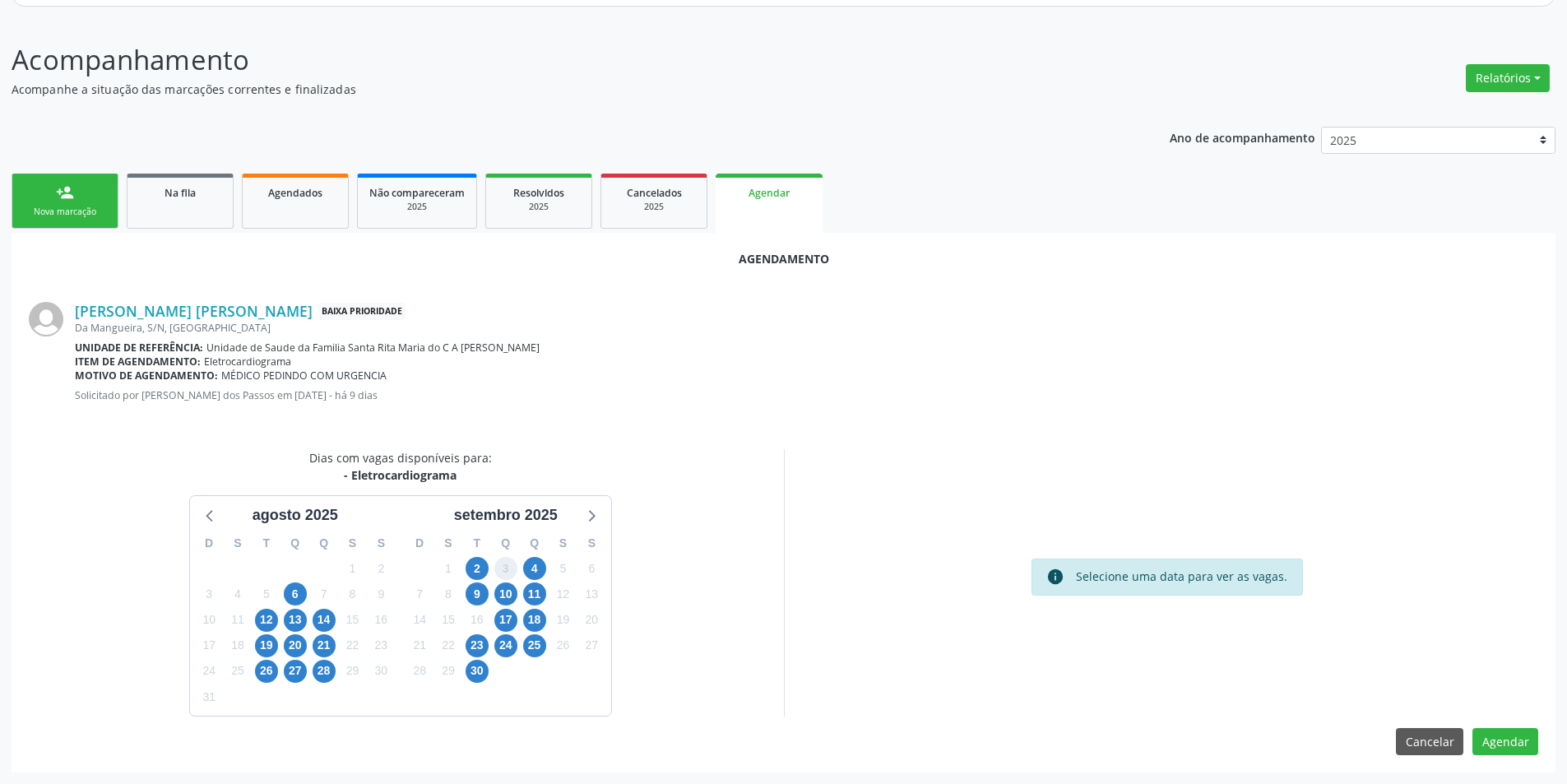
click at [503, 560] on span "3" at bounding box center [506, 568] width 23 height 23
click at [175, 213] on link "Na fila" at bounding box center [180, 200] width 107 height 55
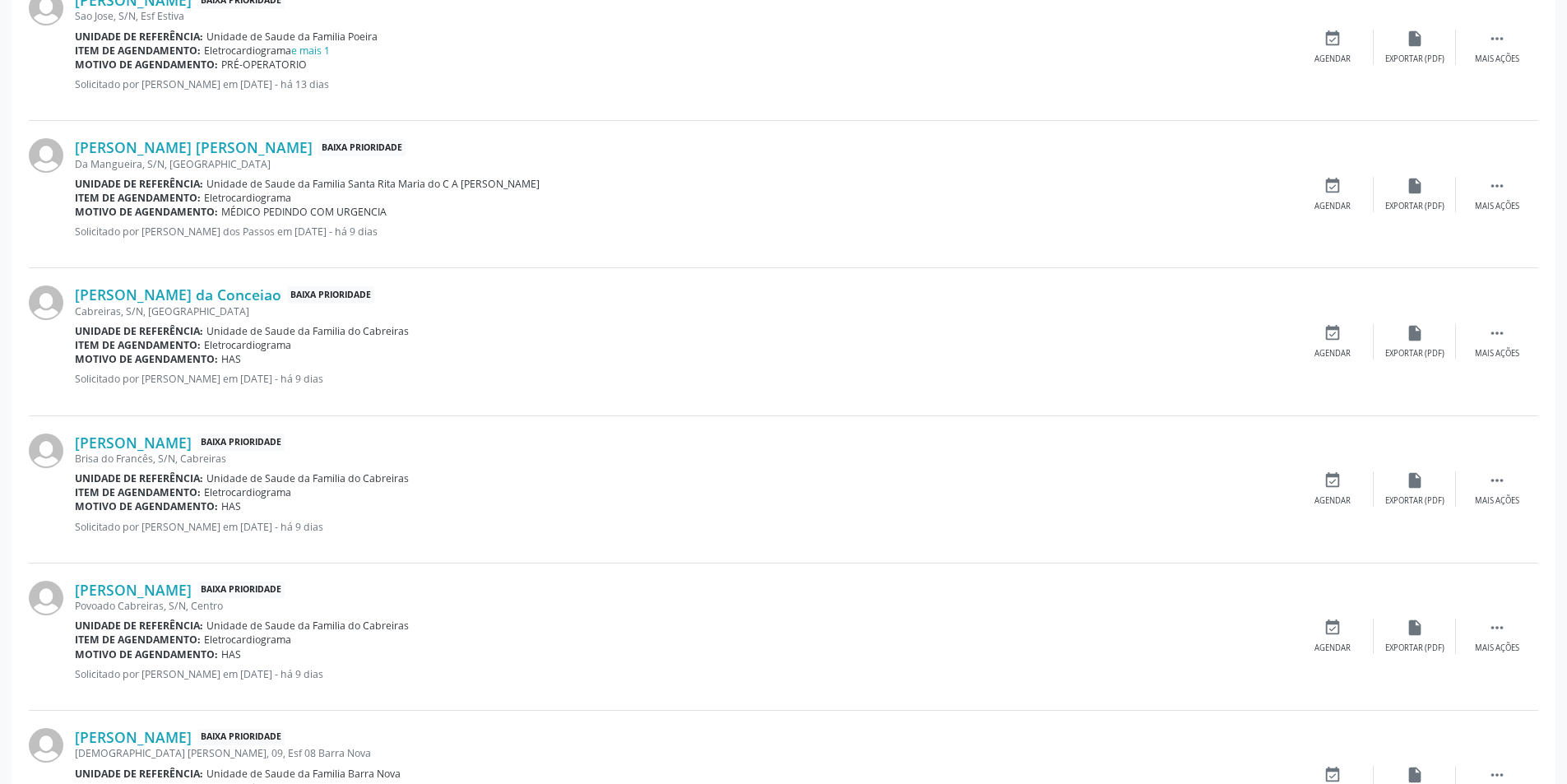
scroll to position [1291, 0]
